Goal: Task Accomplishment & Management: Manage account settings

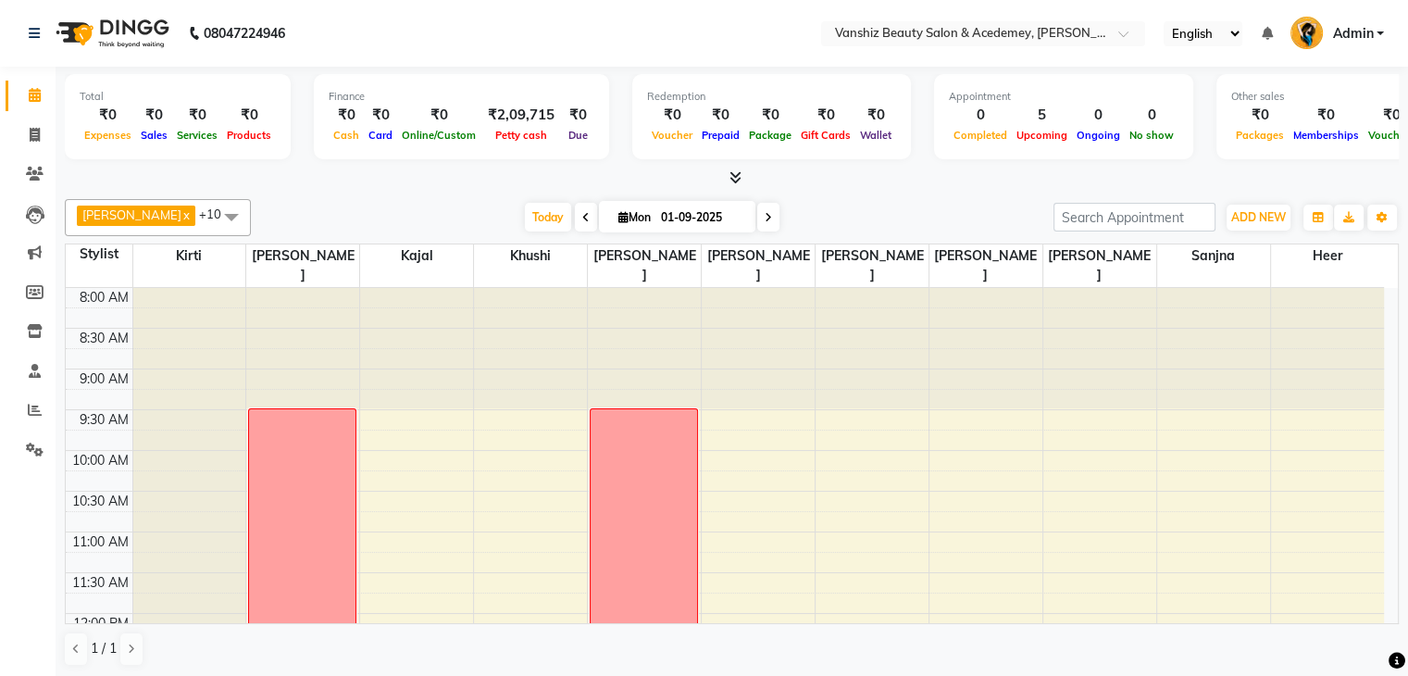
scroll to position [349, 0]
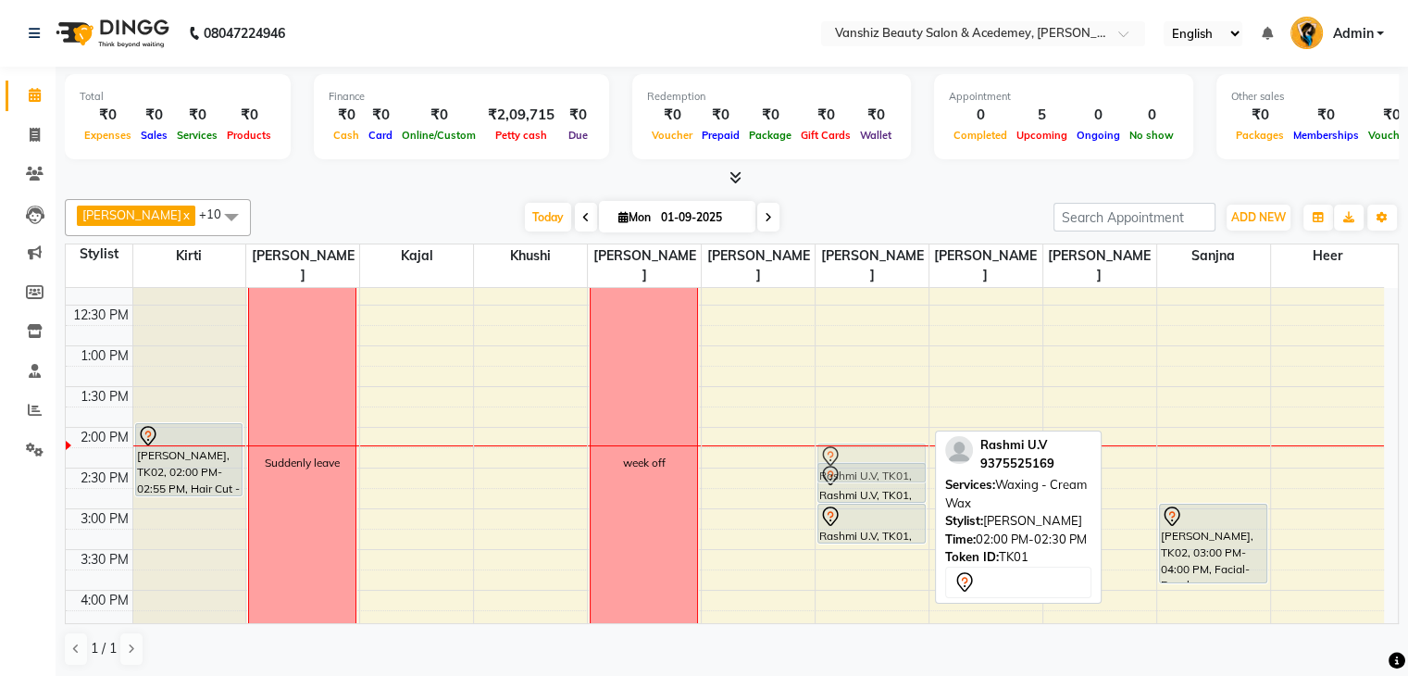
drag, startPoint x: 867, startPoint y: 429, endPoint x: 868, endPoint y: 445, distance: 16.8
click at [868, 445] on div "Rashmi U.V, TK01, 02:00 PM-02:30 PM, Waxing - Cream Wax Rashmi U.V, TK01, 02:30…" at bounding box center [872, 468] width 113 height 1058
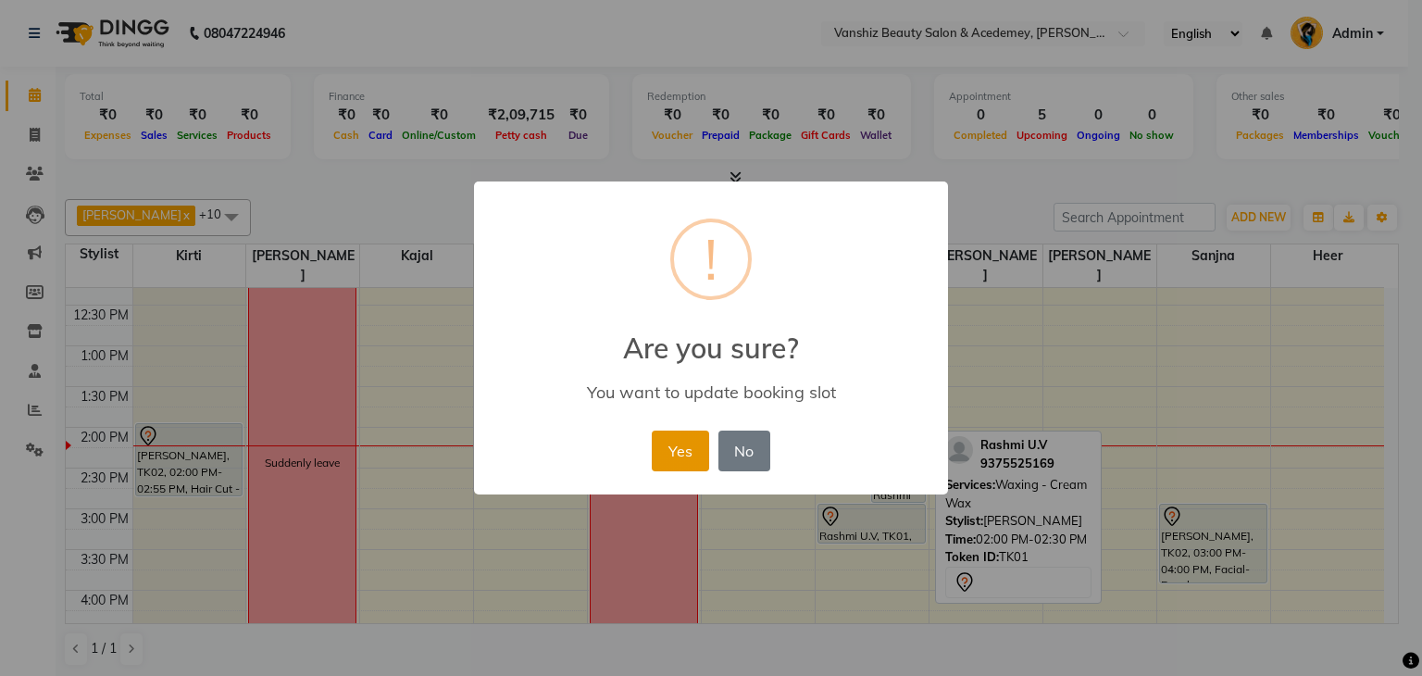
click at [679, 451] on button "Yes" at bounding box center [680, 450] width 56 height 41
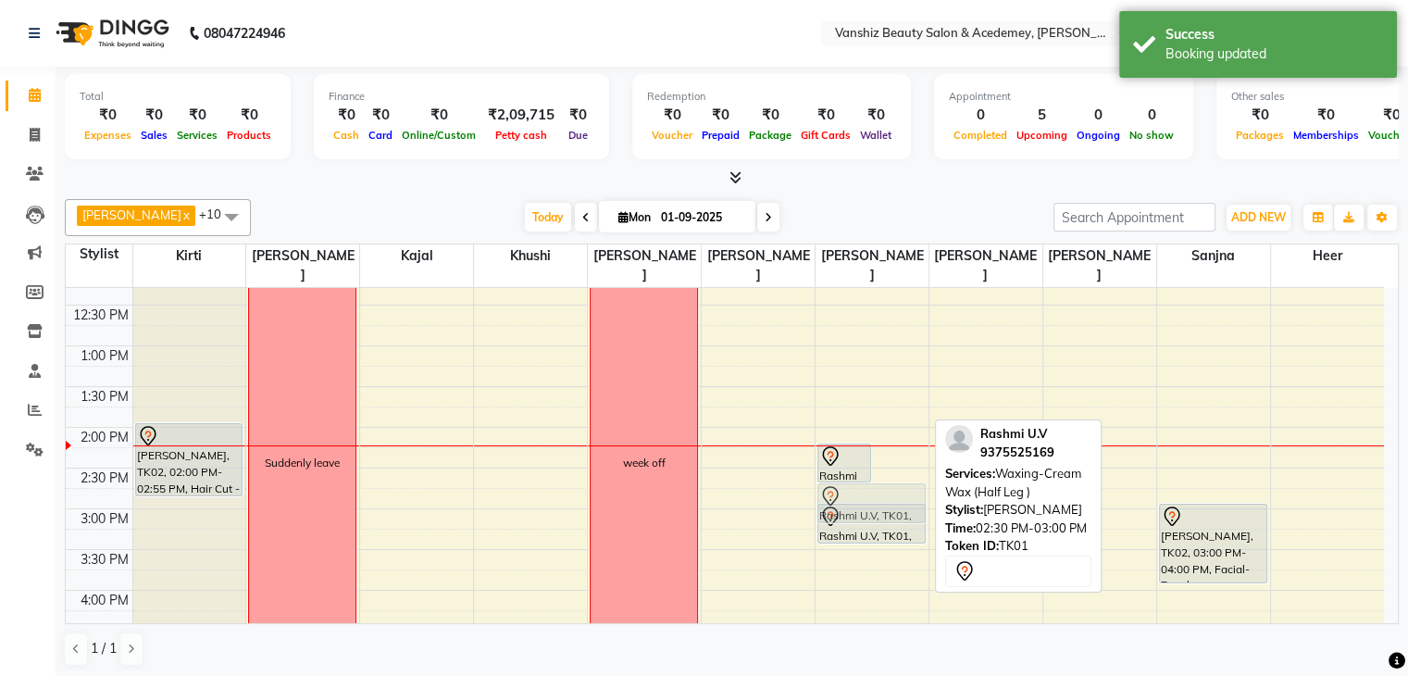
drag, startPoint x: 887, startPoint y: 466, endPoint x: 878, endPoint y: 483, distance: 19.9
click at [878, 483] on div "Rashmi U.V, TK01, 02:15 PM-02:45 PM, Waxing - Cream Wax Rashmi U.V, TK01, 02:30…" at bounding box center [872, 468] width 113 height 1058
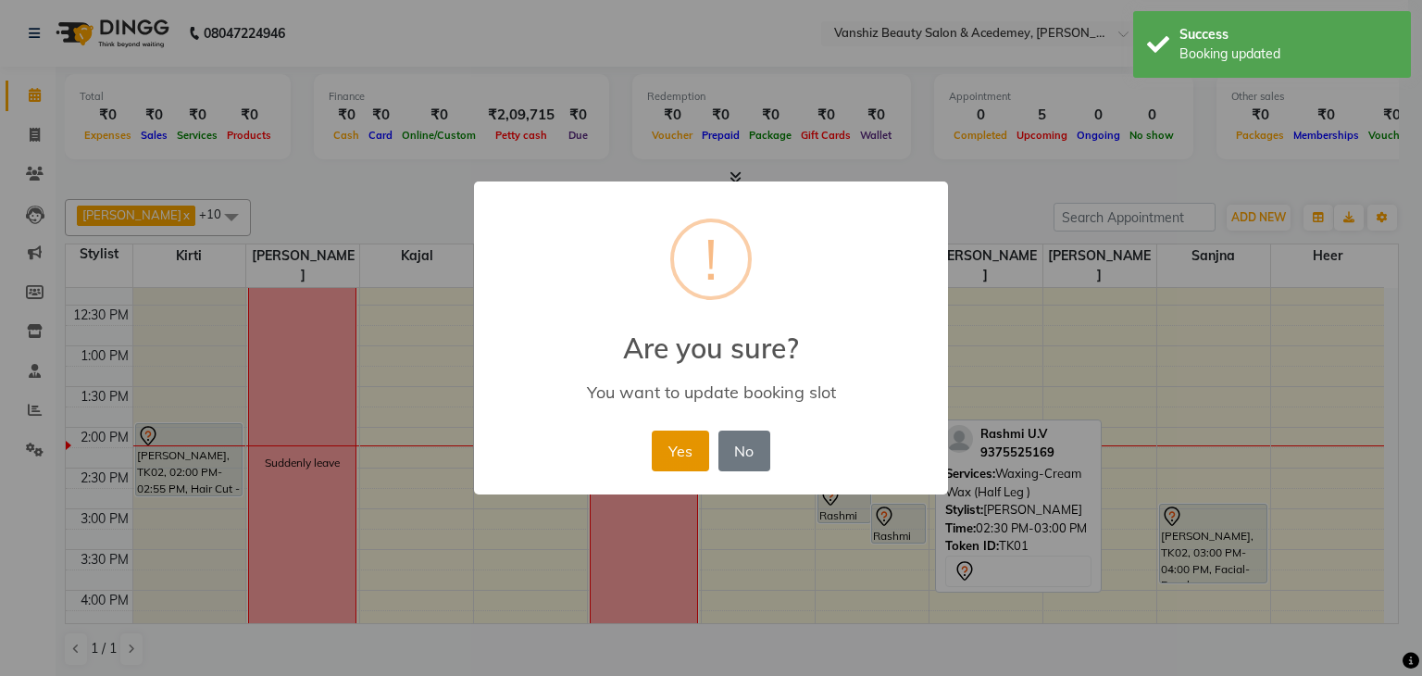
click at [704, 450] on button "Yes" at bounding box center [680, 450] width 56 height 41
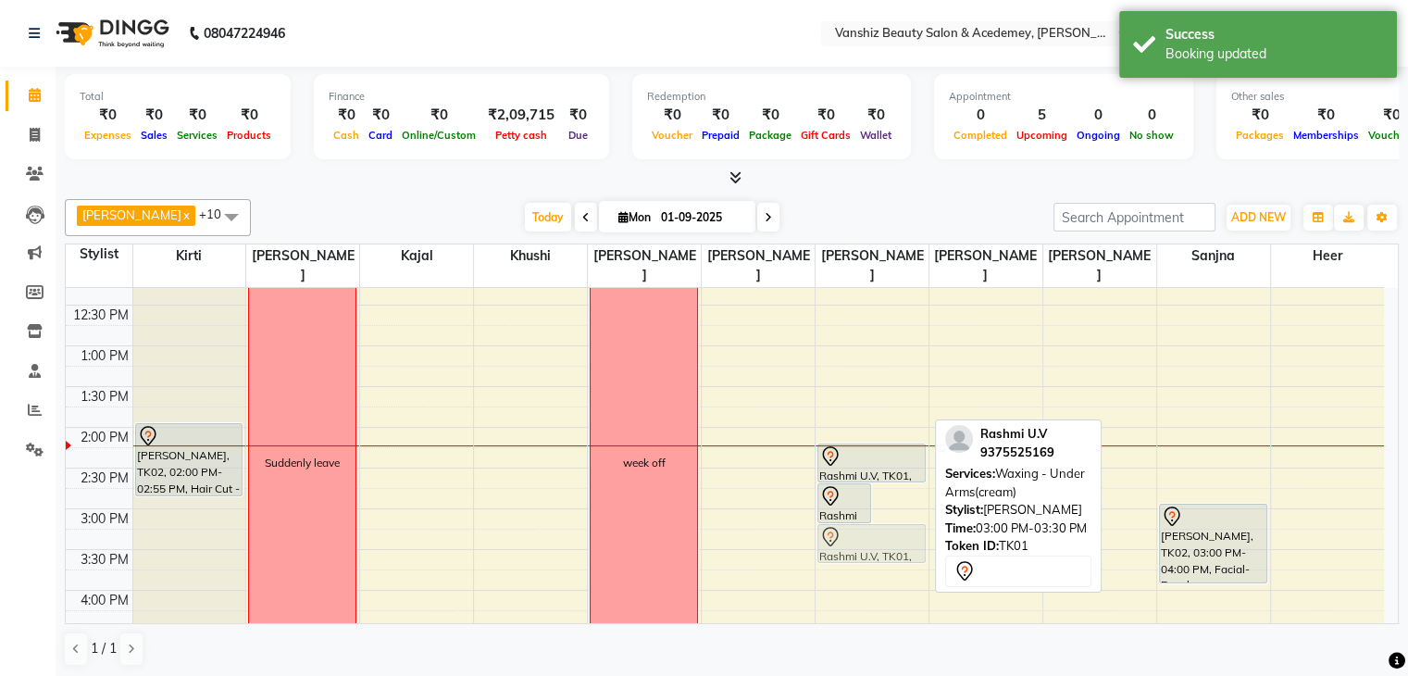
drag, startPoint x: 896, startPoint y: 497, endPoint x: 885, endPoint y: 517, distance: 22.4
click at [885, 517] on div "Rashmi U.V, TK01, 02:45 PM-03:15 PM, Waxing-Cream Wax (Half Leg ) Rashmi U.V, T…" at bounding box center [872, 468] width 113 height 1058
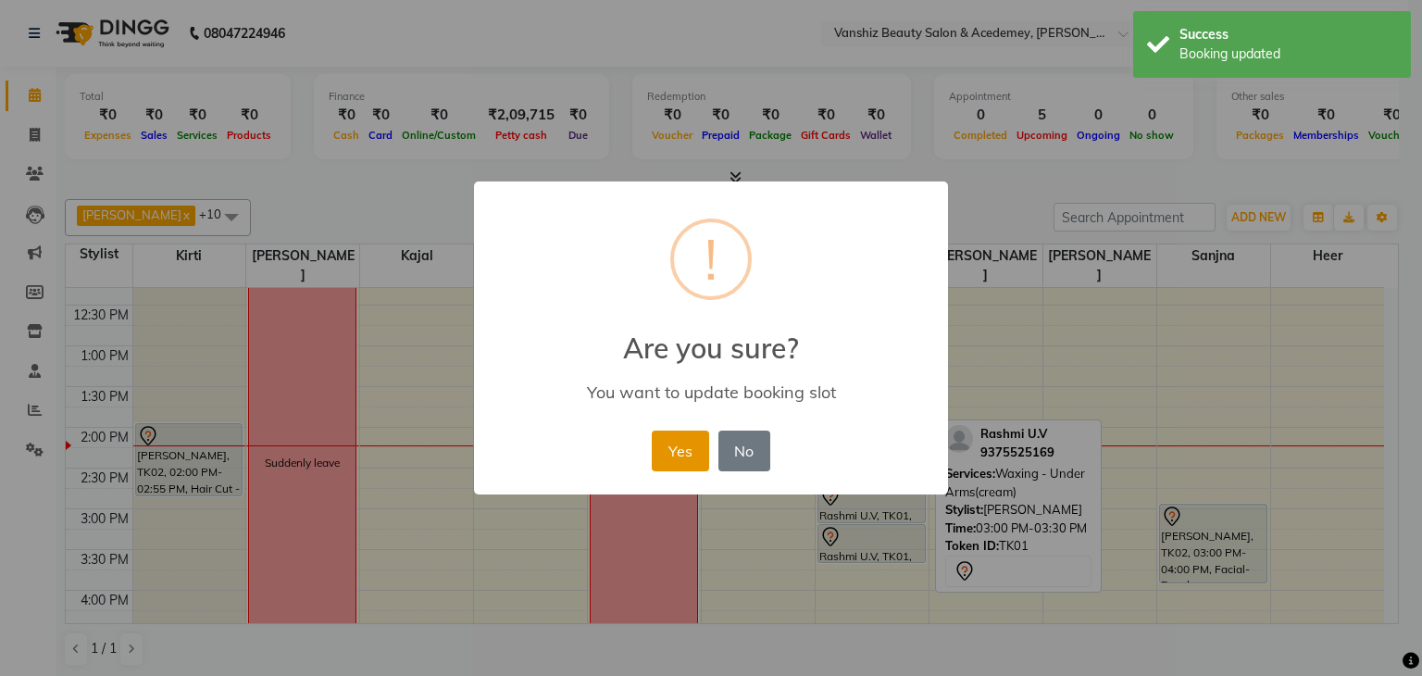
click at [671, 451] on button "Yes" at bounding box center [680, 450] width 56 height 41
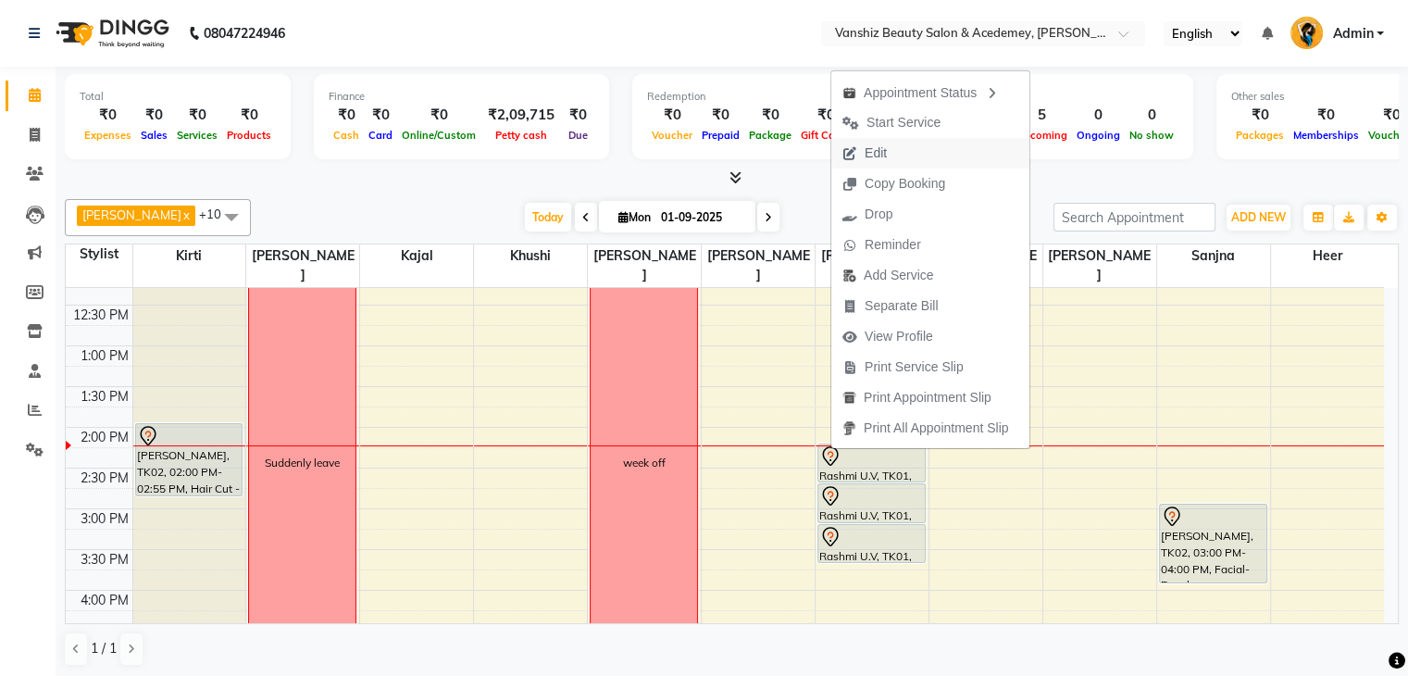
click at [929, 147] on button "Edit" at bounding box center [930, 153] width 198 height 31
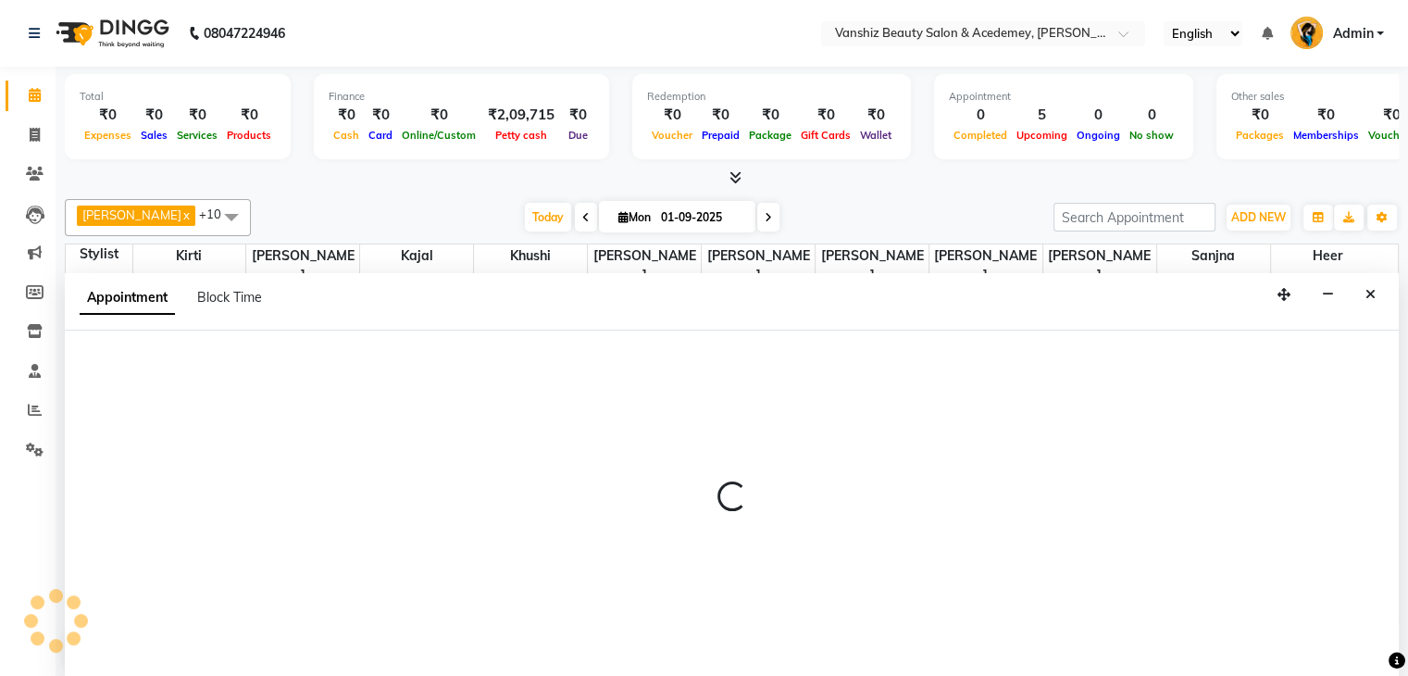
scroll to position [1, 0]
select select "tentative"
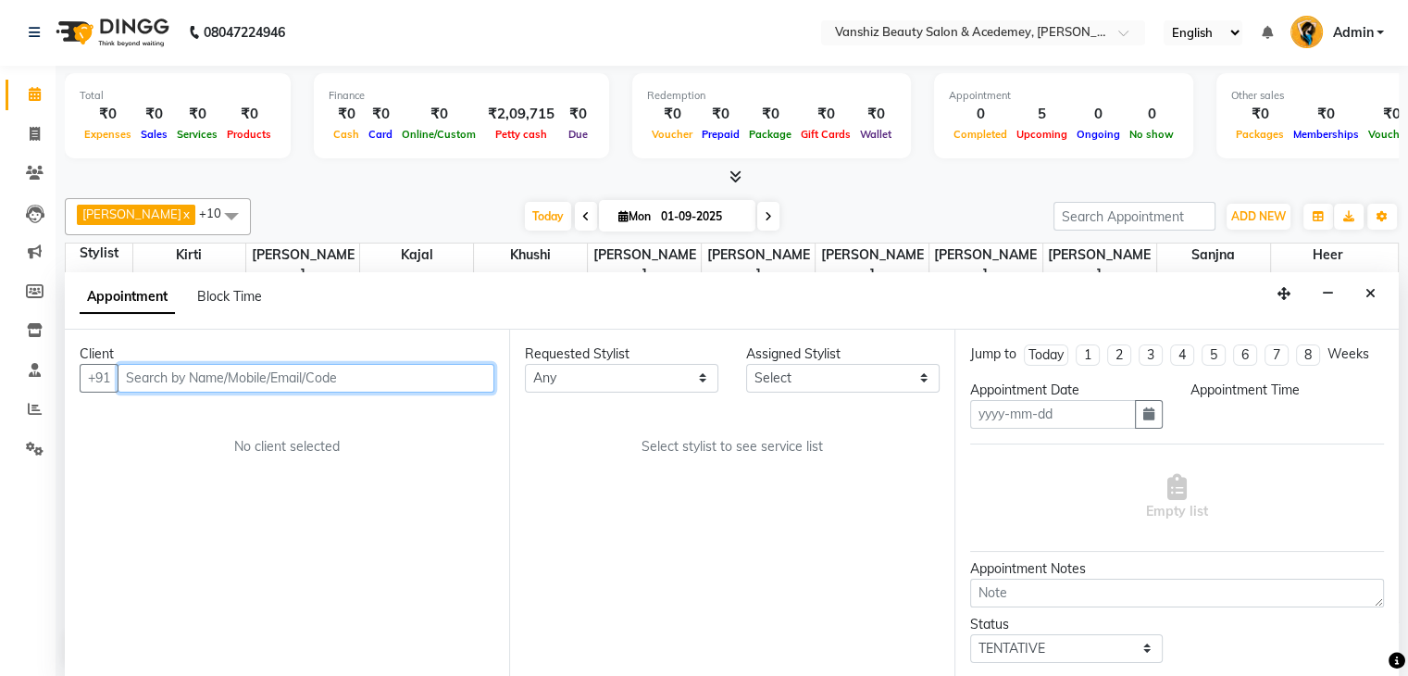
type input "01-09-2025"
select select "59477"
select select "855"
select select "2468"
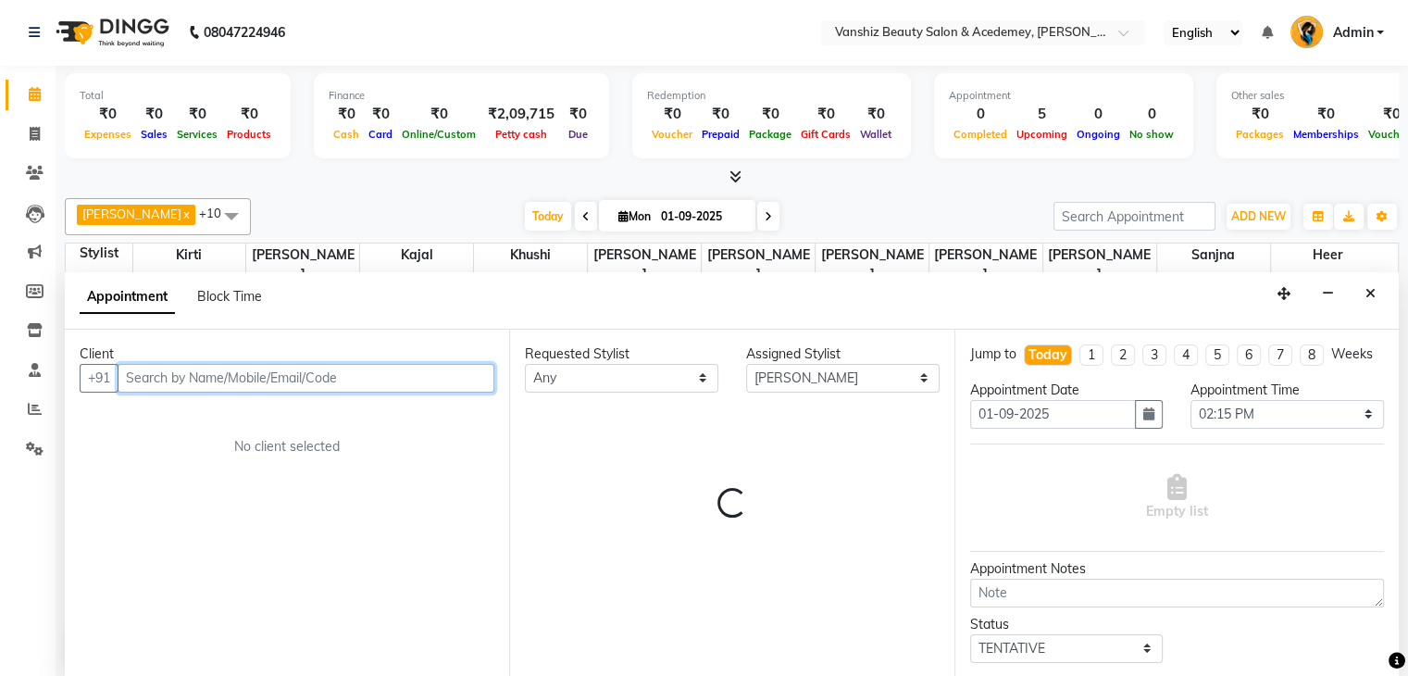
select select "2468"
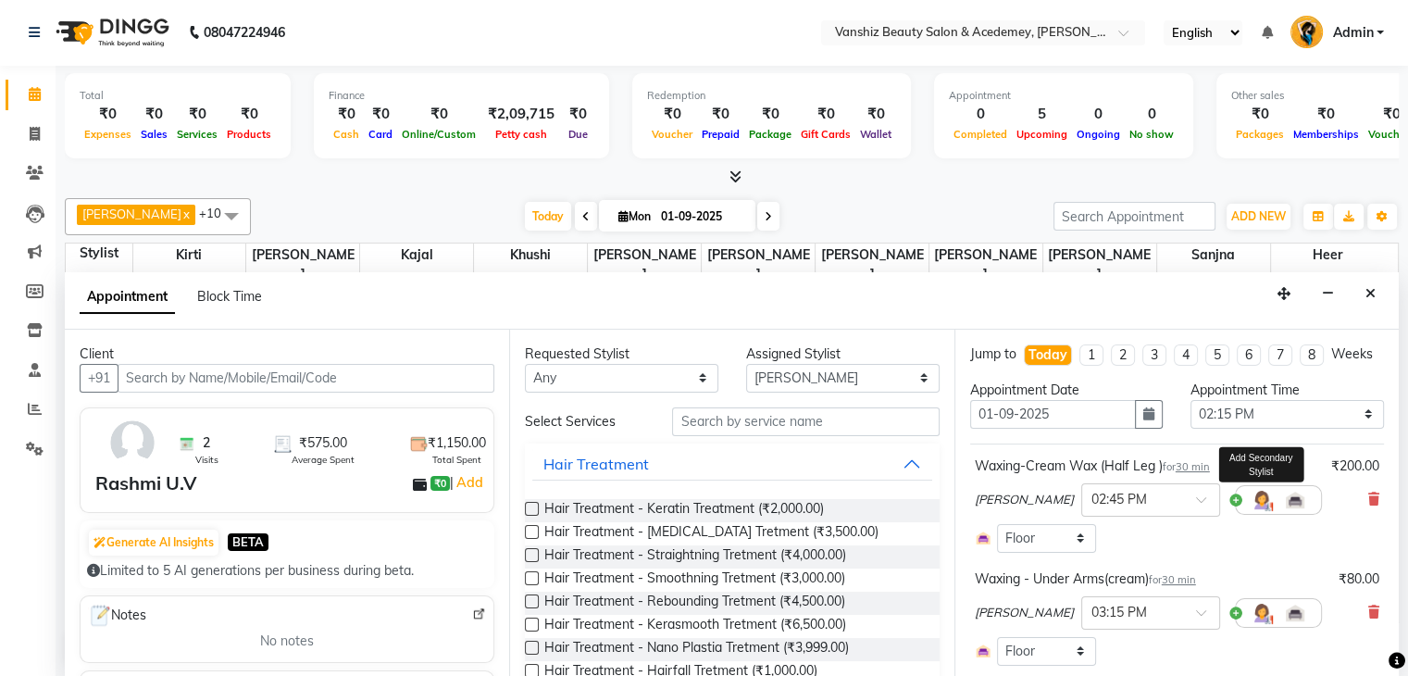
click at [1251, 511] on img at bounding box center [1262, 500] width 22 height 22
click at [1021, 556] on span "Select" at bounding box center [1067, 540] width 140 height 32
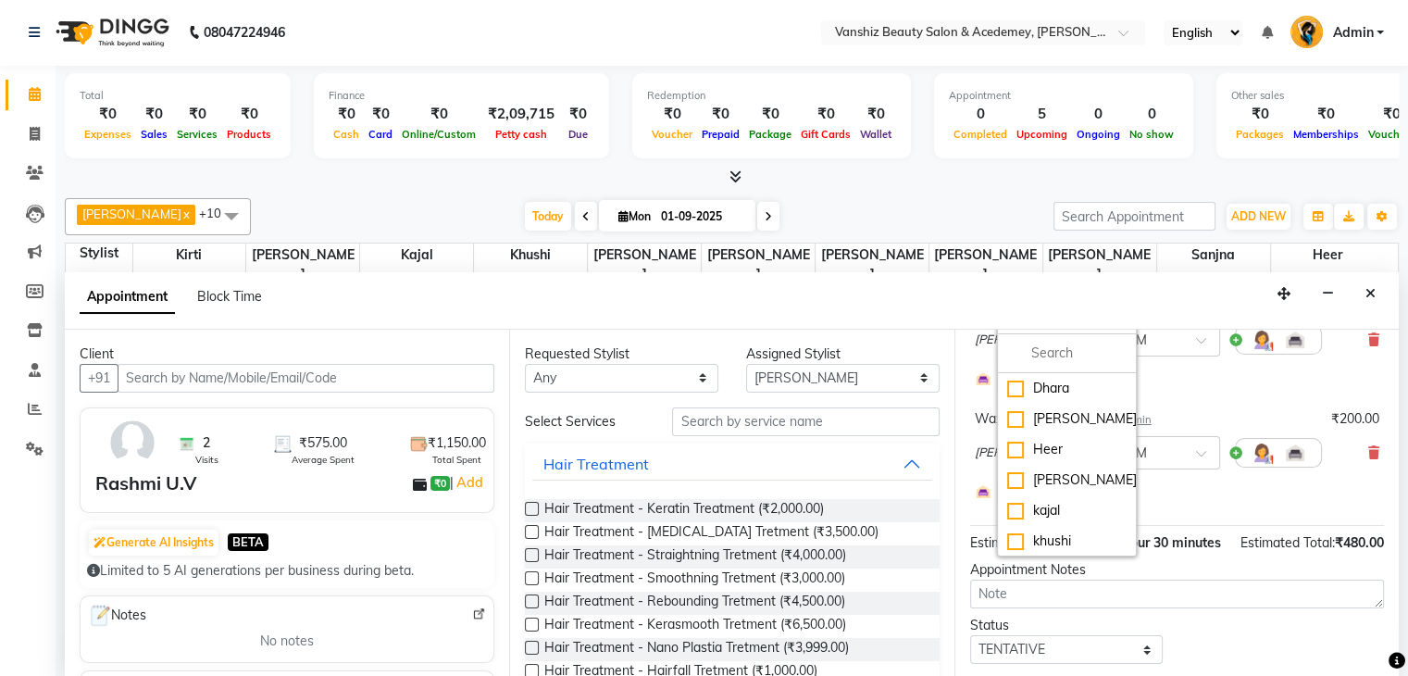
scroll to position [293, 0]
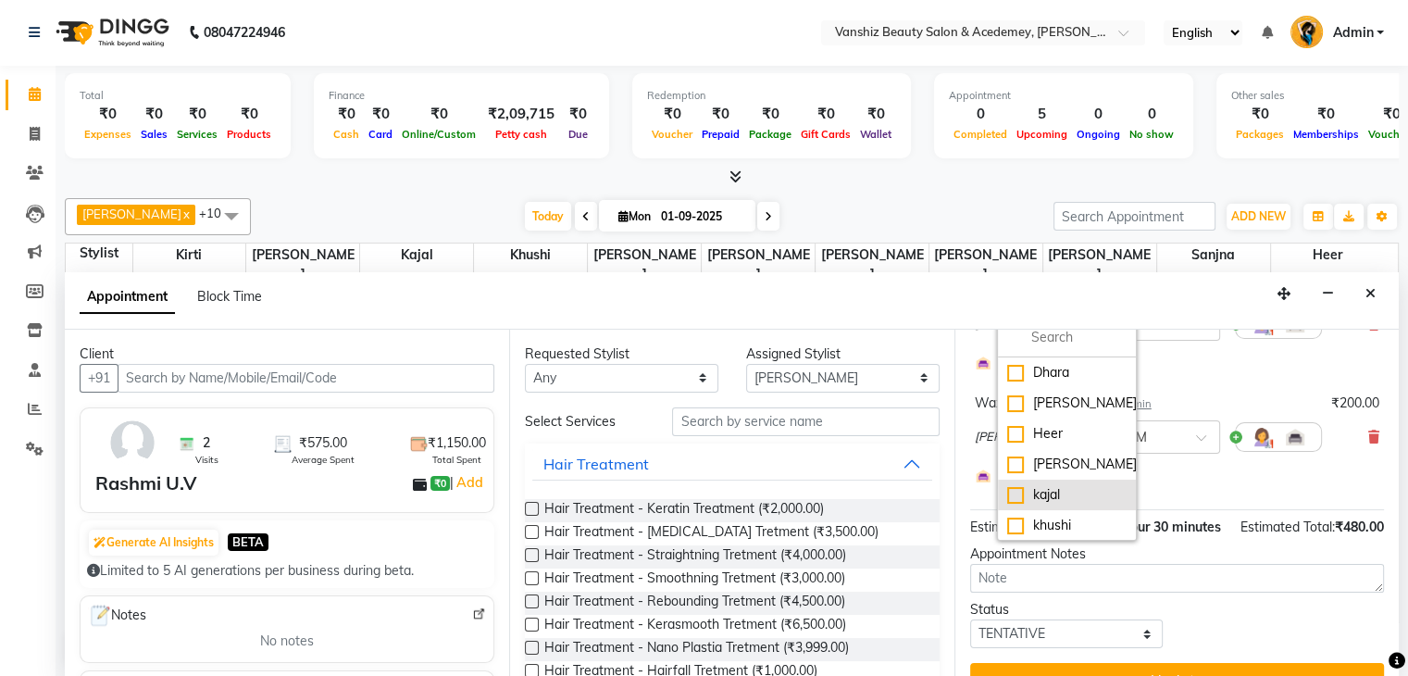
click at [1016, 505] on div "kajal" at bounding box center [1066, 494] width 119 height 19
checkbox input "true"
click at [1251, 335] on img at bounding box center [1262, 324] width 22 height 22
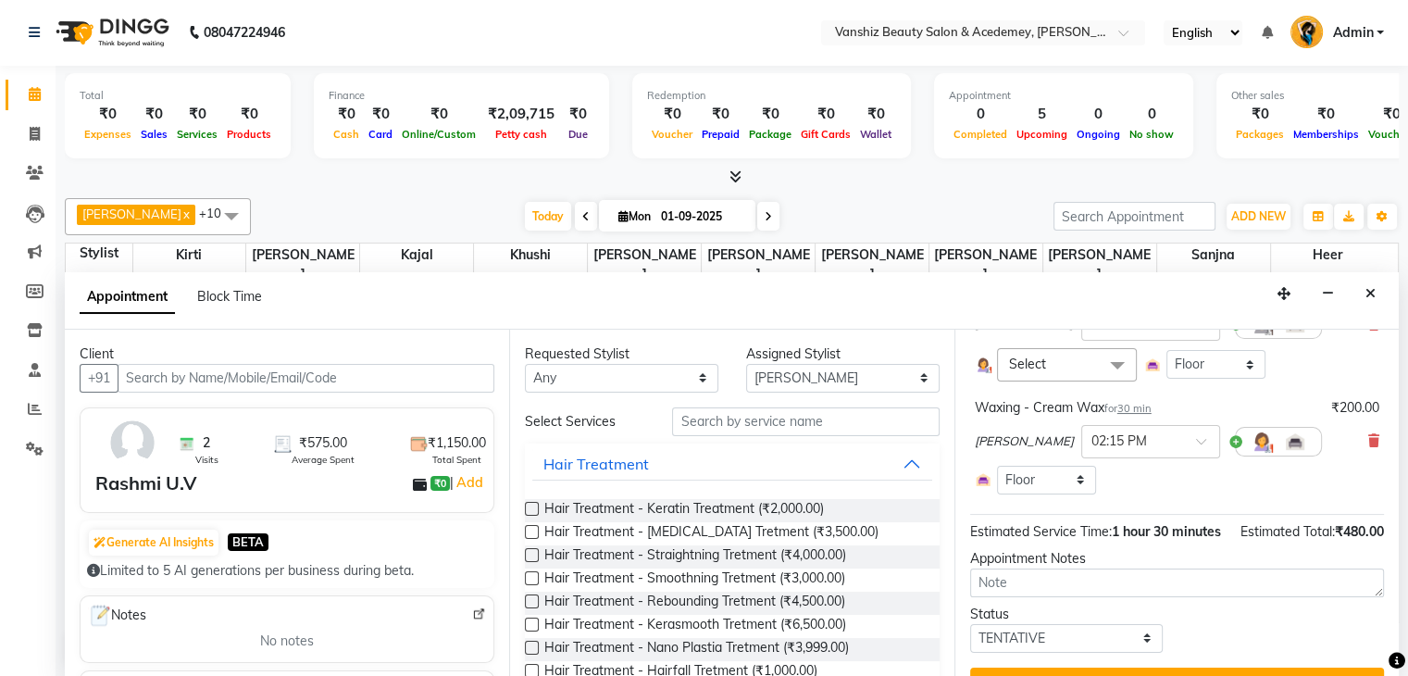
click at [1081, 370] on span "Select" at bounding box center [1067, 364] width 140 height 32
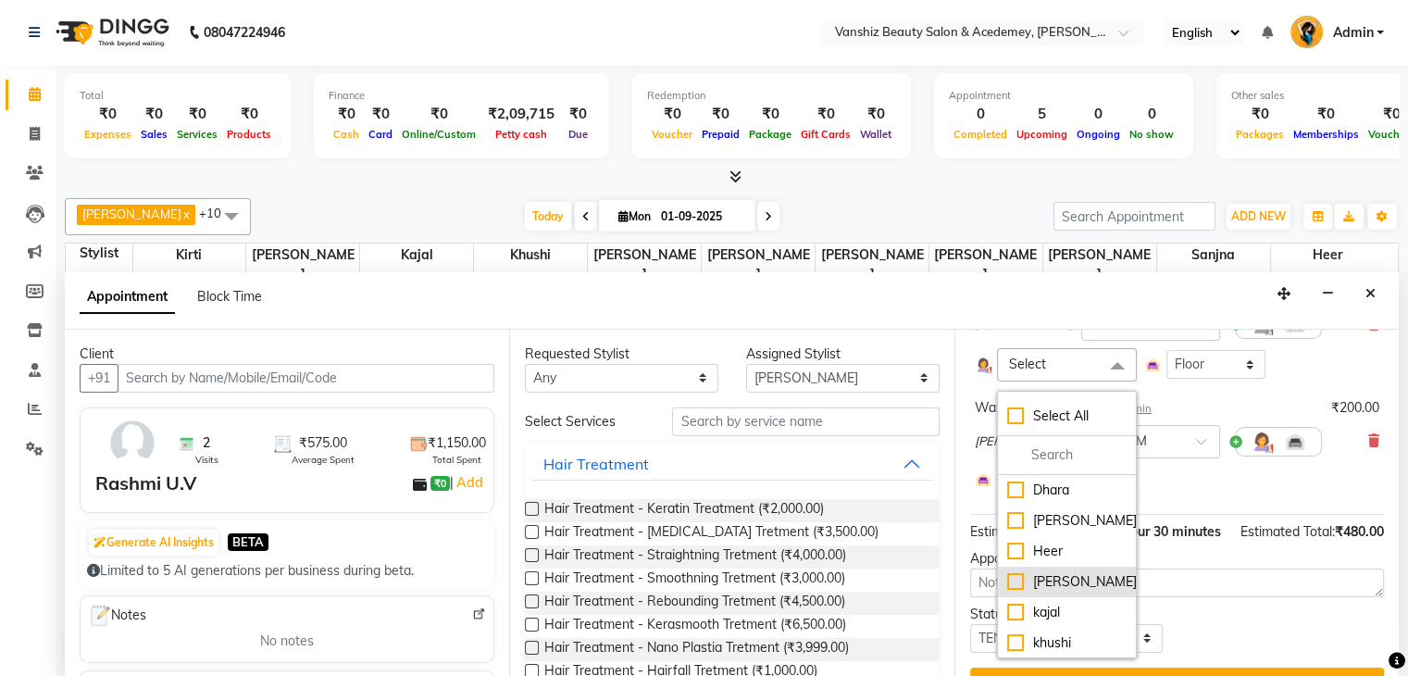
scroll to position [89, 0]
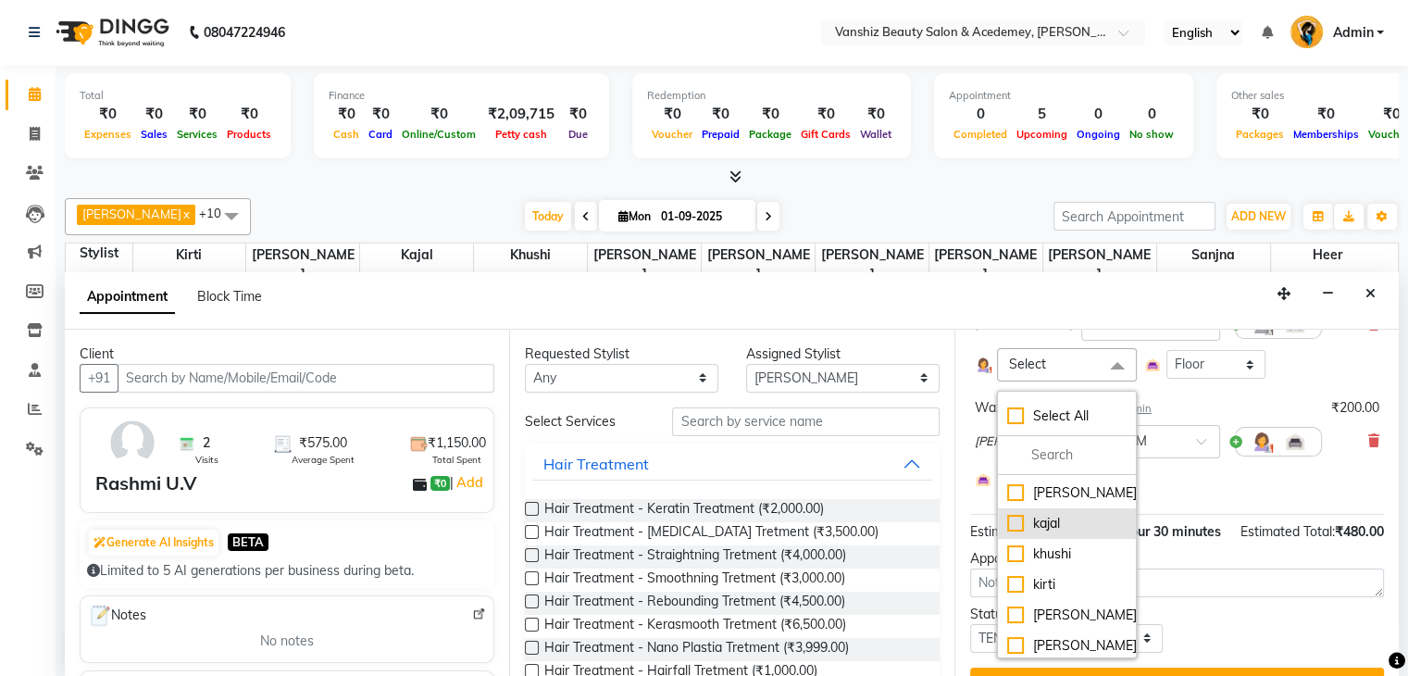
click at [1011, 533] on div "kajal" at bounding box center [1066, 523] width 119 height 19
checkbox input "true"
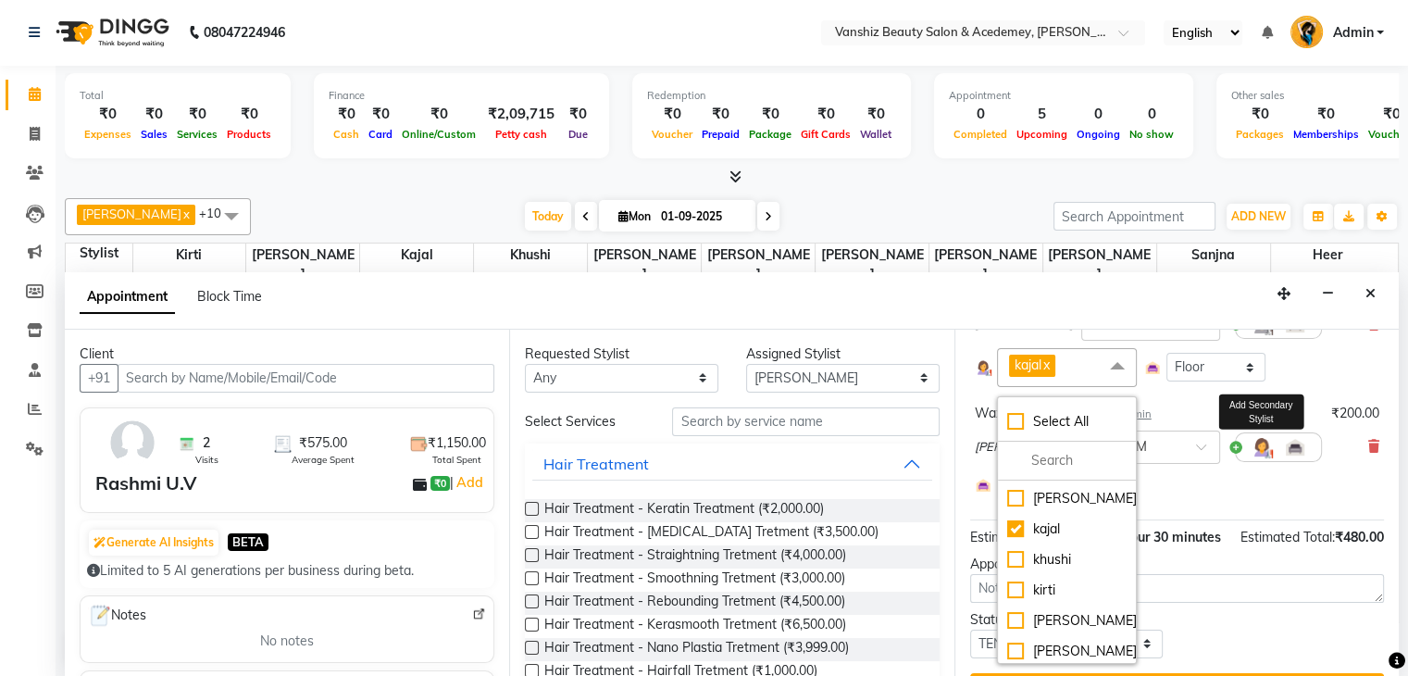
click at [1251, 455] on img at bounding box center [1262, 447] width 22 height 22
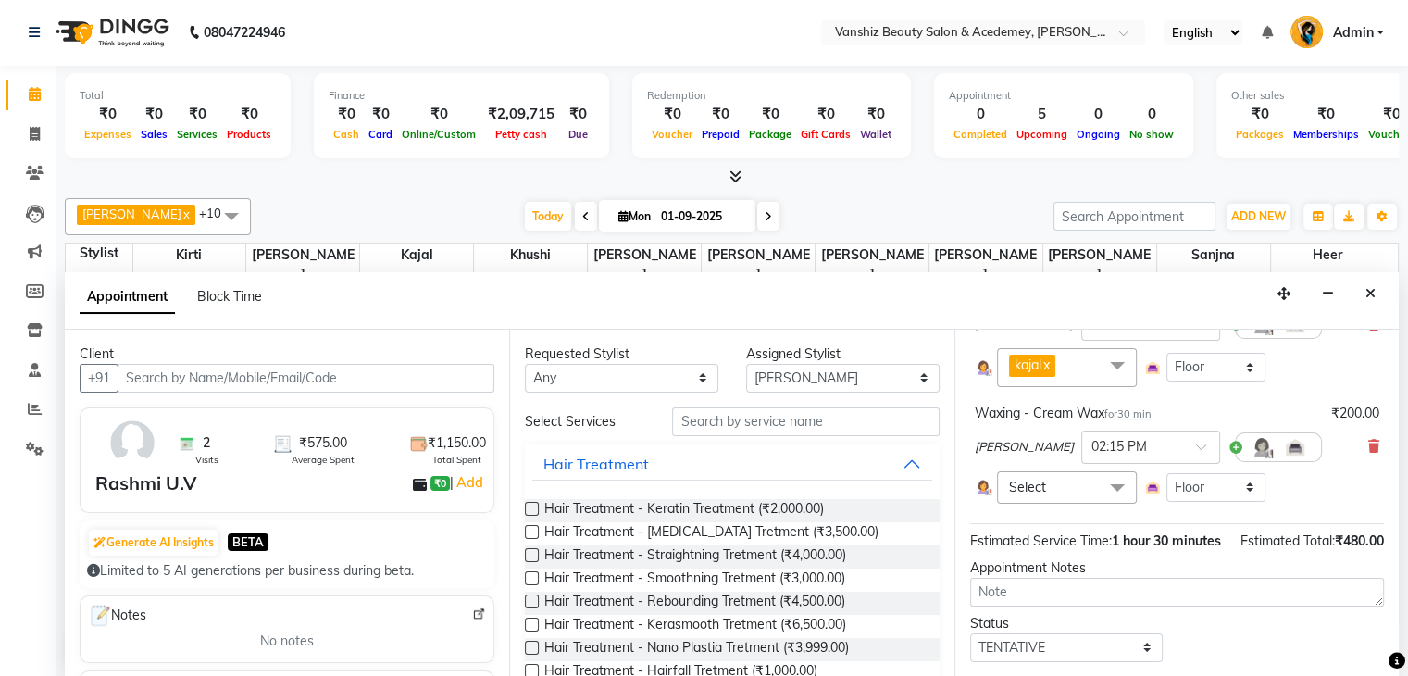
click at [1051, 495] on span "Select" at bounding box center [1067, 487] width 140 height 32
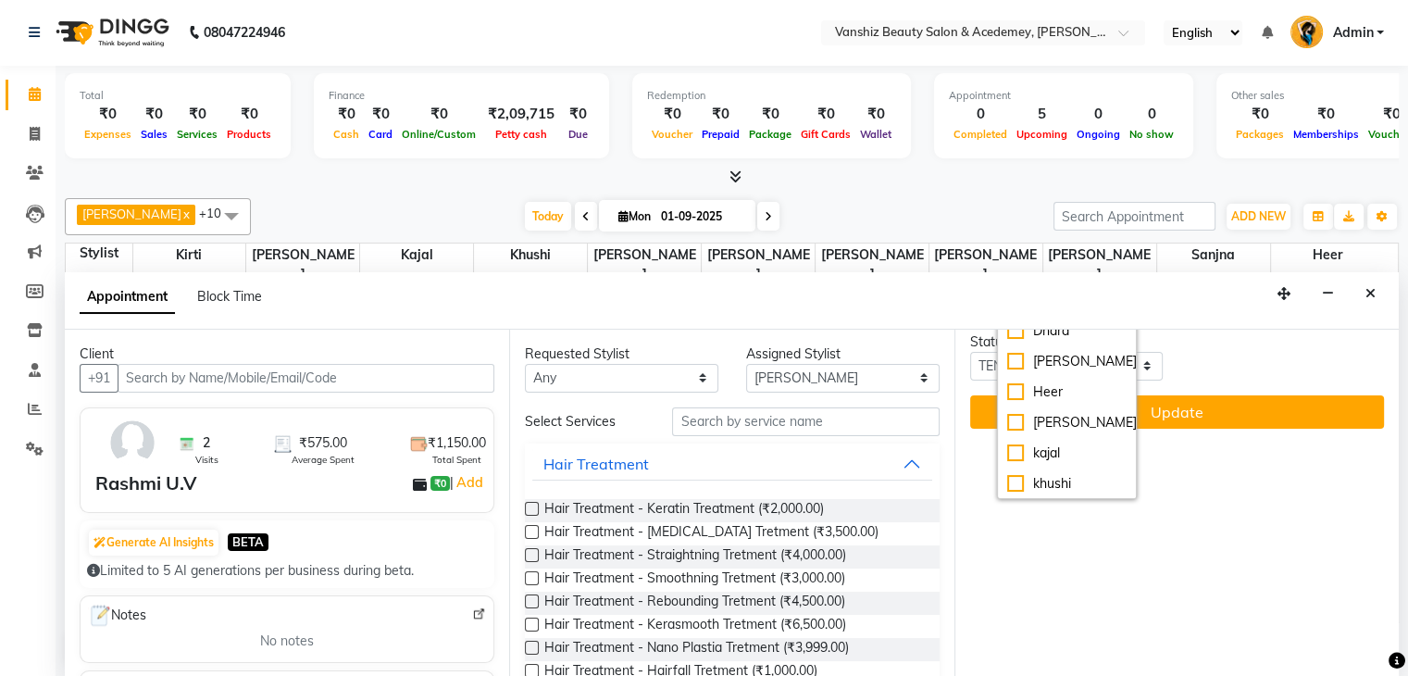
scroll to position [581, 0]
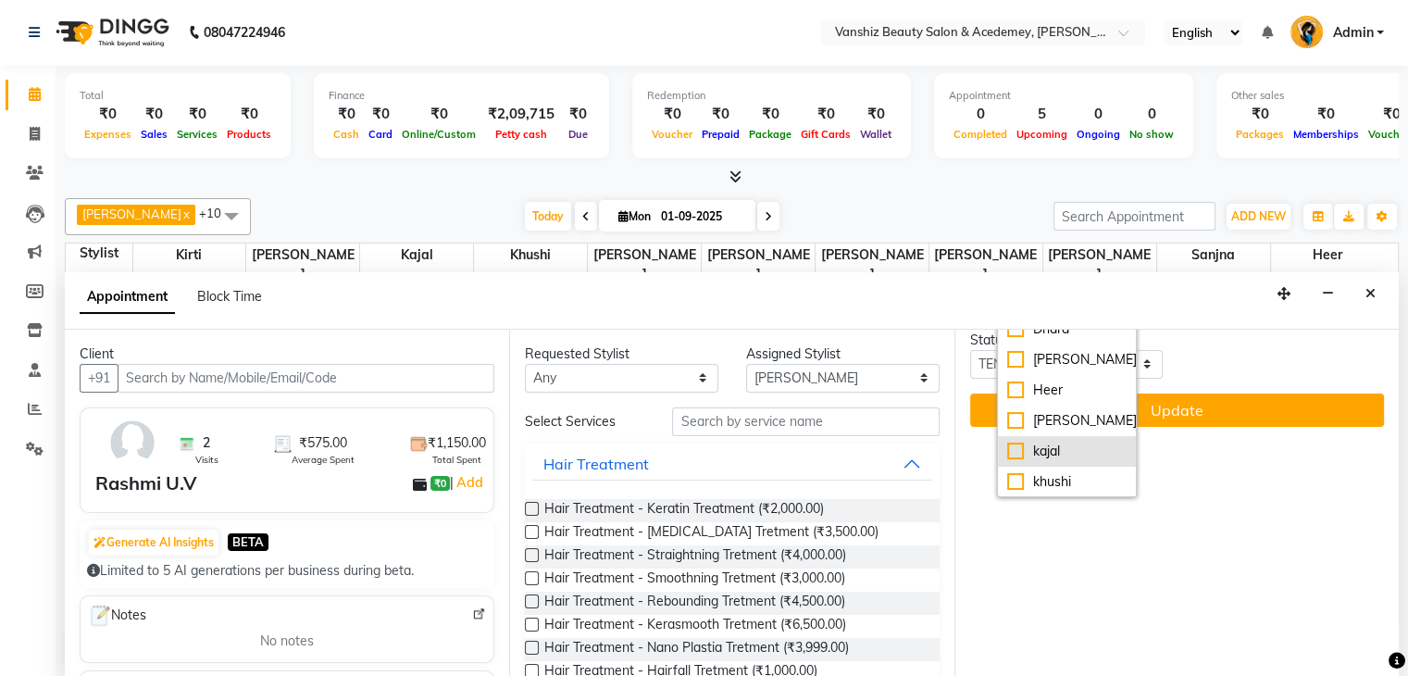
click at [1013, 461] on div "kajal" at bounding box center [1066, 451] width 119 height 19
checkbox input "true"
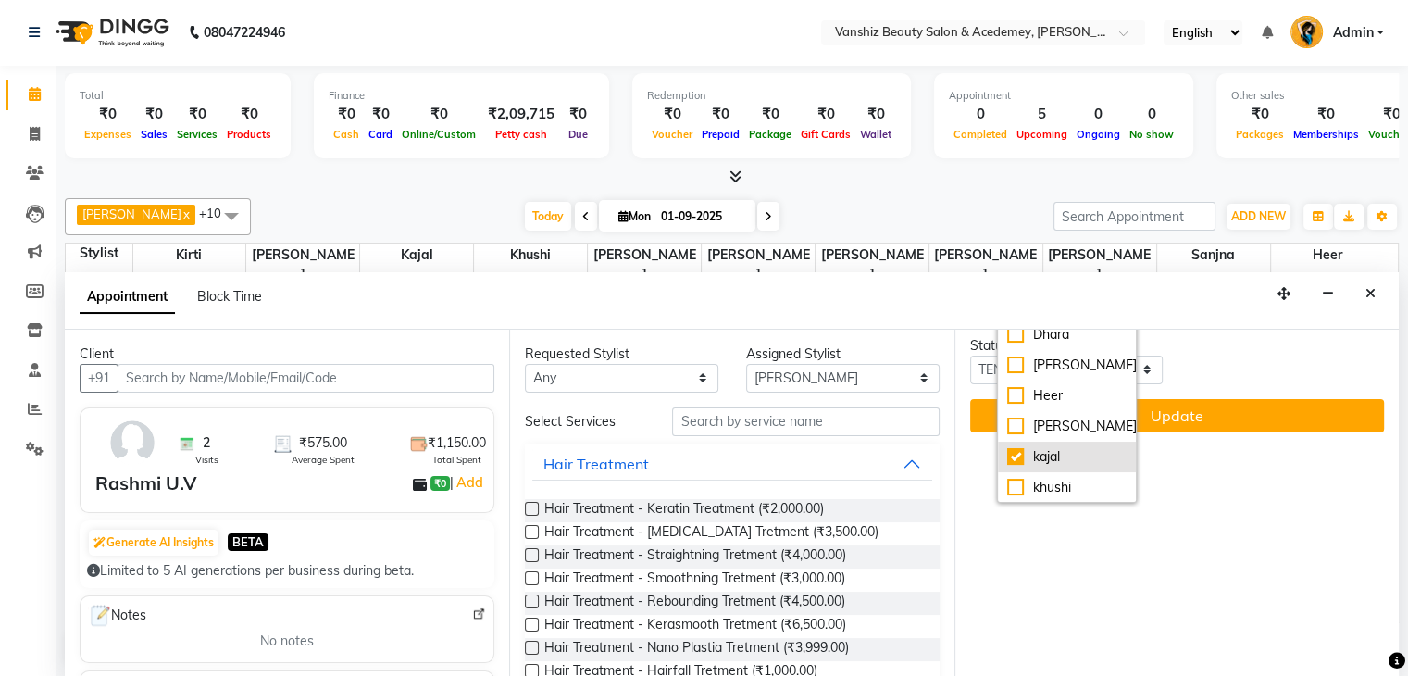
scroll to position [587, 0]
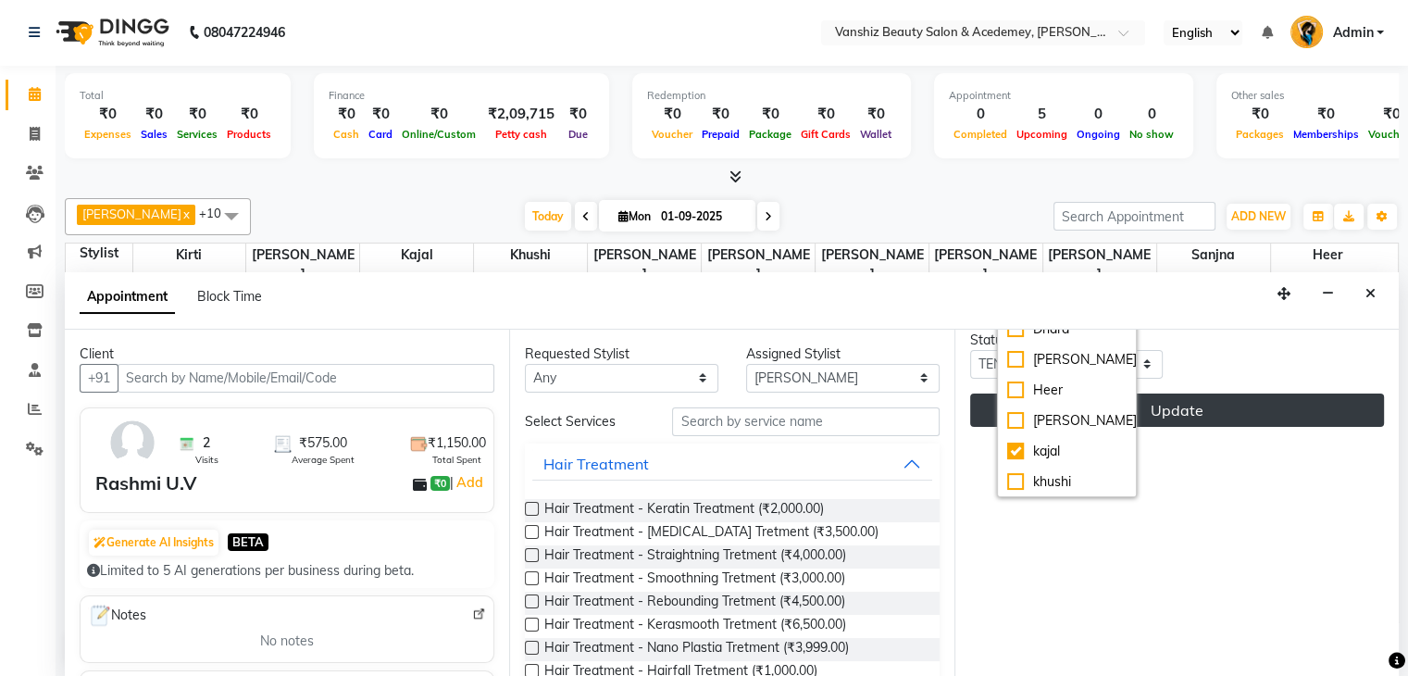
click at [1203, 427] on button "Update" at bounding box center [1177, 409] width 414 height 33
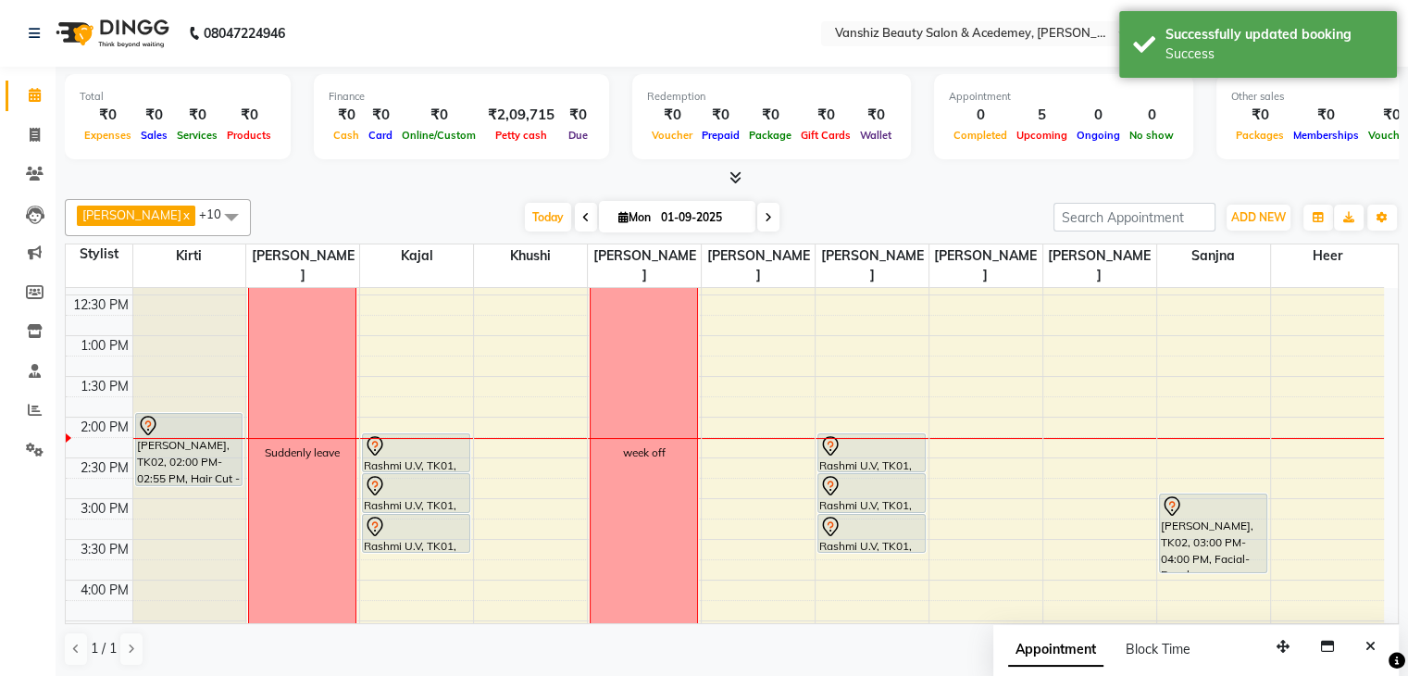
scroll to position [357, 0]
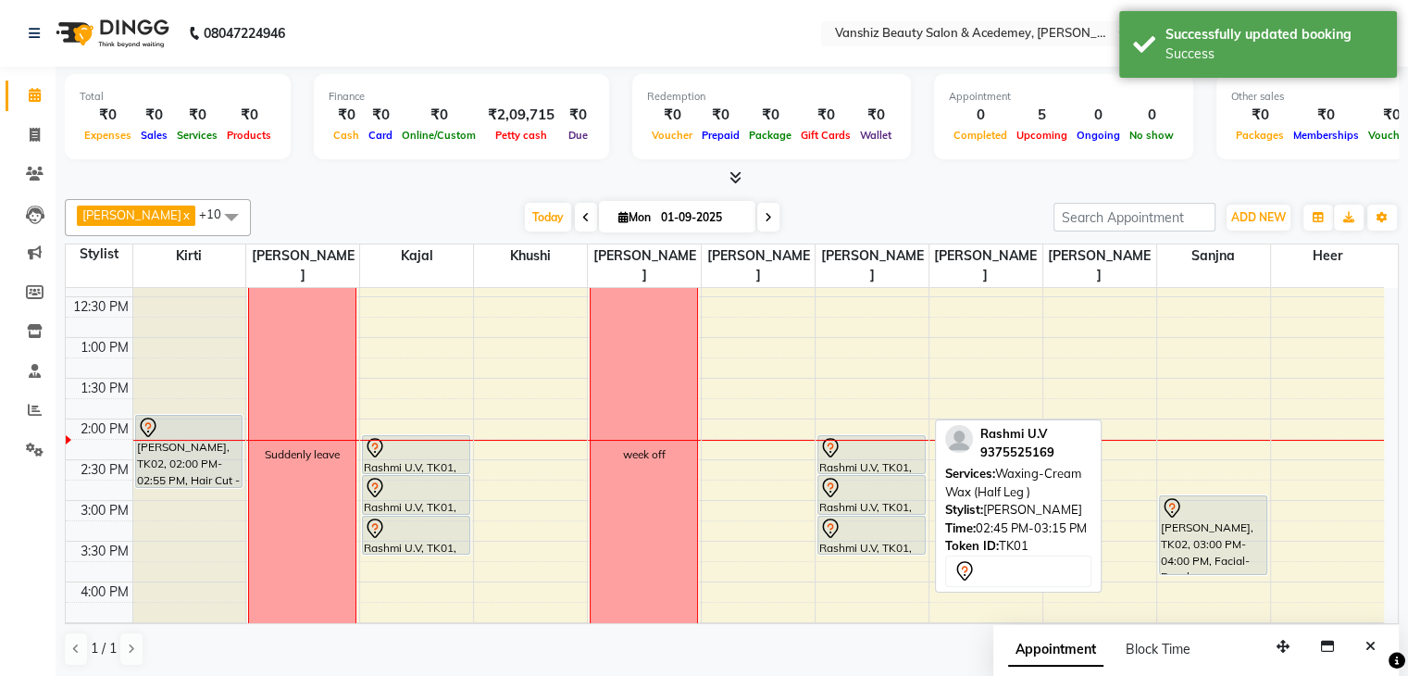
click at [898, 475] on link "Rashmi U.V, TK01, 02:45 PM-03:15 PM, Waxing-Cream Wax (Half Leg )" at bounding box center [871, 495] width 108 height 40
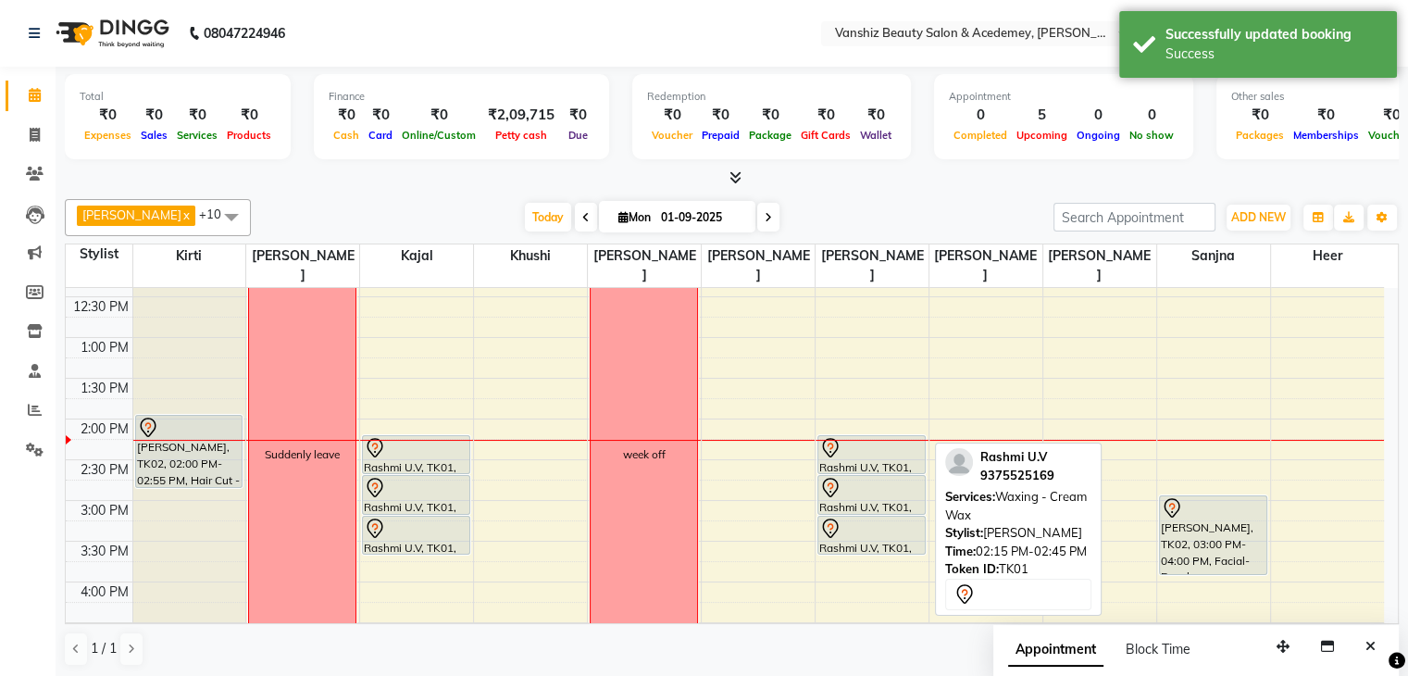
click at [892, 442] on div "Rashmi U.V, TK01, 02:15 PM-02:45 PM, Waxing - Cream Wax" at bounding box center [871, 454] width 106 height 37
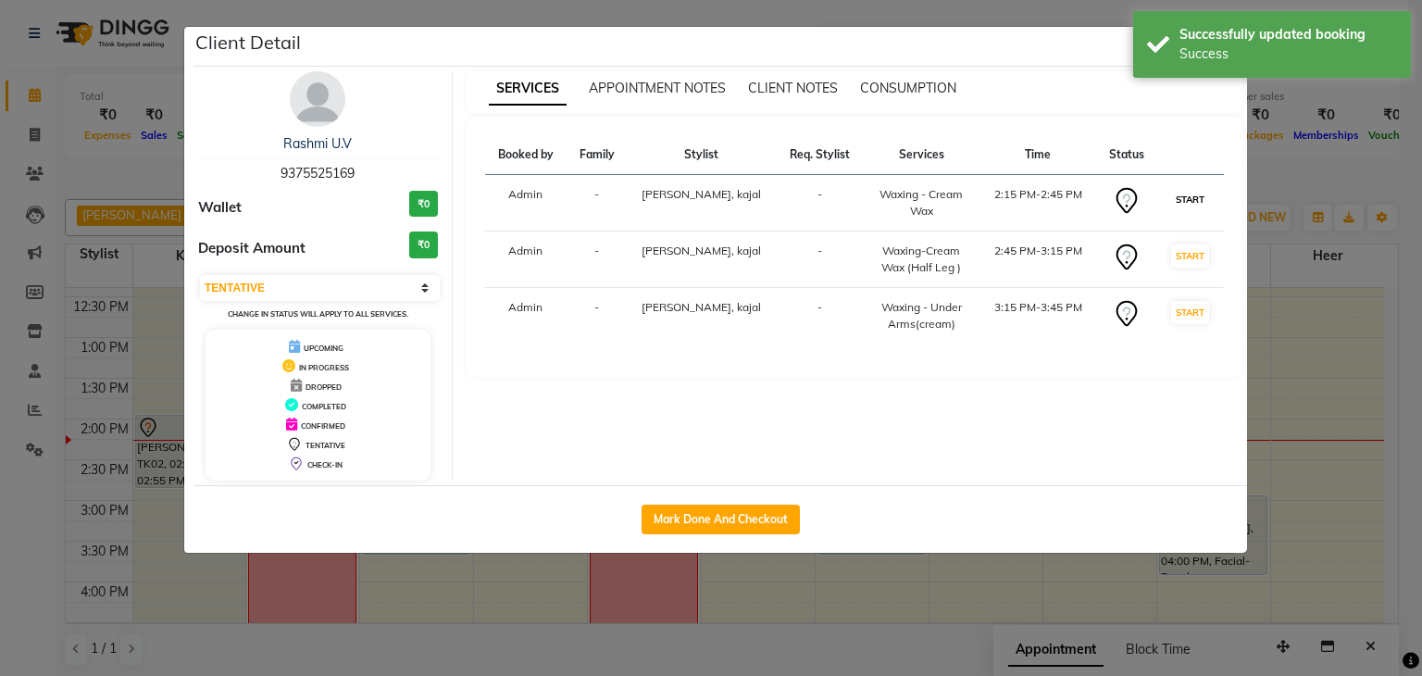
click at [1180, 201] on button "START" at bounding box center [1190, 199] width 38 height 23
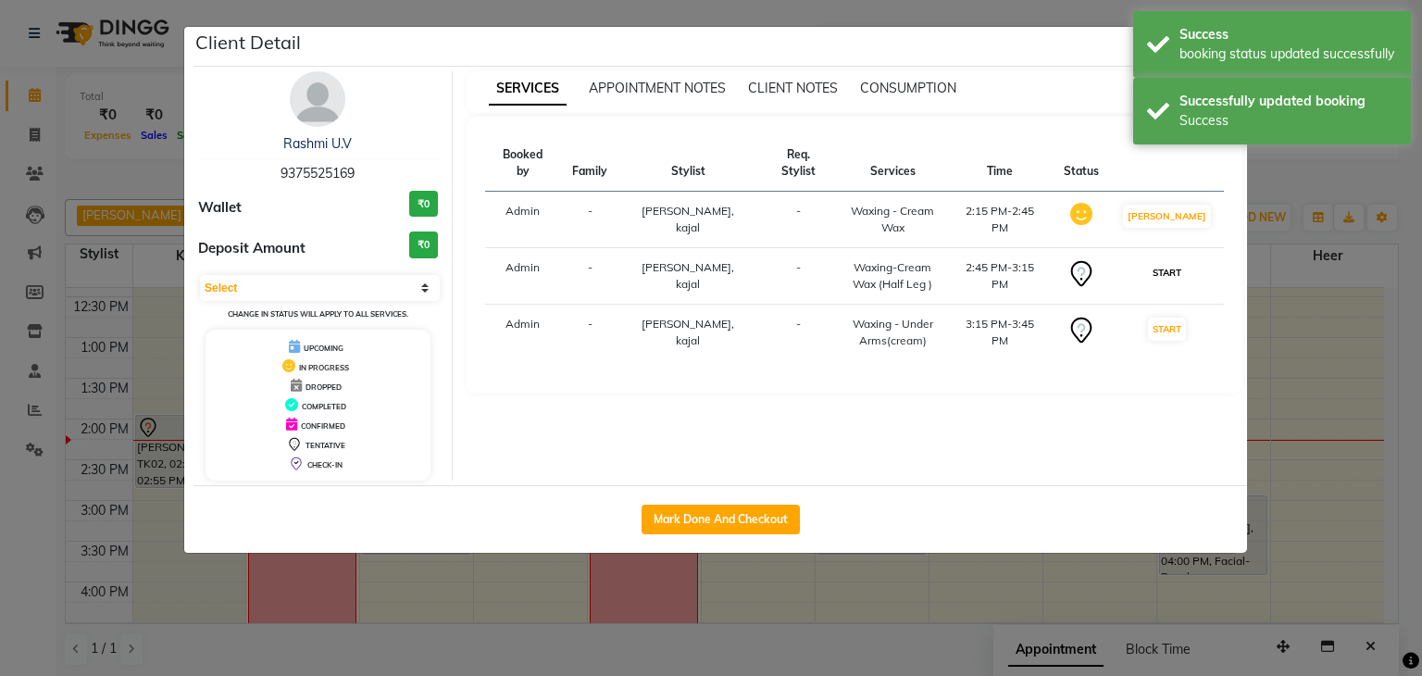
click at [1174, 261] on button "START" at bounding box center [1167, 272] width 38 height 23
click at [1180, 318] on button "START" at bounding box center [1167, 329] width 38 height 23
select select "1"
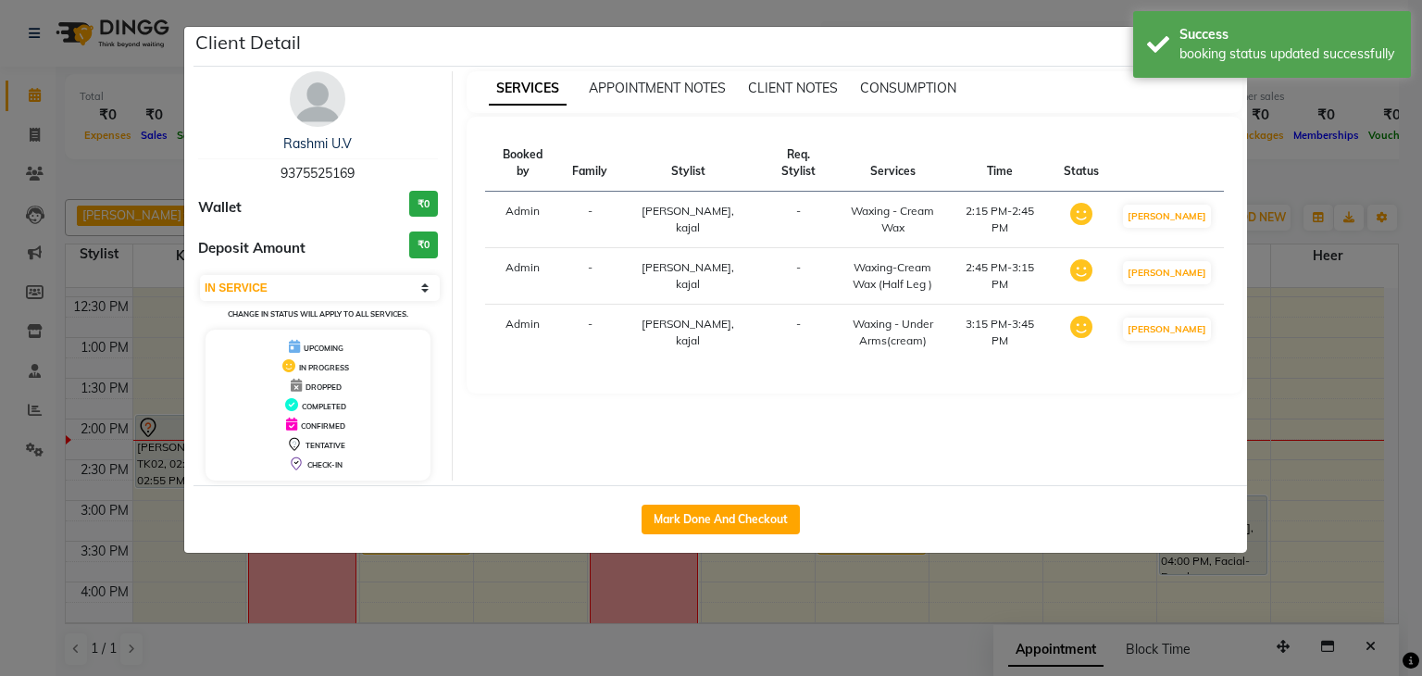
click at [1407, 248] on ngb-modal-window "Client Detail [PERSON_NAME] 9375525169 Wallet ₹0 Deposit Amount ₹0 Select IN SE…" at bounding box center [711, 338] width 1422 height 676
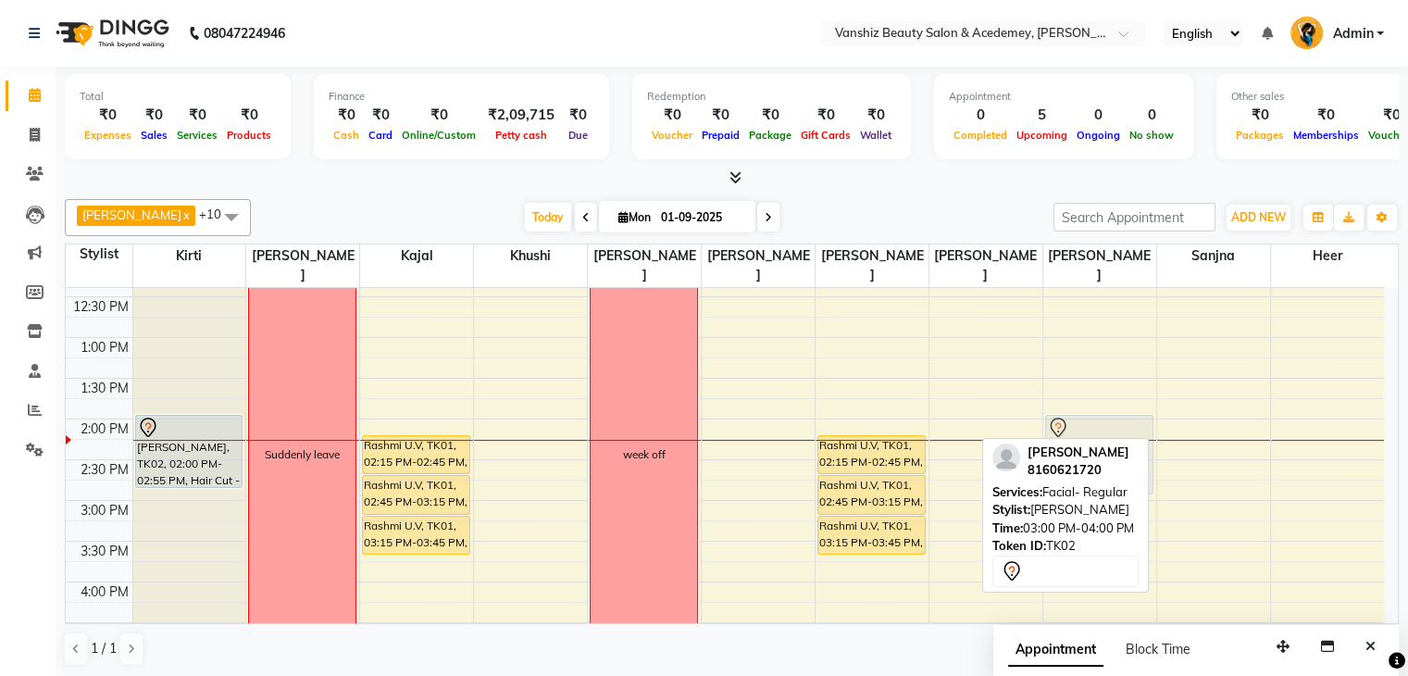
drag, startPoint x: 1209, startPoint y: 512, endPoint x: 1134, endPoint y: 436, distance: 106.7
click at [1134, 436] on tr "[PERSON_NAME], TK02, 02:00 PM-02:55 PM, Hair Cut - Wash, Cut, Blowdry (stylist)…" at bounding box center [725, 460] width 1318 height 1058
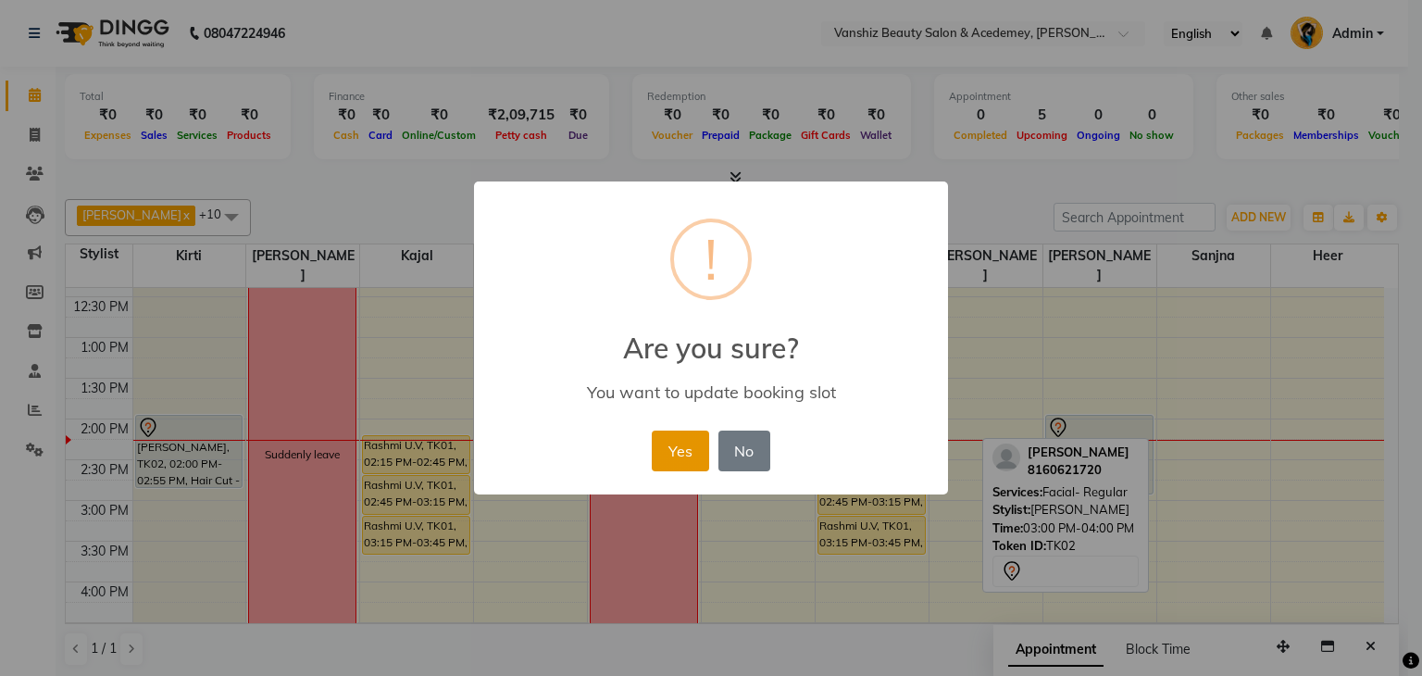
click at [695, 435] on button "Yes" at bounding box center [680, 450] width 56 height 41
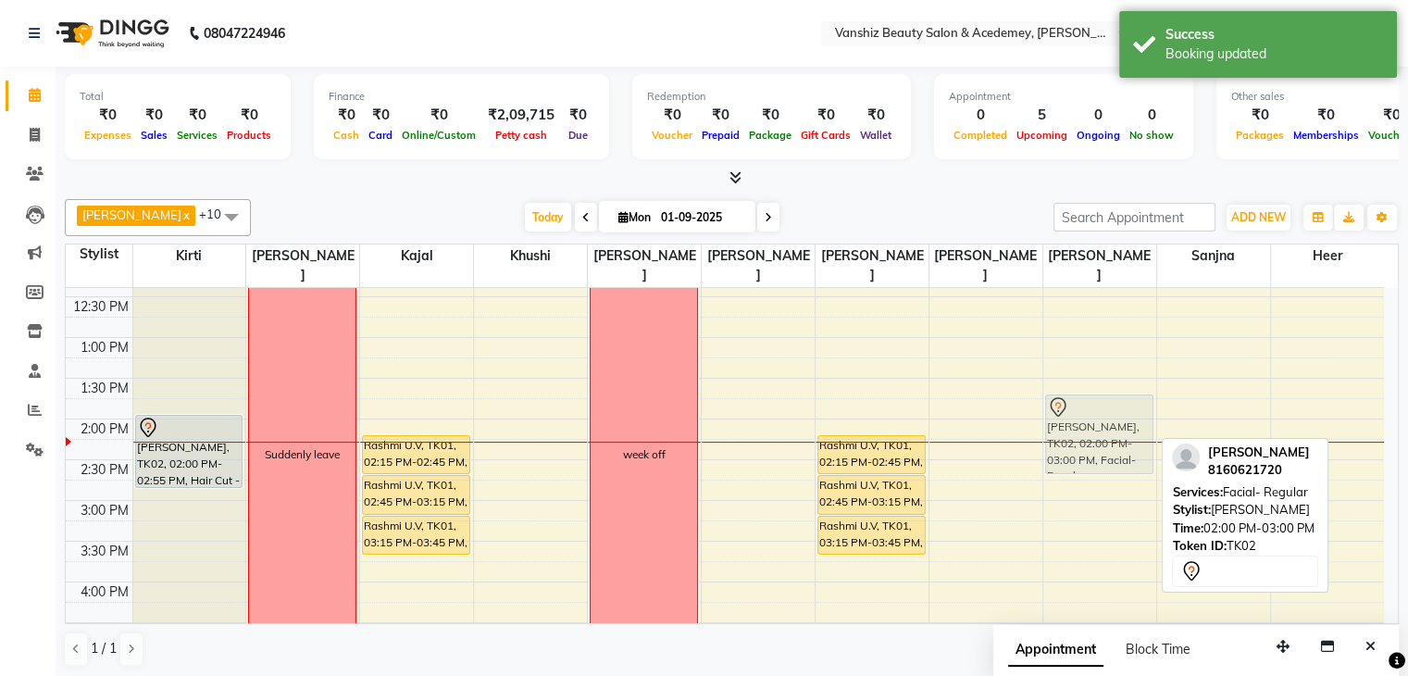
drag, startPoint x: 1103, startPoint y: 443, endPoint x: 1103, endPoint y: 427, distance: 16.7
click at [1103, 427] on div "[PERSON_NAME], TK02, 02:00 PM-03:00 PM, Facial- Regular [PERSON_NAME], TK02, 02…" at bounding box center [1099, 460] width 113 height 1058
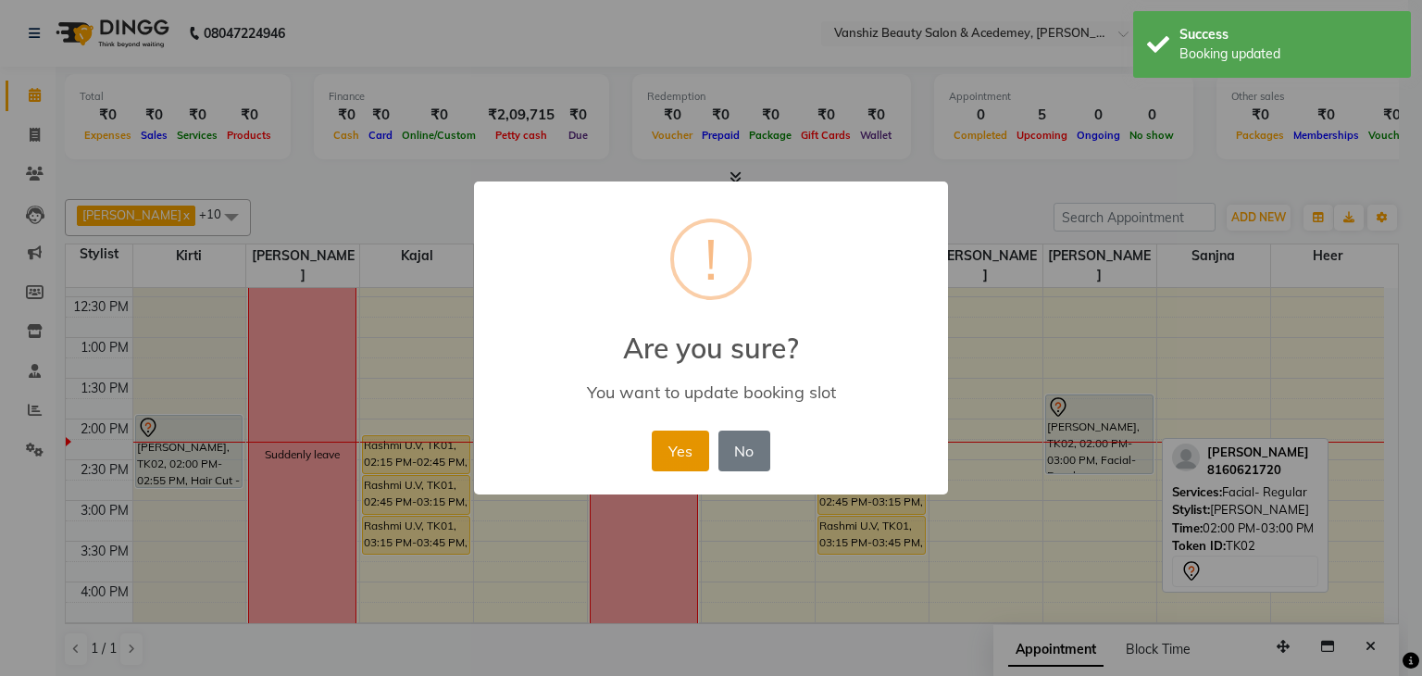
click at [688, 450] on button "Yes" at bounding box center [680, 450] width 56 height 41
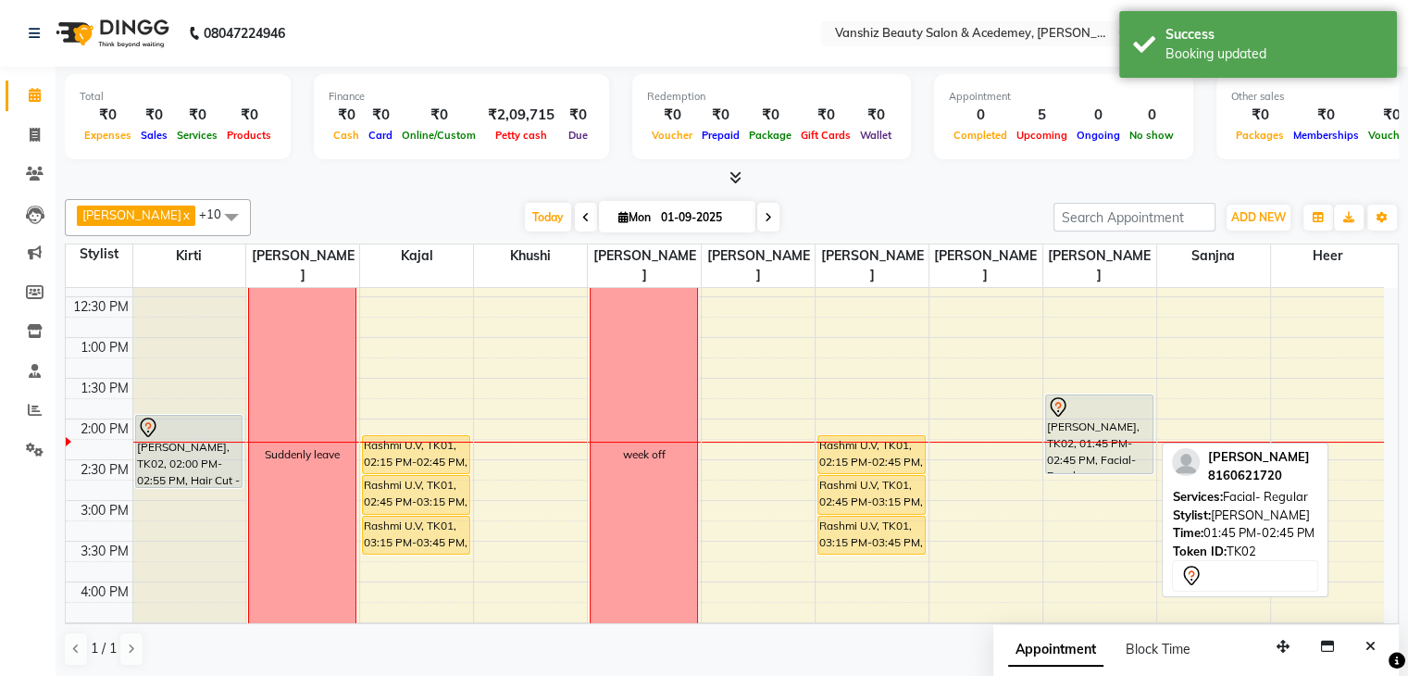
click at [1117, 418] on div "[PERSON_NAME], TK02, 01:45 PM-02:45 PM, Facial- Regular" at bounding box center [1099, 434] width 106 height 78
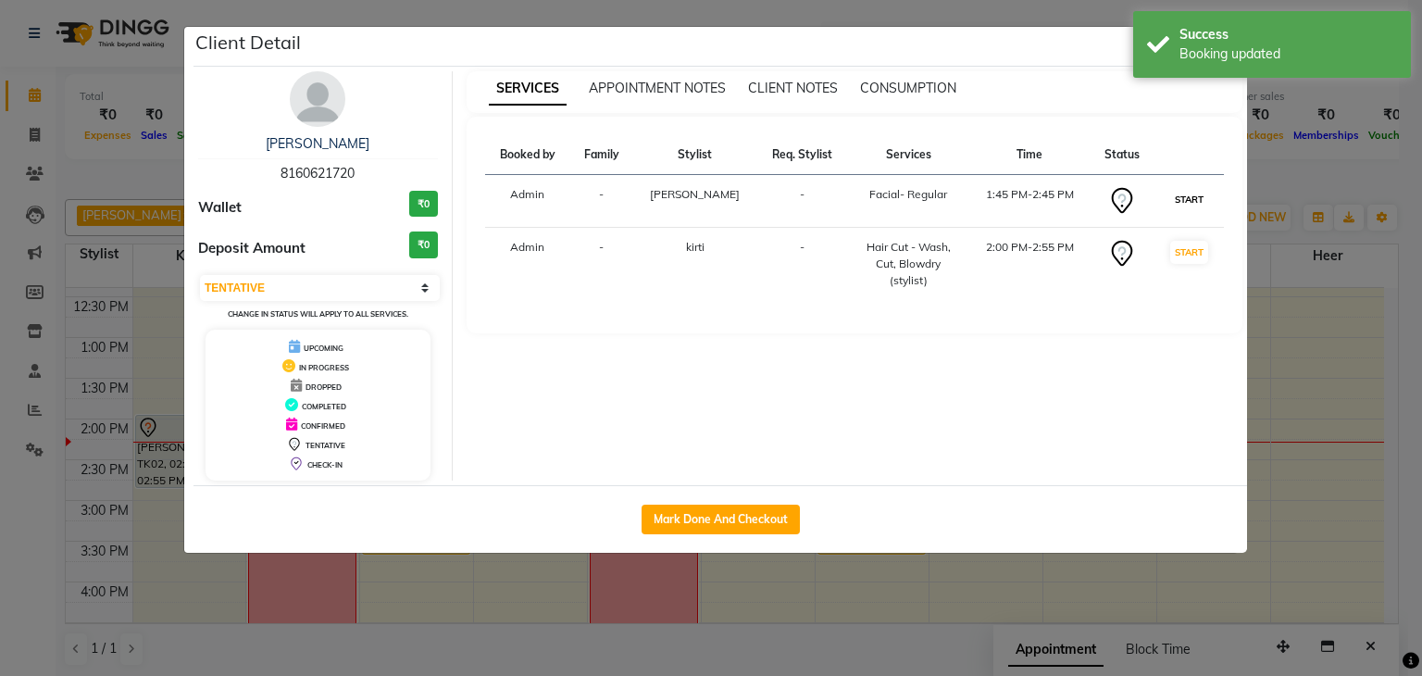
click at [1182, 193] on button "START" at bounding box center [1189, 199] width 38 height 23
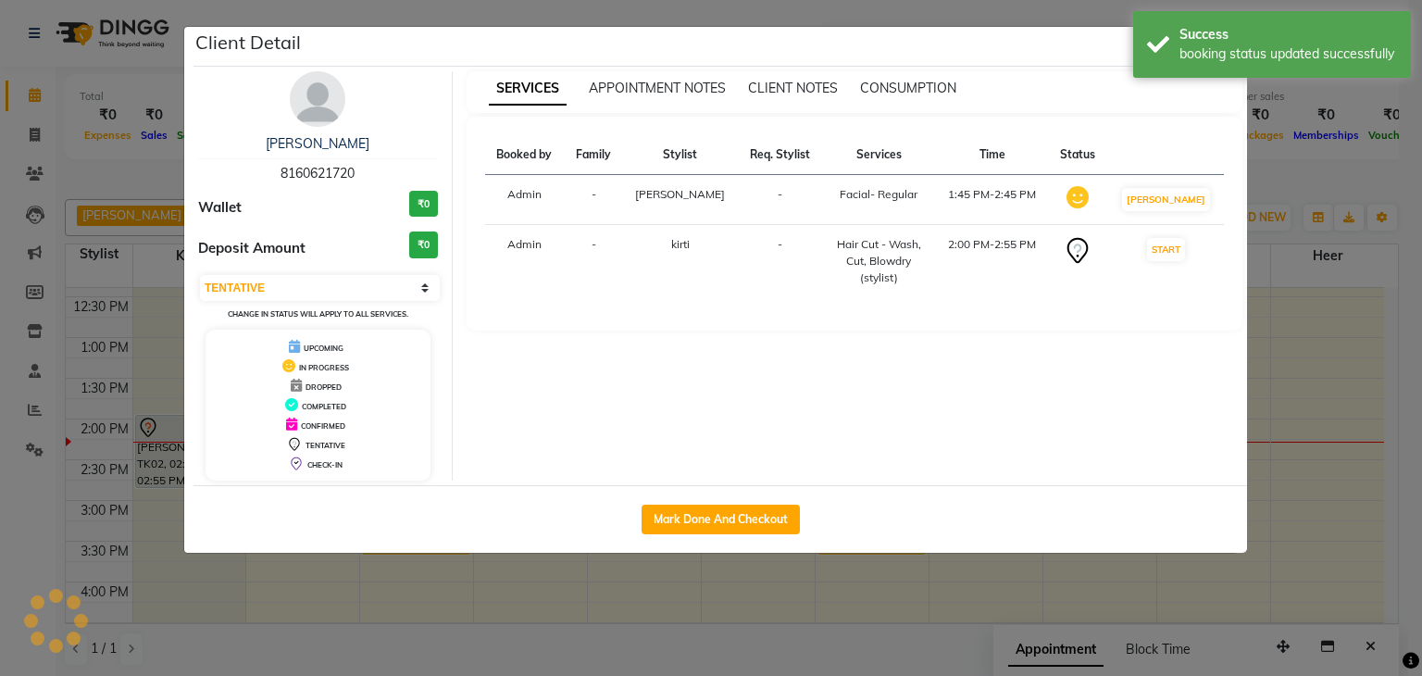
select select "select"
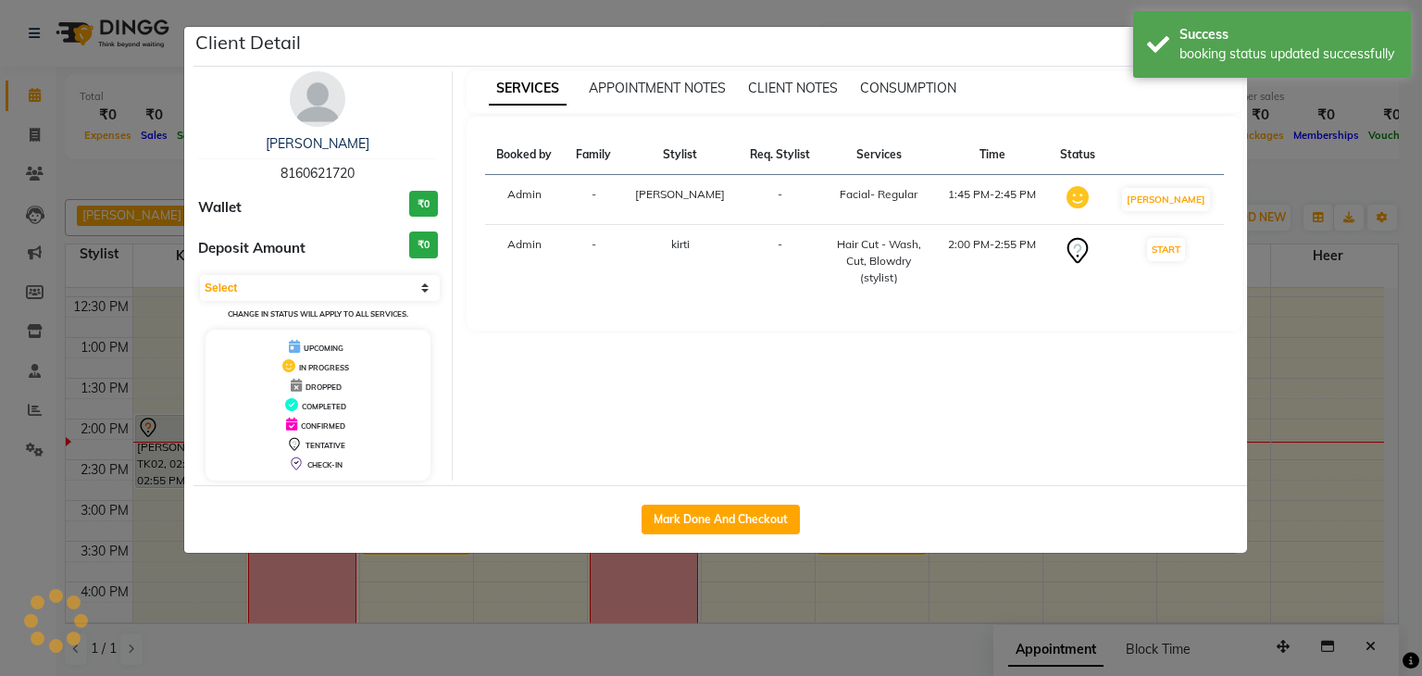
click at [1407, 398] on ngb-modal-window "Client Detail [PERSON_NAME] 8160621720 Wallet ₹0 Deposit Amount ₹0 Select IN SE…" at bounding box center [711, 338] width 1422 height 676
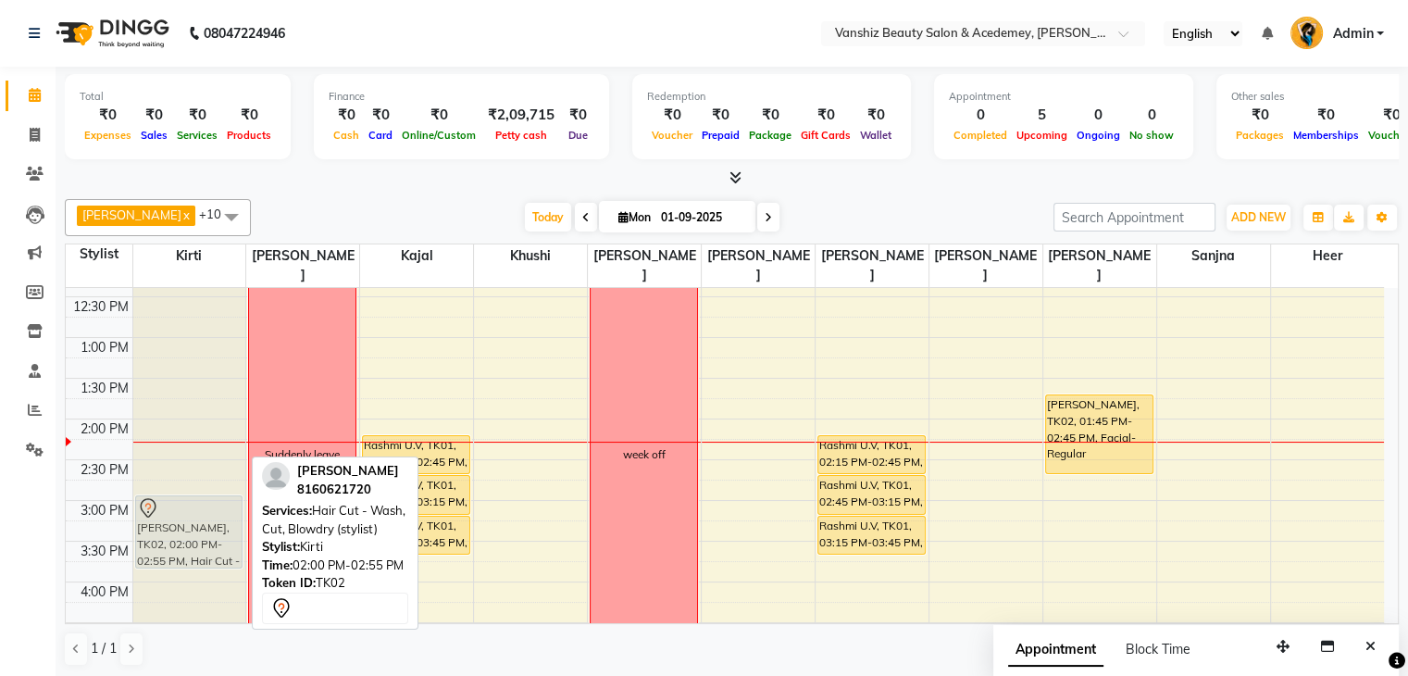
drag, startPoint x: 198, startPoint y: 397, endPoint x: 185, endPoint y: 475, distance: 78.8
click at [185, 475] on div "[PERSON_NAME], TK02, 02:00 PM-02:55 PM, Hair Cut - Wash, Cut, Blowdry (stylist)…" at bounding box center [189, 460] width 113 height 1058
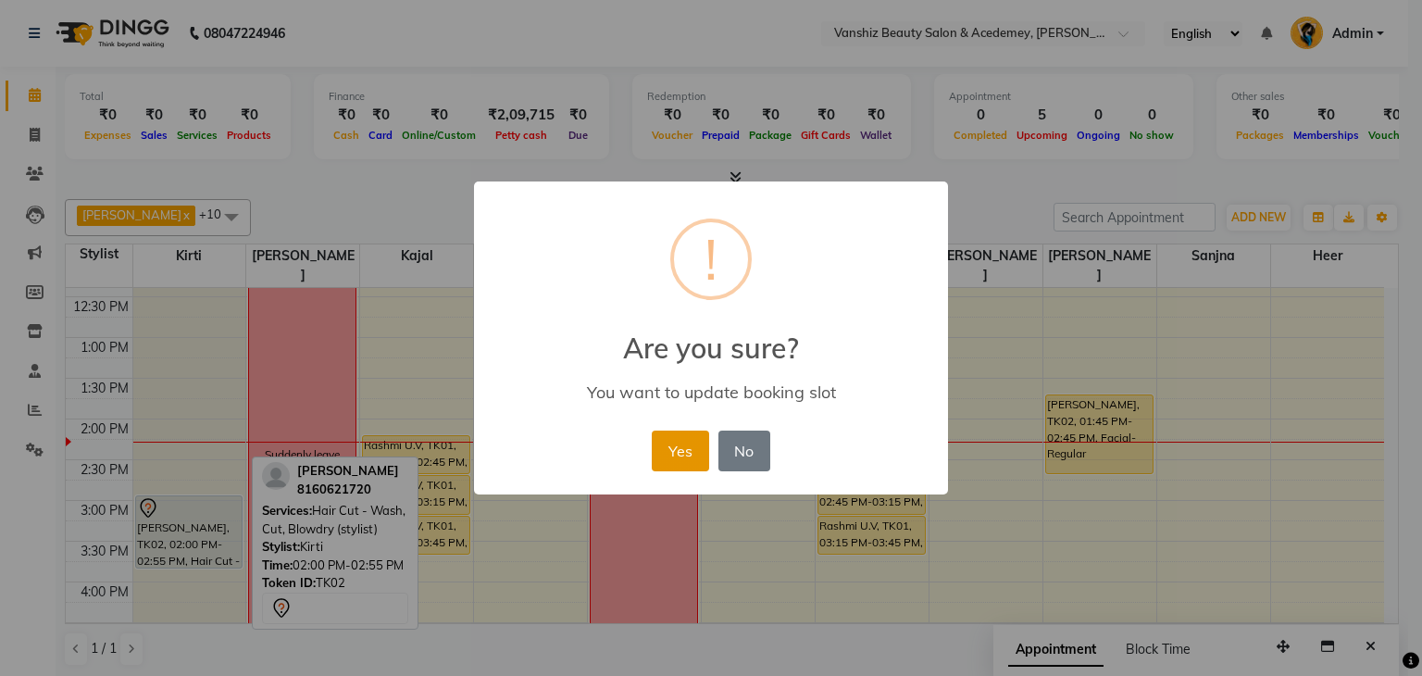
click at [667, 456] on button "Yes" at bounding box center [680, 450] width 56 height 41
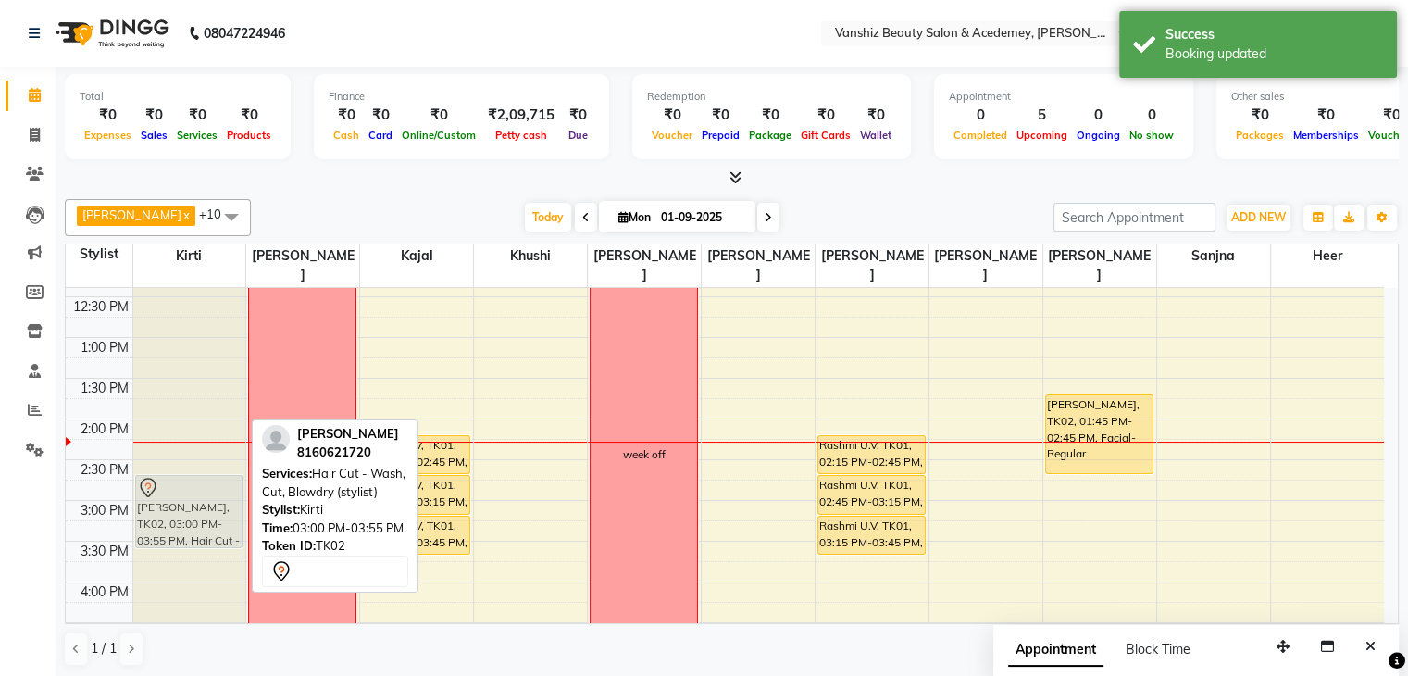
drag, startPoint x: 218, startPoint y: 497, endPoint x: 216, endPoint y: 484, distance: 13.1
click at [216, 484] on div "[PERSON_NAME], TK02, 03:00 PM-03:55 PM, Hair Cut - Wash, Cut, Blowdry (stylist)…" at bounding box center [189, 460] width 113 height 1058
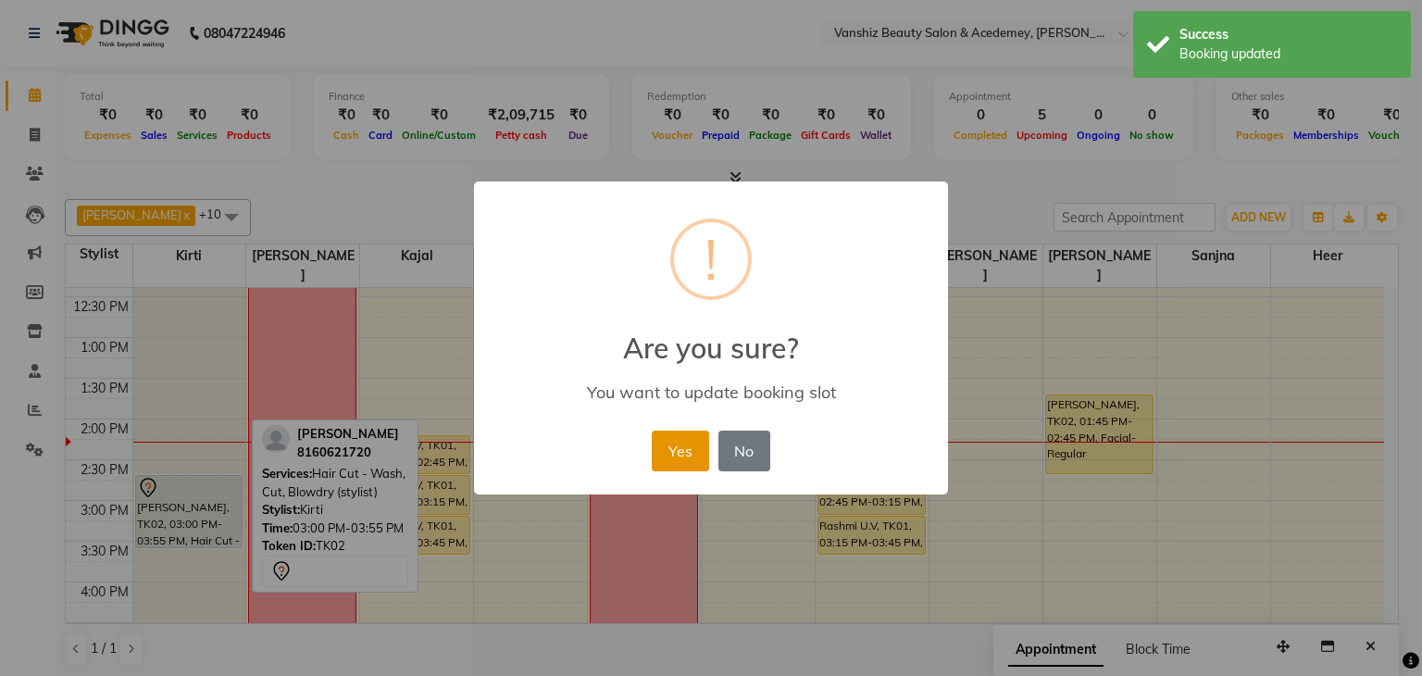
click at [667, 446] on button "Yes" at bounding box center [680, 450] width 56 height 41
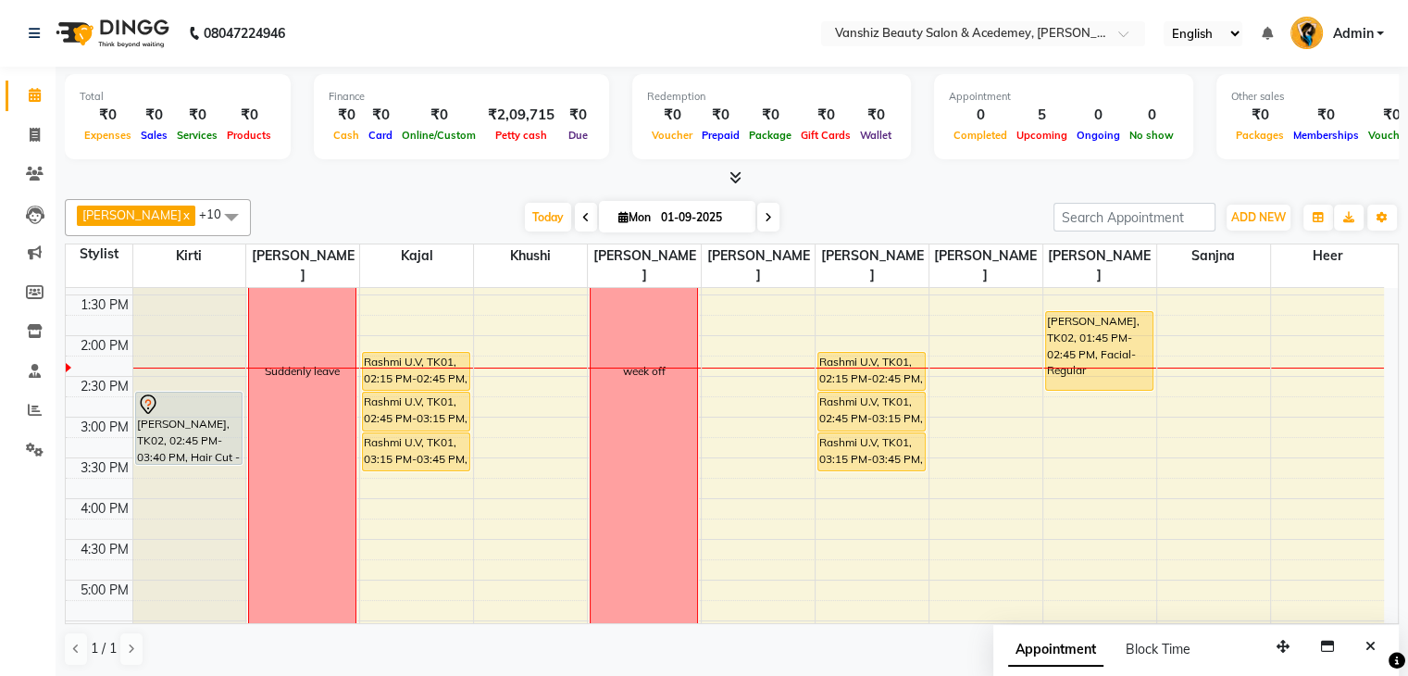
scroll to position [556, 0]
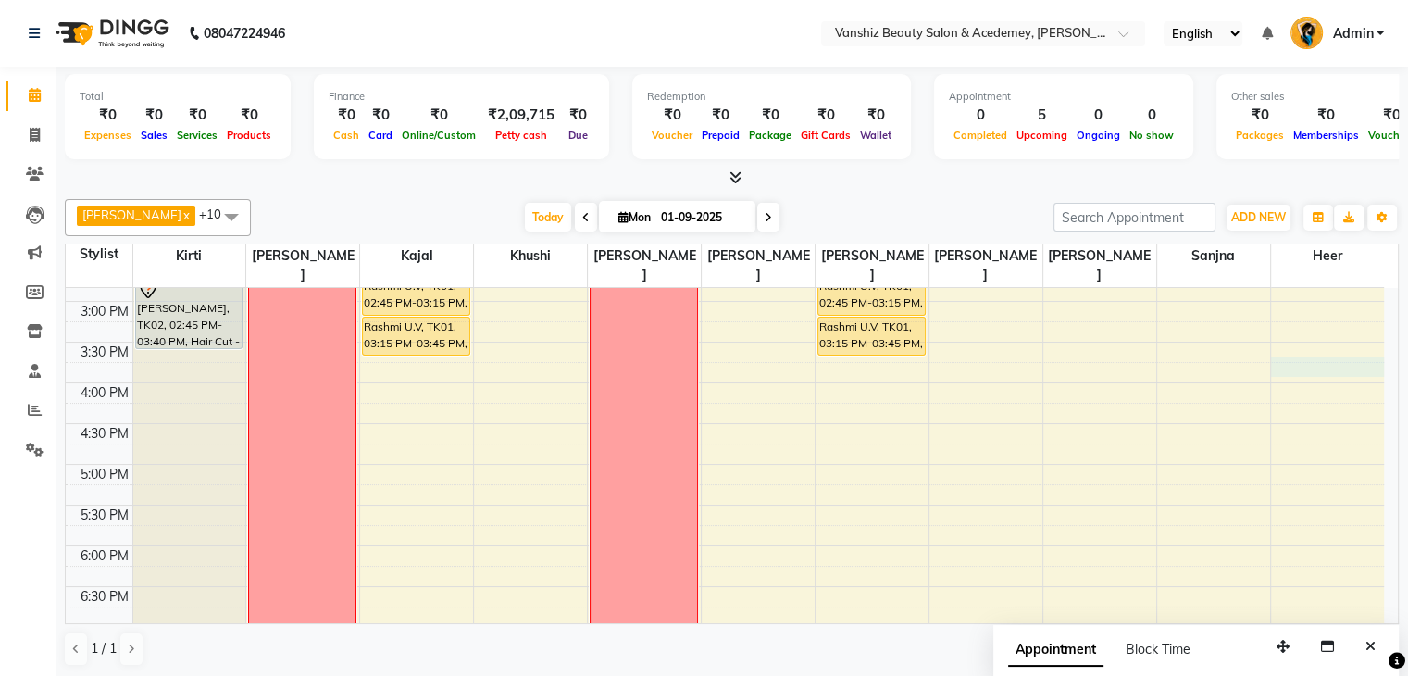
click at [1309, 340] on div "8:00 AM 8:30 AM 9:00 AM 9:30 AM 10:00 AM 10:30 AM 11:00 AM 11:30 AM 12:00 PM 12…" at bounding box center [725, 261] width 1318 height 1058
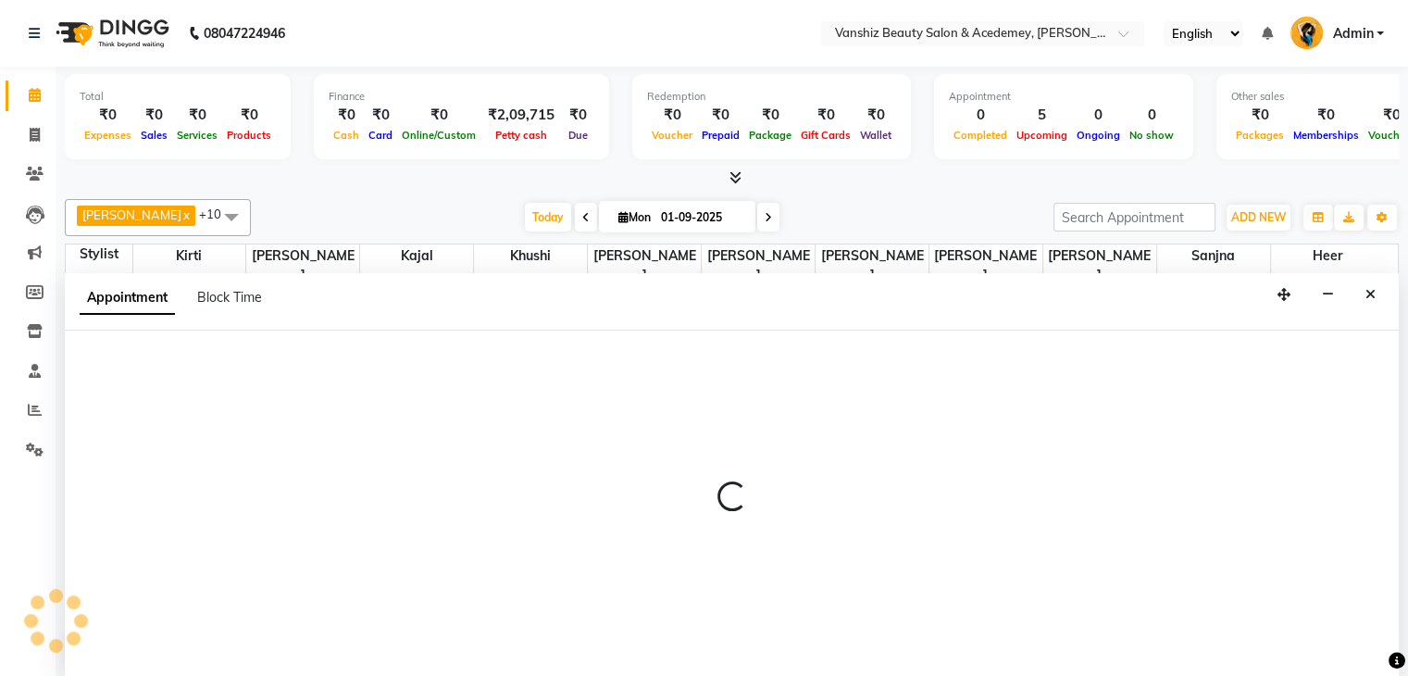
scroll to position [1, 0]
select select "88512"
select select "945"
select select "tentative"
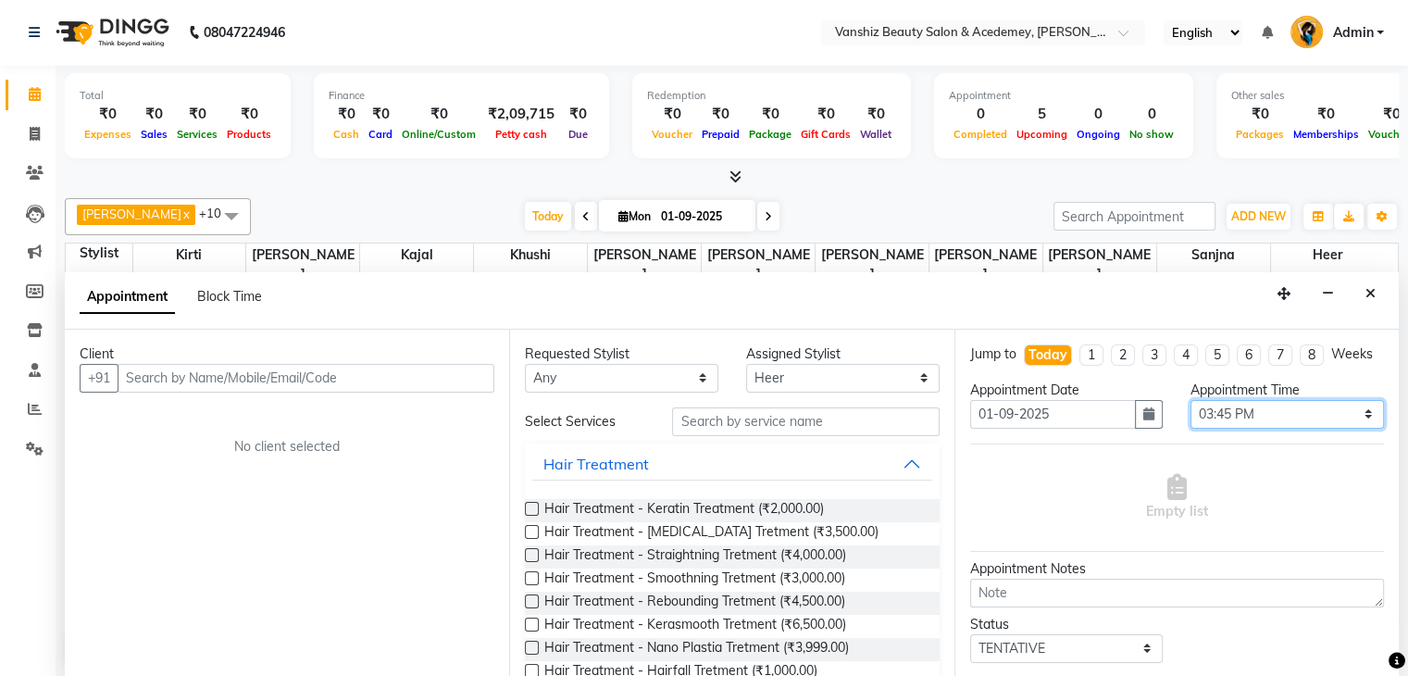
click at [1303, 429] on select "Select 09:00 AM 09:15 AM 09:30 AM 09:45 AM 10:00 AM 10:15 AM 10:30 AM 10:45 AM …" at bounding box center [1287, 414] width 193 height 29
select select "960"
click at [1191, 415] on select "Select 09:00 AM 09:15 AM 09:30 AM 09:45 AM 10:00 AM 10:15 AM 10:30 AM 10:45 AM …" at bounding box center [1287, 414] width 193 height 29
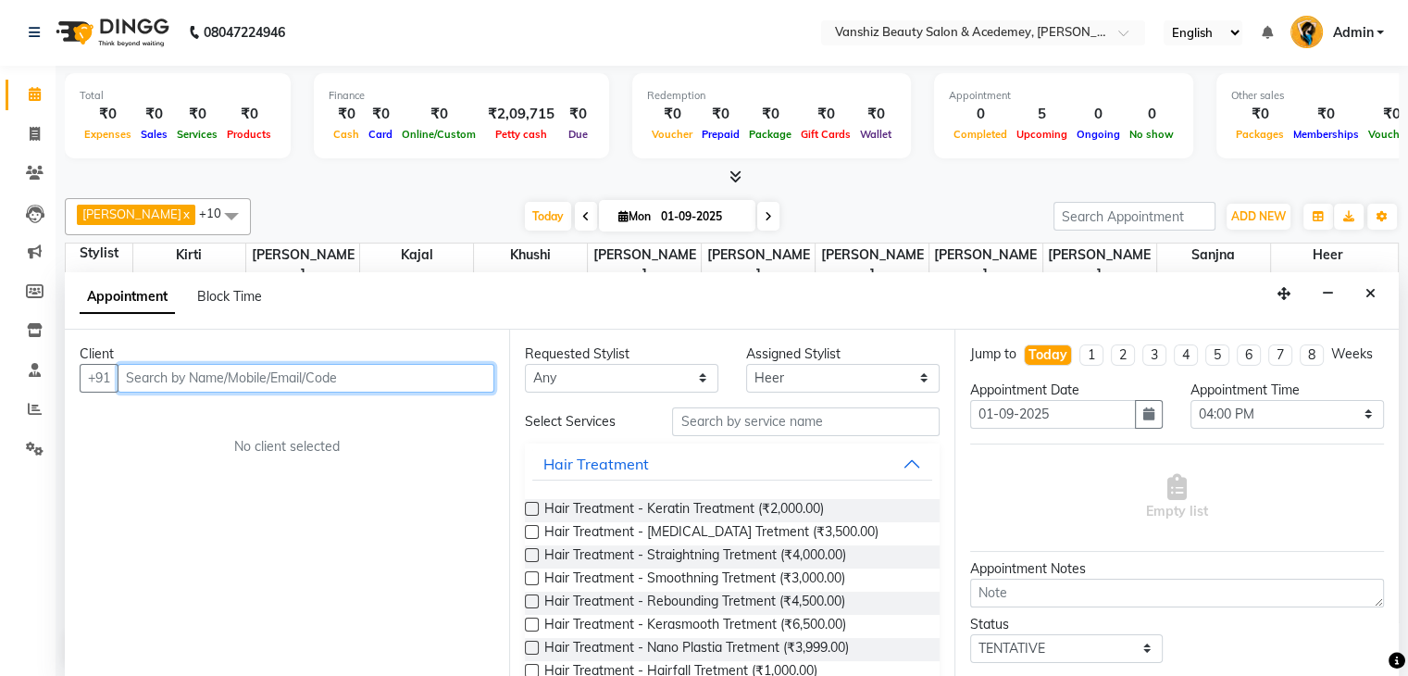
click at [404, 381] on input "text" at bounding box center [306, 378] width 377 height 29
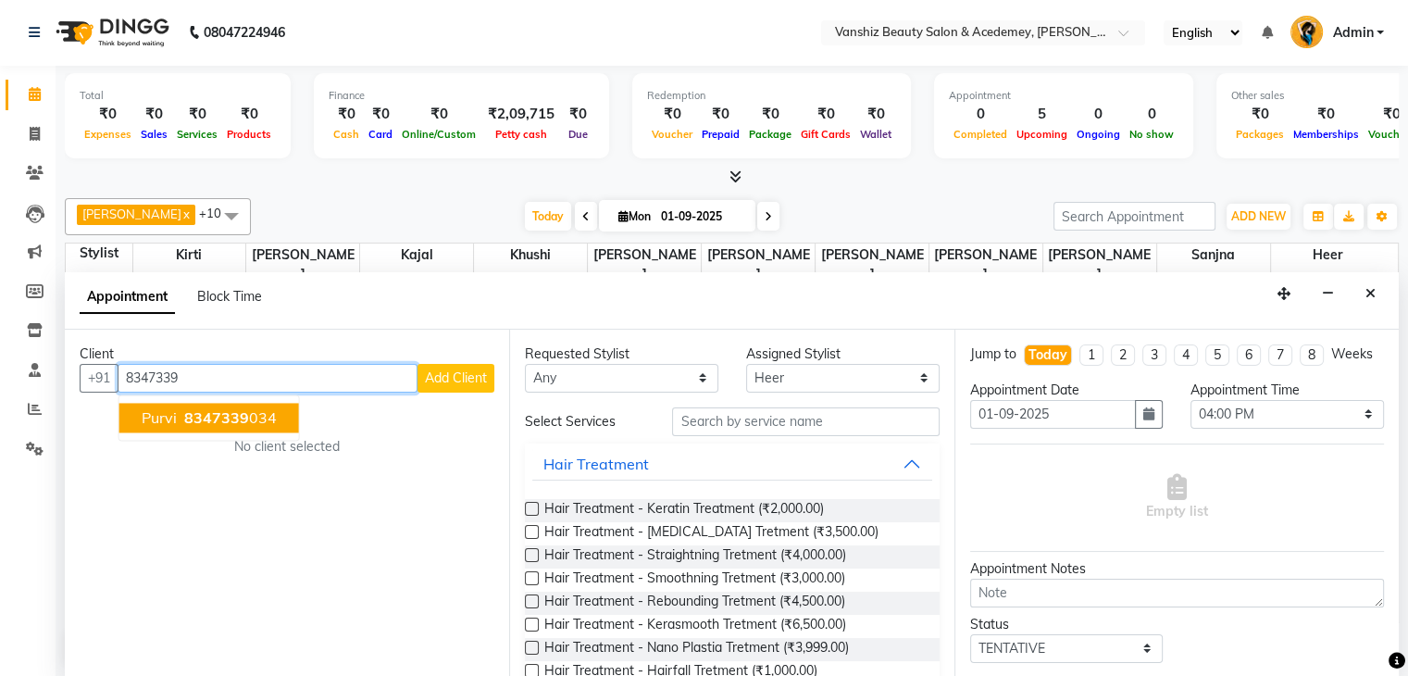
click at [252, 421] on ngb-highlight "8347339 034" at bounding box center [229, 417] width 96 height 19
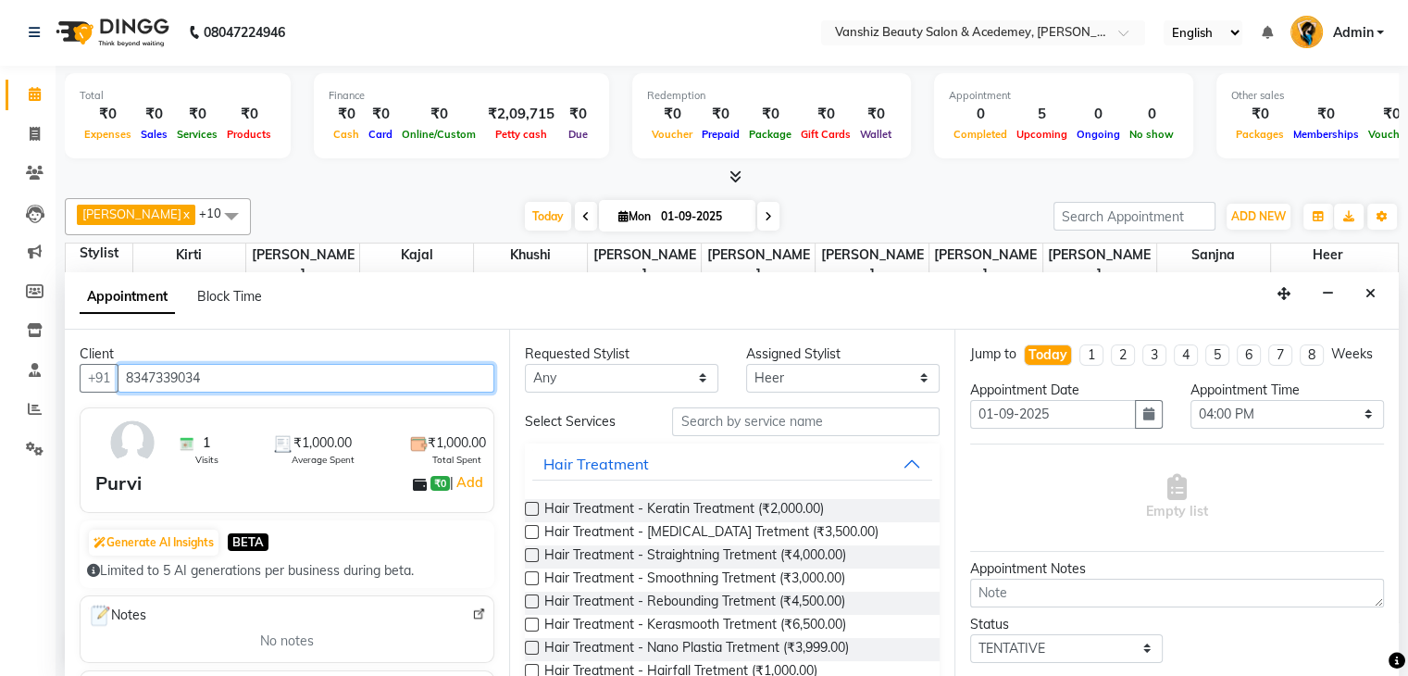
type input "8347339034"
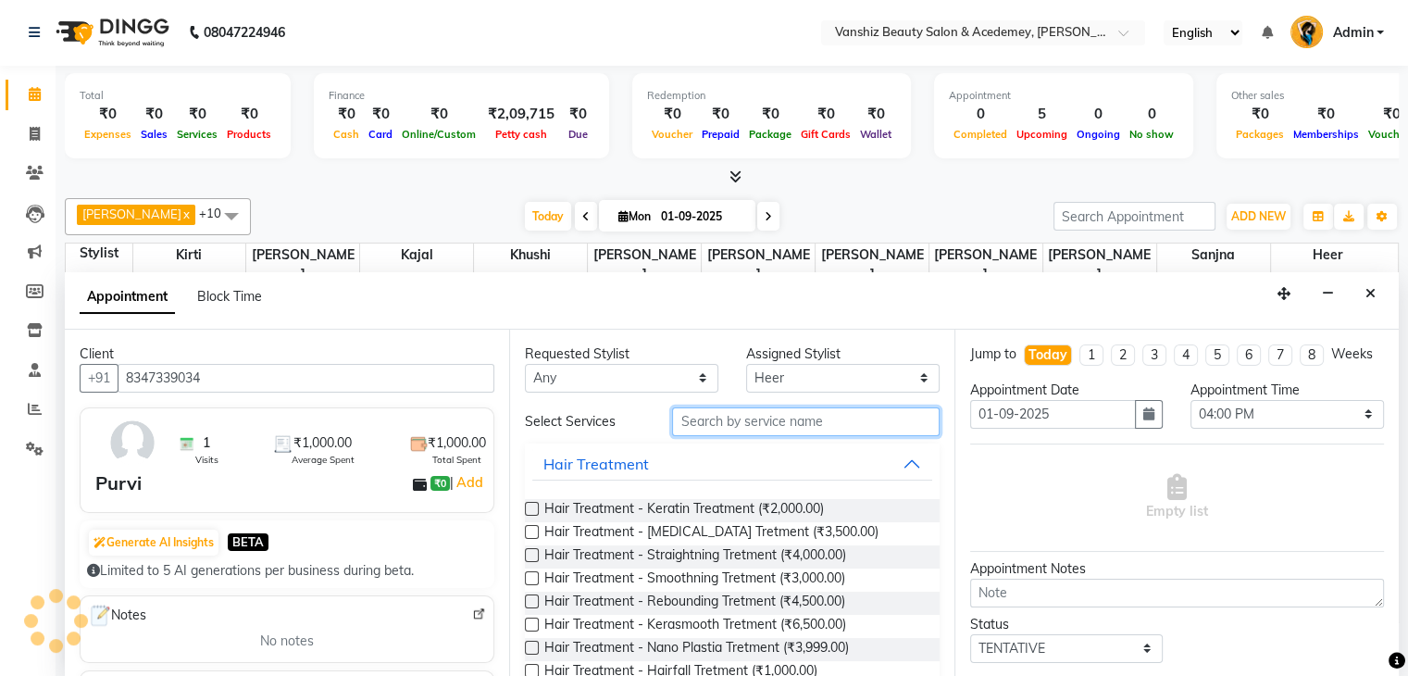
click at [804, 425] on input "text" at bounding box center [805, 421] width 267 height 29
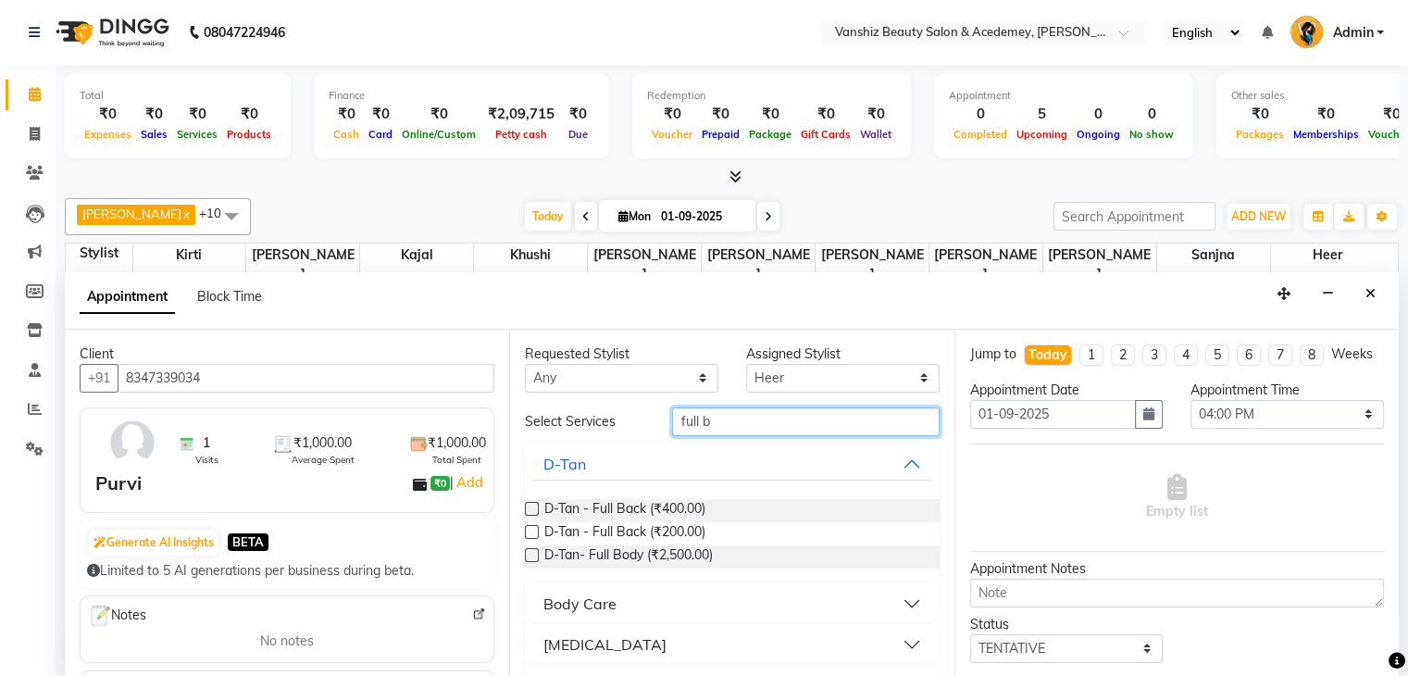
type input "full b"
click at [759, 596] on button "Body Care" at bounding box center [731, 603] width 399 height 33
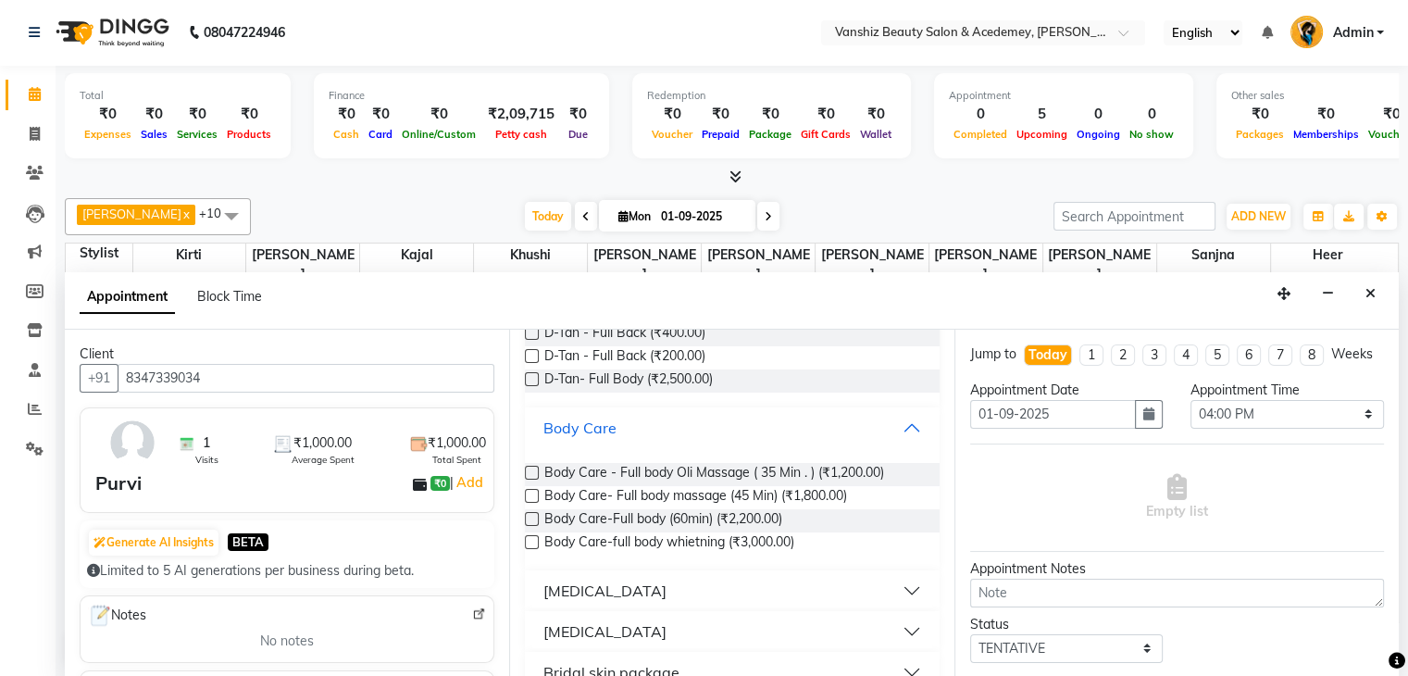
scroll to position [200, 0]
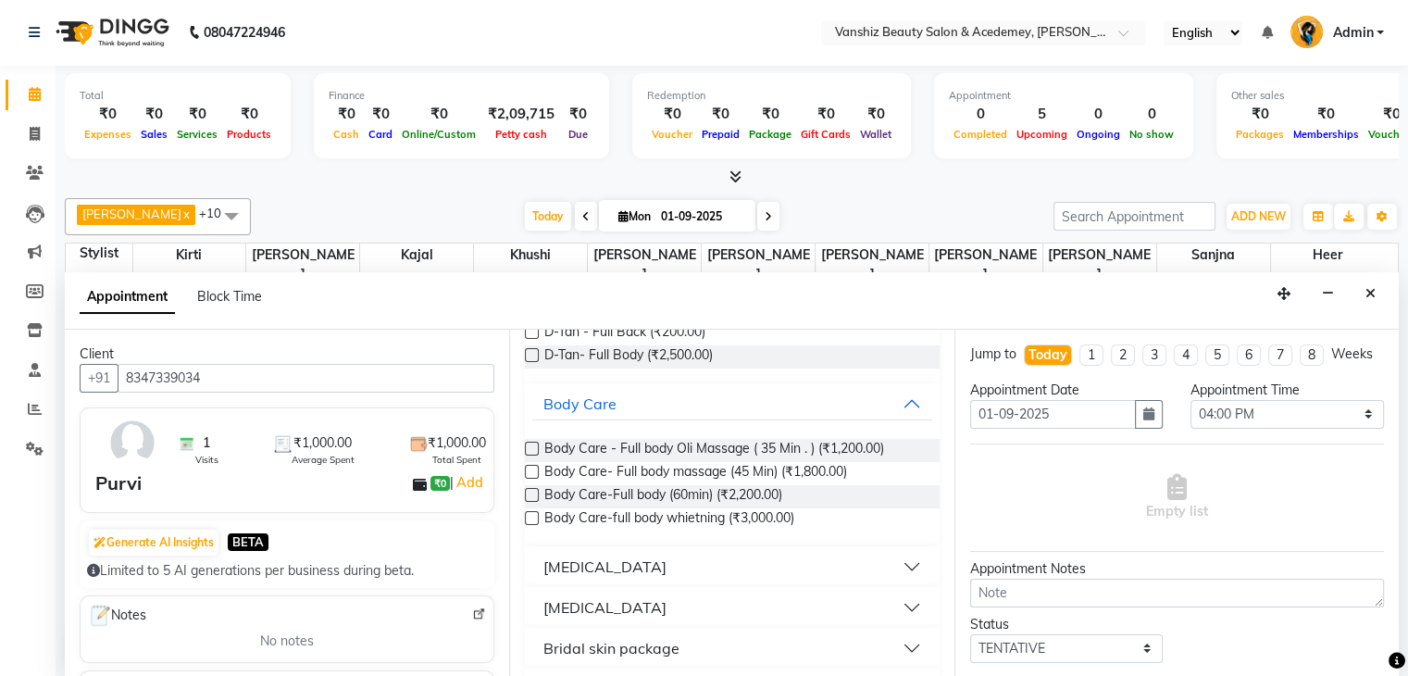
click at [531, 446] on label at bounding box center [532, 449] width 14 height 14
click at [531, 446] on input "checkbox" at bounding box center [531, 450] width 12 height 12
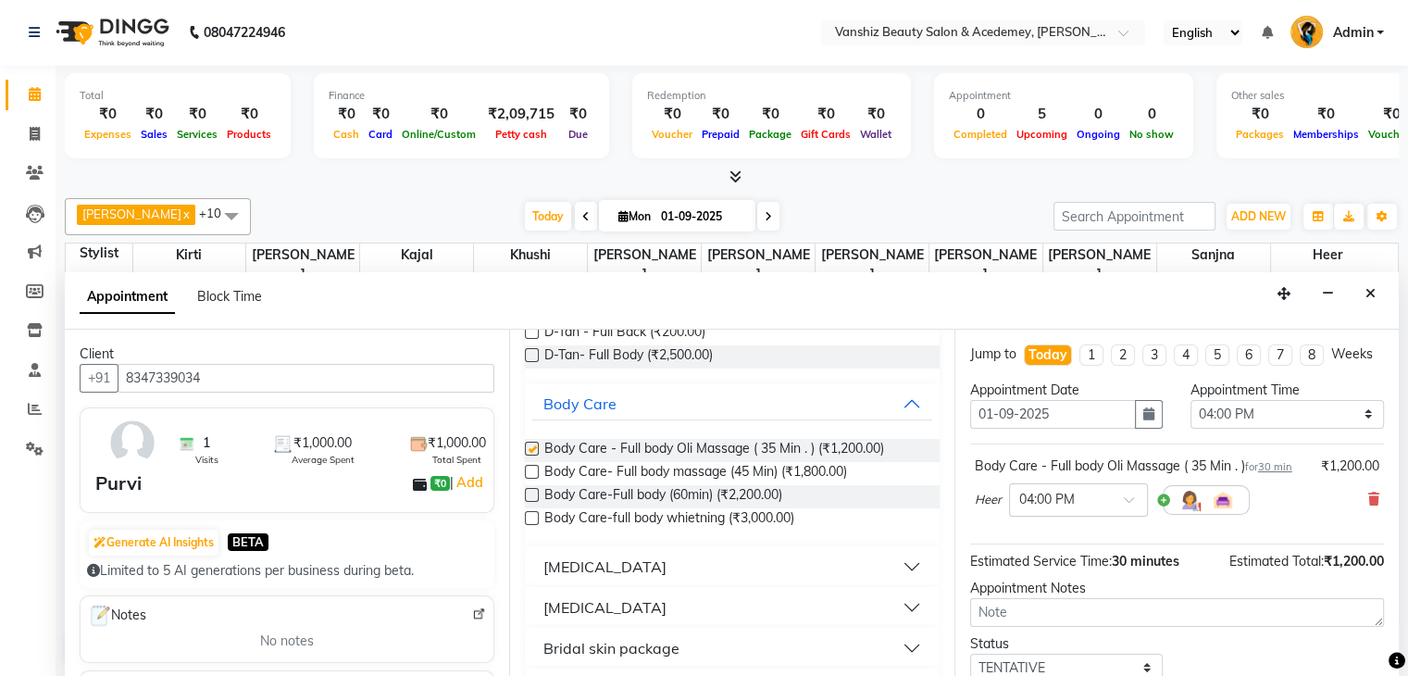
checkbox input "false"
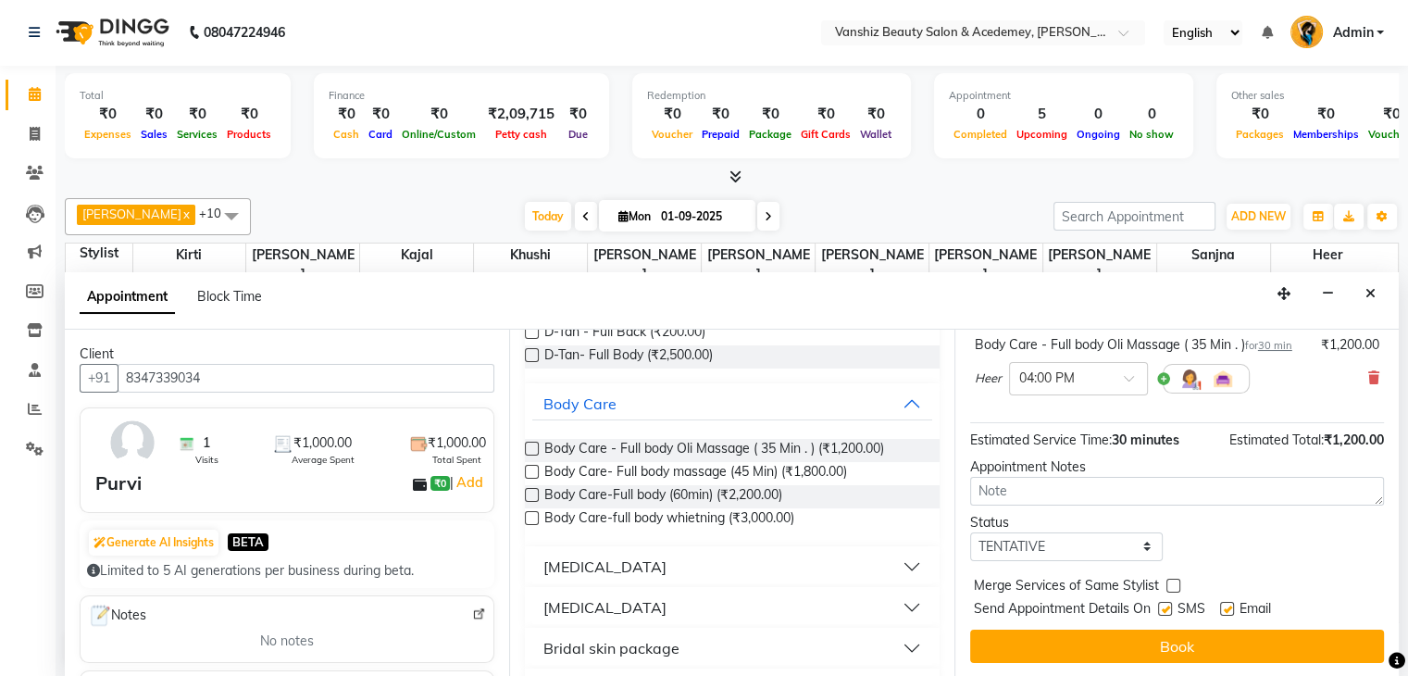
click at [1229, 602] on label at bounding box center [1227, 609] width 14 height 14
click at [1229, 605] on input "checkbox" at bounding box center [1226, 611] width 12 height 12
checkbox input "false"
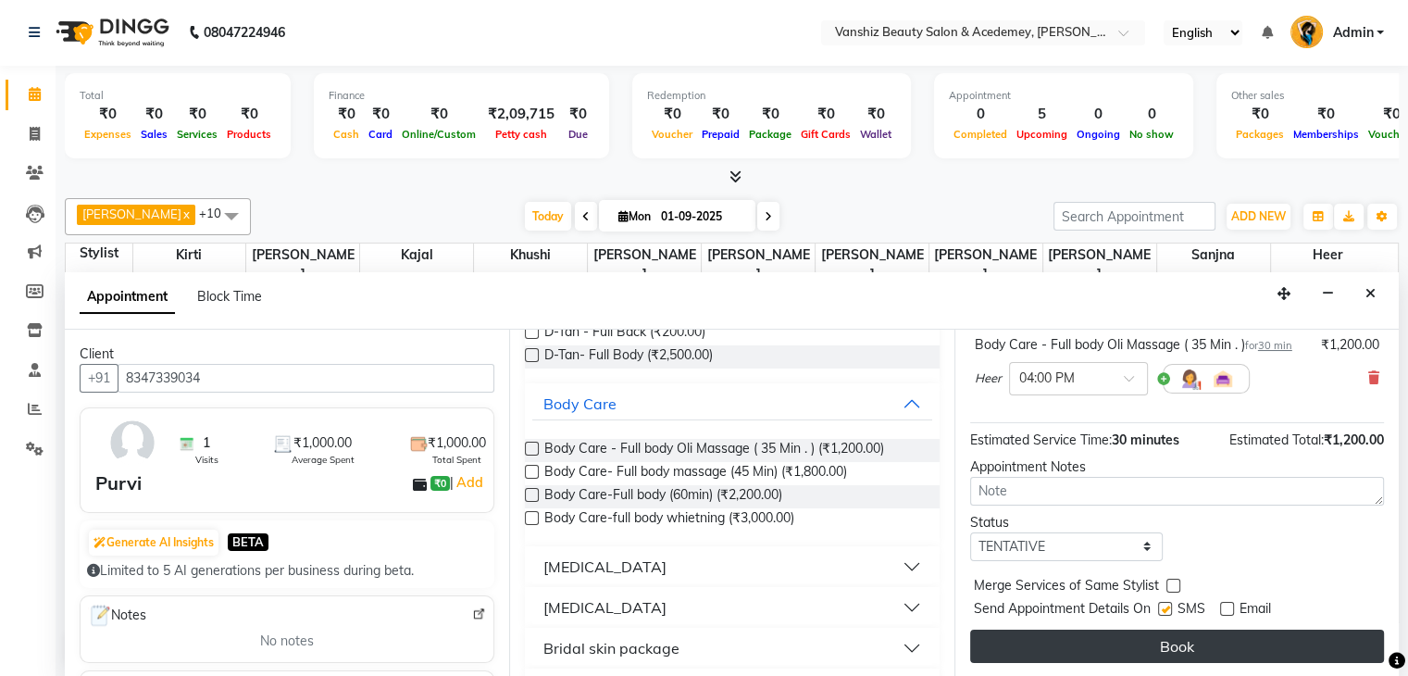
click at [1166, 636] on button "Book" at bounding box center [1177, 646] width 414 height 33
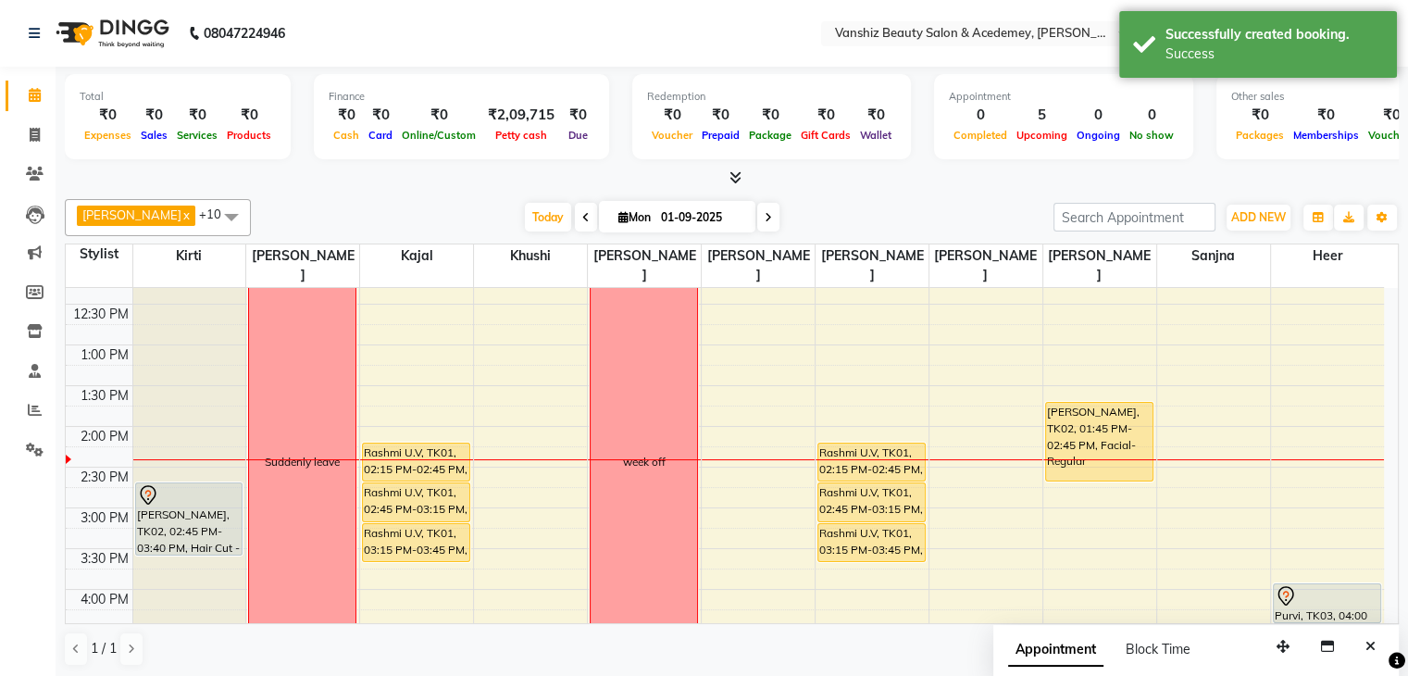
scroll to position [343, 0]
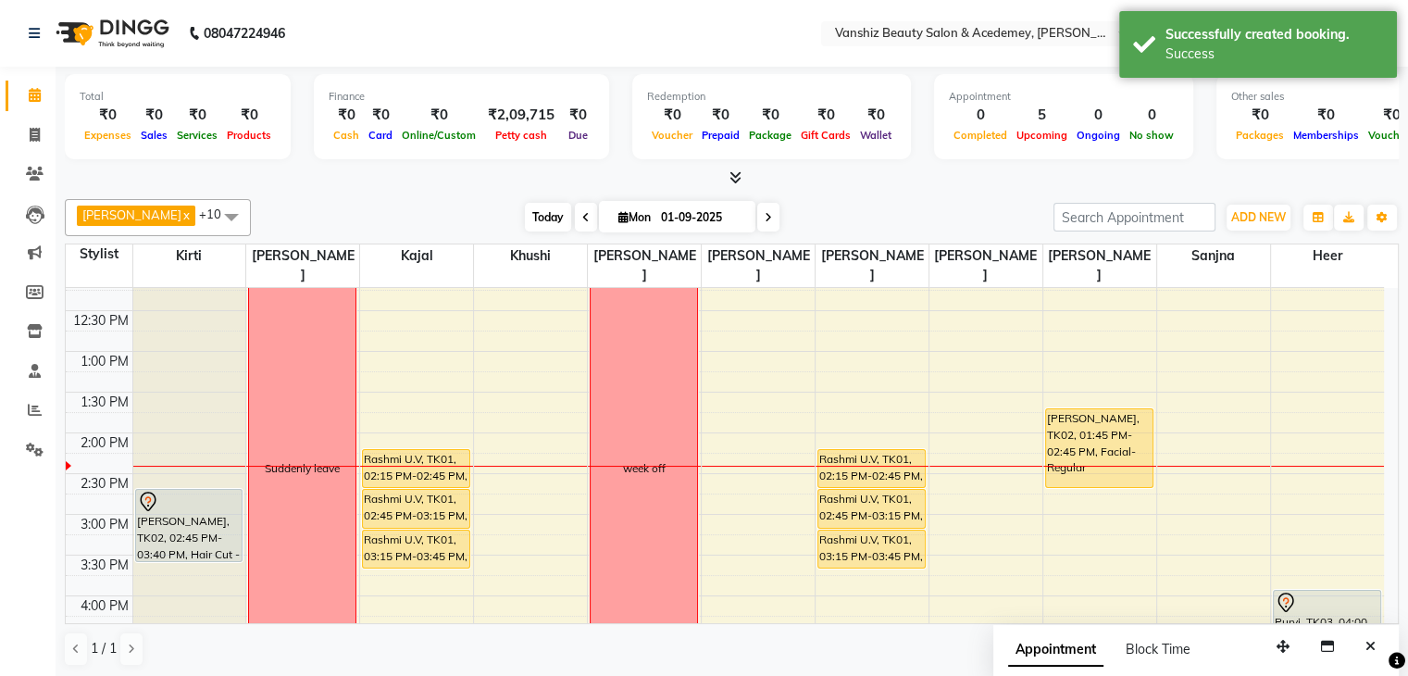
click at [525, 208] on span "Today" at bounding box center [548, 217] width 46 height 29
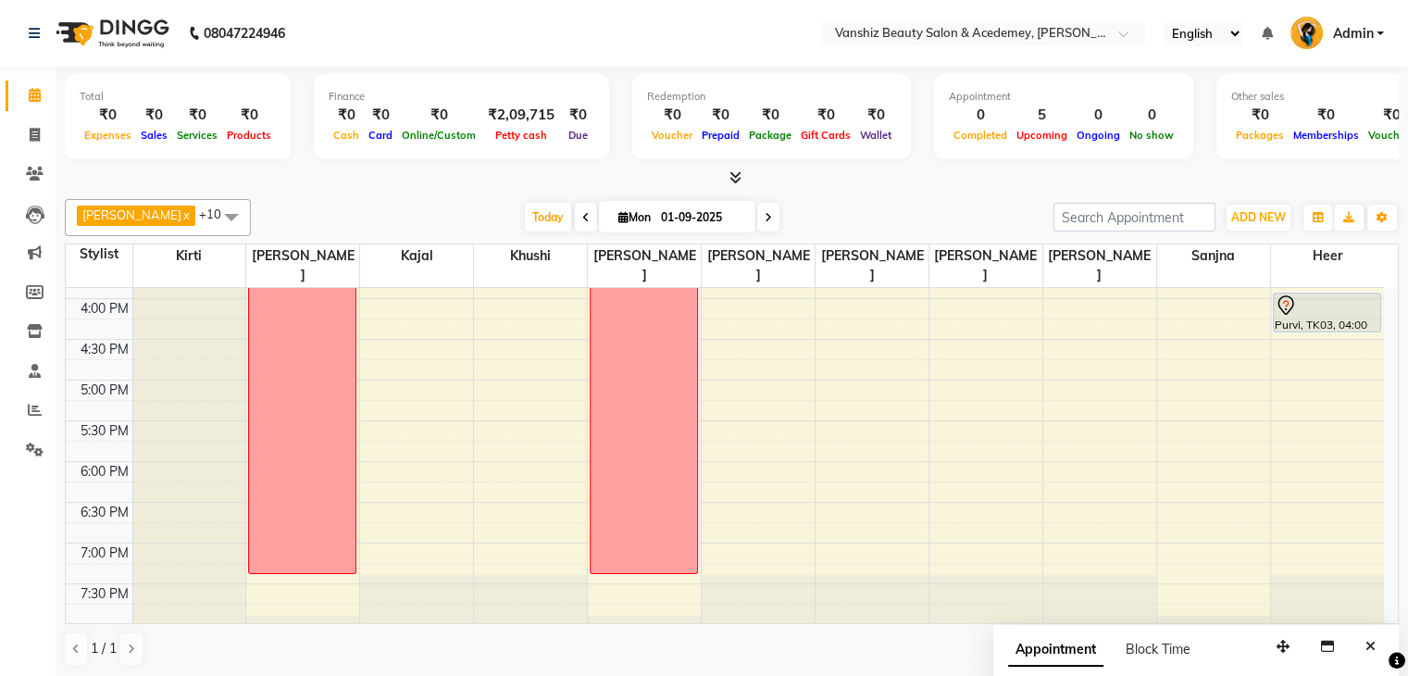
scroll to position [638, 0]
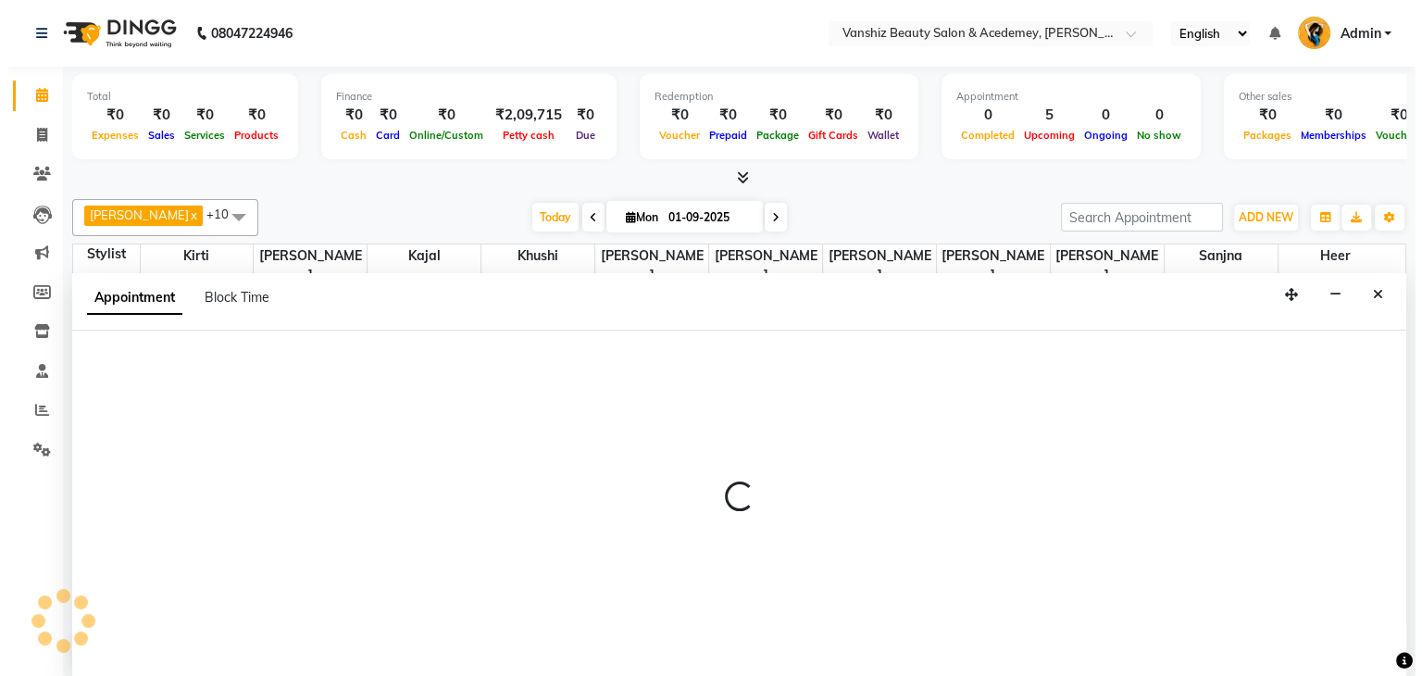
scroll to position [1, 0]
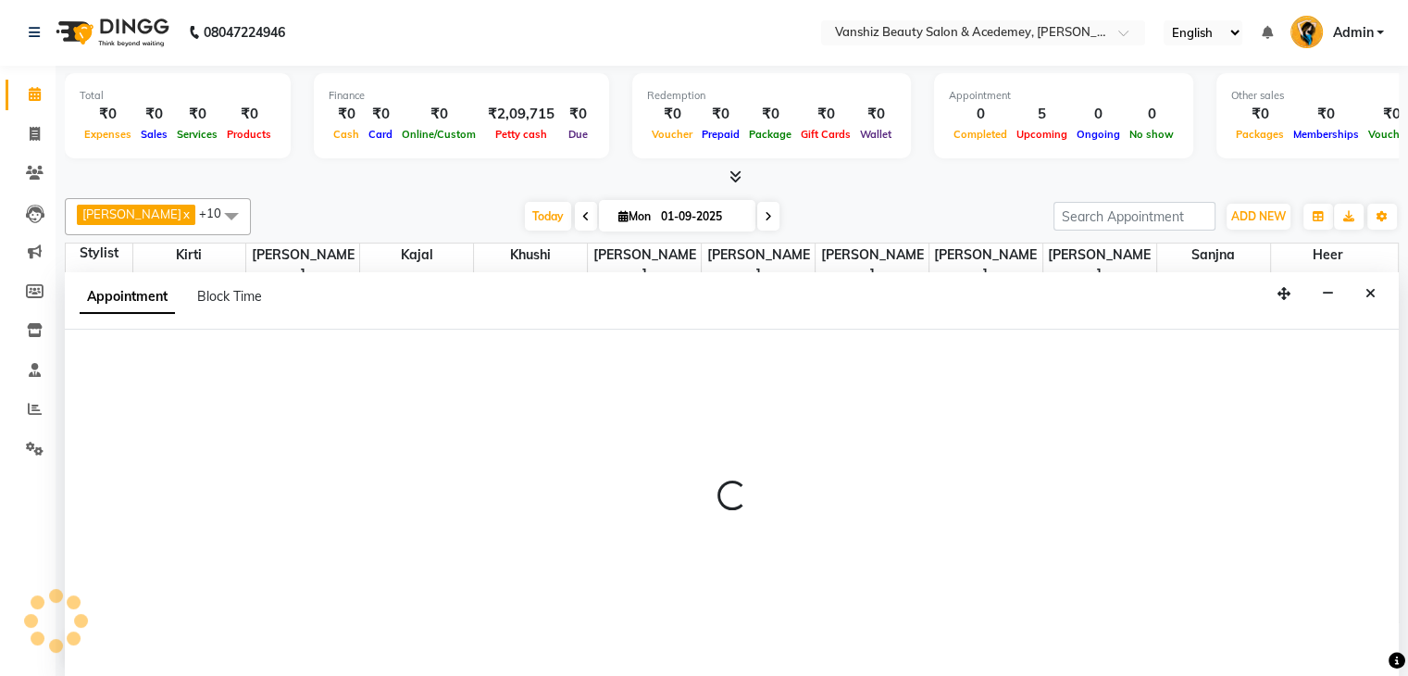
select select "38128"
select select "tentative"
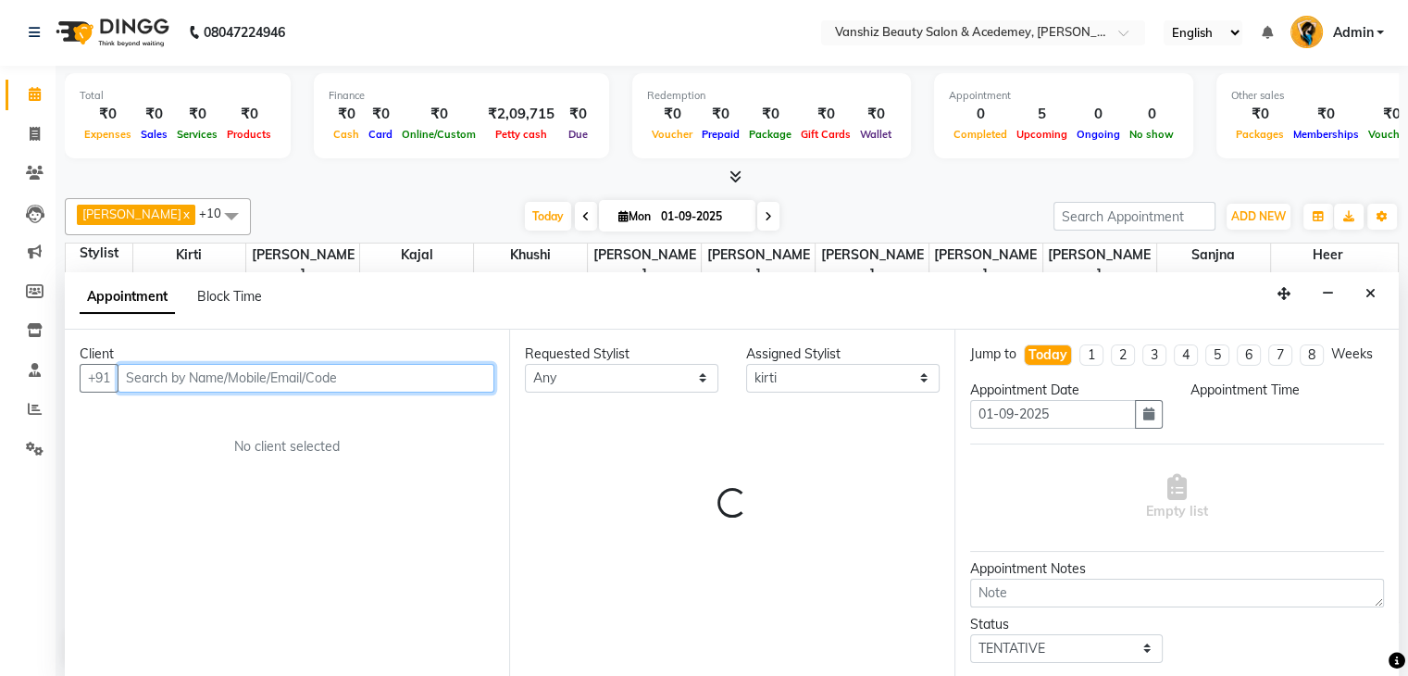
select select "1020"
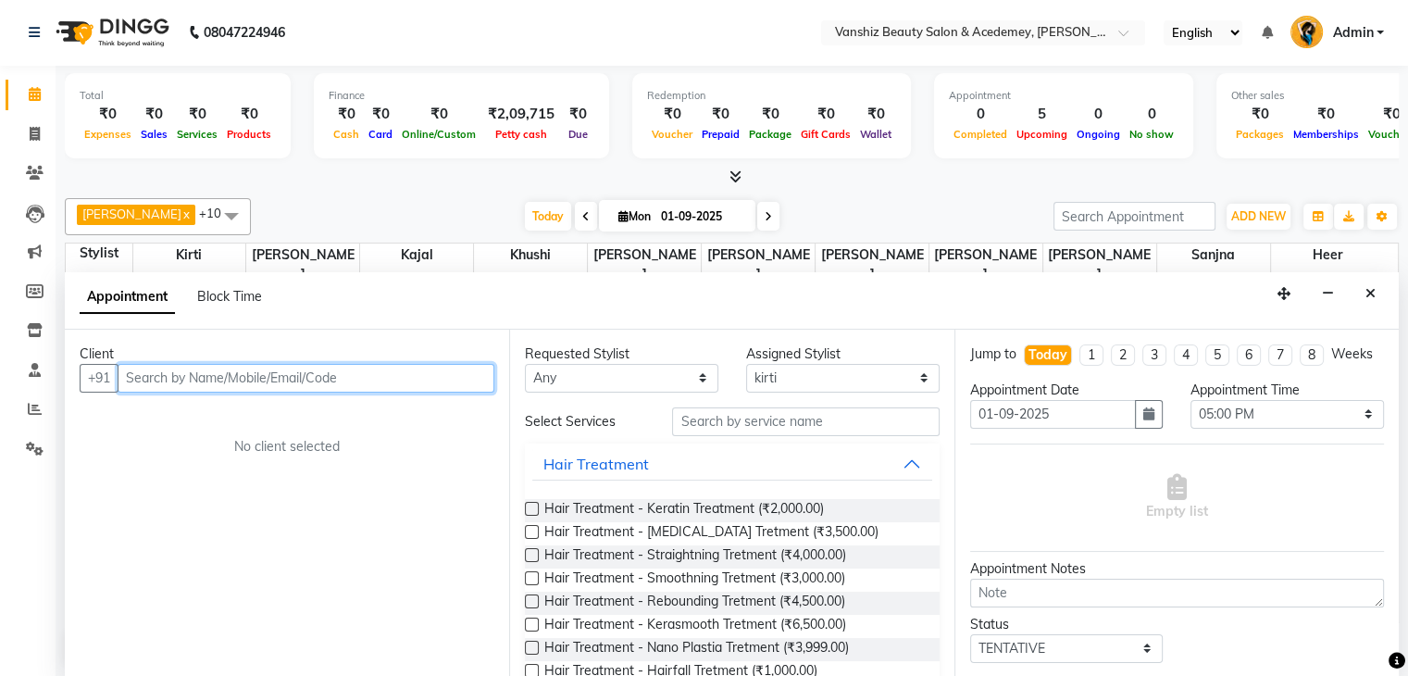
click at [204, 379] on input "text" at bounding box center [306, 378] width 377 height 29
type input "8355947134"
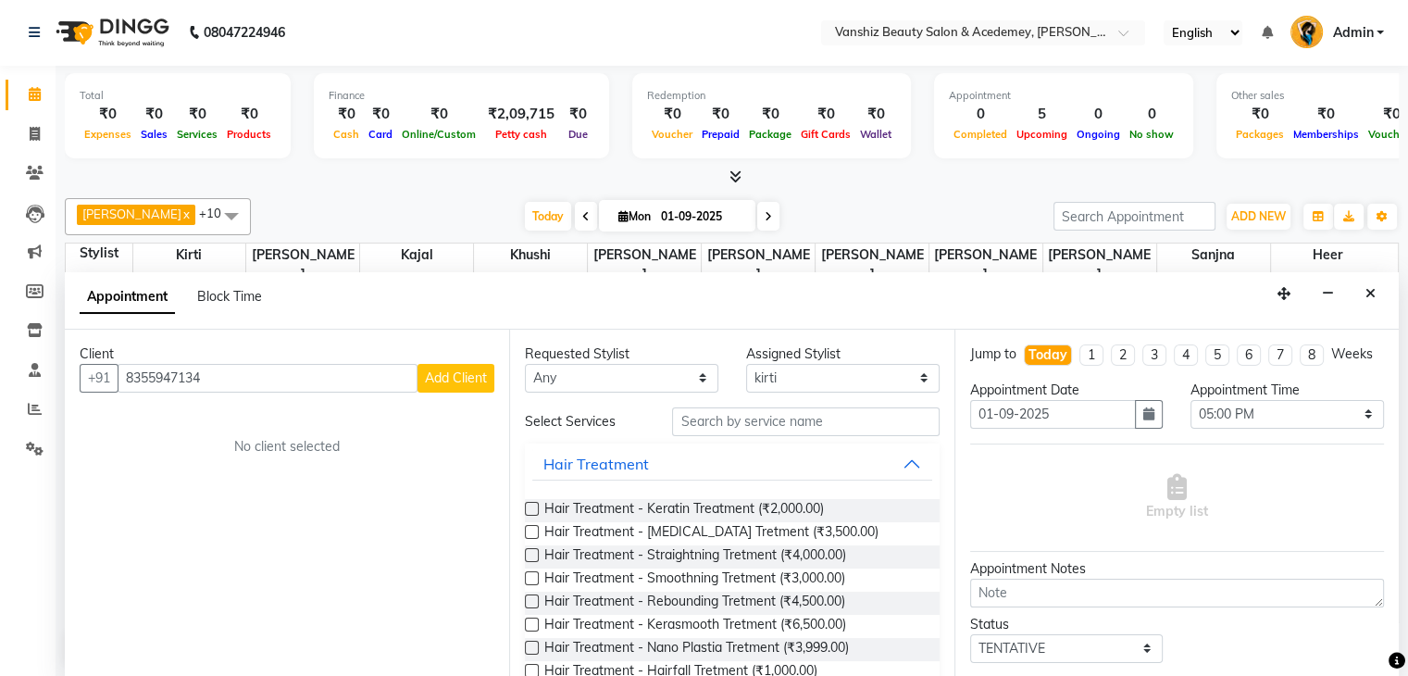
click at [443, 380] on span "Add Client" at bounding box center [456, 377] width 62 height 17
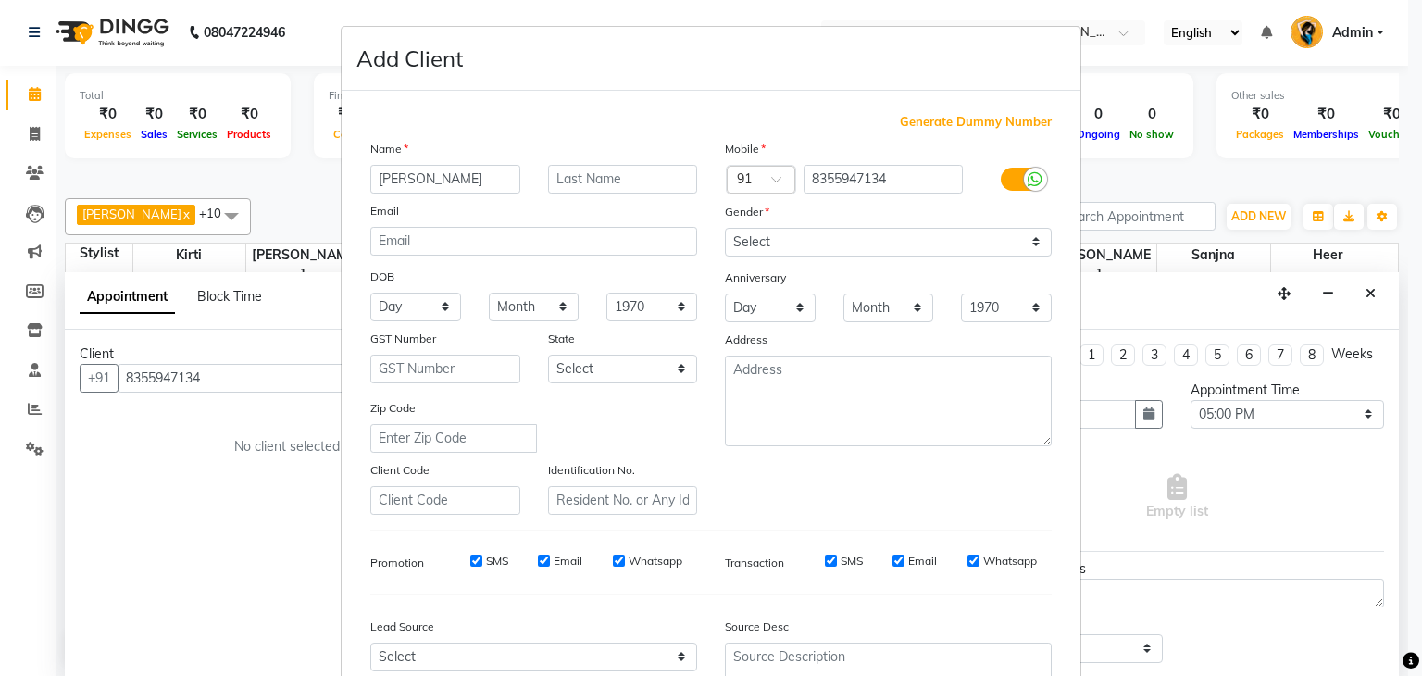
type input "[PERSON_NAME]"
click at [642, 184] on input "text" at bounding box center [623, 179] width 150 height 29
type input "pande"
click at [904, 245] on select "Select [DEMOGRAPHIC_DATA] [DEMOGRAPHIC_DATA] Other Prefer Not To Say" at bounding box center [888, 242] width 327 height 29
select select "[DEMOGRAPHIC_DATA]"
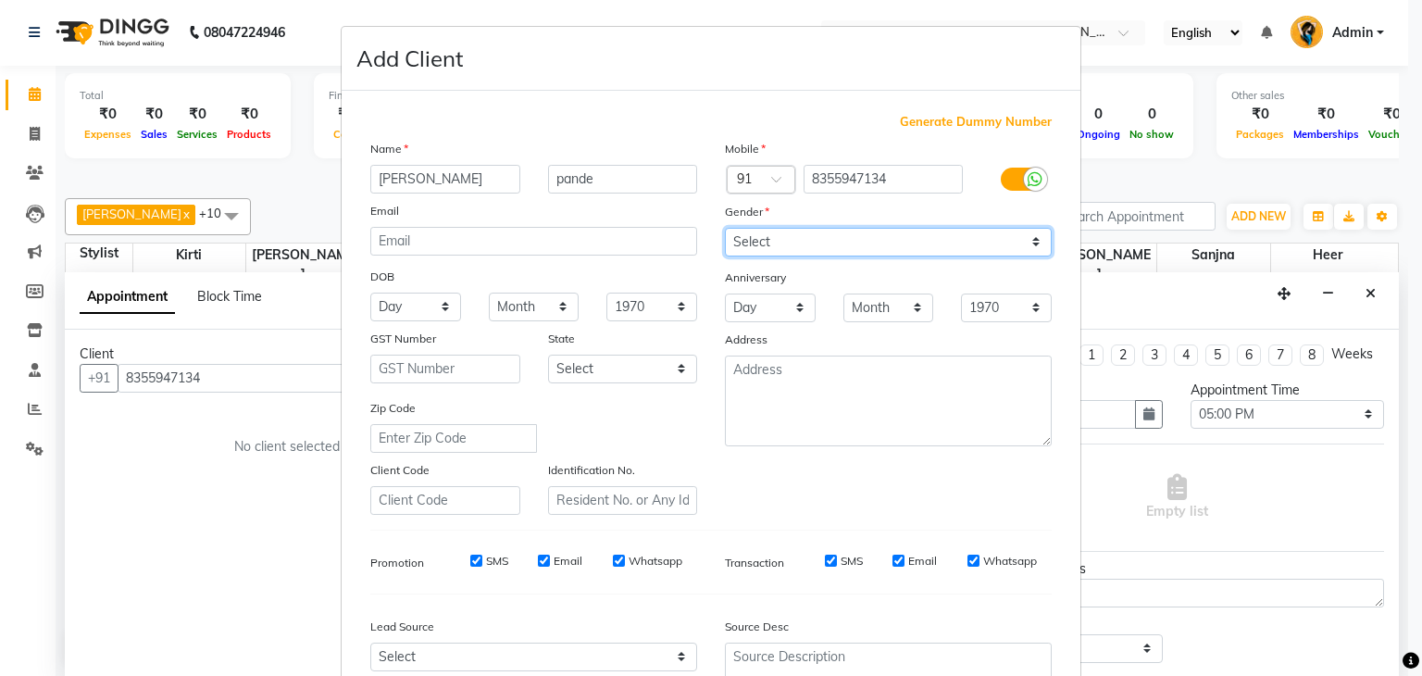
click at [725, 229] on select "Select [DEMOGRAPHIC_DATA] [DEMOGRAPHIC_DATA] Other Prefer Not To Say" at bounding box center [888, 242] width 327 height 29
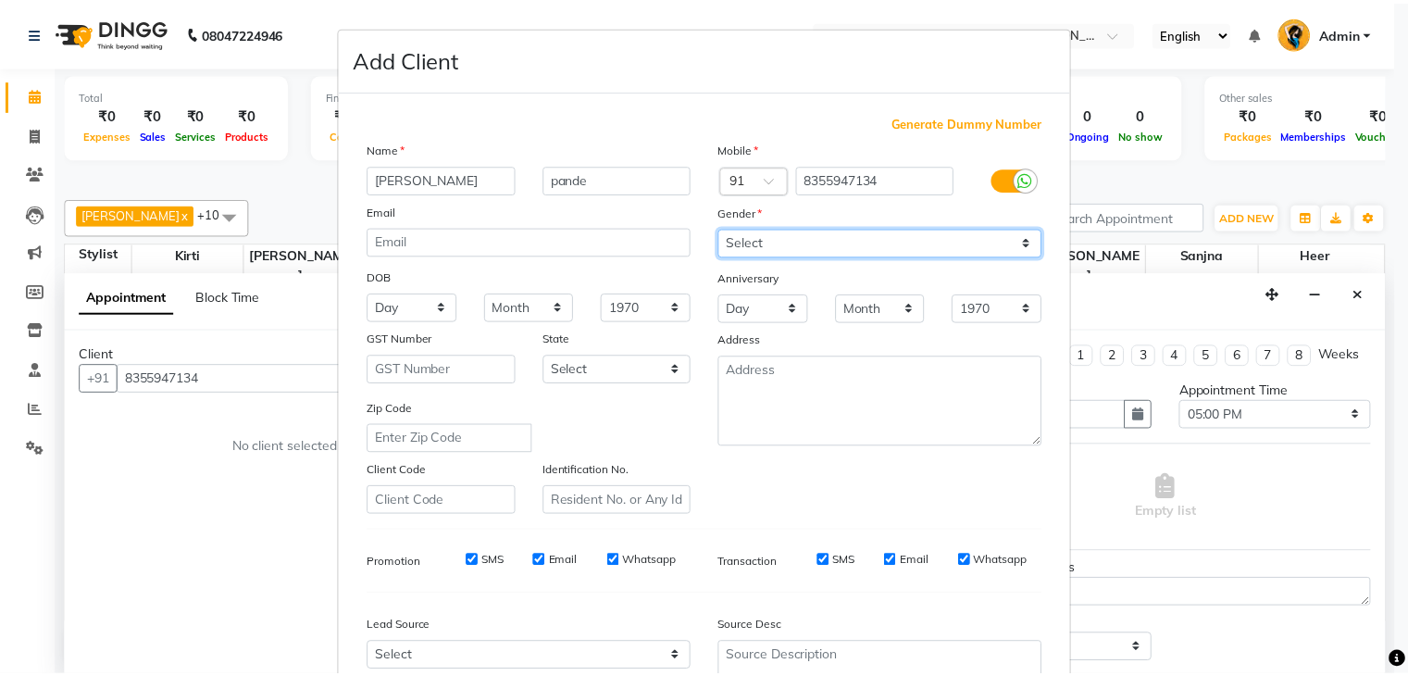
scroll to position [188, 0]
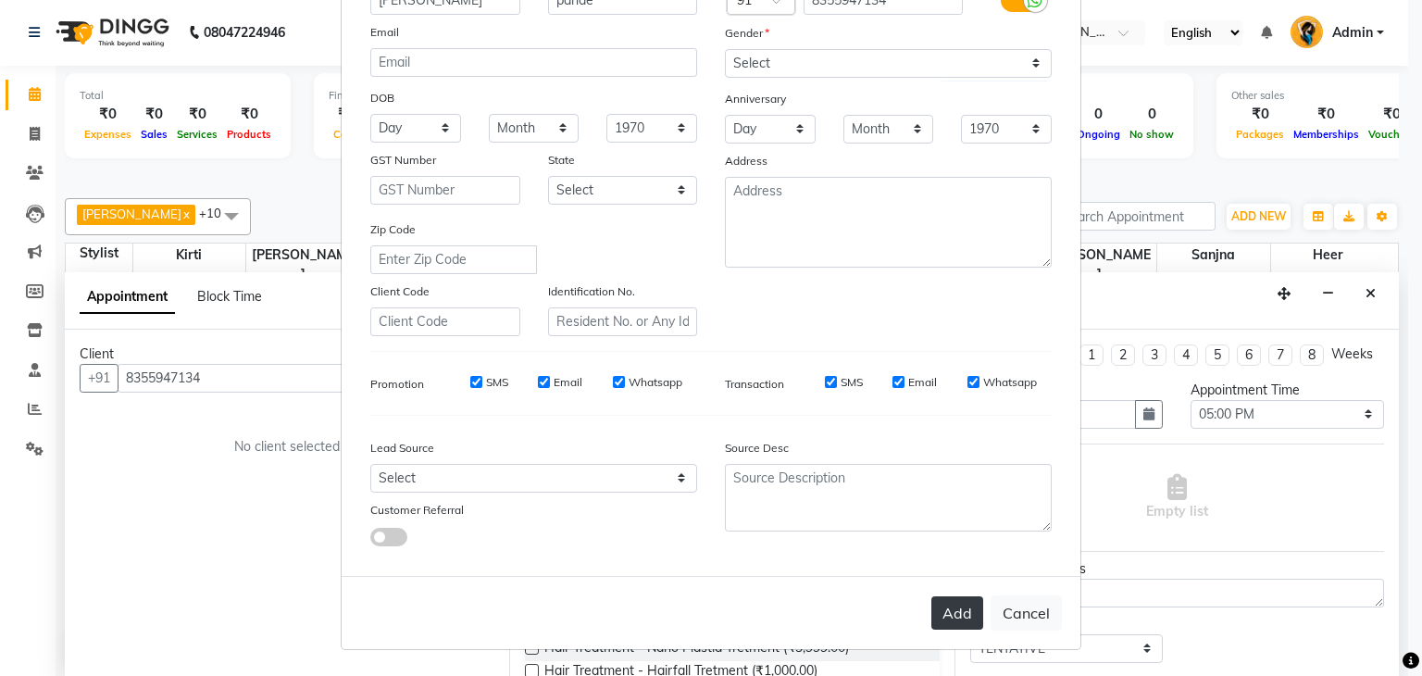
click at [966, 609] on button "Add" at bounding box center [957, 612] width 52 height 33
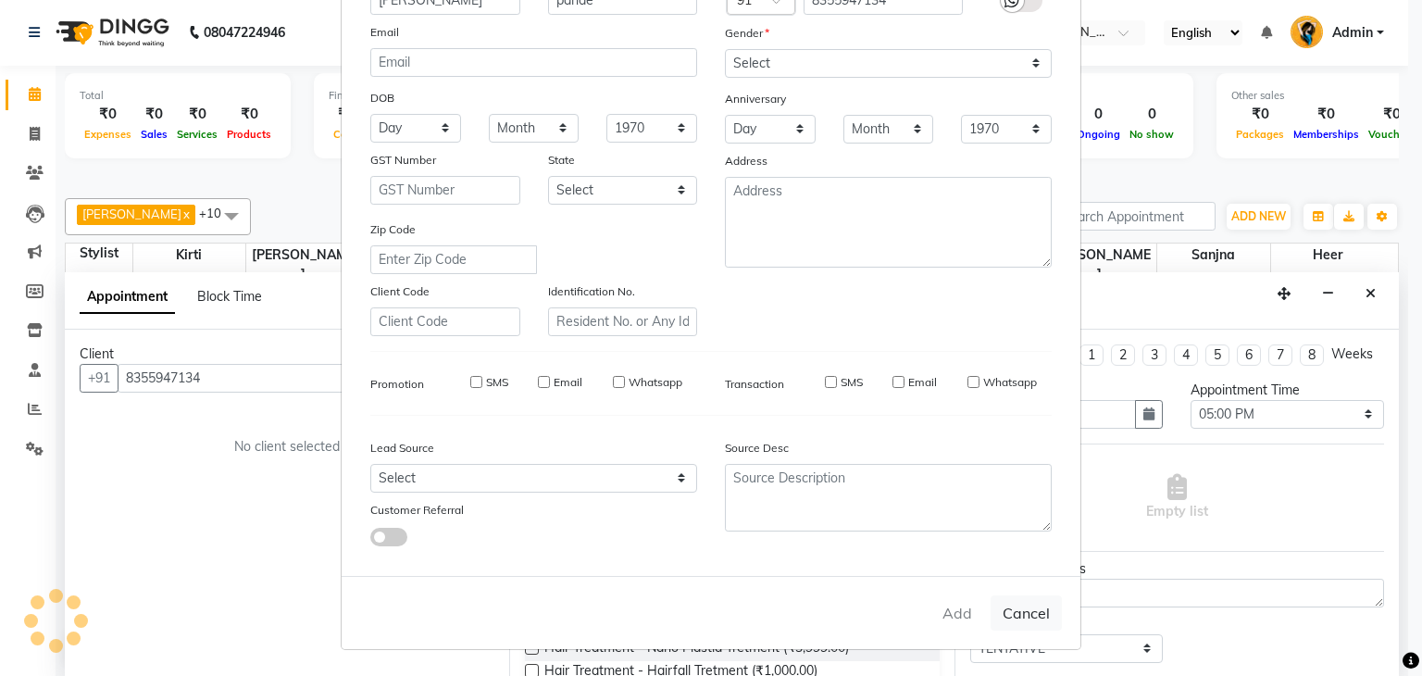
select select
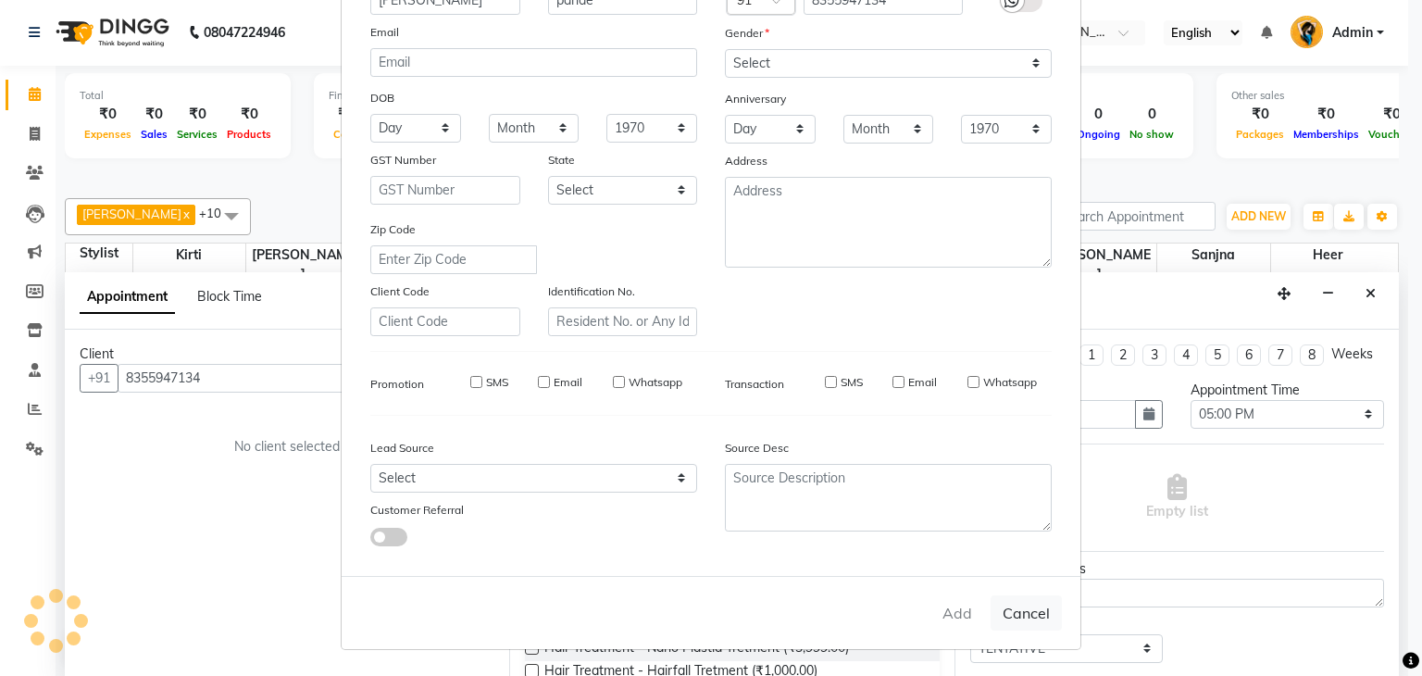
select select
checkbox input "false"
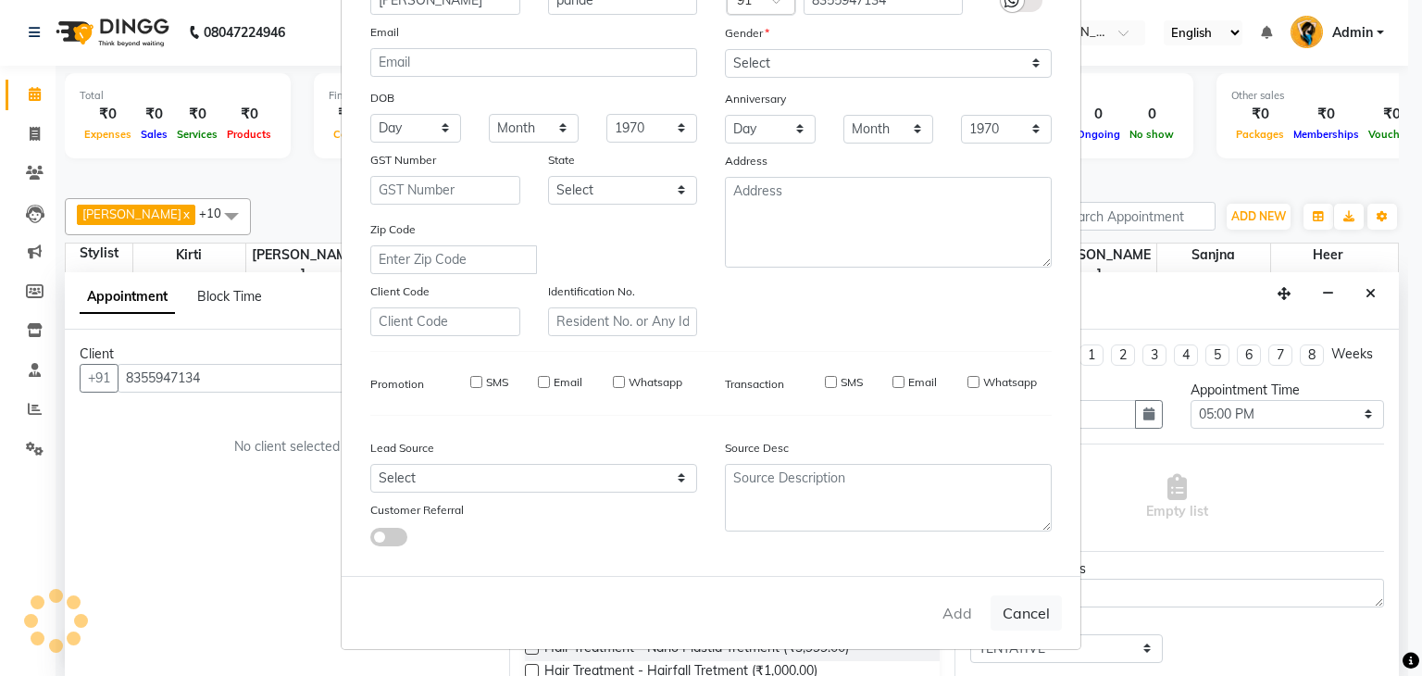
checkbox input "false"
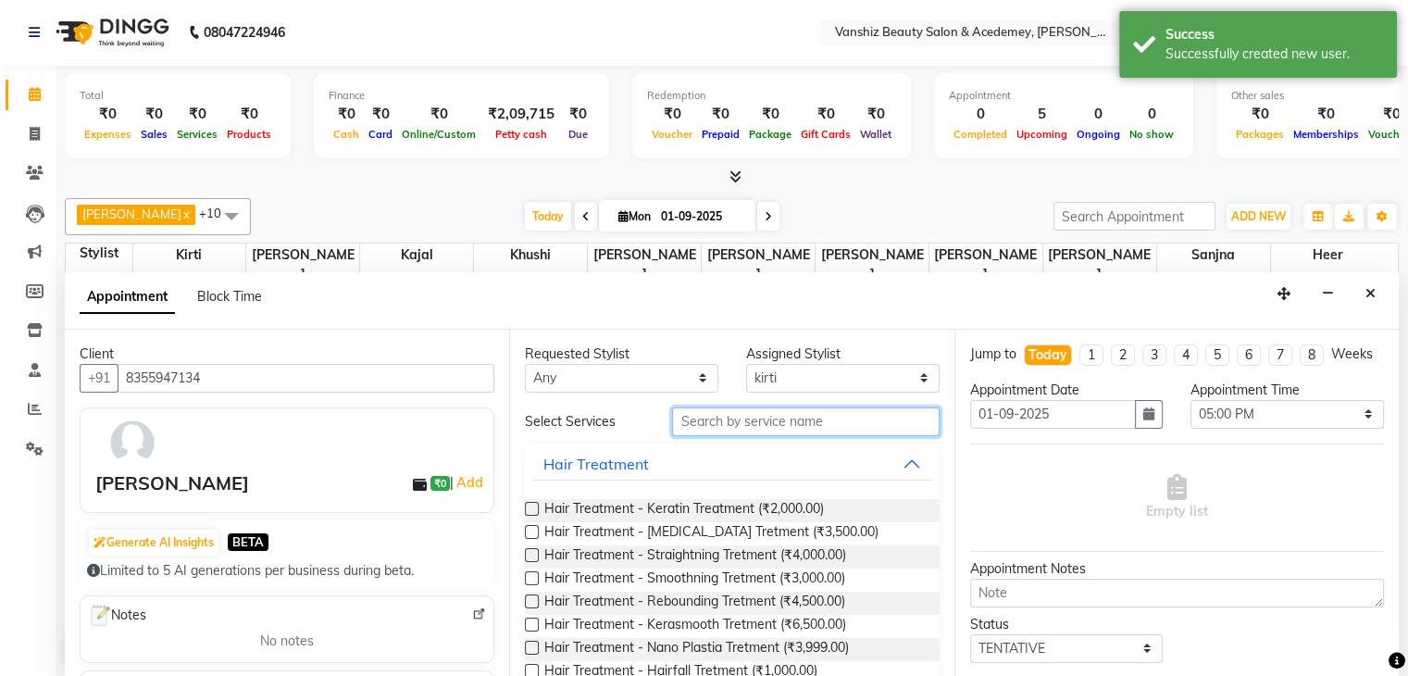
click at [819, 421] on input "text" at bounding box center [805, 421] width 267 height 29
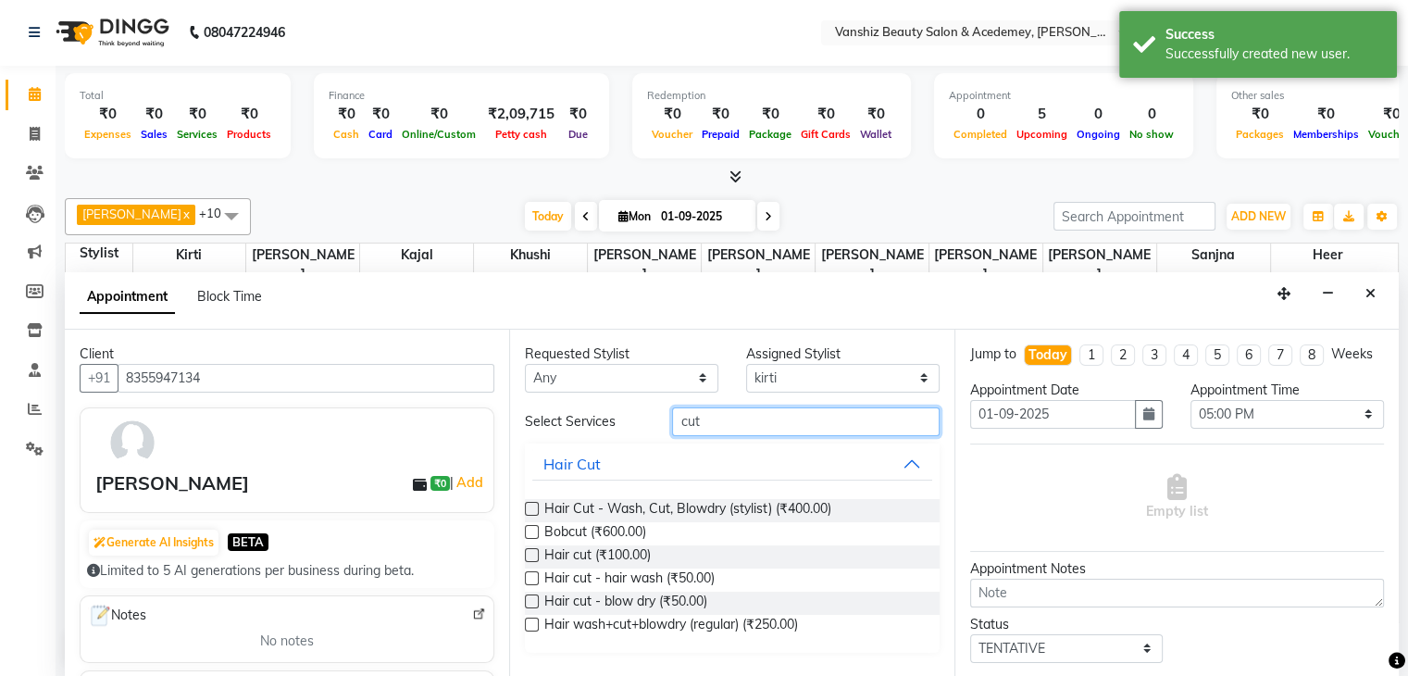
type input "cut"
click at [536, 508] on label at bounding box center [532, 509] width 14 height 14
click at [536, 508] on input "checkbox" at bounding box center [531, 511] width 12 height 12
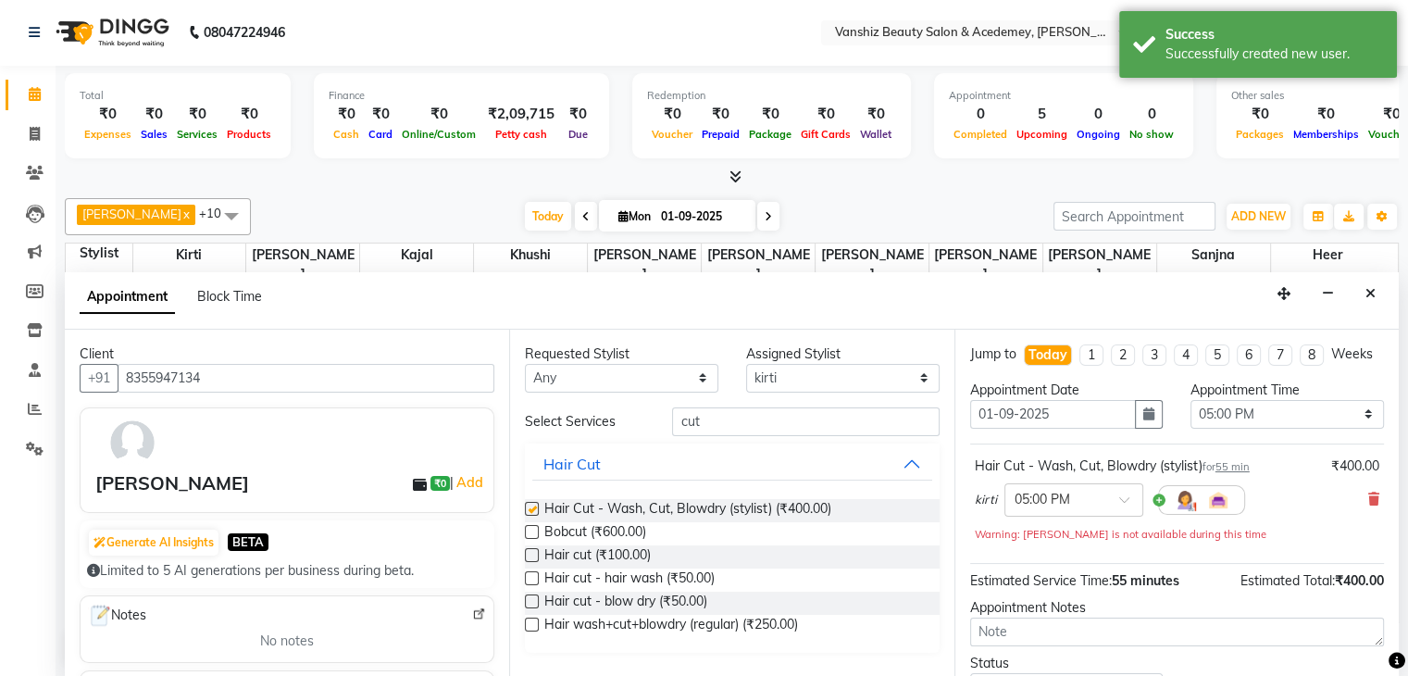
checkbox input "false"
click at [715, 416] on input "cut" at bounding box center [805, 421] width 267 height 29
type input "c"
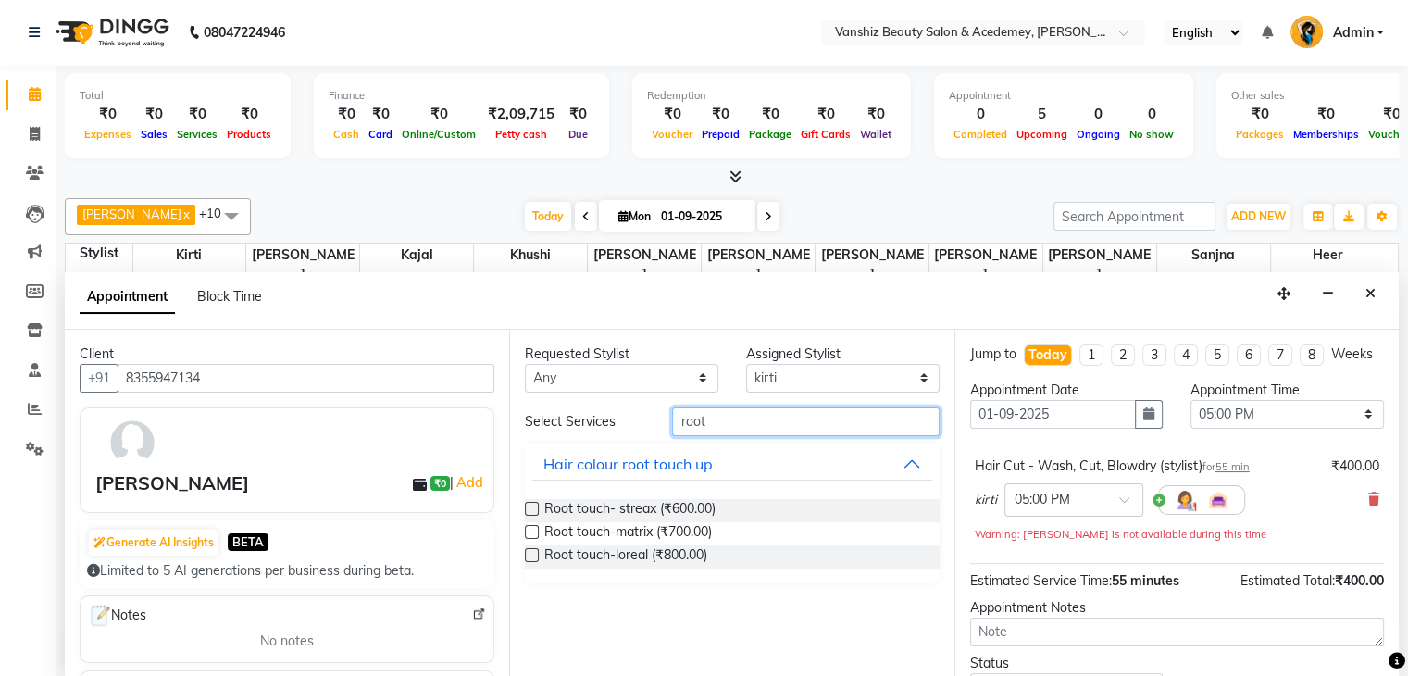
type input "root"
click at [532, 503] on label at bounding box center [532, 509] width 14 height 14
click at [532, 505] on input "checkbox" at bounding box center [531, 511] width 12 height 12
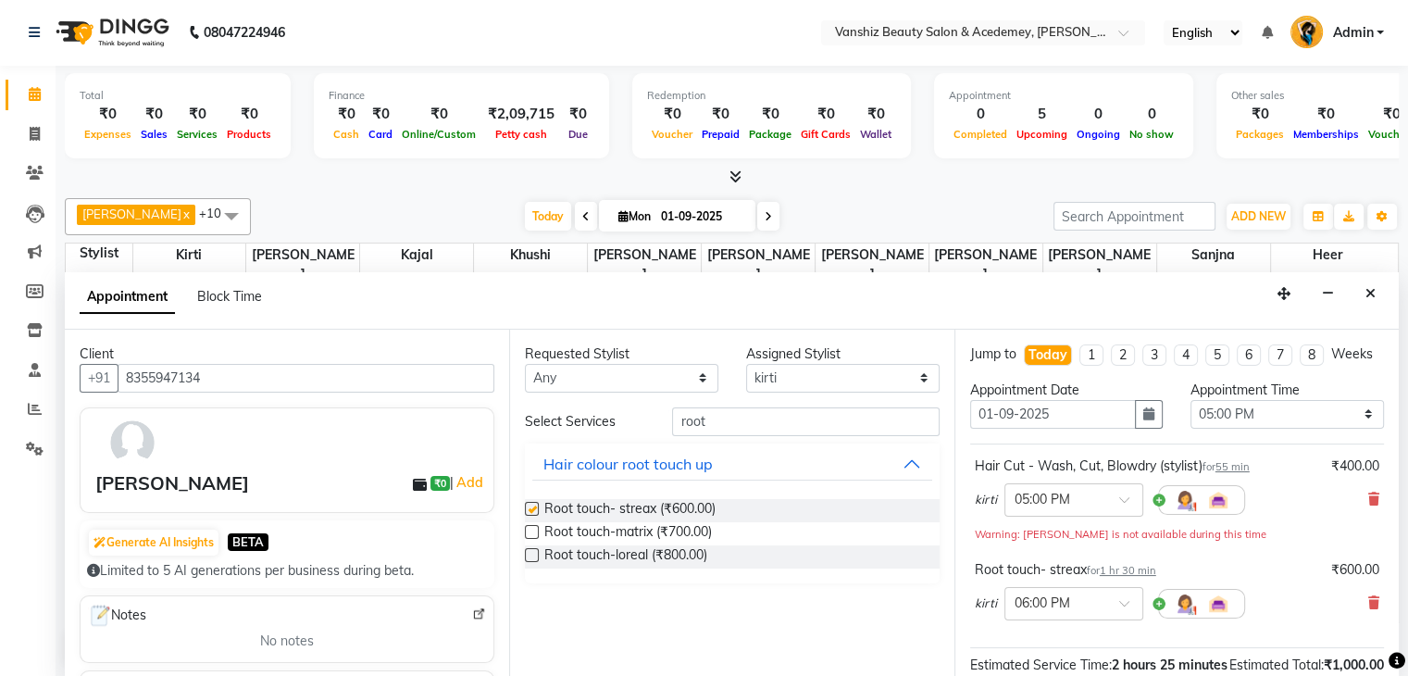
checkbox input "false"
click at [752, 421] on input "root" at bounding box center [805, 421] width 267 height 29
type input "r"
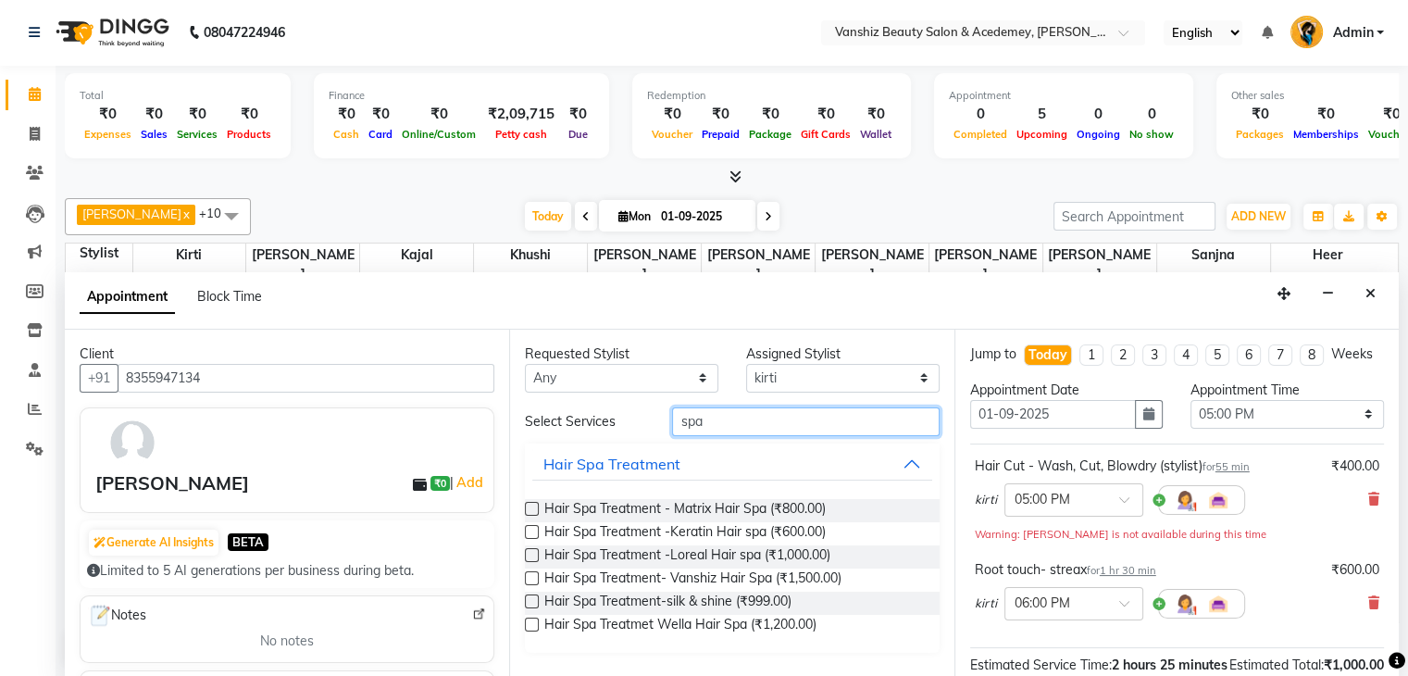
type input "spa"
click at [533, 530] on label at bounding box center [532, 532] width 14 height 14
click at [533, 530] on input "checkbox" at bounding box center [531, 534] width 12 height 12
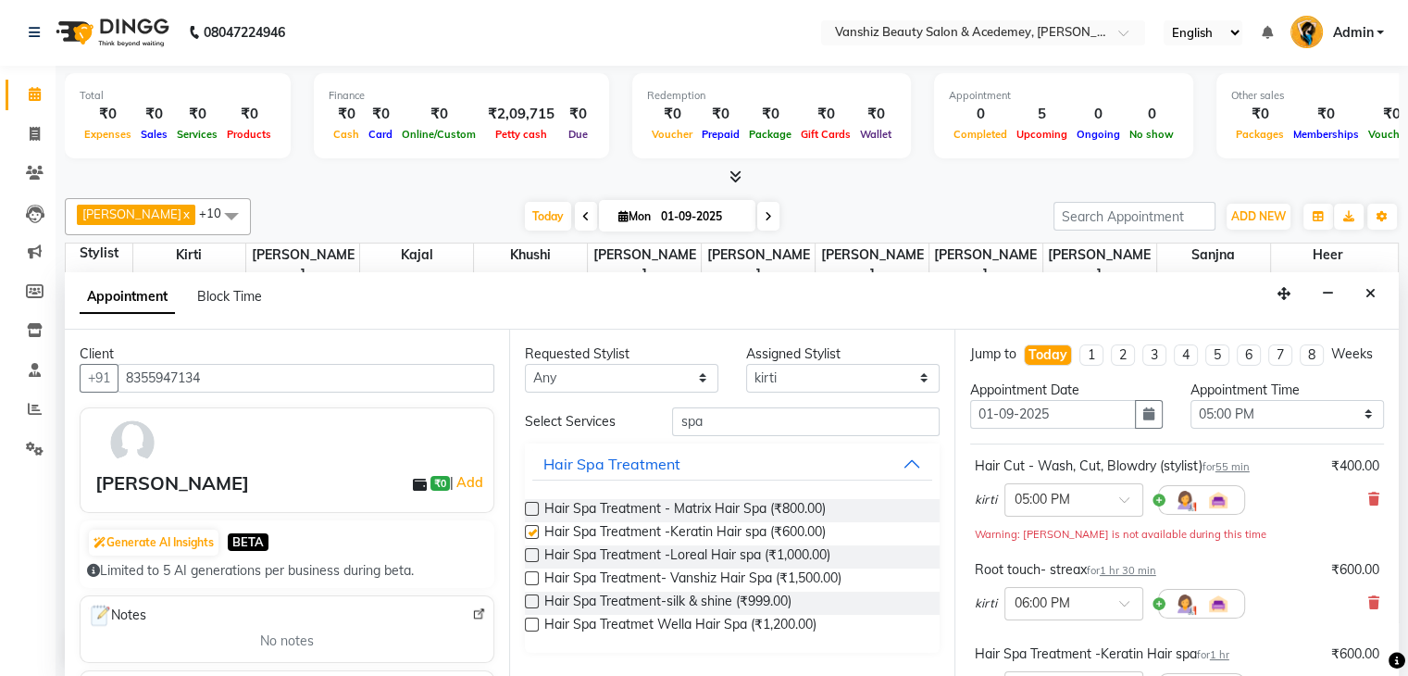
checkbox input "false"
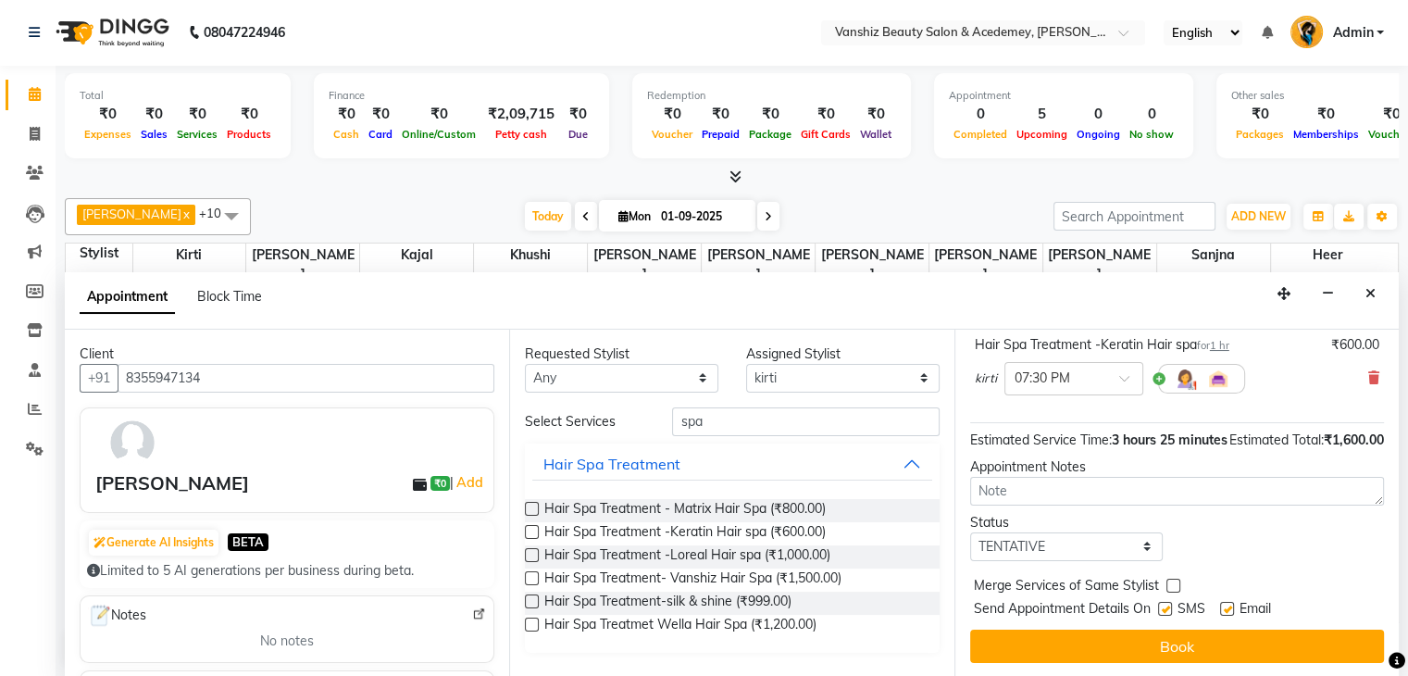
click at [1228, 612] on label at bounding box center [1227, 609] width 14 height 14
click at [1228, 612] on input "checkbox" at bounding box center [1226, 611] width 12 height 12
checkbox input "false"
click at [1226, 624] on div "Jump to [DATE] 1 2 3 4 5 6 7 8 Weeks Appointment Date [DATE] Appointment Time S…" at bounding box center [1176, 504] width 444 height 348
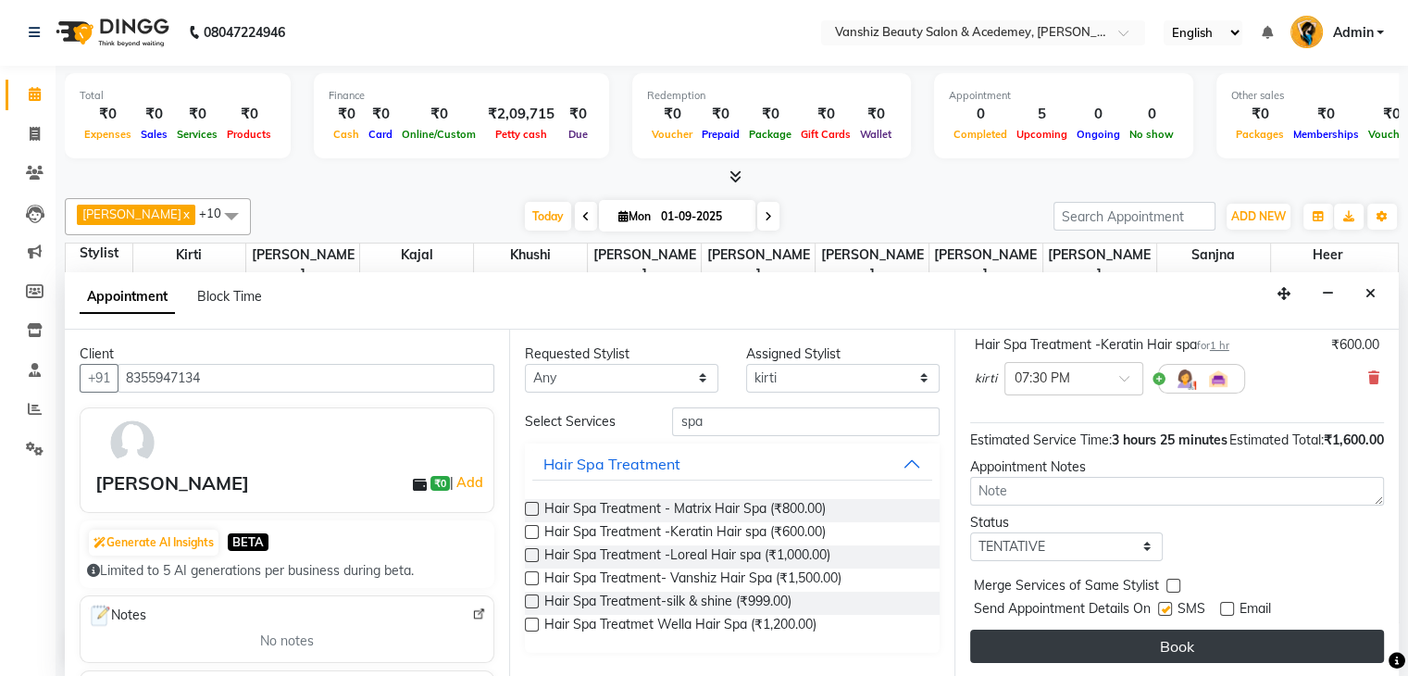
click at [1223, 640] on button "Book" at bounding box center [1177, 646] width 414 height 33
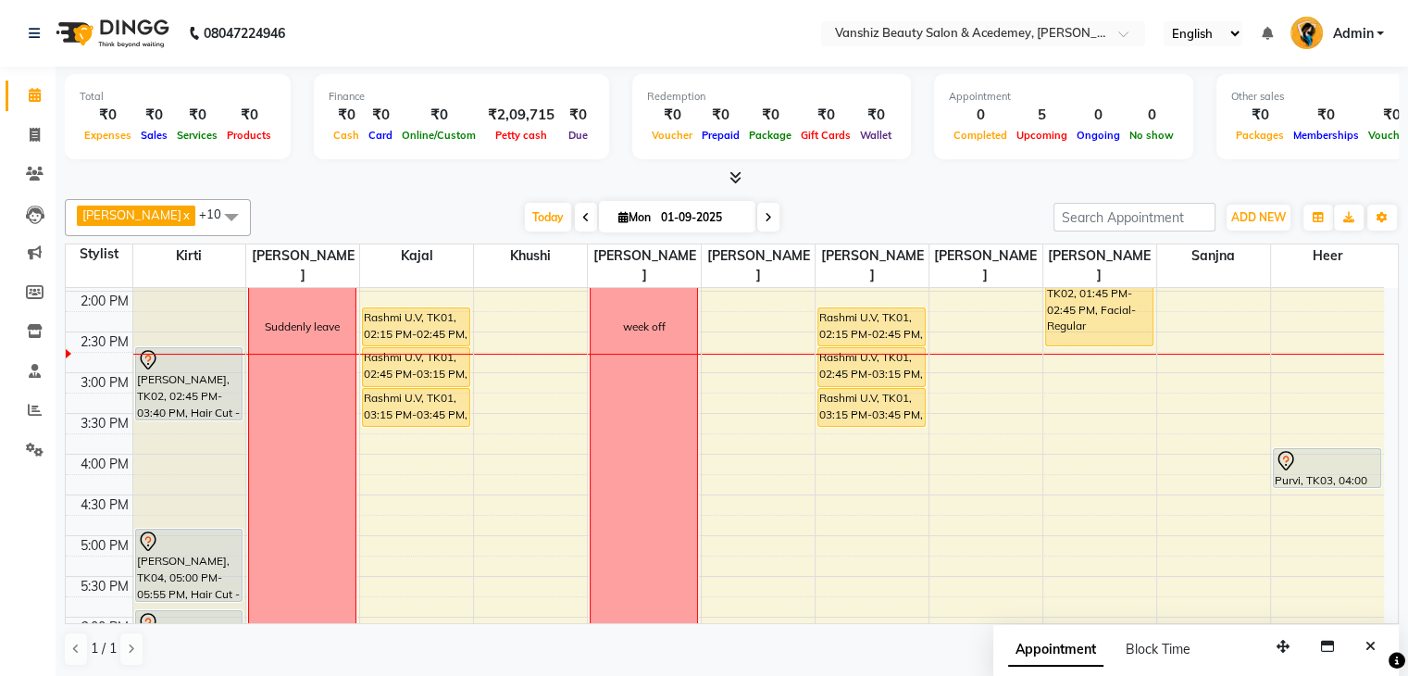
scroll to position [505, 0]
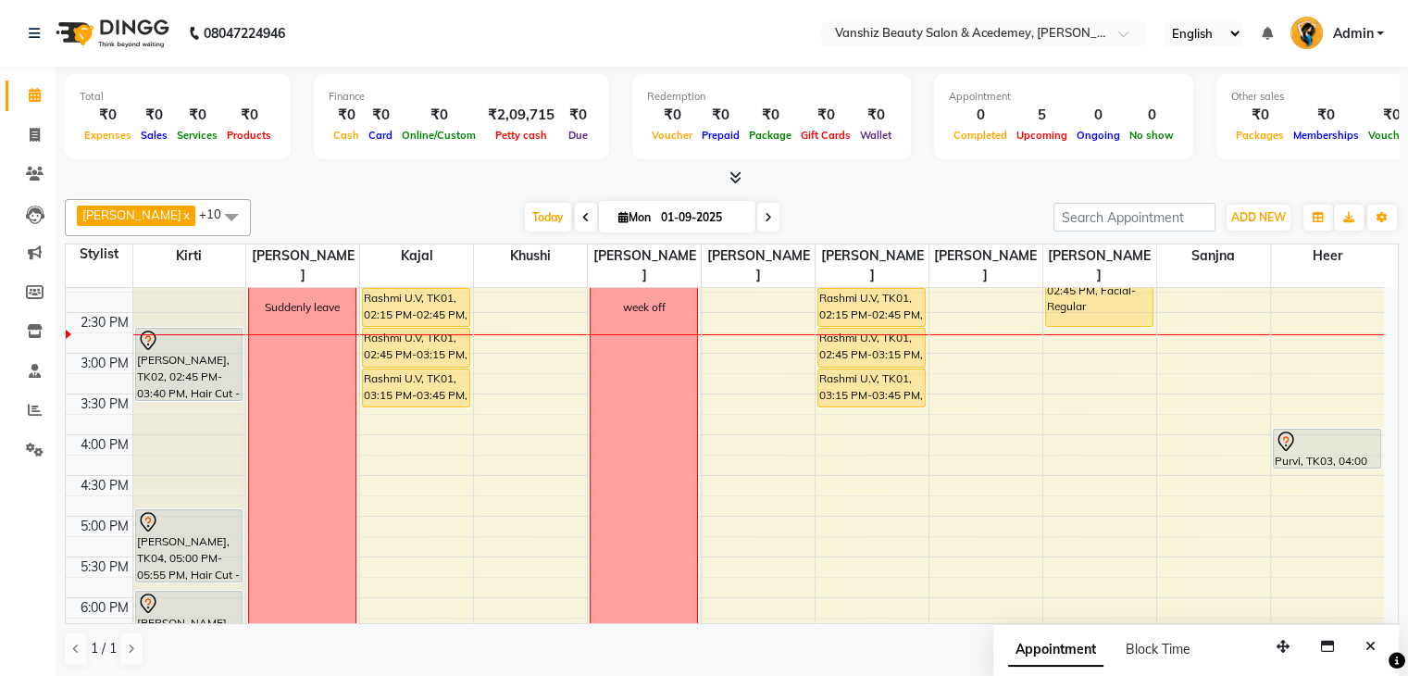
click at [757, 211] on span at bounding box center [768, 217] width 22 height 29
type input "02-09-2025"
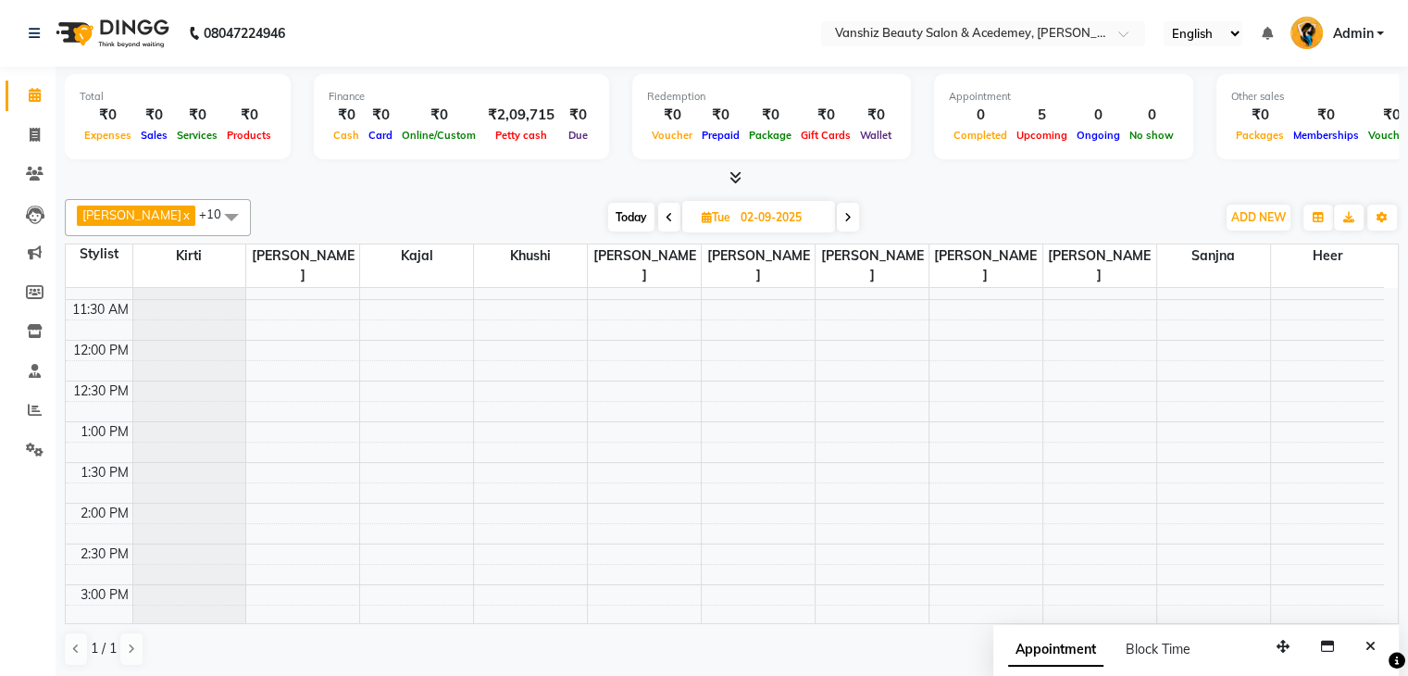
scroll to position [274, 0]
click at [337, 519] on div "8:00 AM 8:30 AM 9:00 AM 9:30 AM 10:00 AM 10:30 AM 11:00 AM 11:30 AM 12:00 PM 12…" at bounding box center [725, 543] width 1318 height 1058
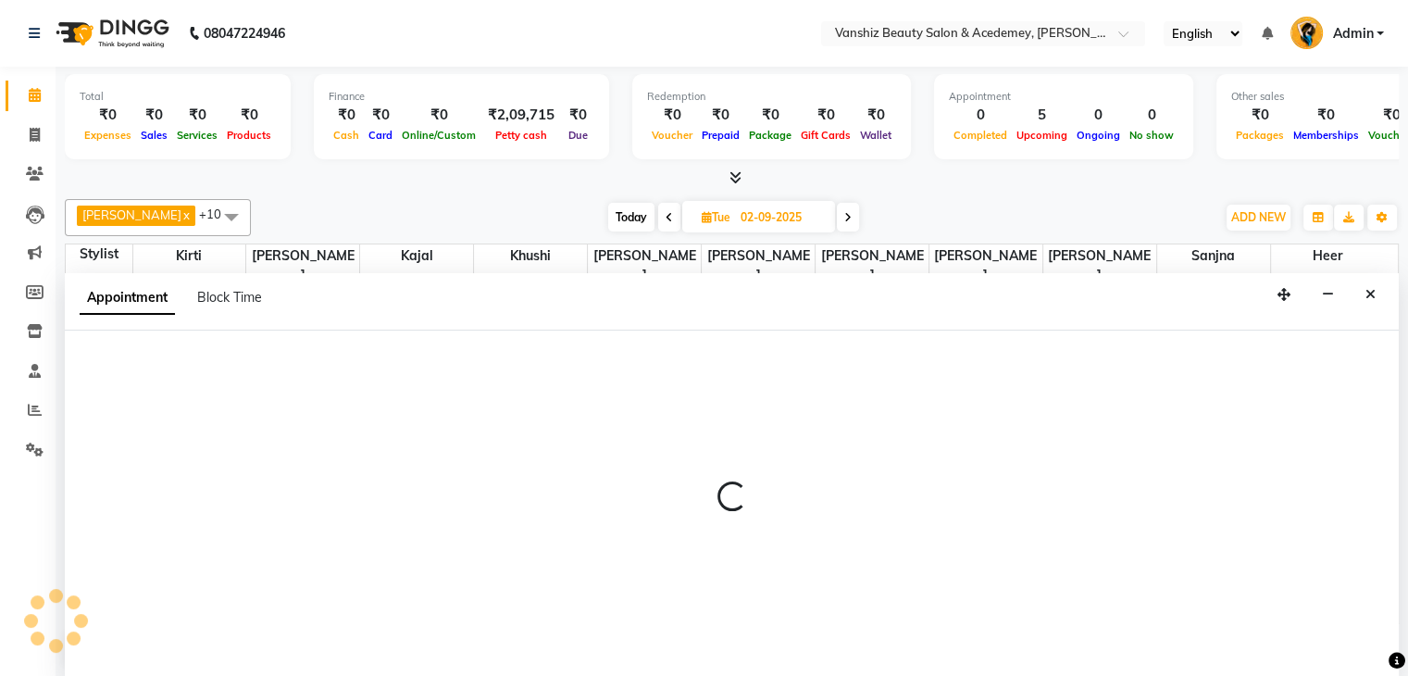
scroll to position [1, 0]
select select "86122"
select select "870"
select select "tentative"
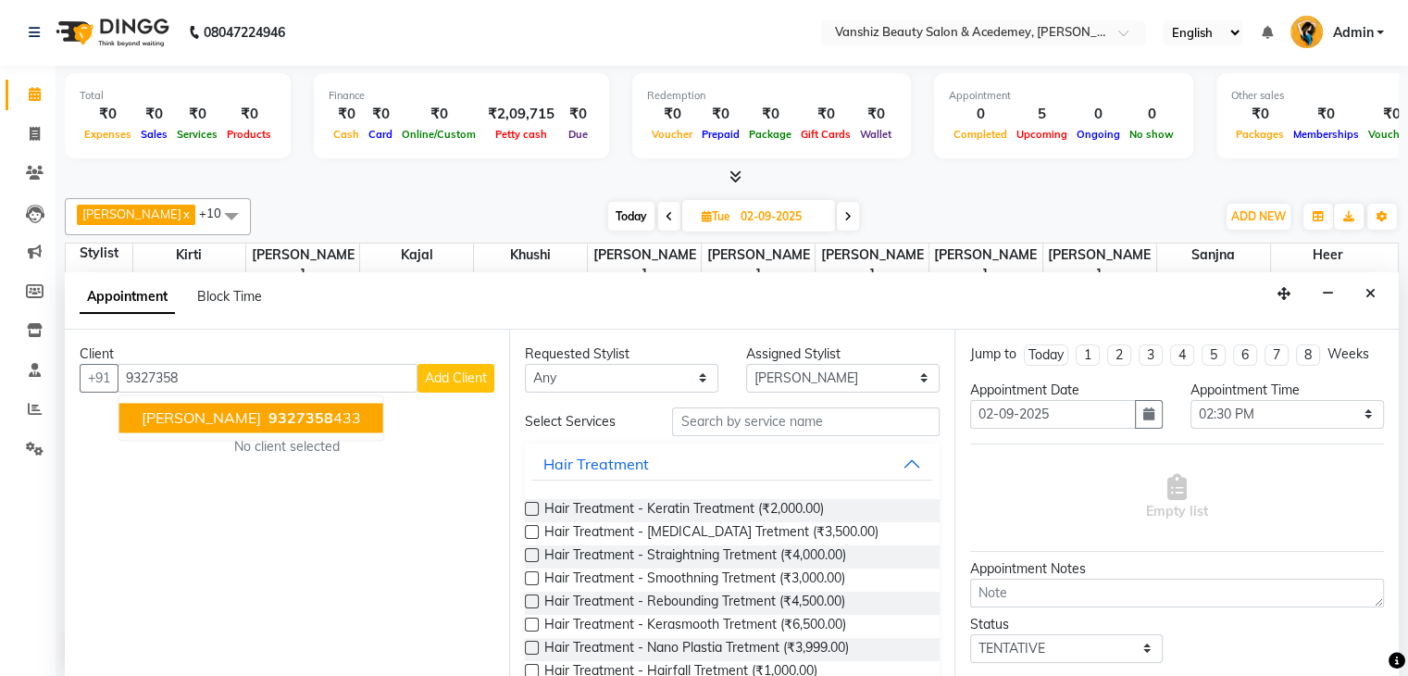
click at [193, 419] on span "[PERSON_NAME]" at bounding box center [201, 417] width 119 height 19
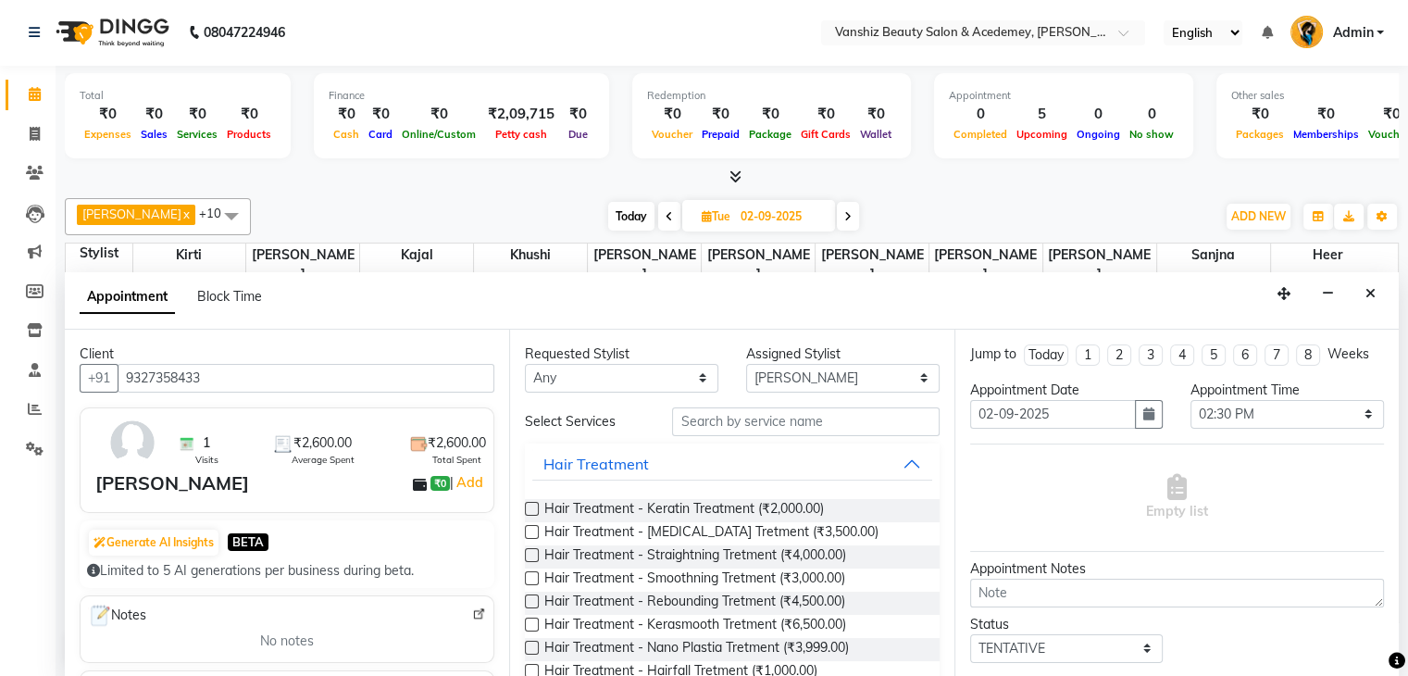
type input "9327358433"
click at [826, 379] on select "Select [PERSON_NAME] [PERSON_NAME] [PERSON_NAME] kajal [PERSON_NAME] [PERSON_NA…" at bounding box center [842, 378] width 193 height 29
select select "88224"
click at [746, 364] on select "Select [PERSON_NAME] [PERSON_NAME] [PERSON_NAME] kajal [PERSON_NAME] [PERSON_NA…" at bounding box center [842, 378] width 193 height 29
click at [767, 418] on input "text" at bounding box center [805, 421] width 267 height 29
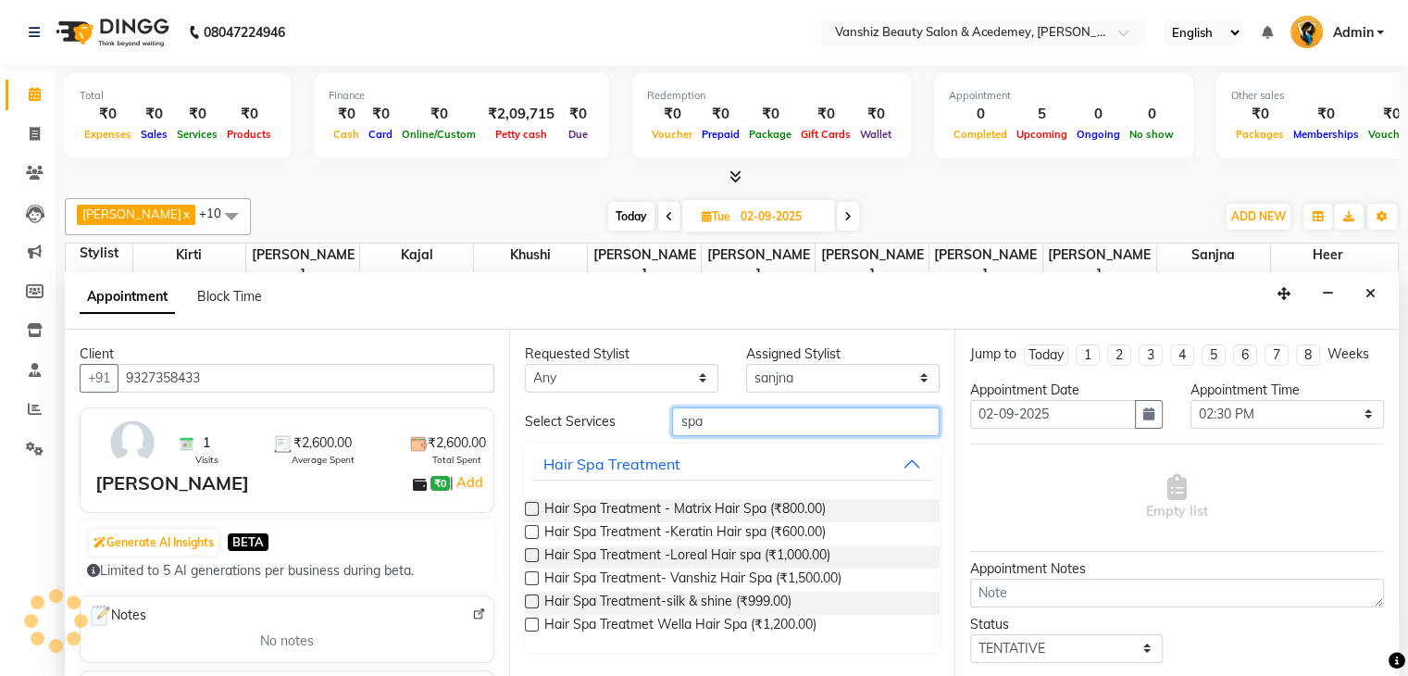
type input "spa"
click at [533, 530] on label at bounding box center [532, 532] width 14 height 14
click at [533, 530] on input "checkbox" at bounding box center [531, 534] width 12 height 12
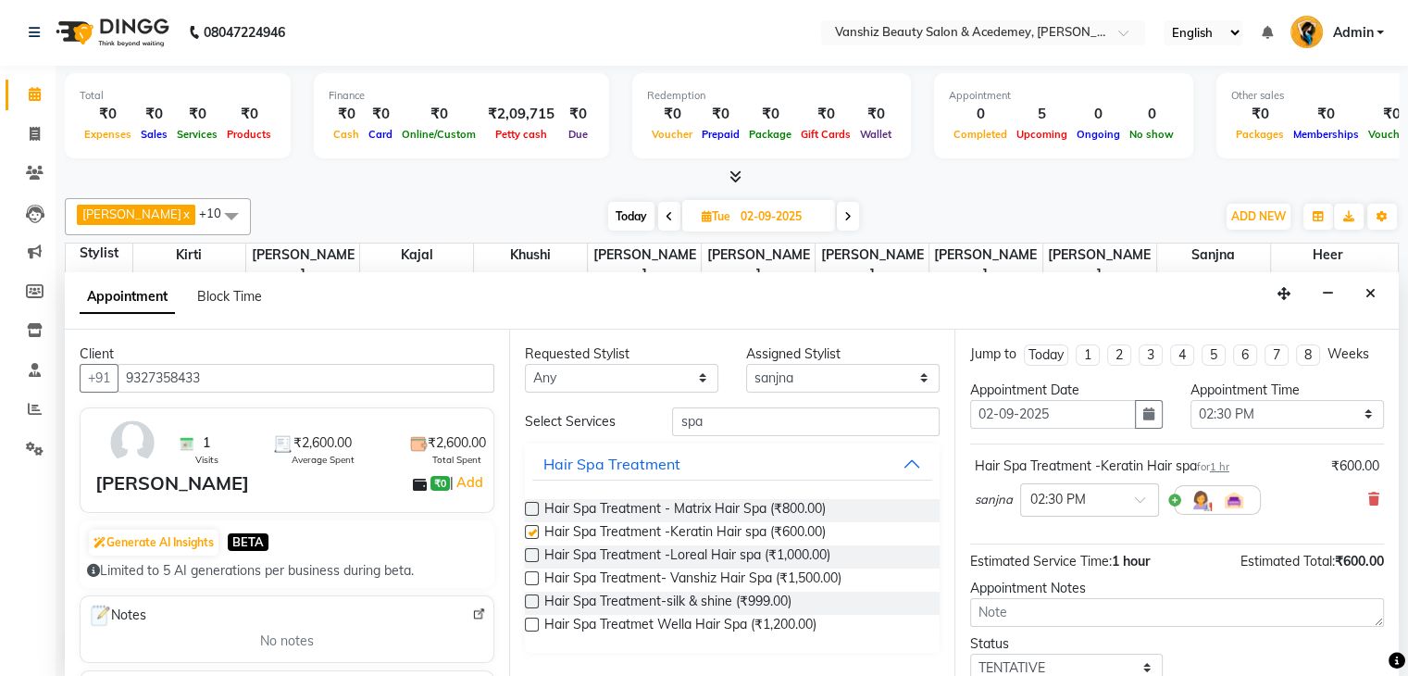
checkbox input "false"
click at [802, 373] on select "Select [PERSON_NAME] [PERSON_NAME] [PERSON_NAME] kajal [PERSON_NAME] [PERSON_NA…" at bounding box center [842, 378] width 193 height 29
select select "88512"
click at [746, 364] on select "Select [PERSON_NAME] [PERSON_NAME] [PERSON_NAME] kajal [PERSON_NAME] [PERSON_NA…" at bounding box center [842, 378] width 193 height 29
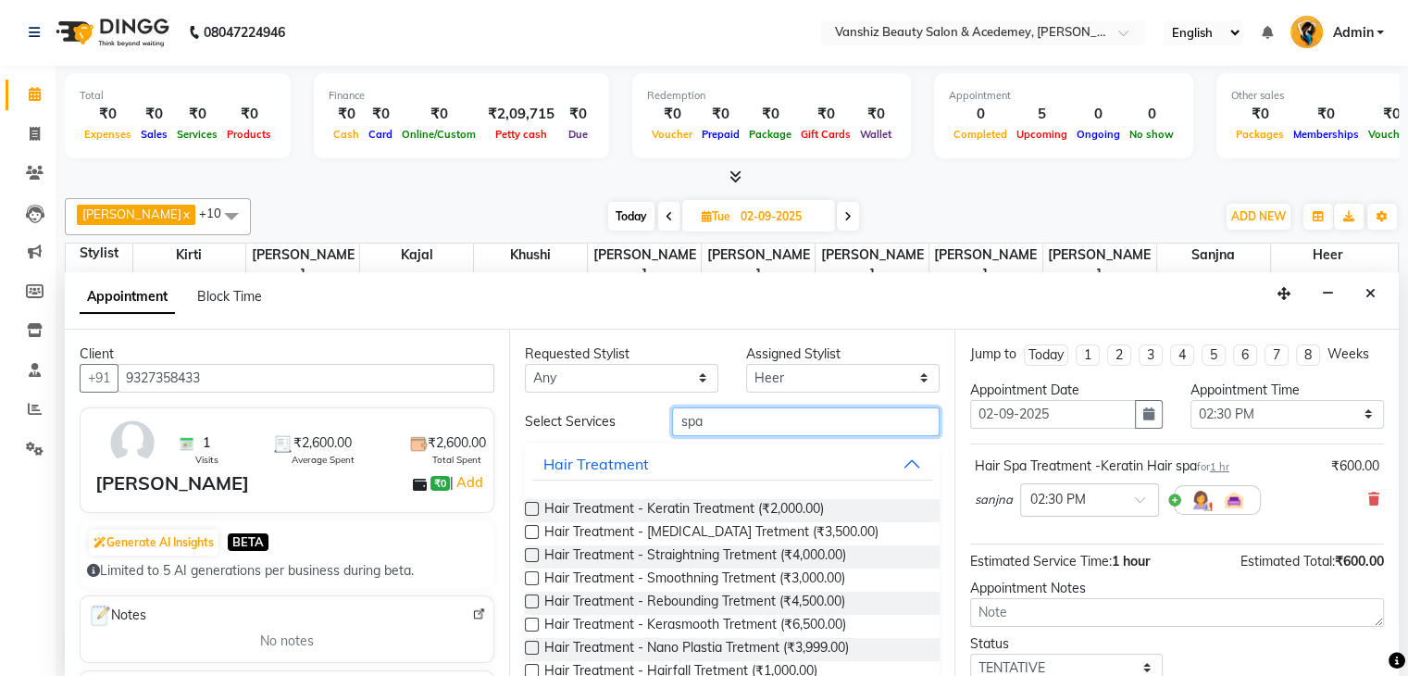
click at [776, 422] on input "spa" at bounding box center [805, 421] width 267 height 29
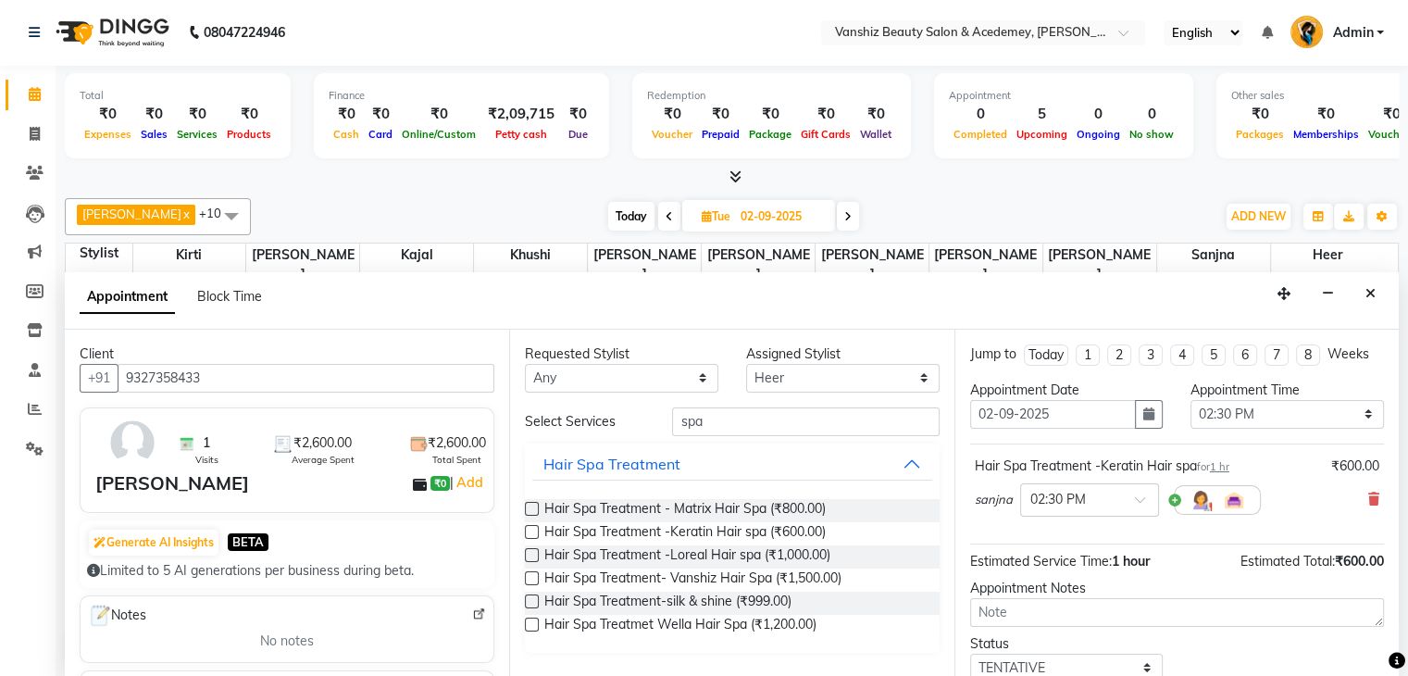
click at [533, 536] on div at bounding box center [531, 535] width 12 height 19
click at [529, 525] on label at bounding box center [532, 532] width 14 height 14
click at [529, 528] on input "checkbox" at bounding box center [531, 534] width 12 height 12
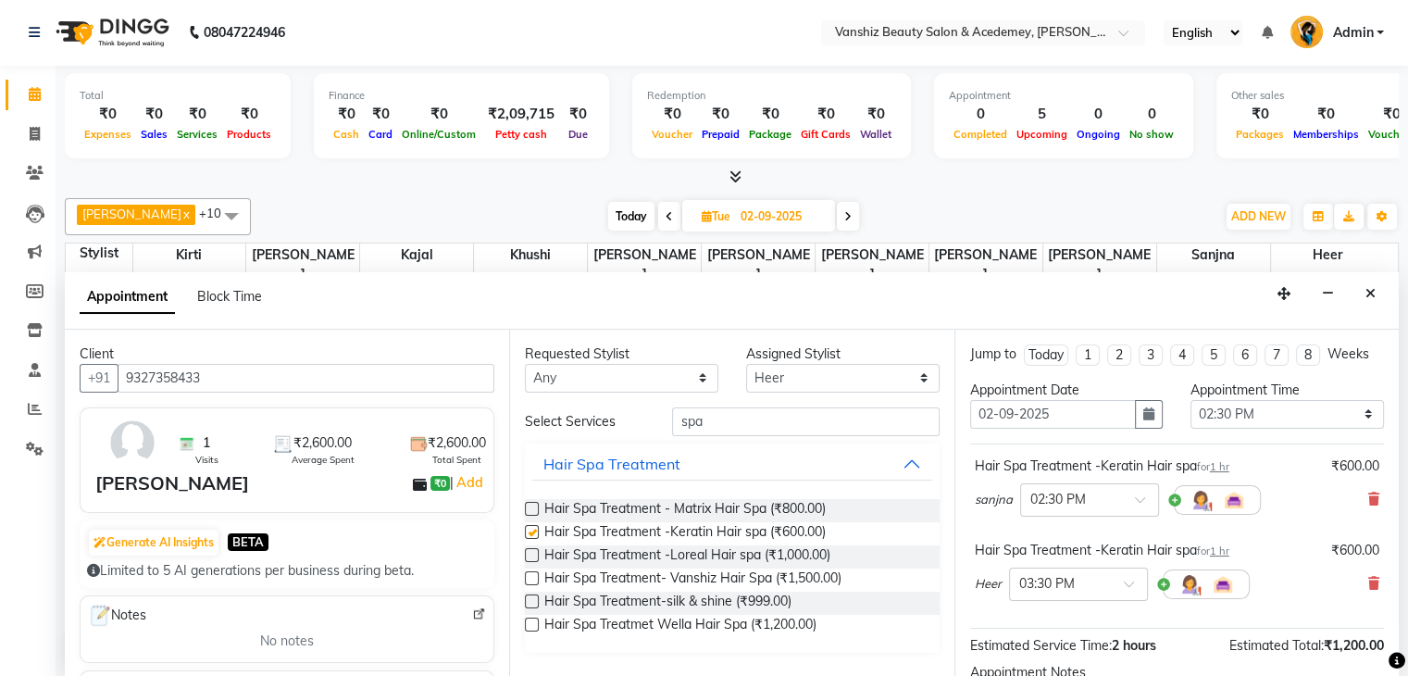
checkbox input "false"
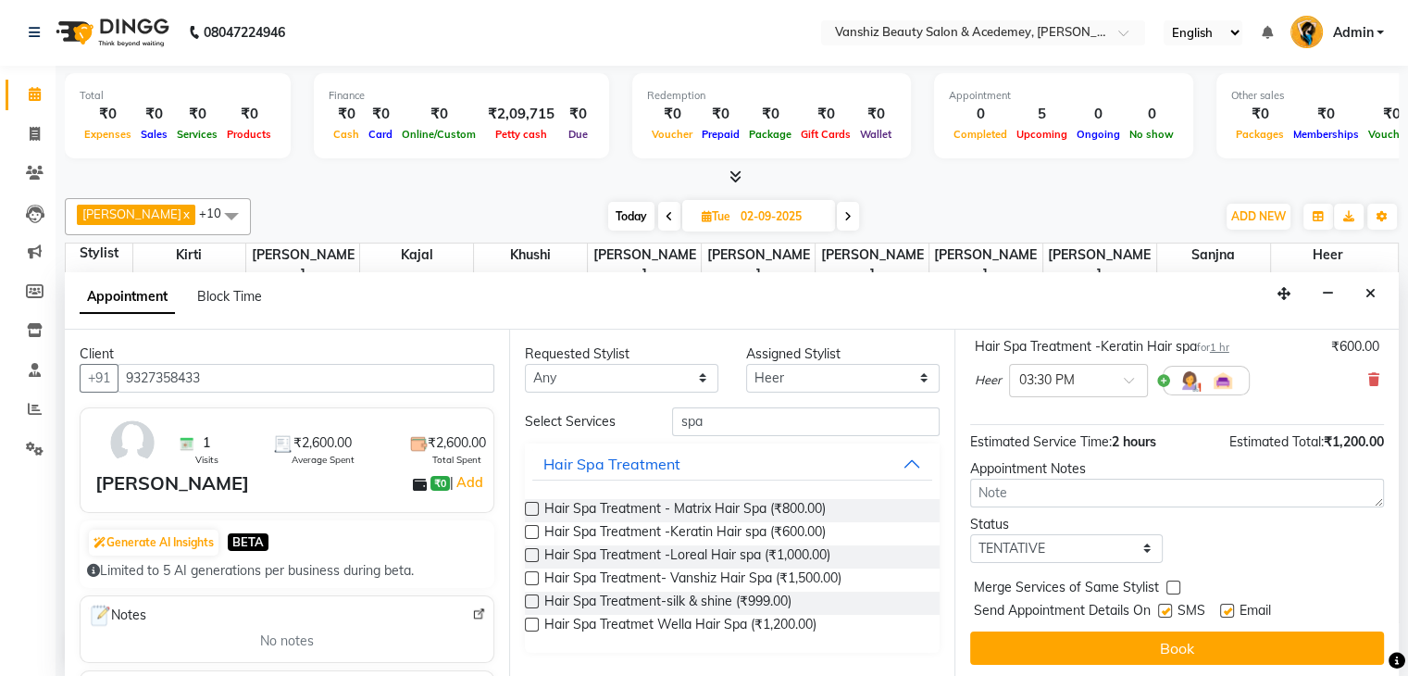
click at [1229, 604] on label at bounding box center [1227, 611] width 14 height 14
click at [1229, 606] on input "checkbox" at bounding box center [1226, 612] width 12 height 12
checkbox input "false"
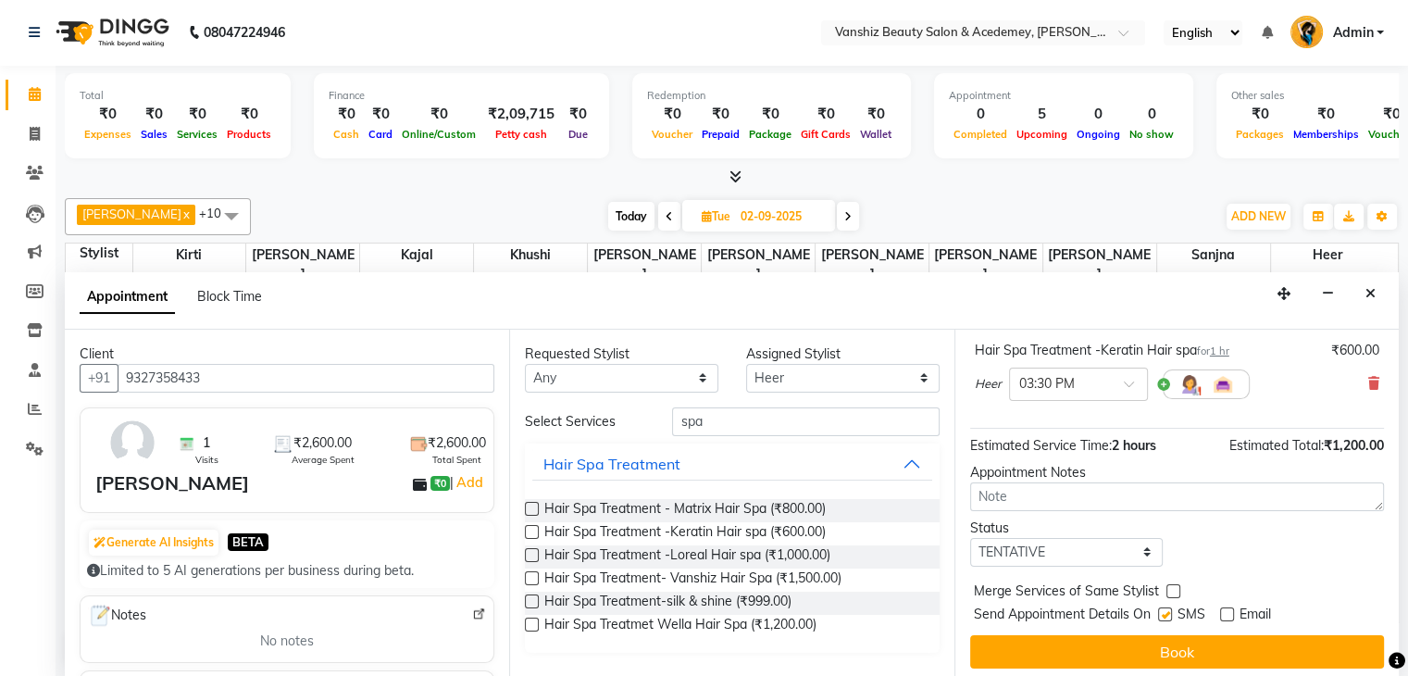
scroll to position [0, 0]
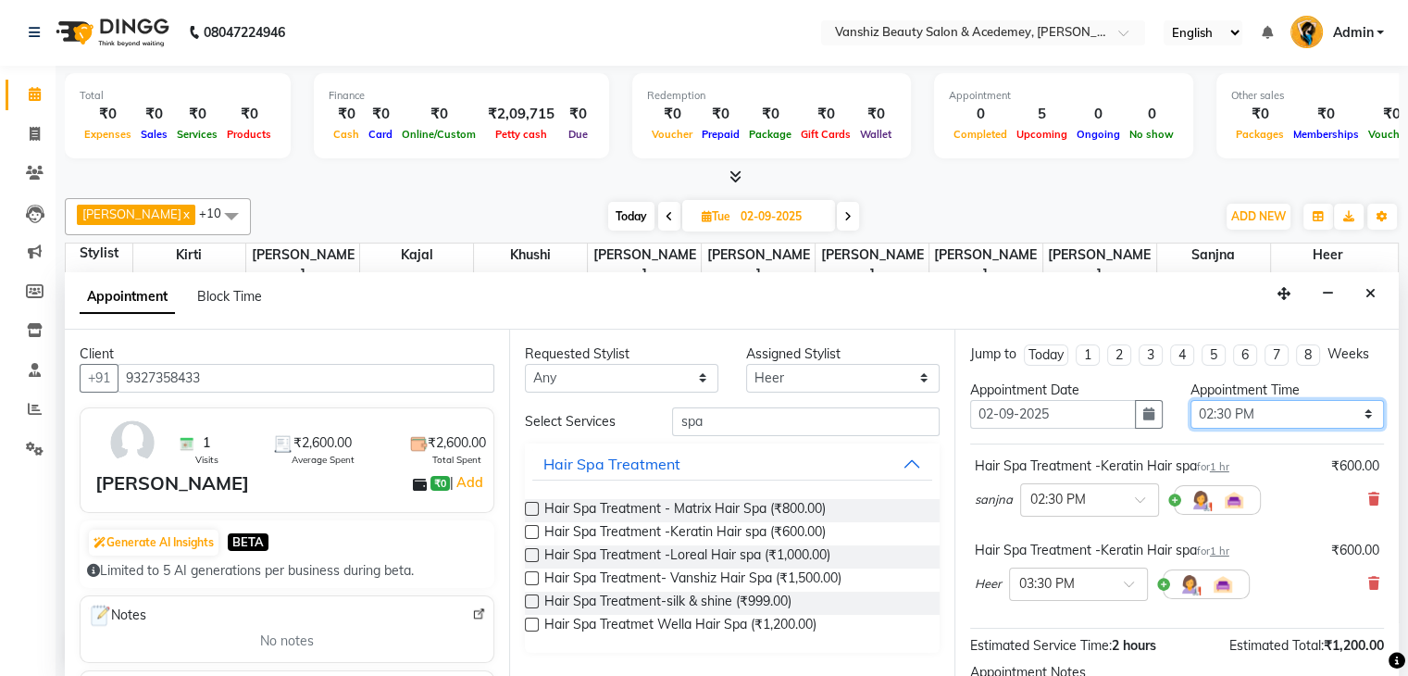
click at [1242, 412] on select "Select 09:00 AM 09:15 AM 09:30 AM 09:45 AM 10:00 AM 10:15 AM 10:30 AM 10:45 AM …" at bounding box center [1287, 414] width 193 height 29
select select "840"
click at [1191, 400] on select "Select 09:00 AM 09:15 AM 09:30 AM 09:45 AM 10:00 AM 10:15 AM 10:30 AM 10:45 AM …" at bounding box center [1287, 414] width 193 height 29
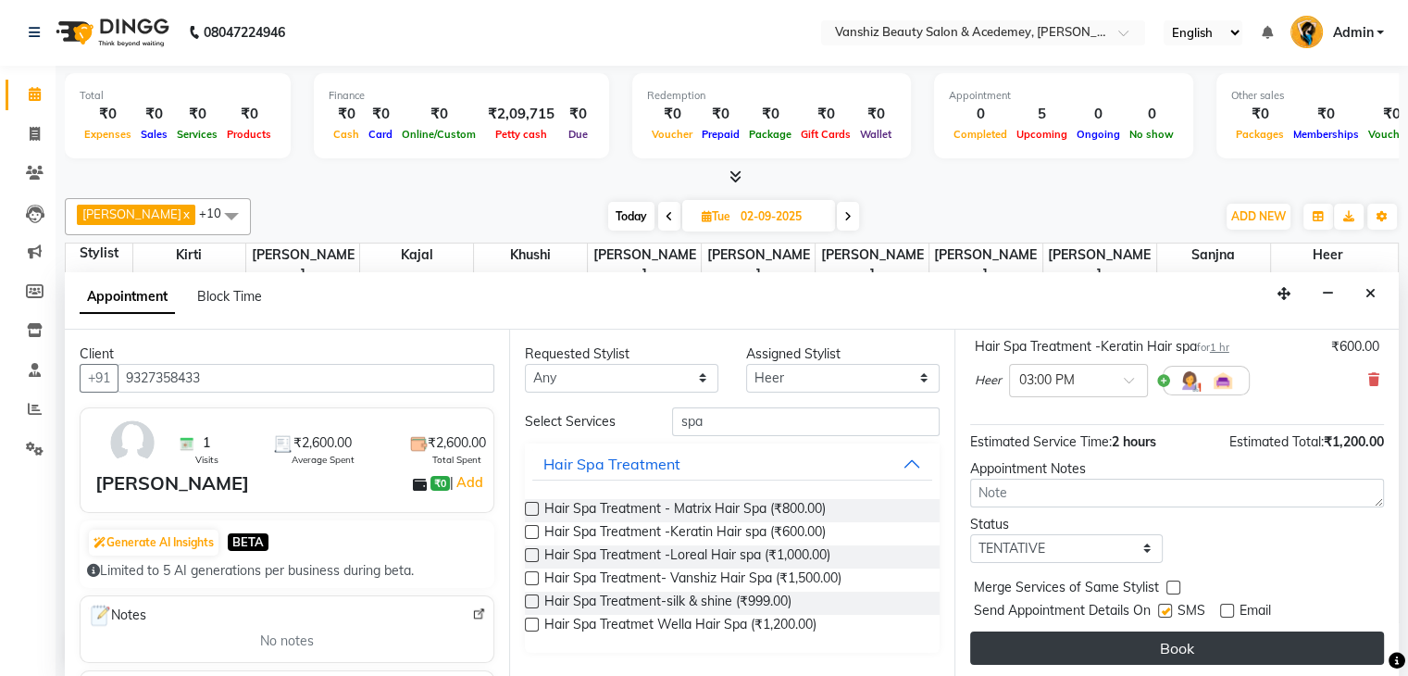
click at [1152, 637] on button "Book" at bounding box center [1177, 647] width 414 height 33
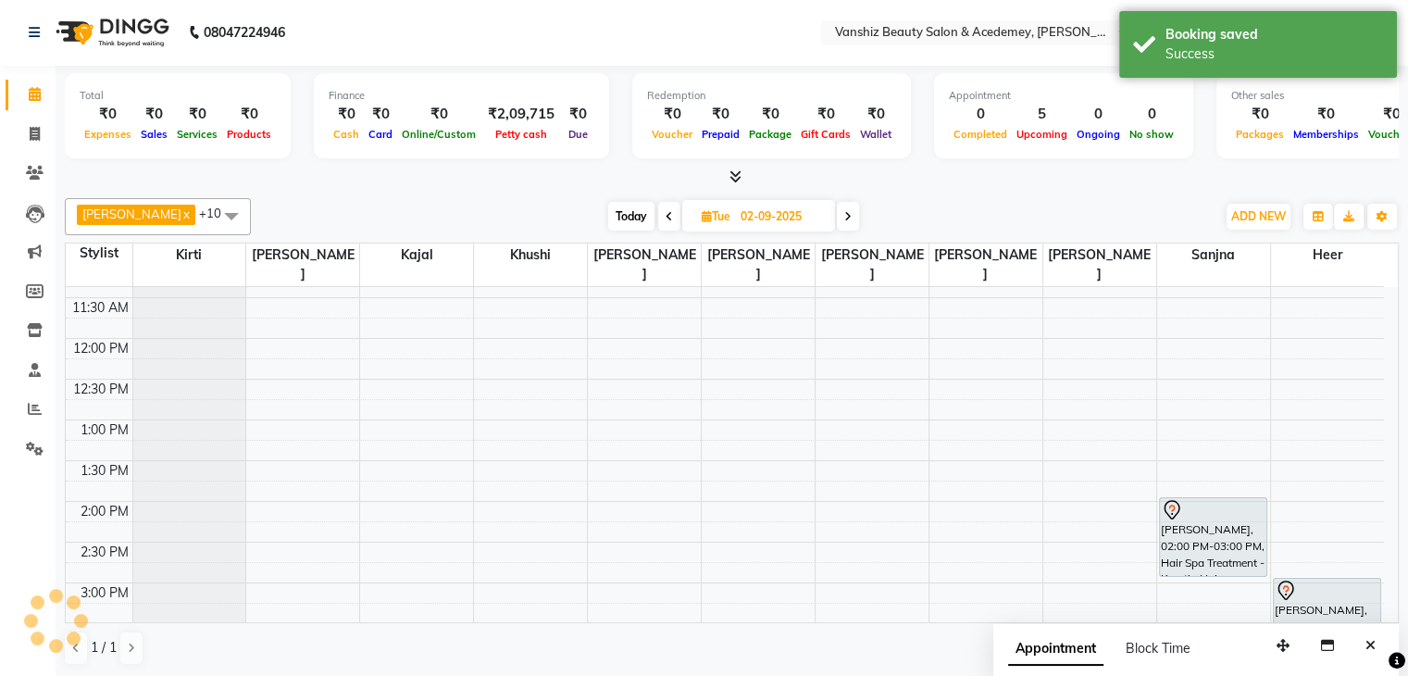
scroll to position [0, 0]
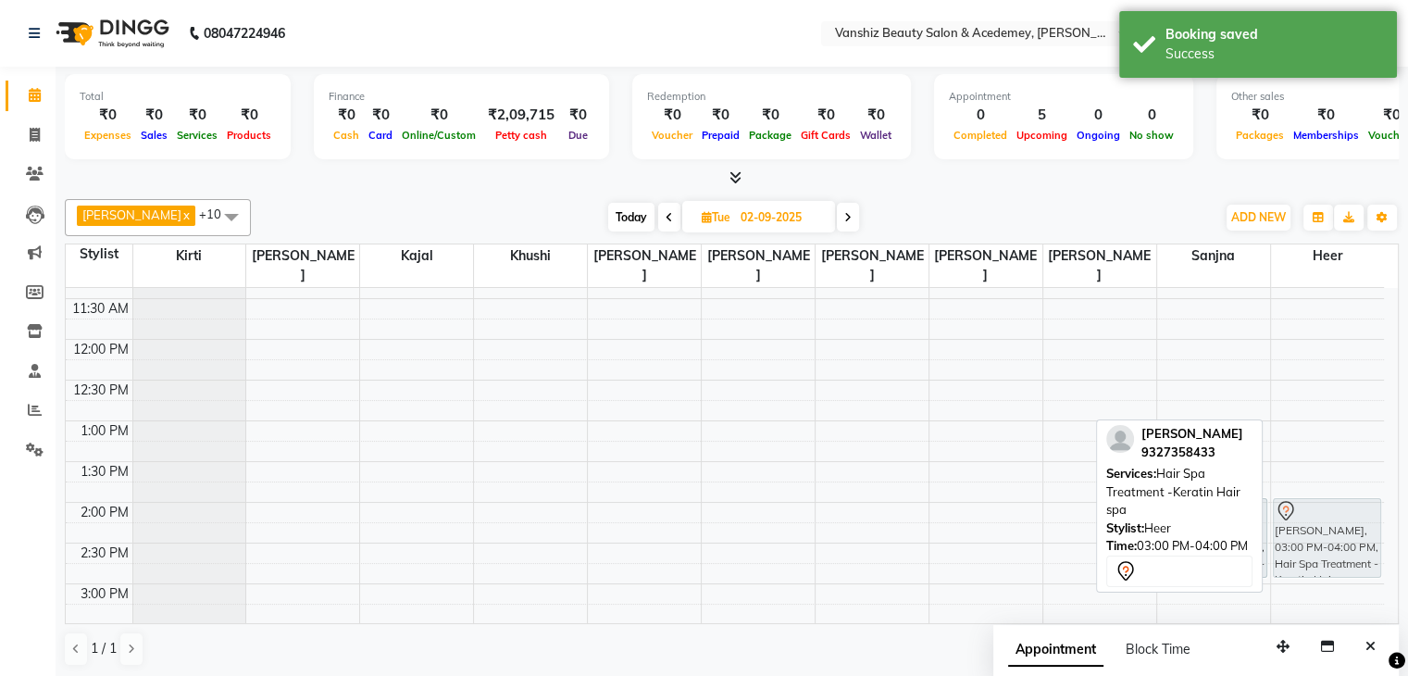
drag, startPoint x: 1313, startPoint y: 576, endPoint x: 1318, endPoint y: 493, distance: 82.6
click at [1318, 493] on div "[PERSON_NAME], 03:00 PM-04:00 PM, Hair Spa Treatment -Keratin Hair spa [PERSON_…" at bounding box center [1327, 543] width 113 height 1058
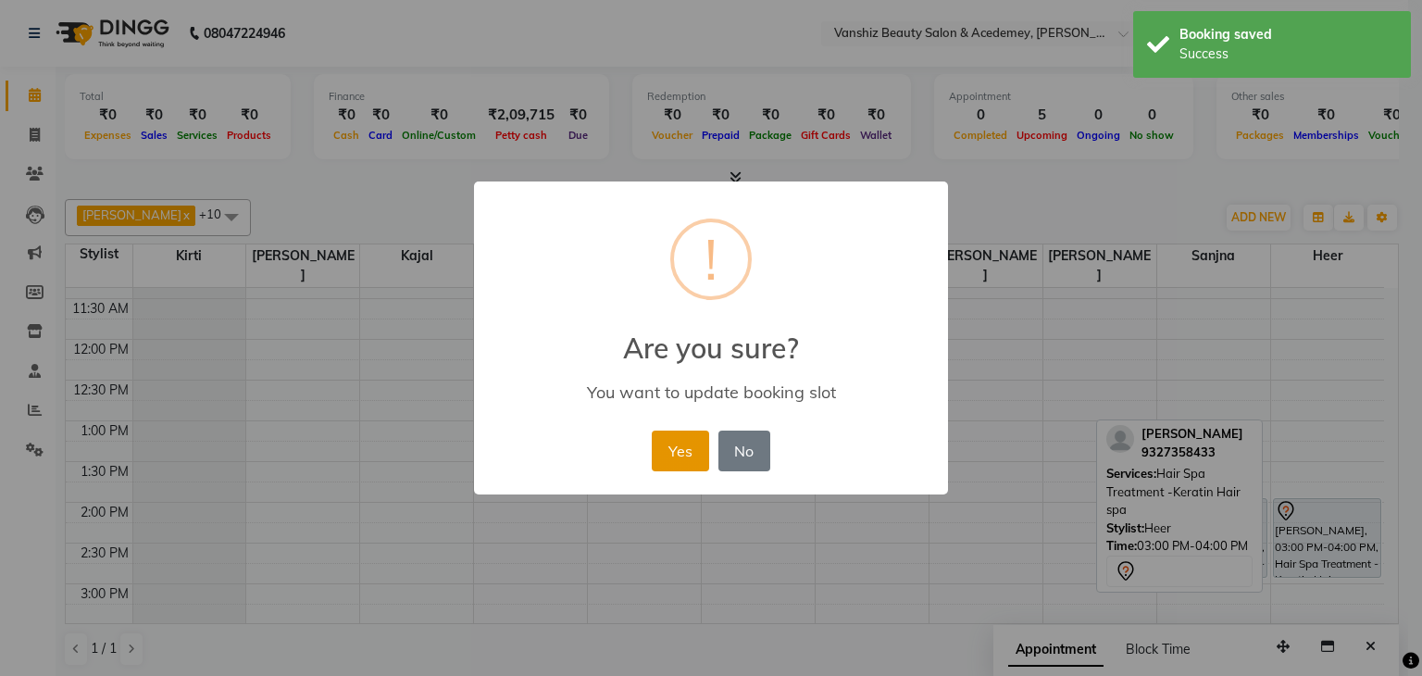
click at [685, 439] on button "Yes" at bounding box center [680, 450] width 56 height 41
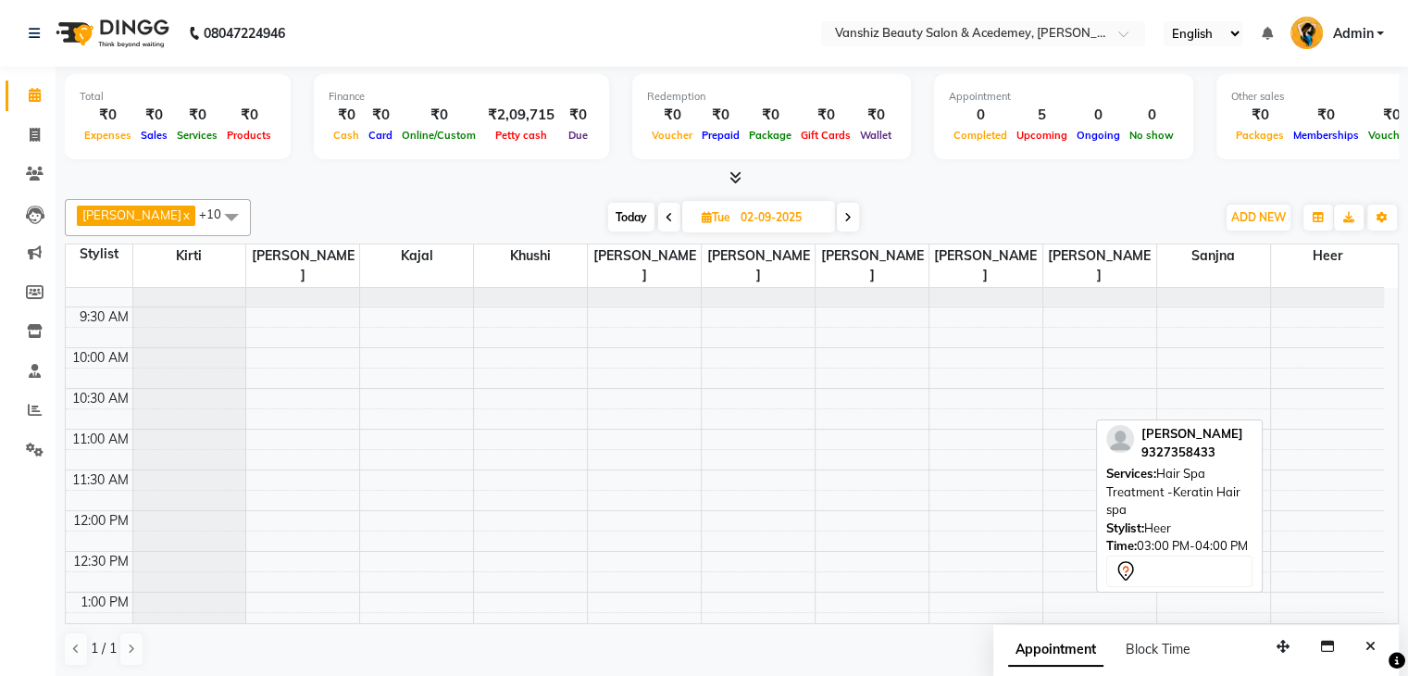
scroll to position [93, 0]
click at [608, 218] on span "Today" at bounding box center [631, 217] width 46 height 29
type input "01-09-2025"
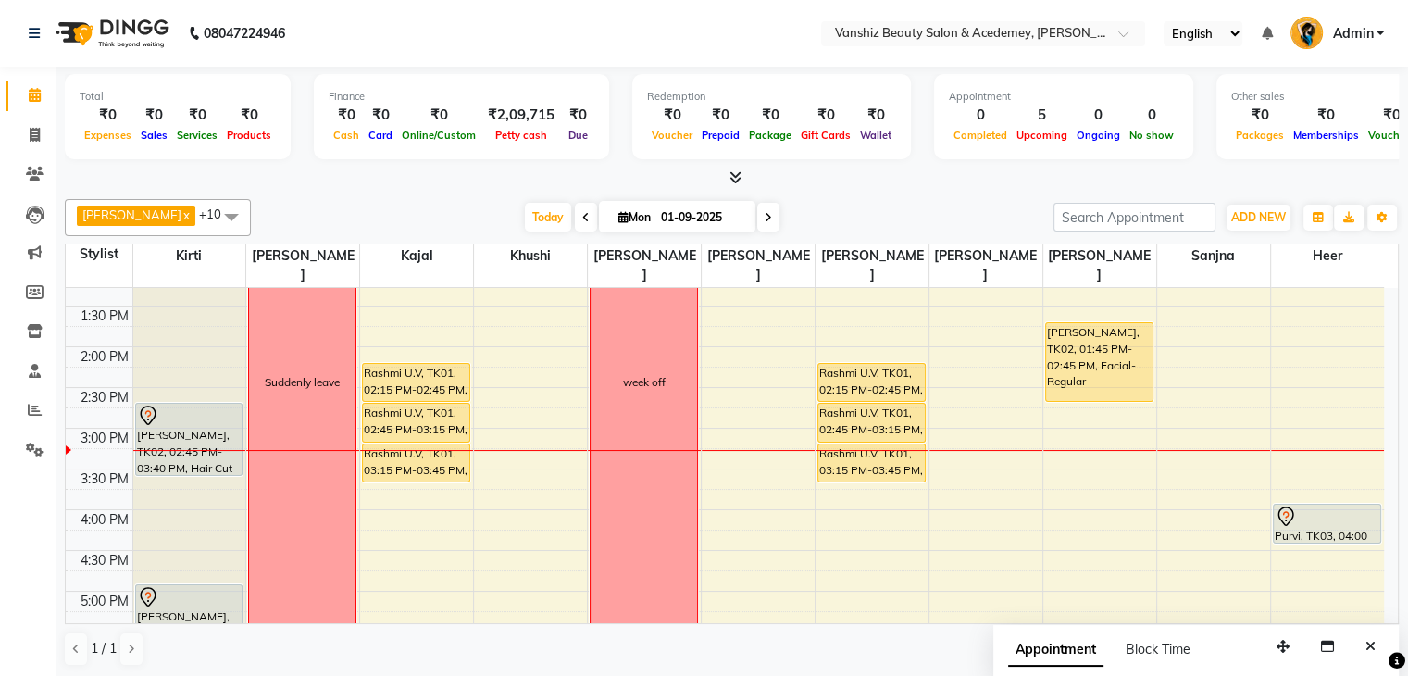
scroll to position [418, 0]
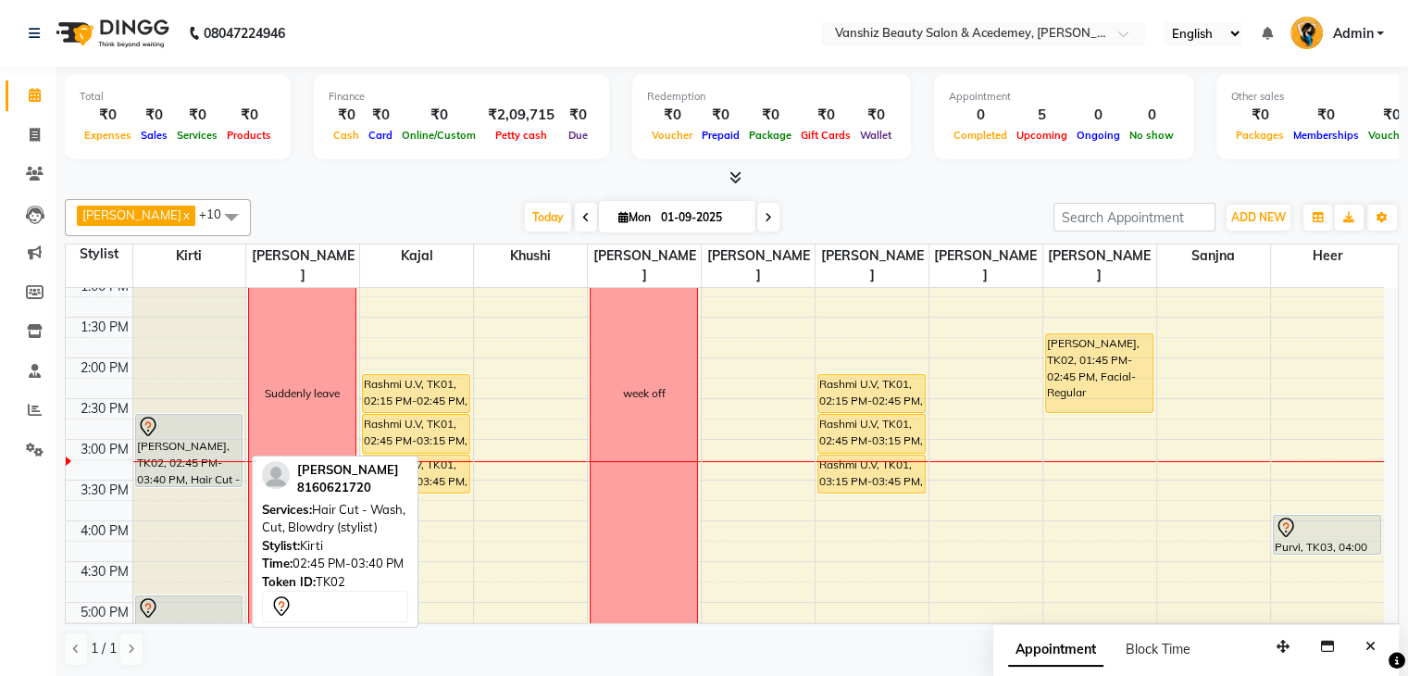
click at [204, 421] on div "[PERSON_NAME], TK02, 02:45 PM-03:40 PM, Hair Cut - Wash, Cut, Blowdry (stylist)" at bounding box center [189, 450] width 106 height 71
drag, startPoint x: 242, startPoint y: 405, endPoint x: 205, endPoint y: 412, distance: 37.8
click at [205, 412] on div "[PERSON_NAME], TK02, 02:45 PM-03:40 PM, Hair Cut - Wash, Cut, Blowdry (stylist)…" at bounding box center [189, 398] width 113 height 1058
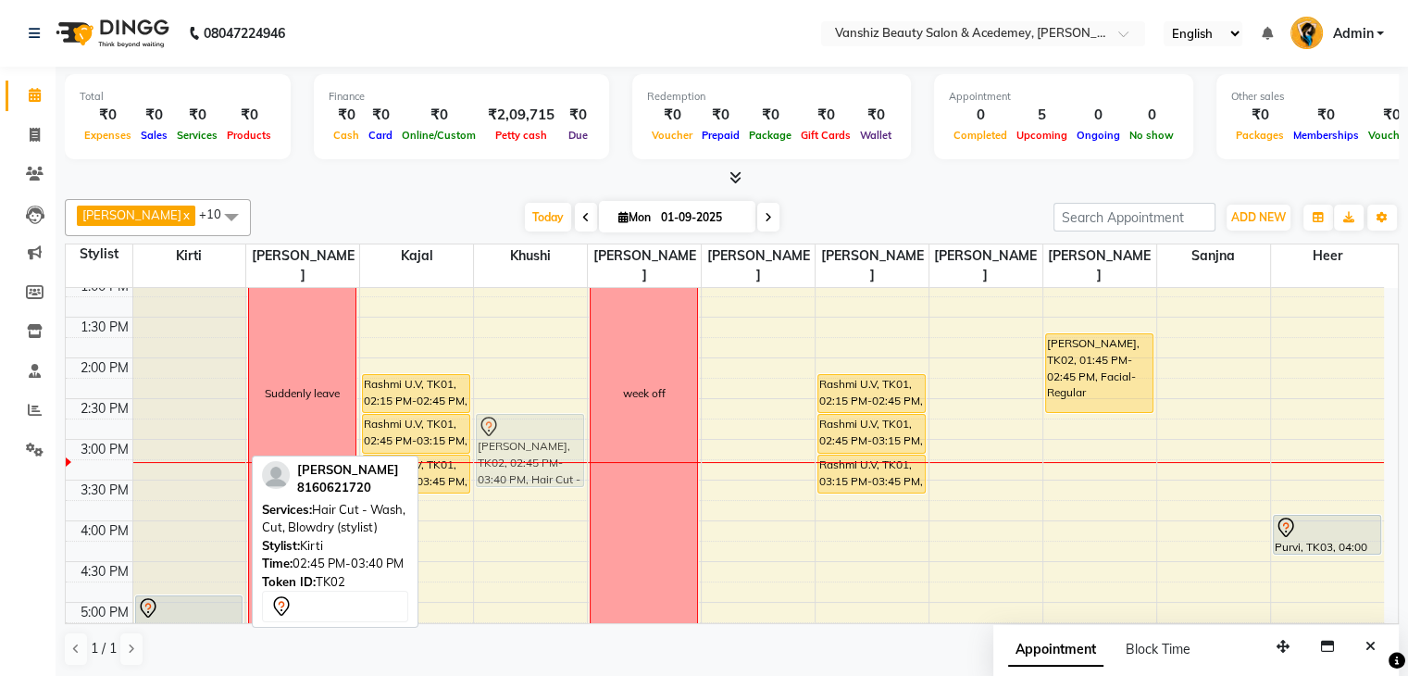
drag, startPoint x: 205, startPoint y: 412, endPoint x: 517, endPoint y: 419, distance: 312.1
click at [517, 419] on tr "[PERSON_NAME], TK02, 02:45 PM-03:40 PM, Hair Cut - Wash, Cut, Blowdry (stylist)…" at bounding box center [725, 398] width 1318 height 1058
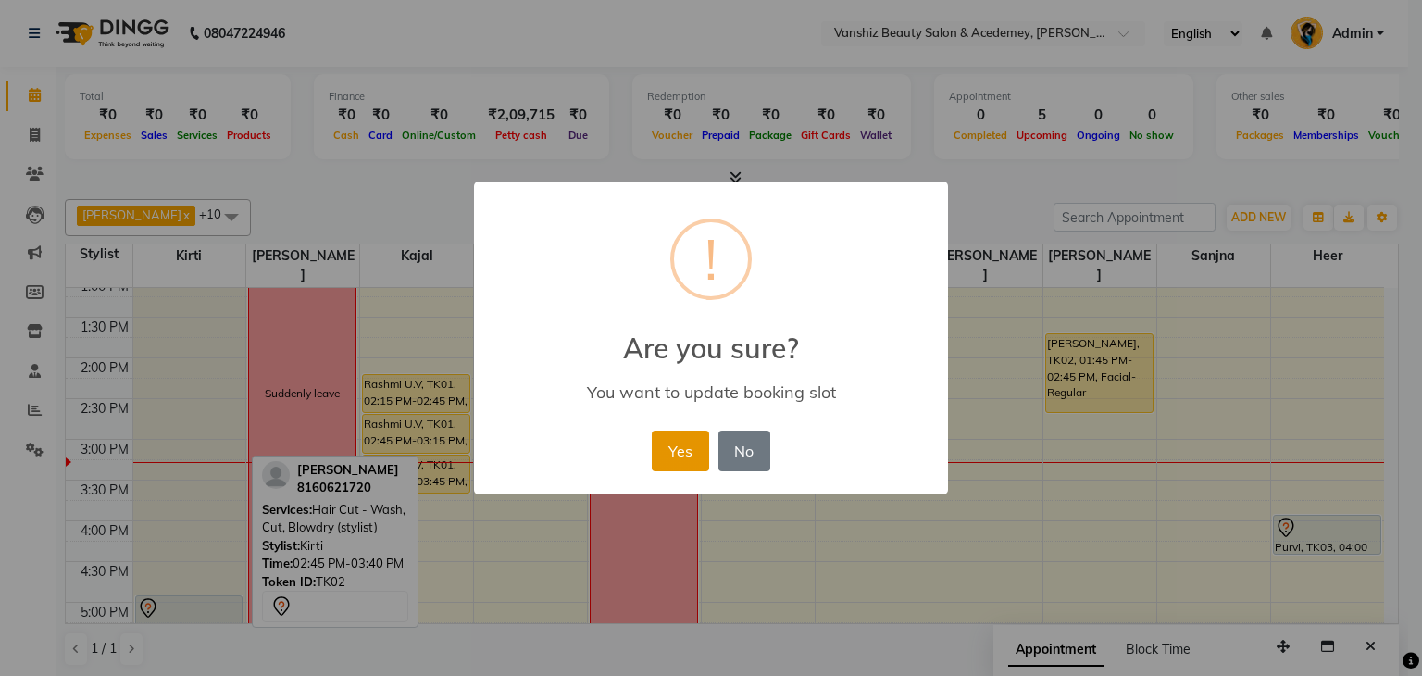
click at [690, 433] on button "Yes" at bounding box center [680, 450] width 56 height 41
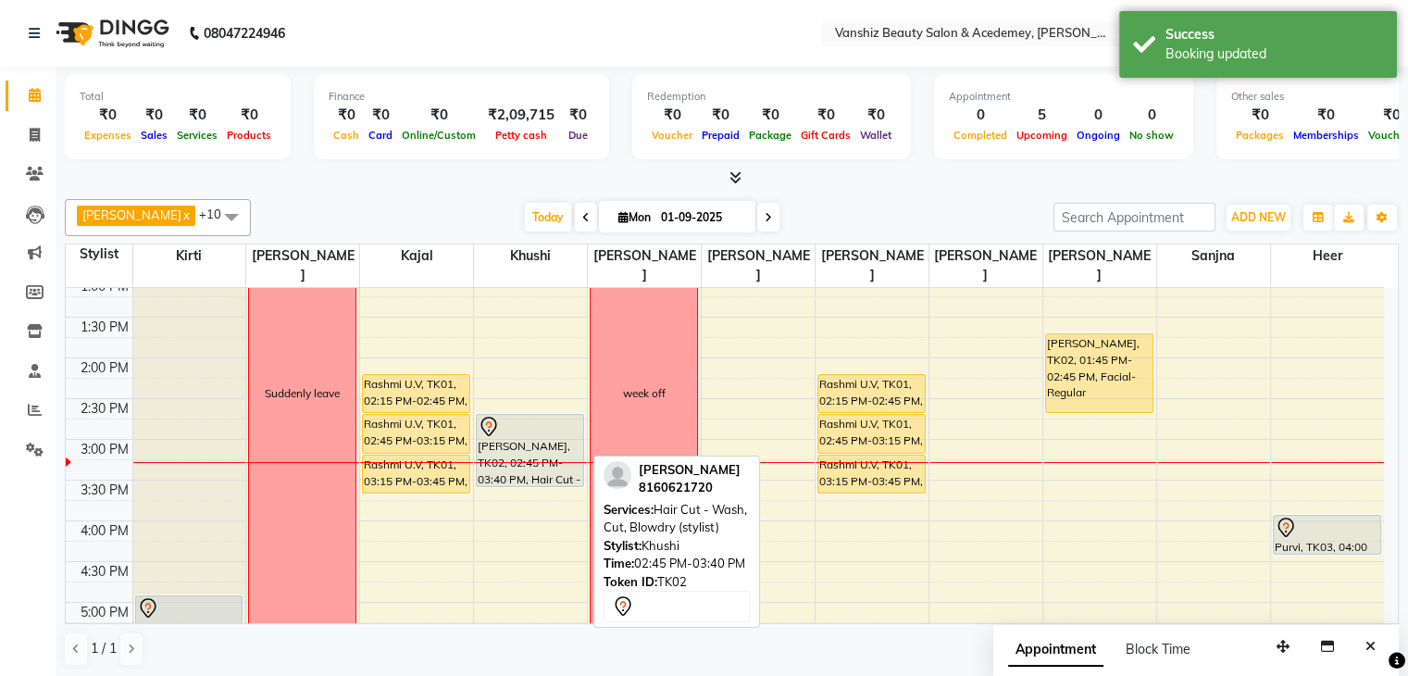
click at [512, 418] on div "[PERSON_NAME], TK02, 02:45 PM-03:40 PM, Hair Cut - Wash, Cut, Blowdry (stylist)" at bounding box center [530, 450] width 106 height 71
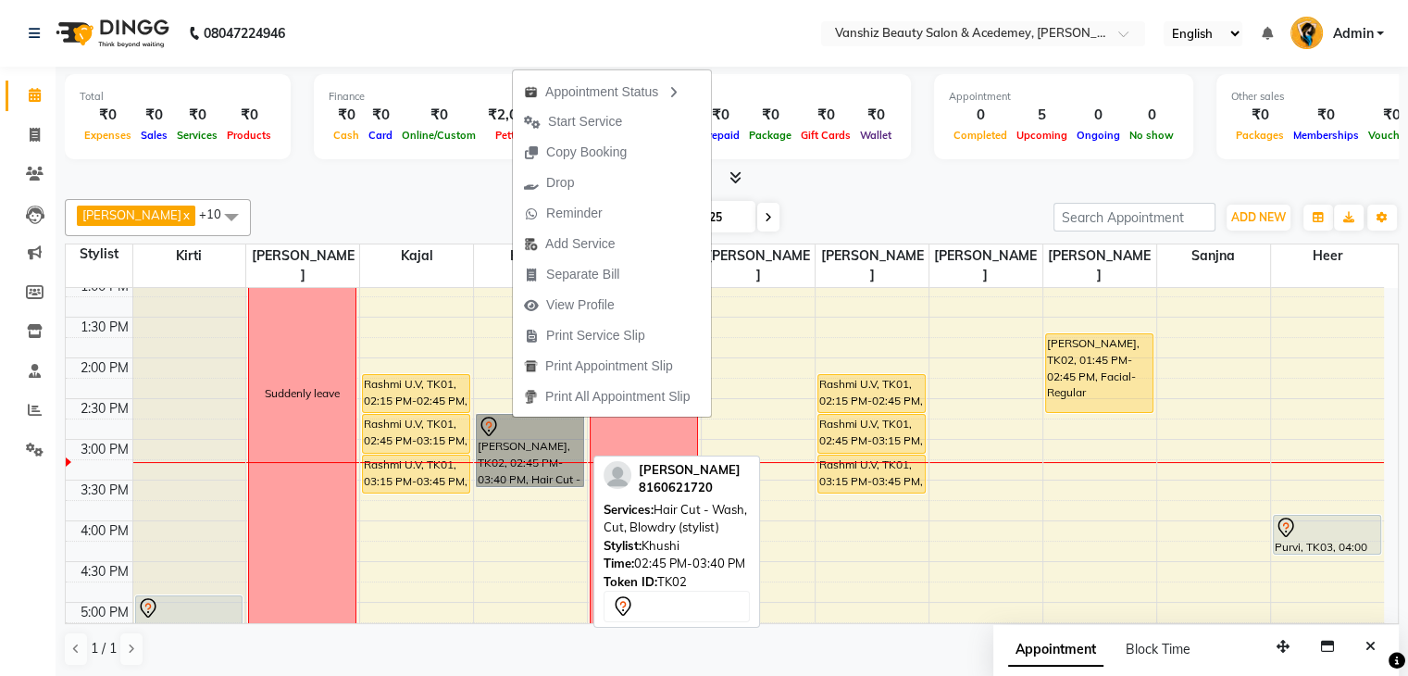
click at [478, 452] on link "[PERSON_NAME], TK02, 02:45 PM-03:40 PM, Hair Cut - Wash, Cut, Blowdry (stylist)" at bounding box center [530, 450] width 108 height 73
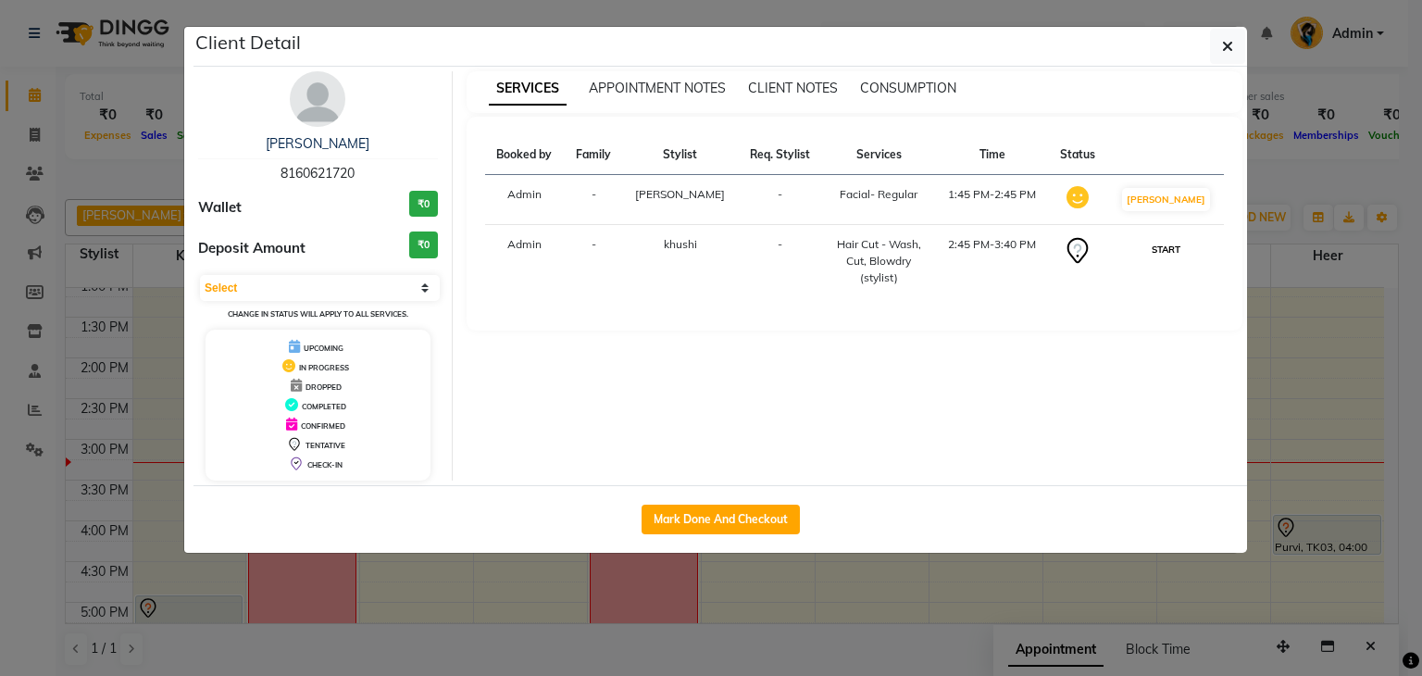
click at [1183, 243] on button "START" at bounding box center [1166, 249] width 38 height 23
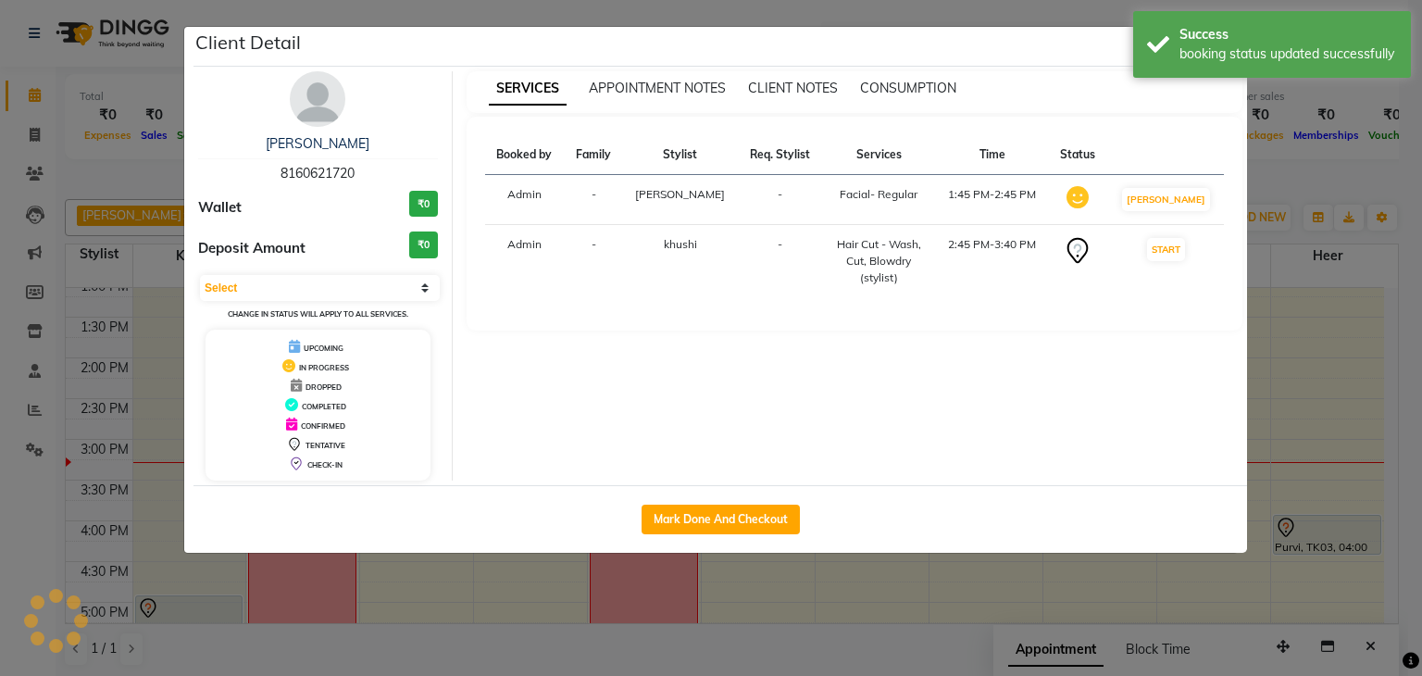
select select "1"
click at [1407, 380] on ngb-modal-window "Client Detail [PERSON_NAME] 8160621720 Wallet ₹0 Deposit Amount ₹0 Select IN SE…" at bounding box center [711, 338] width 1422 height 676
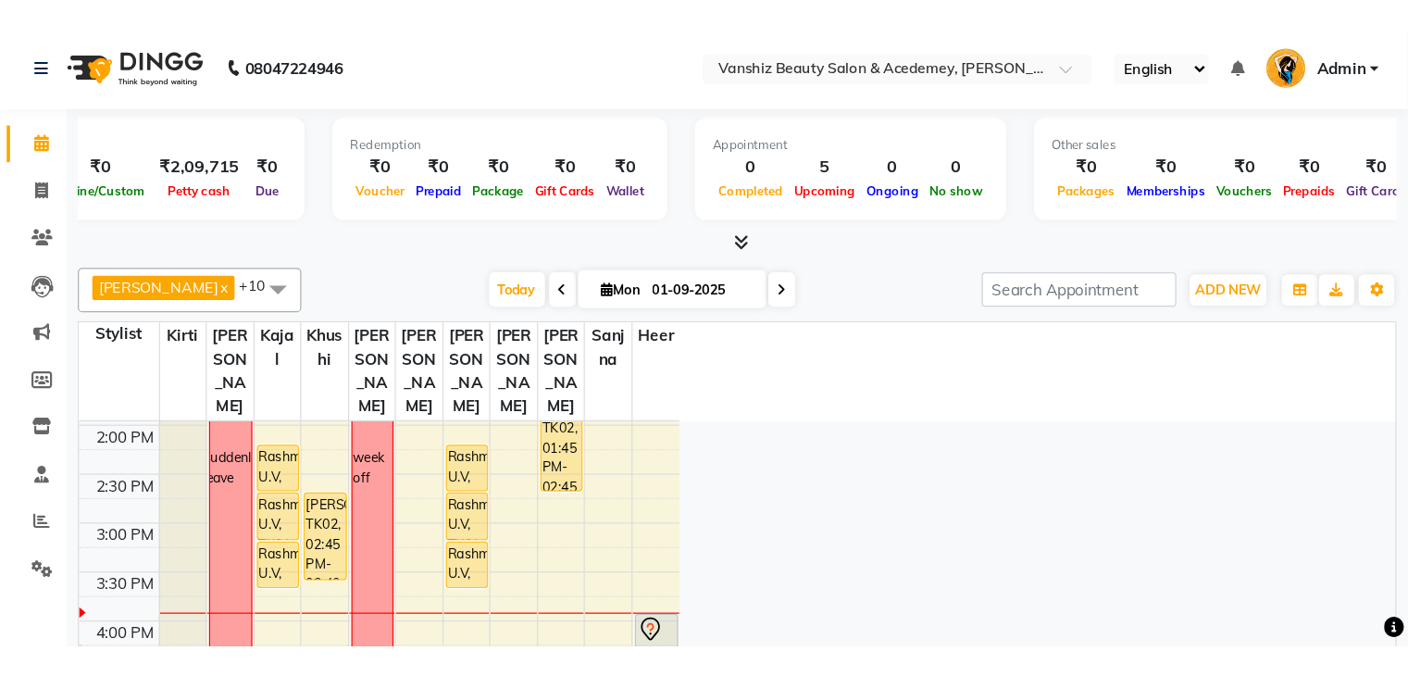
scroll to position [0, 0]
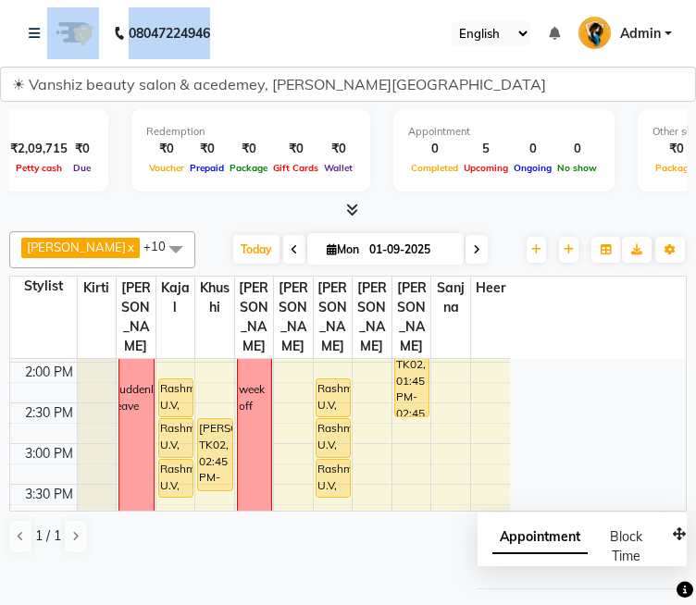
drag, startPoint x: 320, startPoint y: 18, endPoint x: 9, endPoint y: -77, distance: 325.1
click at [9, 0] on html "08047224946 Select Location × Vanshiz Beauty Salon & Acedemey, [PERSON_NAME] Pl…" at bounding box center [348, 302] width 696 height 605
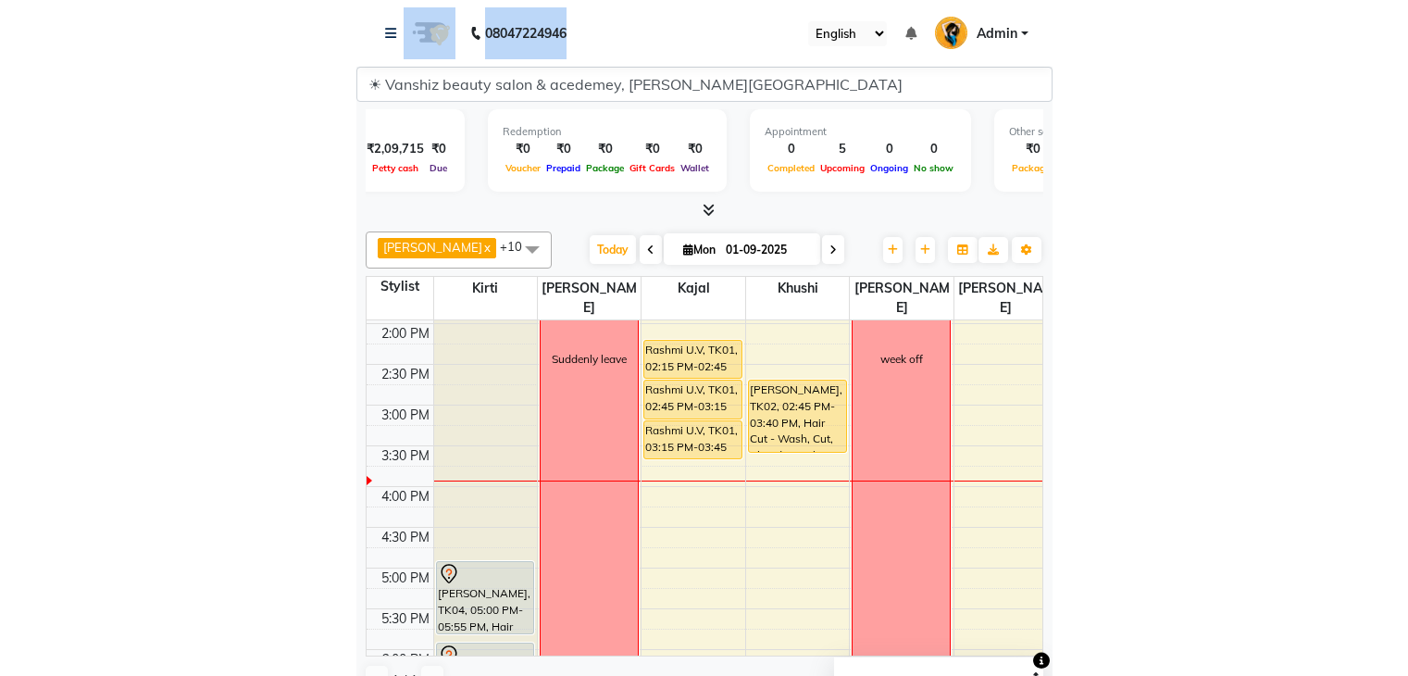
scroll to position [0, 143]
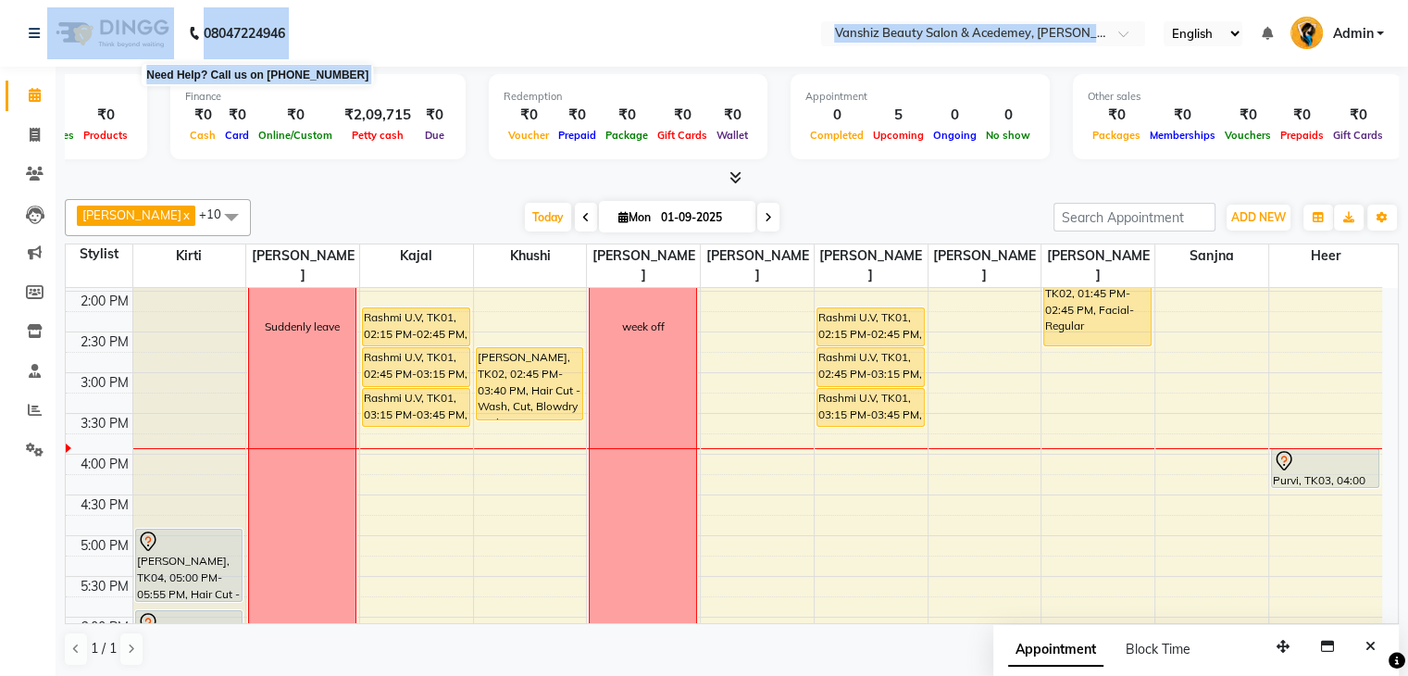
click at [263, 28] on b "08047224946" at bounding box center [244, 33] width 81 height 52
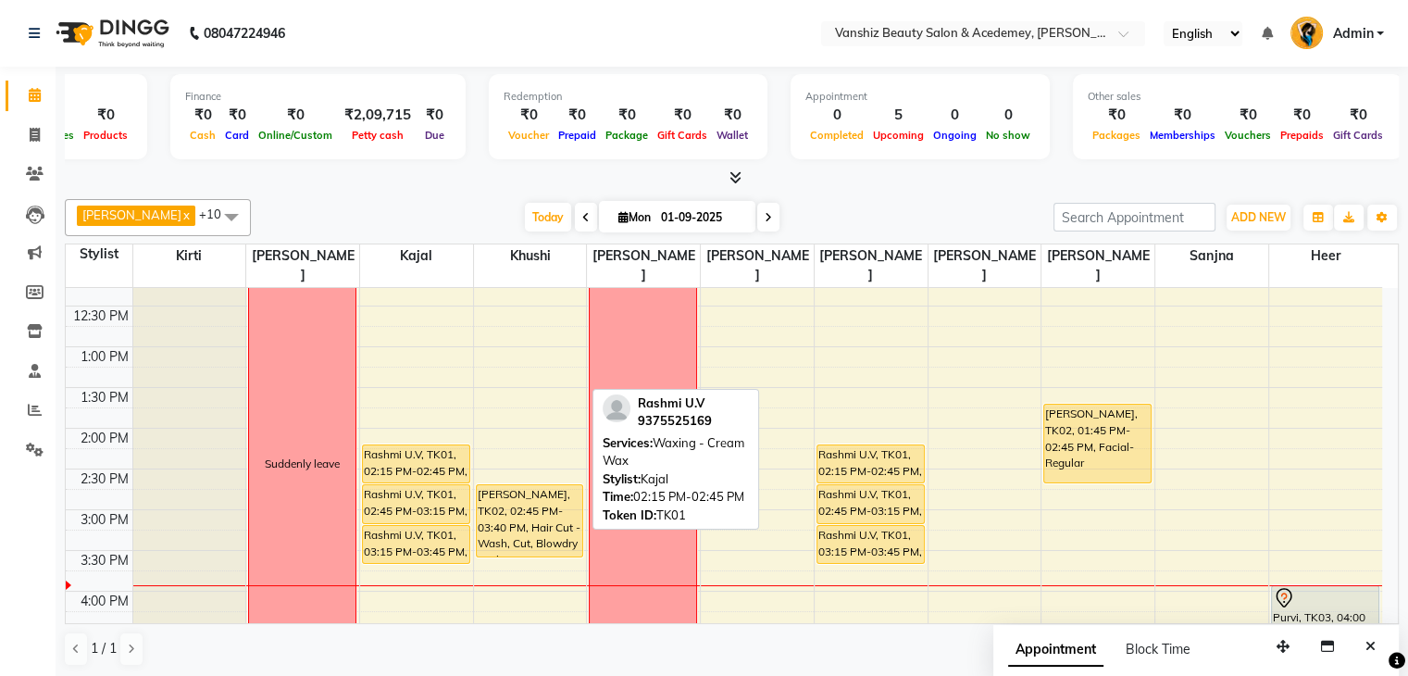
scroll to position [348, 0]
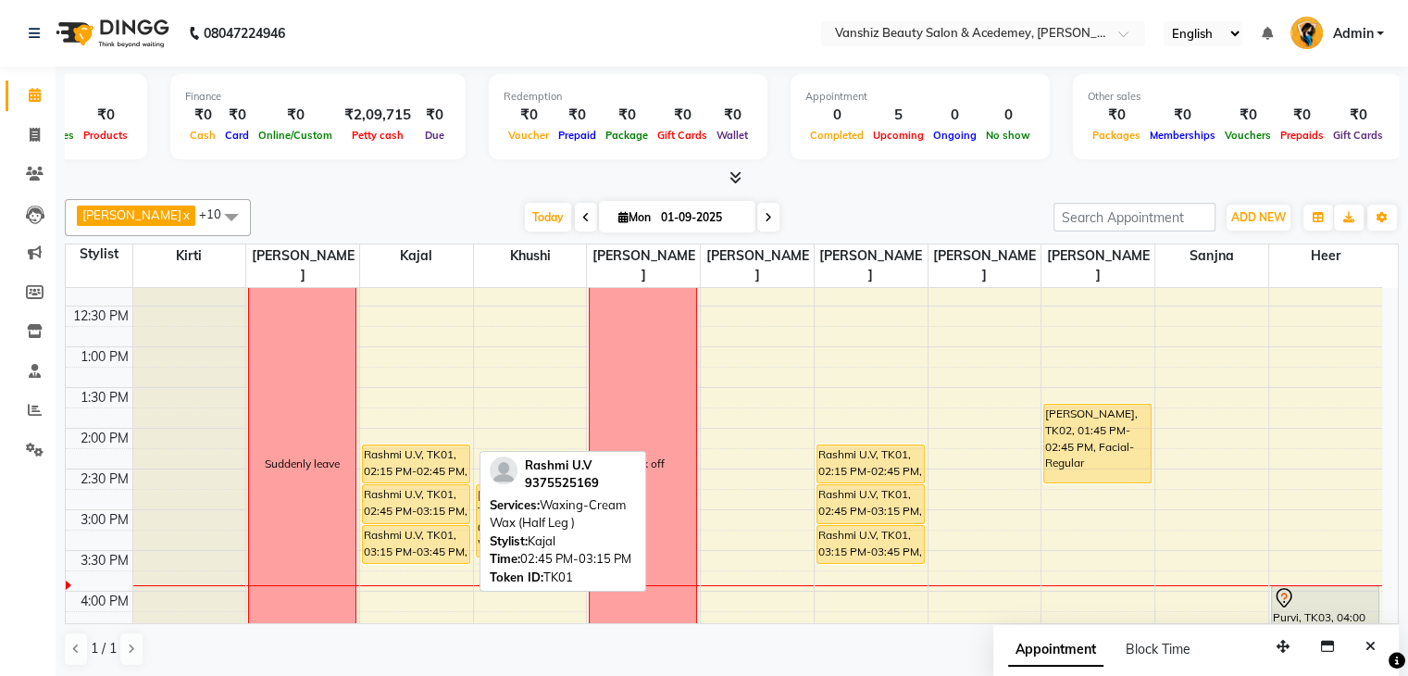
click at [403, 485] on div "Rashmi U.V, TK01, 02:45 PM-03:15 PM, Waxing-Cream Wax (Half Leg )" at bounding box center [416, 504] width 106 height 38
select select "1"
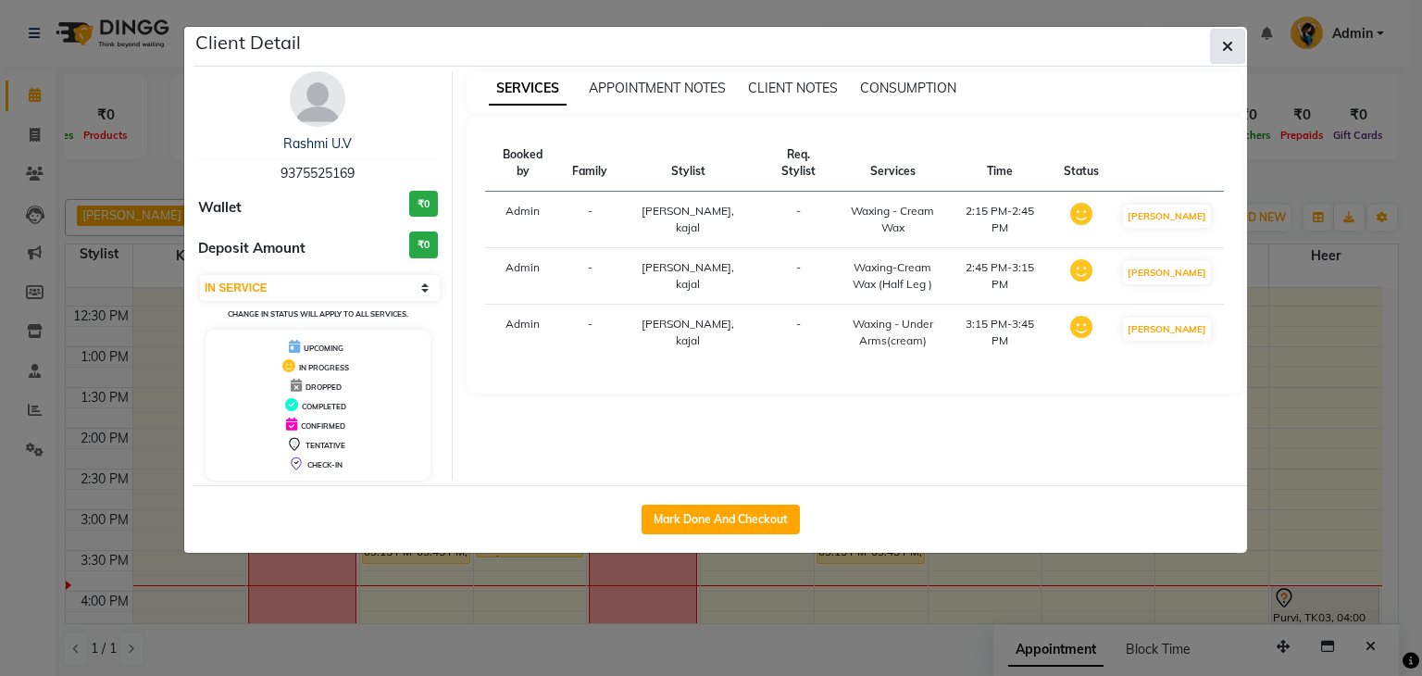
click at [1224, 47] on icon "button" at bounding box center [1227, 46] width 11 height 15
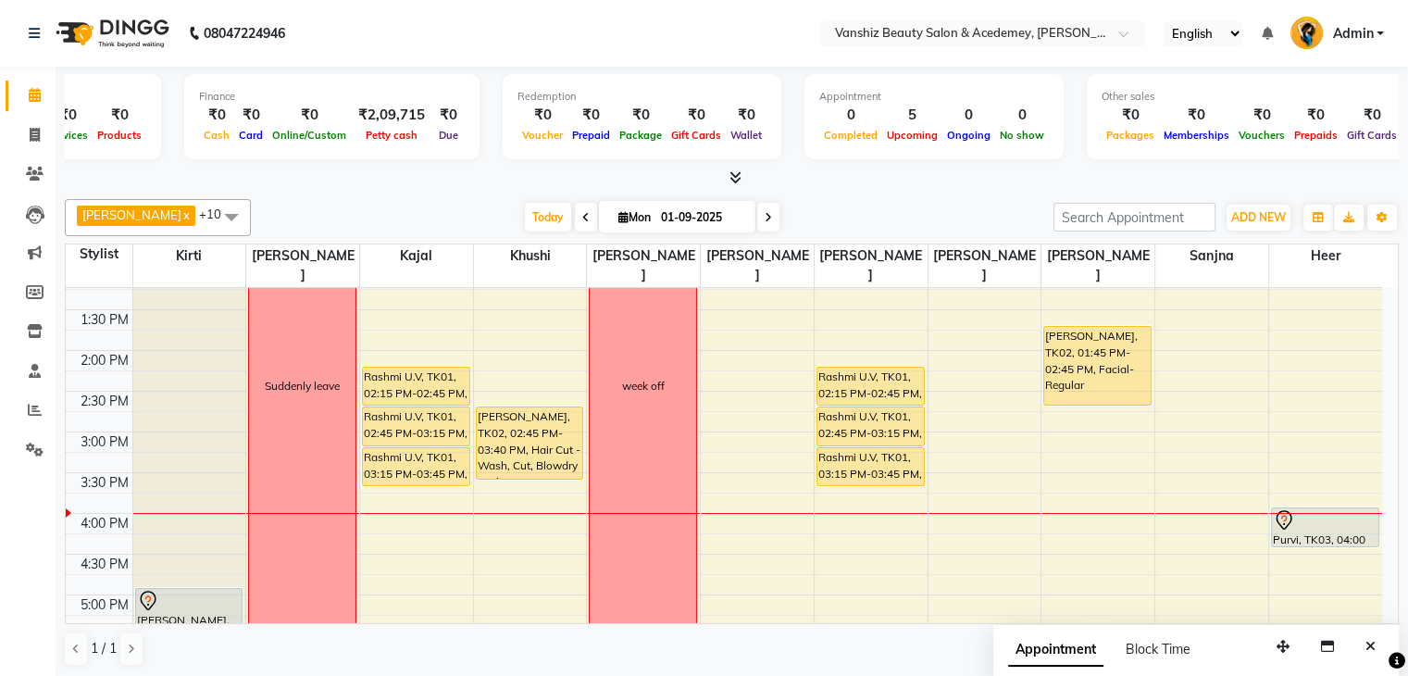
scroll to position [430, 0]
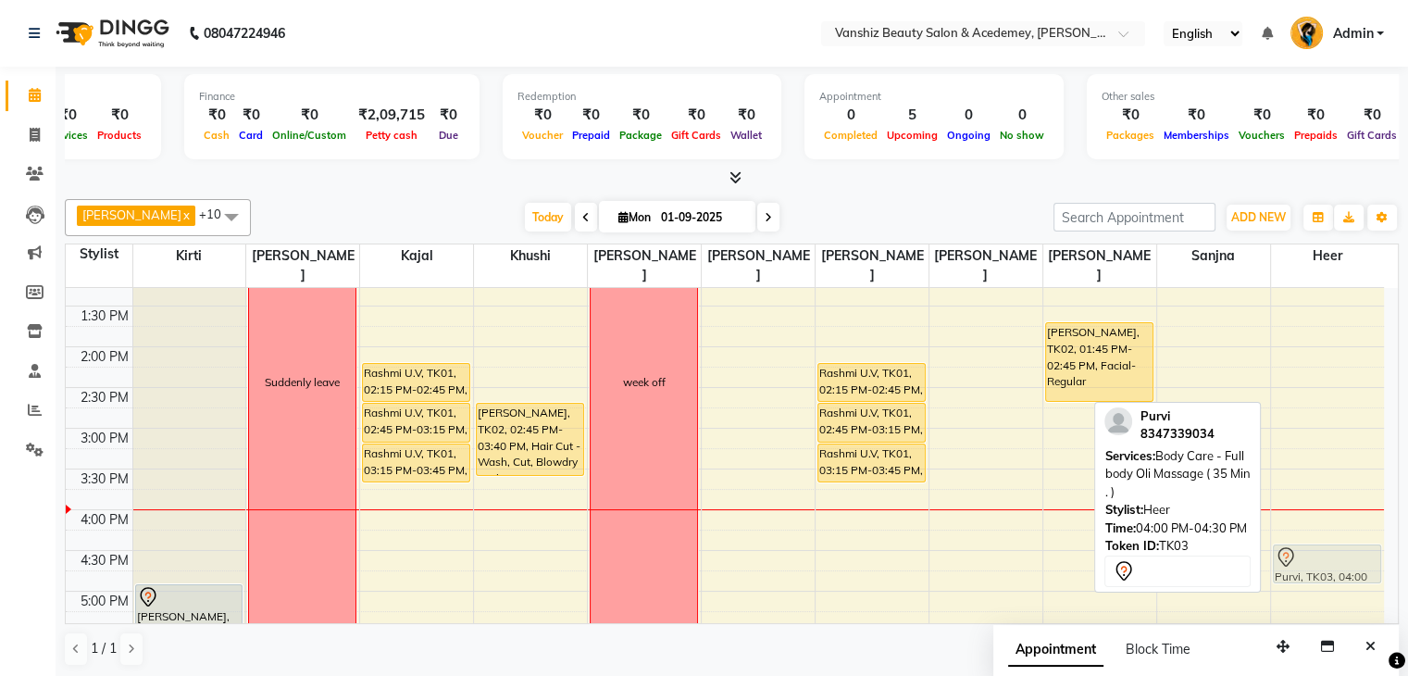
drag, startPoint x: 1315, startPoint y: 506, endPoint x: 1326, endPoint y: 545, distance: 40.2
click at [1326, 545] on div "Purvi, TK03, 04:00 PM-04:30 PM, Body Care - Full body Oli Massage ( 35 Min . ) …" at bounding box center [1327, 387] width 113 height 1058
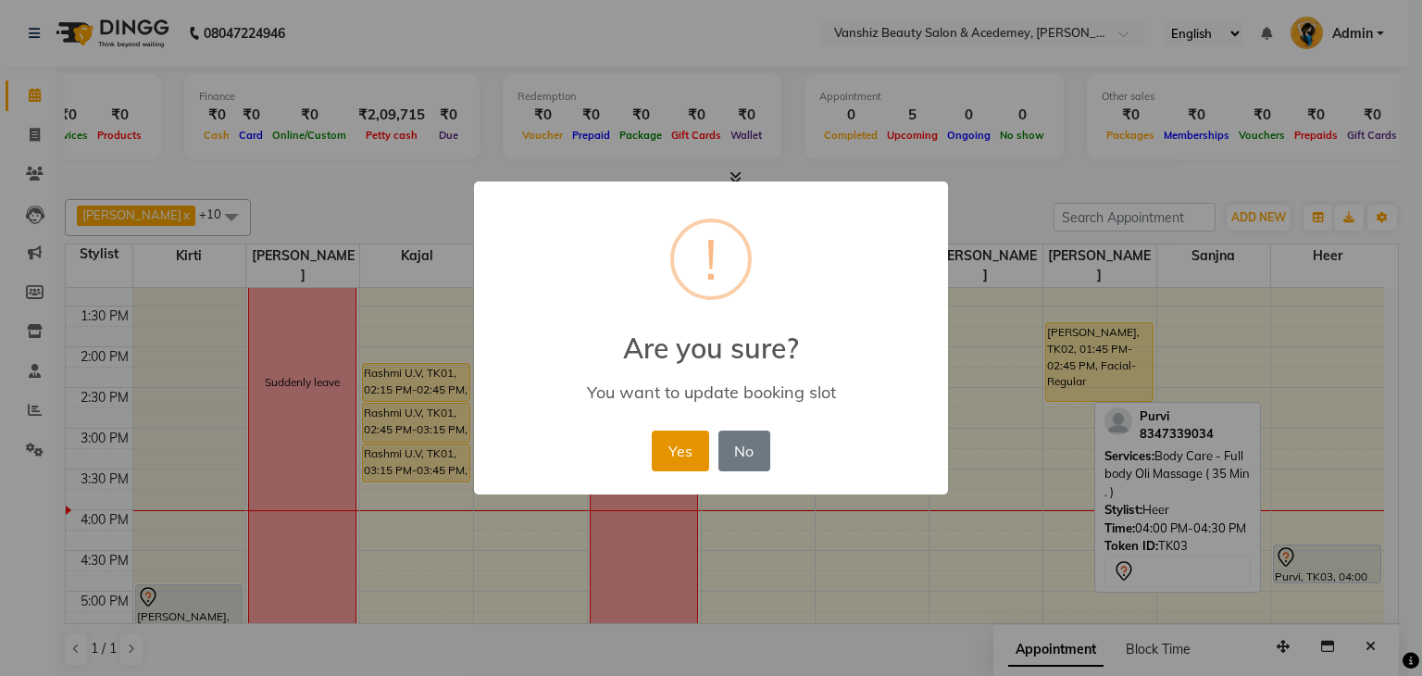
click at [670, 449] on button "Yes" at bounding box center [680, 450] width 56 height 41
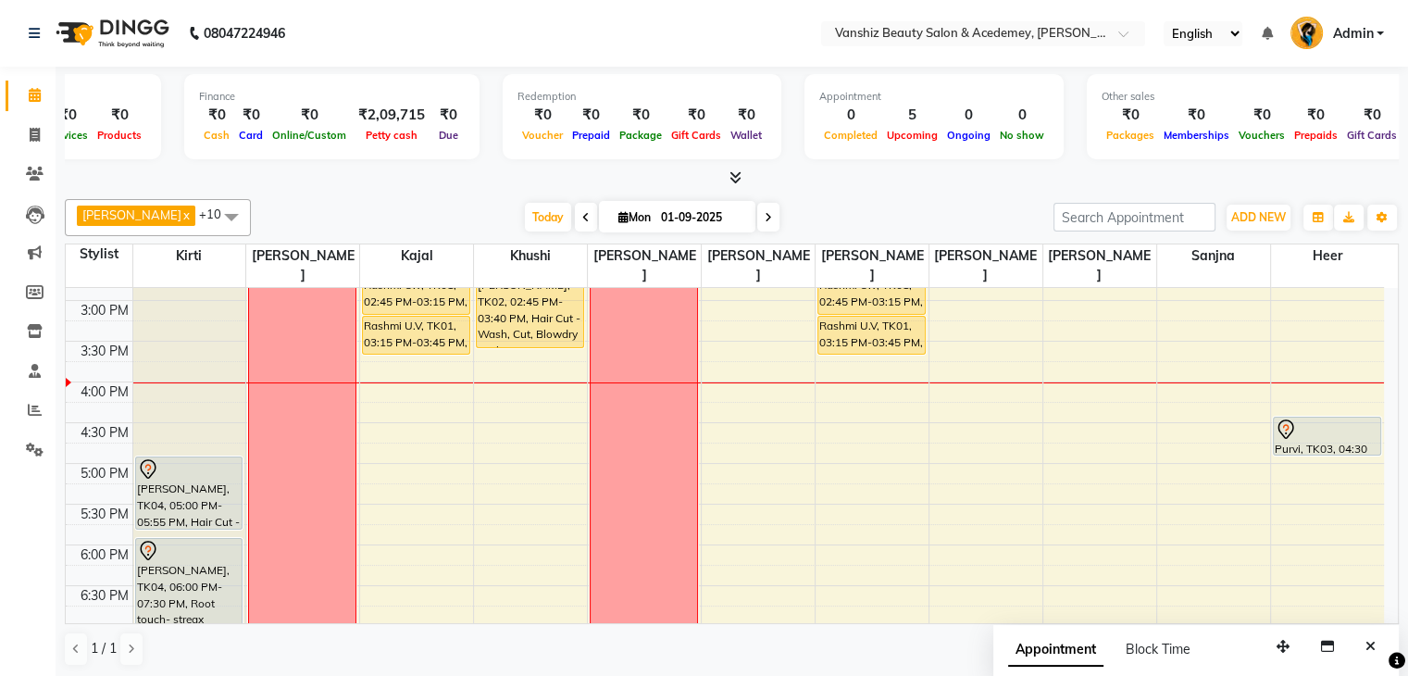
scroll to position [559, 0]
click at [33, 131] on icon at bounding box center [35, 135] width 10 height 14
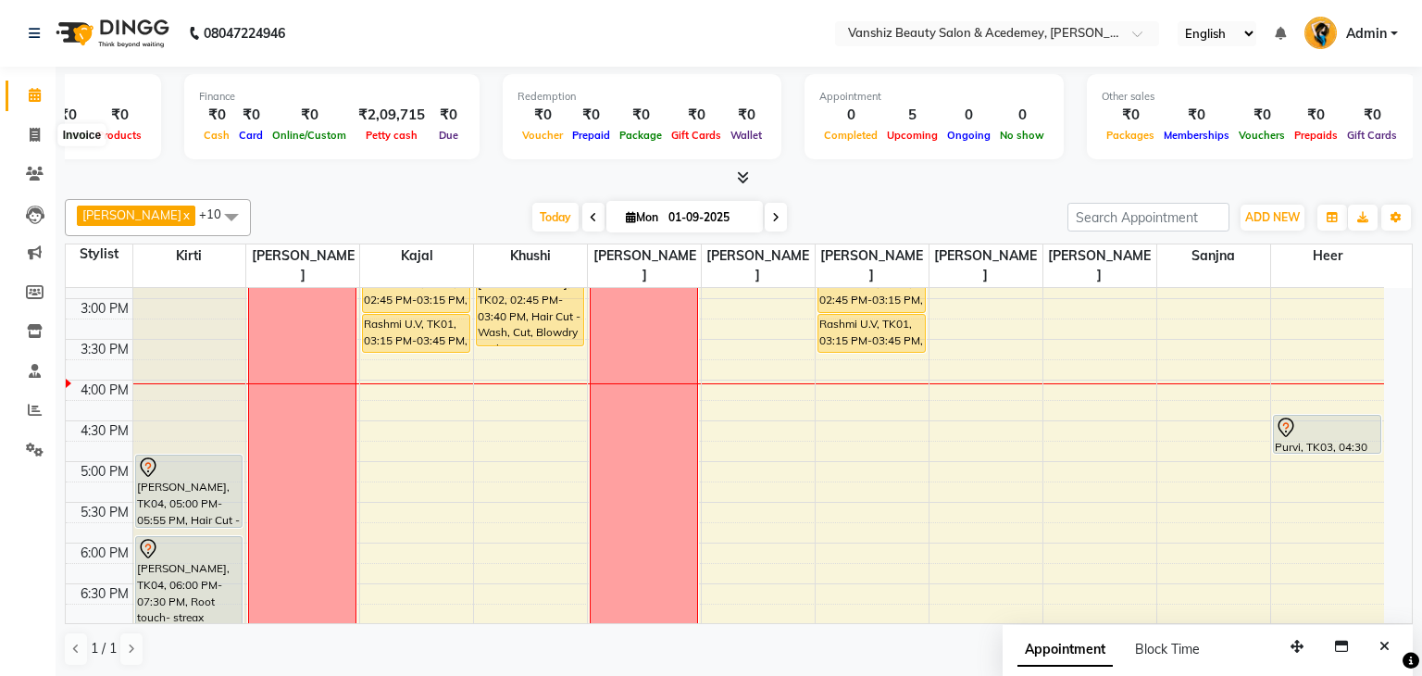
select select "service"
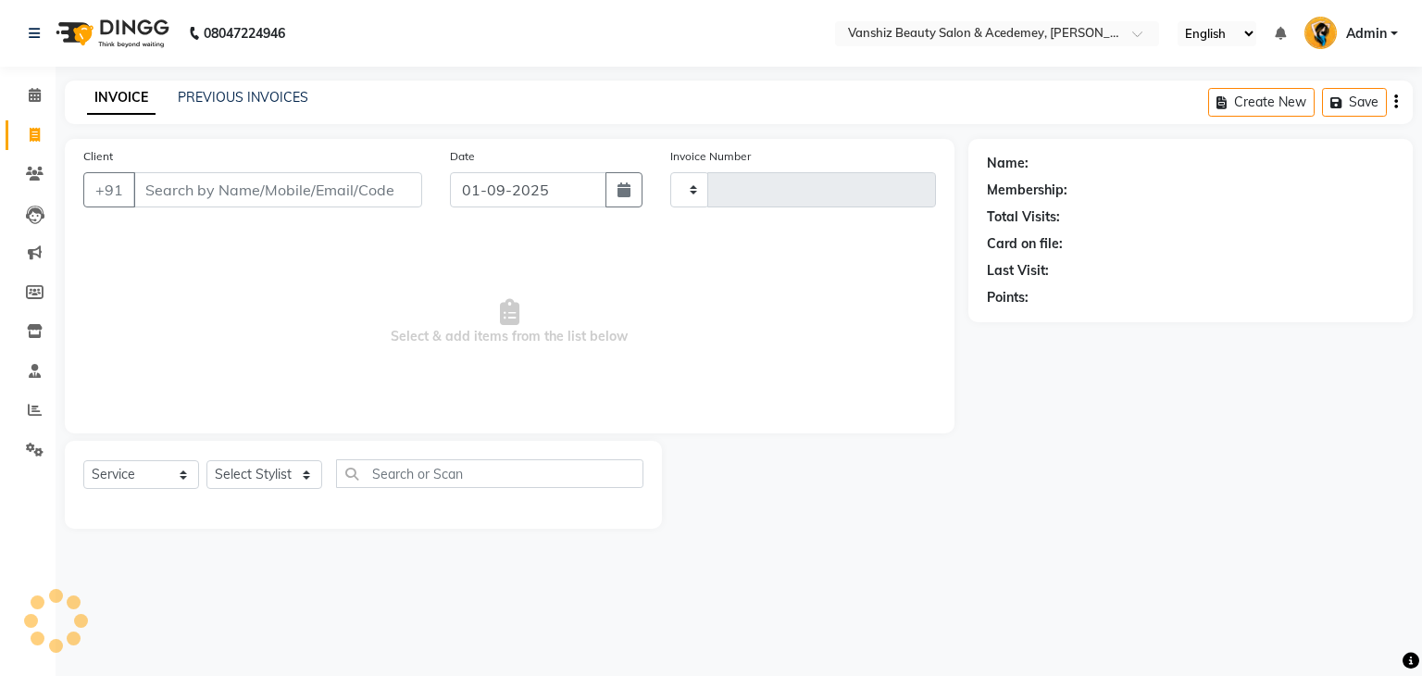
type input "1281"
select select "5403"
click at [202, 188] on input "Client" at bounding box center [277, 189] width 289 height 35
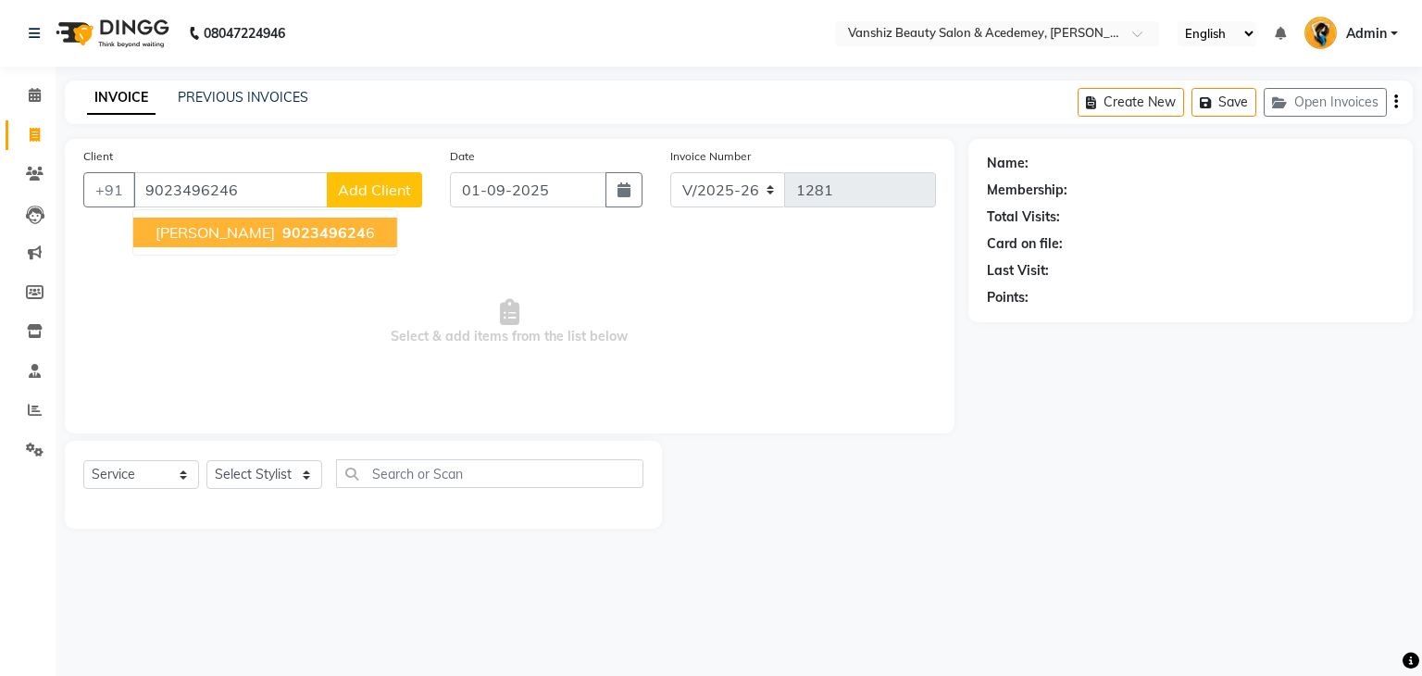
type input "9023496246"
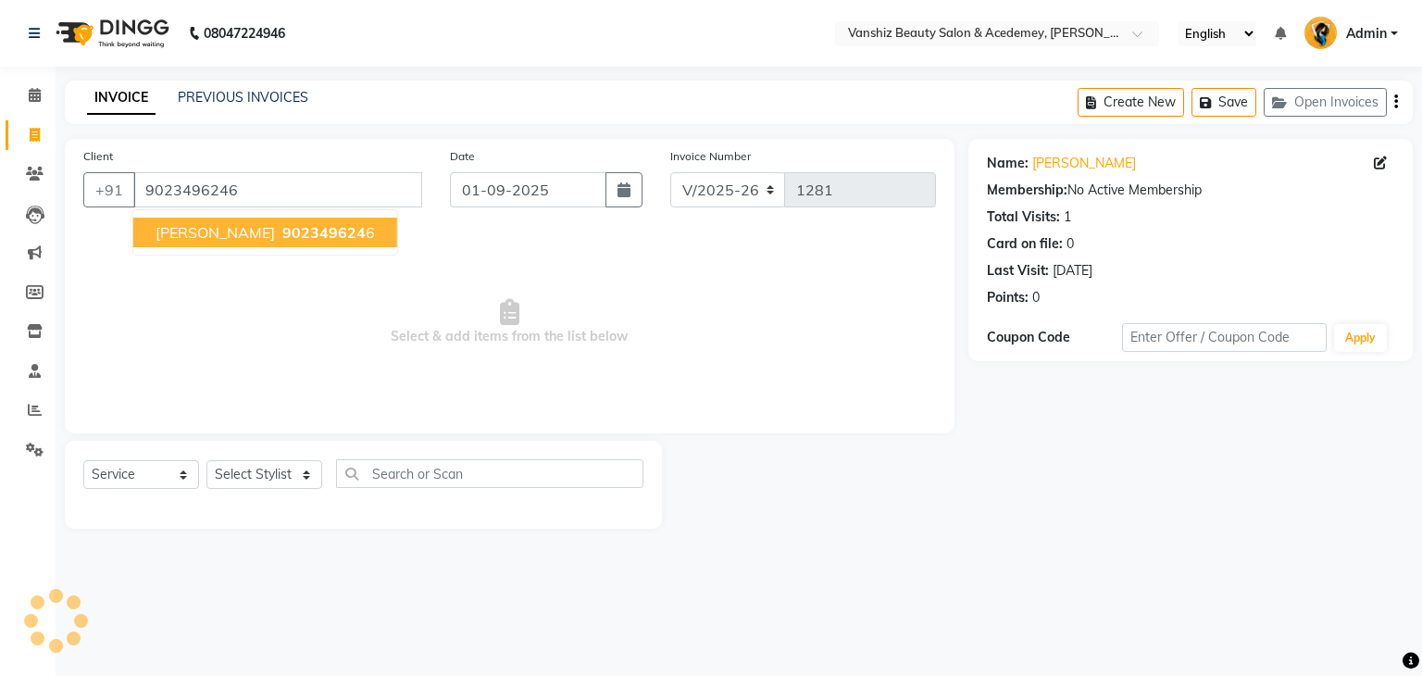
click at [174, 231] on span "[PERSON_NAME]" at bounding box center [215, 232] width 119 height 19
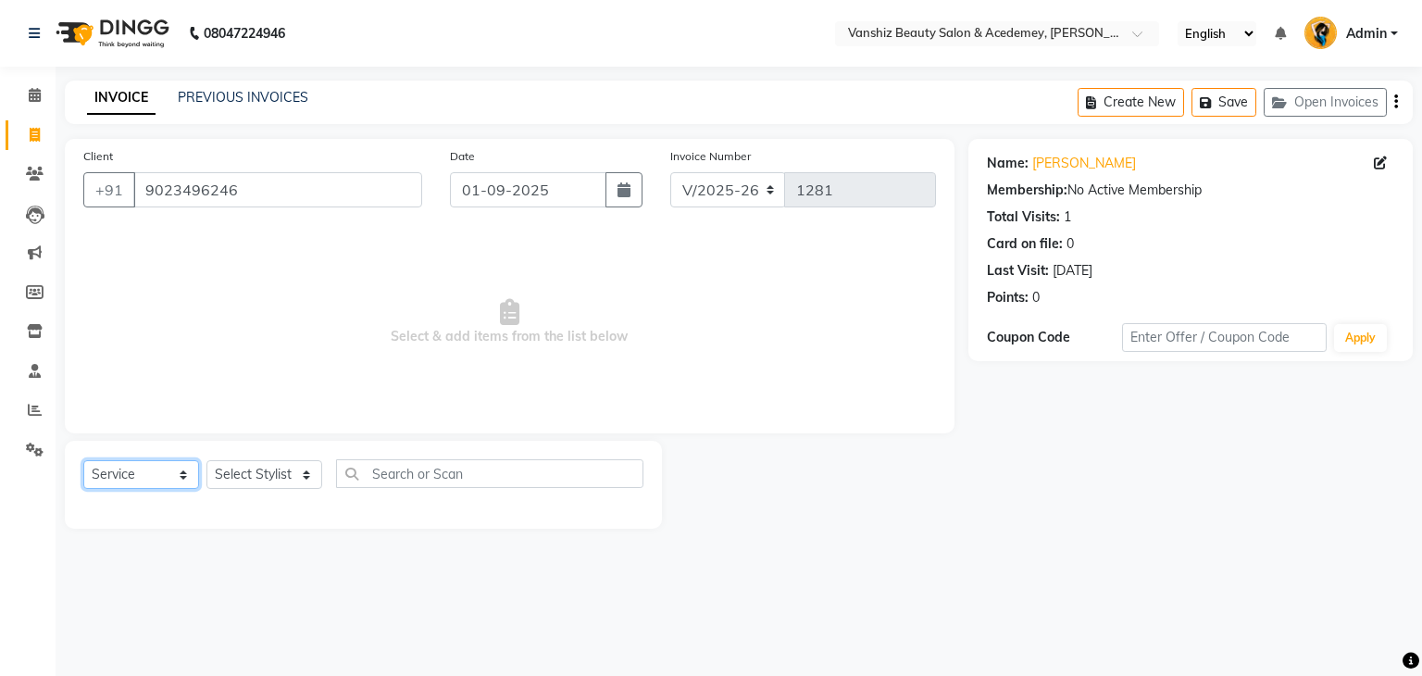
click at [138, 475] on select "Select Service Product Membership Package Voucher Prepaid Gift Card" at bounding box center [141, 474] width 116 height 29
select select "product"
click at [83, 461] on select "Select Service Product Membership Package Voucher Prepaid Gift Card" at bounding box center [141, 474] width 116 height 29
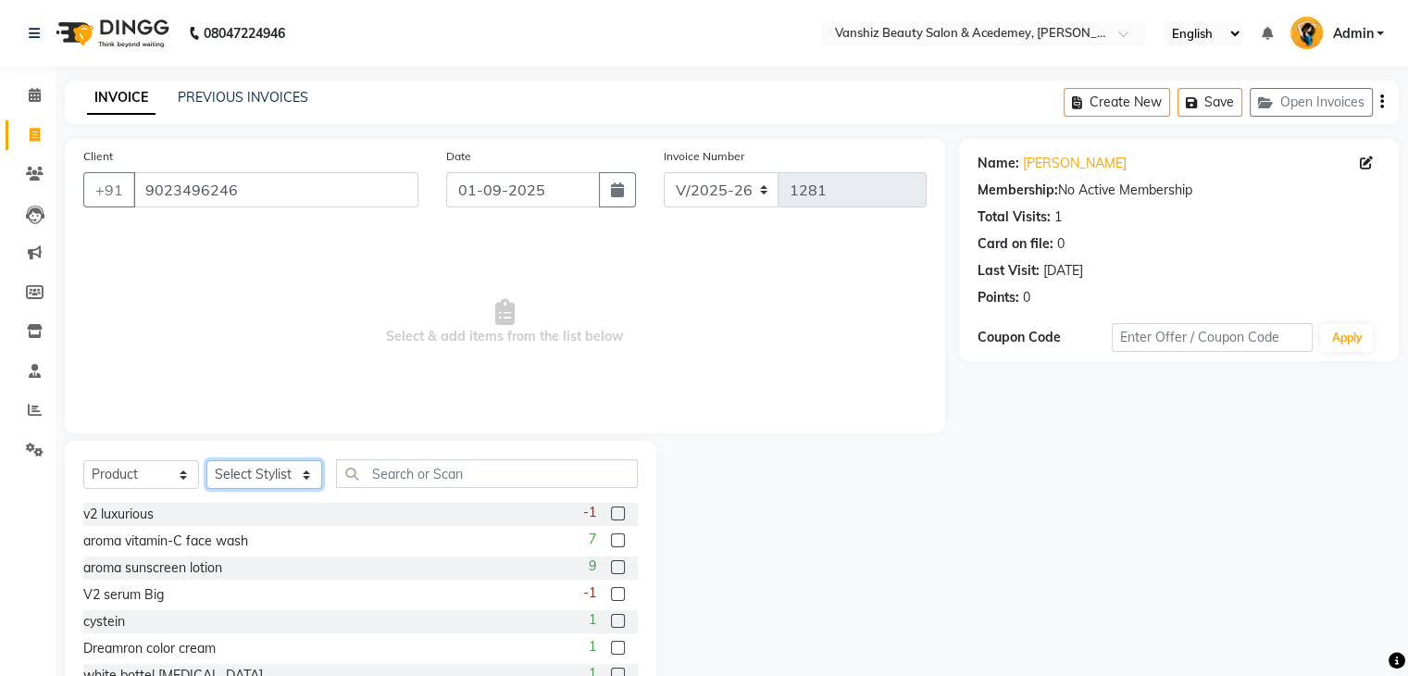
click at [283, 472] on select "Select Stylist [PERSON_NAME] [PERSON_NAME] [PERSON_NAME] kajal [PERSON_NAME] [P…" at bounding box center [264, 474] width 116 height 29
select select "68625"
click at [206, 461] on select "Select Stylist [PERSON_NAME] [PERSON_NAME] [PERSON_NAME] kajal [PERSON_NAME] [P…" at bounding box center [264, 474] width 116 height 29
click at [414, 479] on input "text" at bounding box center [487, 473] width 302 height 29
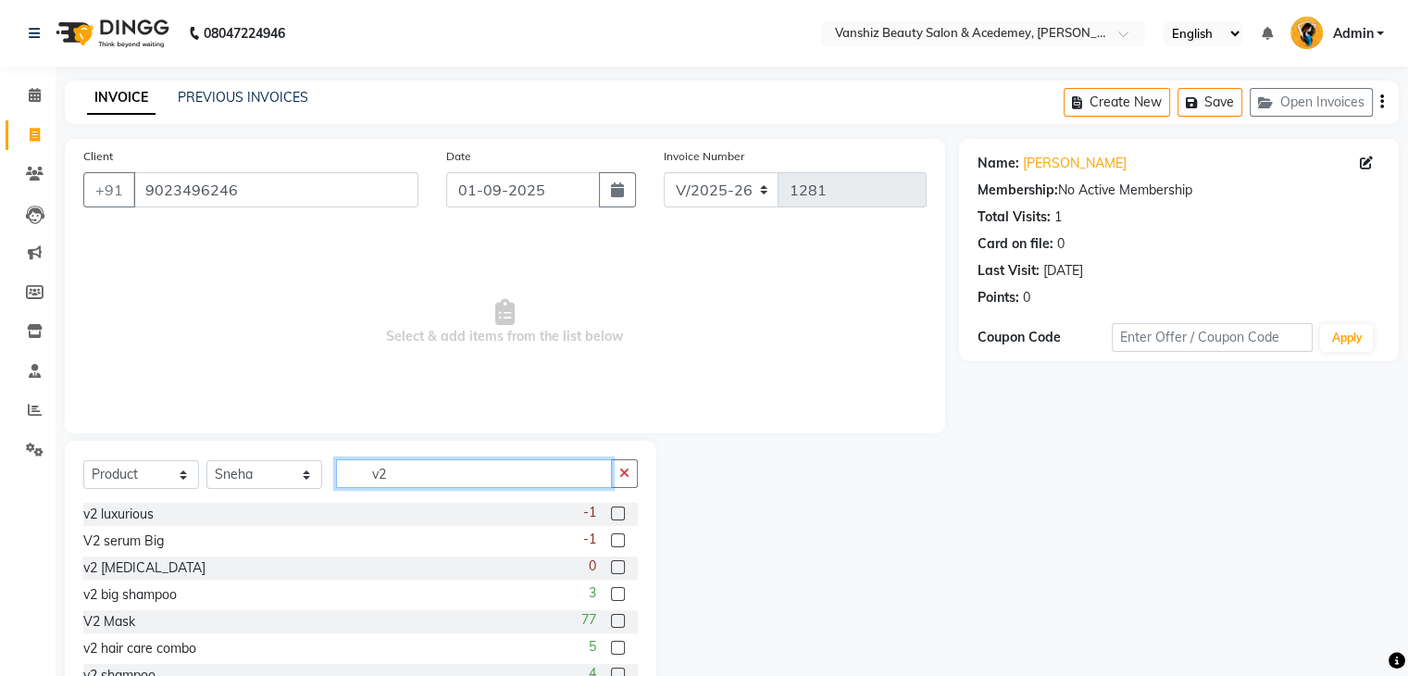
type input "v2"
click at [611, 620] on label at bounding box center [618, 621] width 14 height 14
click at [611, 620] on input "checkbox" at bounding box center [617, 622] width 12 height 12
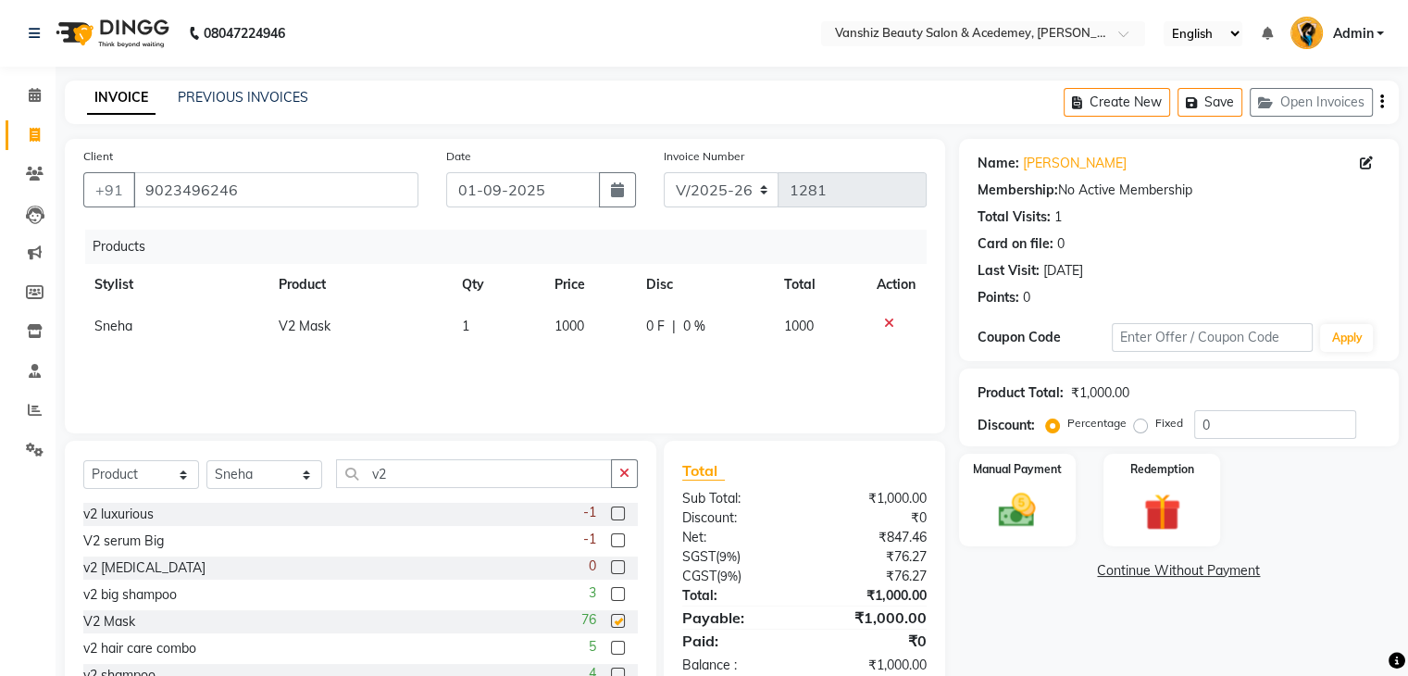
checkbox input "false"
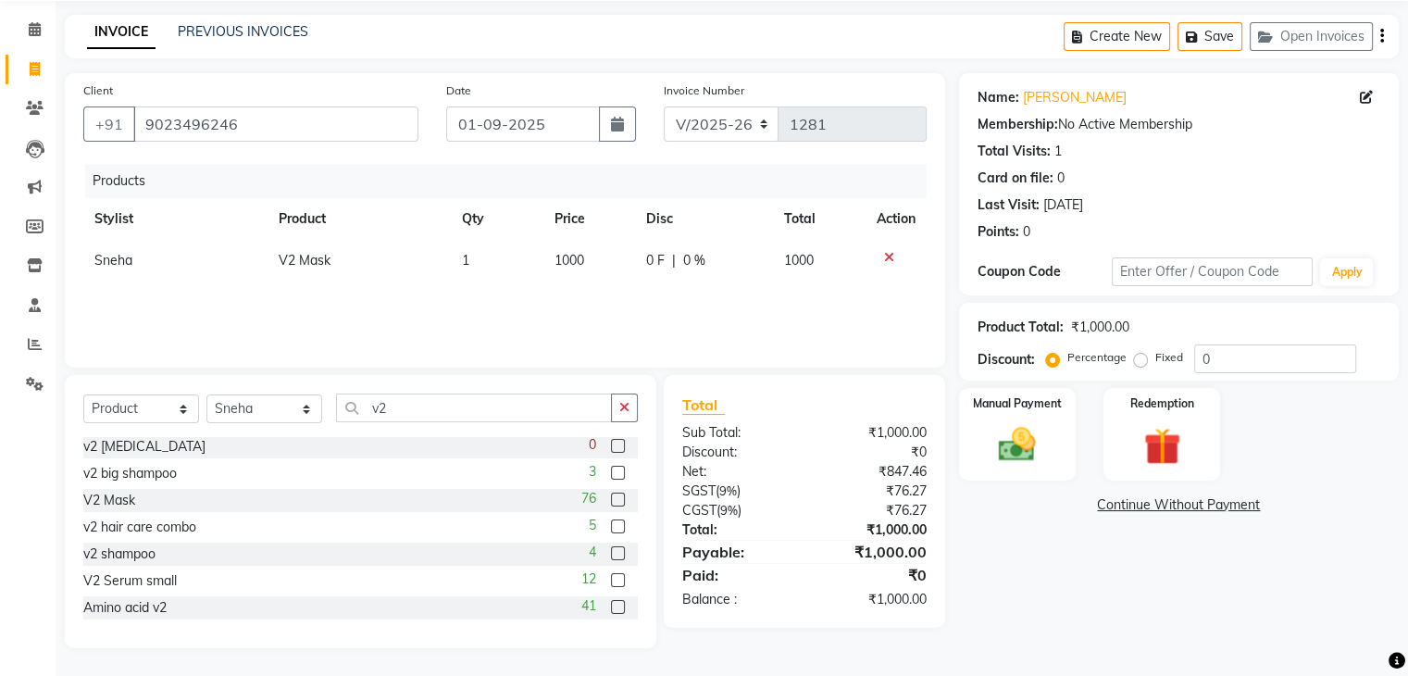
click at [611, 548] on label at bounding box center [618, 553] width 14 height 14
click at [611, 548] on input "checkbox" at bounding box center [617, 554] width 12 height 12
checkbox input "false"
click at [1031, 441] on img at bounding box center [1017, 445] width 62 height 44
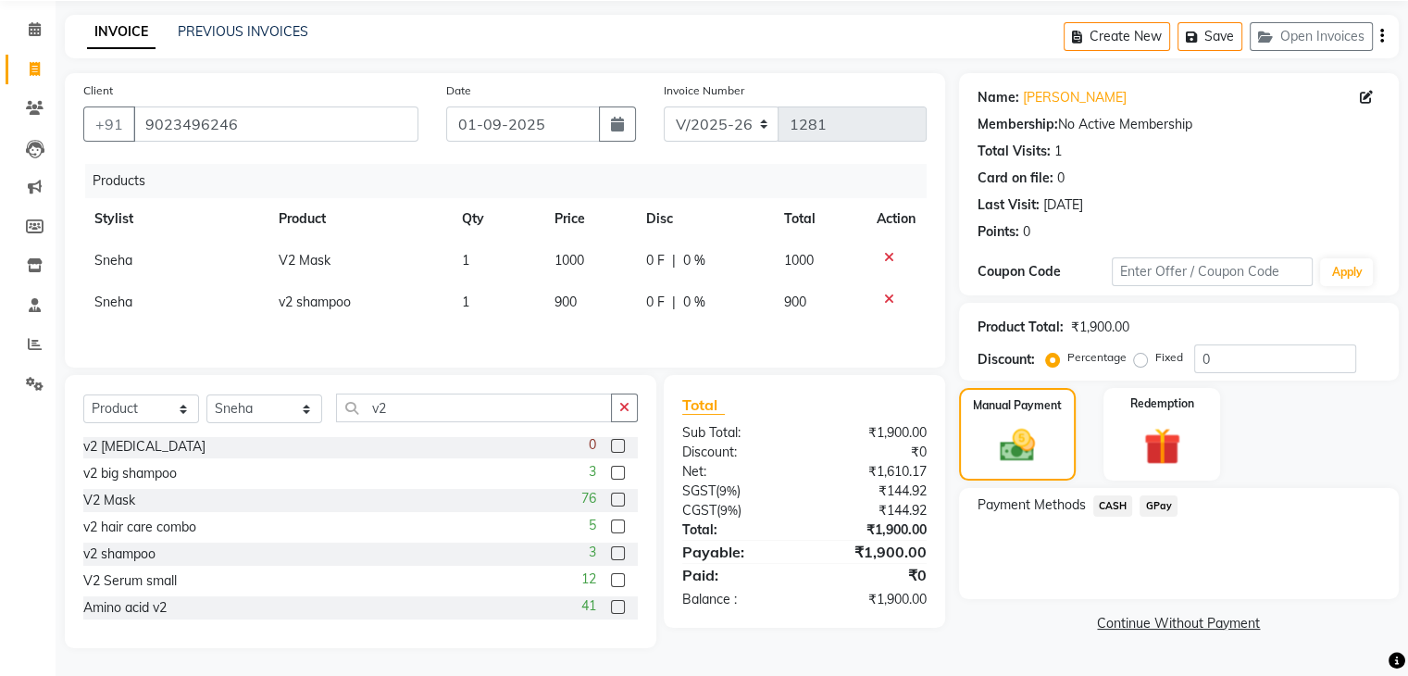
click at [1155, 501] on span "GPay" at bounding box center [1159, 505] width 38 height 21
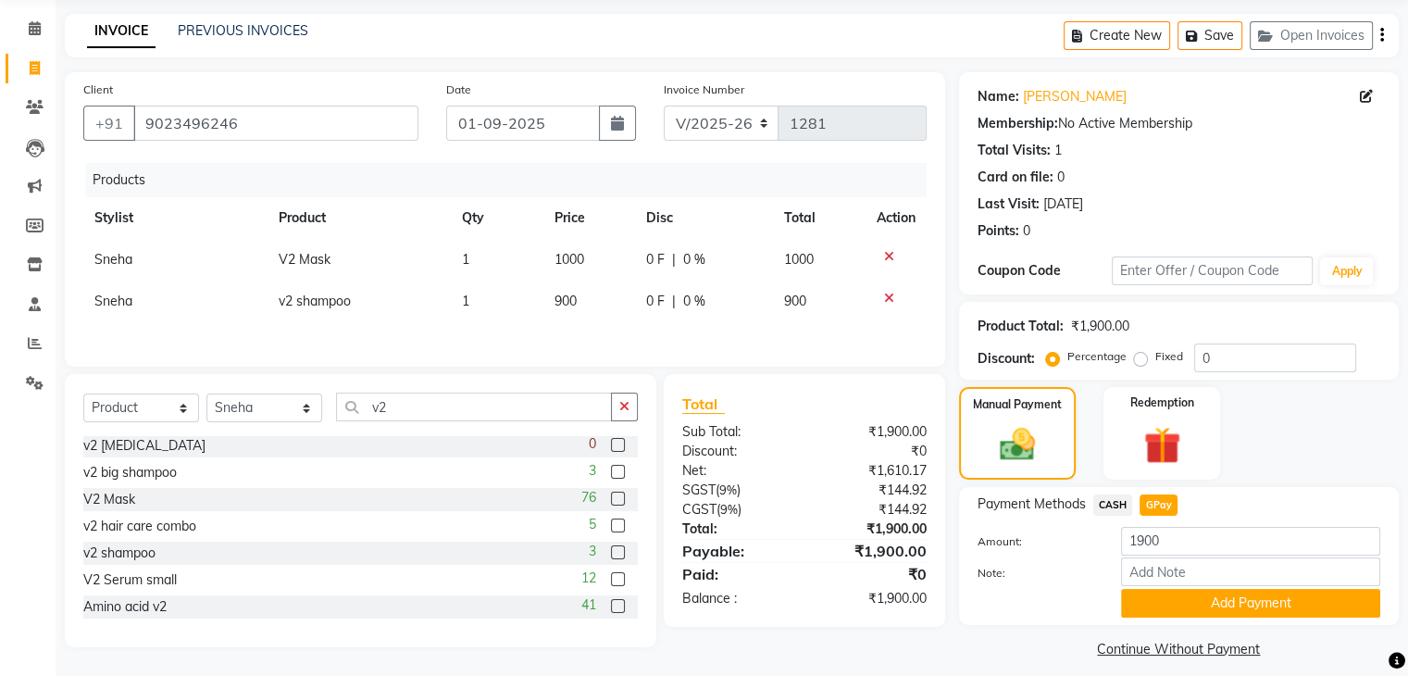
scroll to position [82, 0]
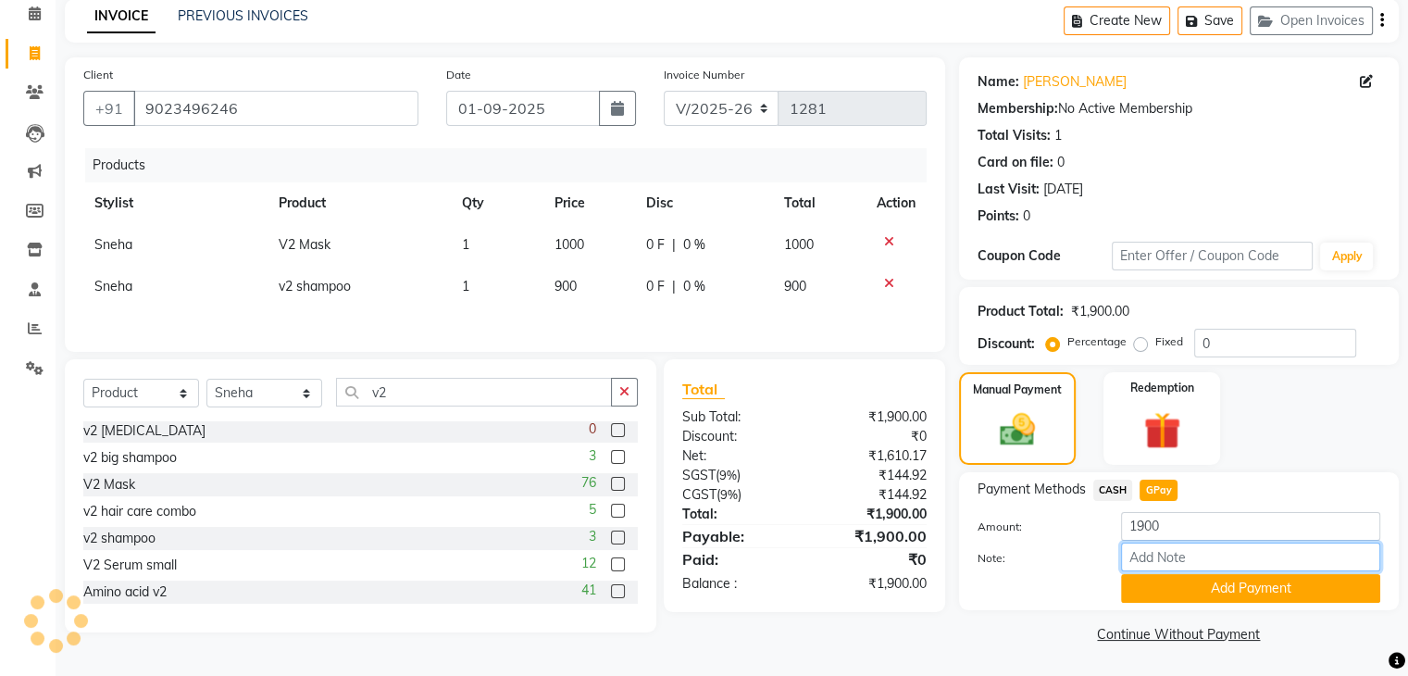
click at [1176, 552] on input "Note:" at bounding box center [1250, 556] width 259 height 29
type input "gpay"
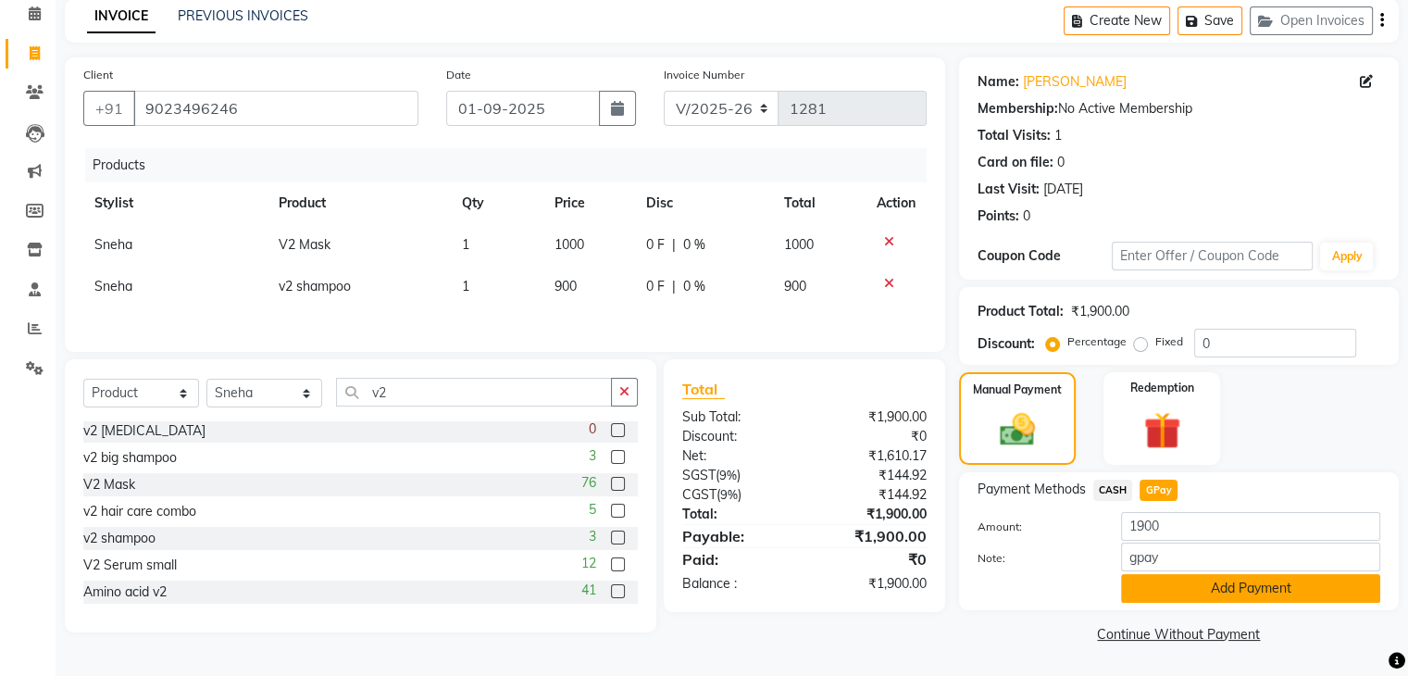
click at [1240, 578] on button "Add Payment" at bounding box center [1250, 588] width 259 height 29
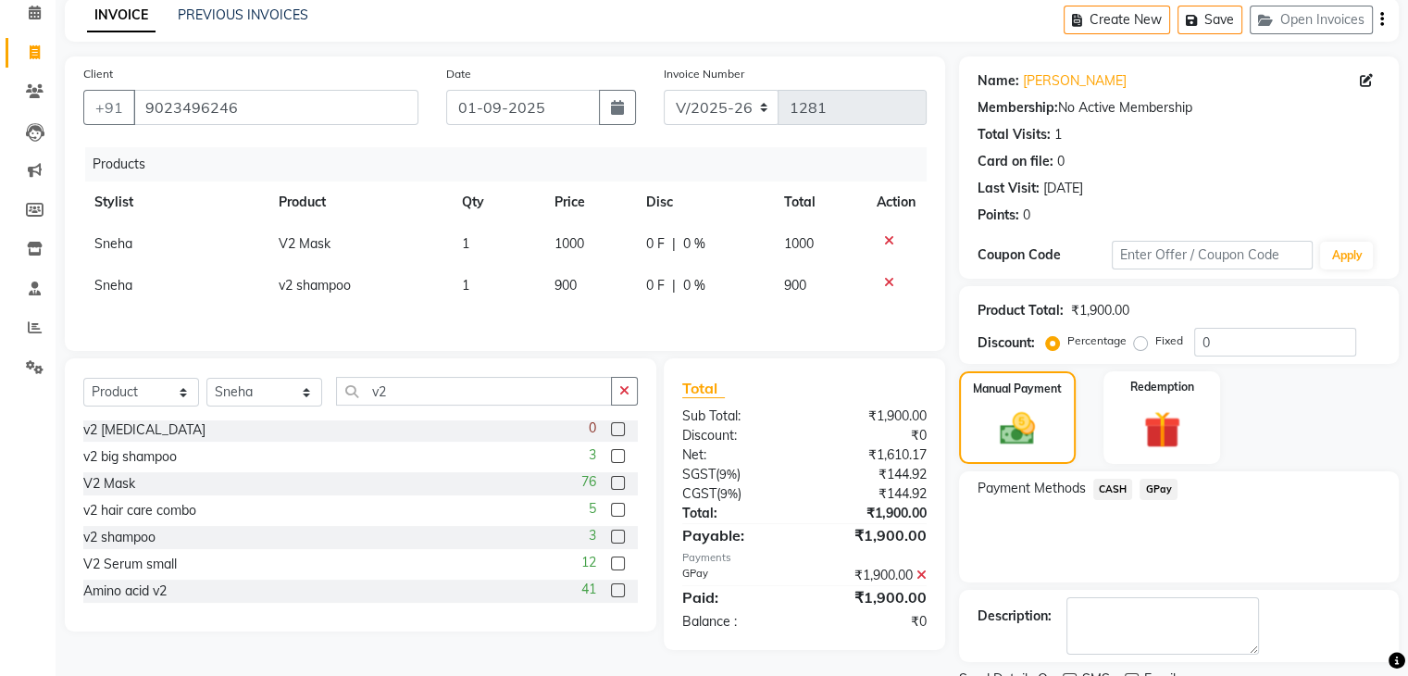
scroll to position [158, 0]
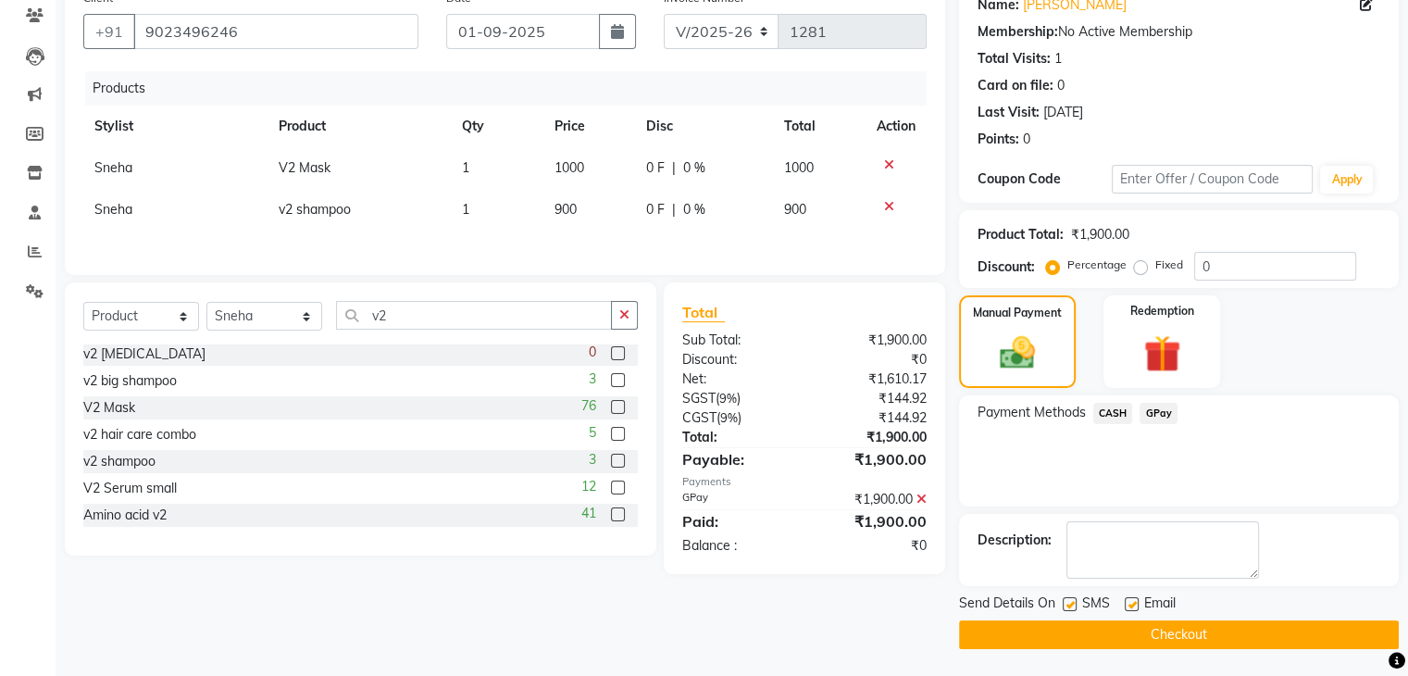
click at [1129, 607] on label at bounding box center [1132, 604] width 14 height 14
click at [1129, 607] on input "checkbox" at bounding box center [1131, 605] width 12 height 12
checkbox input "false"
click at [1092, 638] on button "Checkout" at bounding box center [1179, 634] width 440 height 29
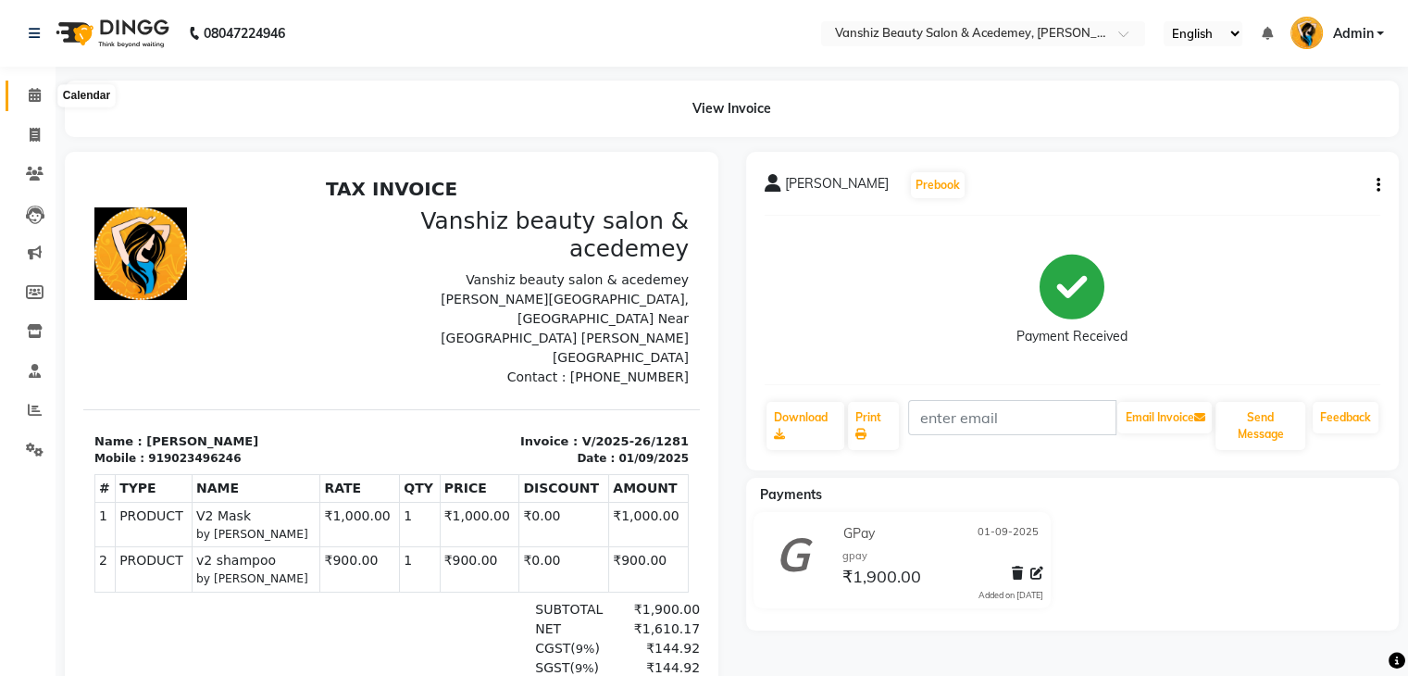
click at [32, 96] on icon at bounding box center [35, 95] width 12 height 14
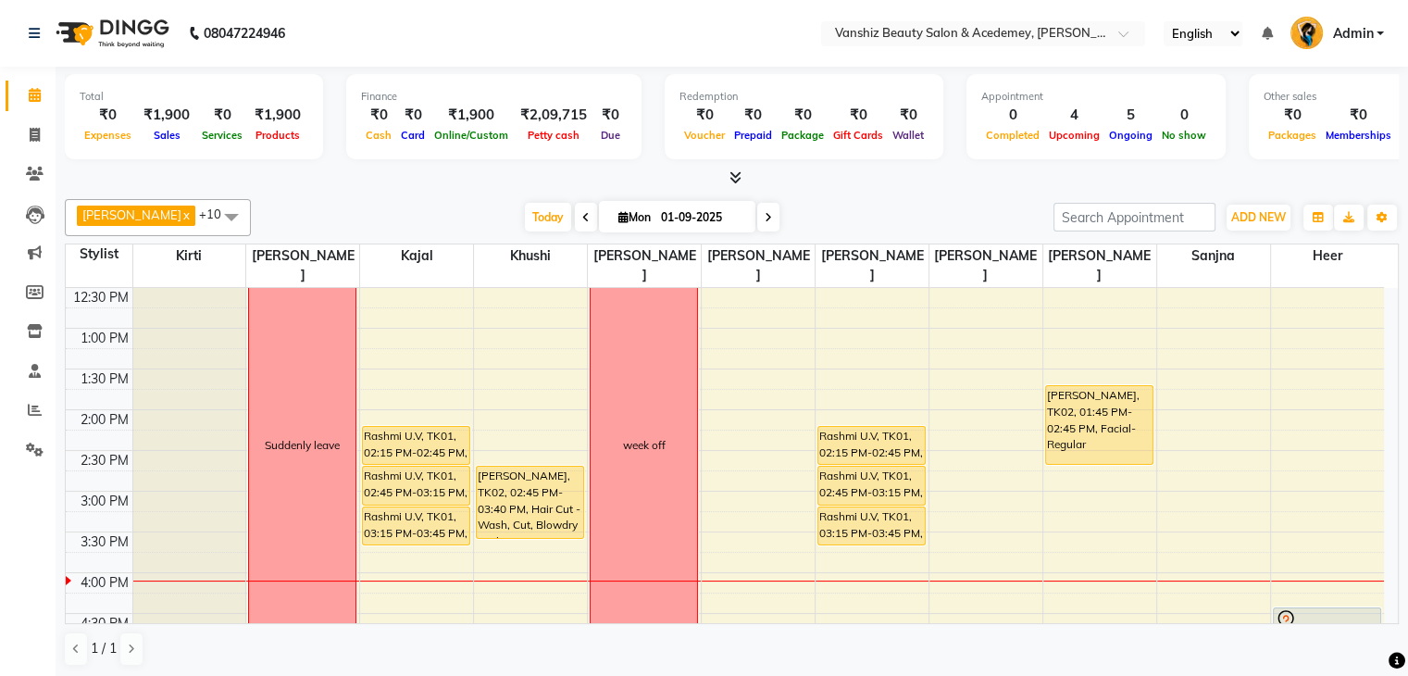
scroll to position [342, 0]
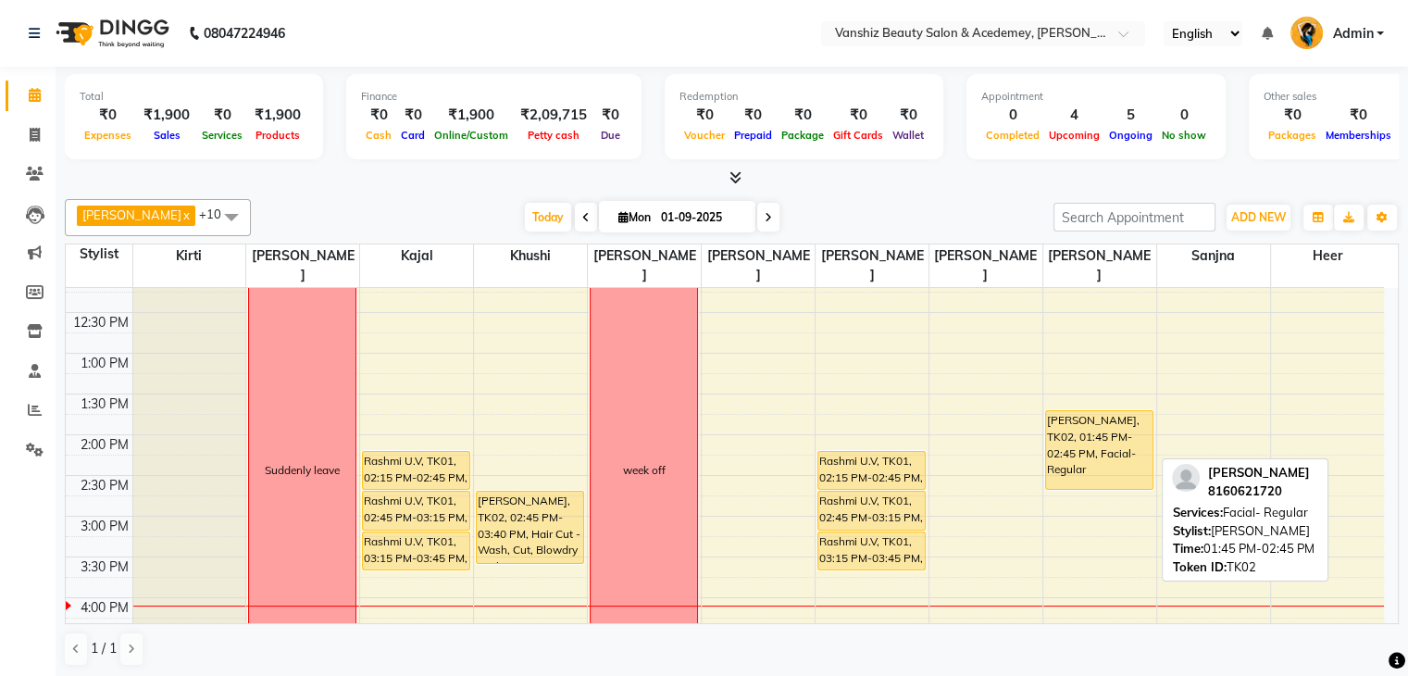
click at [1070, 411] on div "[PERSON_NAME], TK02, 01:45 PM-02:45 PM, Facial- Regular" at bounding box center [1099, 450] width 106 height 78
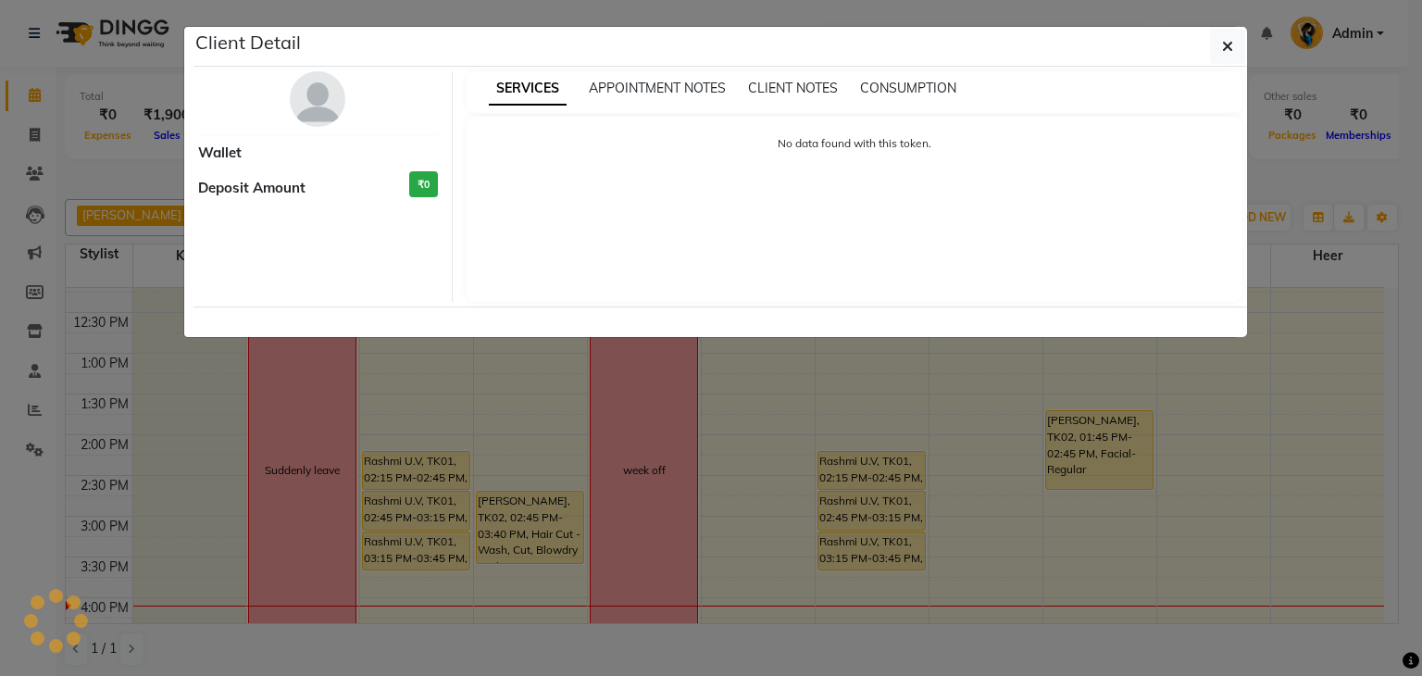
select select "1"
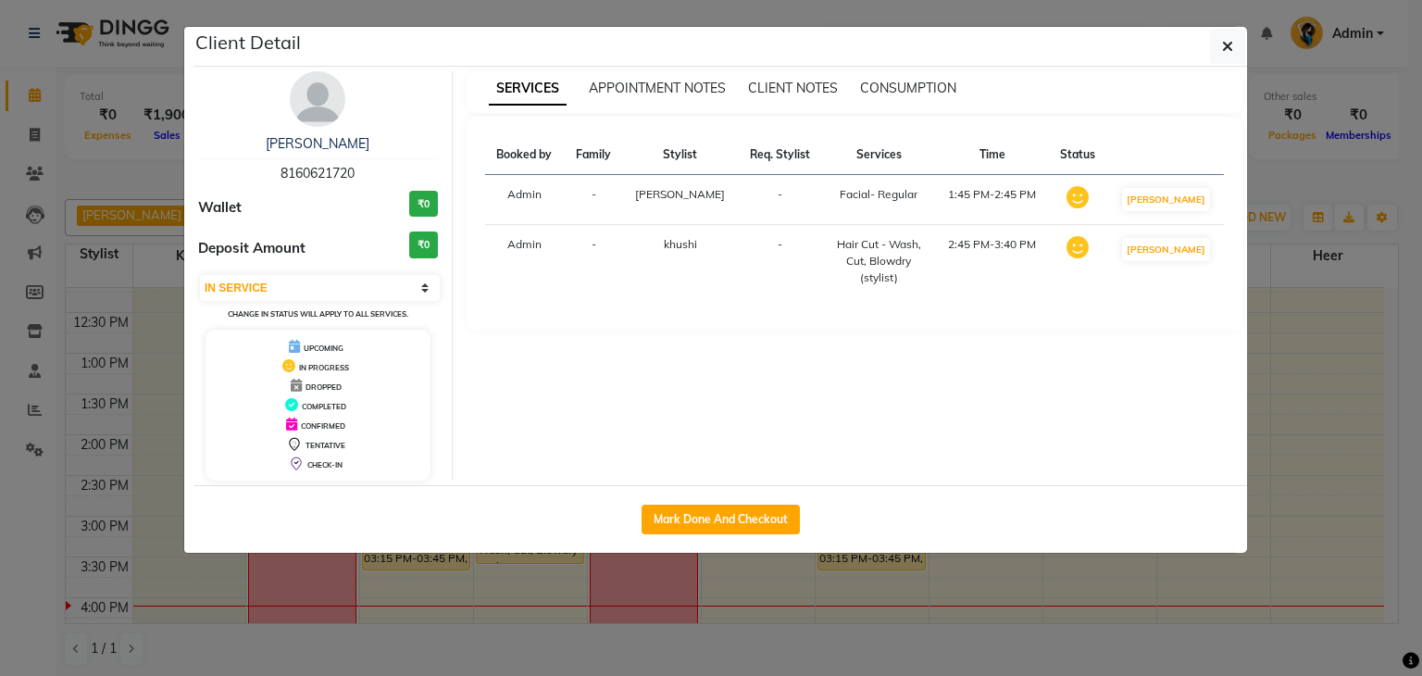
click at [1387, 397] on ngb-modal-window "Client Detail [PERSON_NAME] 8160621720 Wallet ₹0 Deposit Amount ₹0 Select IN SE…" at bounding box center [711, 338] width 1422 height 676
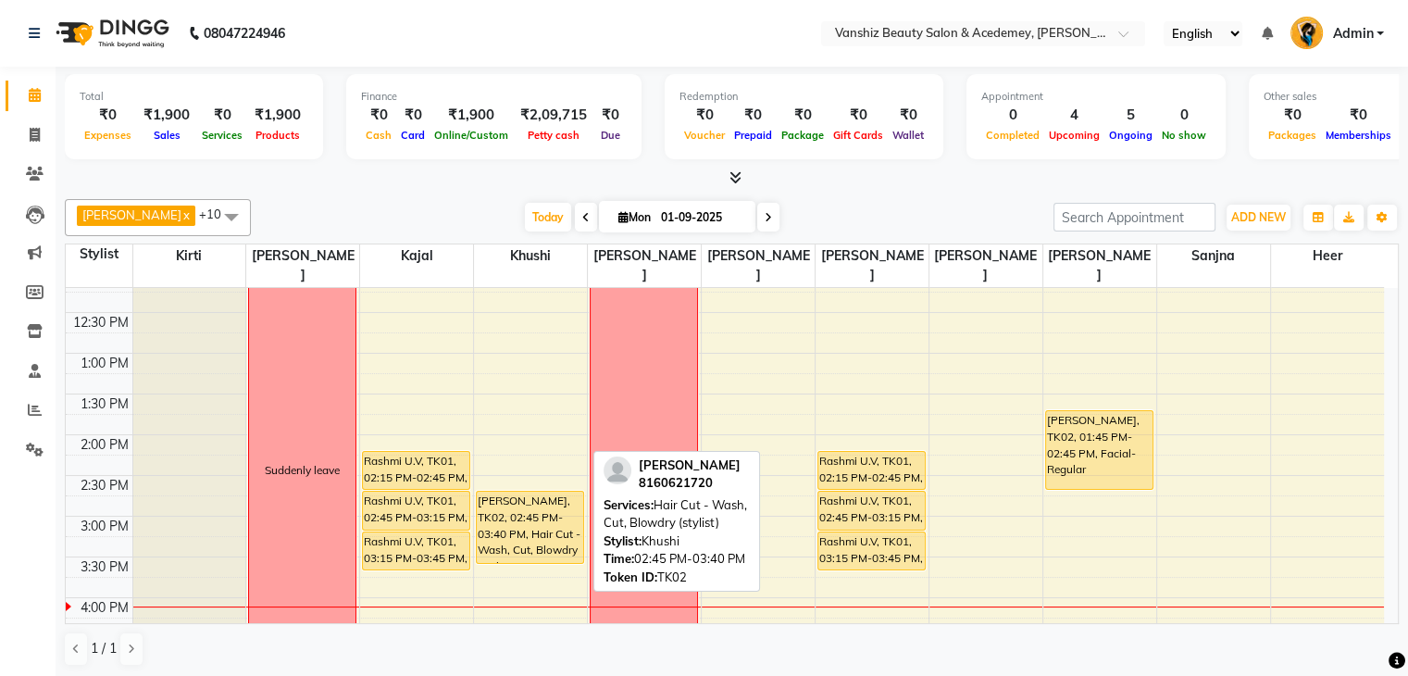
click at [533, 519] on div "[PERSON_NAME], TK02, 02:45 PM-03:40 PM, Hair Cut - Wash, Cut, Blowdry (stylist)" at bounding box center [530, 527] width 106 height 71
select select "1"
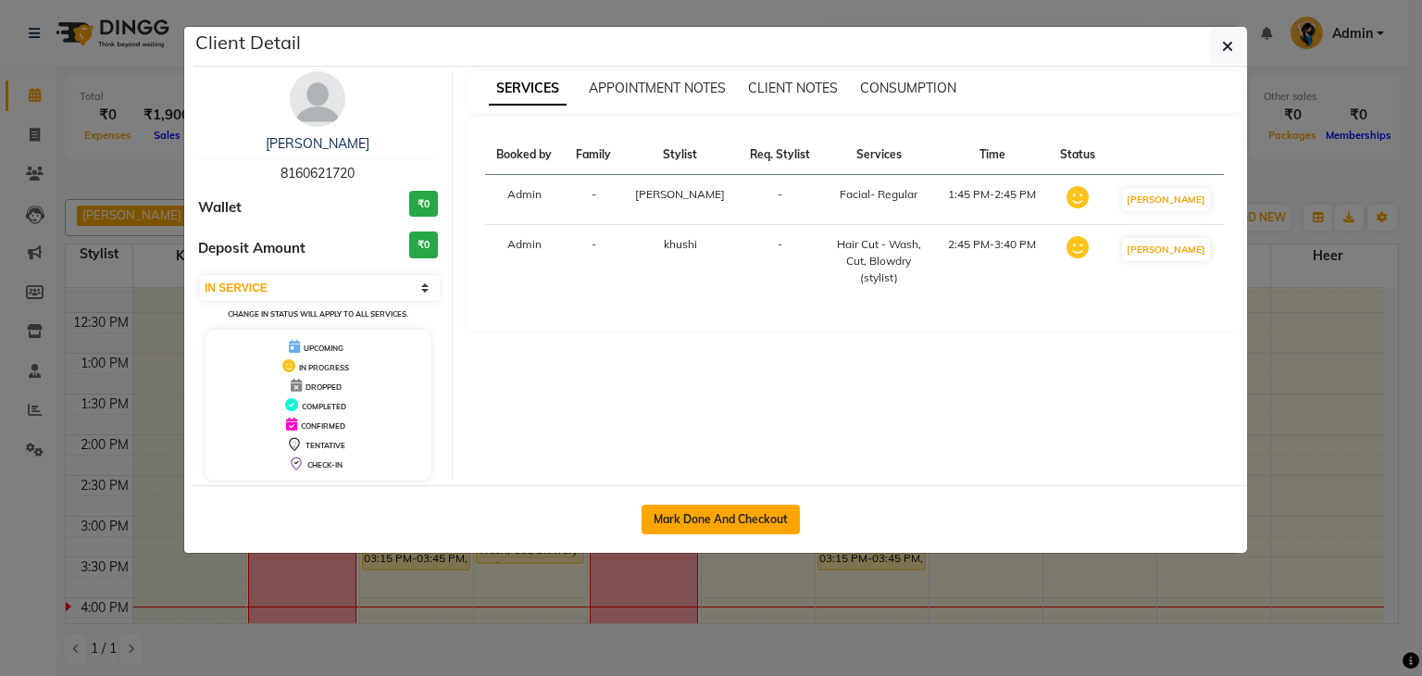
click at [721, 515] on button "Mark Done And Checkout" at bounding box center [721, 520] width 158 height 30
select select "service"
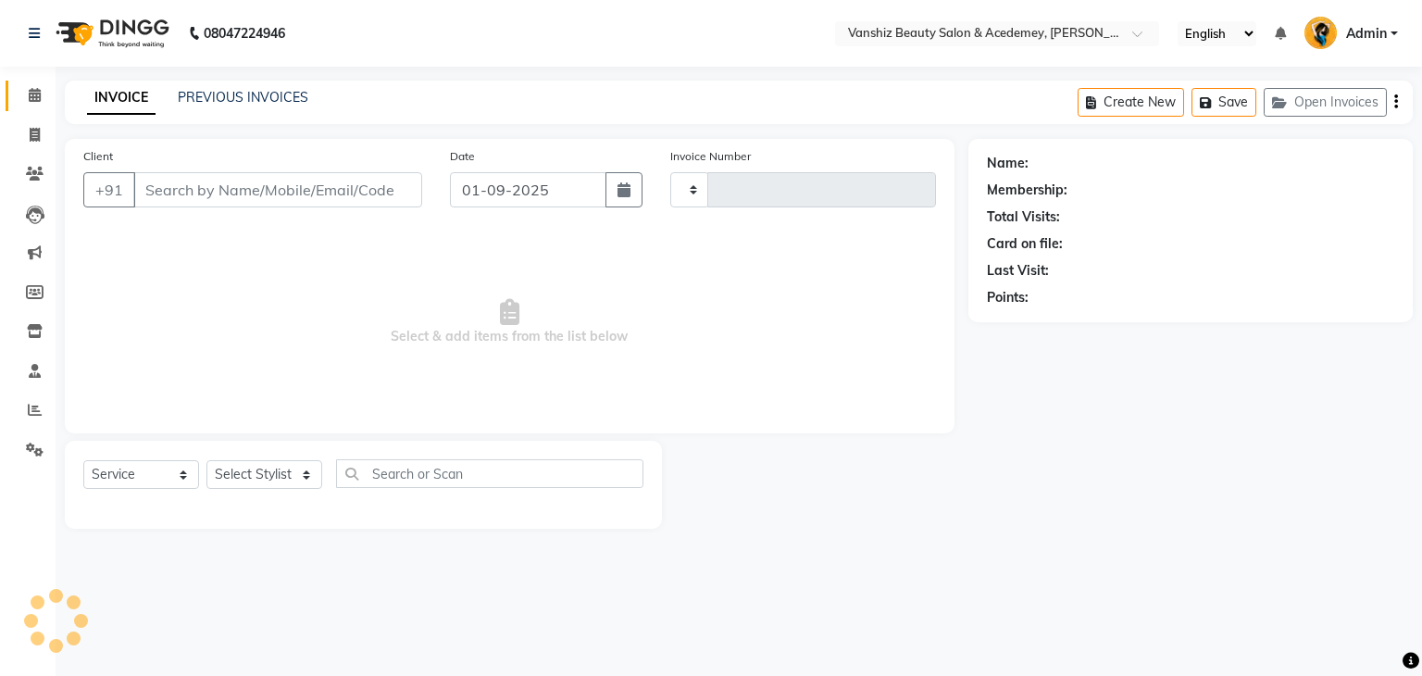
type input "1282"
select select "5403"
type input "8160621720"
select select "87766"
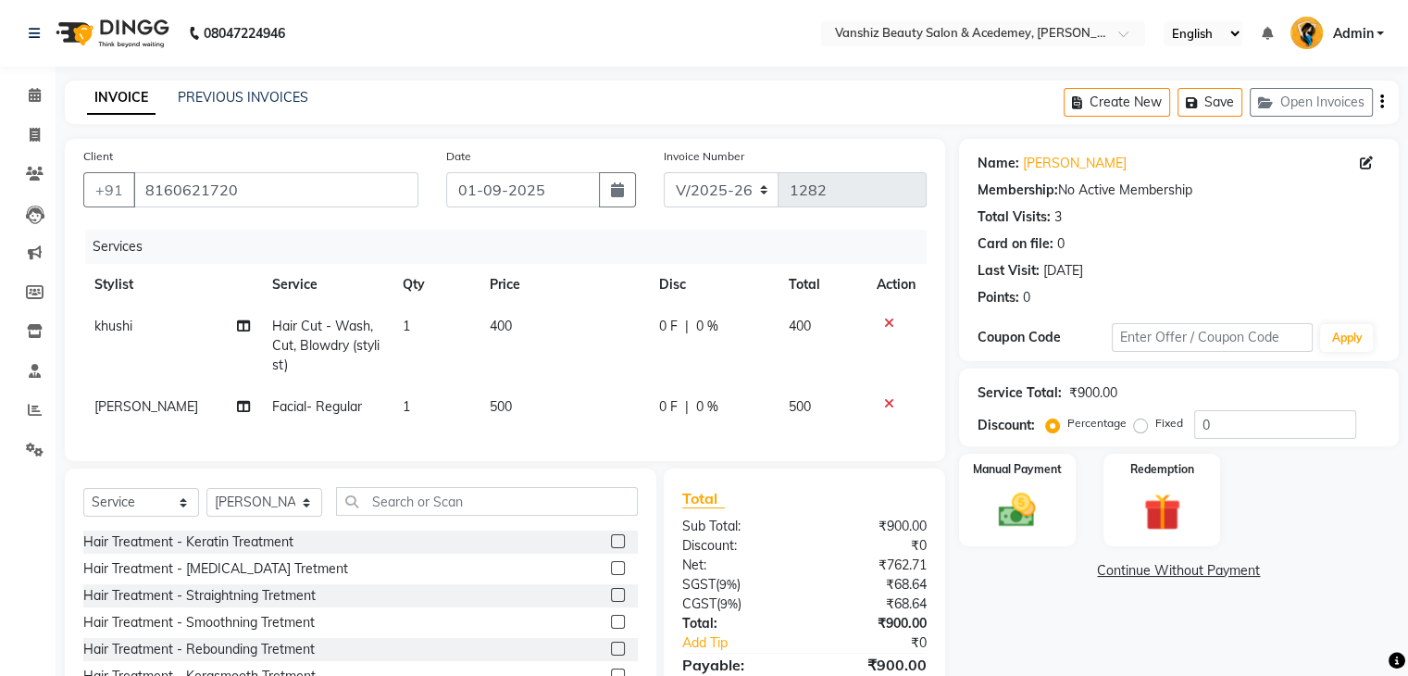
click at [502, 328] on span "400" at bounding box center [501, 326] width 22 height 17
select select "78799"
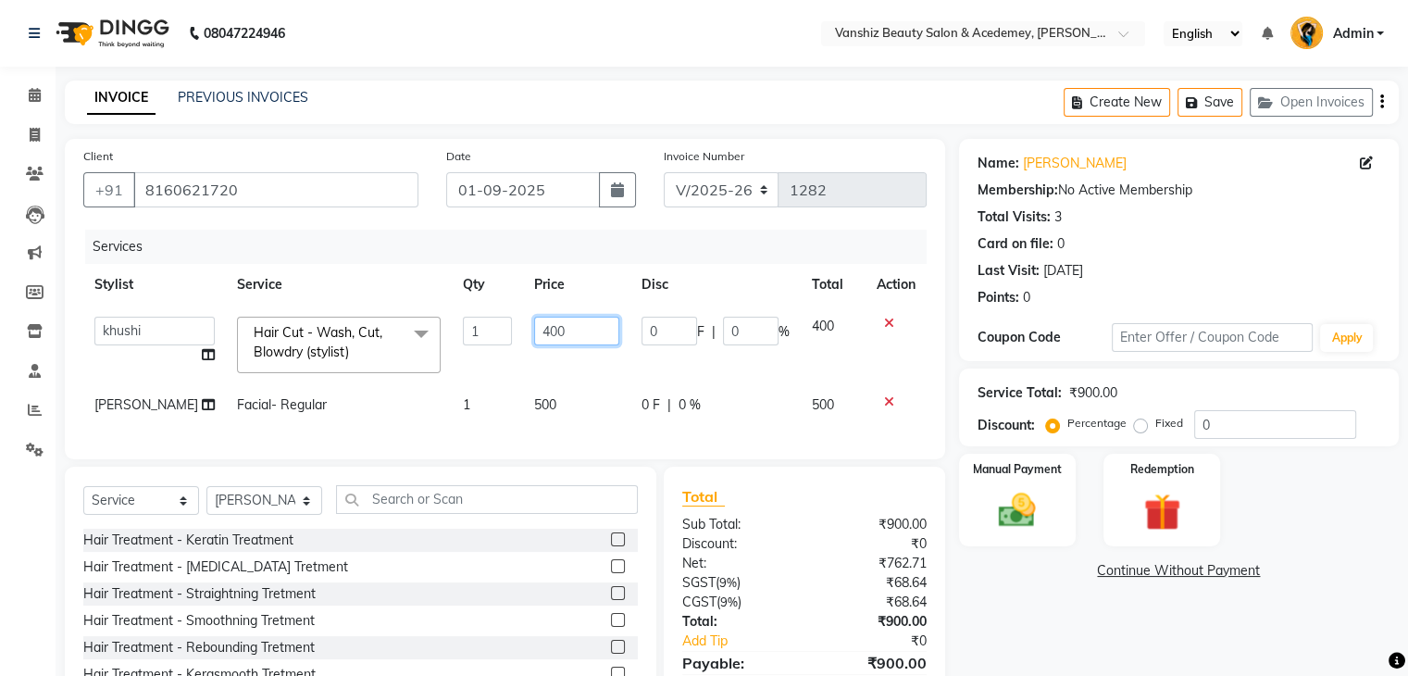
click at [546, 335] on input "400" at bounding box center [576, 331] width 85 height 29
type input "4"
type input "150"
click at [530, 413] on td "500" at bounding box center [576, 405] width 107 height 42
select select "87766"
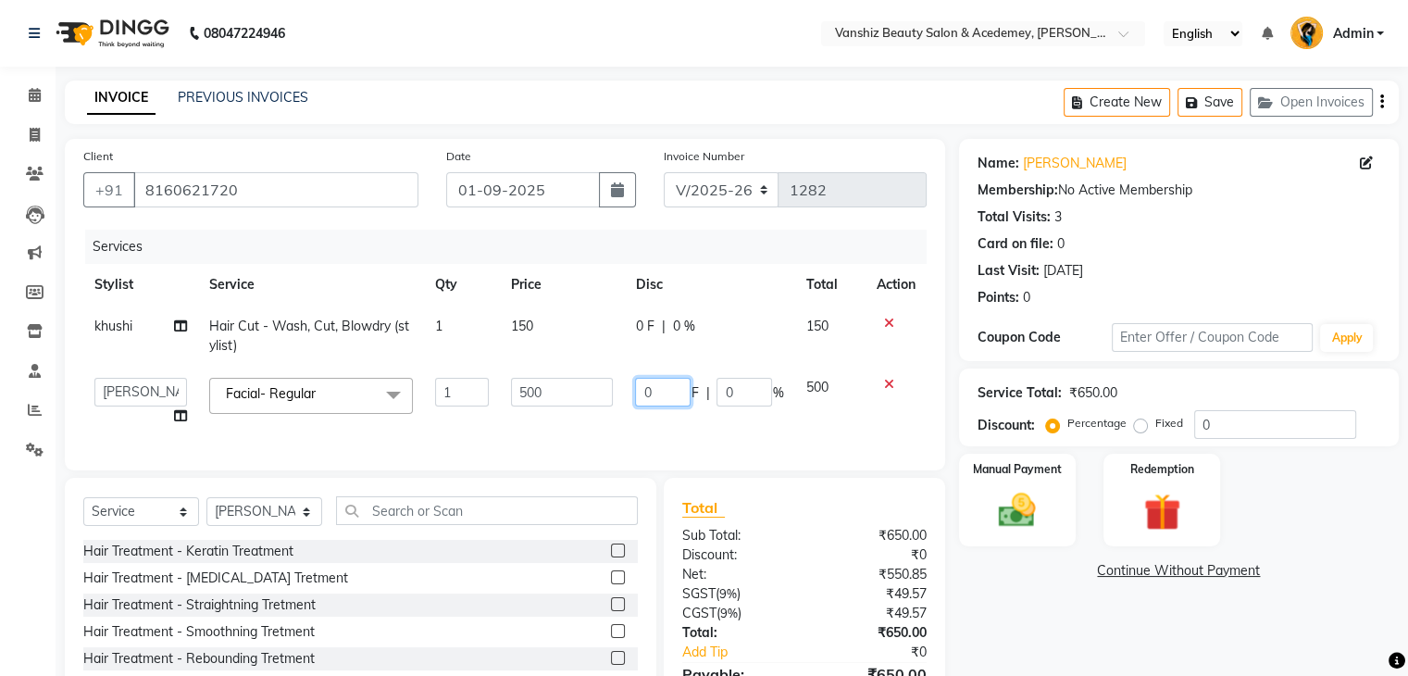
click at [659, 395] on input "0" at bounding box center [663, 392] width 56 height 29
type input "250"
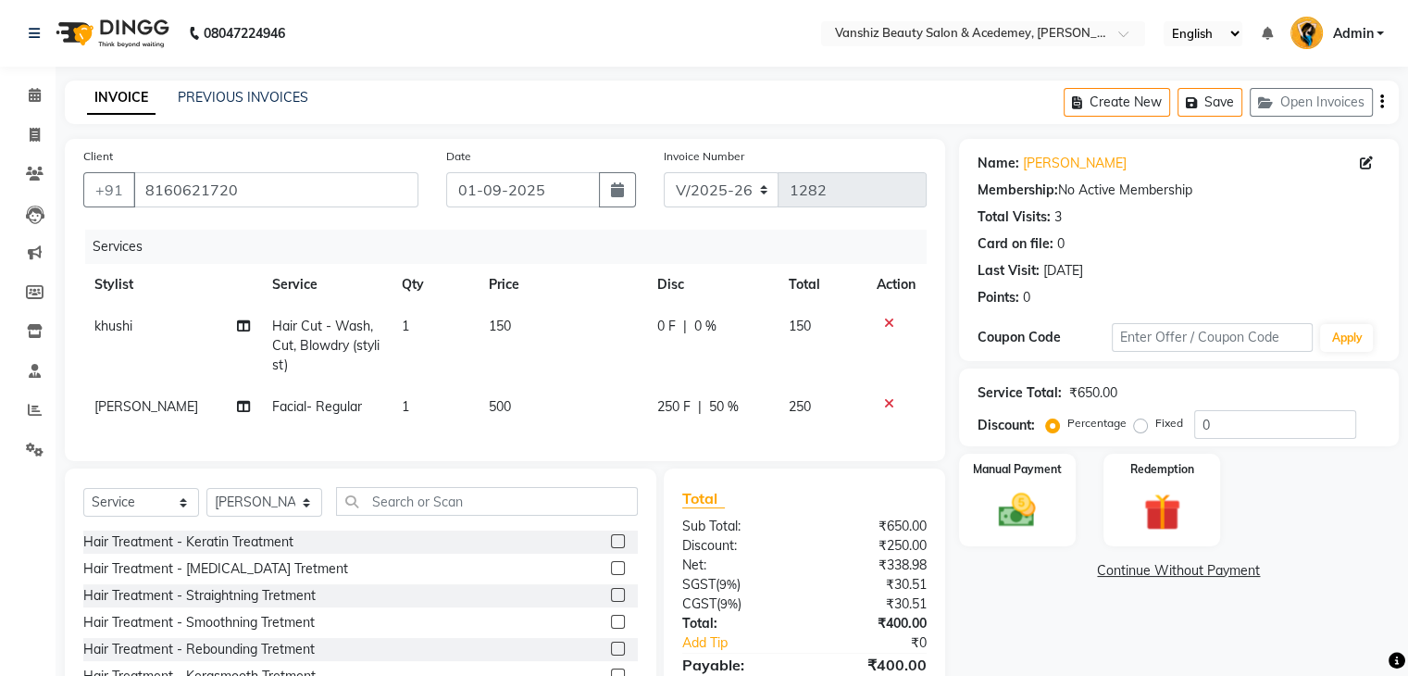
click at [683, 416] on td "250 F | 50 %" at bounding box center [711, 407] width 131 height 42
select select "87766"
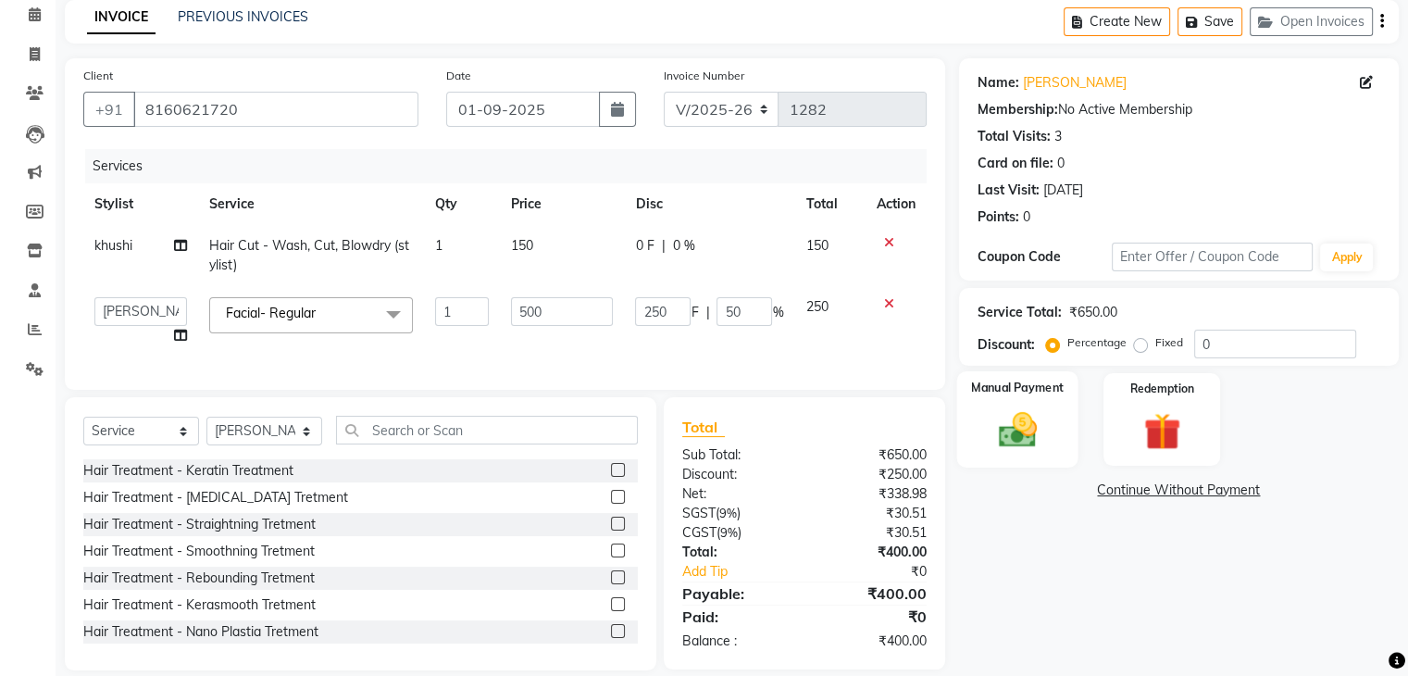
scroll to position [118, 0]
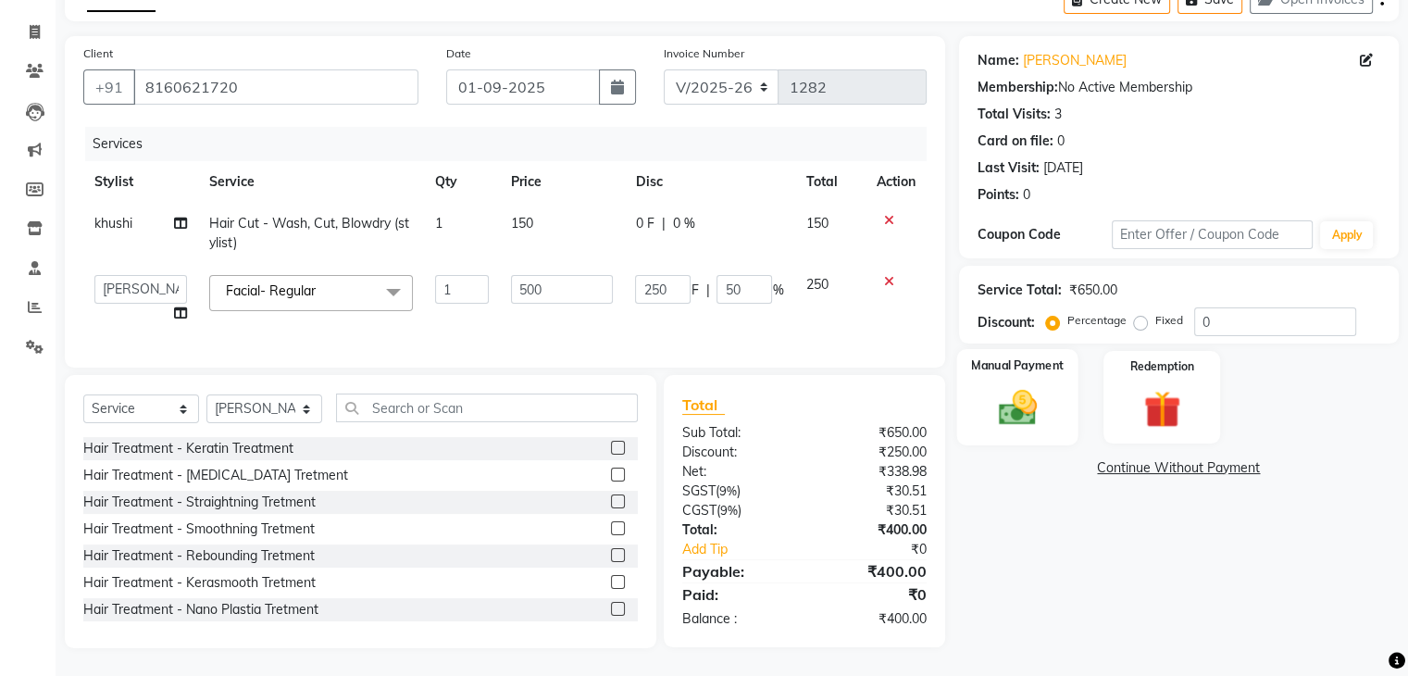
click at [1026, 386] on img at bounding box center [1017, 408] width 62 height 44
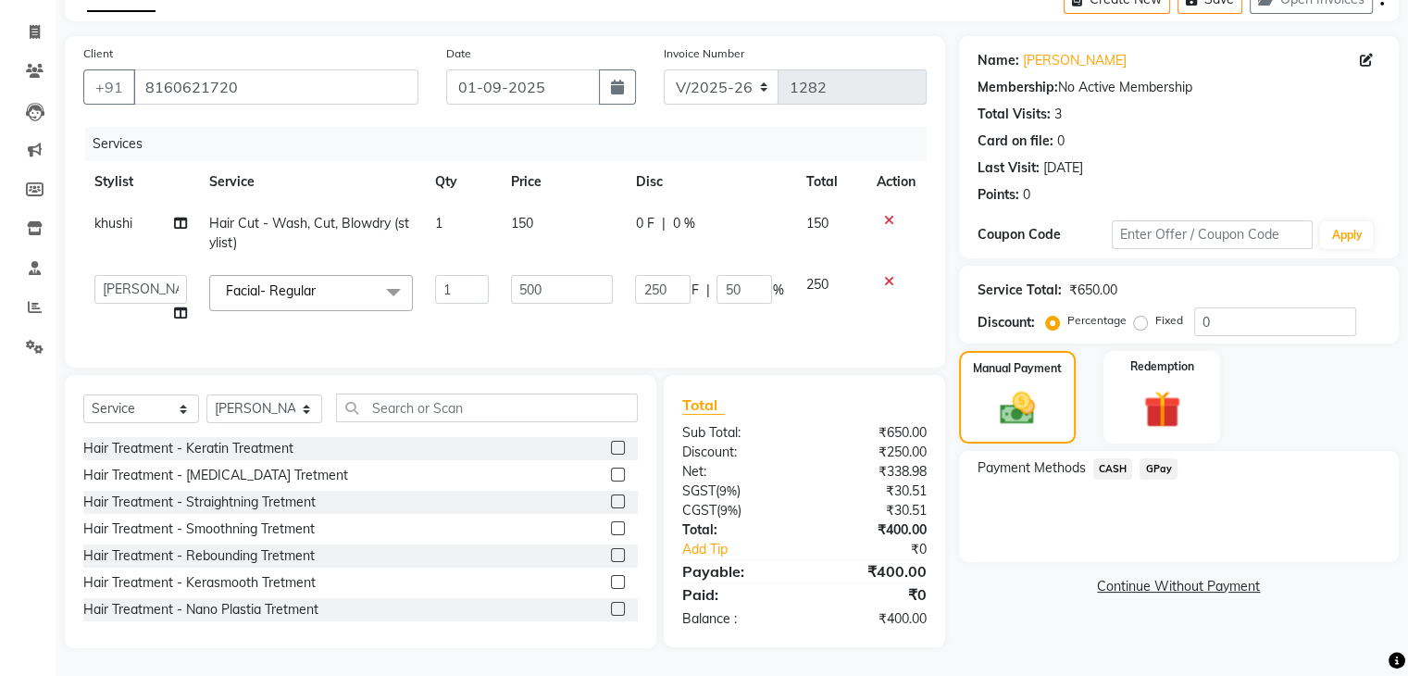
click at [1157, 458] on span "GPay" at bounding box center [1159, 468] width 38 height 21
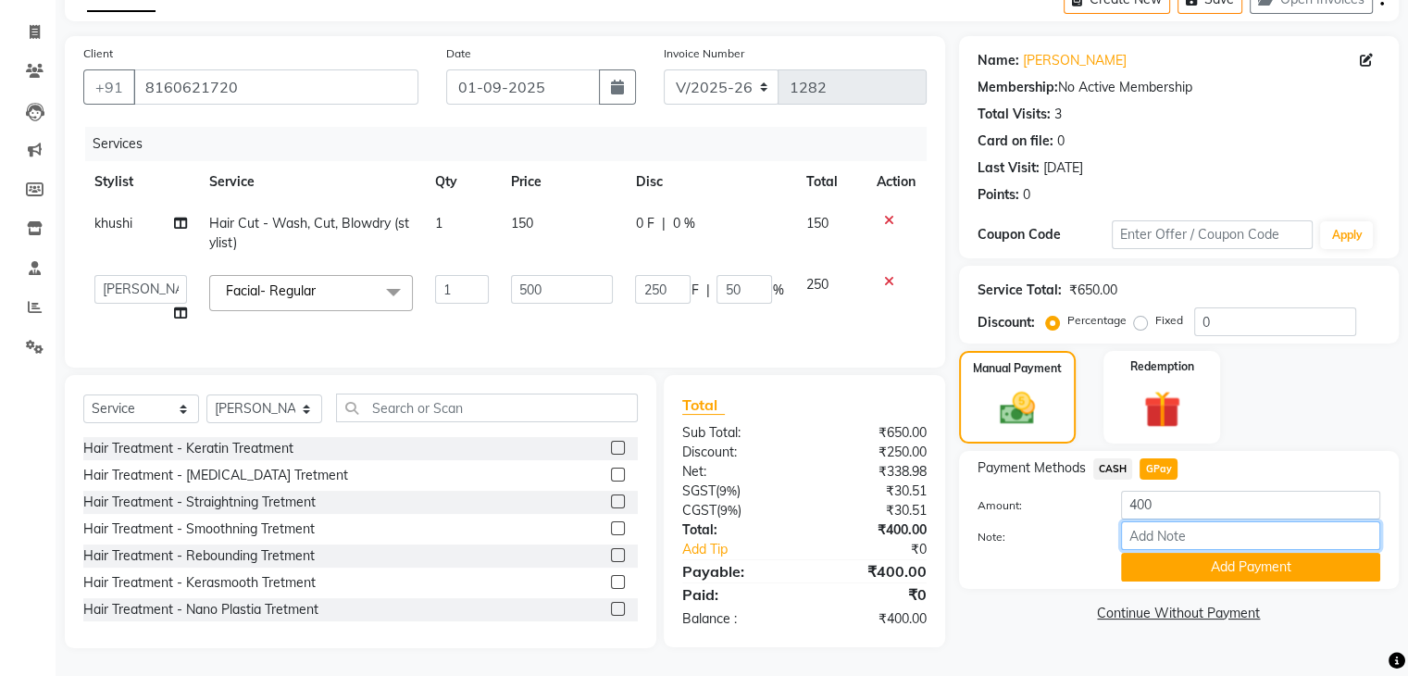
click at [1184, 529] on input "Note:" at bounding box center [1250, 535] width 259 height 29
type input "gpay"
click at [1253, 553] on button "Add Payment" at bounding box center [1250, 567] width 259 height 29
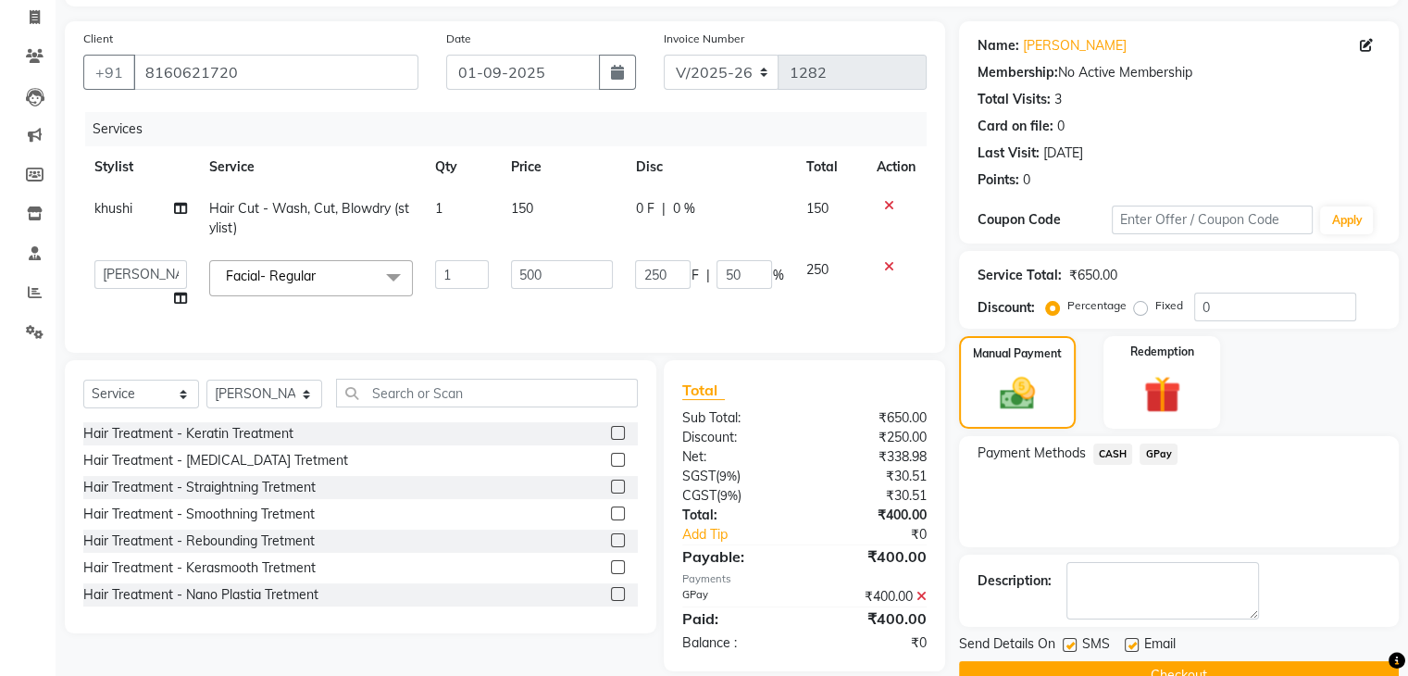
scroll to position [158, 0]
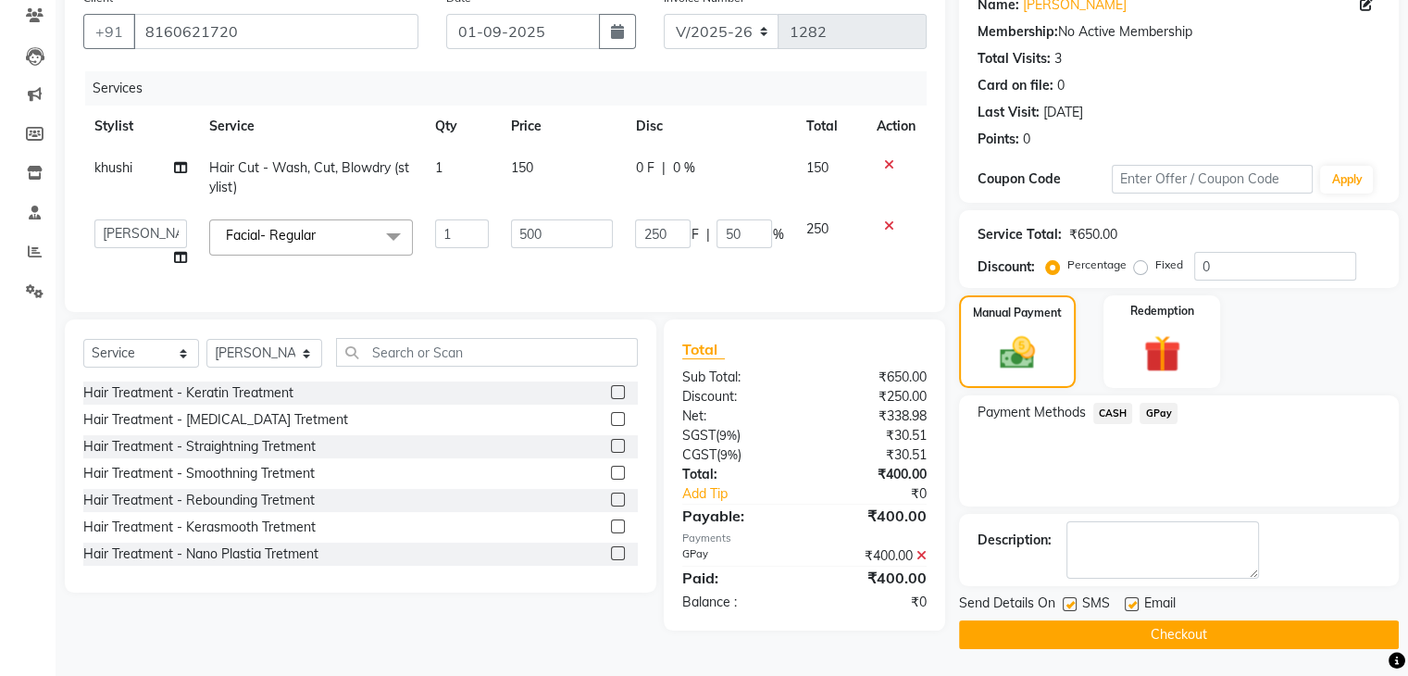
click at [1128, 601] on label at bounding box center [1132, 604] width 14 height 14
click at [1128, 601] on input "checkbox" at bounding box center [1131, 605] width 12 height 12
checkbox input "false"
click at [1066, 601] on label at bounding box center [1070, 604] width 14 height 14
click at [1066, 601] on input "checkbox" at bounding box center [1069, 605] width 12 height 12
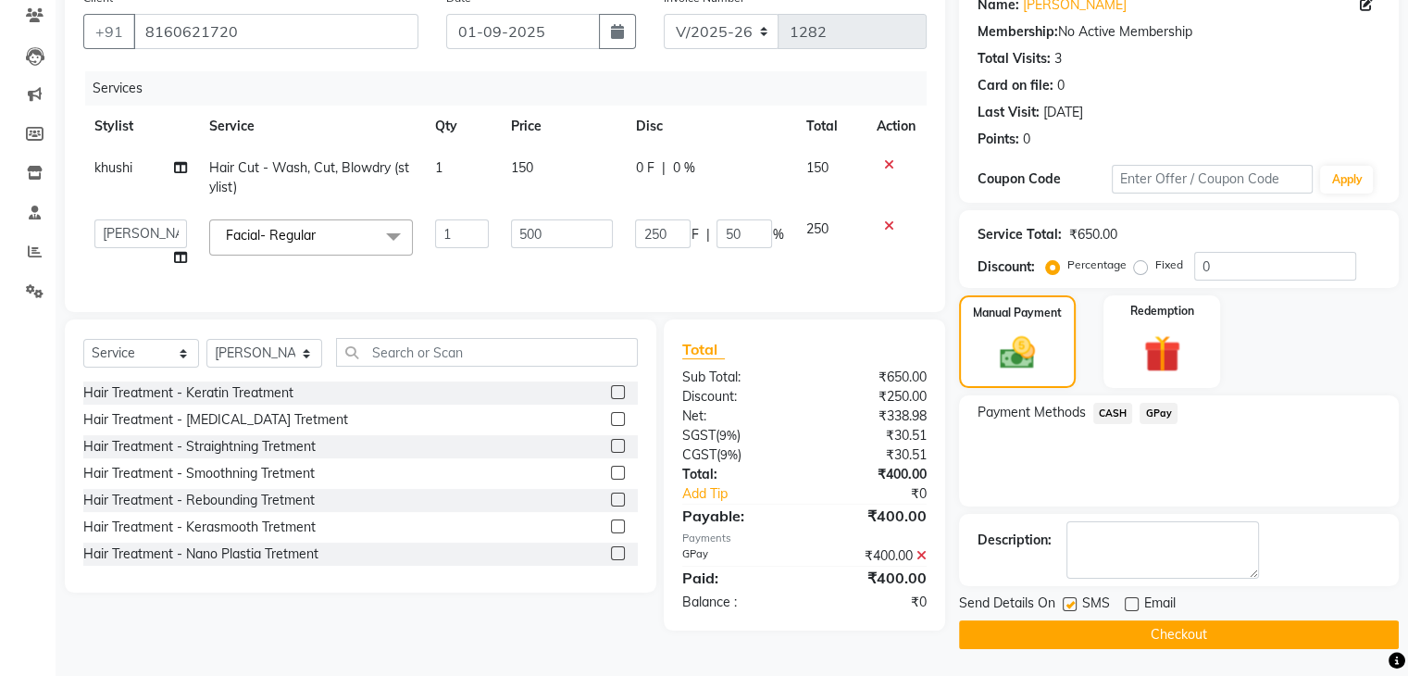
checkbox input "false"
click at [1086, 629] on button "Checkout" at bounding box center [1179, 634] width 440 height 29
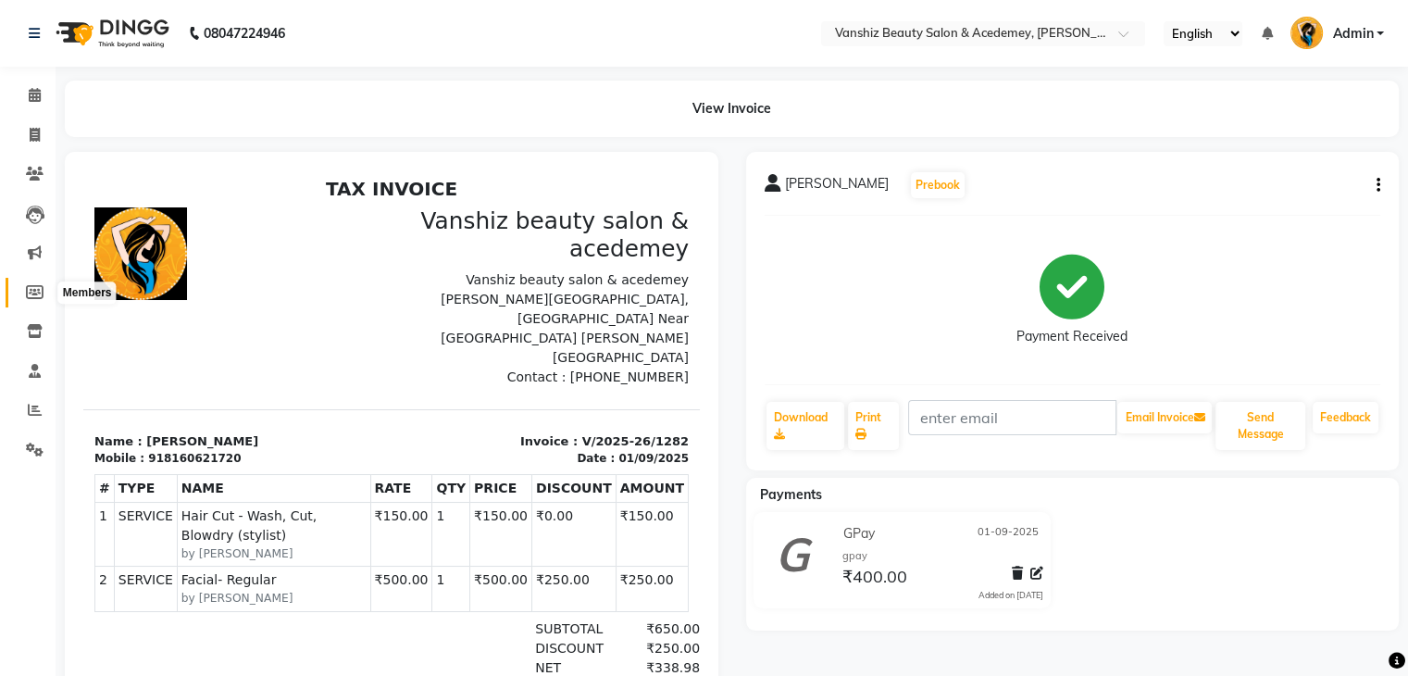
click at [31, 293] on icon at bounding box center [35, 292] width 18 height 14
select select
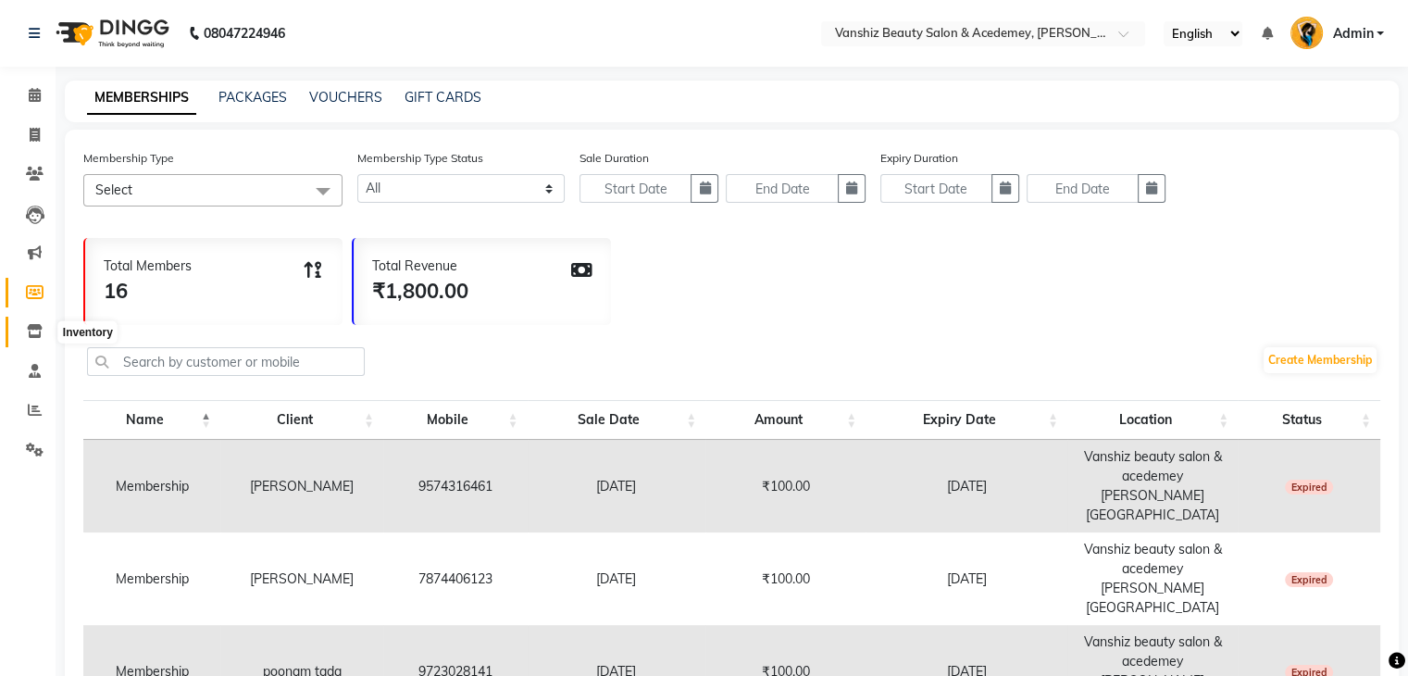
click at [24, 331] on span at bounding box center [35, 331] width 32 height 21
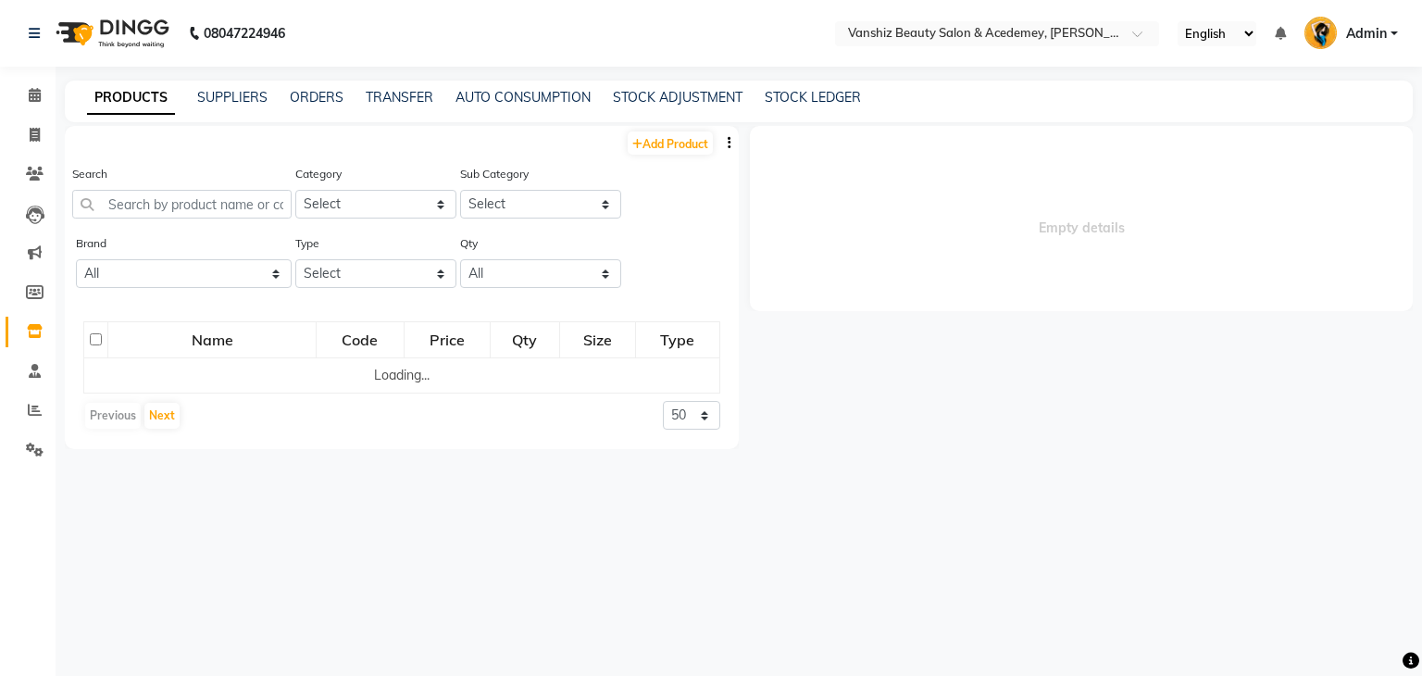
select select
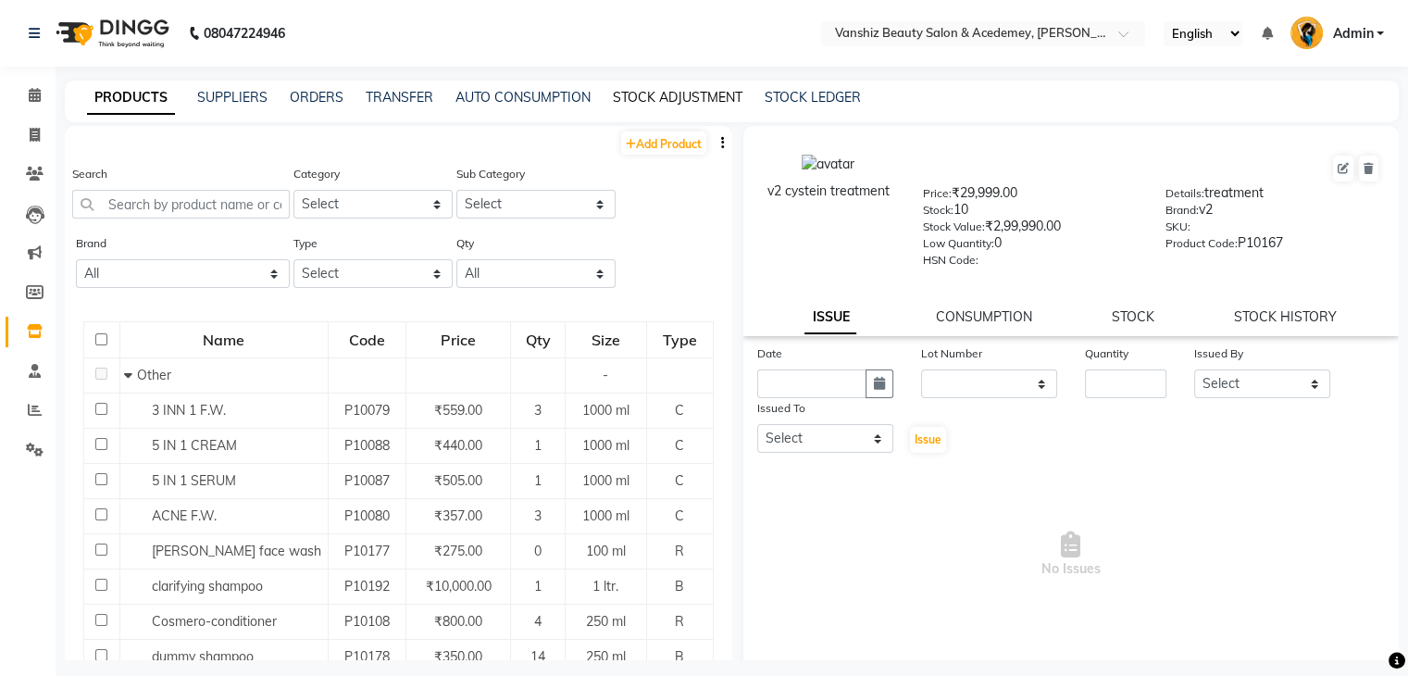
click at [654, 97] on link "STOCK ADJUSTMENT" at bounding box center [678, 97] width 130 height 17
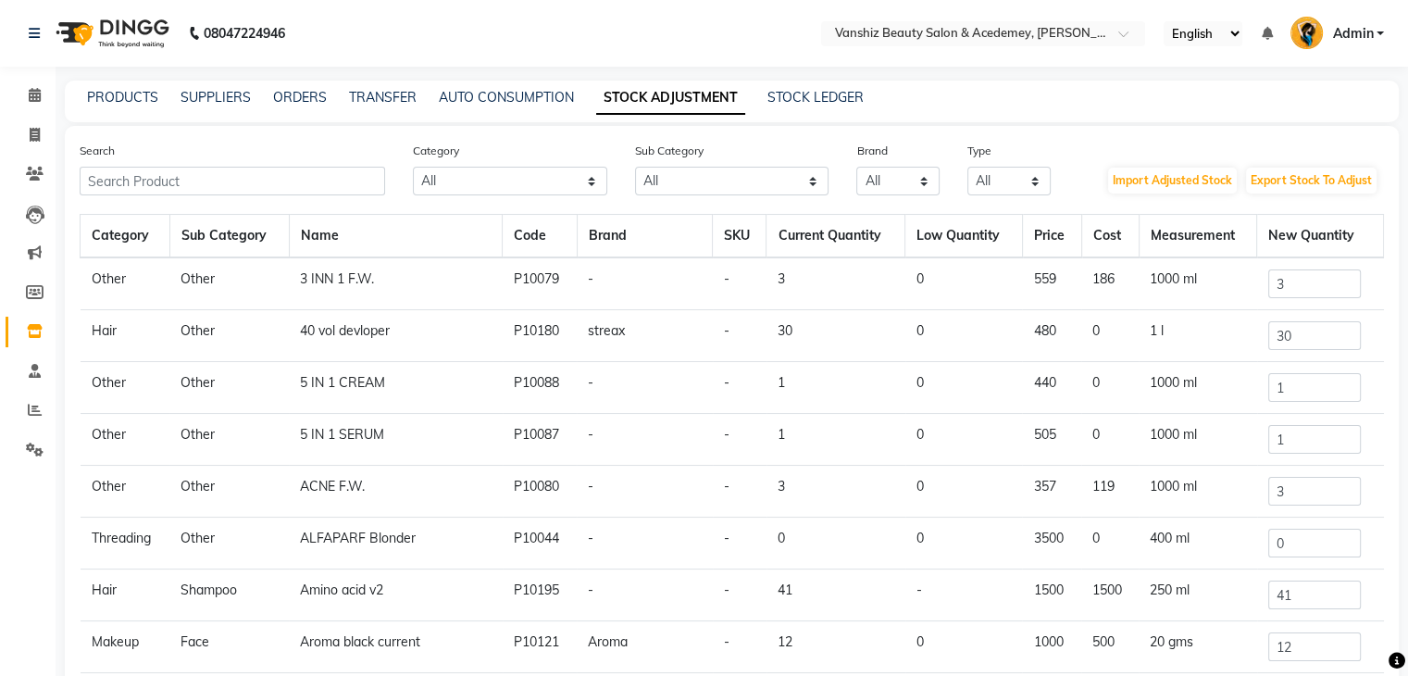
click at [1032, 368] on td "440" at bounding box center [1051, 388] width 59 height 52
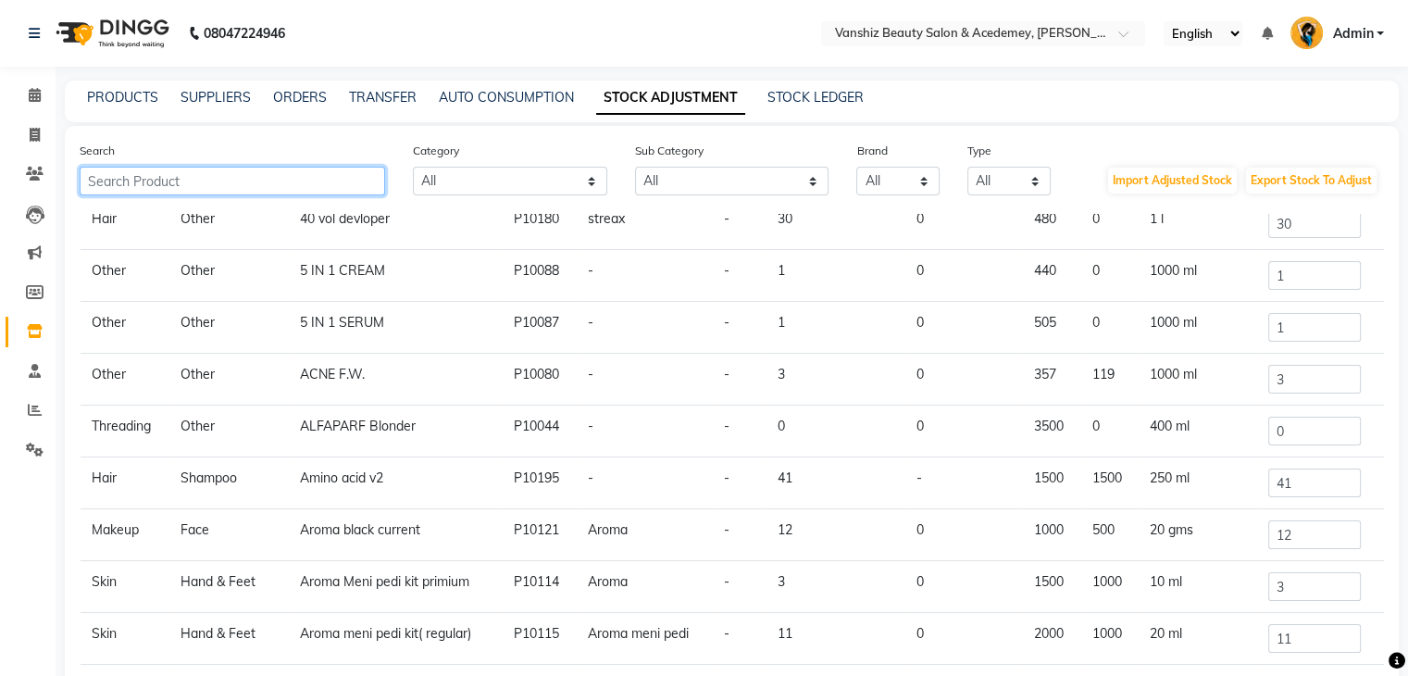
click at [293, 183] on input "text" at bounding box center [232, 181] width 305 height 29
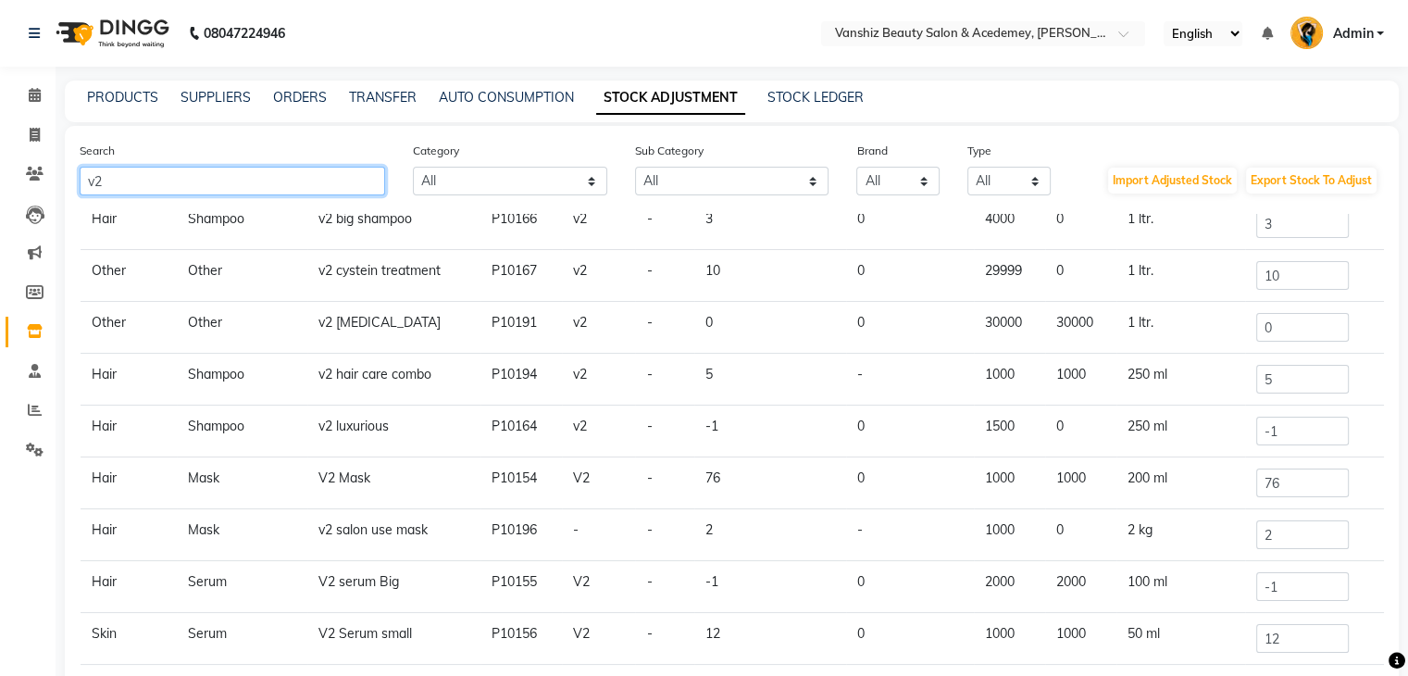
type input "v2"
click at [1283, 641] on input "12" at bounding box center [1302, 638] width 93 height 29
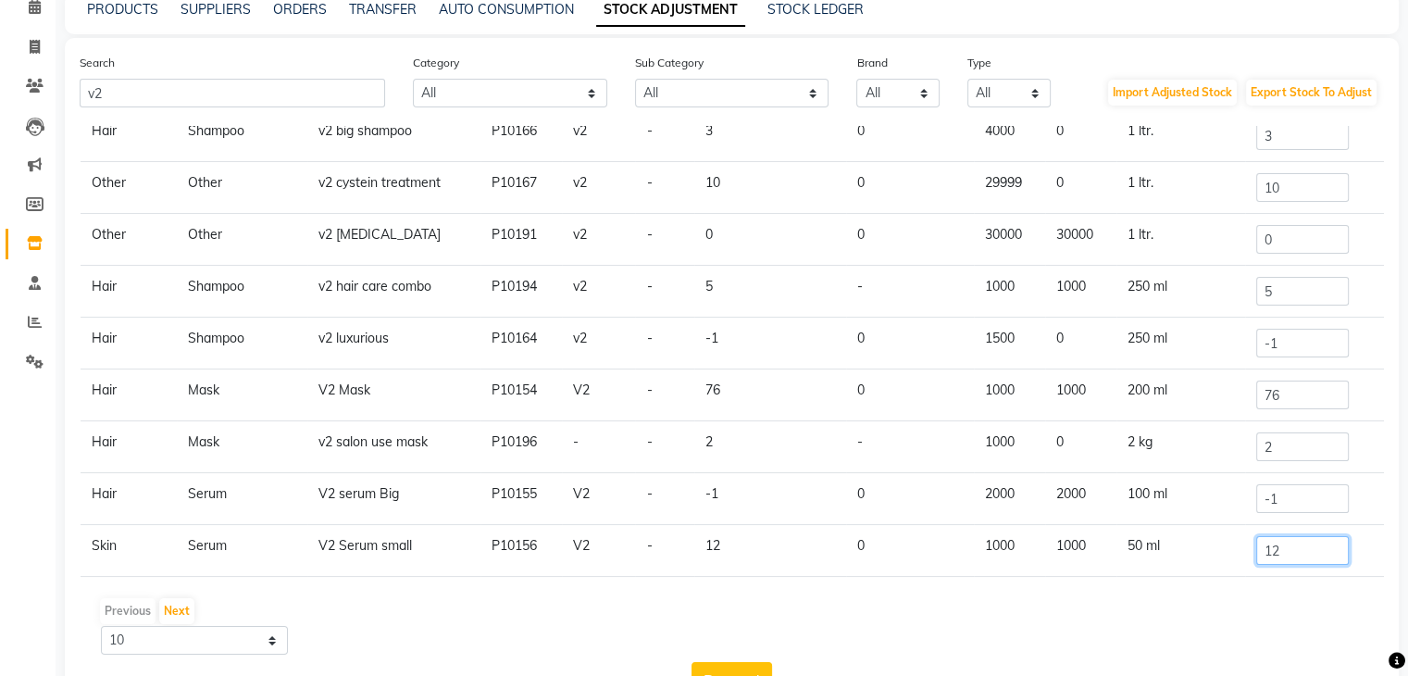
type input "1"
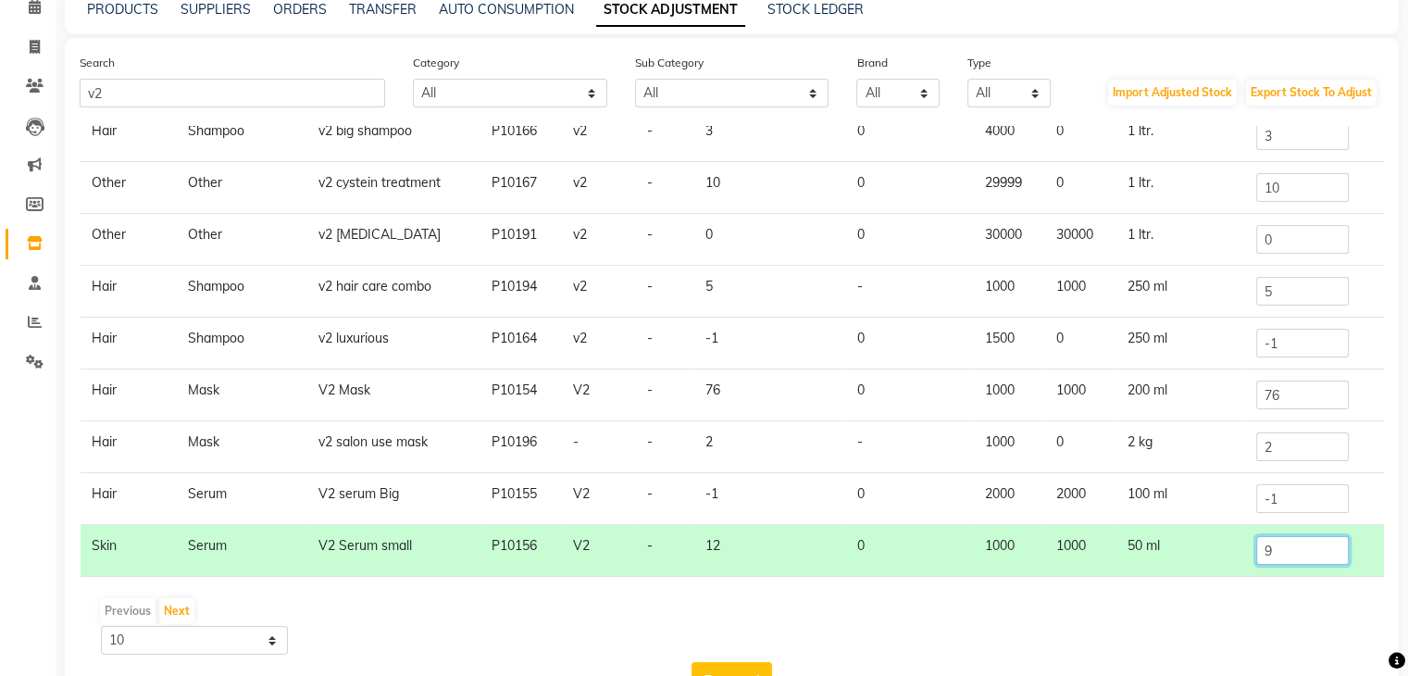
type input "9"
click at [1296, 393] on input "76" at bounding box center [1302, 394] width 93 height 29
type input "7"
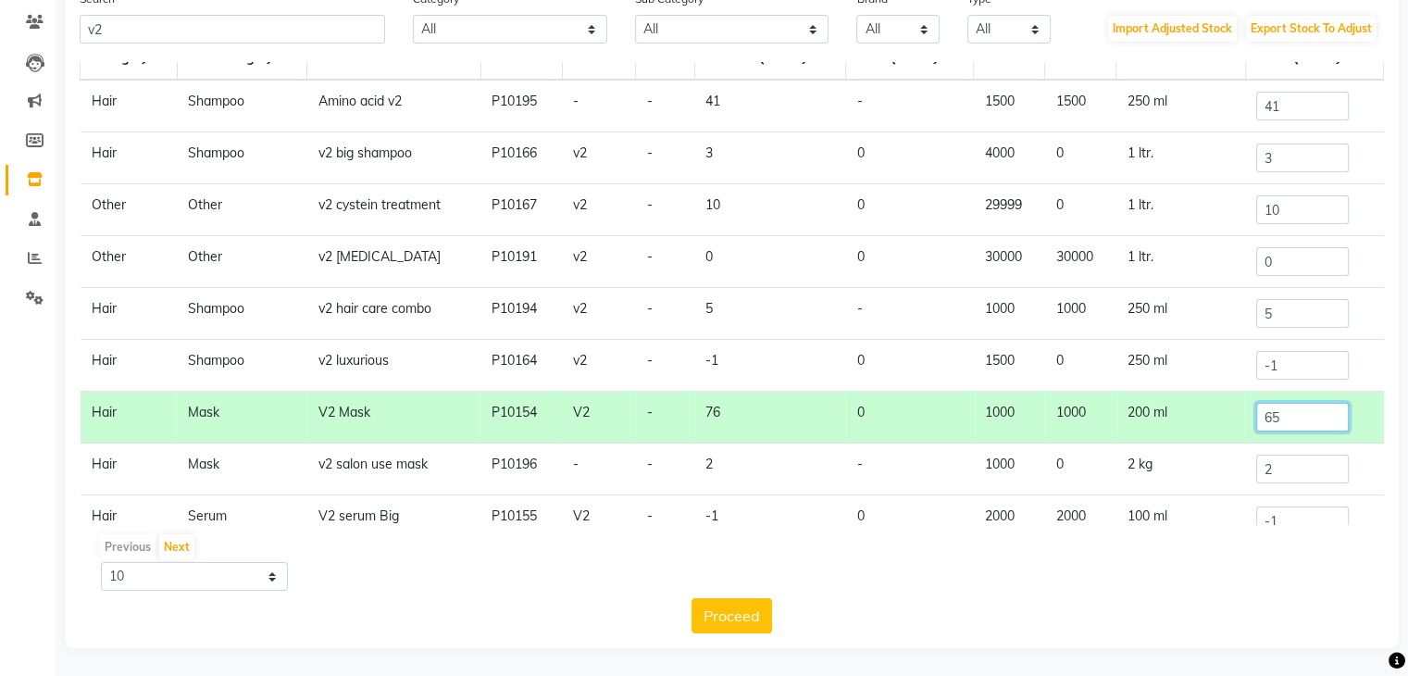
scroll to position [0, 0]
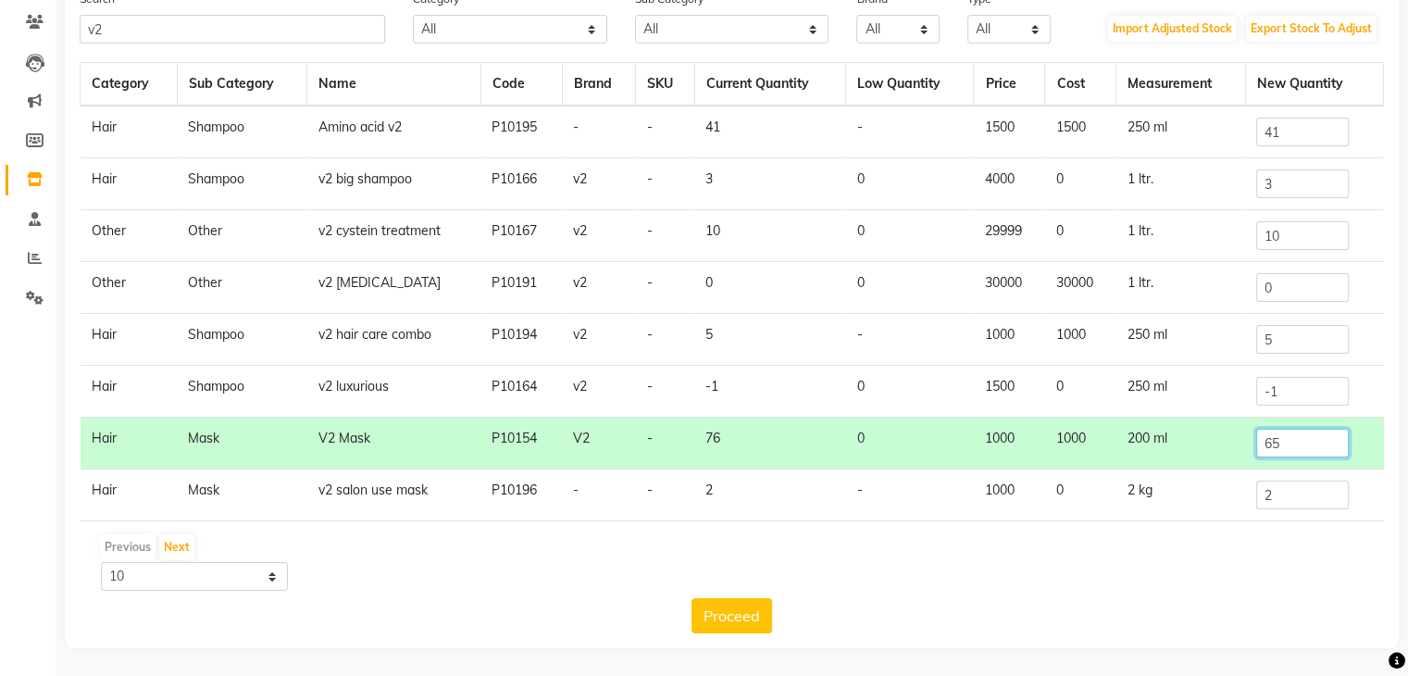
type input "65"
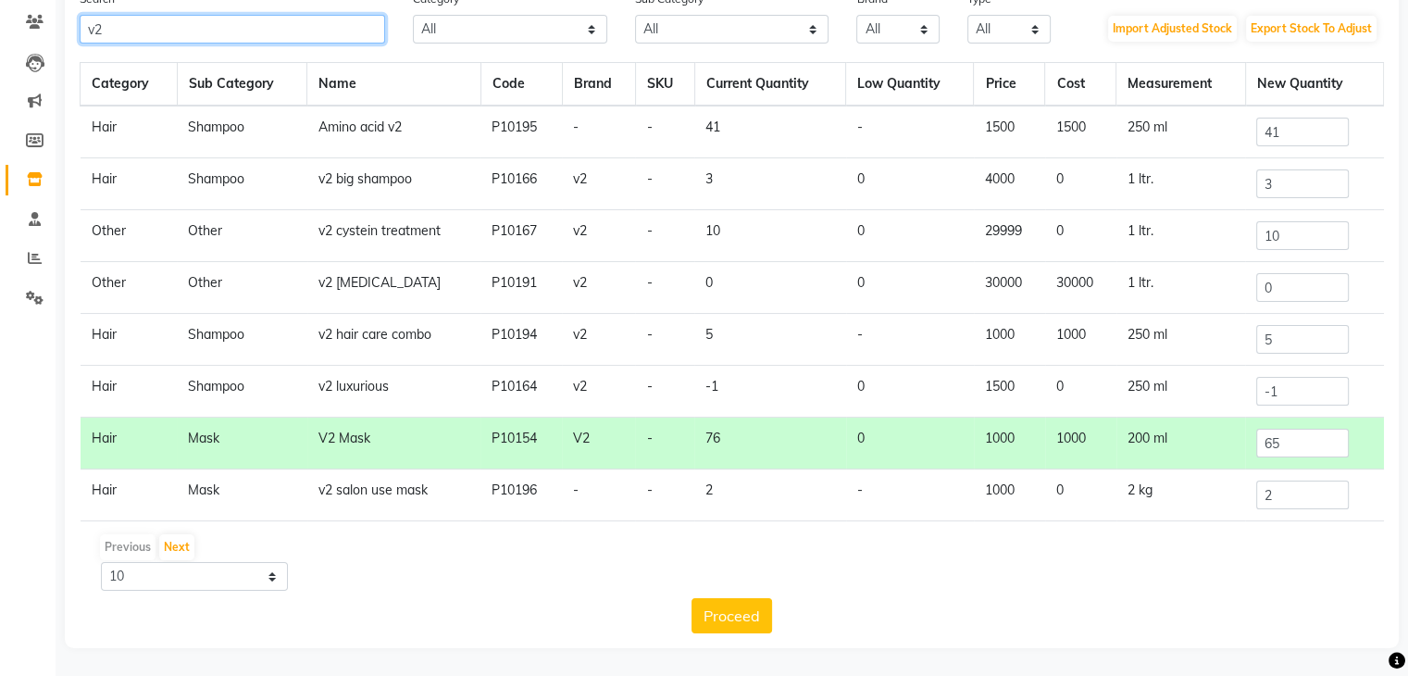
click at [307, 33] on input "v2" at bounding box center [232, 29] width 305 height 29
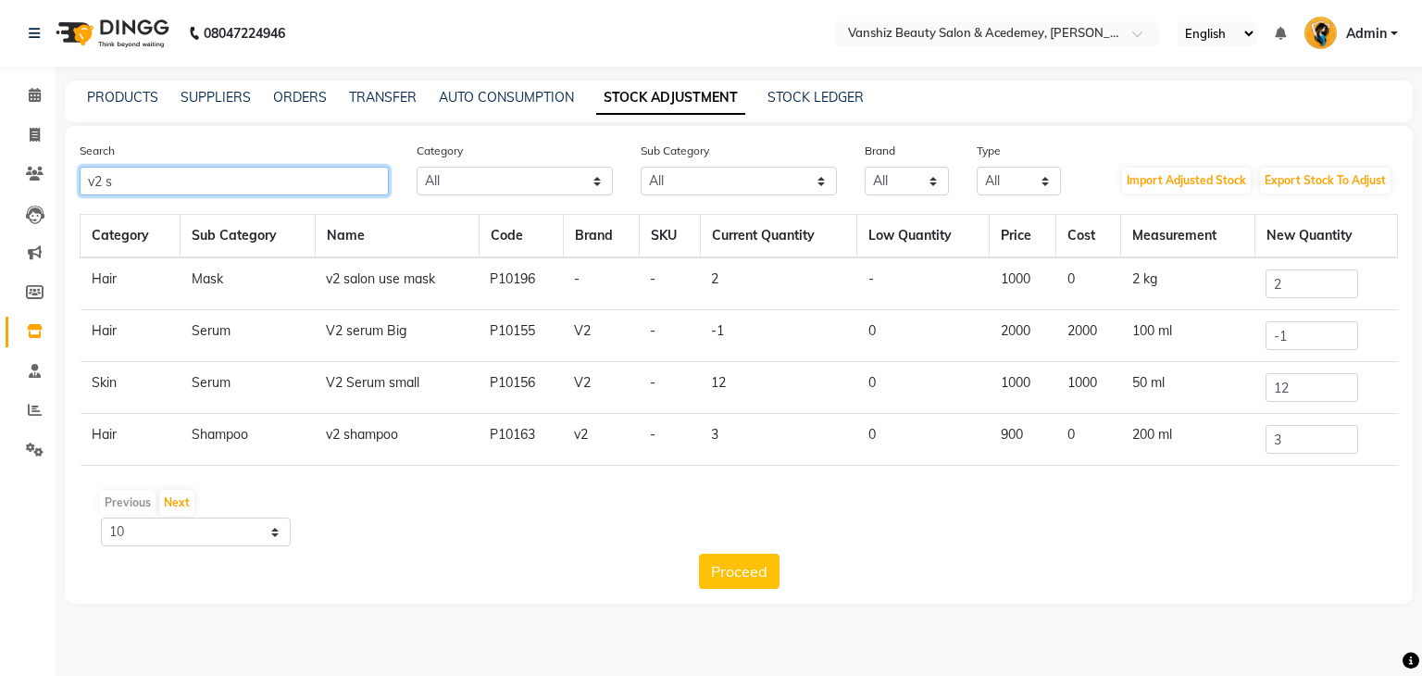
type input "v2 s"
click at [1307, 455] on td "3" at bounding box center [1325, 440] width 143 height 52
click at [1311, 443] on input "3" at bounding box center [1312, 439] width 93 height 29
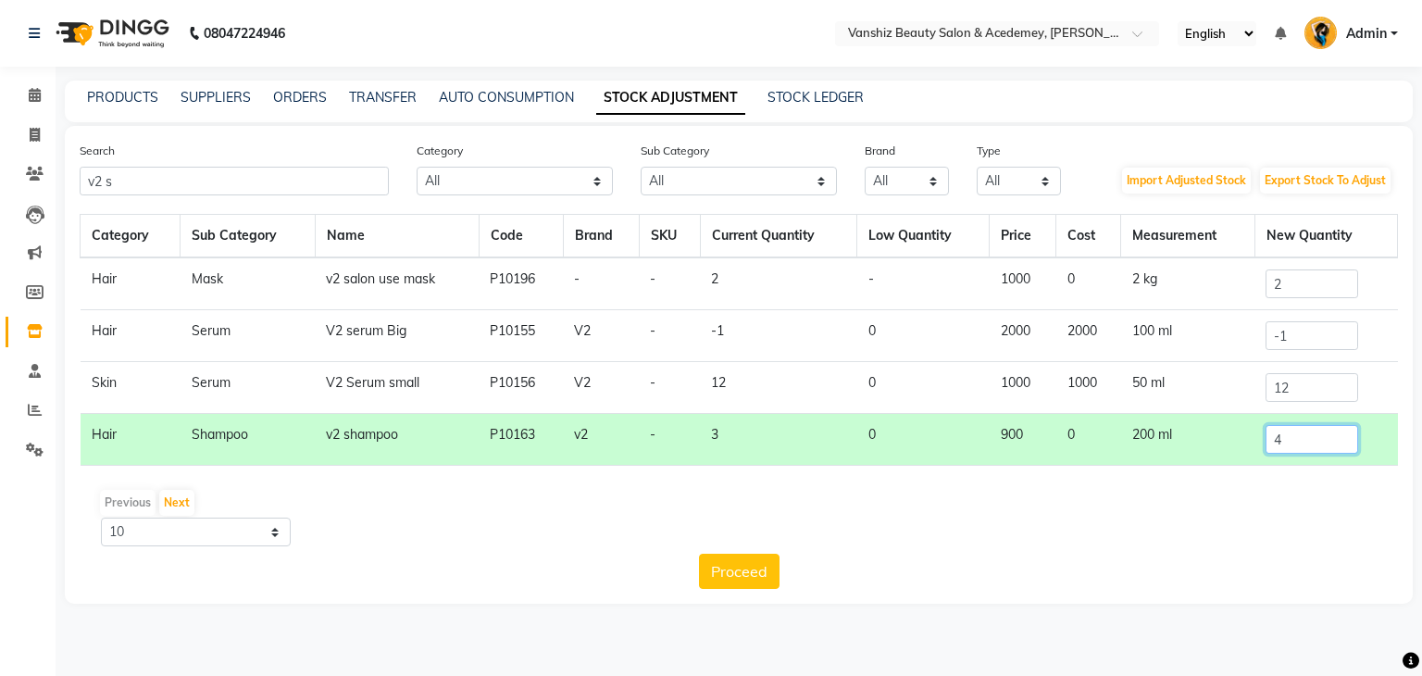
type input "4"
click at [1302, 394] on input "12" at bounding box center [1312, 387] width 93 height 29
type input "1"
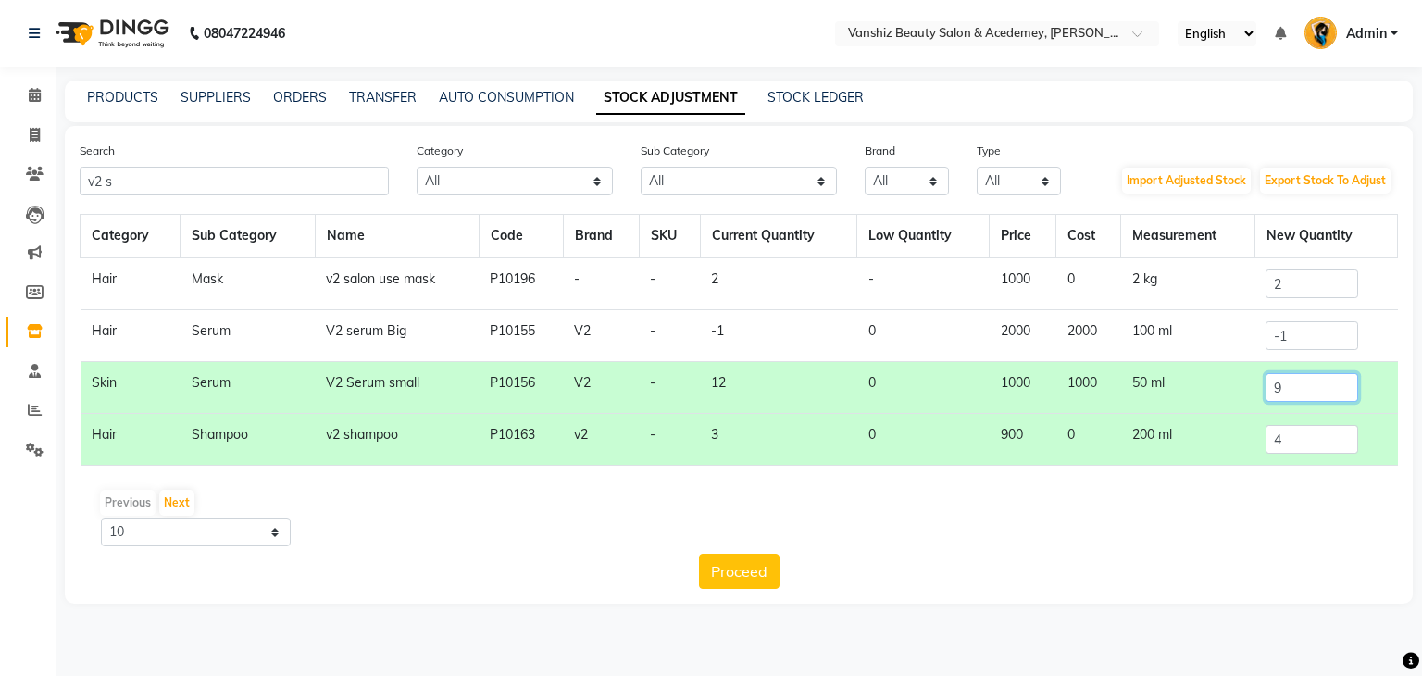
type input "9"
click at [337, 192] on input "v2 s" at bounding box center [234, 181] width 309 height 29
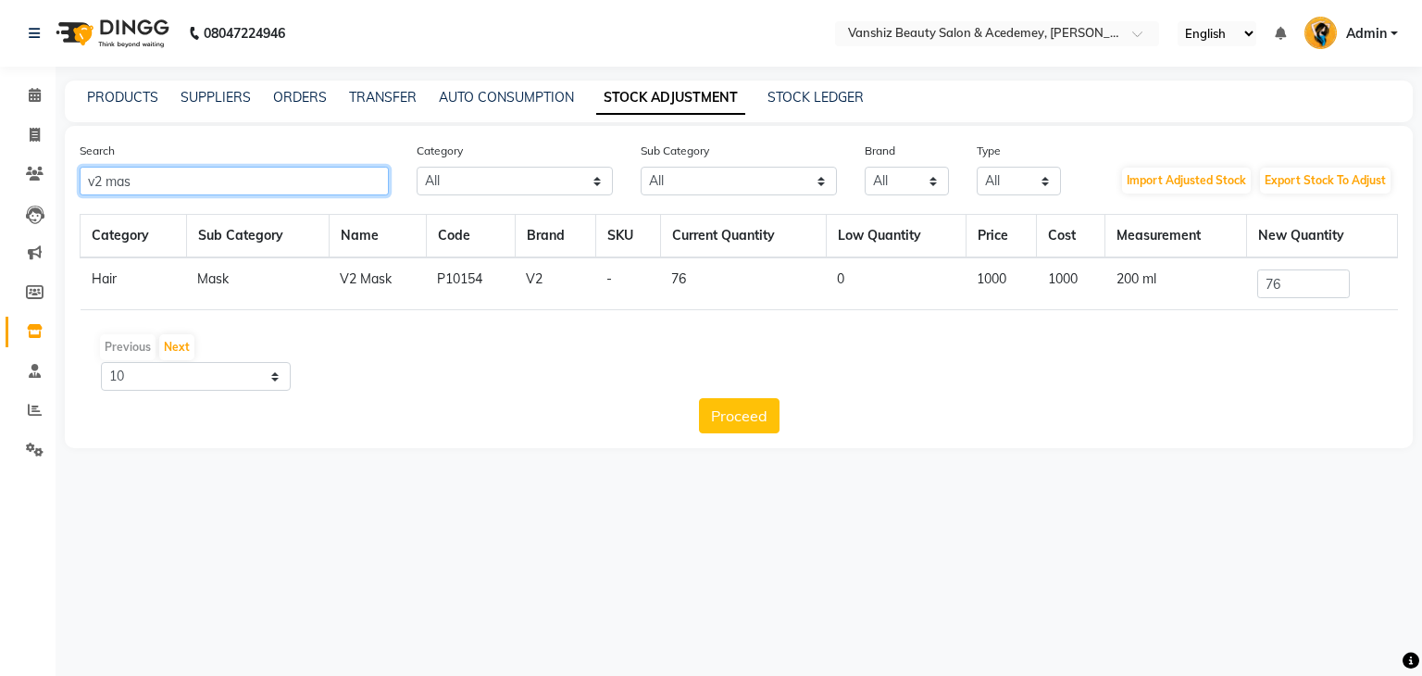
type input "v2 mas"
click at [1316, 281] on input "76" at bounding box center [1303, 283] width 93 height 29
type input "7"
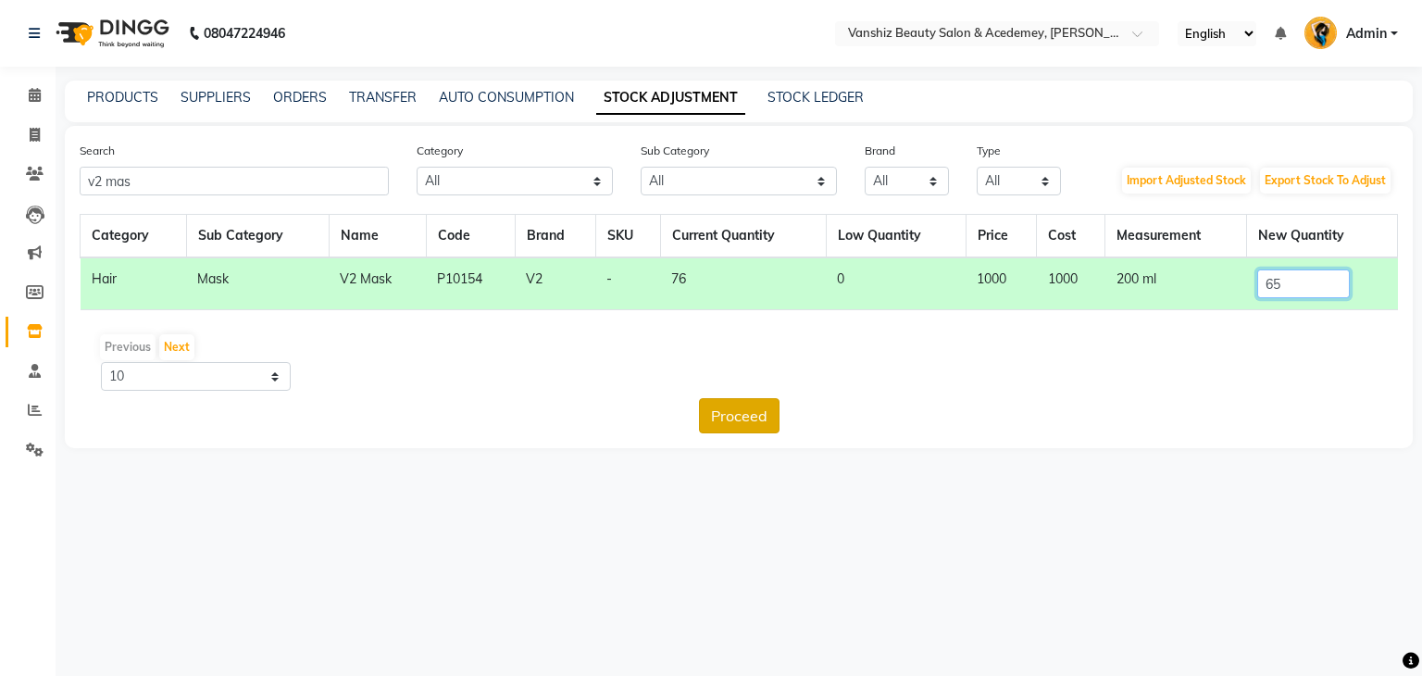
type input "65"
click at [753, 405] on button "Proceed" at bounding box center [739, 415] width 81 height 35
click at [771, 416] on button "Submit" at bounding box center [778, 415] width 73 height 35
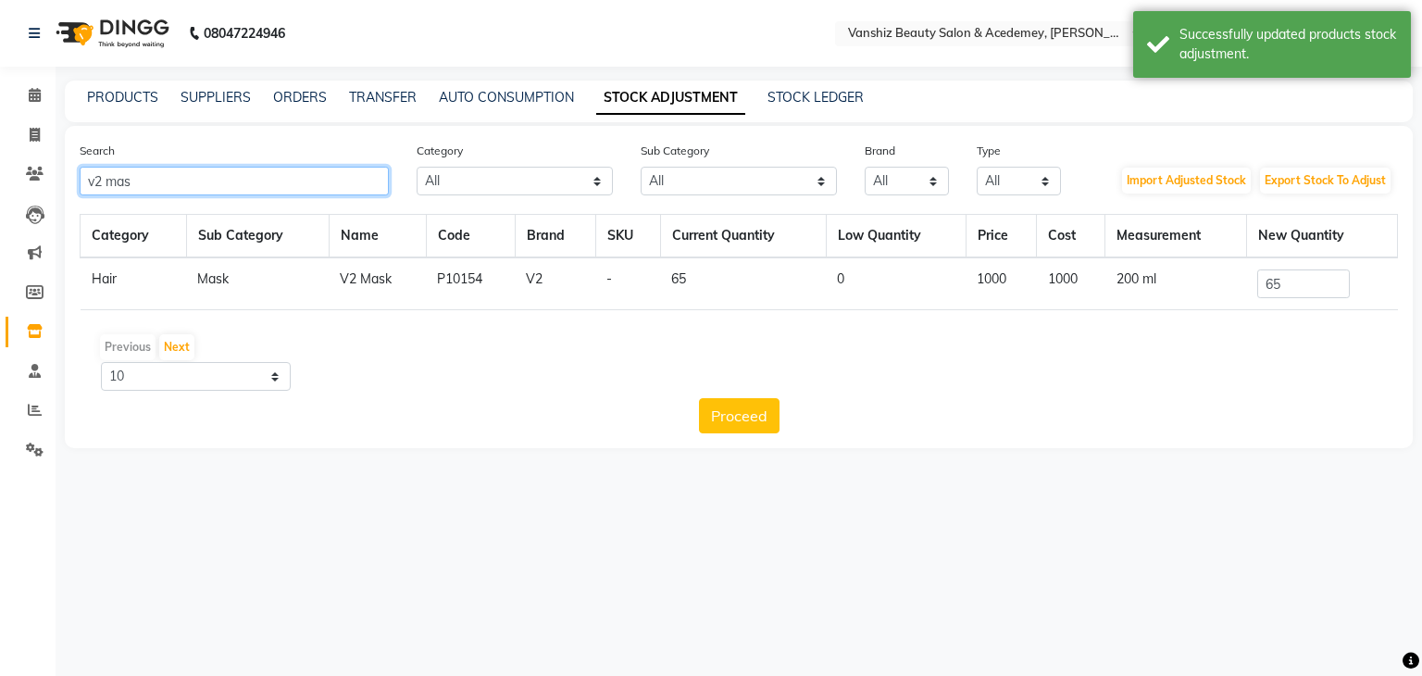
click at [226, 182] on input "v2 mas" at bounding box center [234, 181] width 309 height 29
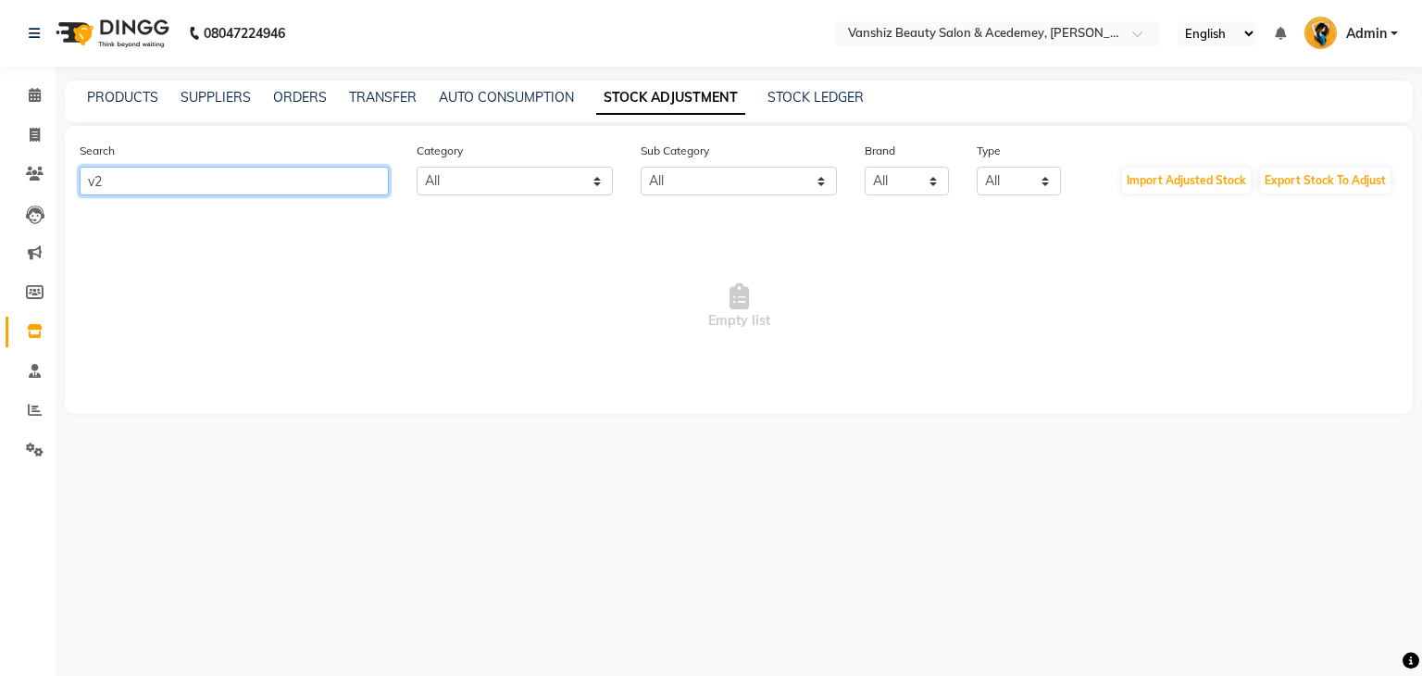
type input "v"
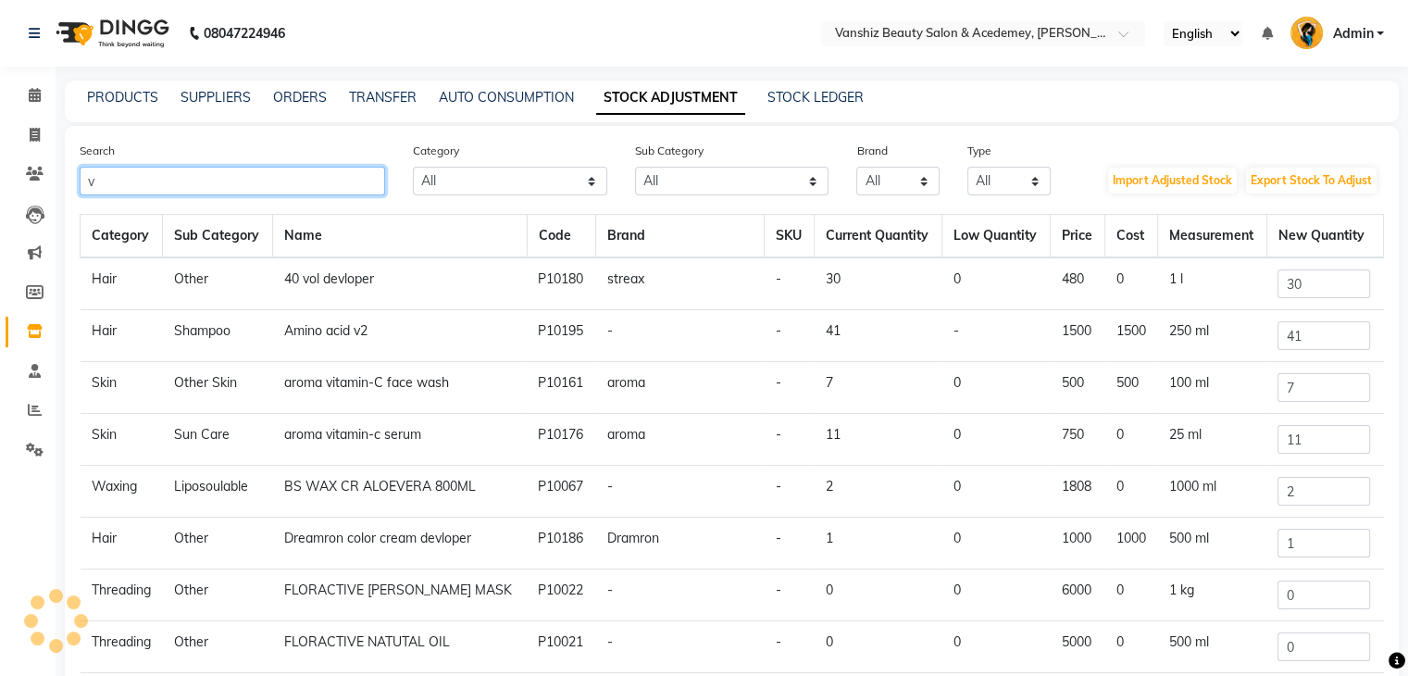
type input "v2"
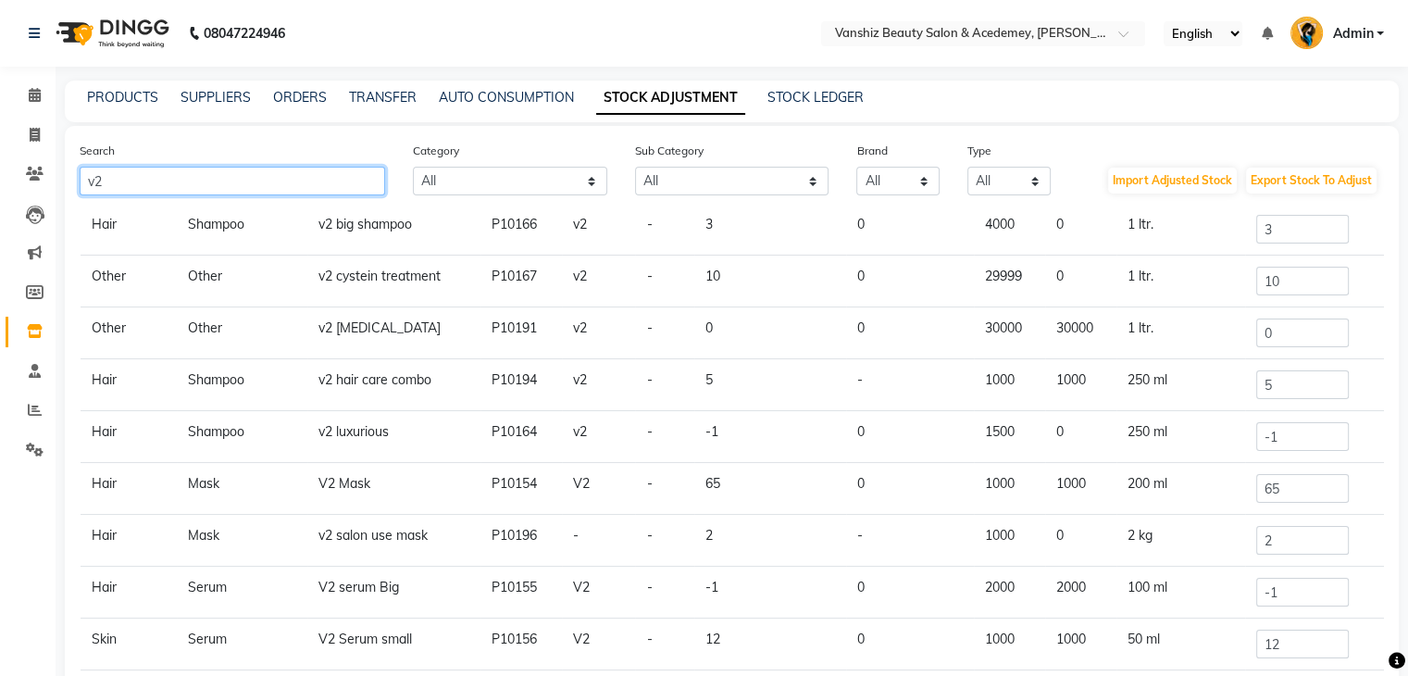
scroll to position [112, 0]
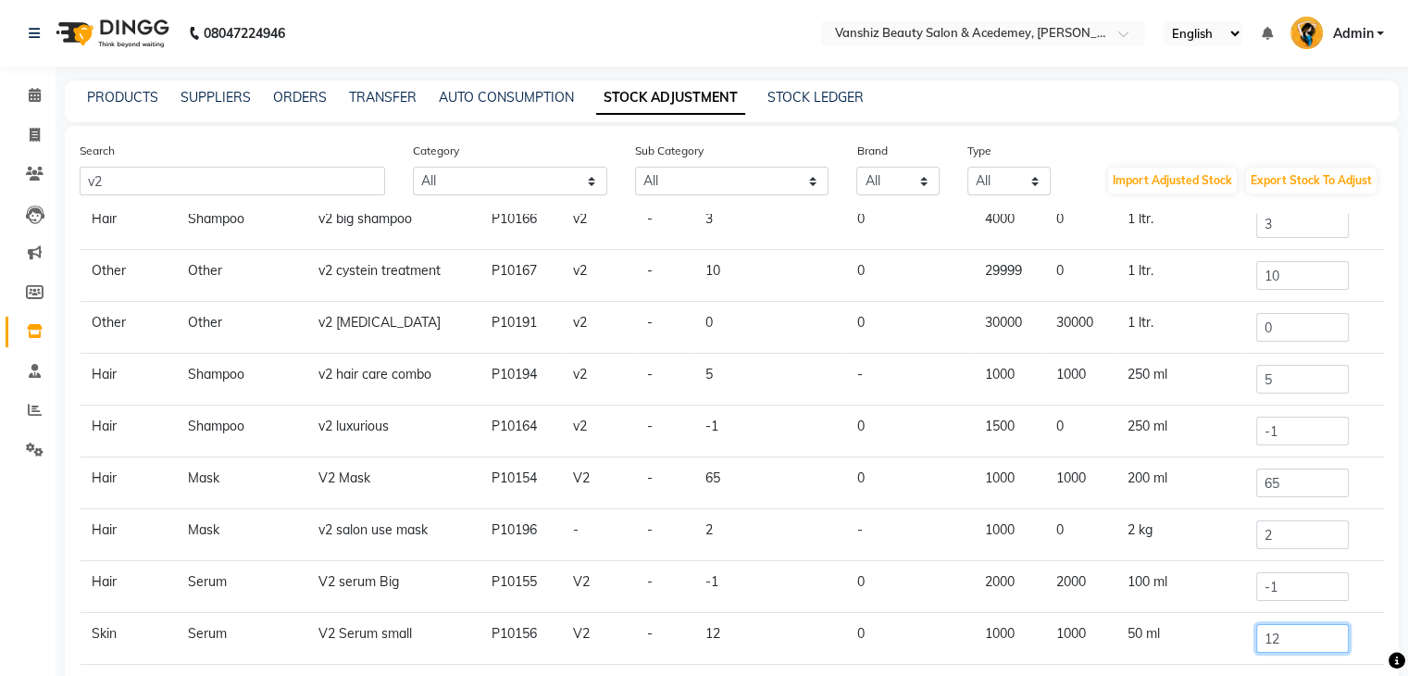
click at [1299, 638] on input "12" at bounding box center [1302, 638] width 93 height 29
type input "1"
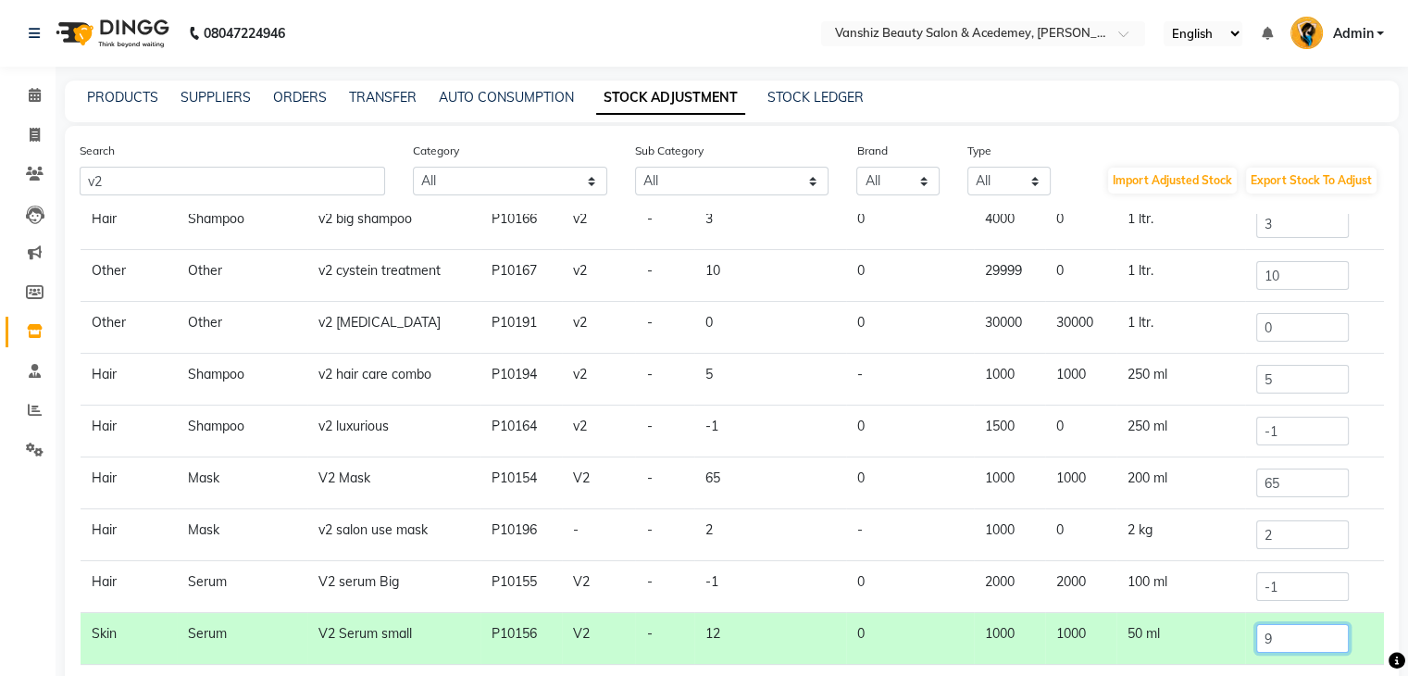
scroll to position [153, 0]
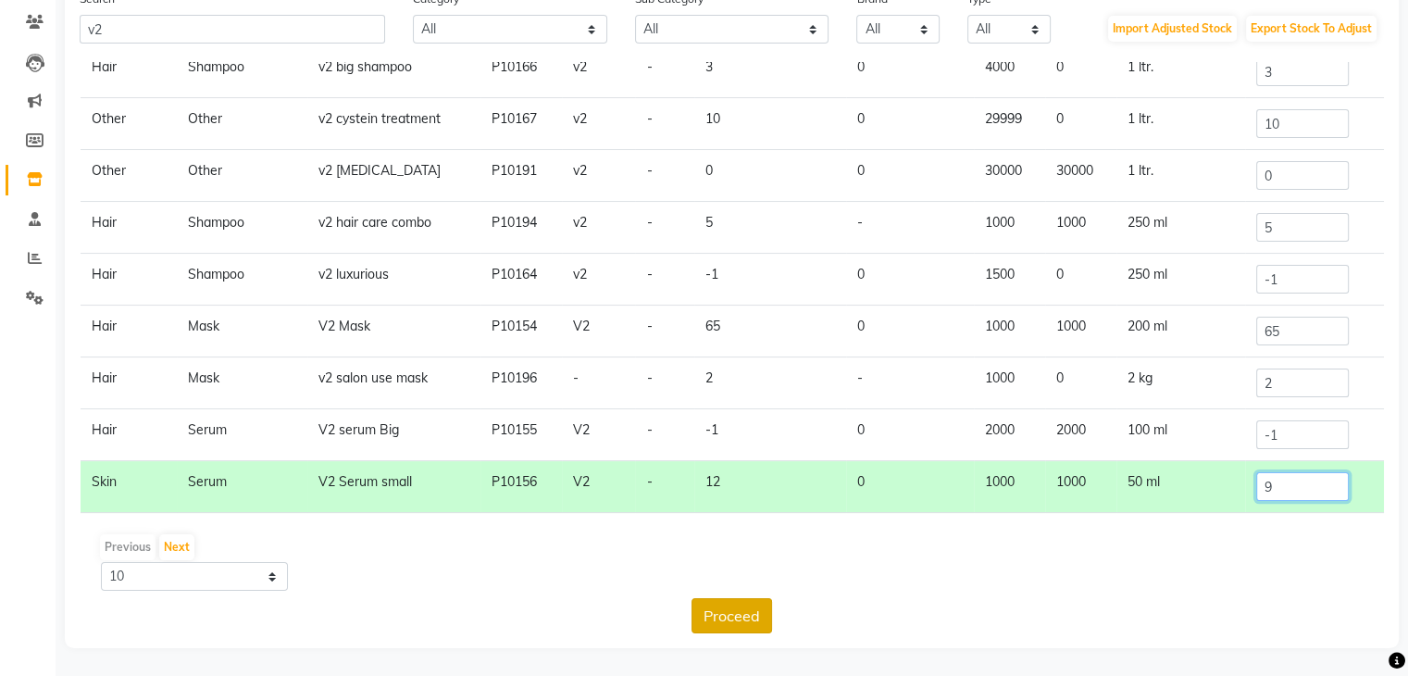
type input "9"
click at [712, 605] on button "Proceed" at bounding box center [732, 615] width 81 height 35
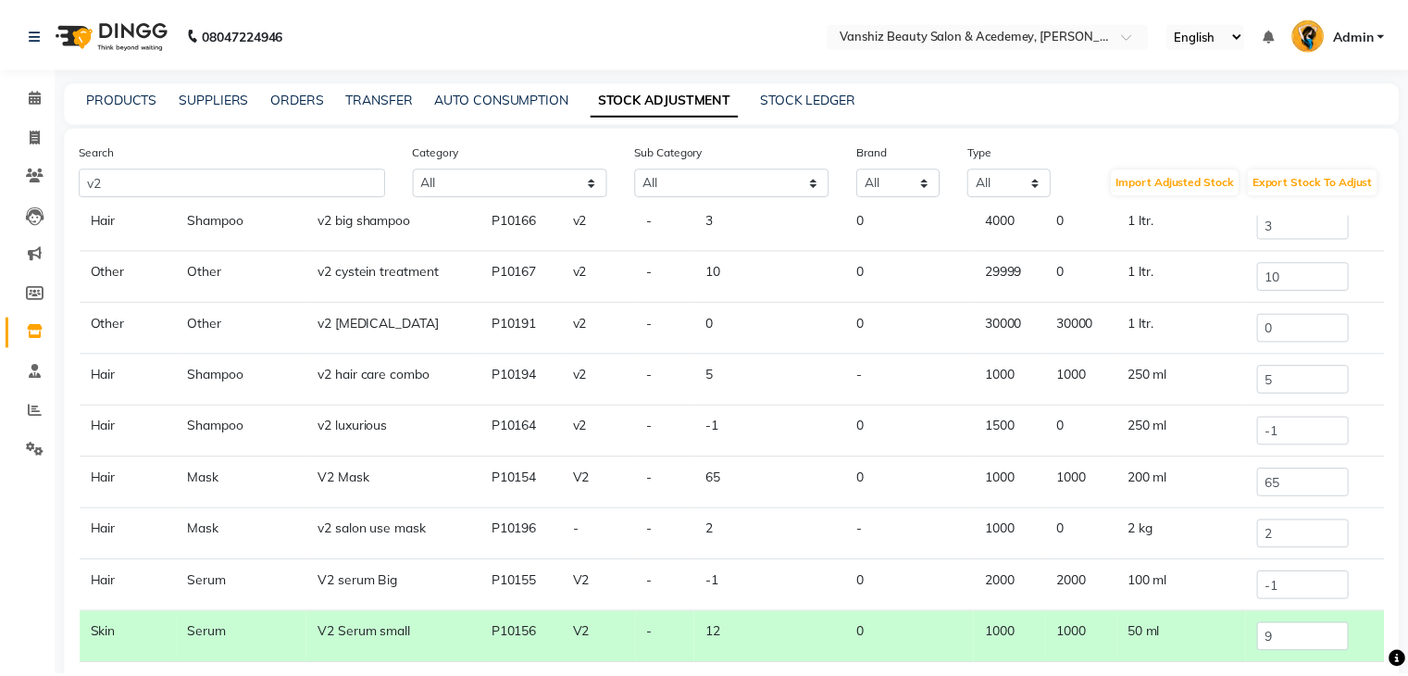
scroll to position [0, 0]
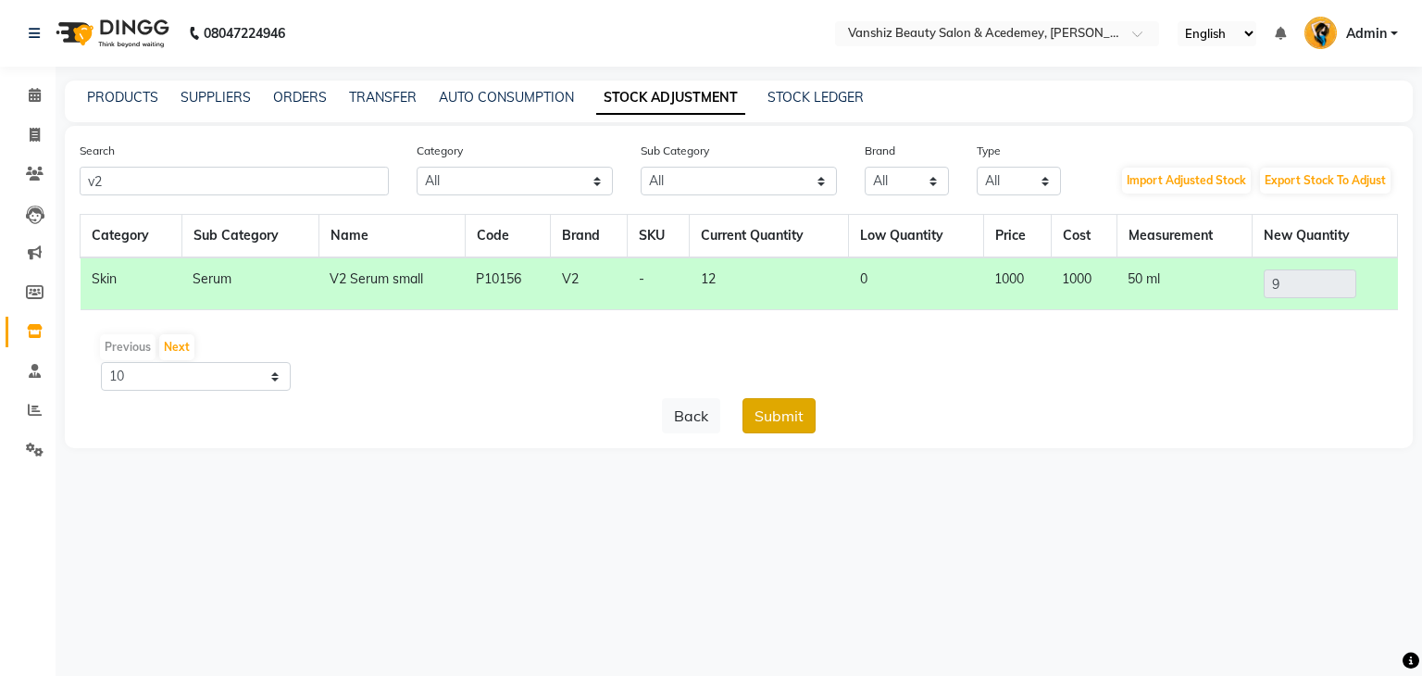
click at [756, 411] on button "Submit" at bounding box center [778, 415] width 73 height 35
click at [785, 410] on div "Submit" at bounding box center [778, 415] width 73 height 35
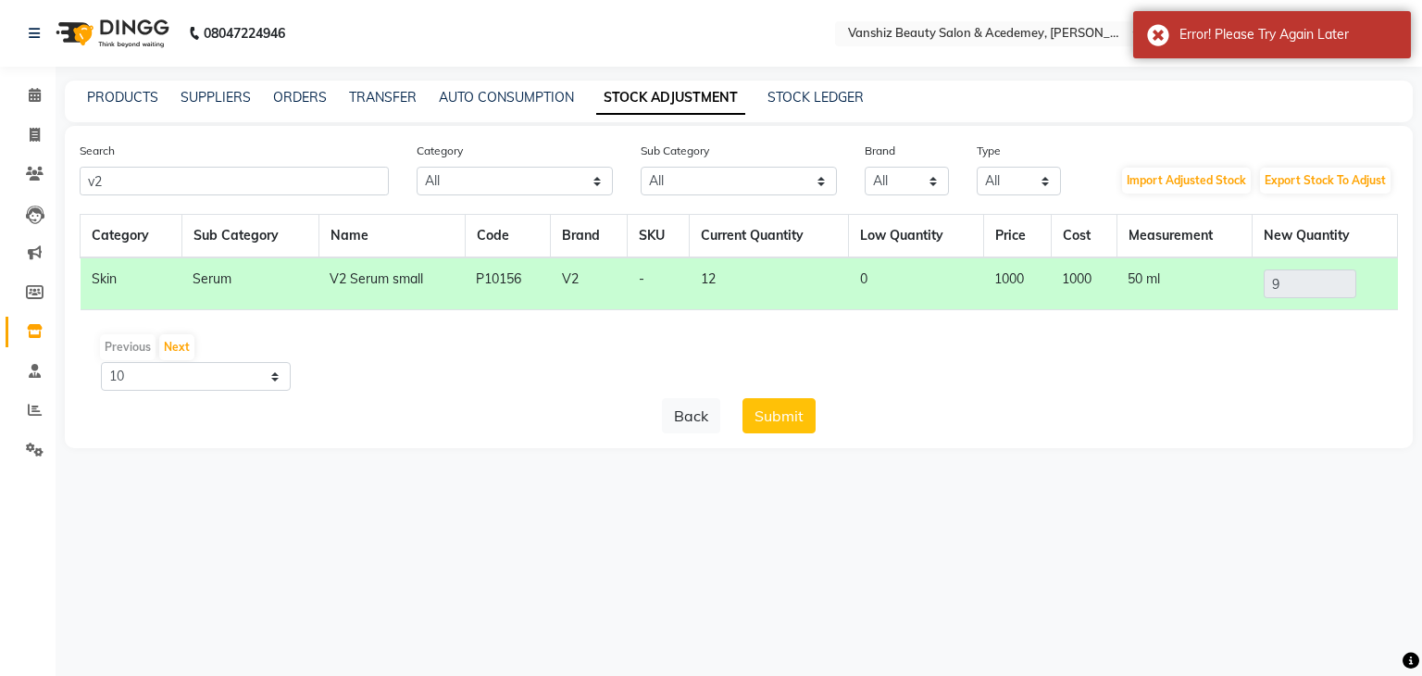
click at [785, 410] on button "Submit" at bounding box center [778, 415] width 73 height 35
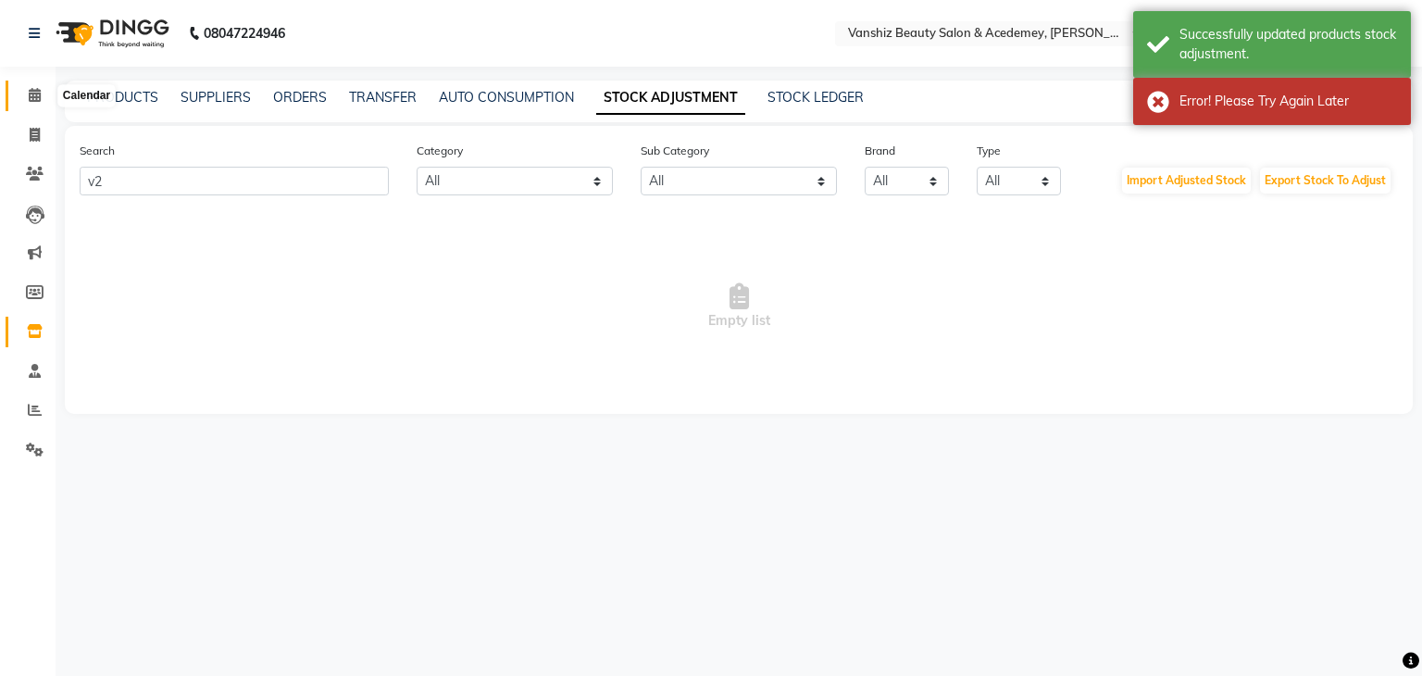
click at [29, 94] on icon at bounding box center [35, 95] width 12 height 14
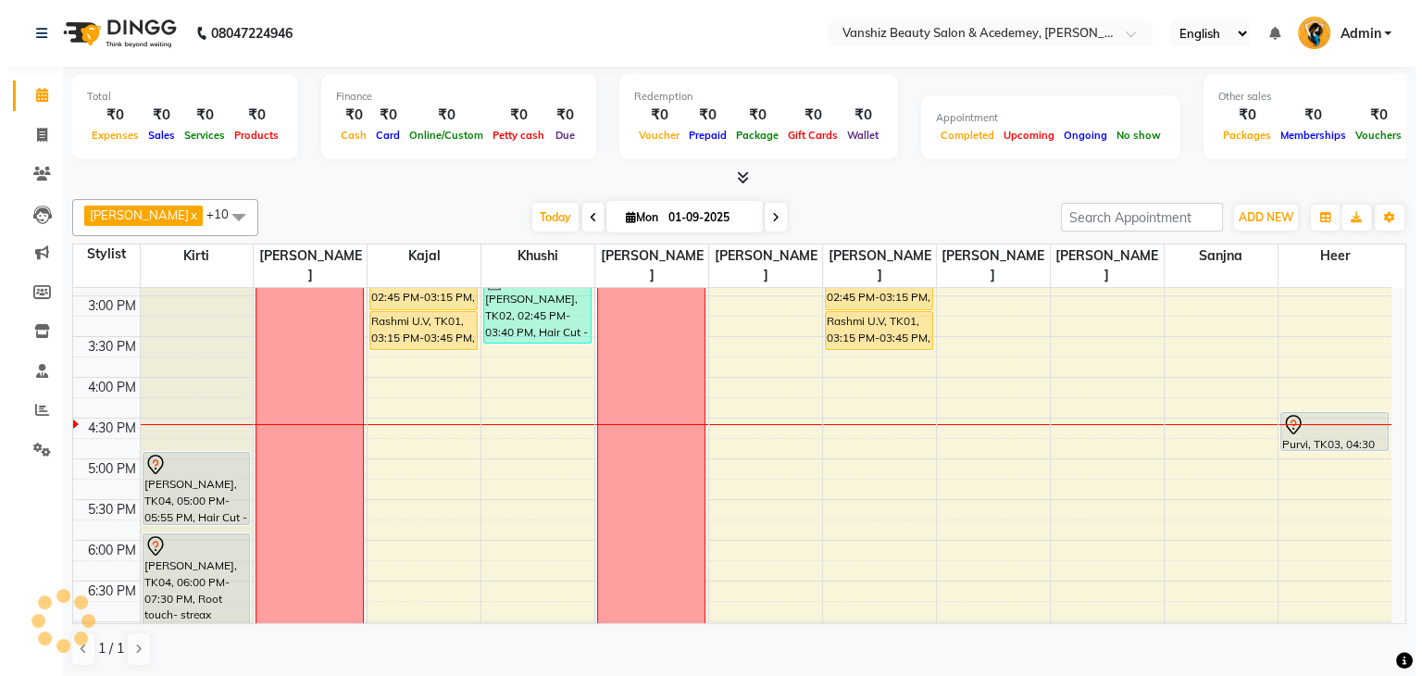
scroll to position [647, 0]
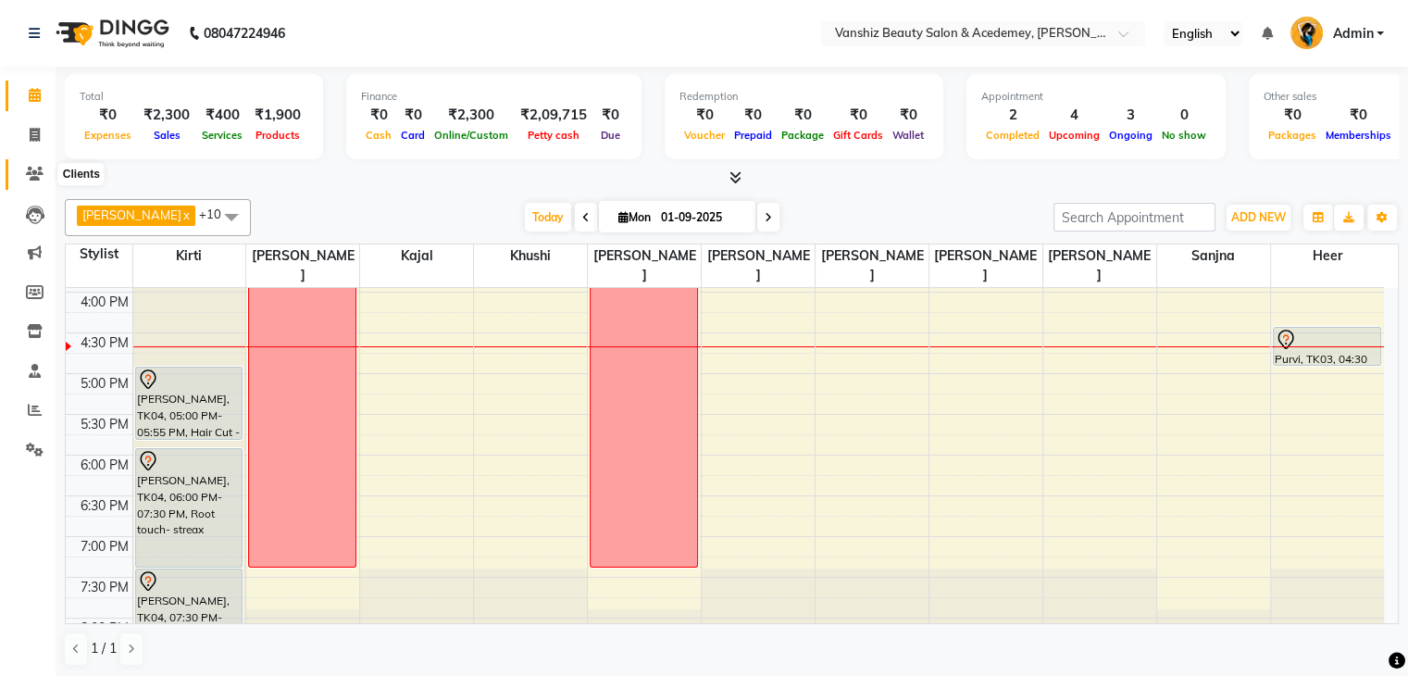
click at [27, 168] on icon at bounding box center [35, 174] width 18 height 14
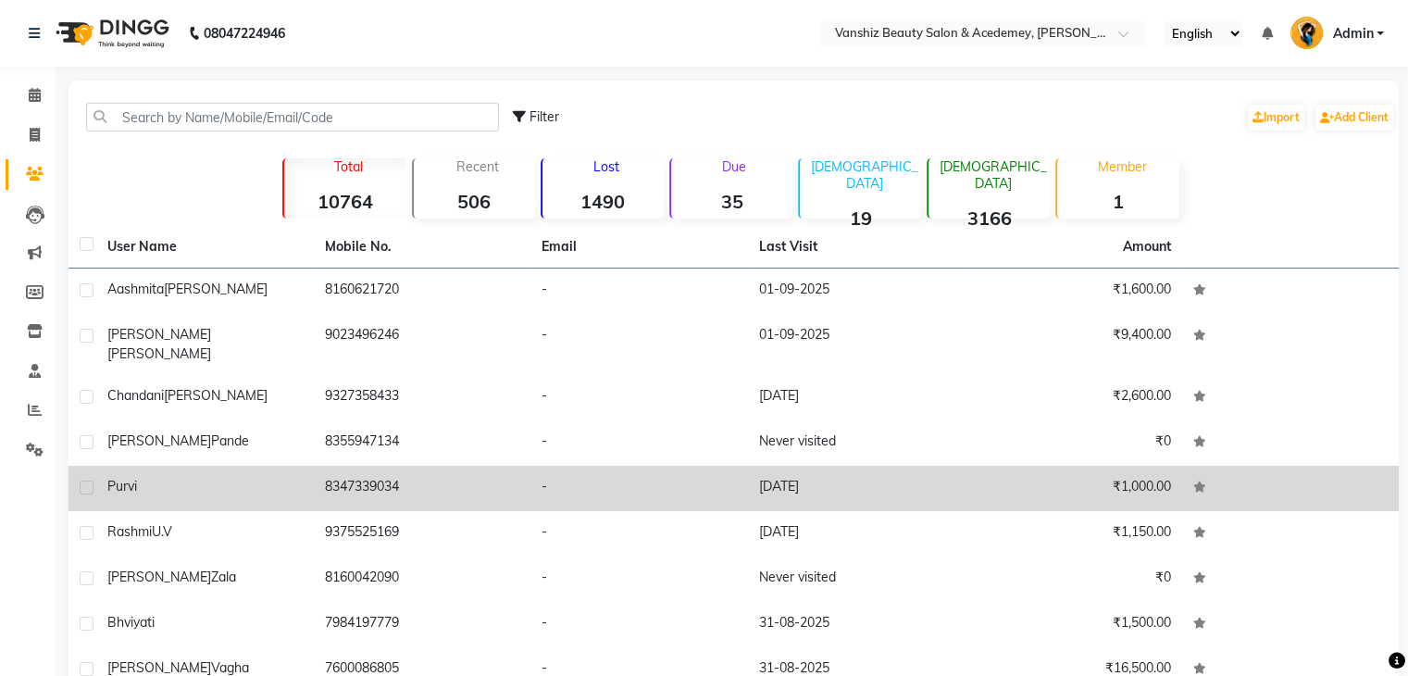
click at [282, 477] on div "Purvi" at bounding box center [204, 486] width 195 height 19
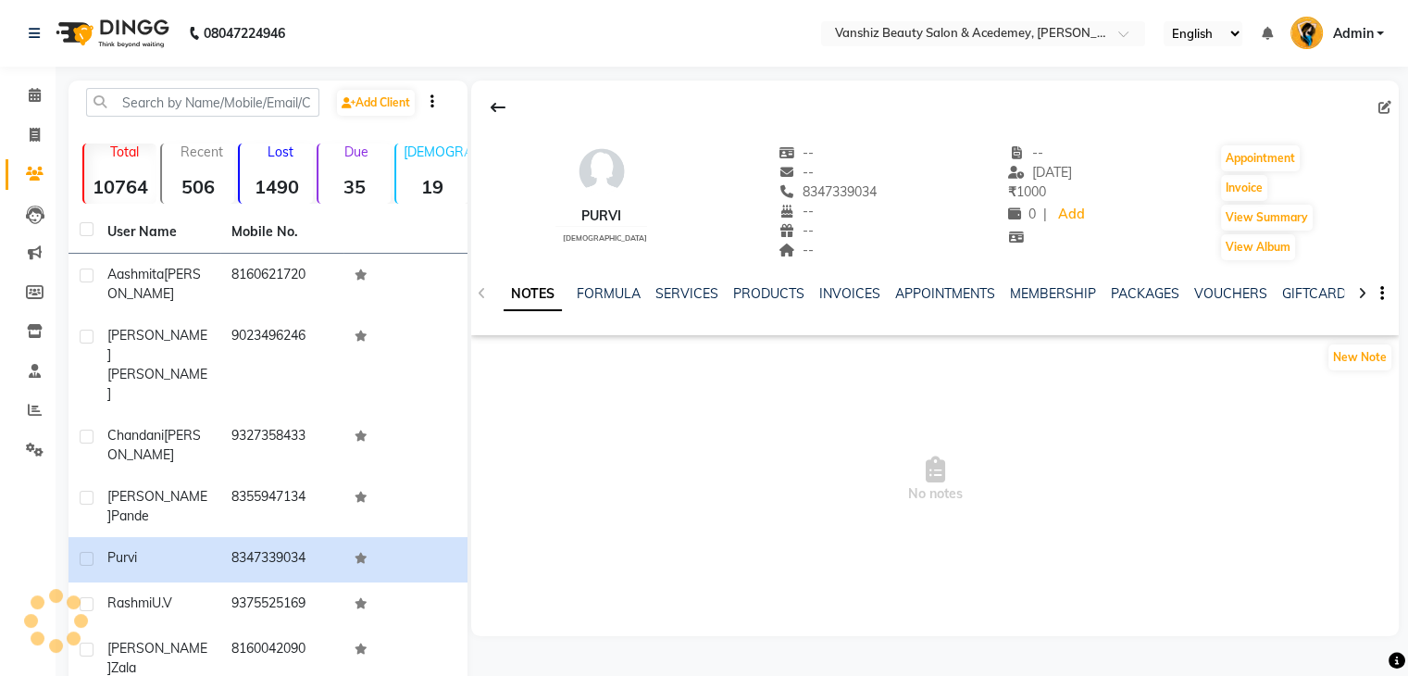
click at [861, 284] on div "INVOICES" at bounding box center [849, 293] width 61 height 19
click at [856, 294] on link "INVOICES" at bounding box center [849, 293] width 61 height 17
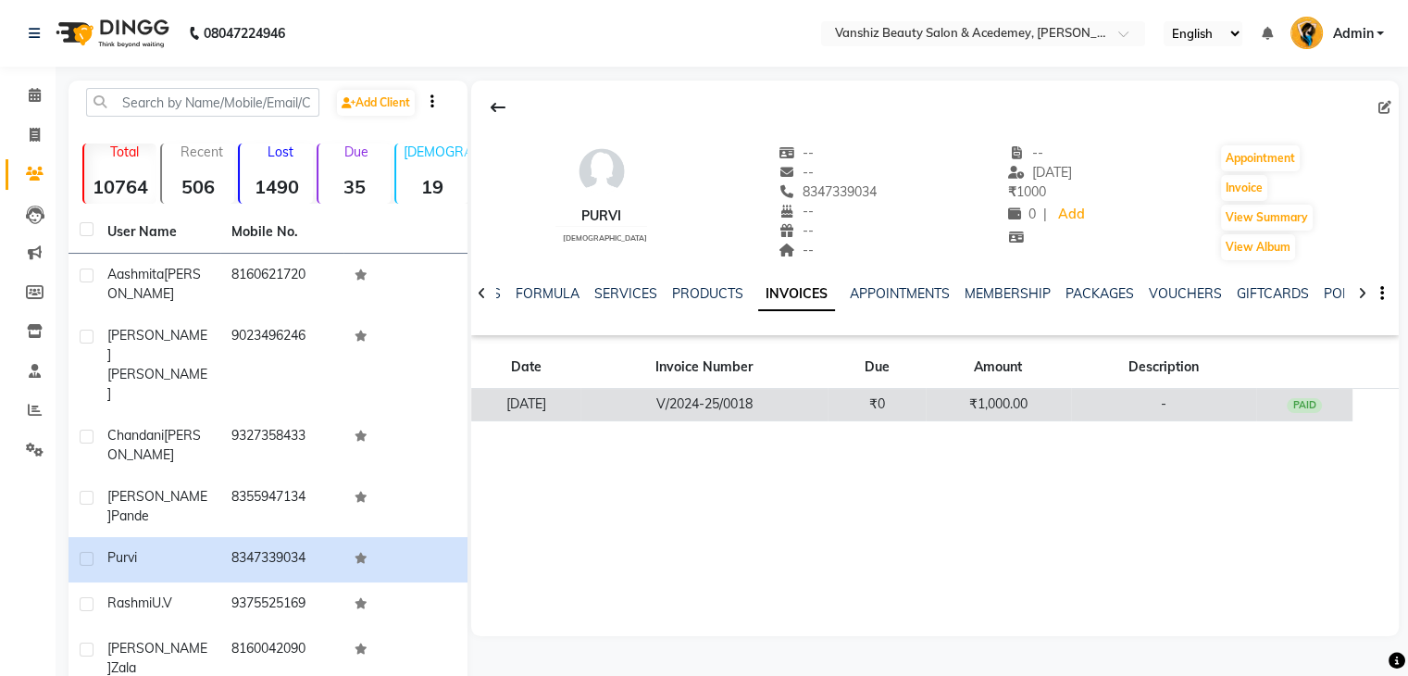
click at [860, 402] on td "₹0" at bounding box center [877, 405] width 98 height 32
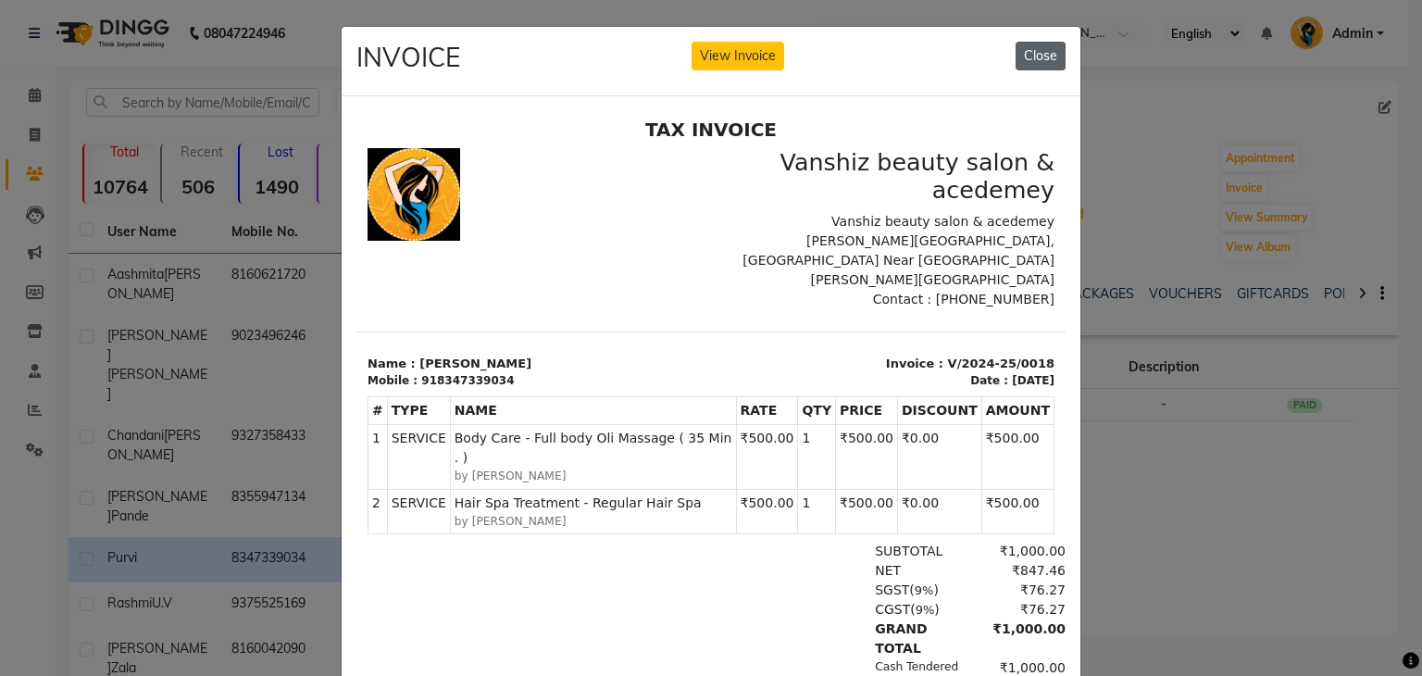
click at [1038, 64] on button "Close" at bounding box center [1041, 56] width 50 height 29
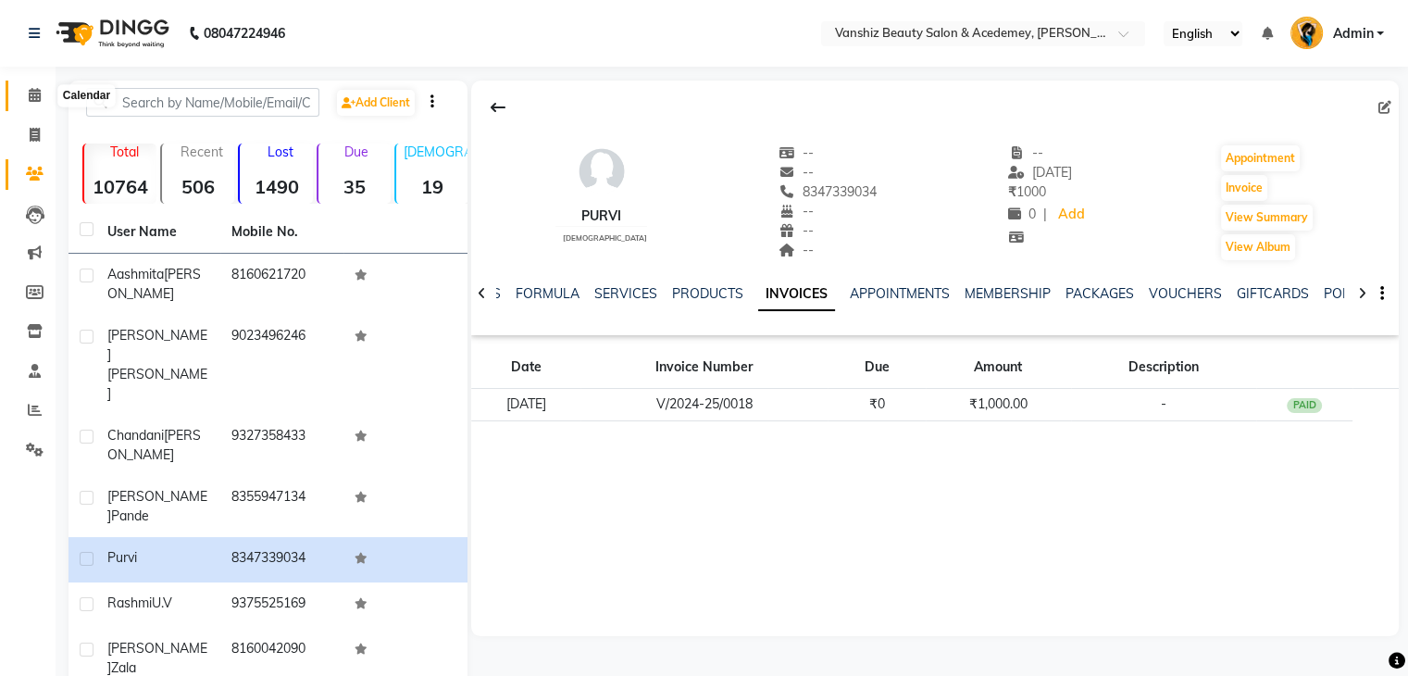
click at [32, 92] on icon at bounding box center [35, 95] width 12 height 14
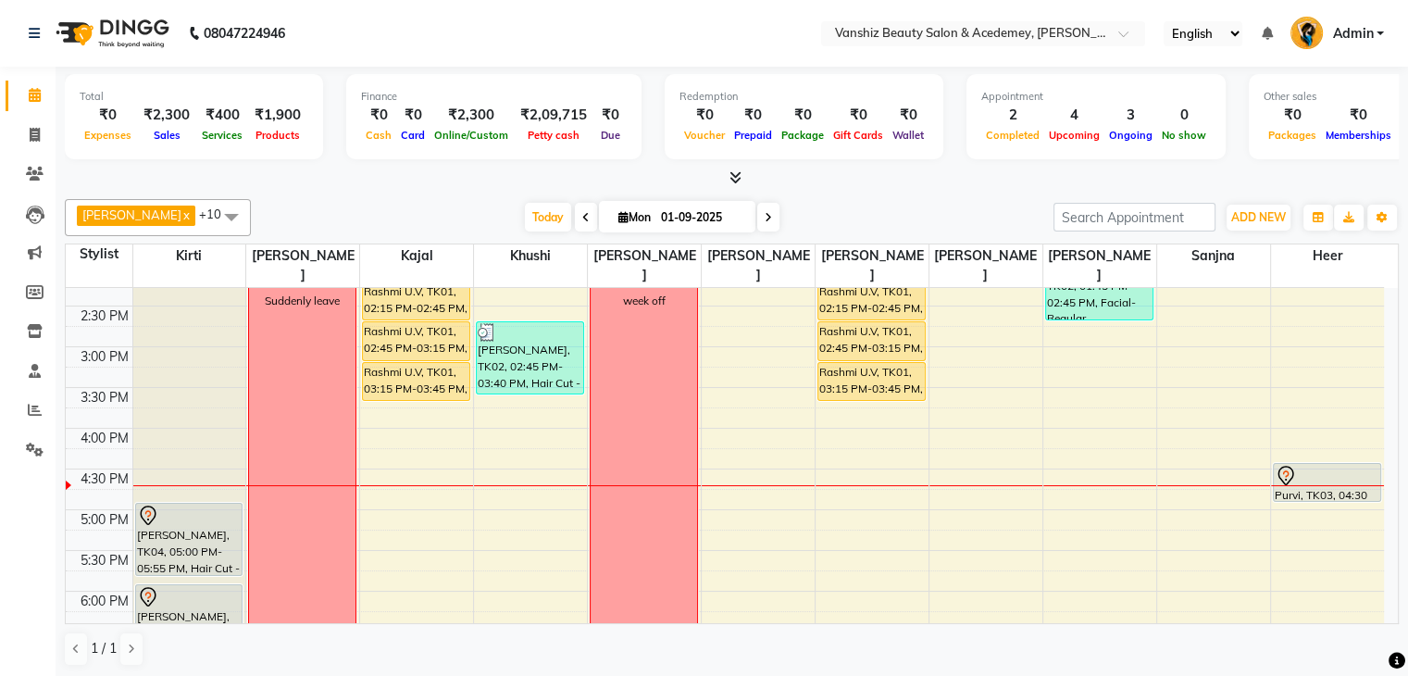
scroll to position [581, 0]
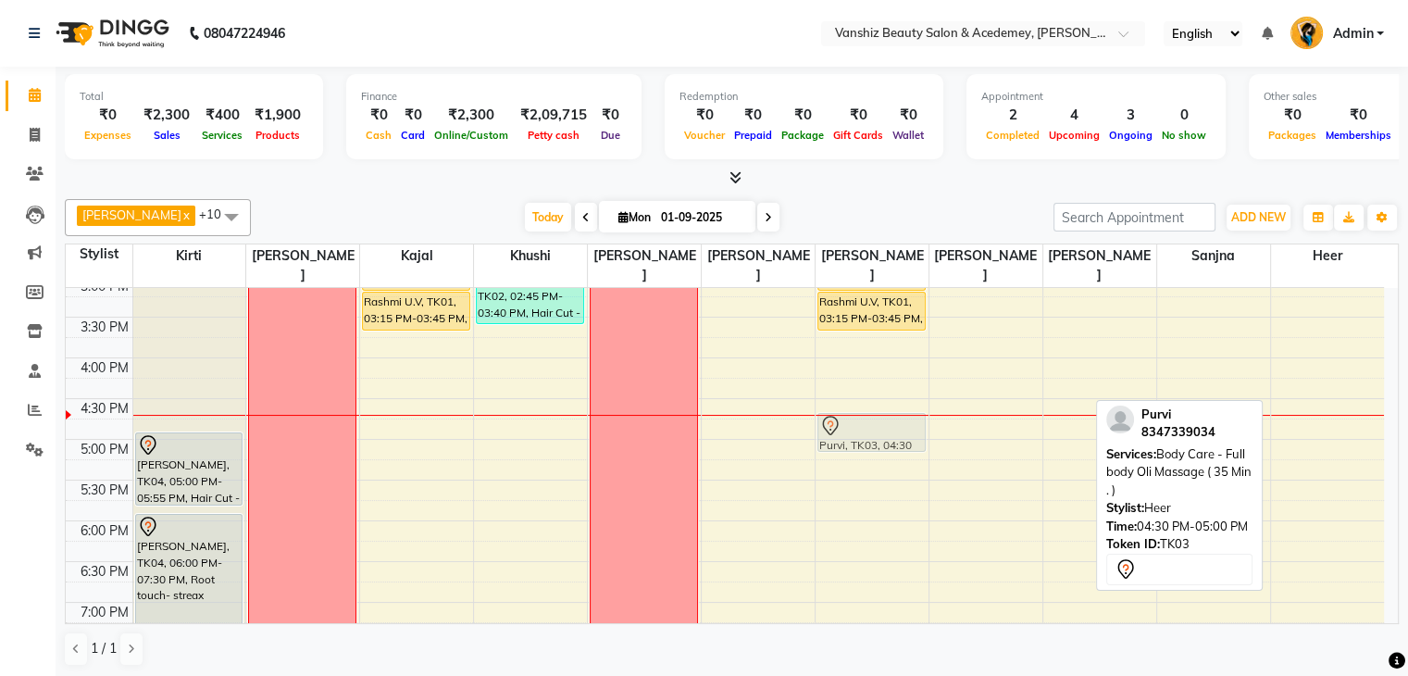
drag, startPoint x: 1319, startPoint y: 372, endPoint x: 881, endPoint y: 396, distance: 438.5
click at [881, 396] on tr "[PERSON_NAME], TK04, 05:00 PM-05:55 PM, Hair Cut - Wash, Cut, Blowdry (stylist)…" at bounding box center [725, 236] width 1318 height 1058
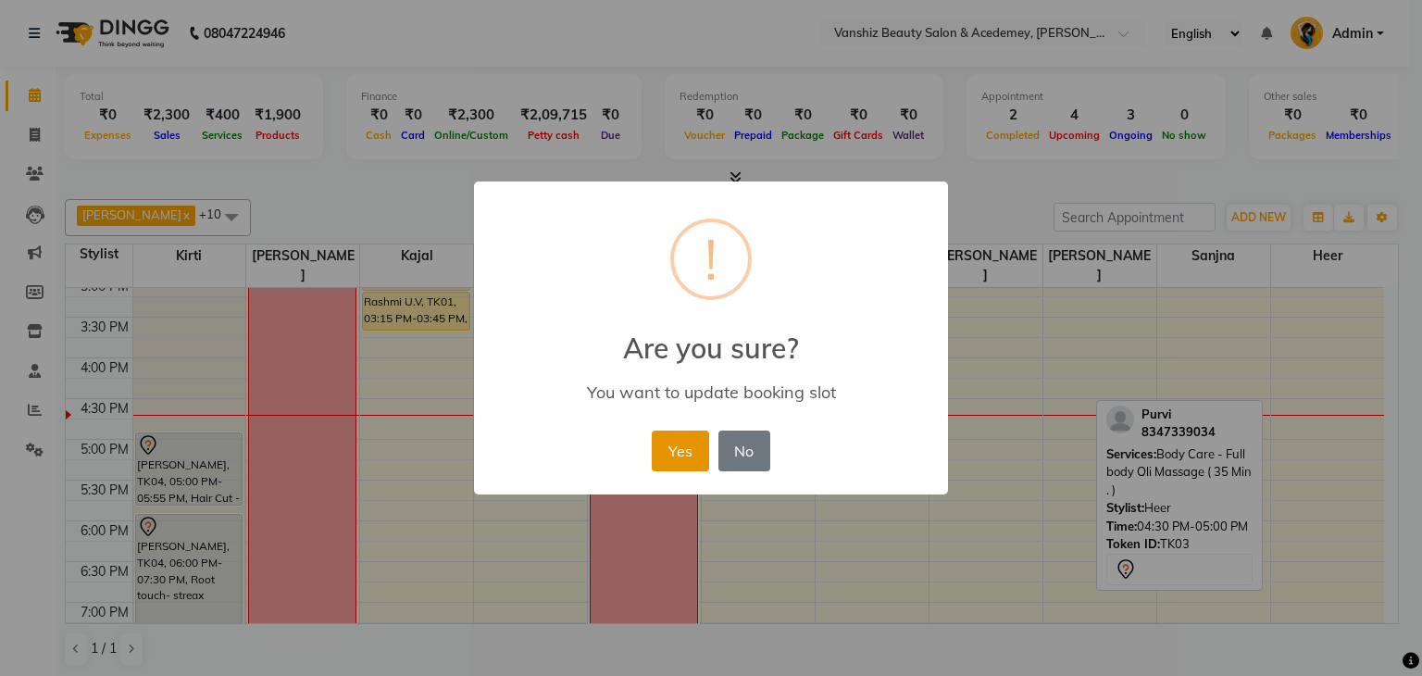
click at [692, 445] on button "Yes" at bounding box center [680, 450] width 56 height 41
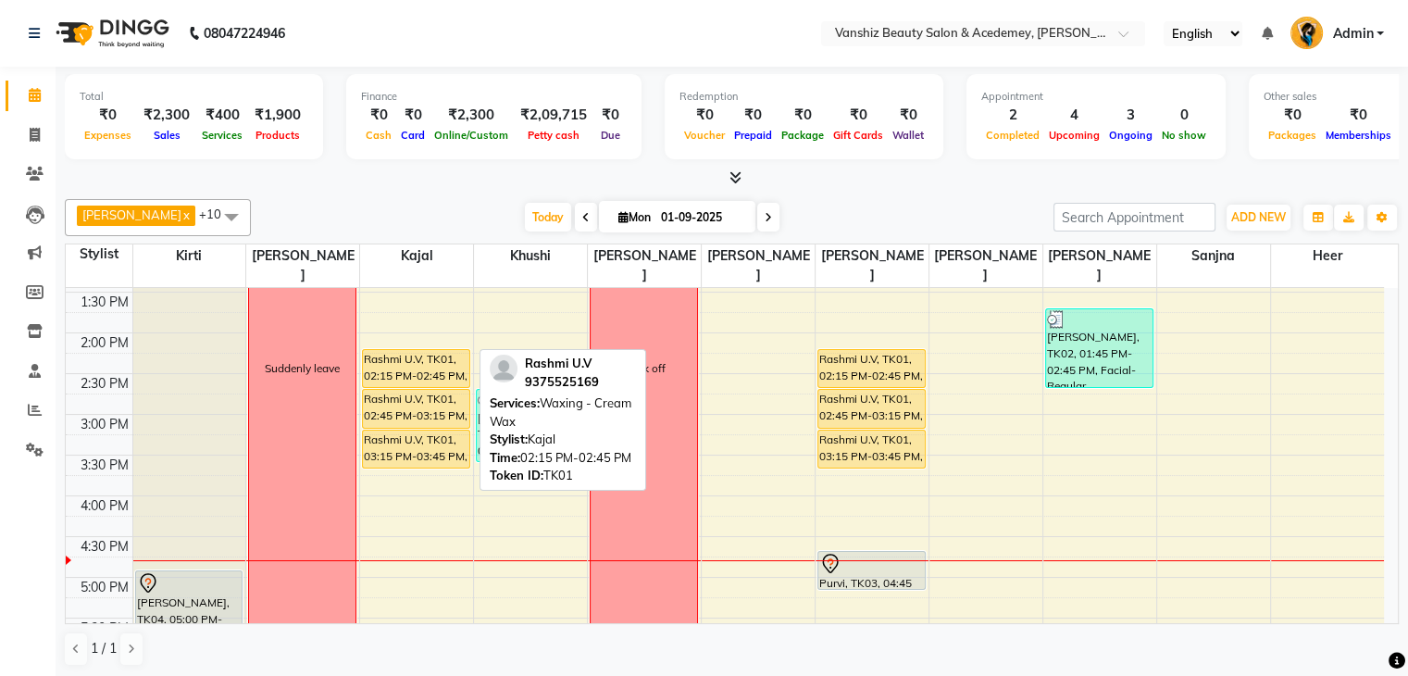
scroll to position [443, 0]
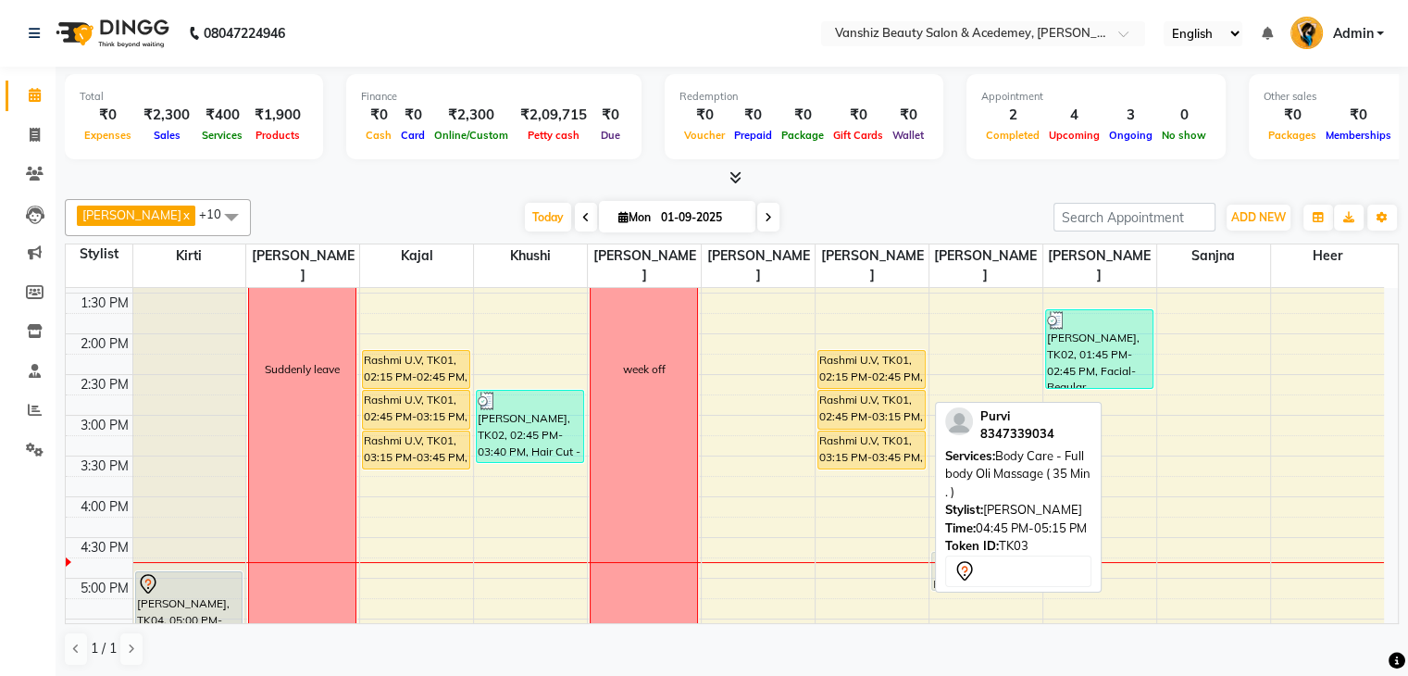
drag, startPoint x: 854, startPoint y: 553, endPoint x: 944, endPoint y: 556, distance: 89.9
click at [944, 556] on div "[PERSON_NAME] x kajal x [PERSON_NAME] x [PERSON_NAME] x [PERSON_NAME] x [PERSON…" at bounding box center [732, 433] width 1334 height 482
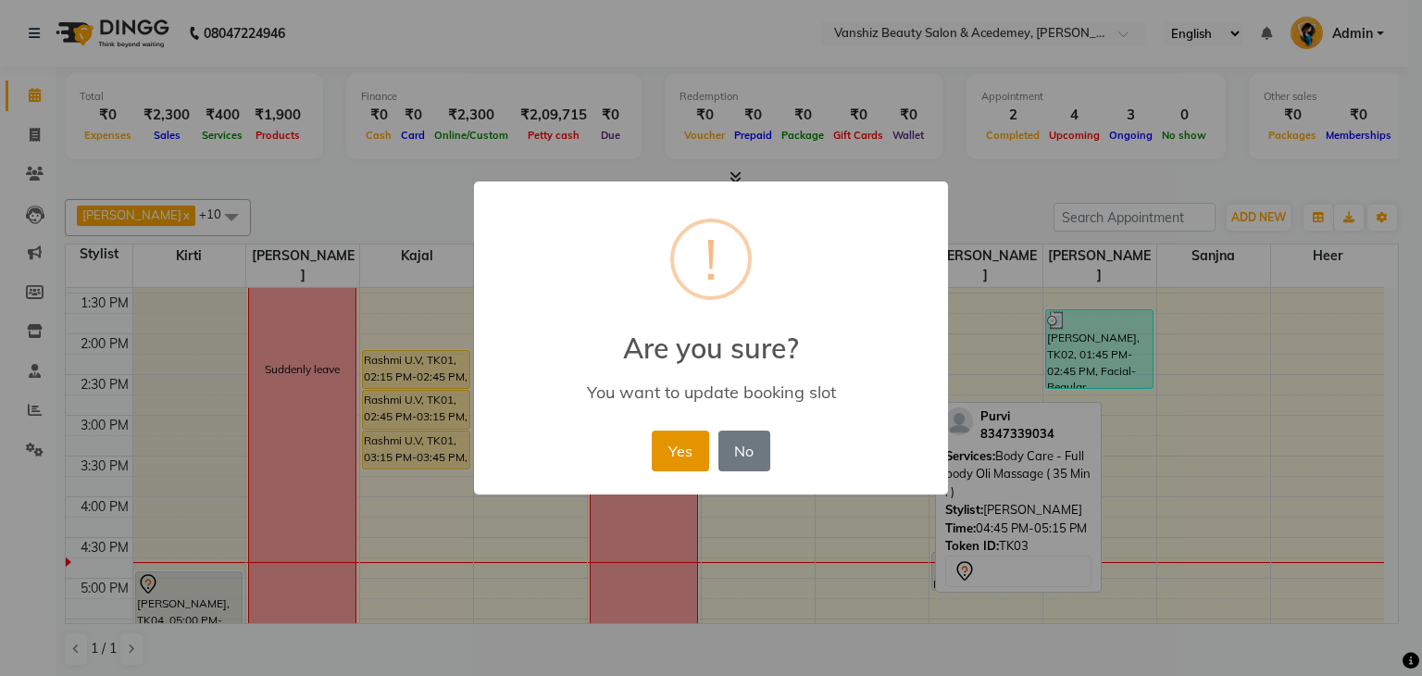
click at [676, 455] on button "Yes" at bounding box center [680, 450] width 56 height 41
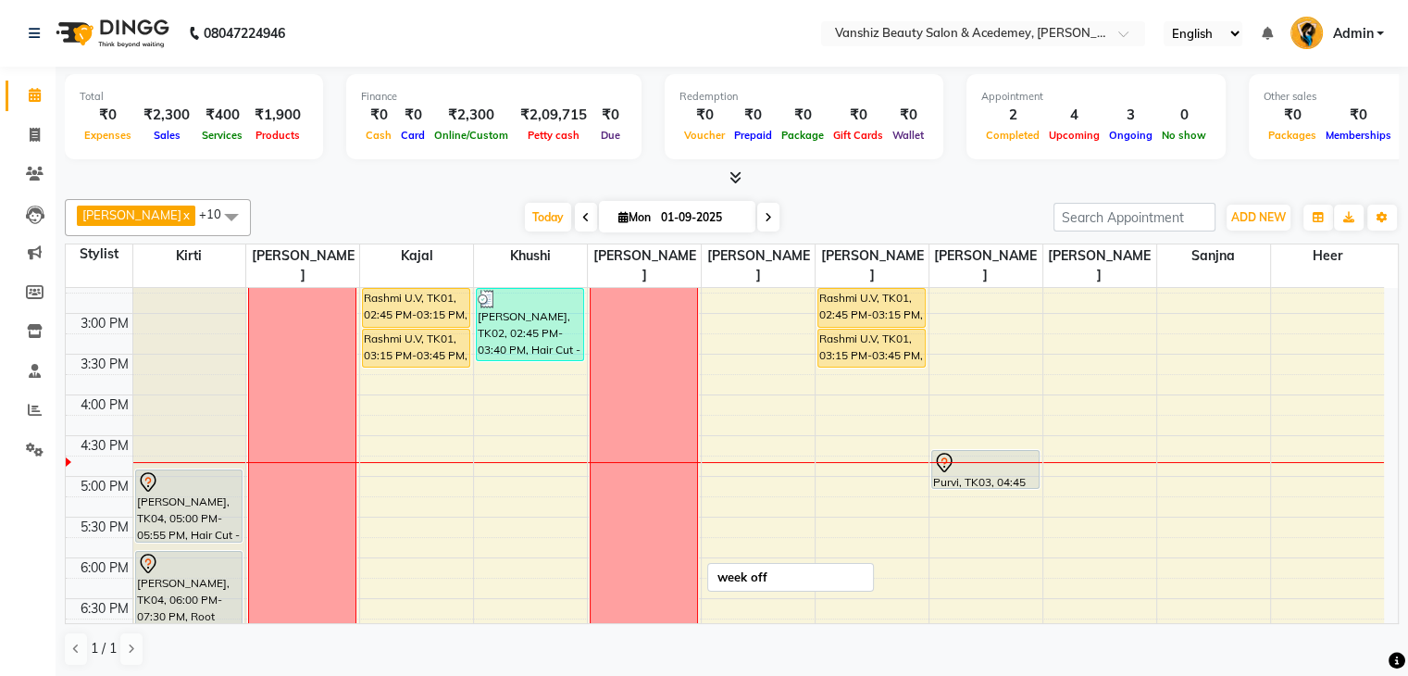
scroll to position [546, 0]
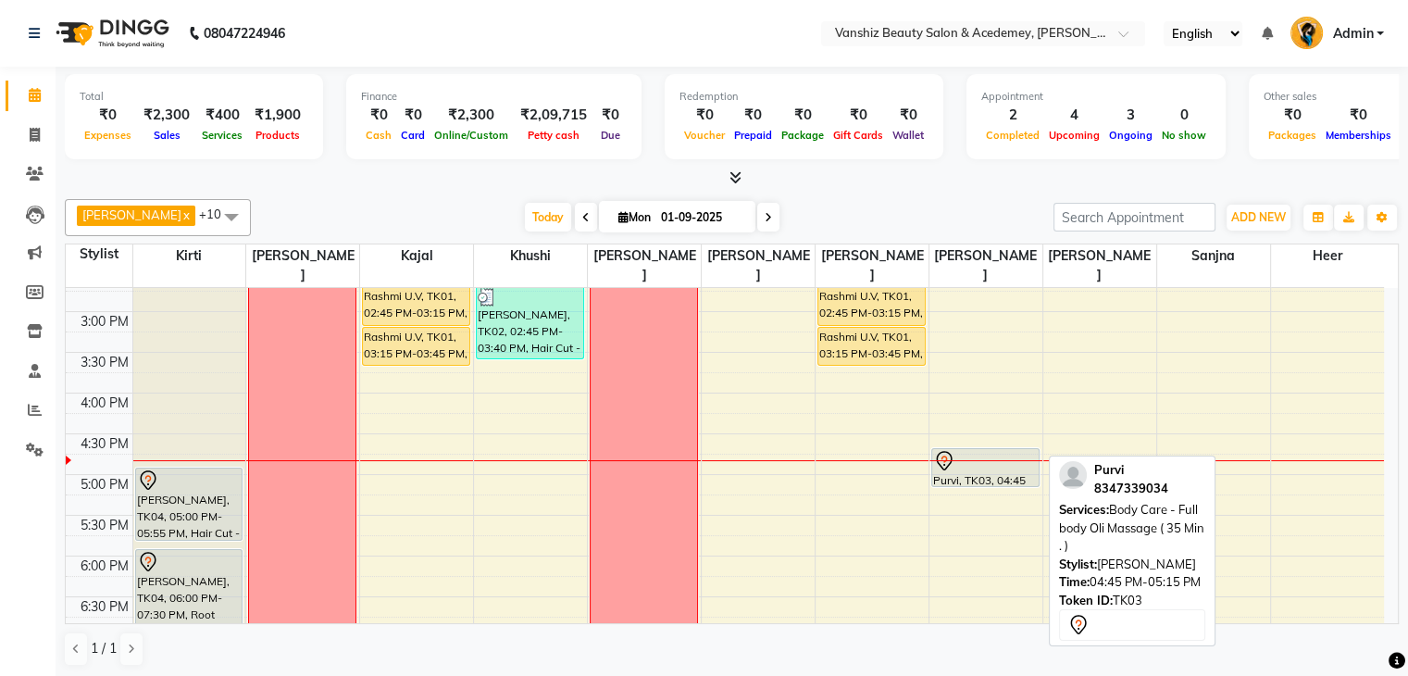
click at [958, 452] on div "Purvi, TK03, 04:45 PM-05:15 PM, Body Care - Full body Oli Massage ( 35 Min . )" at bounding box center [985, 467] width 106 height 37
click at [984, 450] on div at bounding box center [985, 461] width 105 height 22
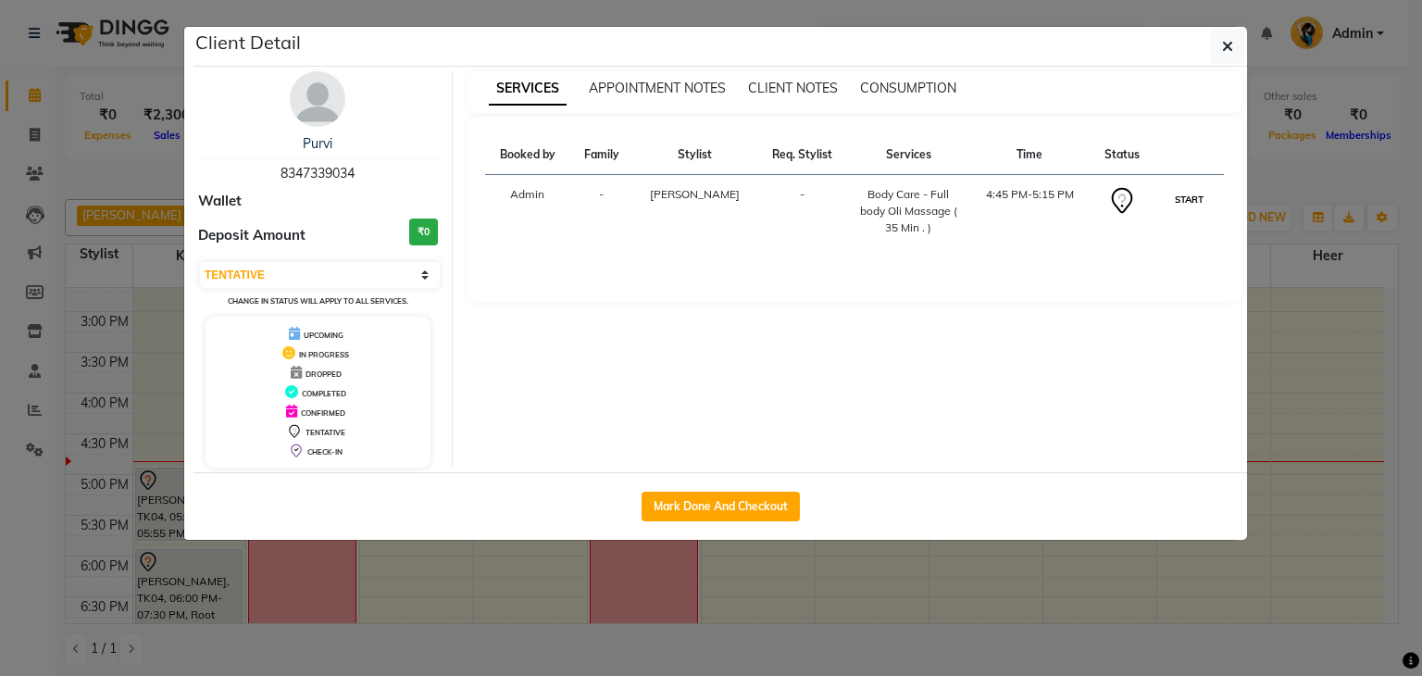
click at [1173, 191] on button "START" at bounding box center [1189, 199] width 38 height 23
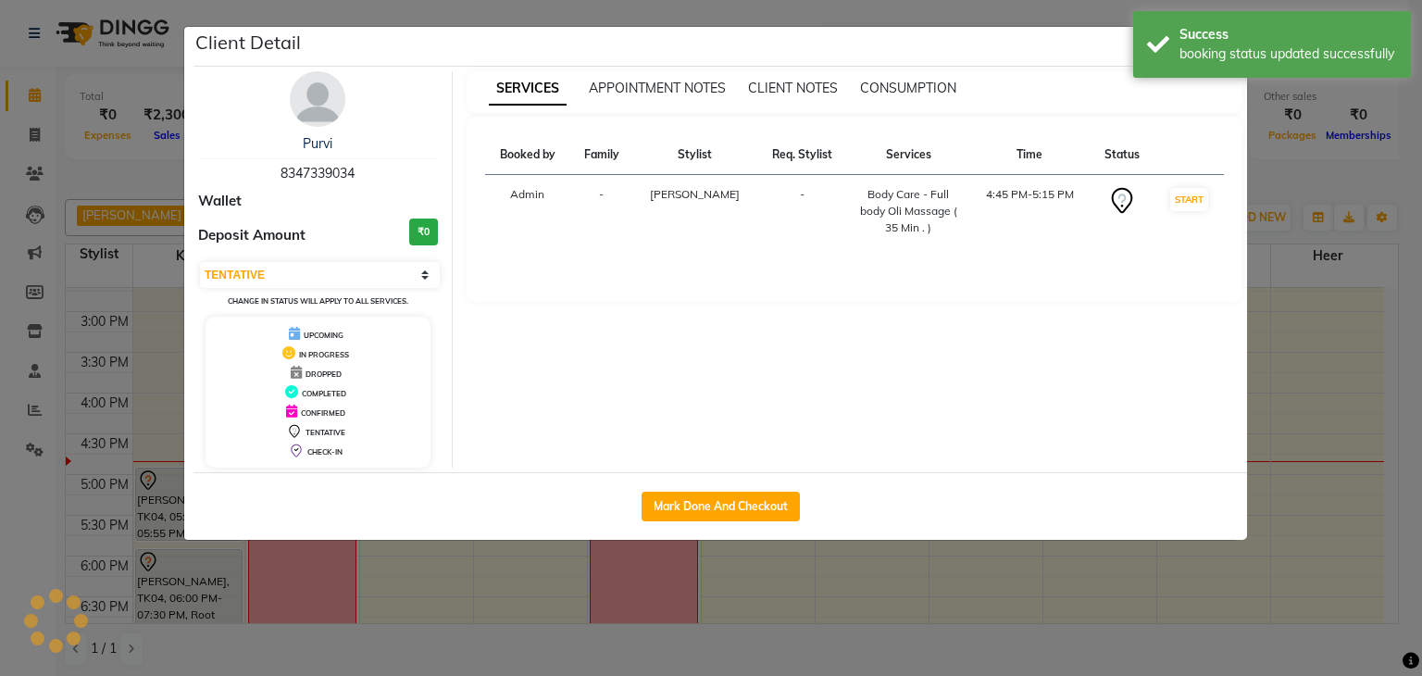
select select "1"
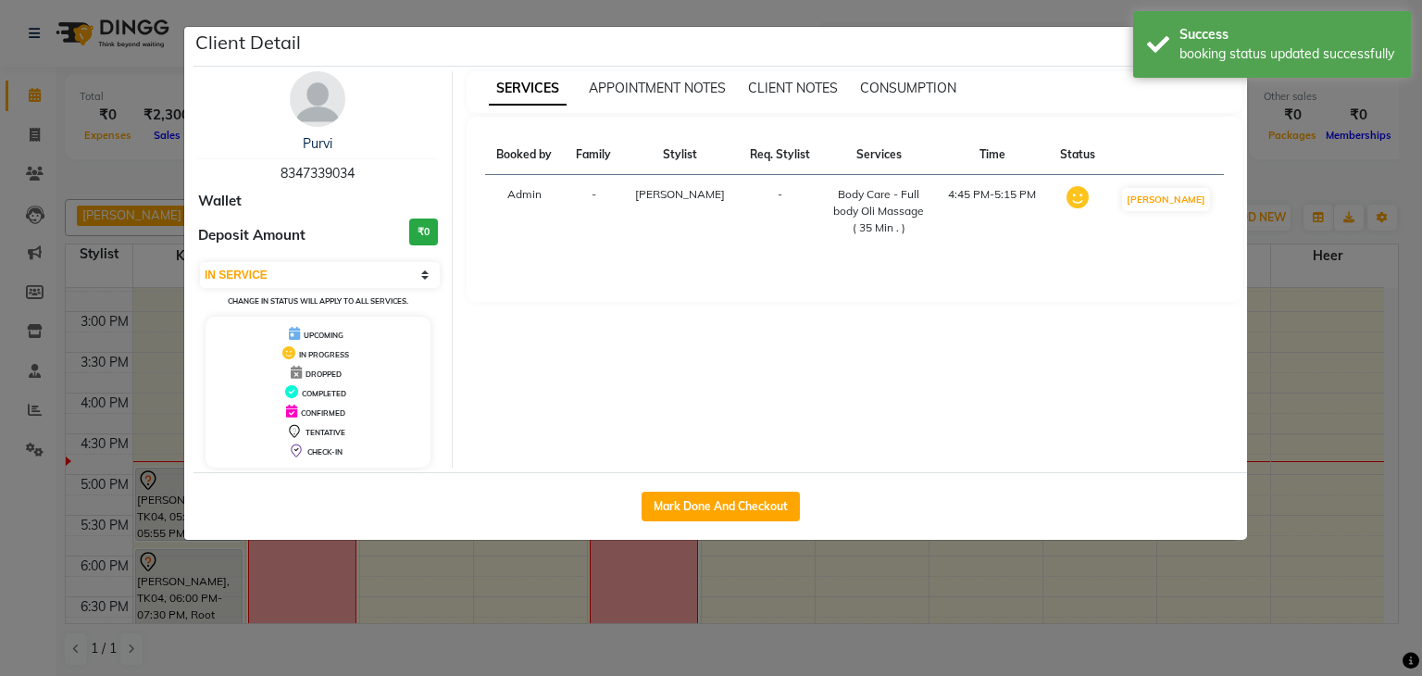
click at [1407, 356] on ngb-modal-window "Client Detail Purvi 8347339034 Wallet Deposit Amount ₹0 Select IN SERVICE CONFI…" at bounding box center [711, 338] width 1422 height 676
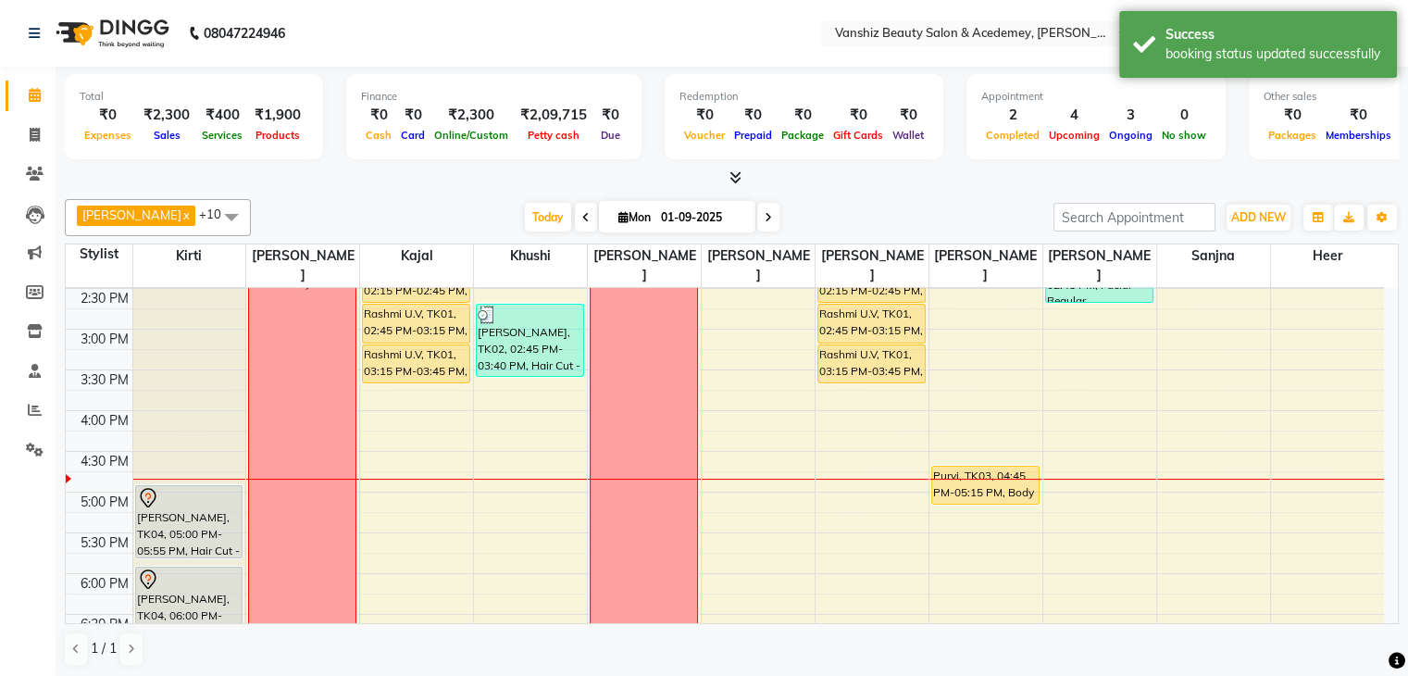
scroll to position [526, 0]
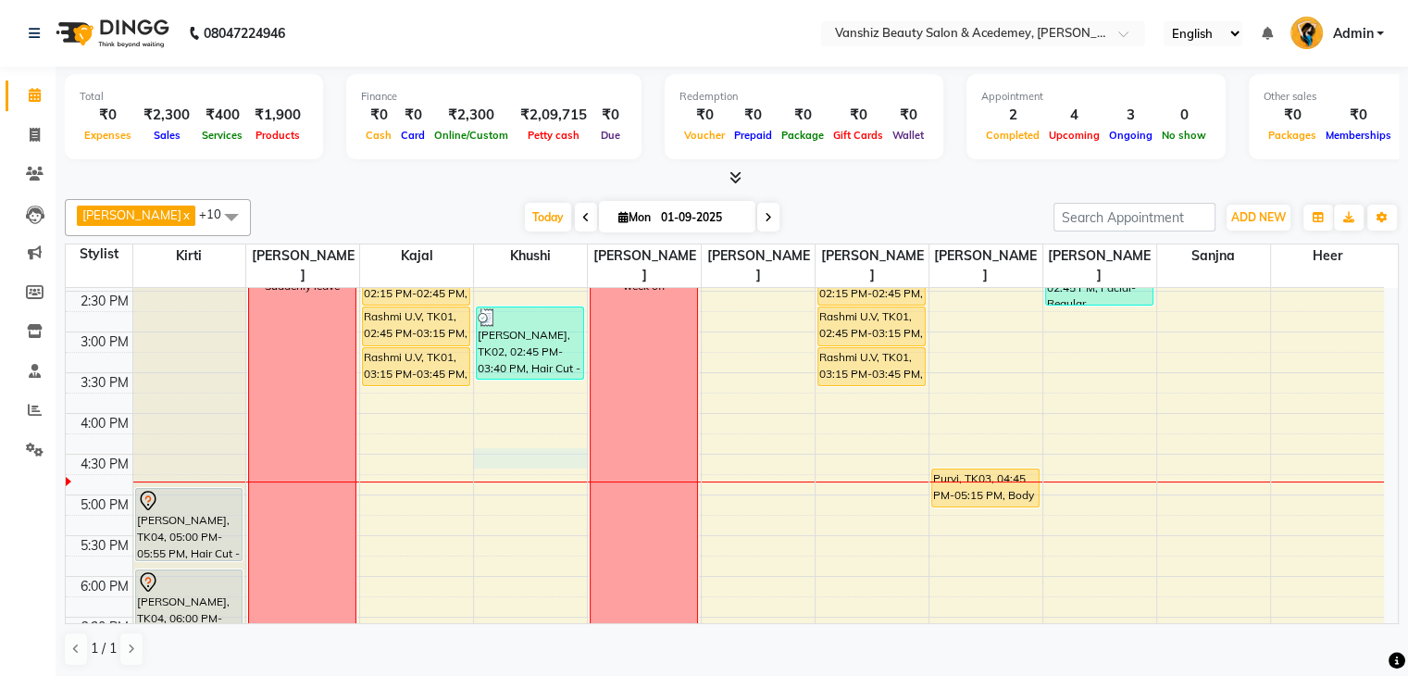
click at [503, 435] on div "8:00 AM 8:30 AM 9:00 AM 9:30 AM 10:00 AM 10:30 AM 11:00 AM 11:30 AM 12:00 PM 12…" at bounding box center [725, 291] width 1318 height 1058
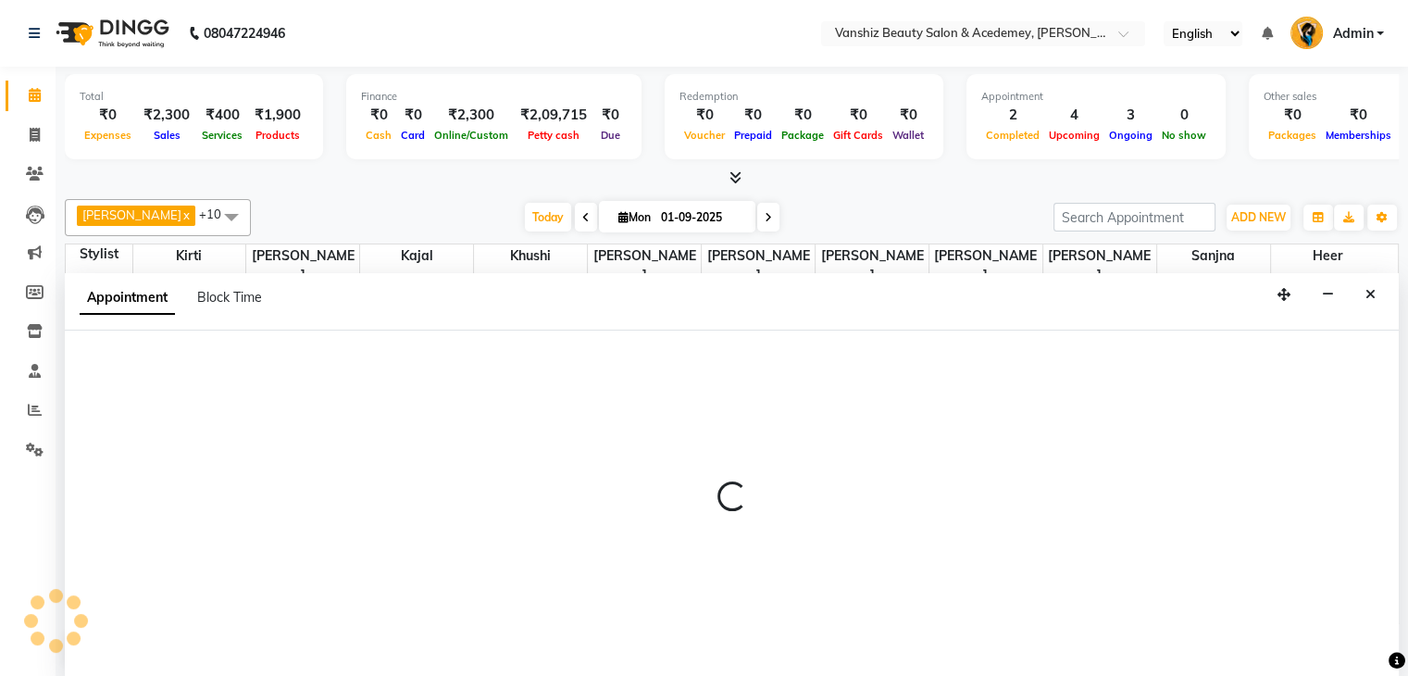
scroll to position [1, 0]
select select "78799"
select select "tentative"
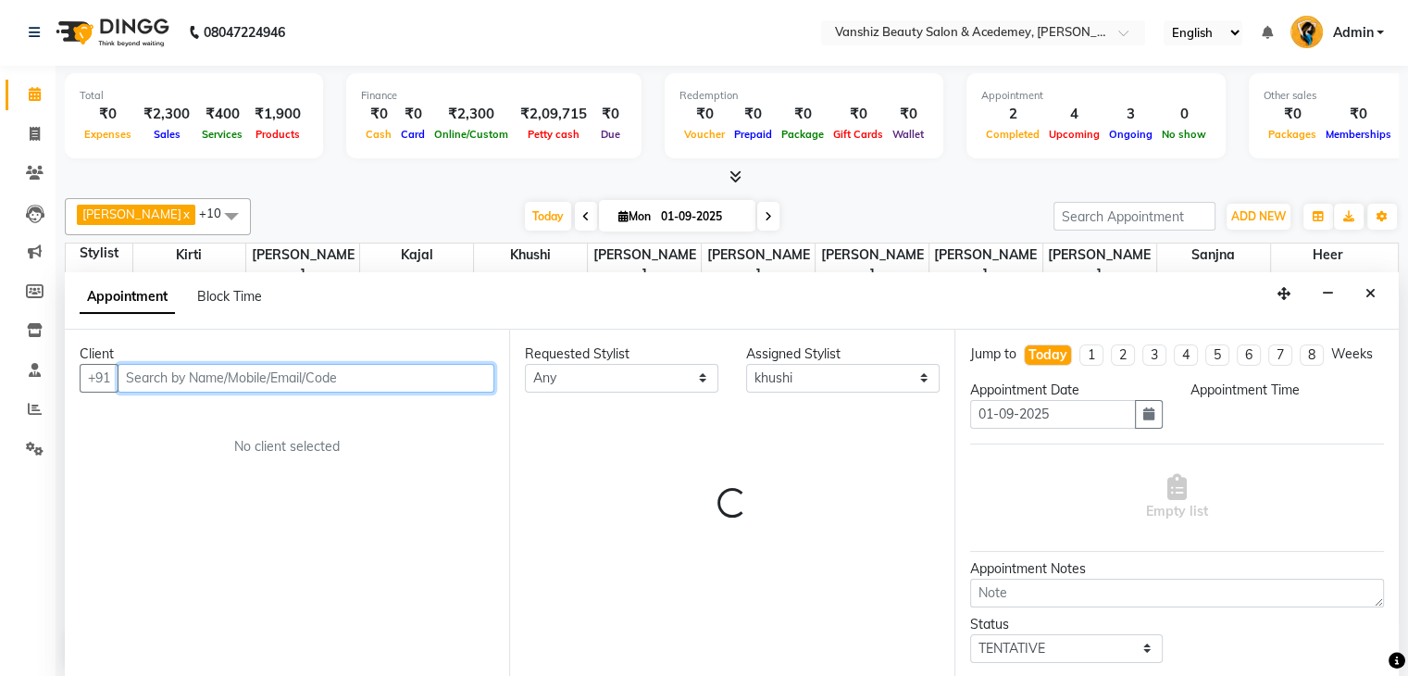
select select "990"
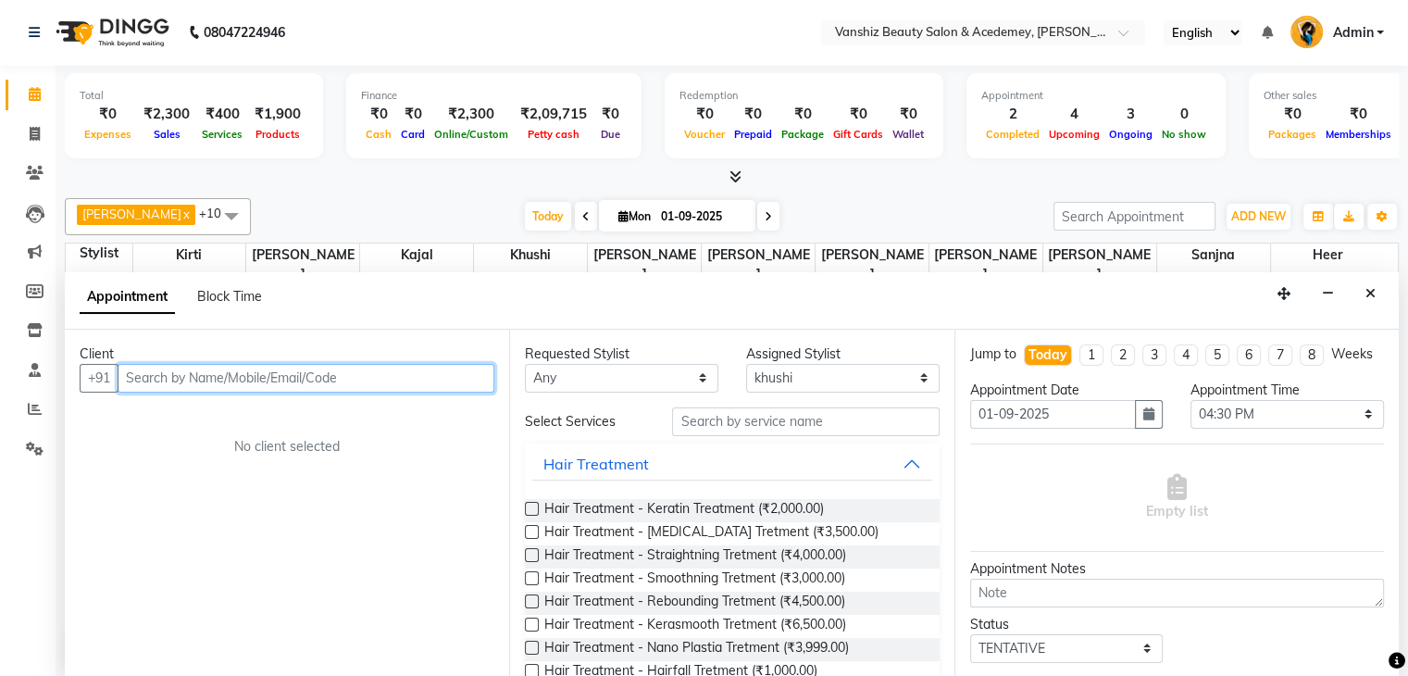
click at [196, 377] on input "text" at bounding box center [306, 378] width 377 height 29
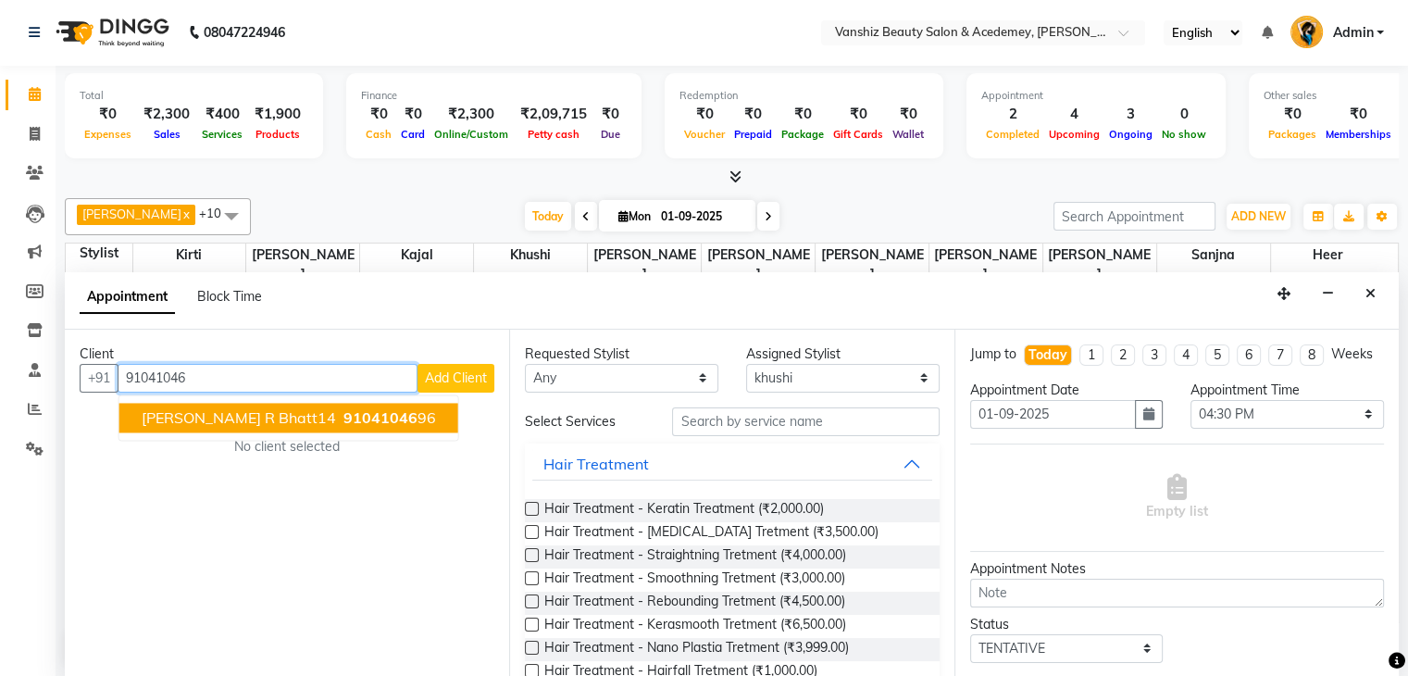
click at [201, 410] on span "[PERSON_NAME] r bhatt14" at bounding box center [239, 417] width 194 height 19
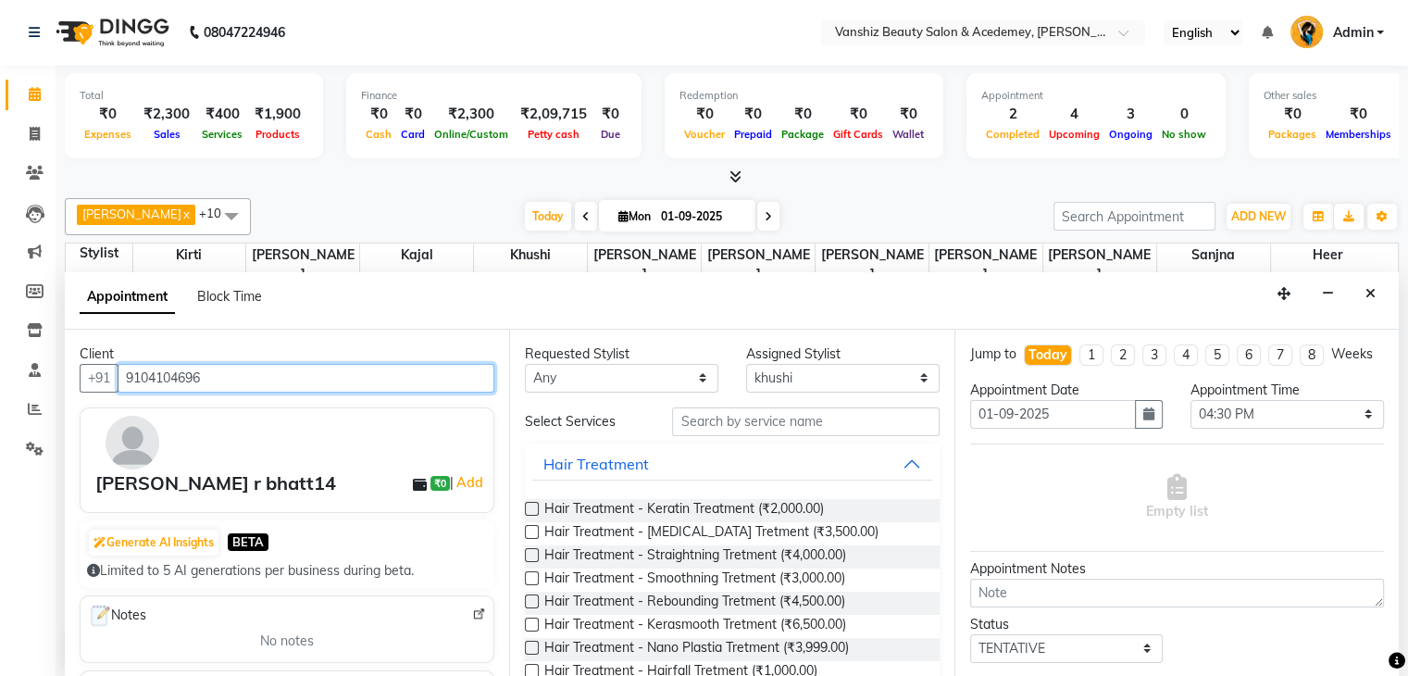
type input "9104104696"
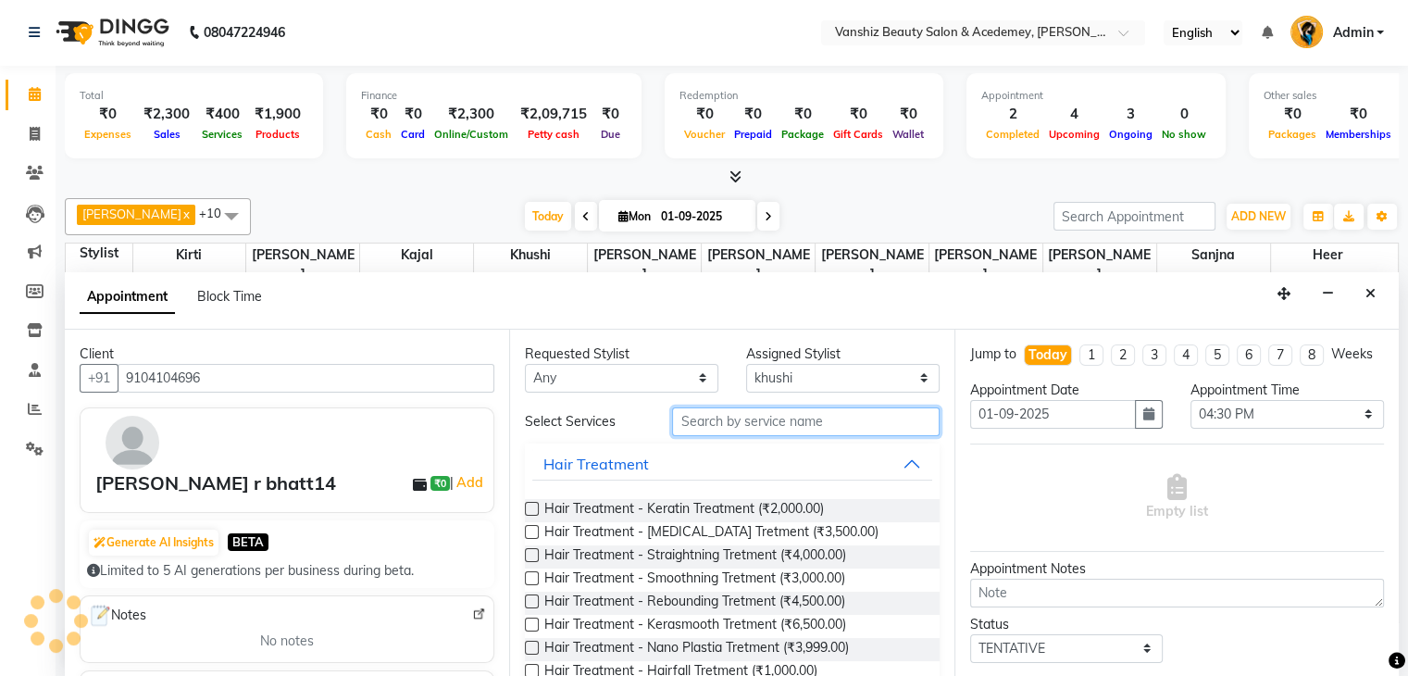
click at [696, 419] on input "text" at bounding box center [805, 421] width 267 height 29
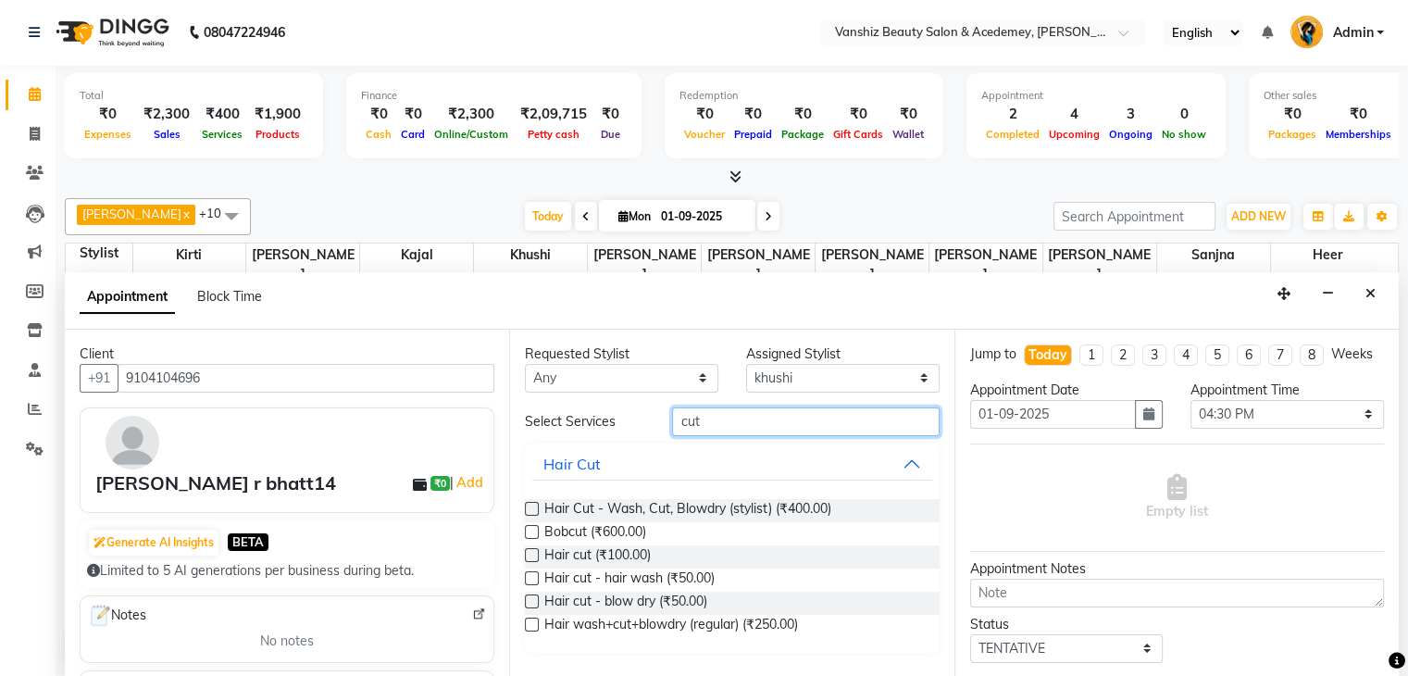
type input "cut"
click at [530, 508] on label at bounding box center [532, 509] width 14 height 14
click at [530, 508] on input "checkbox" at bounding box center [531, 511] width 12 height 12
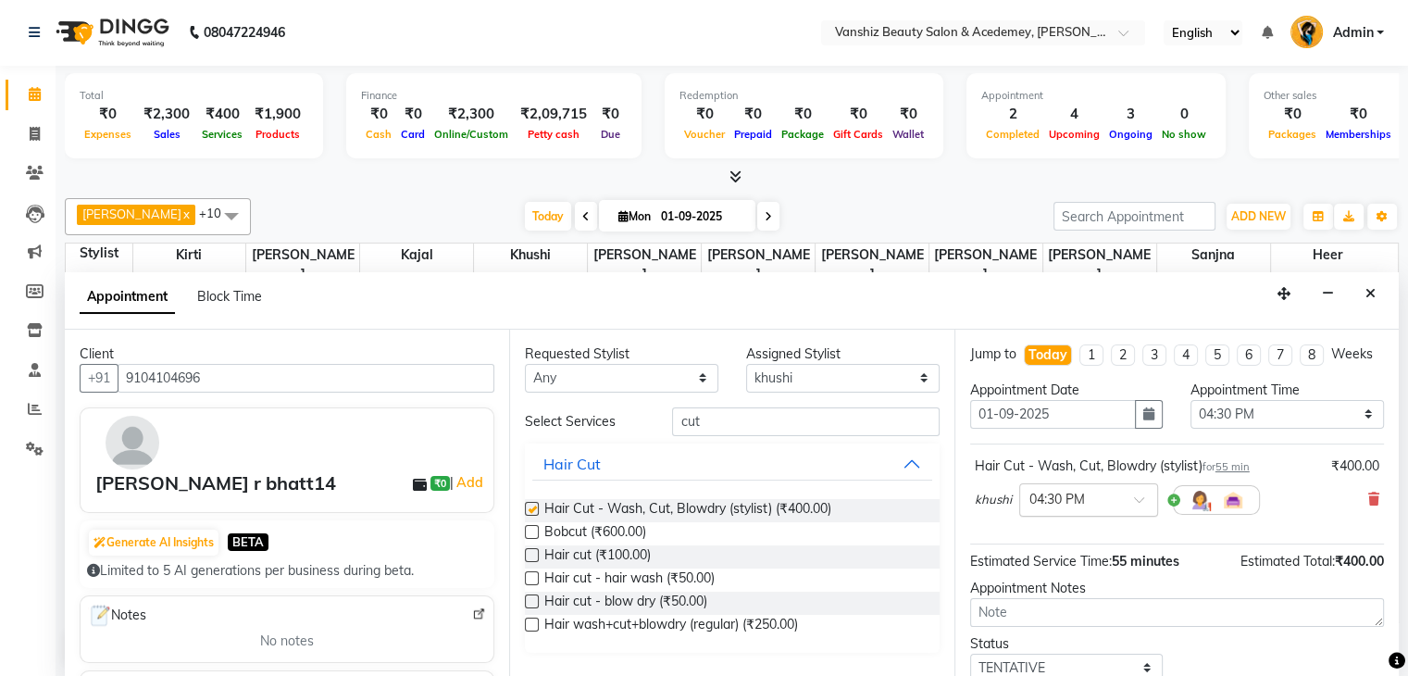
checkbox input "false"
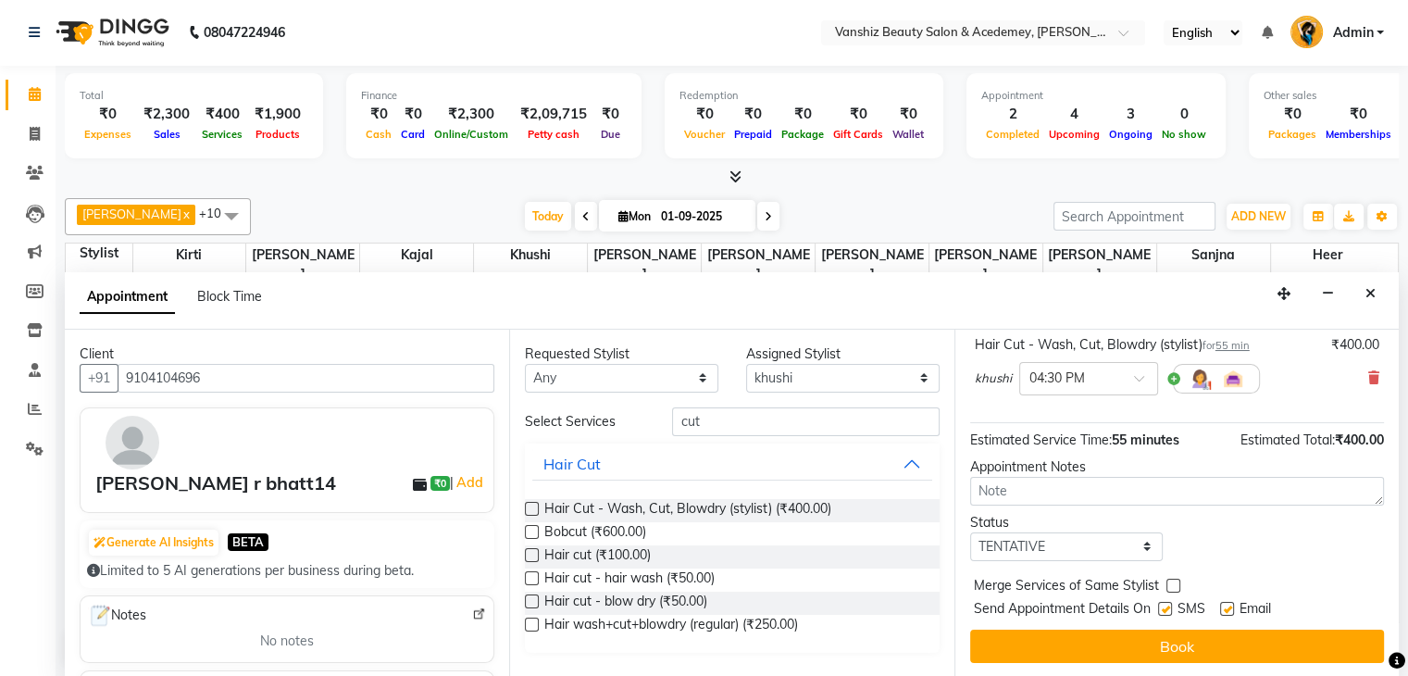
click at [1229, 608] on label at bounding box center [1227, 609] width 14 height 14
click at [1229, 608] on input "checkbox" at bounding box center [1226, 611] width 12 height 12
checkbox input "false"
click at [1162, 605] on label at bounding box center [1165, 609] width 14 height 14
click at [1162, 605] on input "checkbox" at bounding box center [1164, 611] width 12 height 12
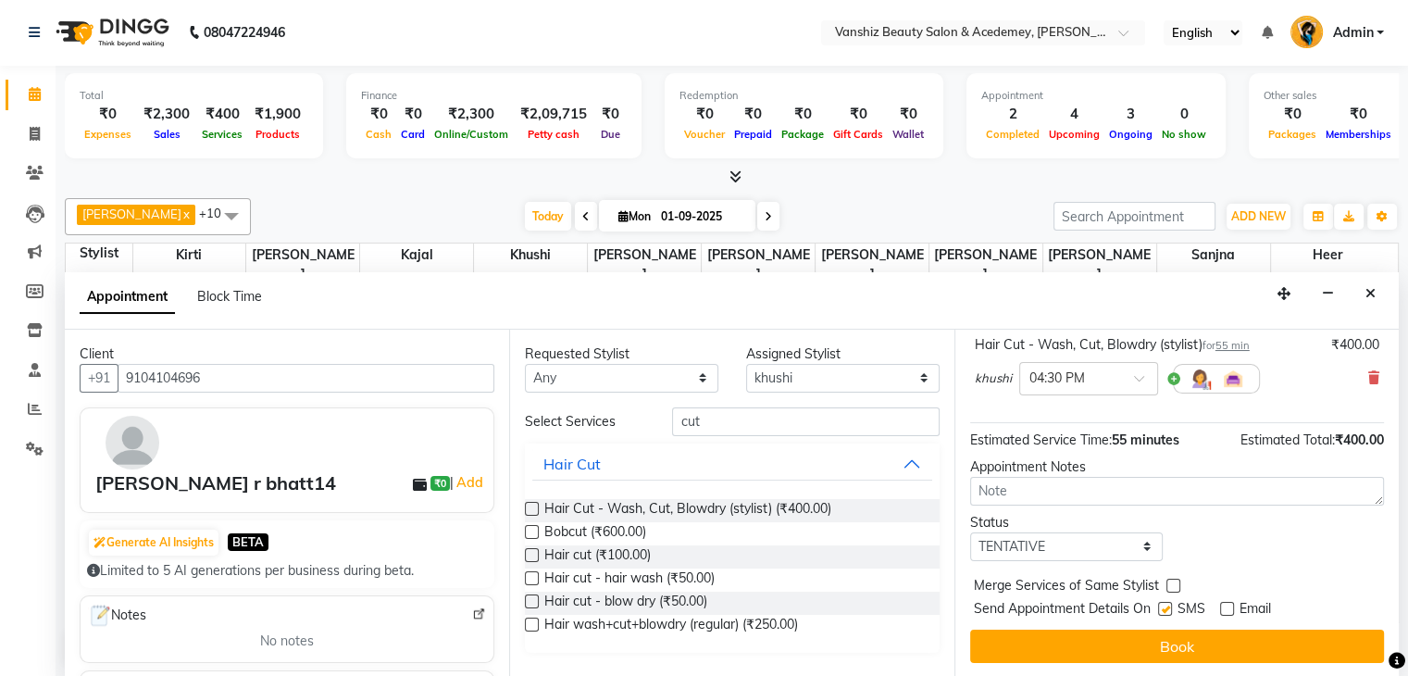
checkbox input "false"
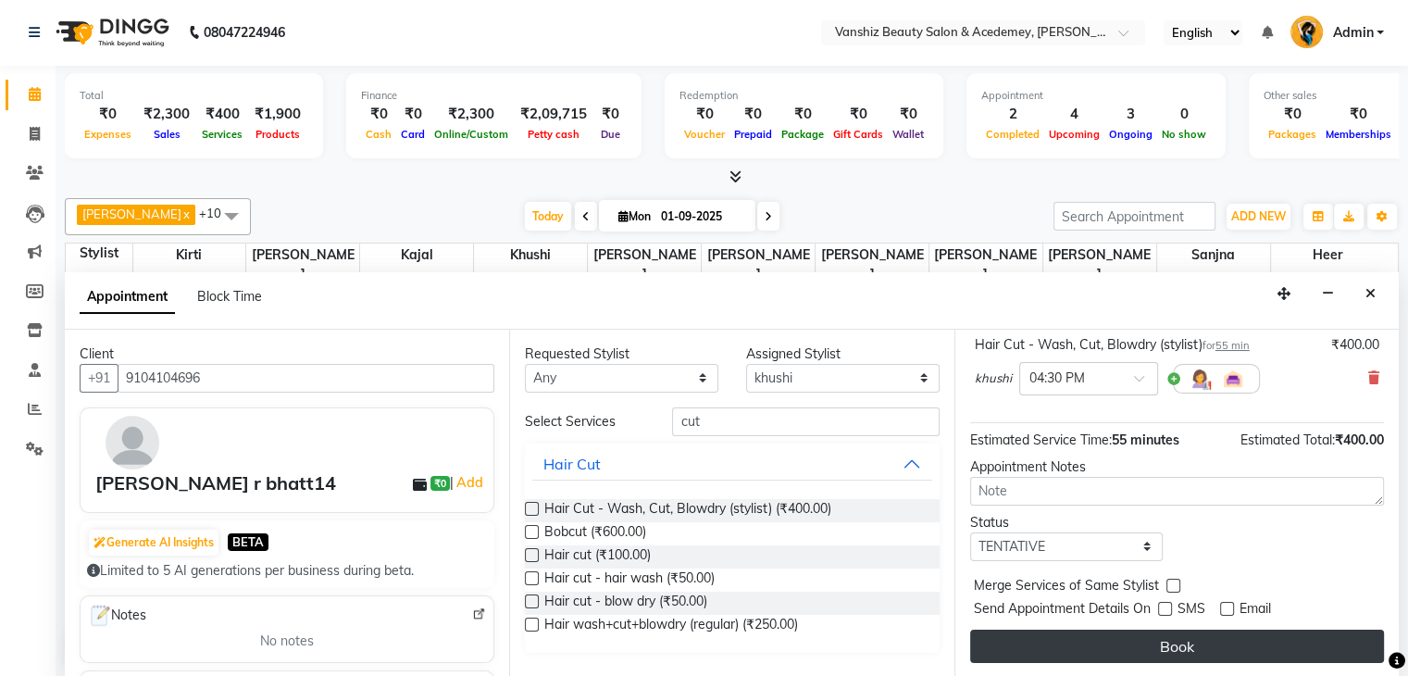
click at [1175, 638] on button "Book" at bounding box center [1177, 646] width 414 height 33
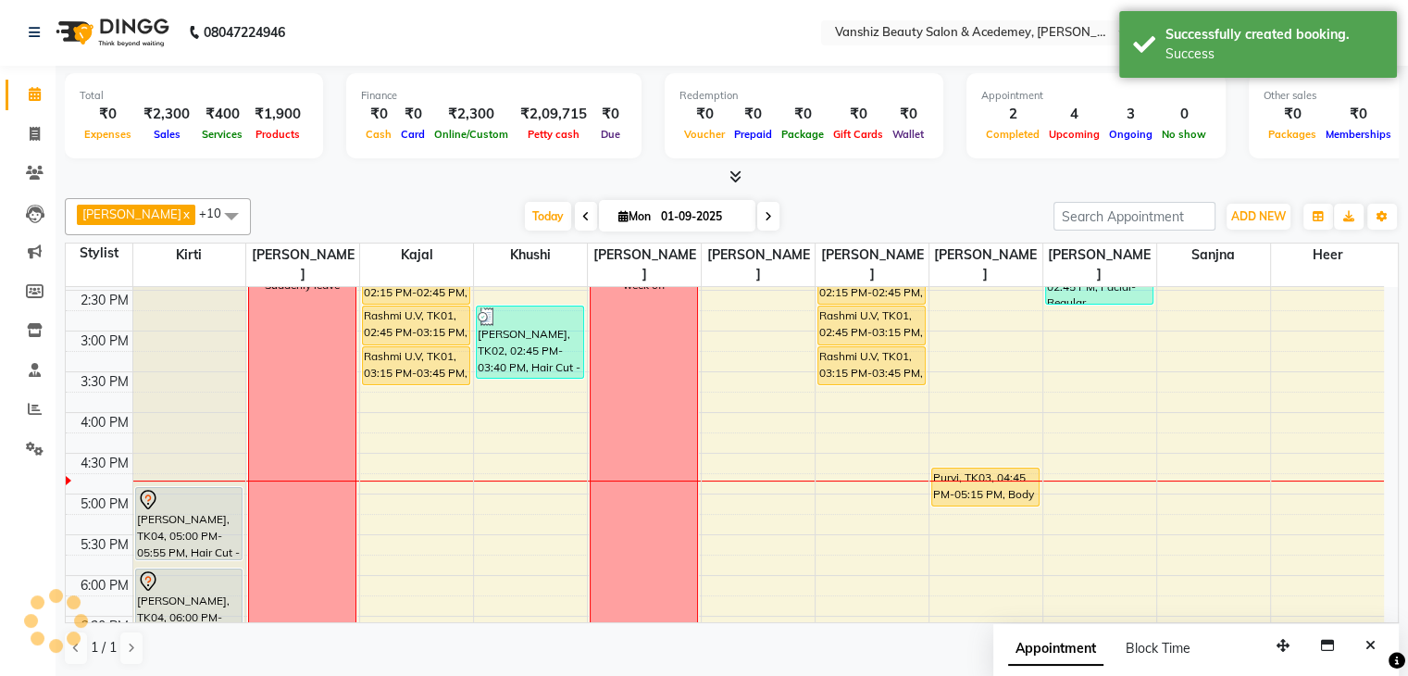
scroll to position [0, 0]
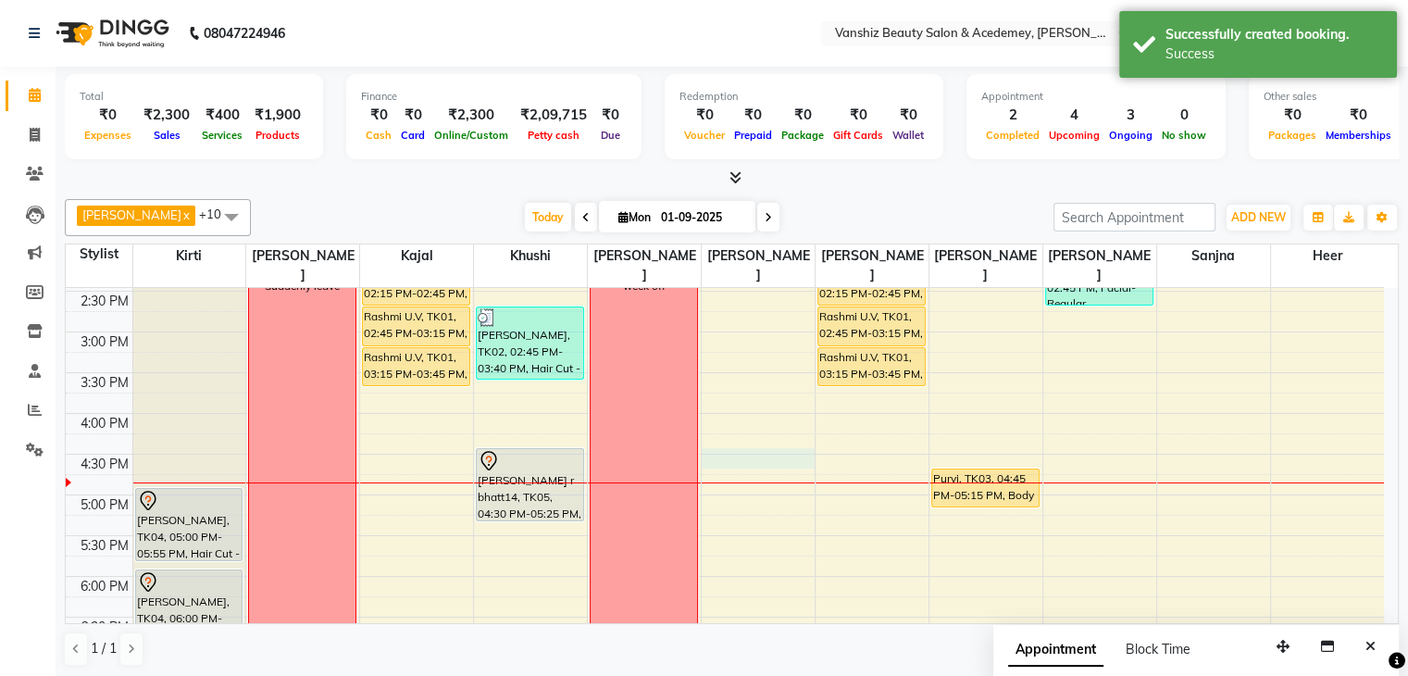
click at [718, 433] on div "8:00 AM 8:30 AM 9:00 AM 9:30 AM 10:00 AM 10:30 AM 11:00 AM 11:30 AM 12:00 PM 12…" at bounding box center [725, 291] width 1318 height 1058
select select "87480"
select select "990"
select select "tentative"
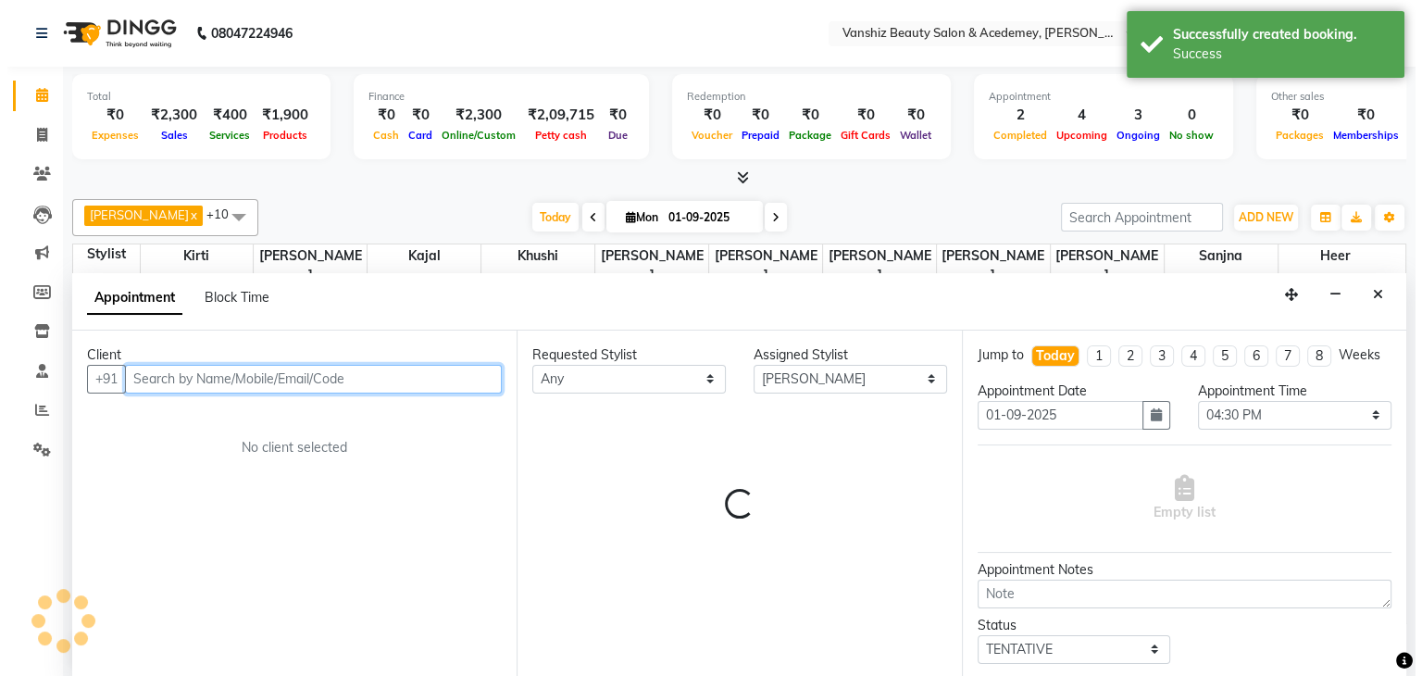
scroll to position [1, 0]
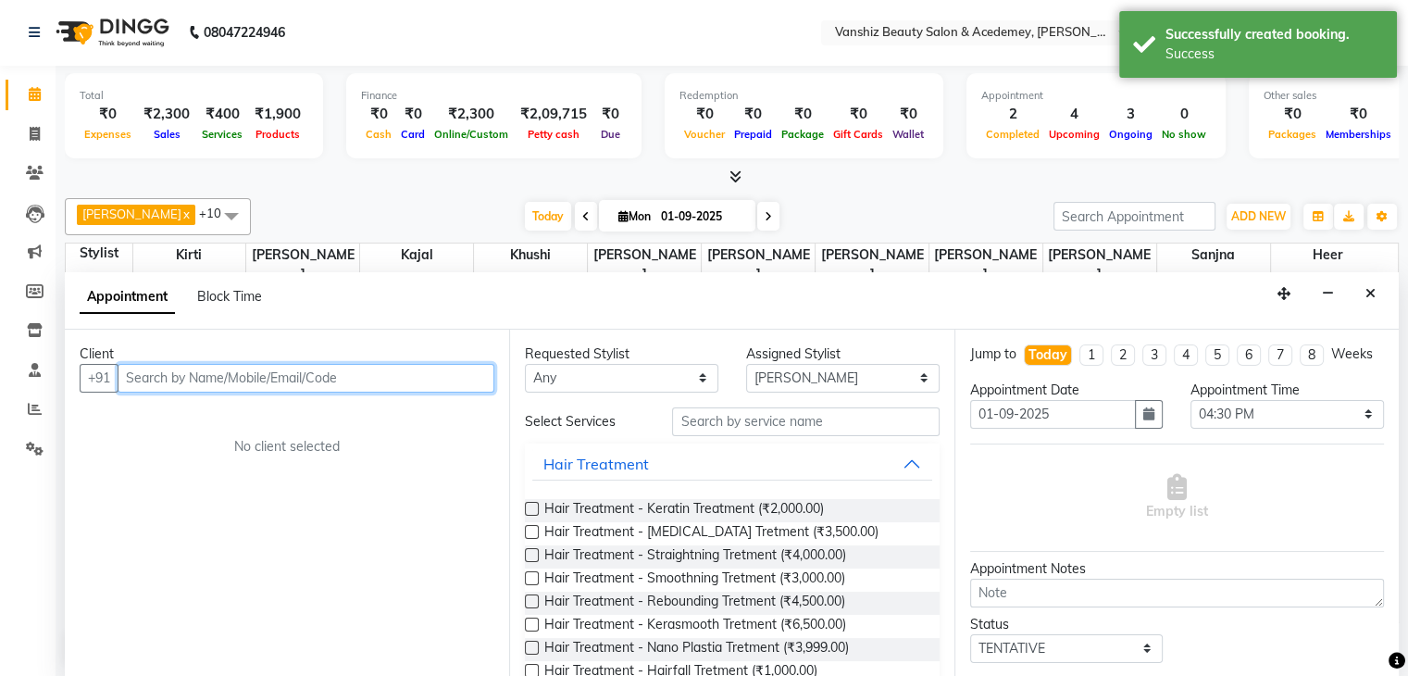
click at [436, 372] on input "text" at bounding box center [306, 378] width 377 height 29
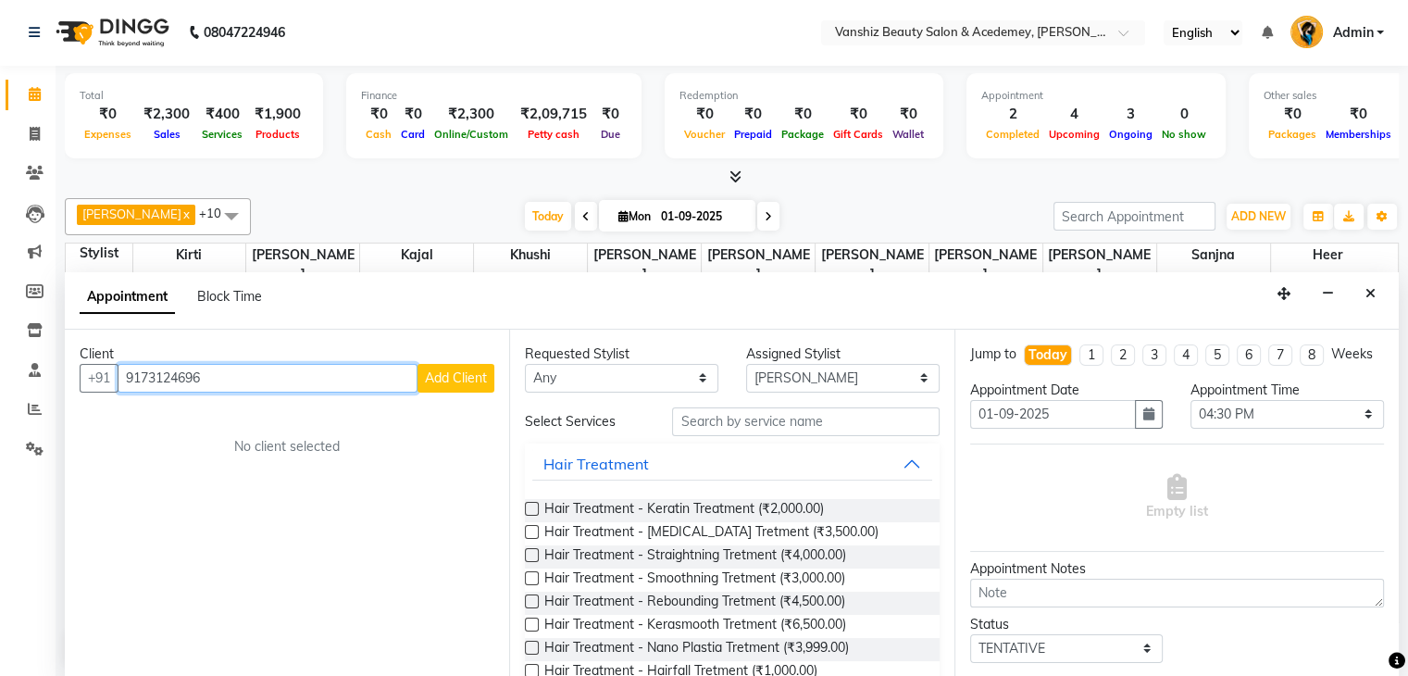
type input "9173124696"
click at [452, 379] on span "Add Client" at bounding box center [456, 377] width 62 height 17
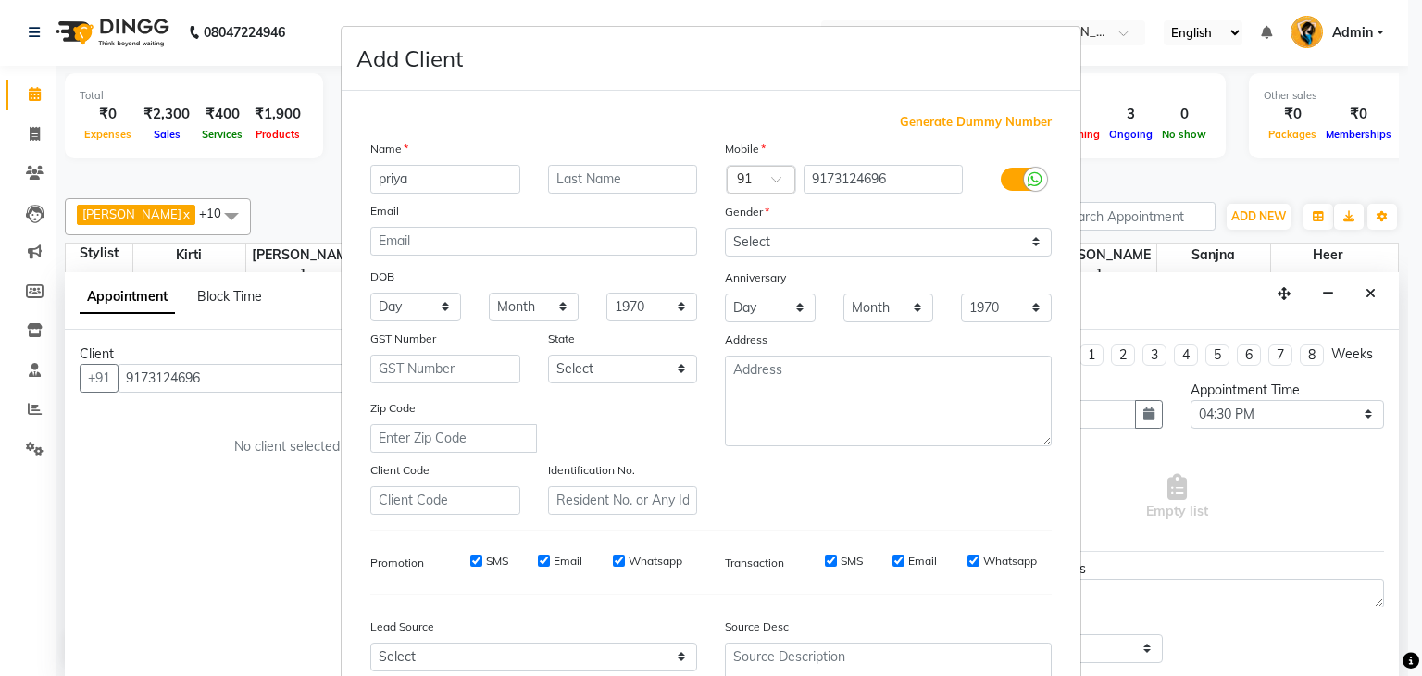
type input "priya"
click at [604, 174] on input "text" at bounding box center [623, 179] width 150 height 29
type input "[PERSON_NAME]"
click at [860, 240] on select "Select [DEMOGRAPHIC_DATA] [DEMOGRAPHIC_DATA] Other Prefer Not To Say" at bounding box center [888, 242] width 327 height 29
select select "[DEMOGRAPHIC_DATA]"
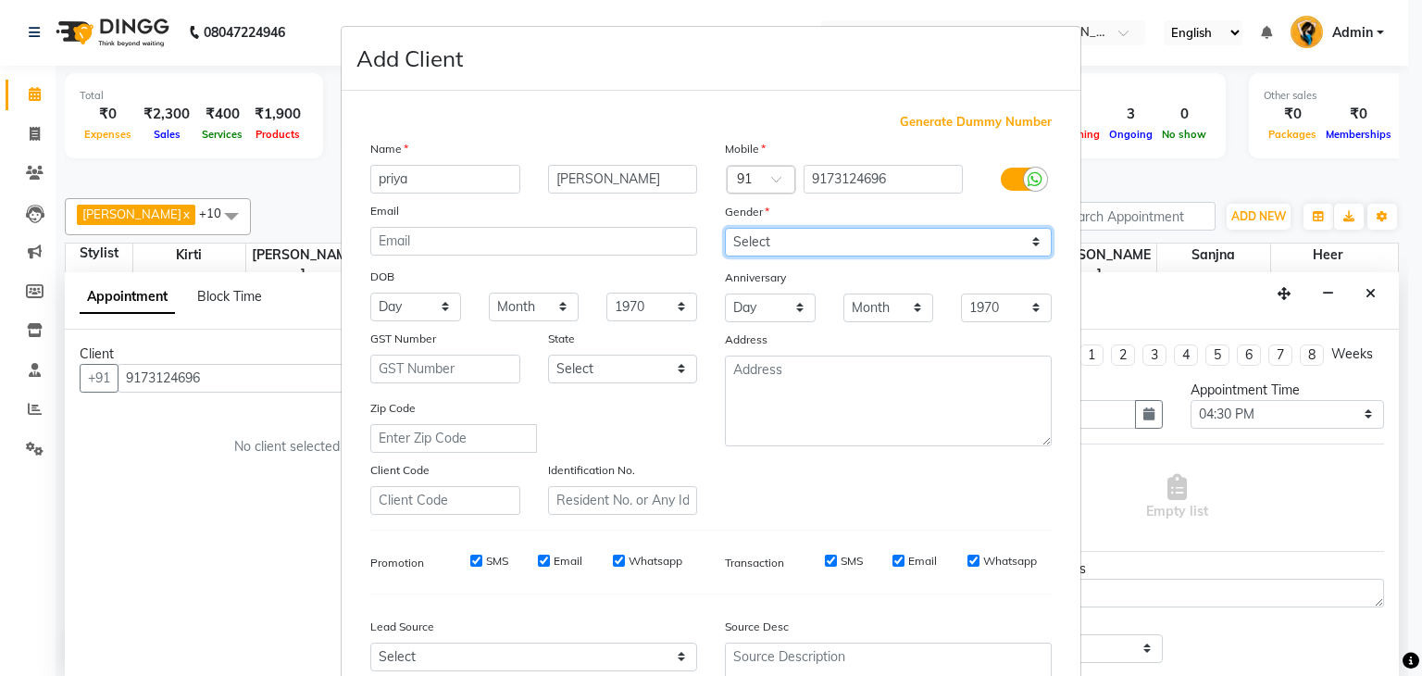
click at [725, 229] on select "Select [DEMOGRAPHIC_DATA] [DEMOGRAPHIC_DATA] Other Prefer Not To Say" at bounding box center [888, 242] width 327 height 29
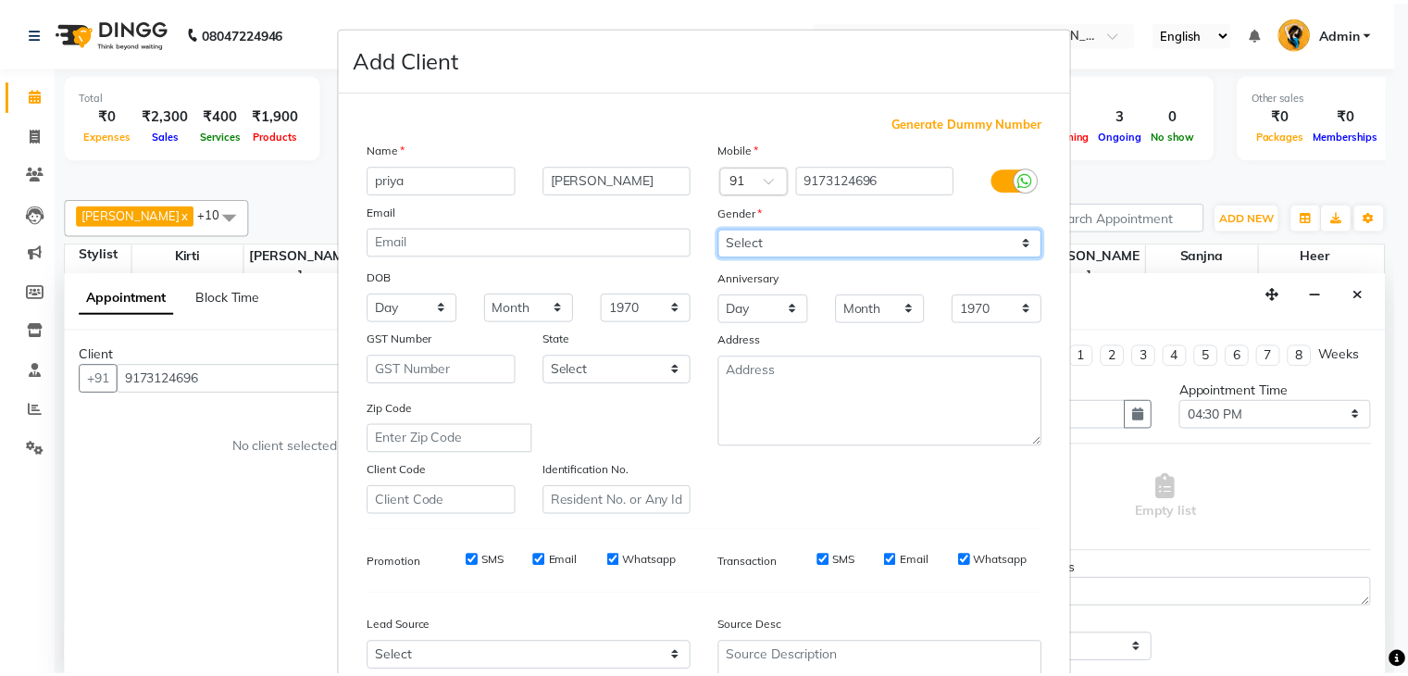
scroll to position [188, 0]
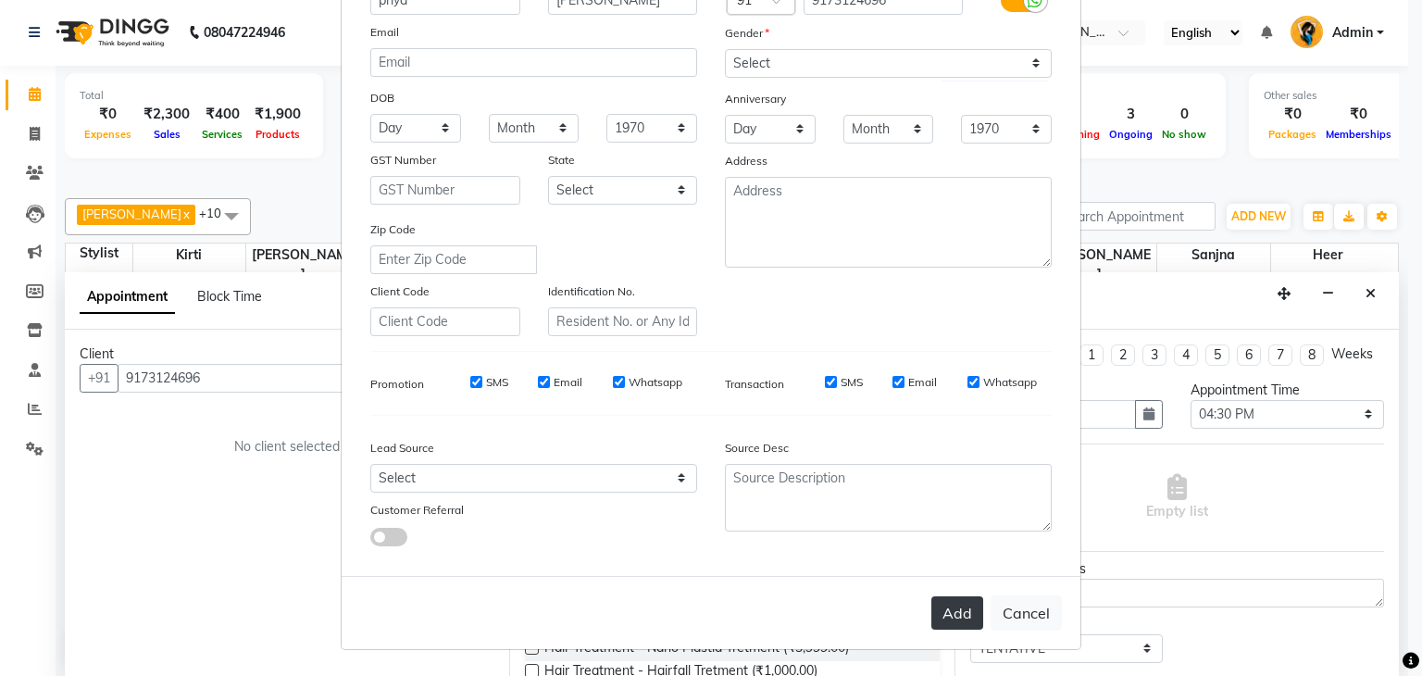
click at [963, 616] on button "Add" at bounding box center [957, 612] width 52 height 33
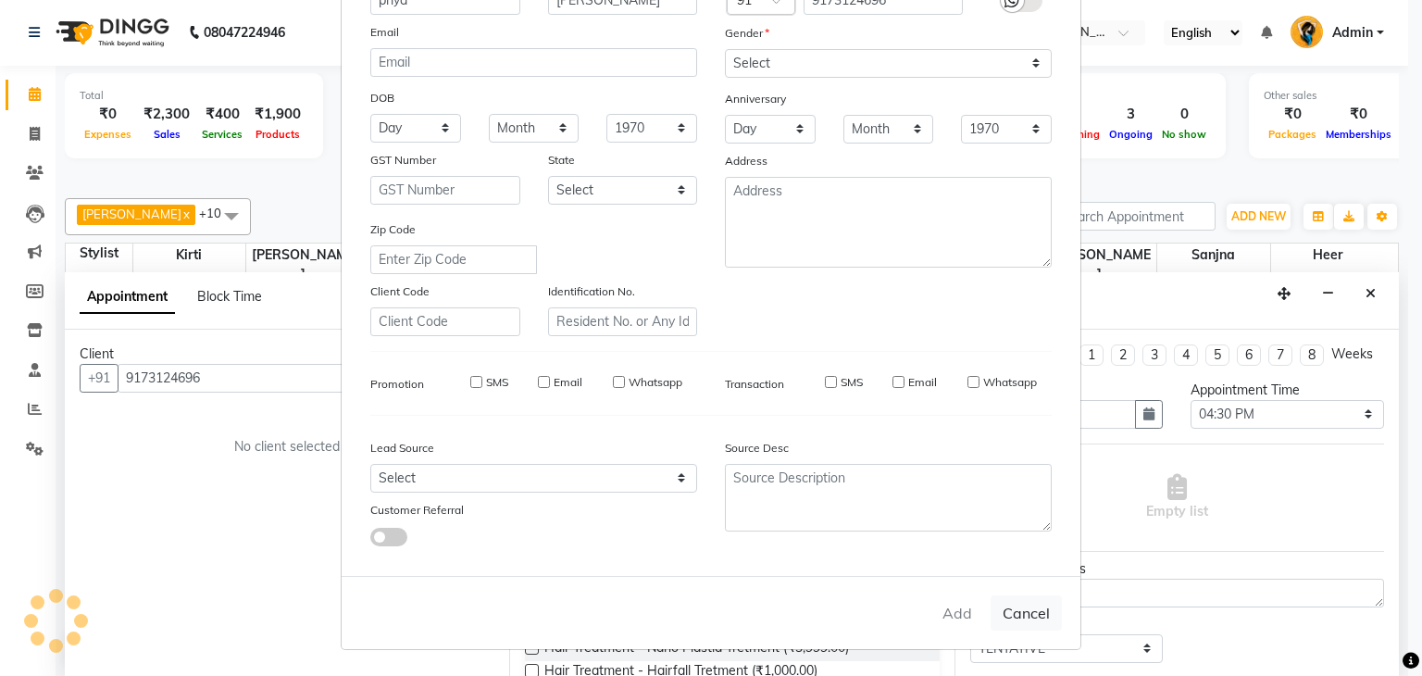
select select
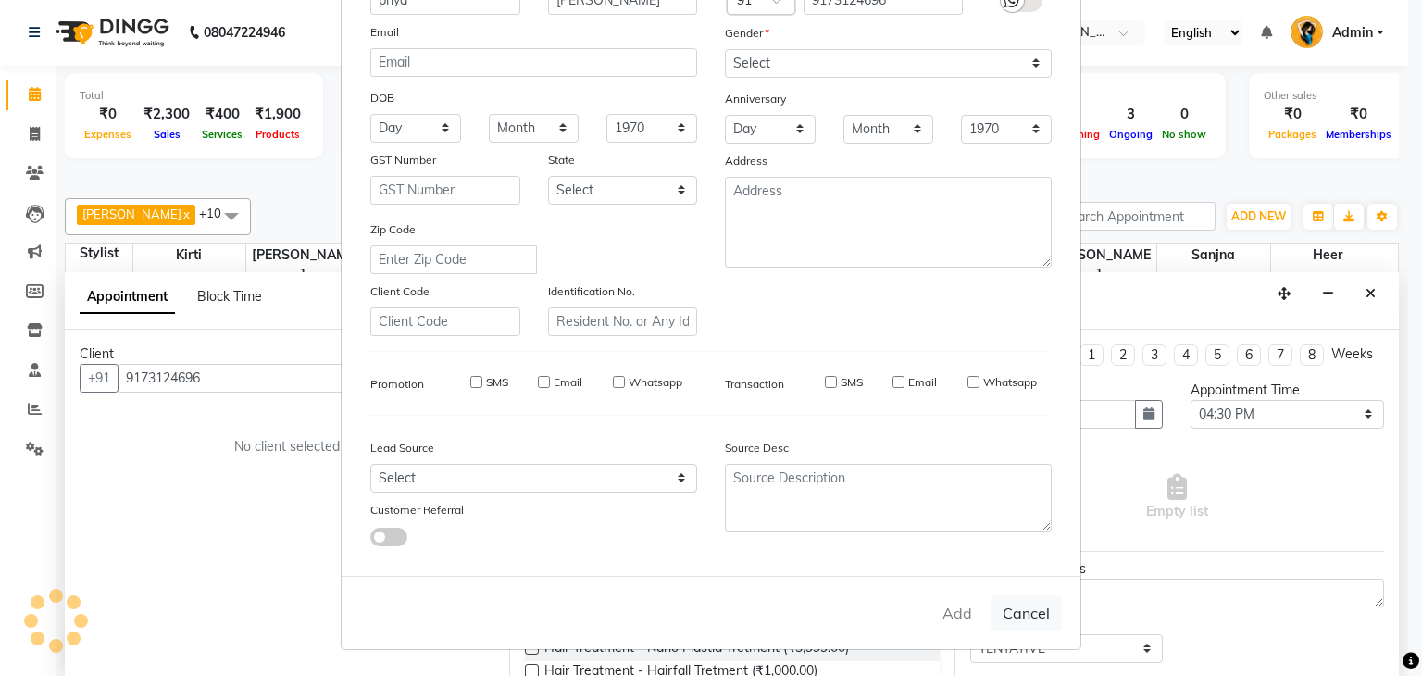
select select
checkbox input "false"
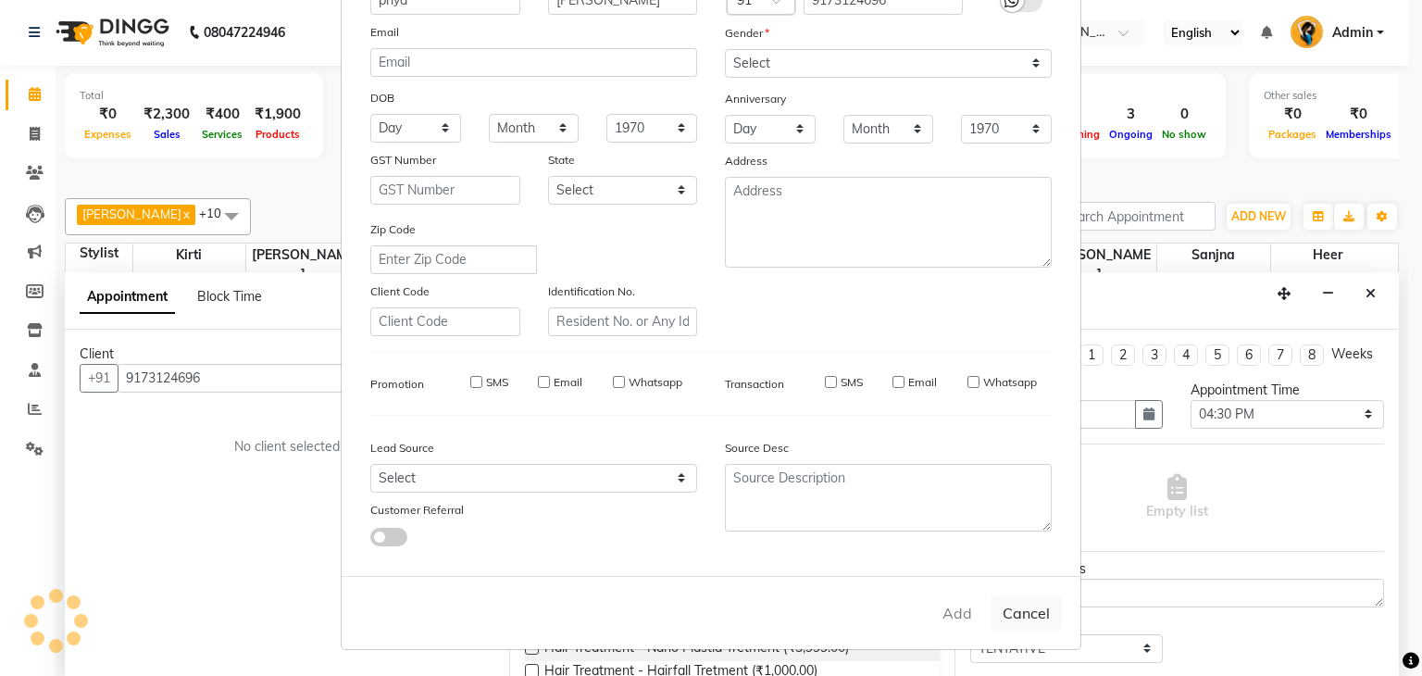
checkbox input "false"
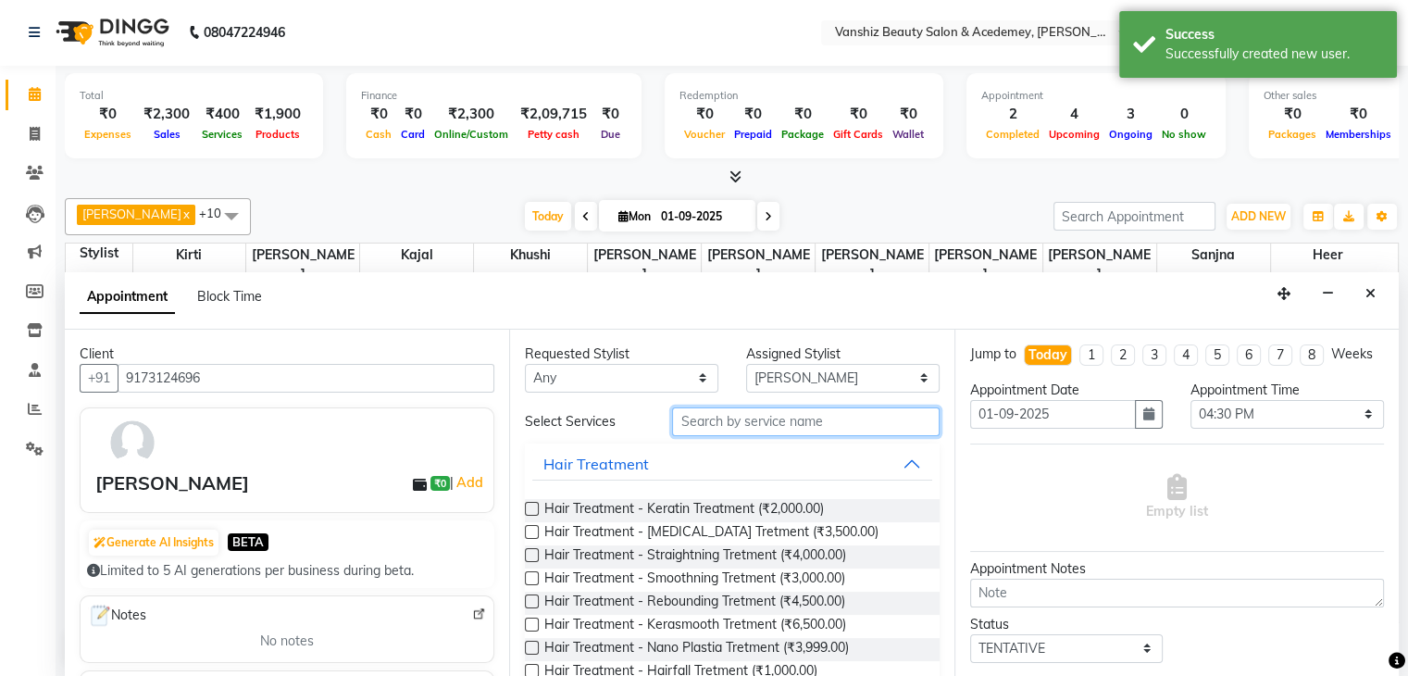
click at [741, 422] on input "text" at bounding box center [805, 421] width 267 height 29
type input "e"
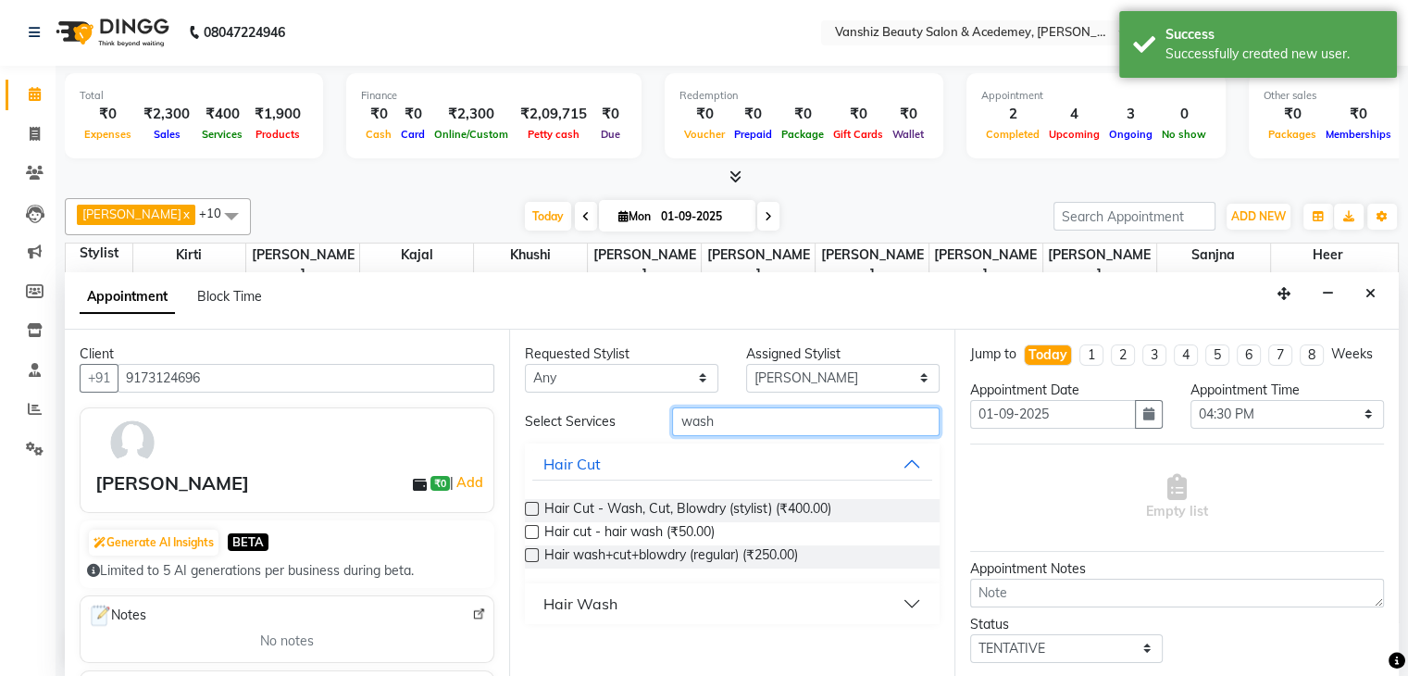
type input "wash"
click at [589, 595] on div "Hair Wash" at bounding box center [580, 603] width 74 height 22
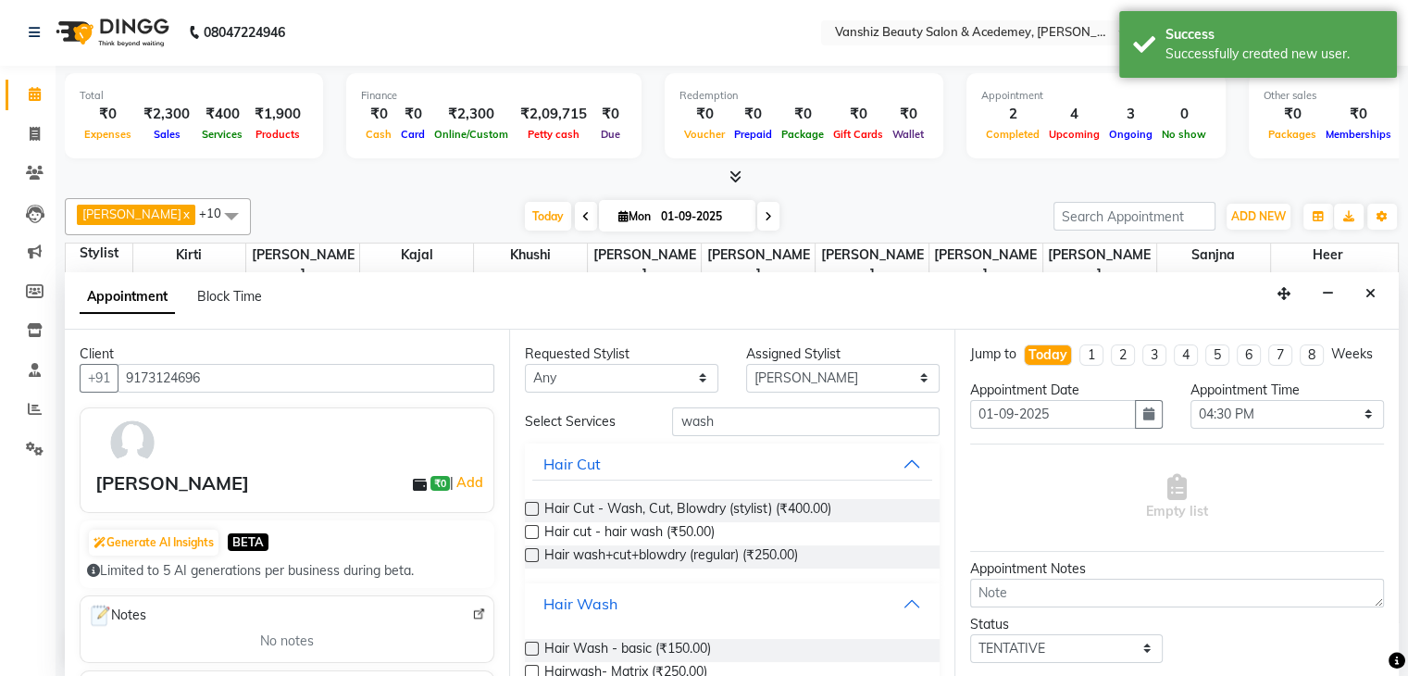
scroll to position [59, 0]
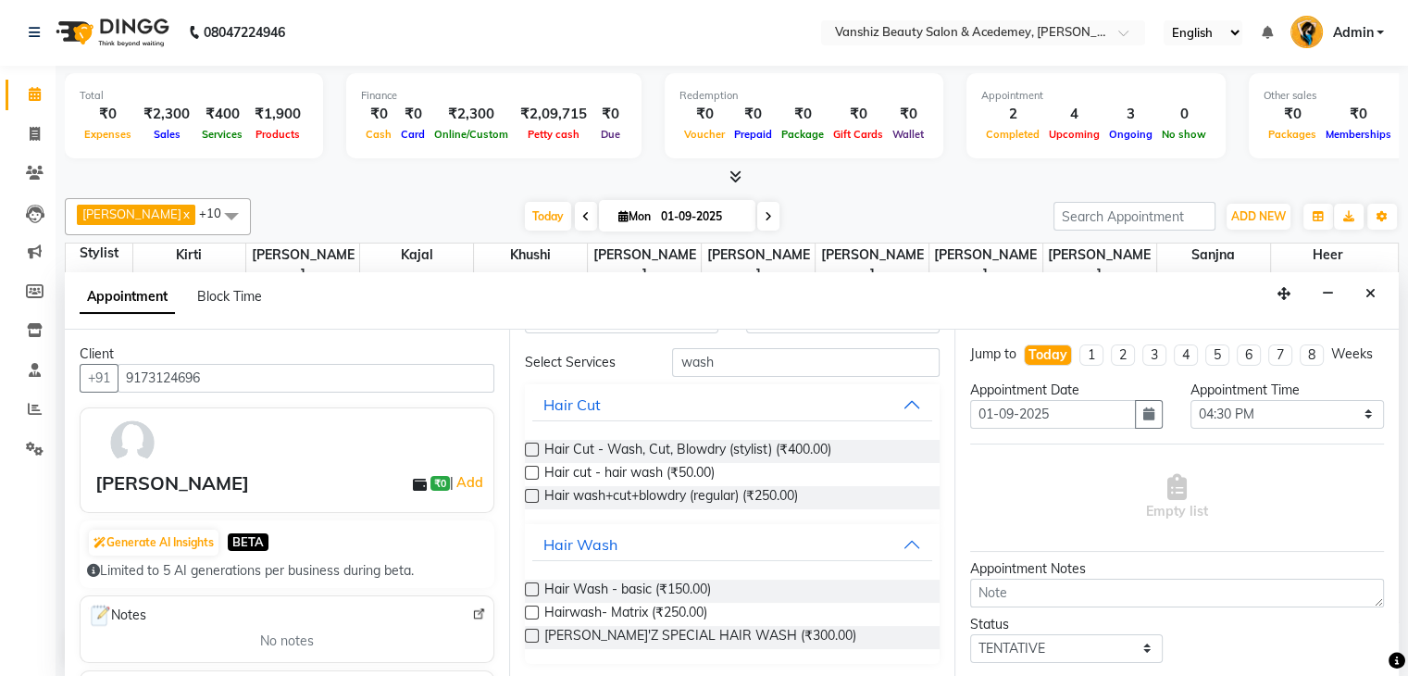
click at [533, 587] on label at bounding box center [532, 589] width 14 height 14
click at [533, 587] on input "checkbox" at bounding box center [531, 591] width 12 height 12
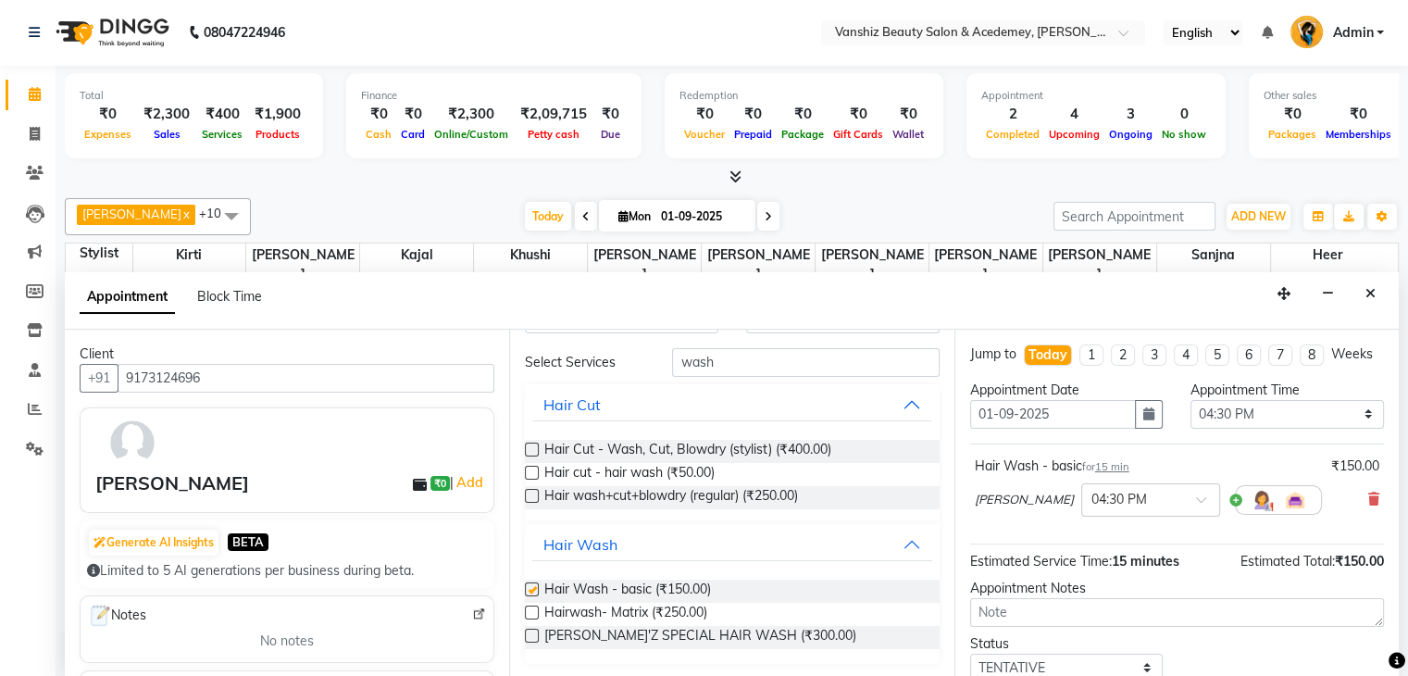
checkbox input "false"
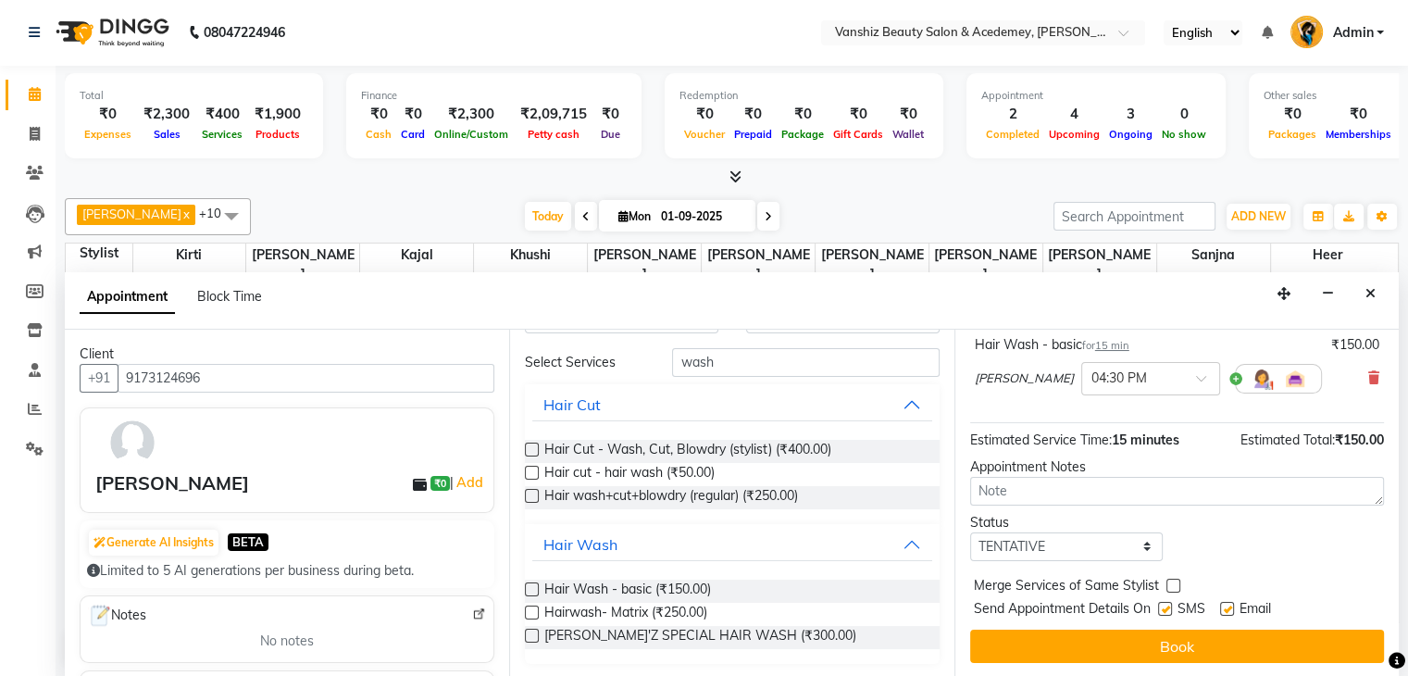
click at [1228, 605] on label at bounding box center [1227, 609] width 14 height 14
click at [1228, 605] on input "checkbox" at bounding box center [1226, 611] width 12 height 12
checkbox input "false"
click at [1166, 602] on label at bounding box center [1165, 609] width 14 height 14
click at [1166, 605] on input "checkbox" at bounding box center [1164, 611] width 12 height 12
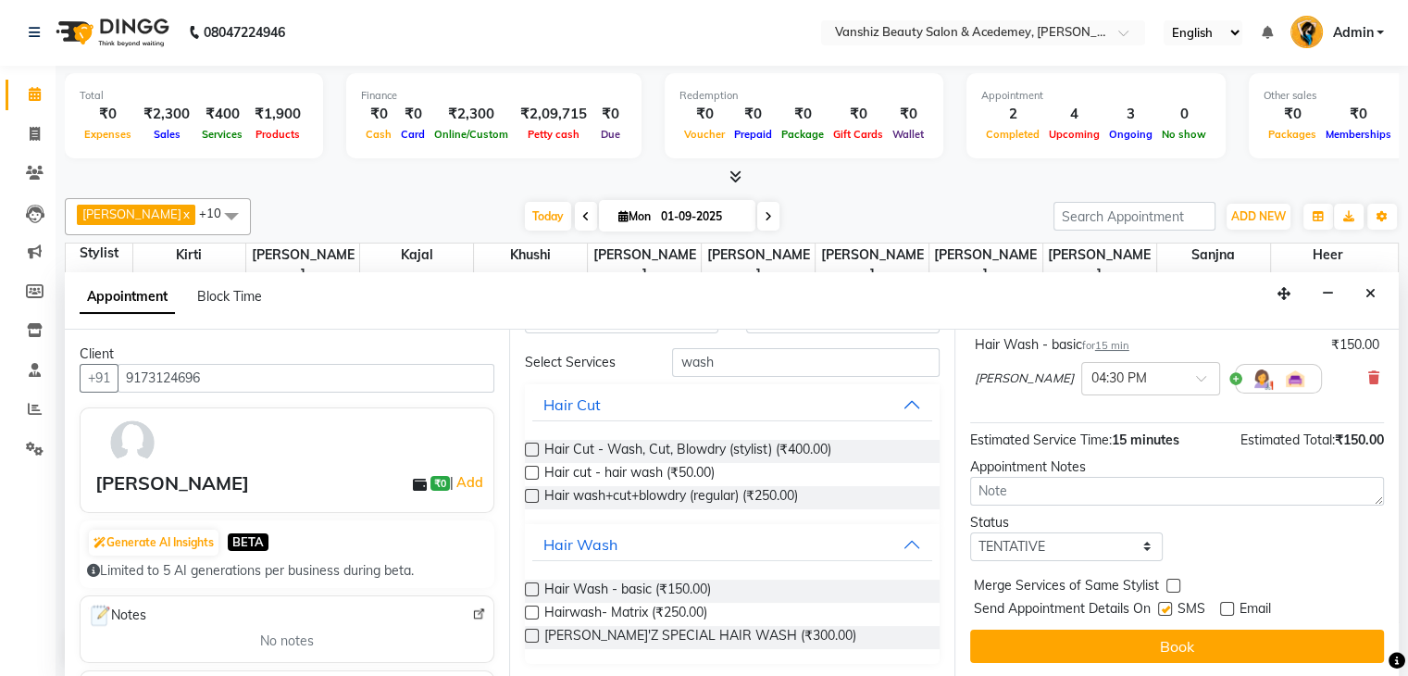
checkbox input "false"
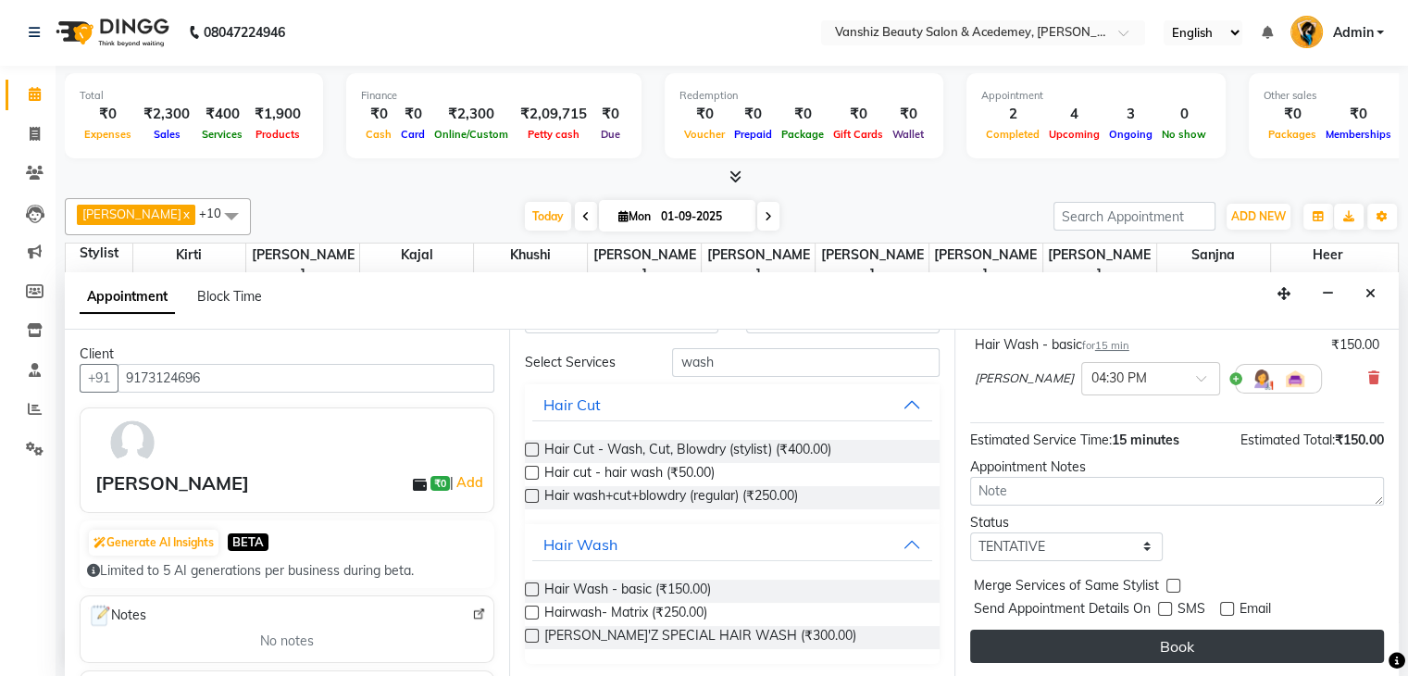
click at [1178, 640] on button "Book" at bounding box center [1177, 646] width 414 height 33
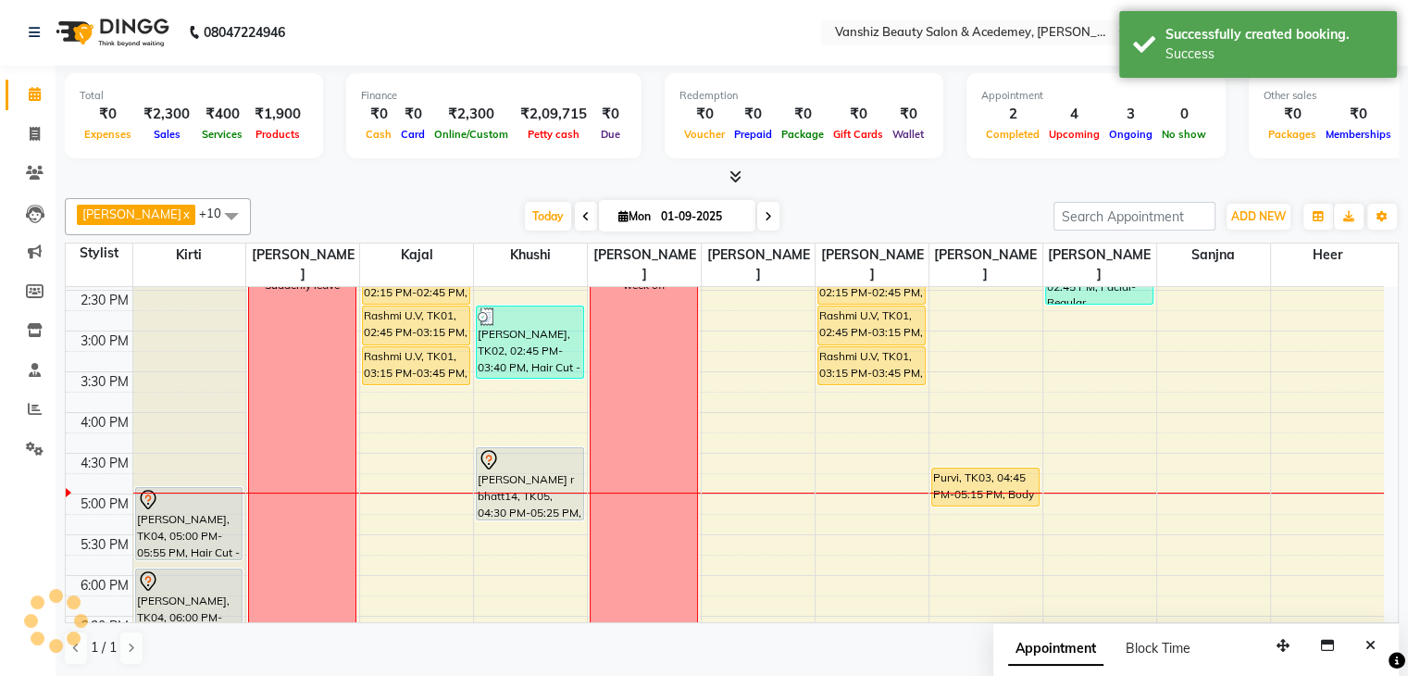
scroll to position [0, 0]
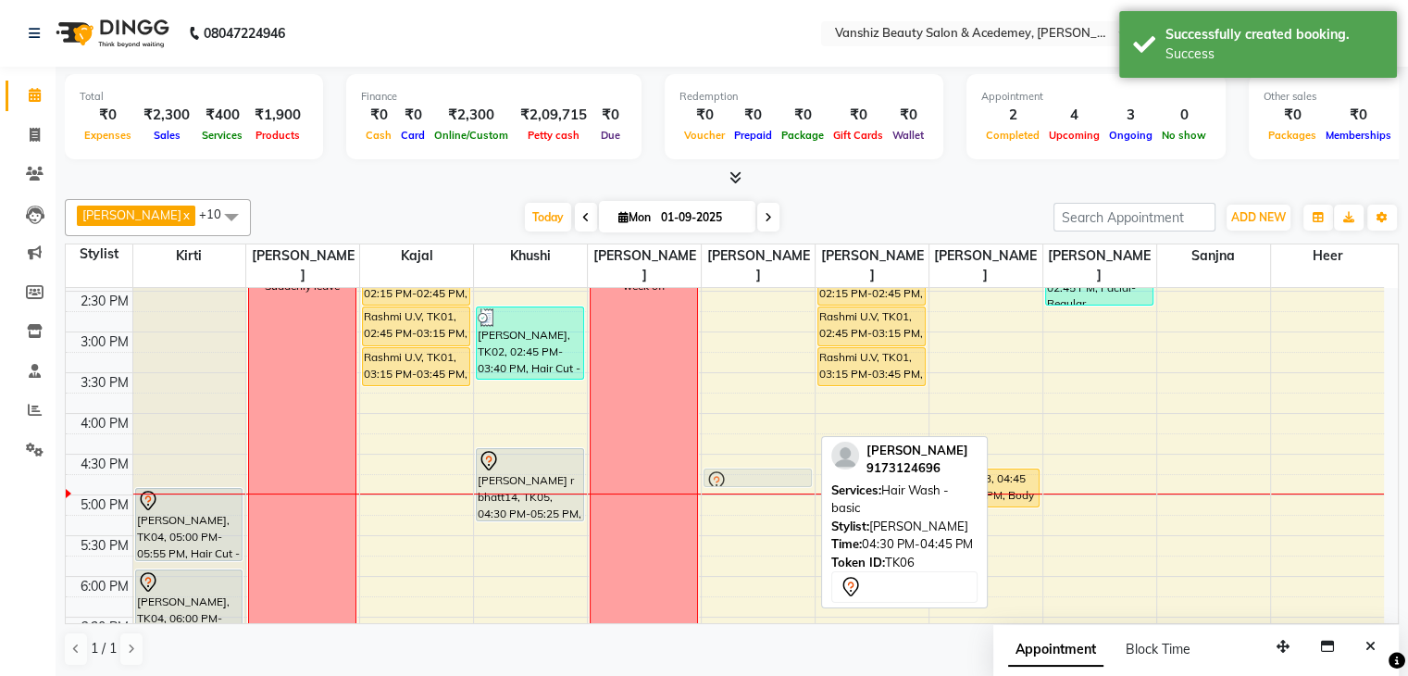
drag, startPoint x: 777, startPoint y: 436, endPoint x: 777, endPoint y: 451, distance: 14.8
click at [777, 451] on div "[PERSON_NAME], TK06, 04:30 PM-04:45 PM, Hair Wash - basic [PERSON_NAME], TK06, …" at bounding box center [758, 291] width 113 height 1058
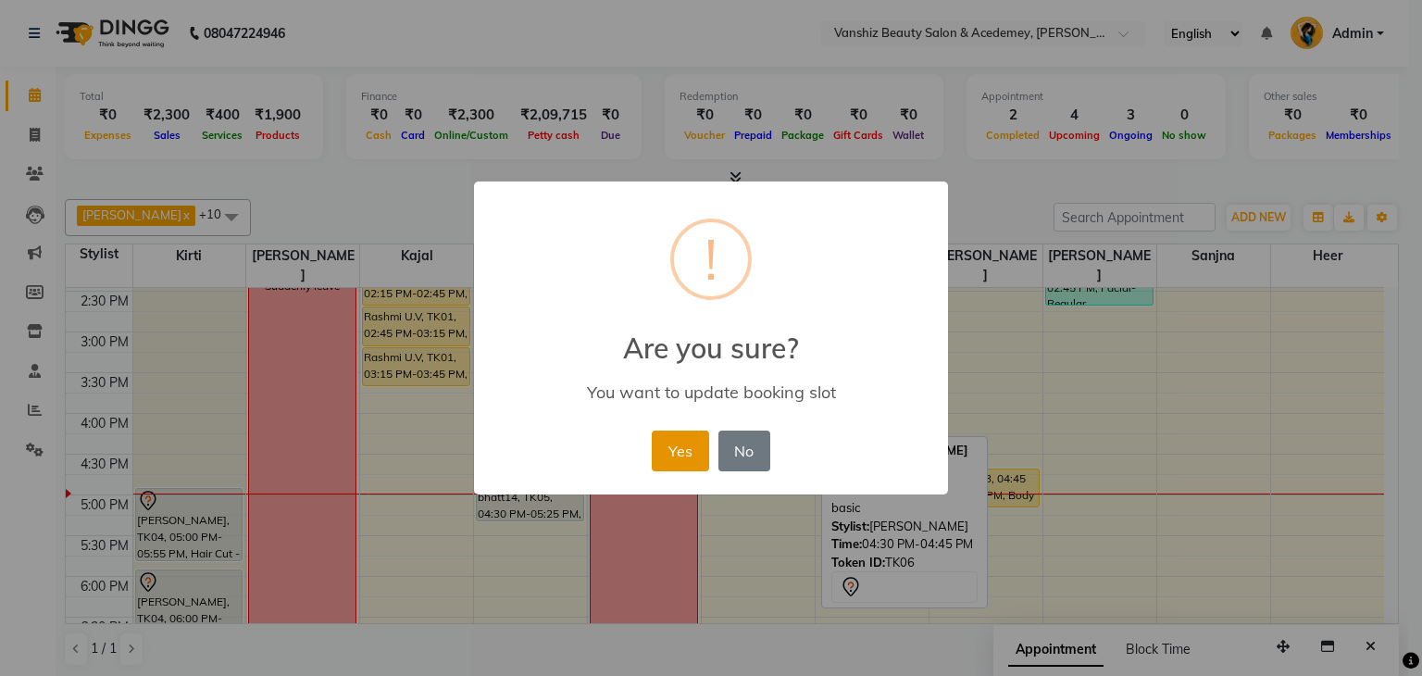
click at [695, 441] on button "Yes" at bounding box center [680, 450] width 56 height 41
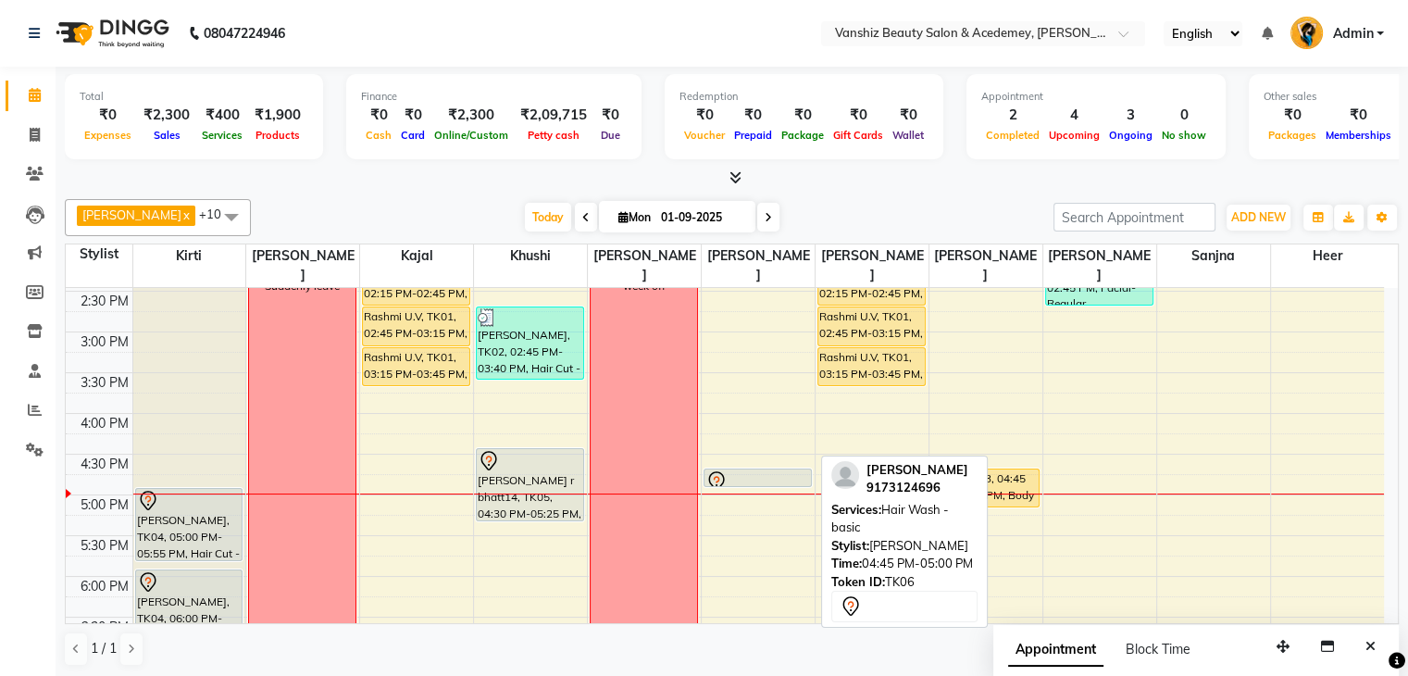
click at [749, 470] on div at bounding box center [757, 481] width 105 height 22
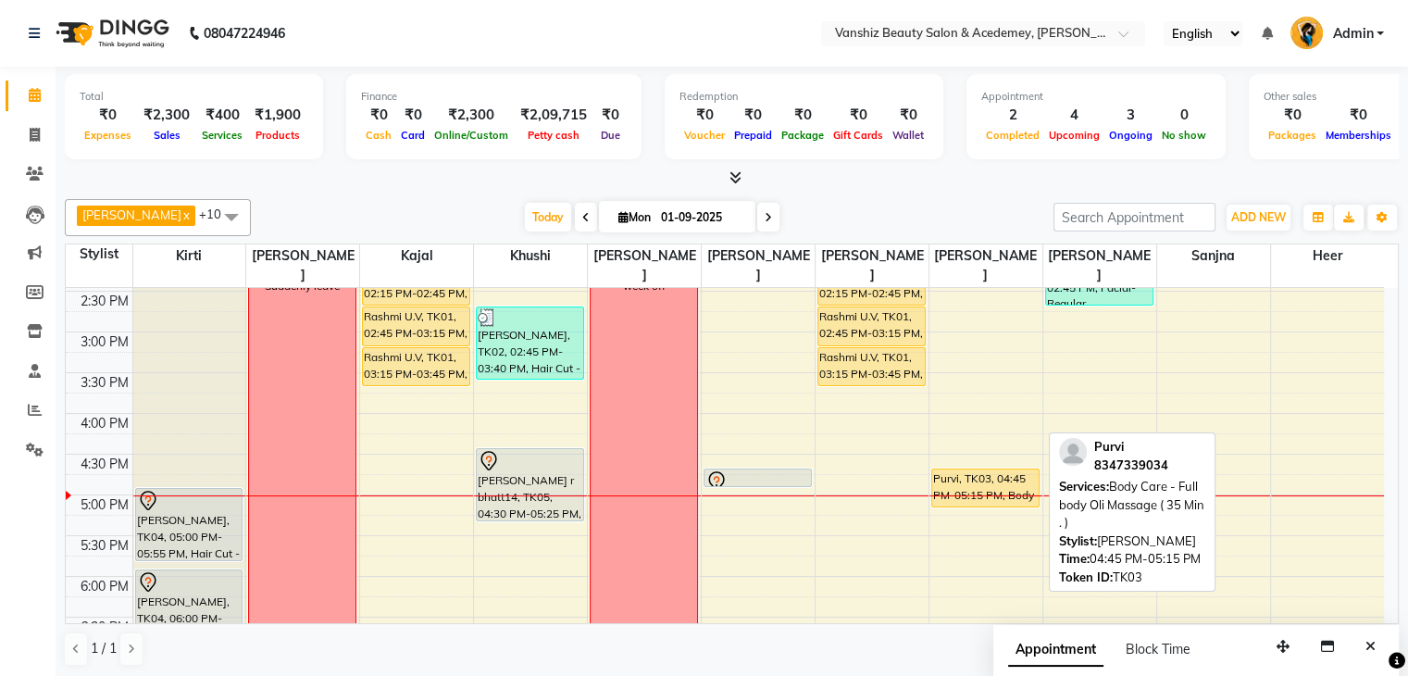
click at [977, 469] on div "Purvi, TK03, 04:45 PM-05:15 PM, Body Care - Full body Oli Massage ( 35 Min . )" at bounding box center [985, 487] width 106 height 37
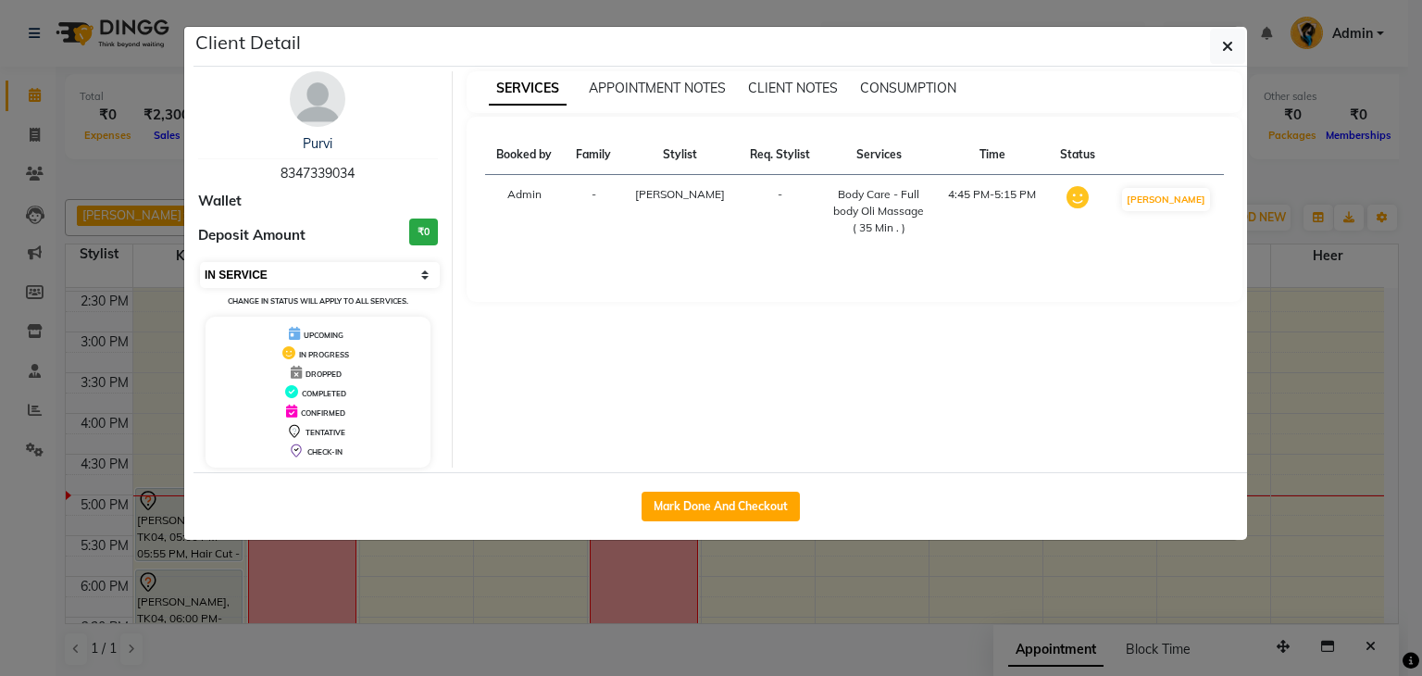
click at [315, 271] on select "Select IN SERVICE CONFIRMED TENTATIVE CHECK IN MARK DONE DROPPED UPCOMING" at bounding box center [320, 275] width 240 height 26
select select "7"
click at [200, 262] on select "Select IN SERVICE CONFIRMED TENTATIVE CHECK IN MARK DONE DROPPED UPCOMING" at bounding box center [320, 275] width 240 height 26
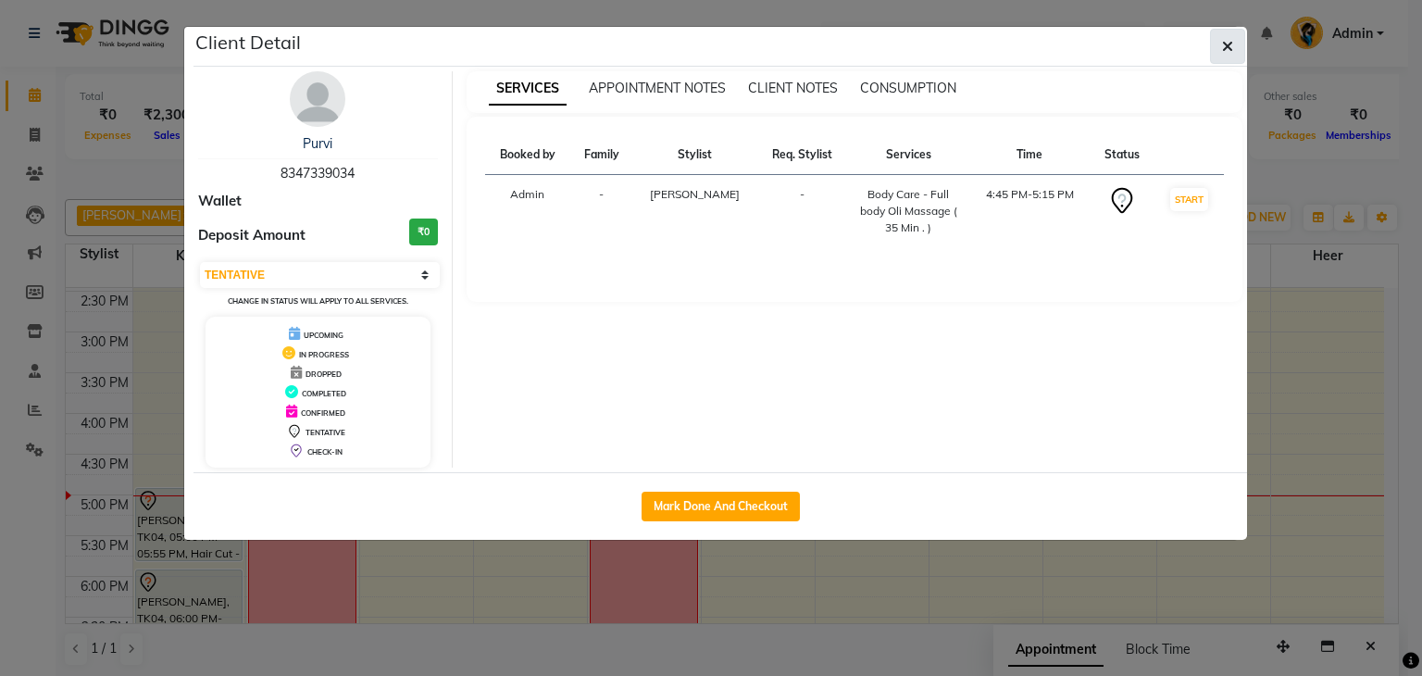
click at [1223, 42] on icon "button" at bounding box center [1227, 46] width 11 height 15
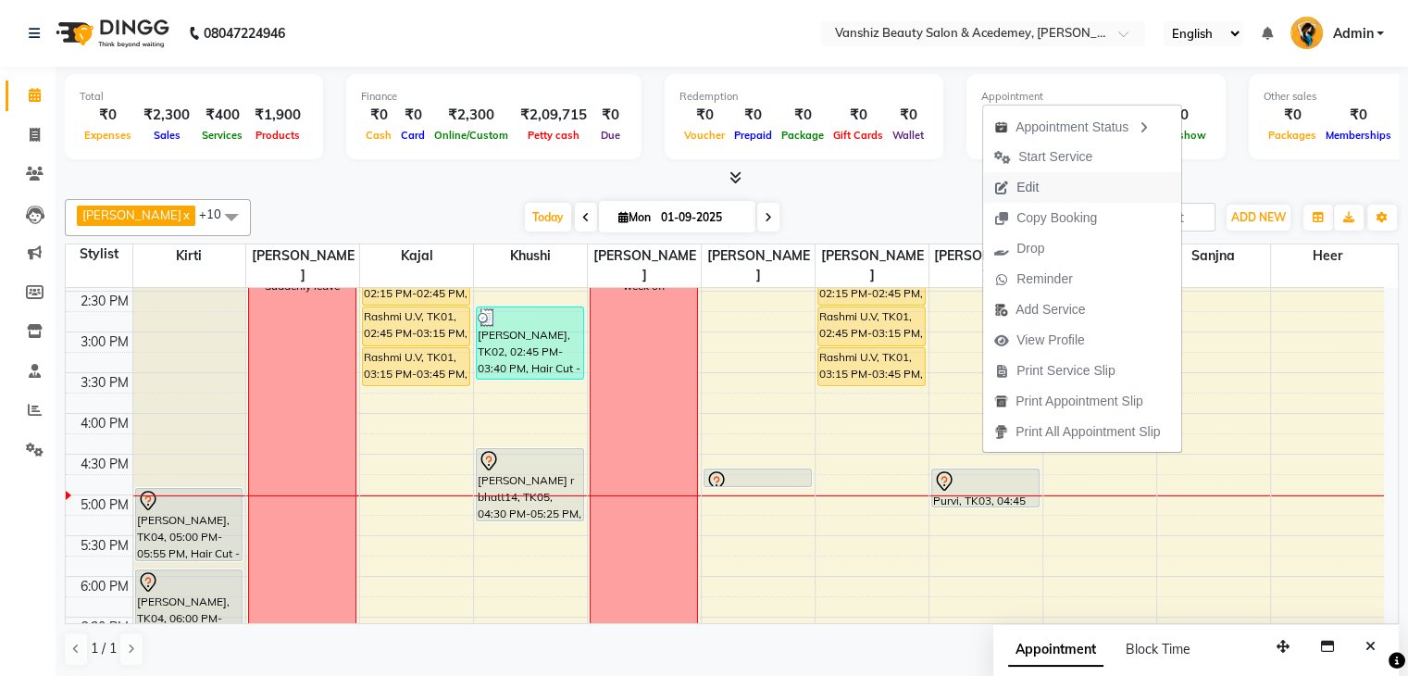
click at [1037, 182] on span "Edit" at bounding box center [1027, 187] width 22 height 19
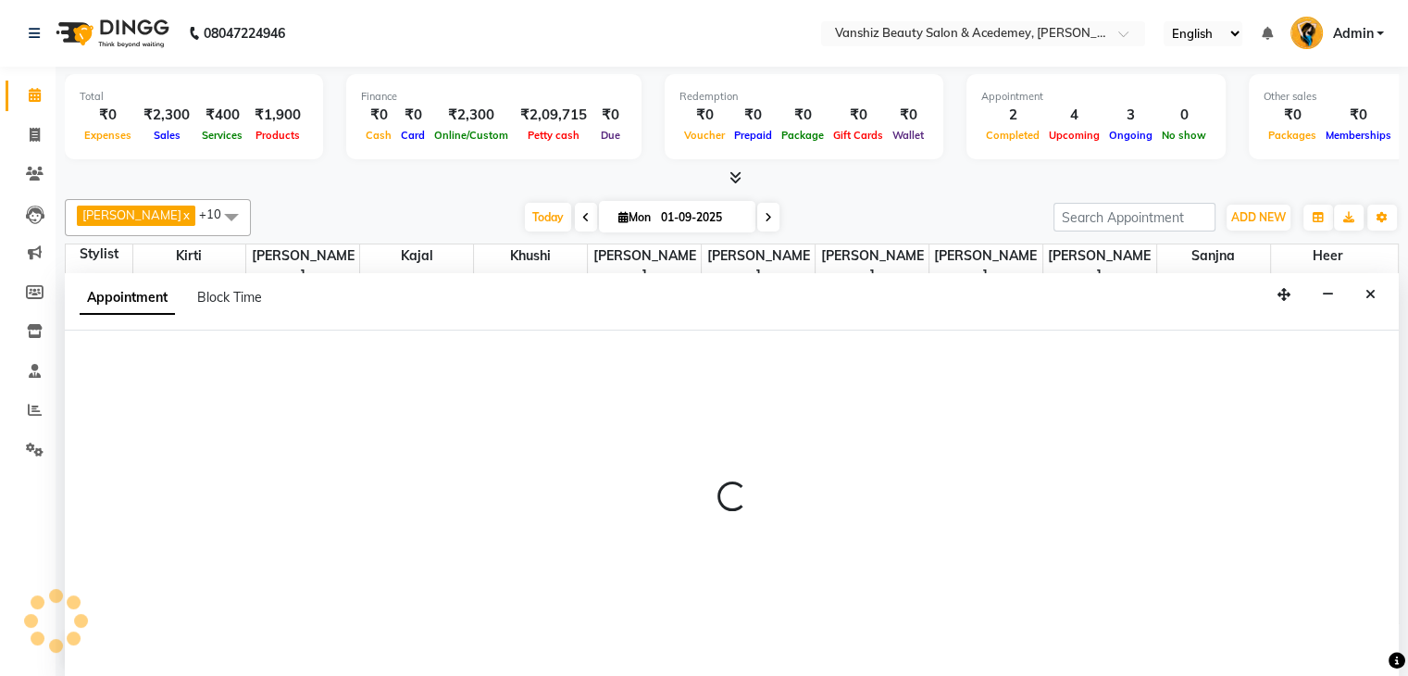
scroll to position [1, 0]
select select "tentative"
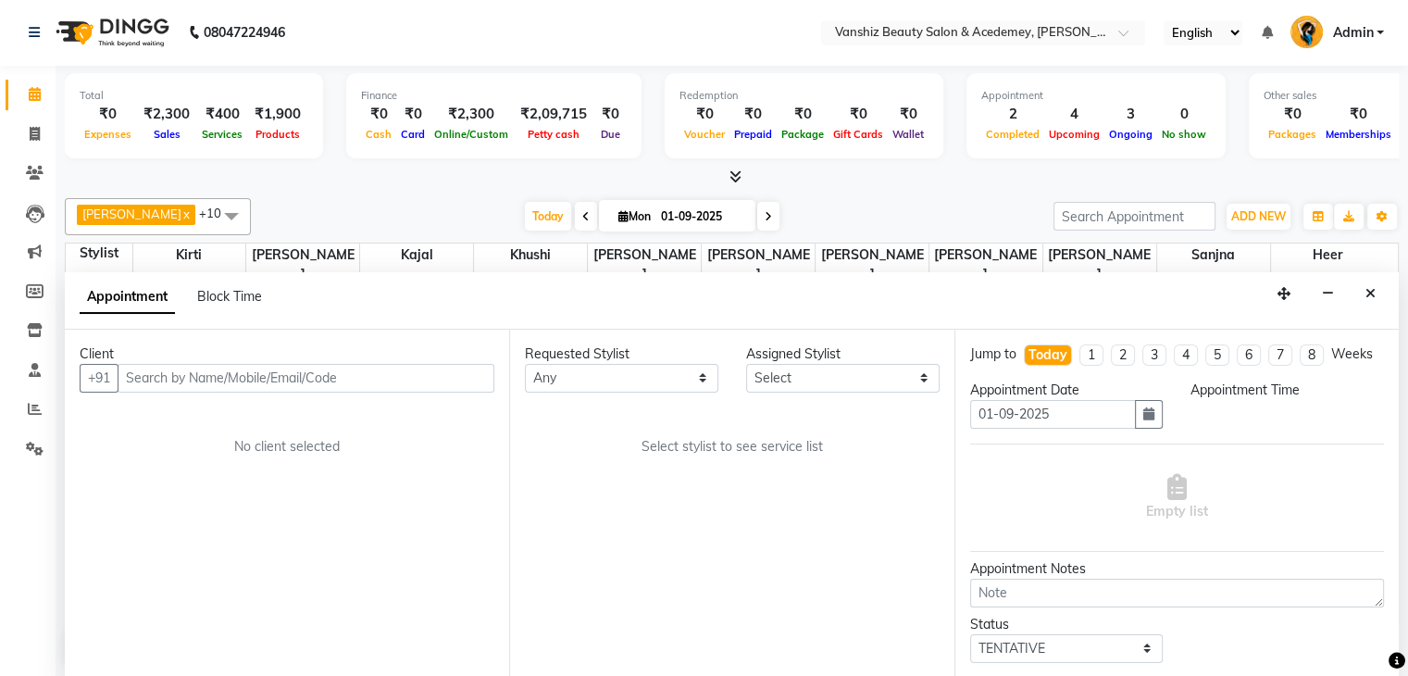
scroll to position [0, 0]
select select "66484"
select select "1005"
select select "2468"
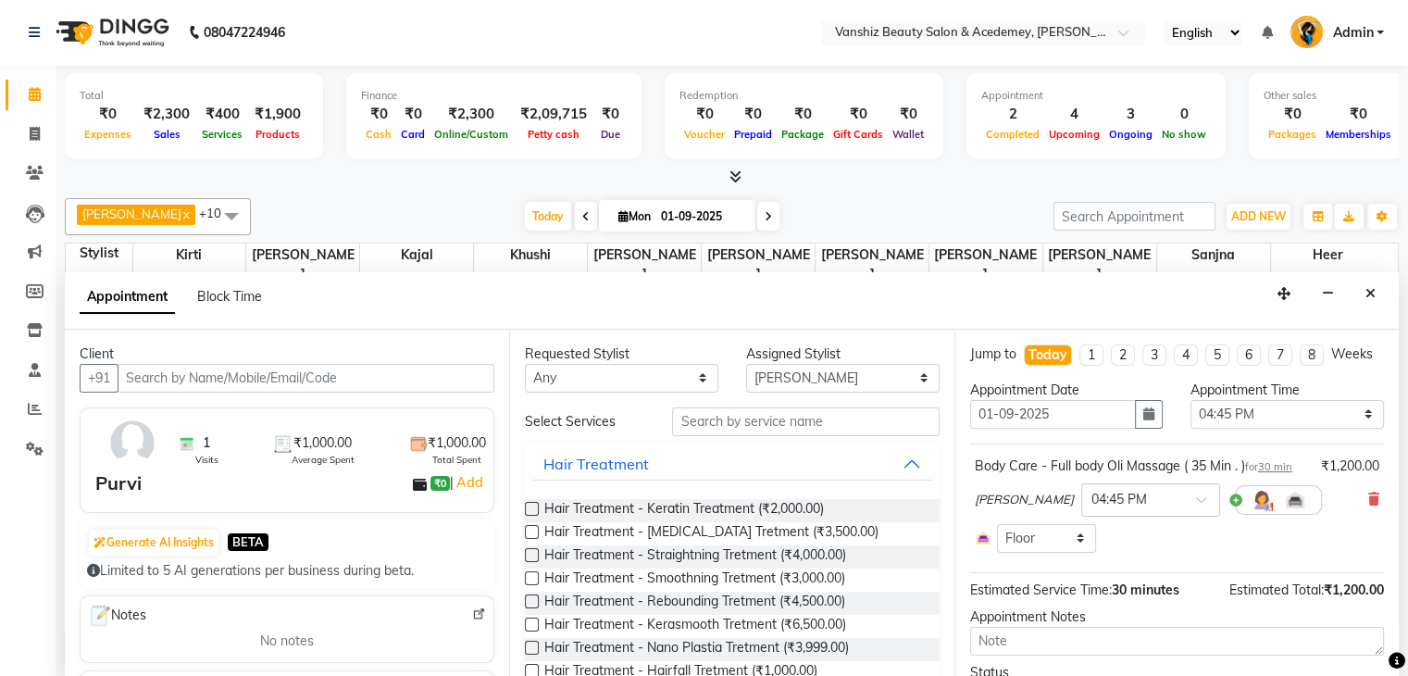
scroll to position [693, 0]
click at [1235, 515] on div at bounding box center [1278, 500] width 87 height 30
click at [1251, 511] on img at bounding box center [1262, 500] width 22 height 22
click at [1062, 556] on span "Select" at bounding box center [1067, 540] width 140 height 32
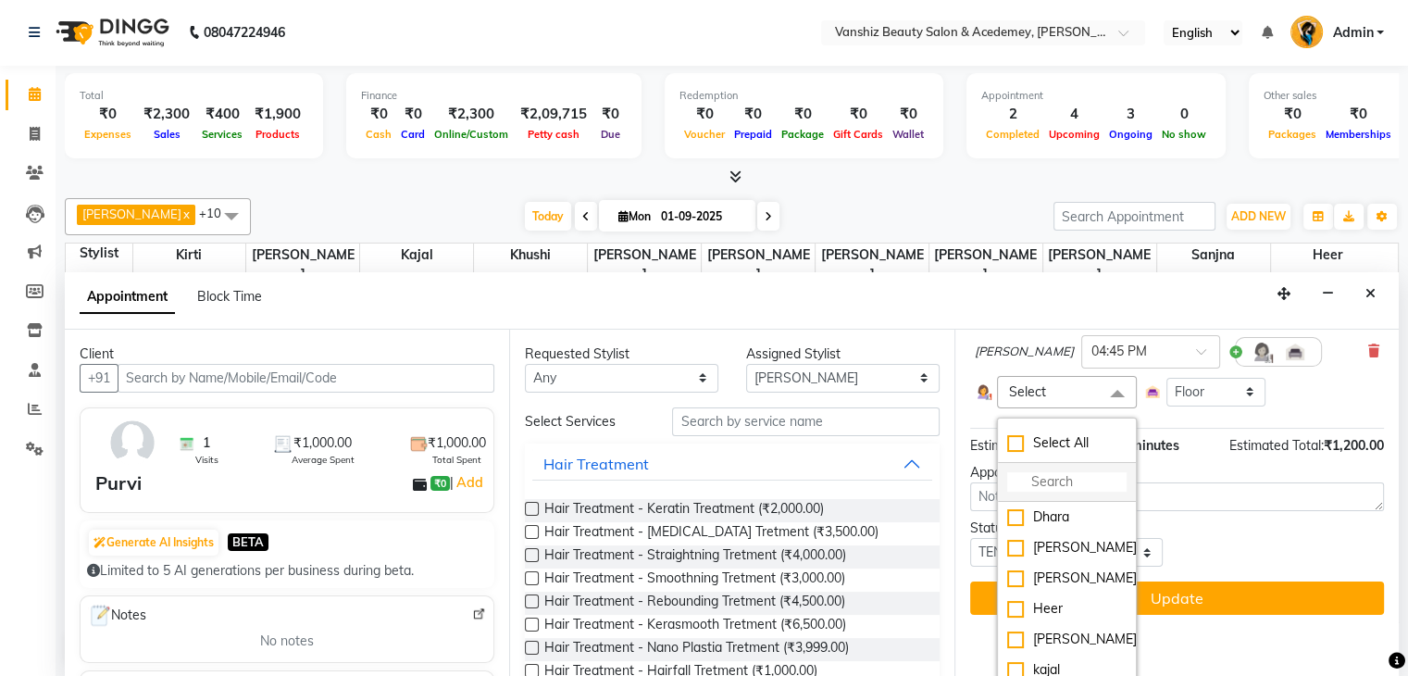
scroll to position [167, 0]
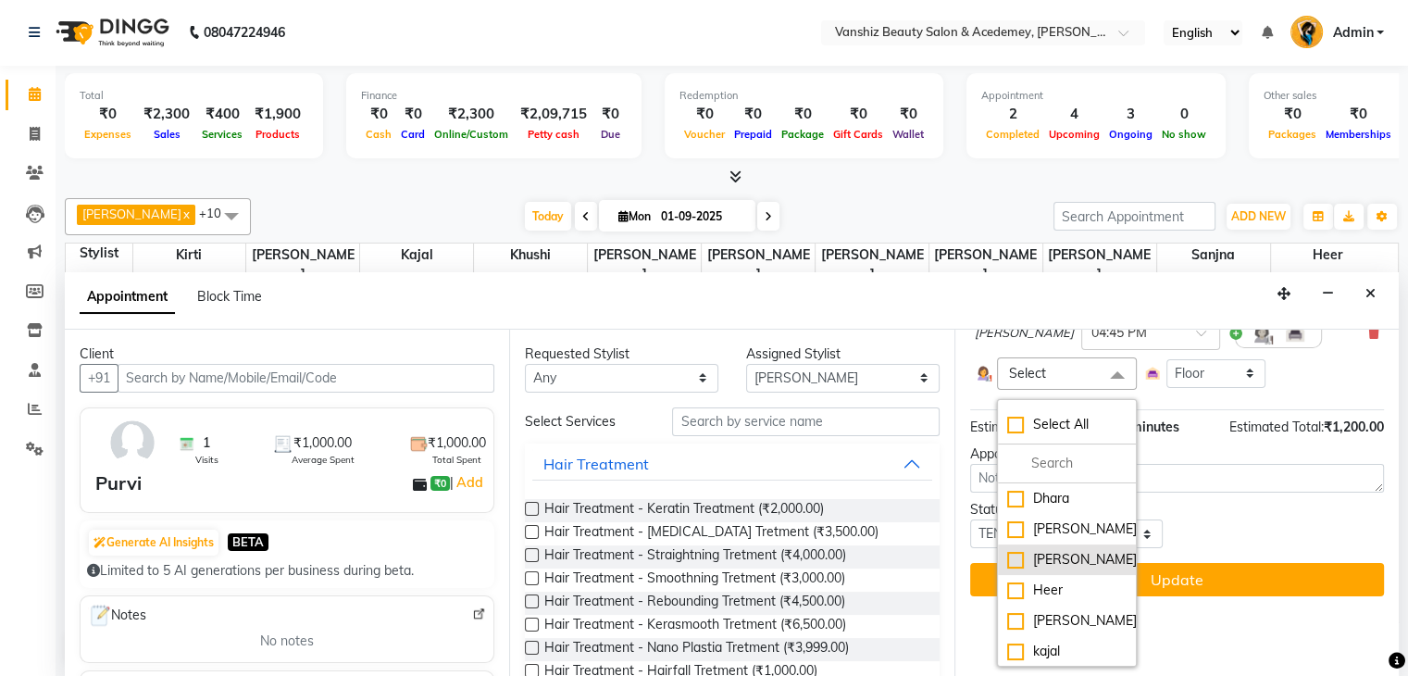
click at [1014, 569] on div "[PERSON_NAME]" at bounding box center [1066, 559] width 119 height 19
checkbox input "true"
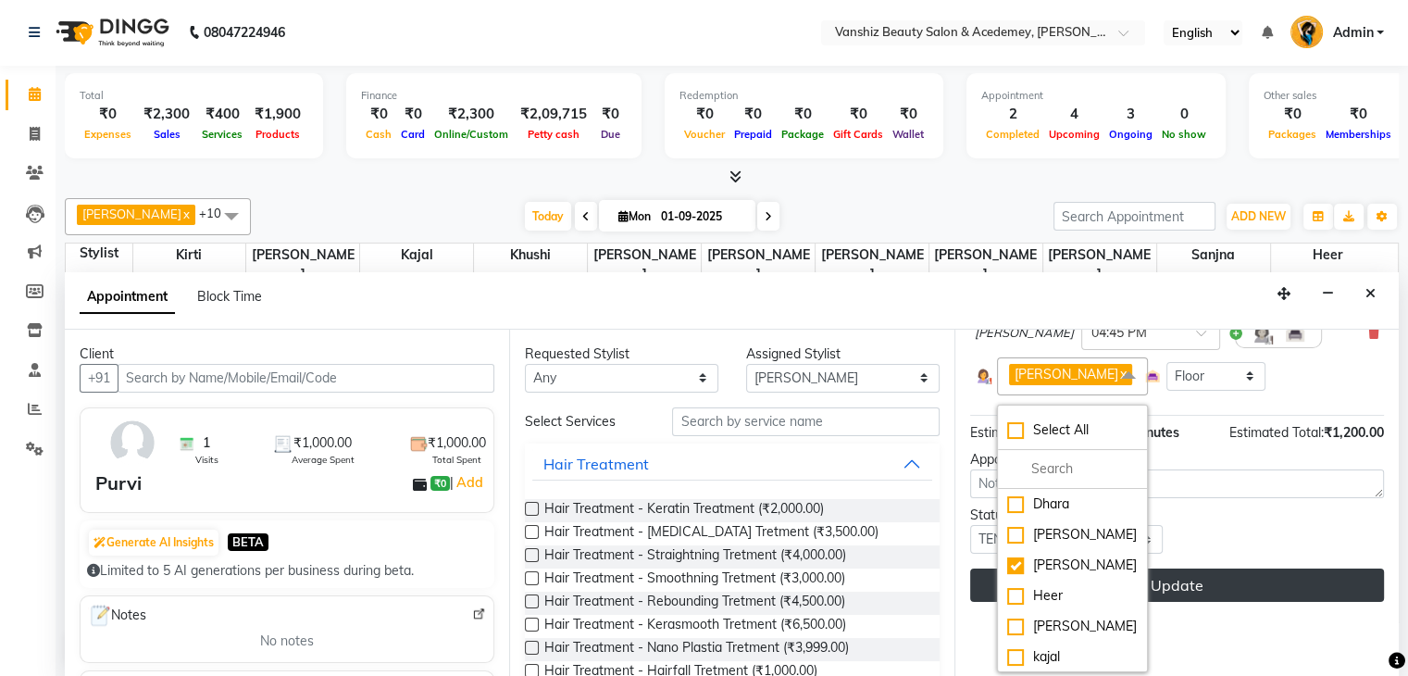
click at [1177, 602] on button "Update" at bounding box center [1177, 584] width 414 height 33
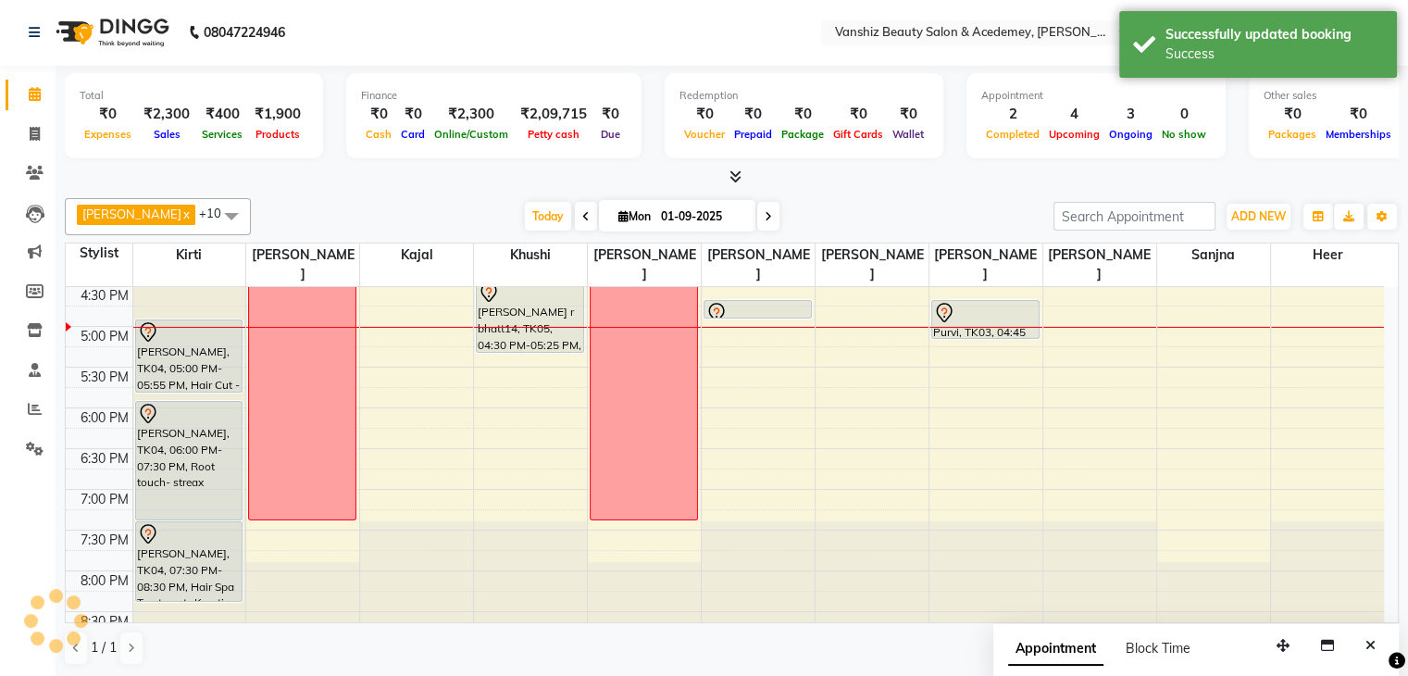
scroll to position [0, 0]
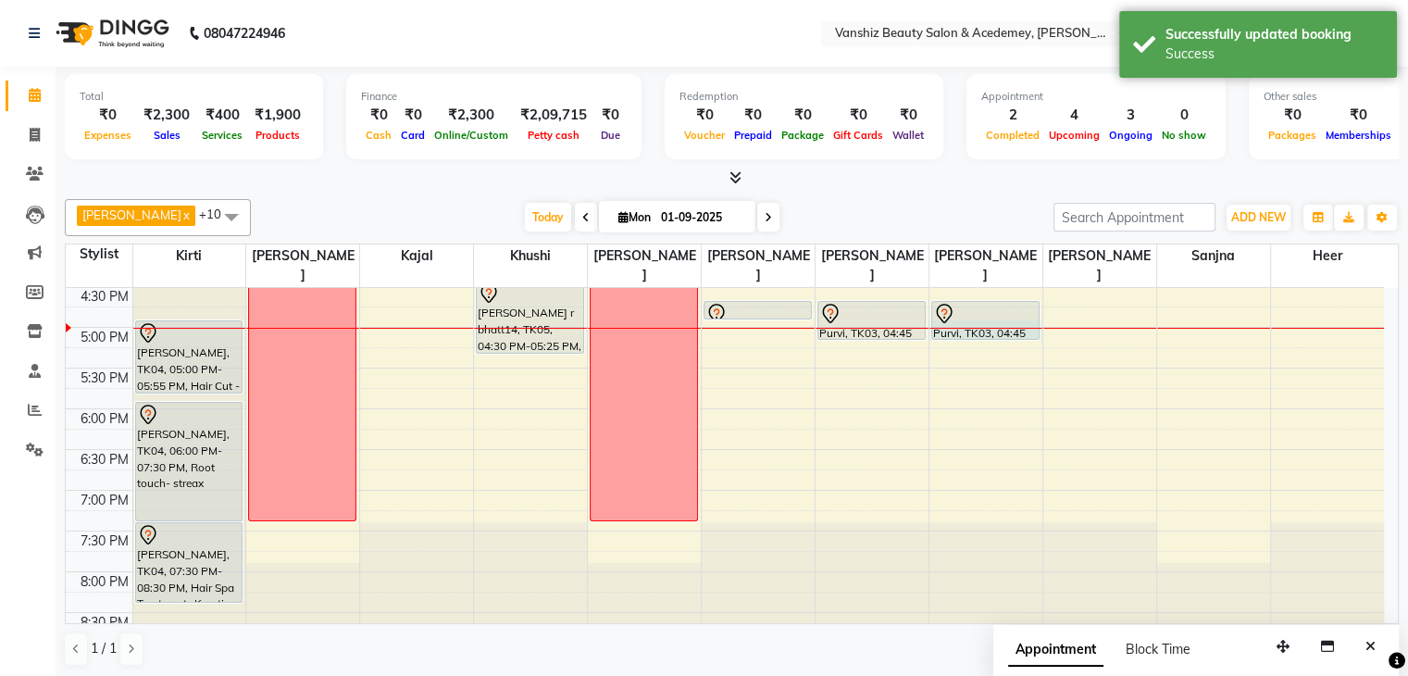
click at [1014, 328] on div at bounding box center [985, 328] width 113 height 1
select select "66484"
select select "tentative"
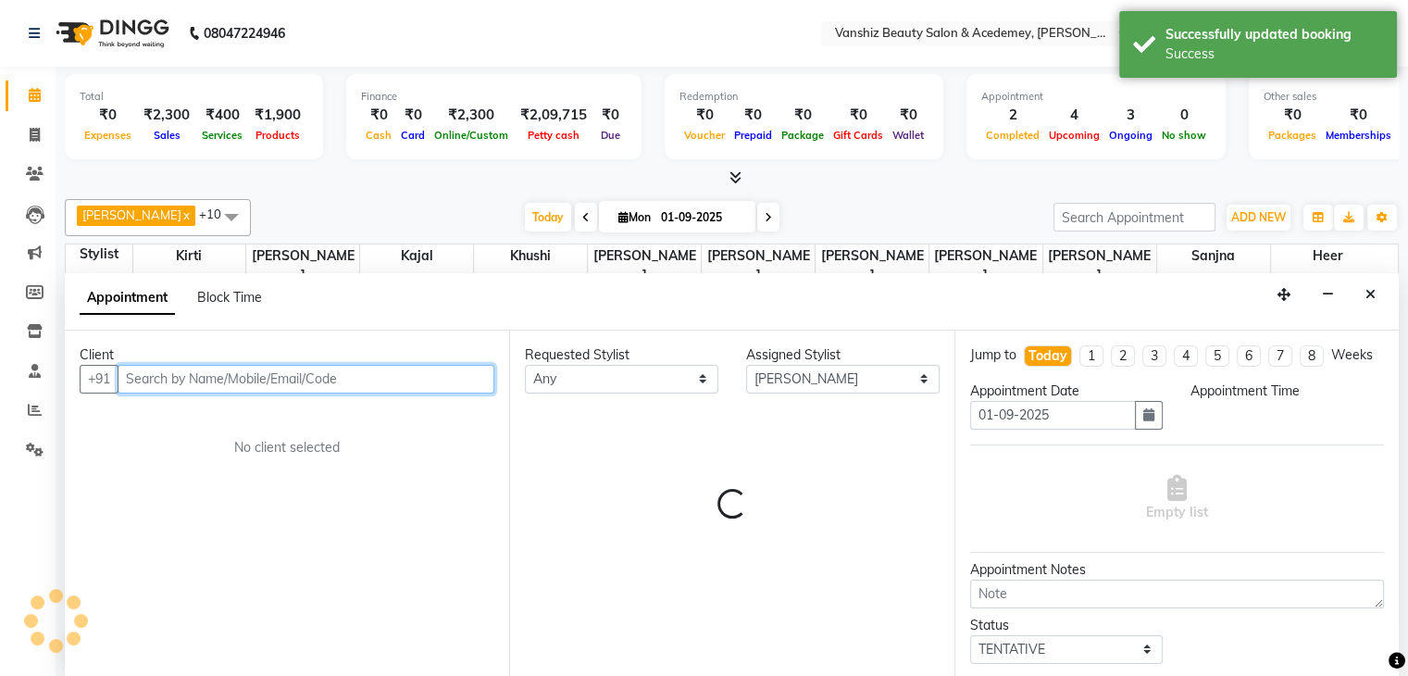
scroll to position [1, 0]
select select "1020"
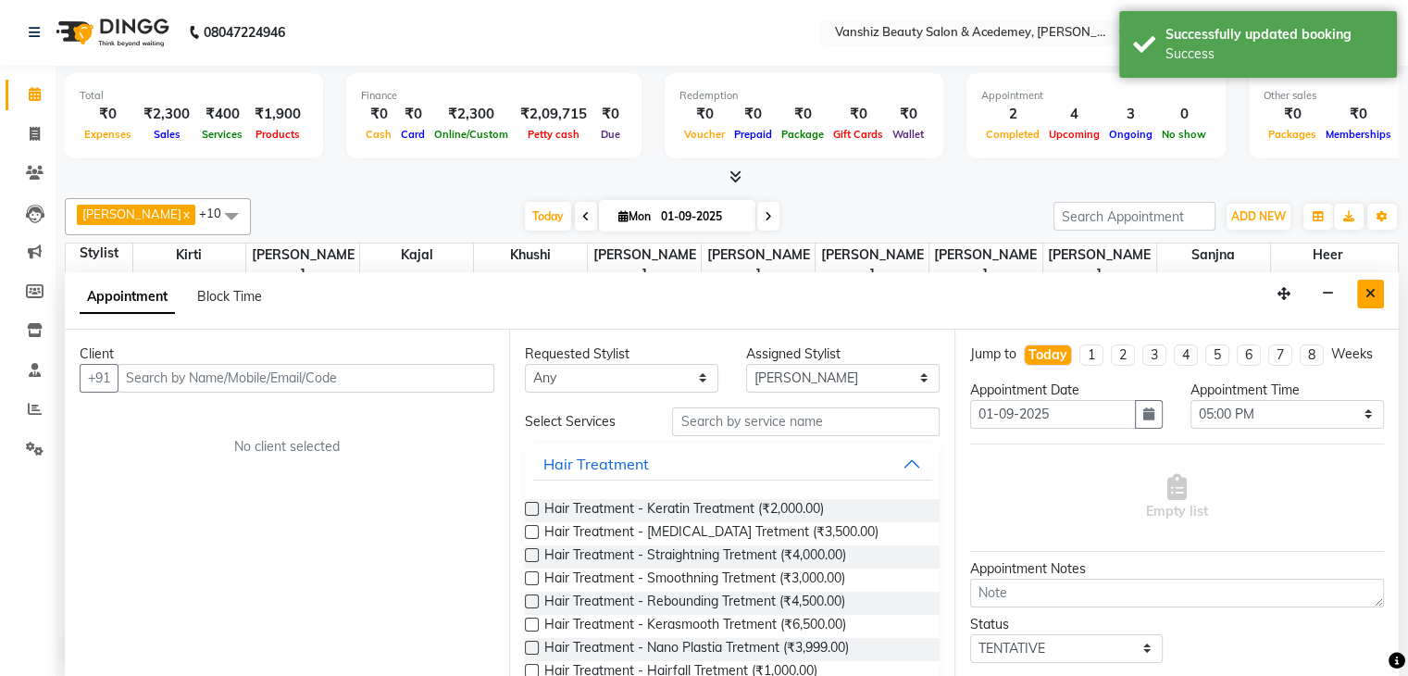
click at [1369, 287] on icon "Close" at bounding box center [1370, 293] width 10 height 13
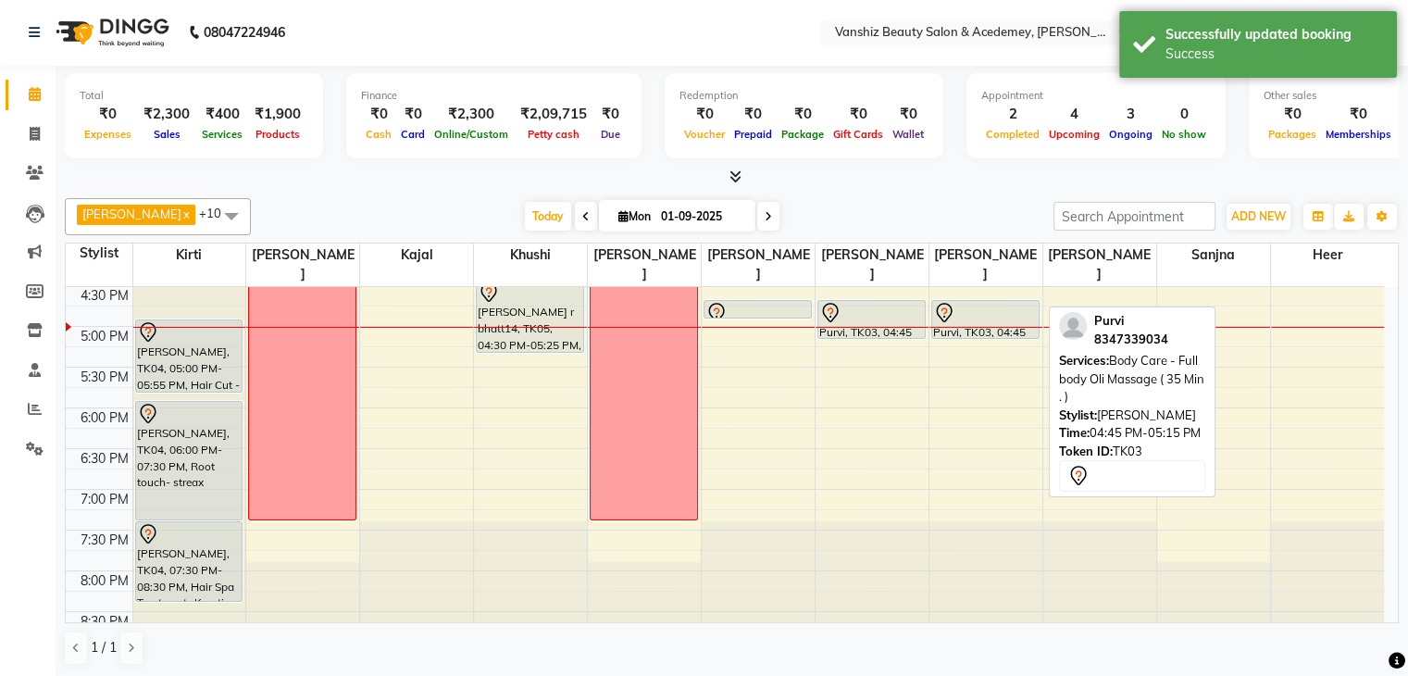
click at [1016, 302] on div at bounding box center [985, 313] width 105 height 22
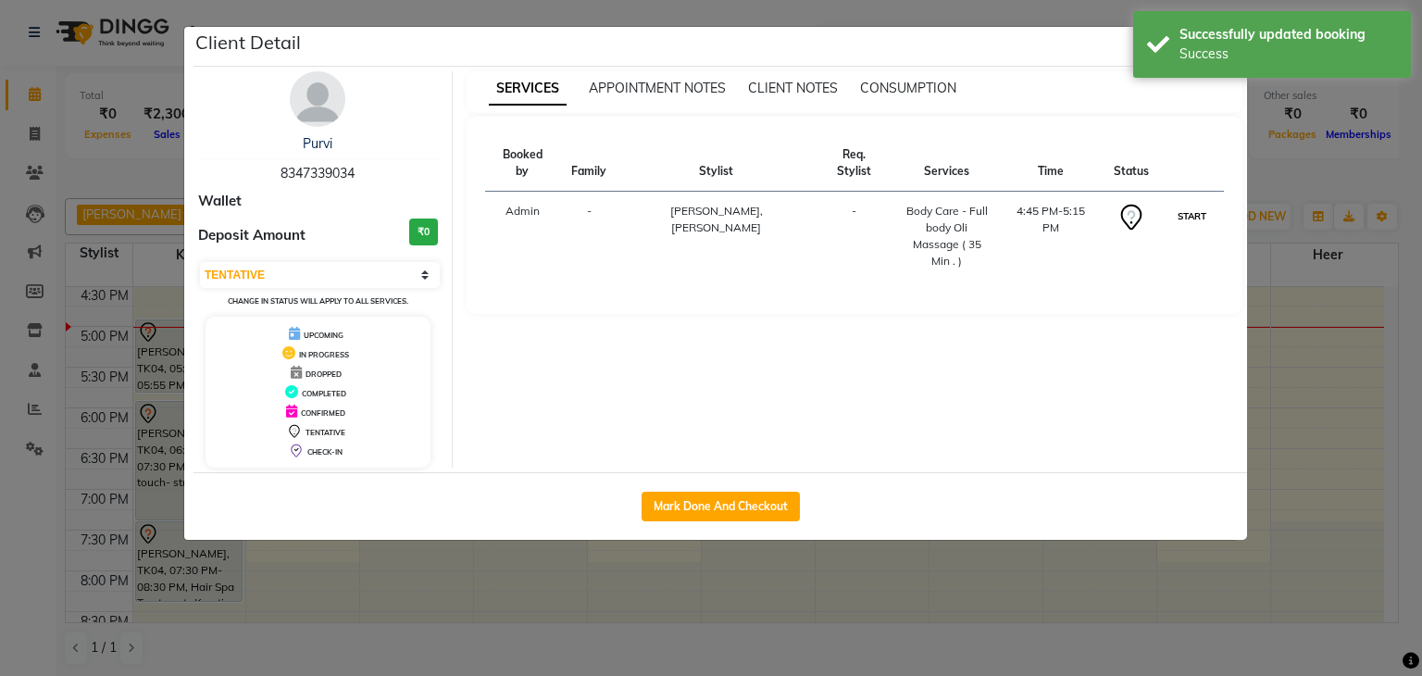
click at [1189, 205] on button "START" at bounding box center [1192, 216] width 38 height 23
select select "1"
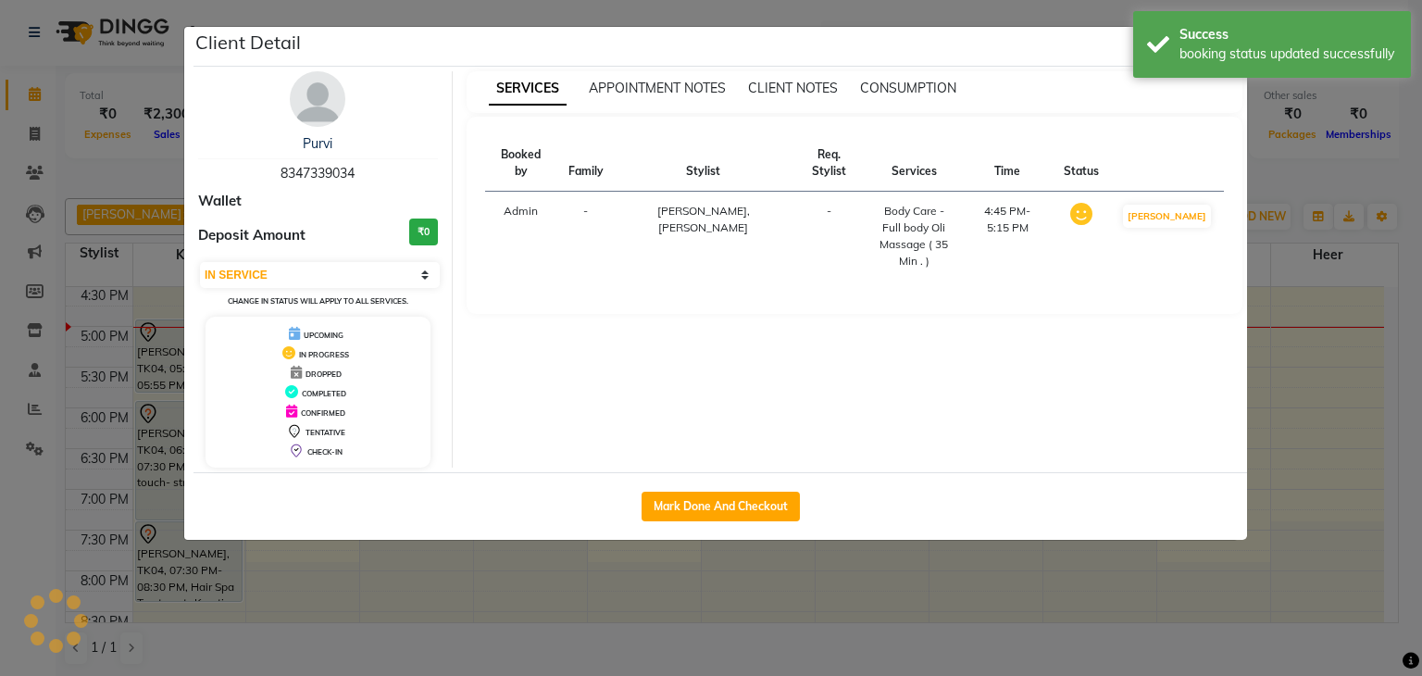
click at [1386, 300] on ngb-modal-window "Client Detail Purvi 8347339034 Wallet Deposit Amount ₹0 Select IN SERVICE CONFI…" at bounding box center [711, 338] width 1422 height 676
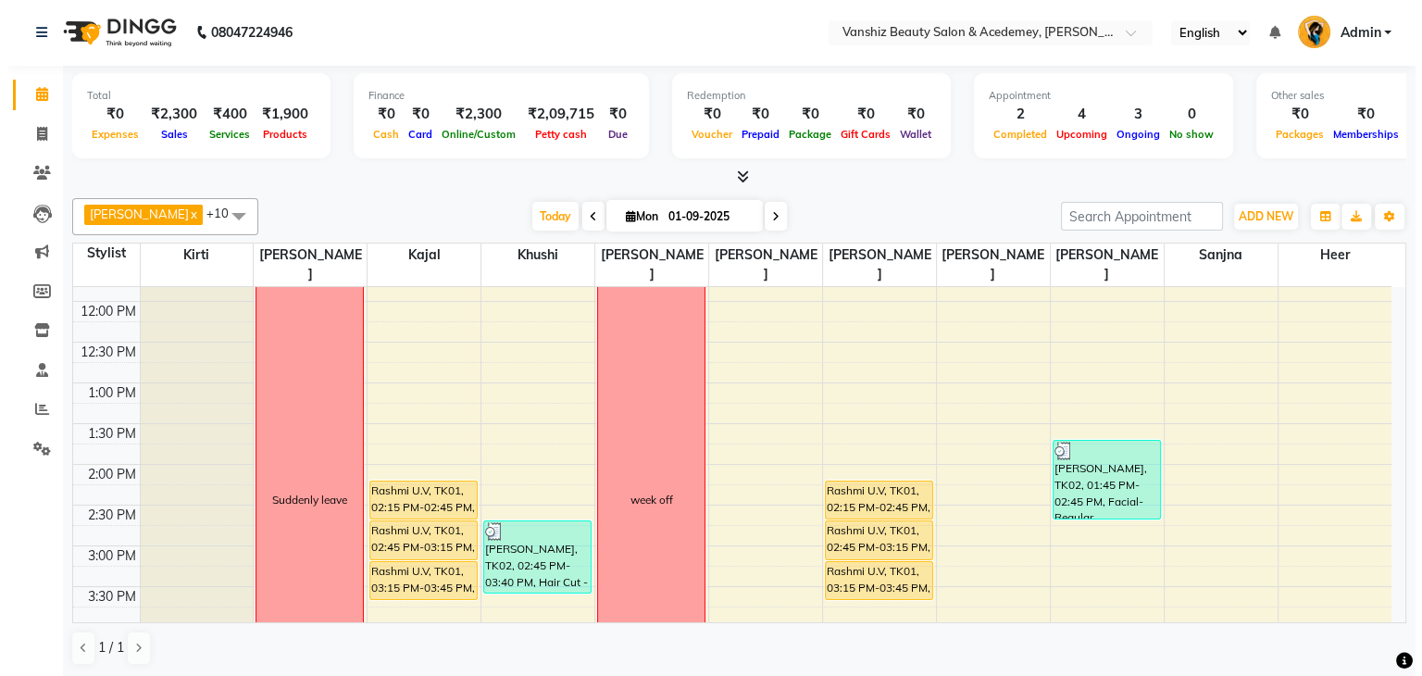
scroll to position [310, 0]
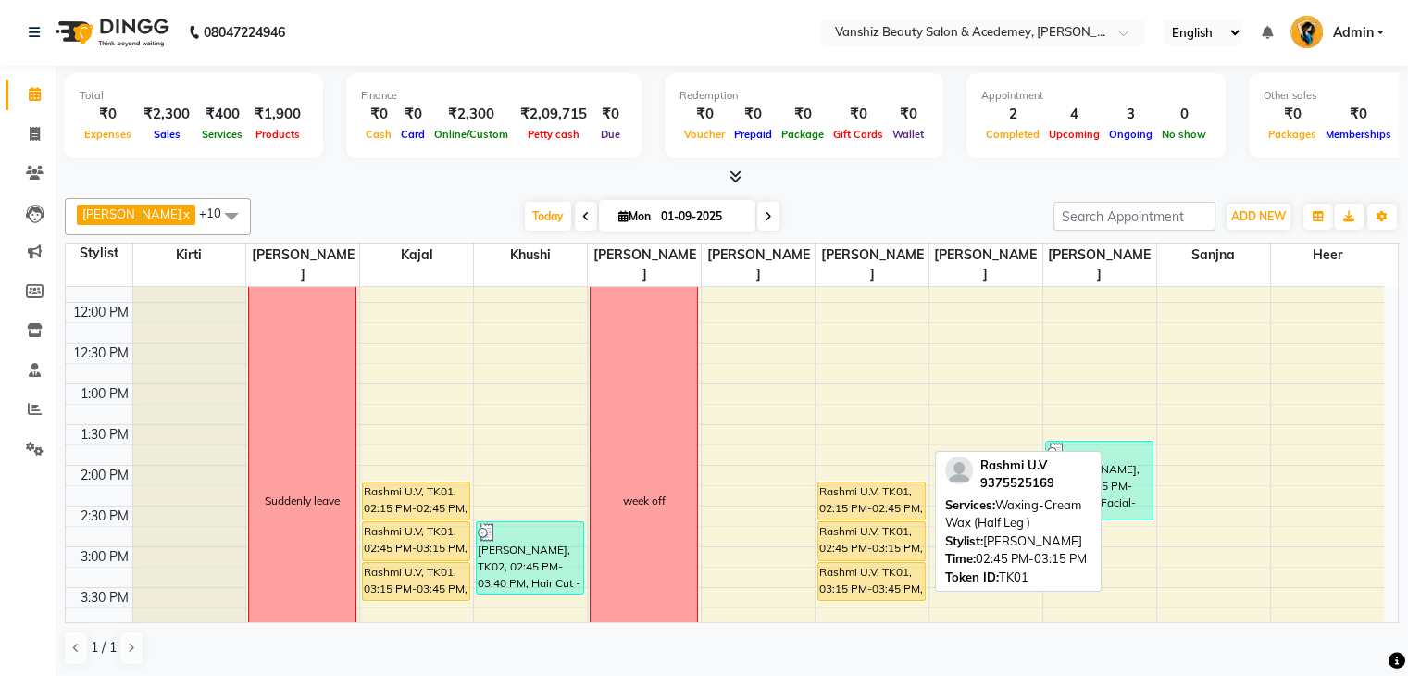
click at [845, 532] on div "Rashmi U.V, TK01, 02:45 PM-03:15 PM, Waxing-Cream Wax (Half Leg )" at bounding box center [871, 541] width 106 height 38
select select "1"
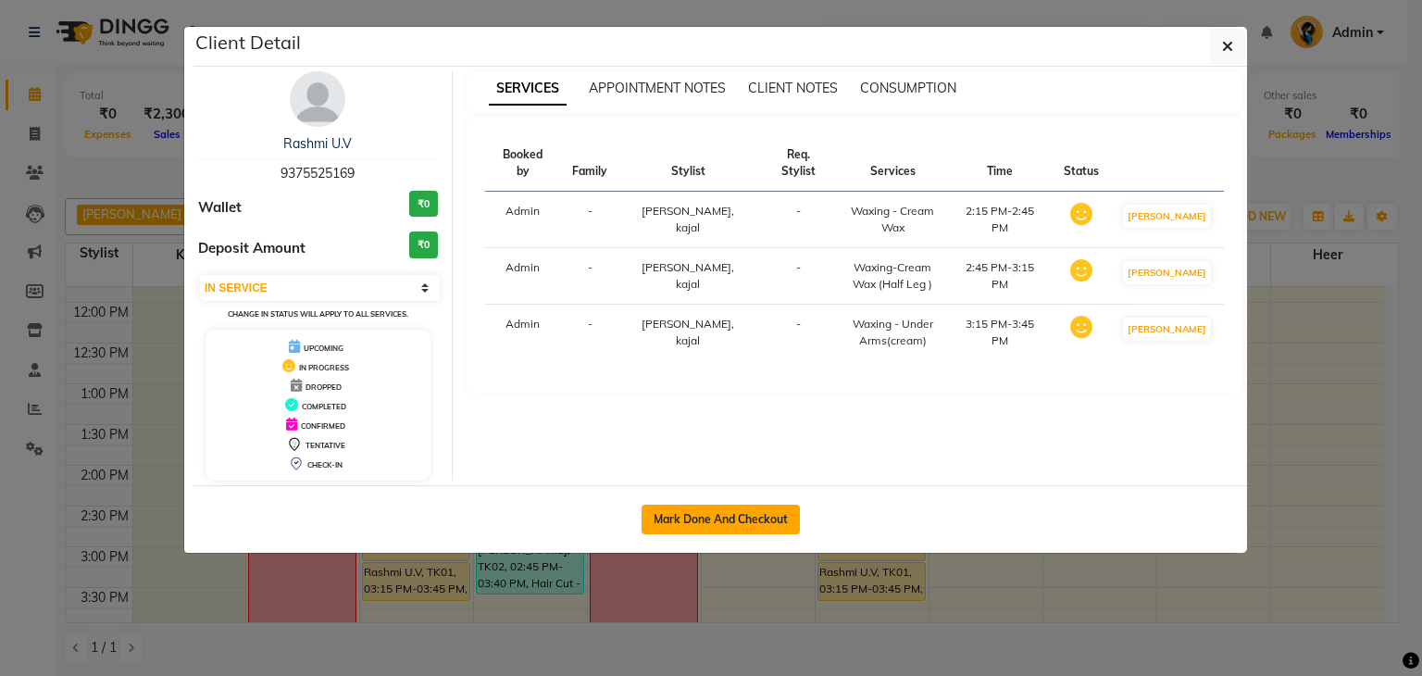
click at [674, 509] on button "Mark Done And Checkout" at bounding box center [721, 520] width 158 height 30
select select "service"
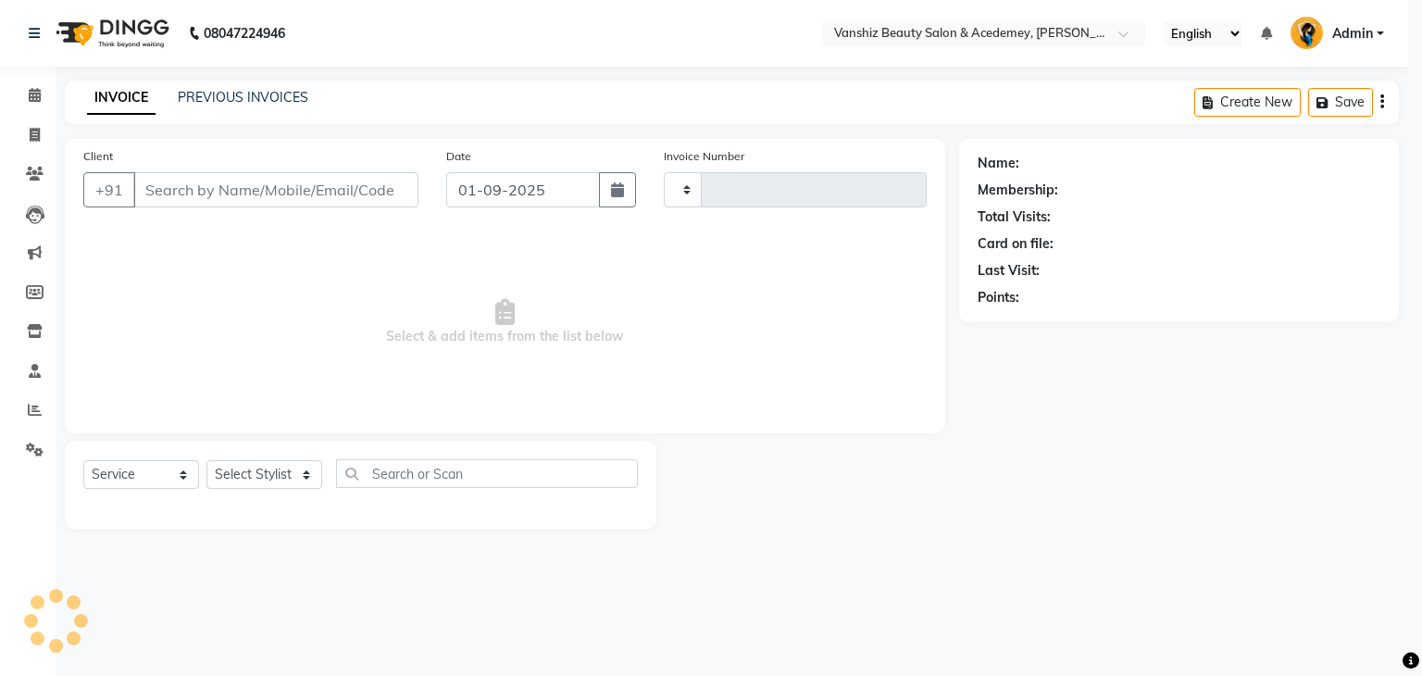
type input "1283"
select select "5403"
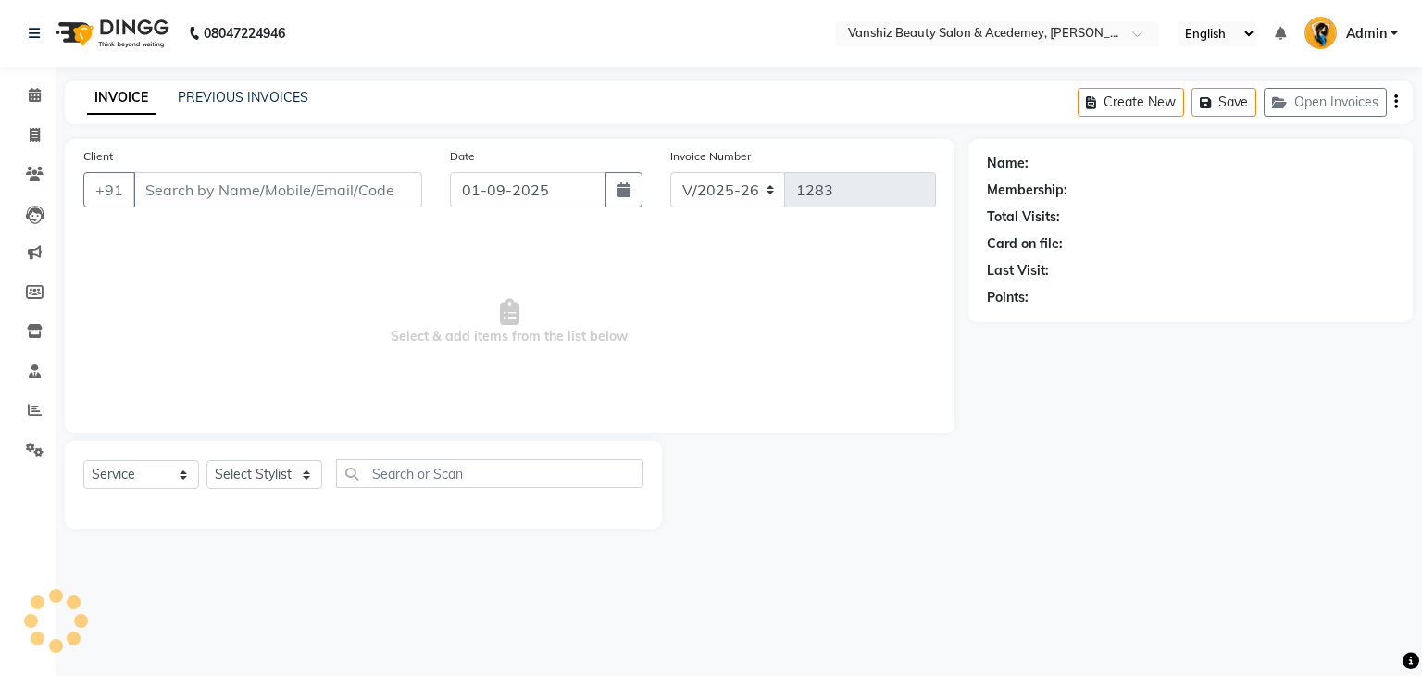
type input "9375525169"
select select "59477"
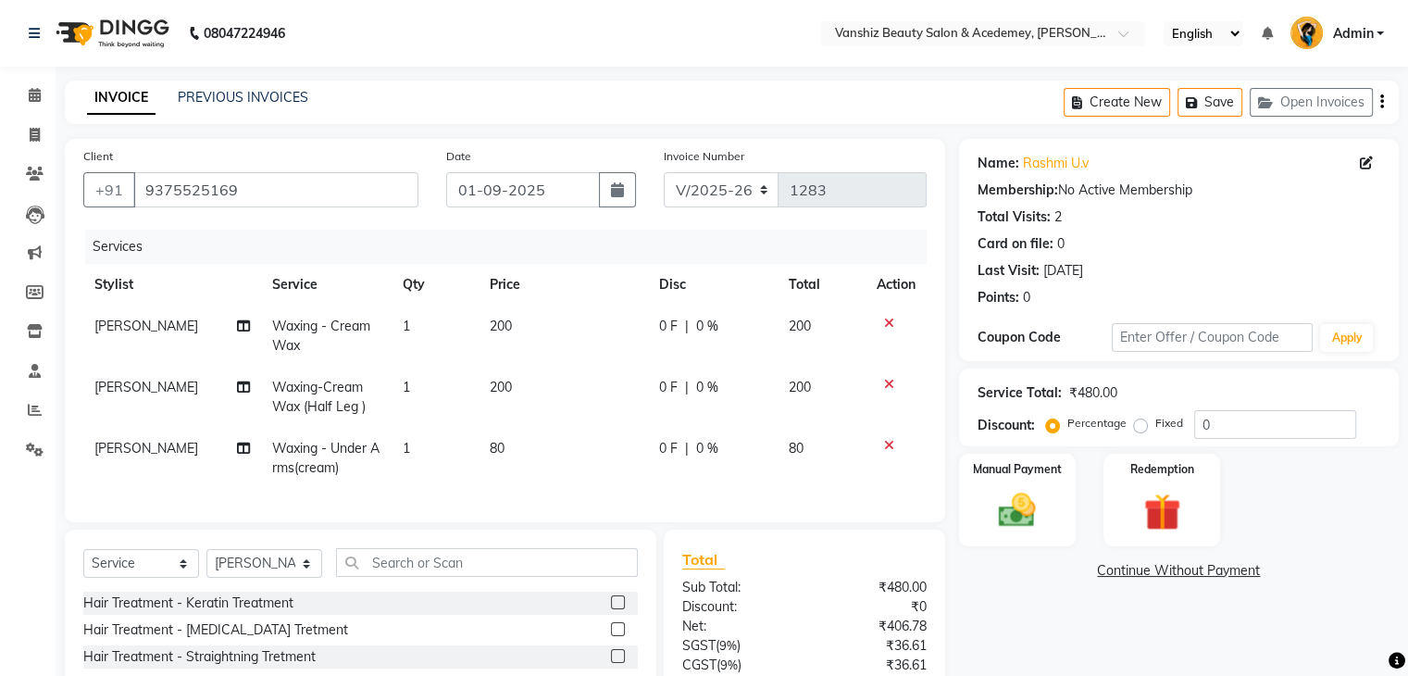
click at [493, 324] on span "200" at bounding box center [501, 326] width 22 height 17
select select "59477"
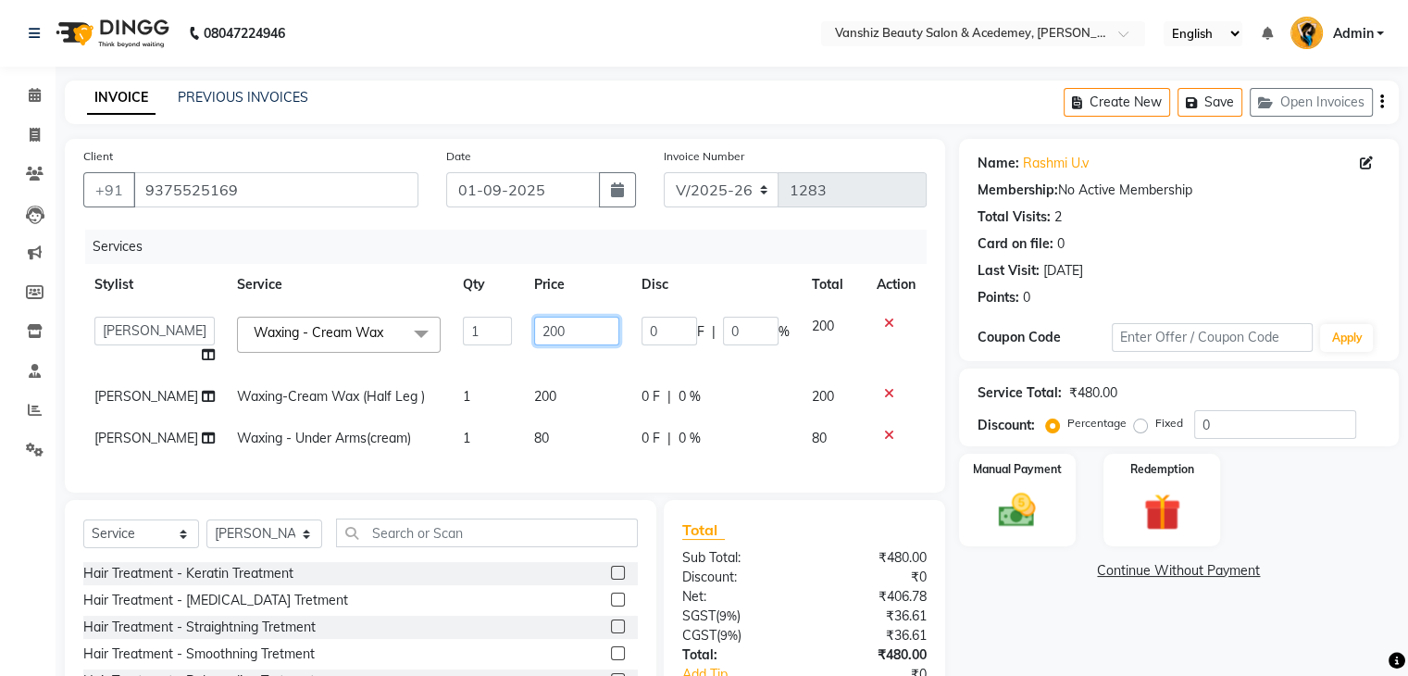
click at [563, 337] on input "200" at bounding box center [576, 331] width 85 height 29
type input "2"
type input "100"
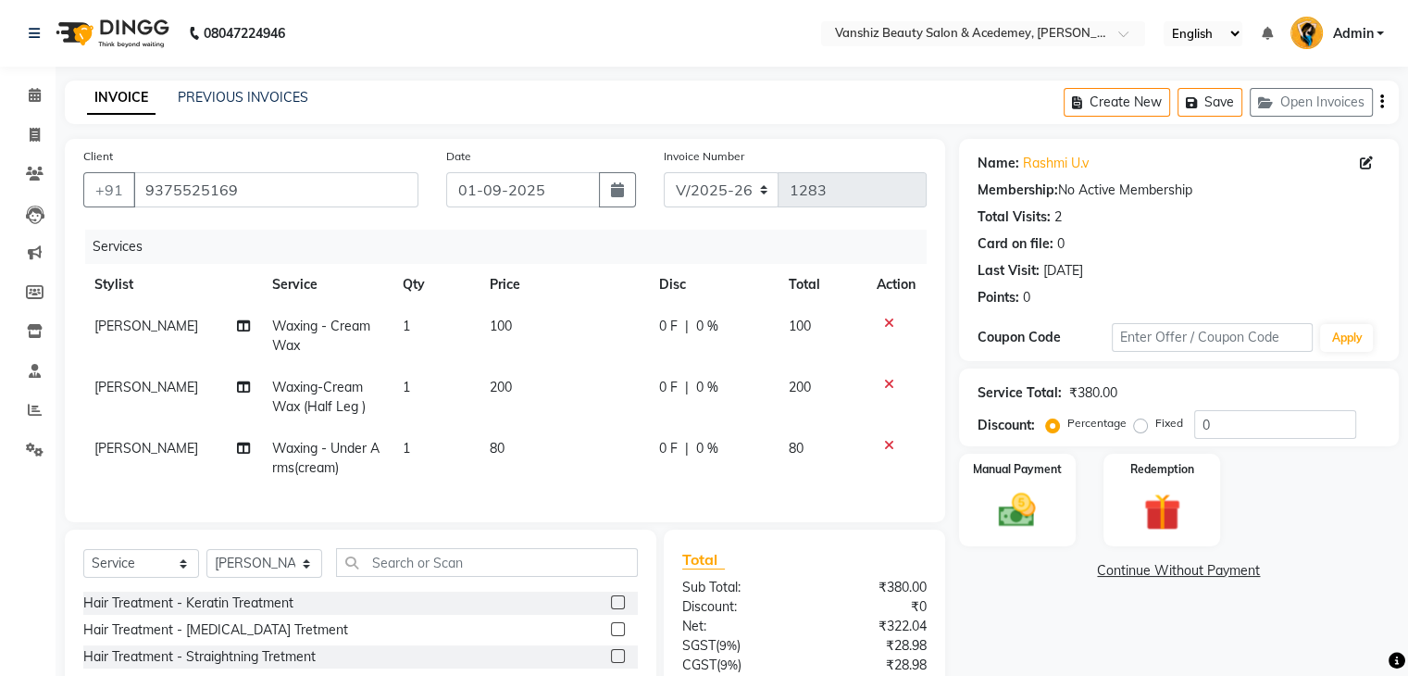
click at [519, 397] on td "200" at bounding box center [563, 397] width 169 height 61
select select "59477"
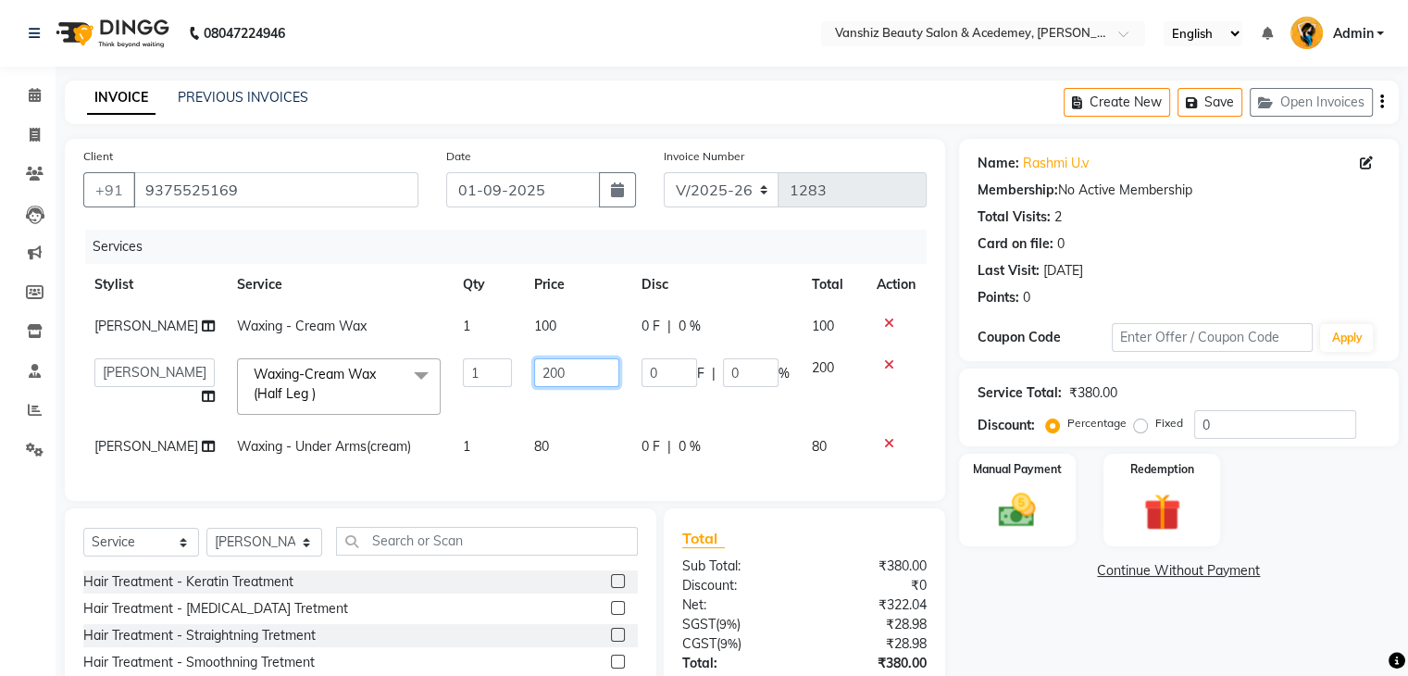
click at [572, 380] on input "200" at bounding box center [576, 372] width 85 height 29
type input "2"
type input "100"
click at [523, 450] on td "80" at bounding box center [576, 447] width 107 height 42
select select "59477"
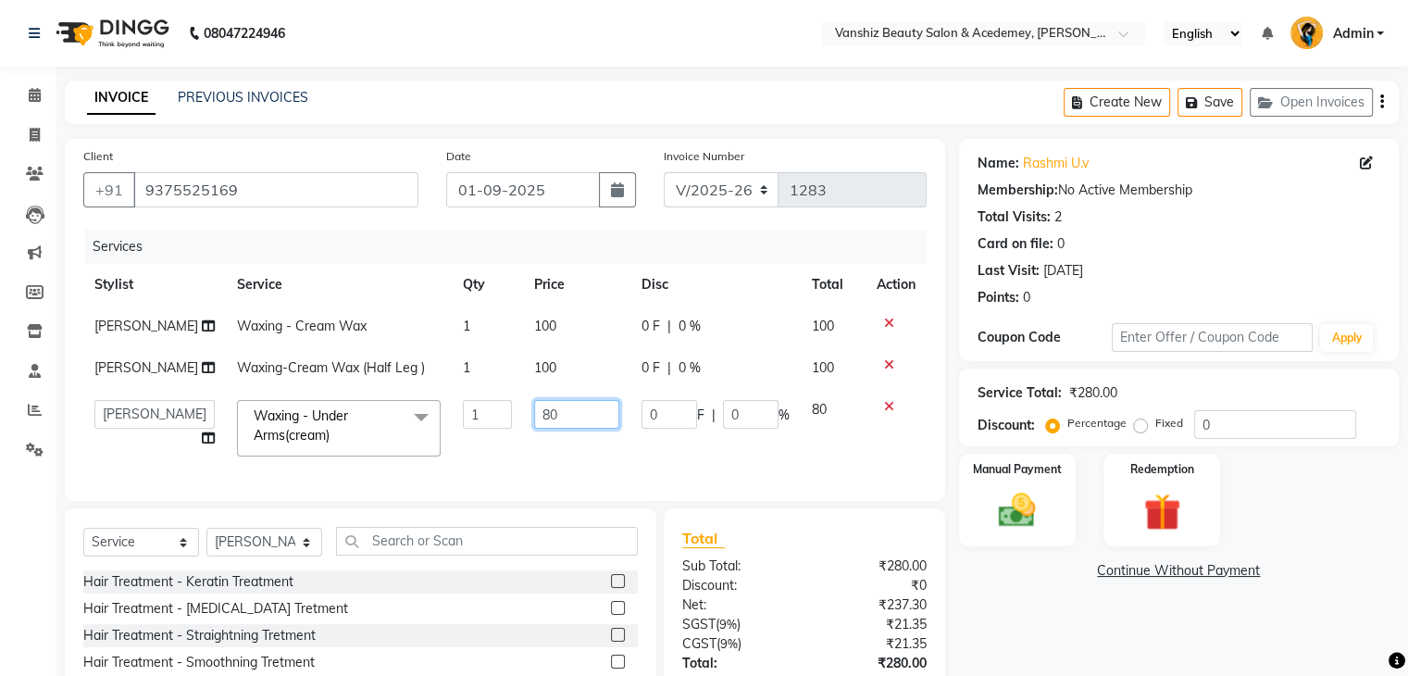
click at [563, 423] on input "80" at bounding box center [576, 414] width 85 height 29
type input "8"
type input "1"
type input "100"
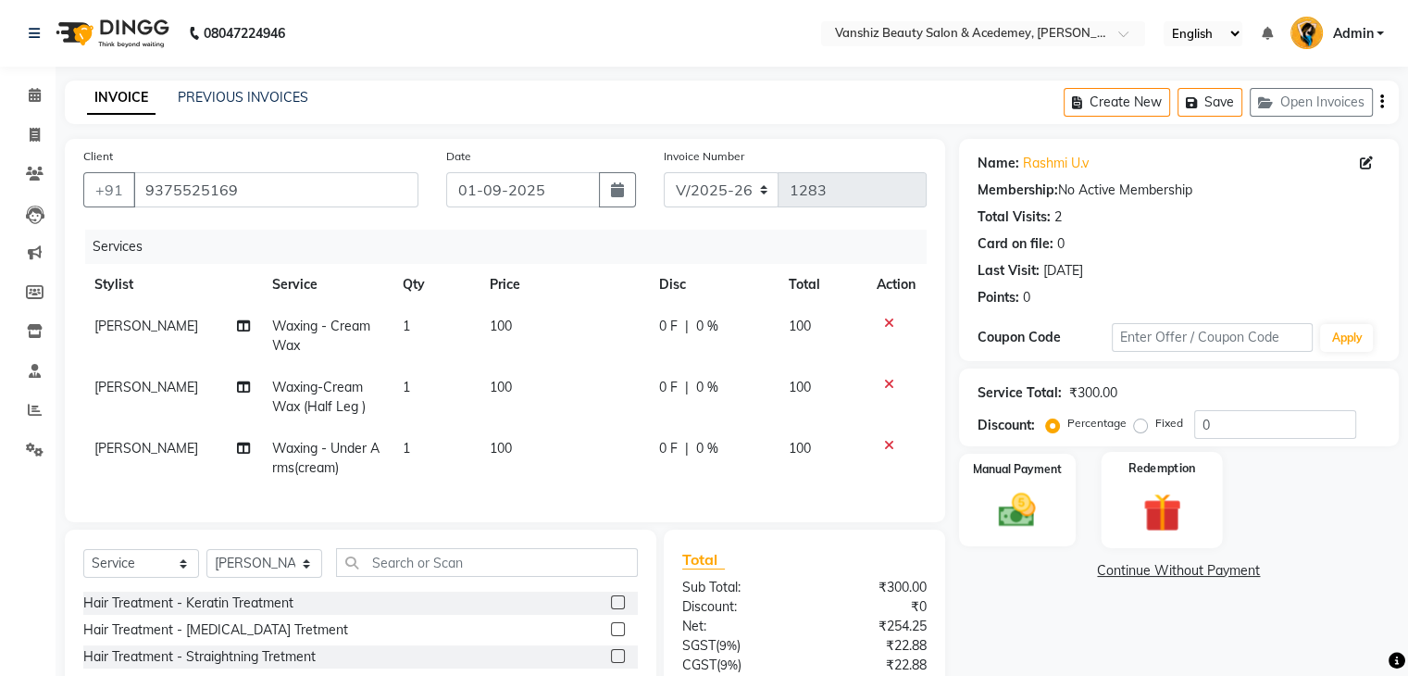
click at [1191, 496] on img at bounding box center [1161, 512] width 62 height 47
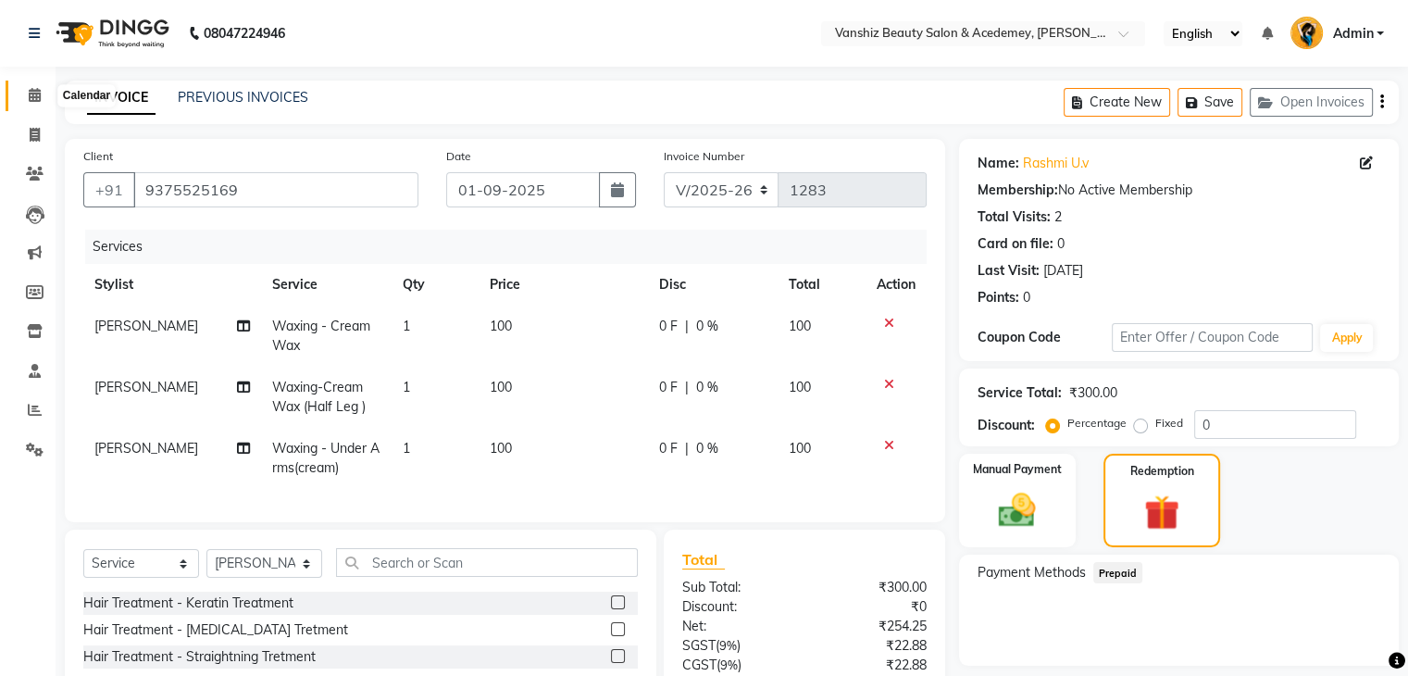
click at [40, 92] on icon at bounding box center [35, 95] width 12 height 14
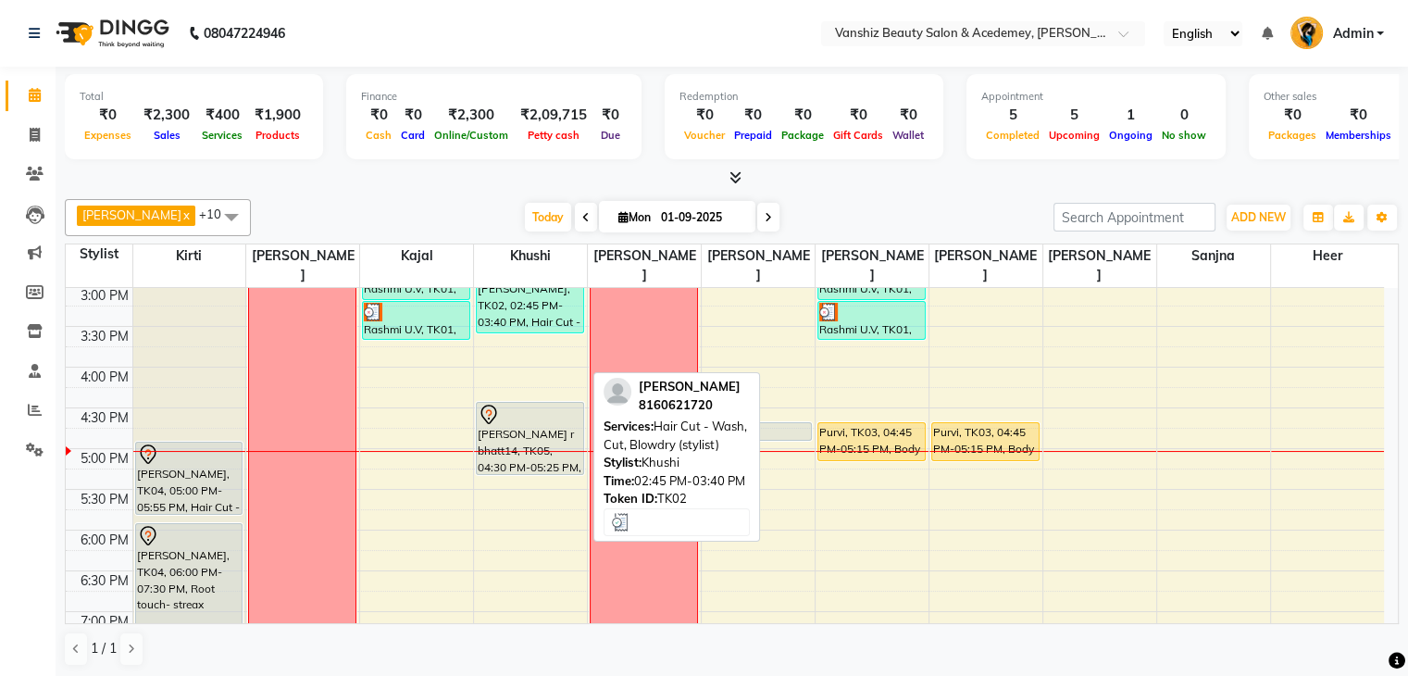
scroll to position [579, 0]
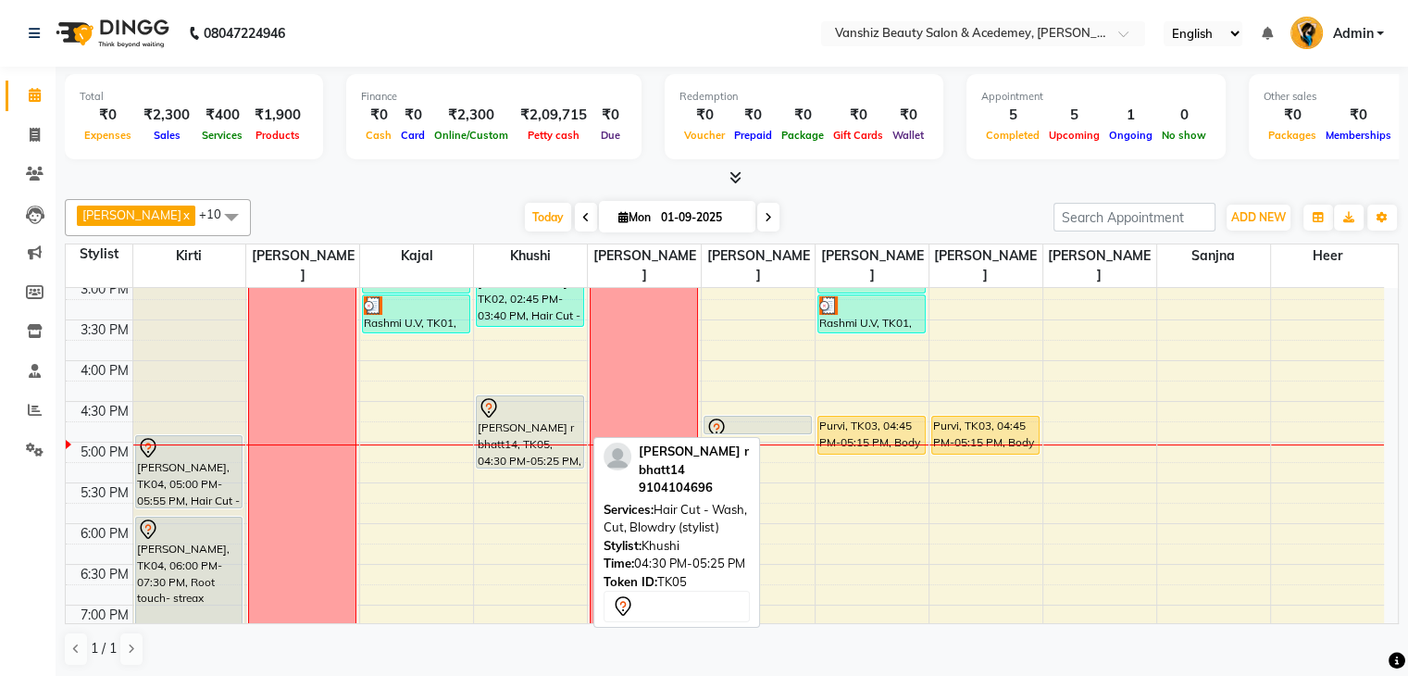
click at [515, 410] on div "[PERSON_NAME] r bhatt14, TK05, 04:30 PM-05:25 PM, Hair Cut - Wash, Cut, Blowdry…" at bounding box center [530, 431] width 106 height 71
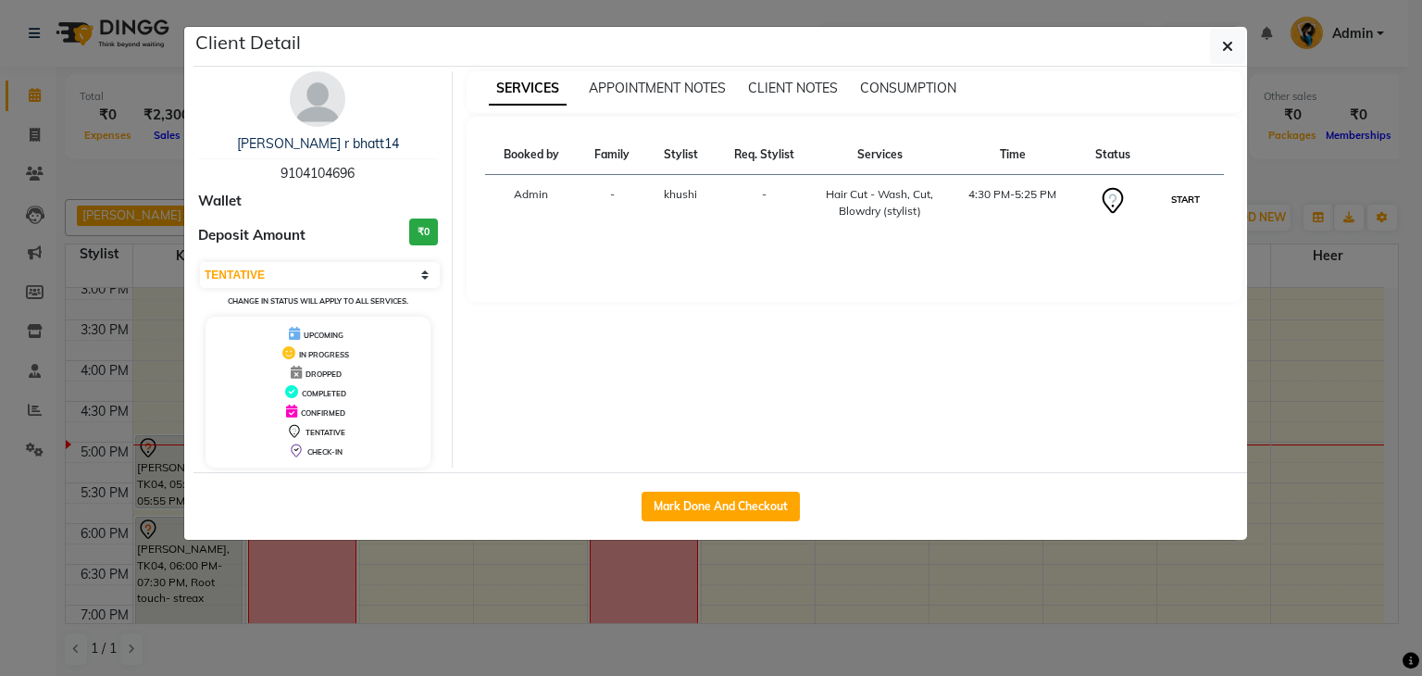
click at [1190, 199] on button "START" at bounding box center [1185, 199] width 38 height 23
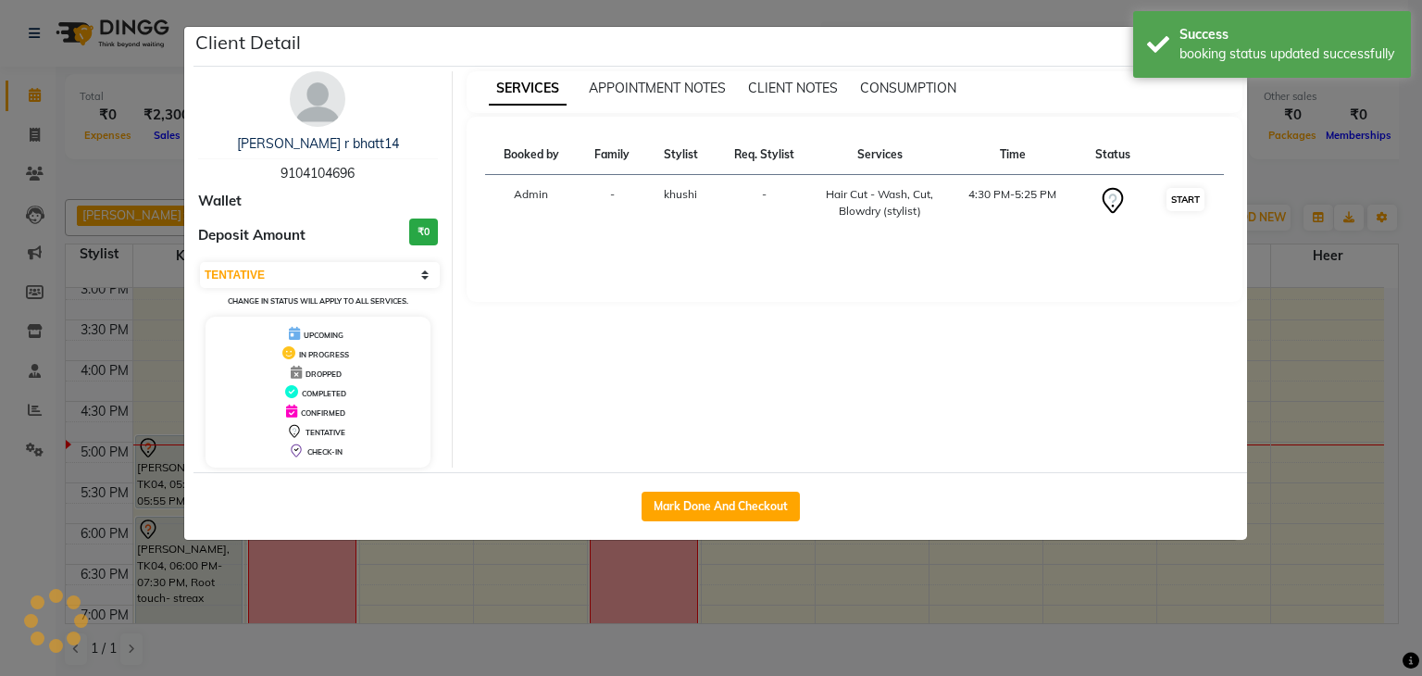
select select "1"
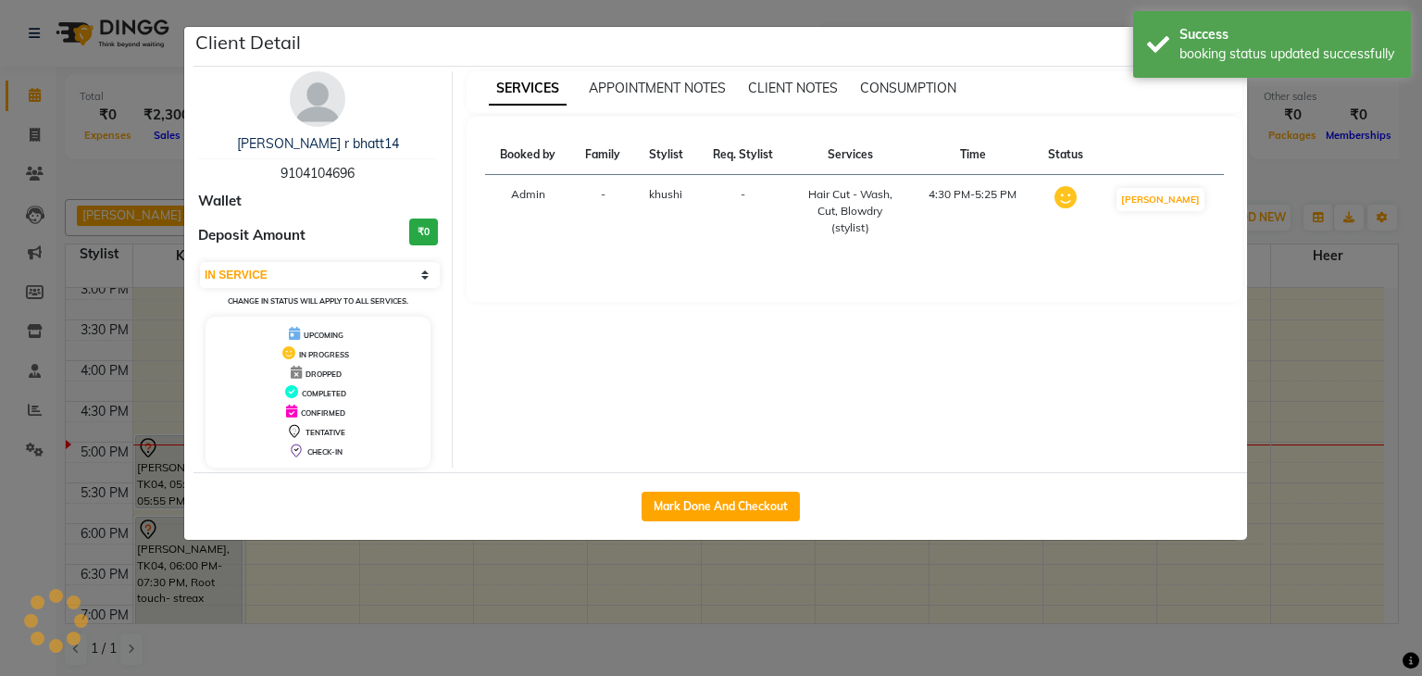
click at [1407, 326] on ngb-modal-window "Client Detail [PERSON_NAME] r bhatt14 9104104696 Wallet Deposit Amount ₹0 Selec…" at bounding box center [711, 338] width 1422 height 676
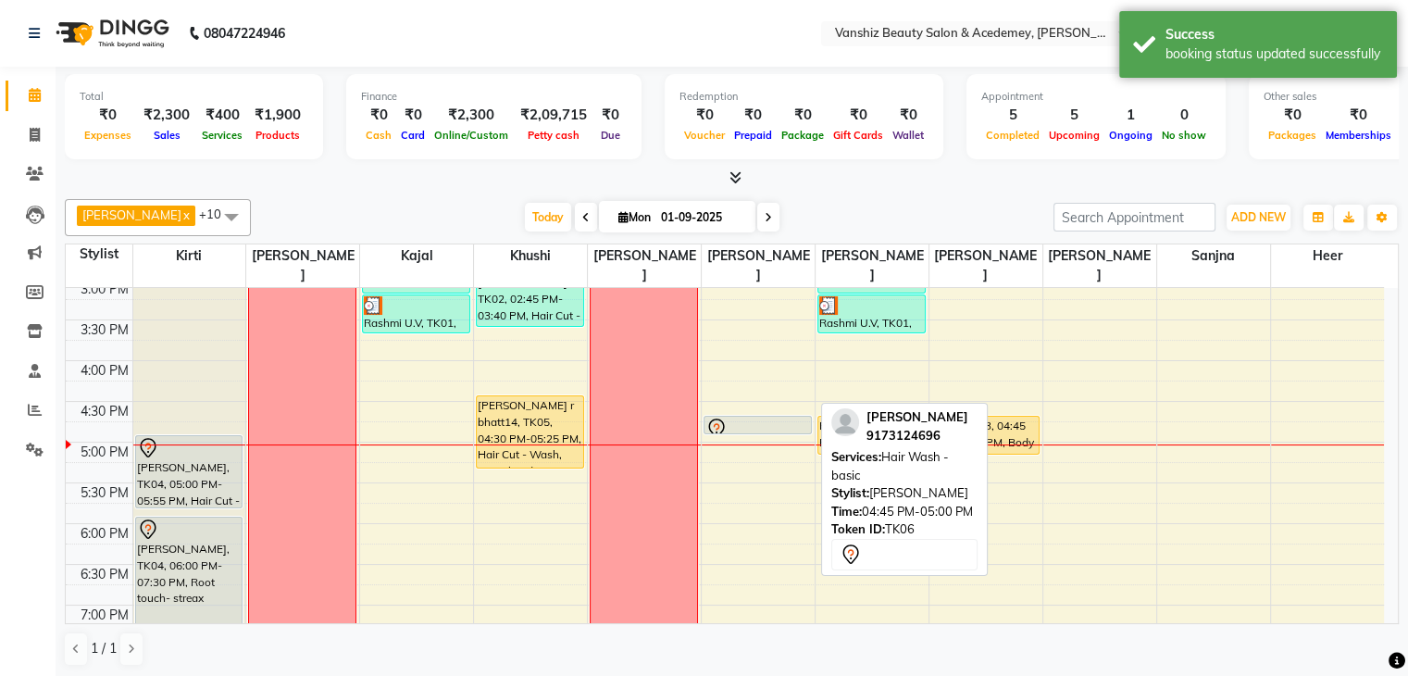
click at [744, 430] on div at bounding box center [758, 433] width 106 height 7
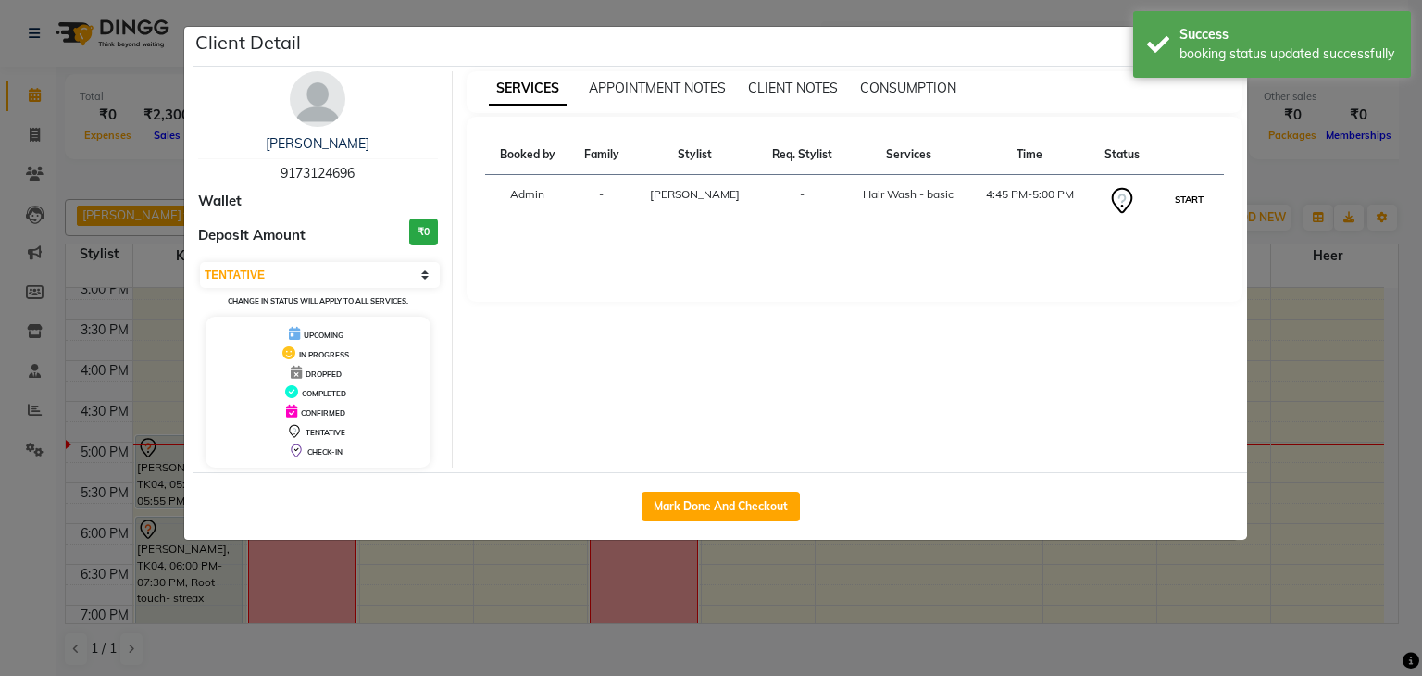
click at [1182, 188] on button "START" at bounding box center [1189, 199] width 38 height 23
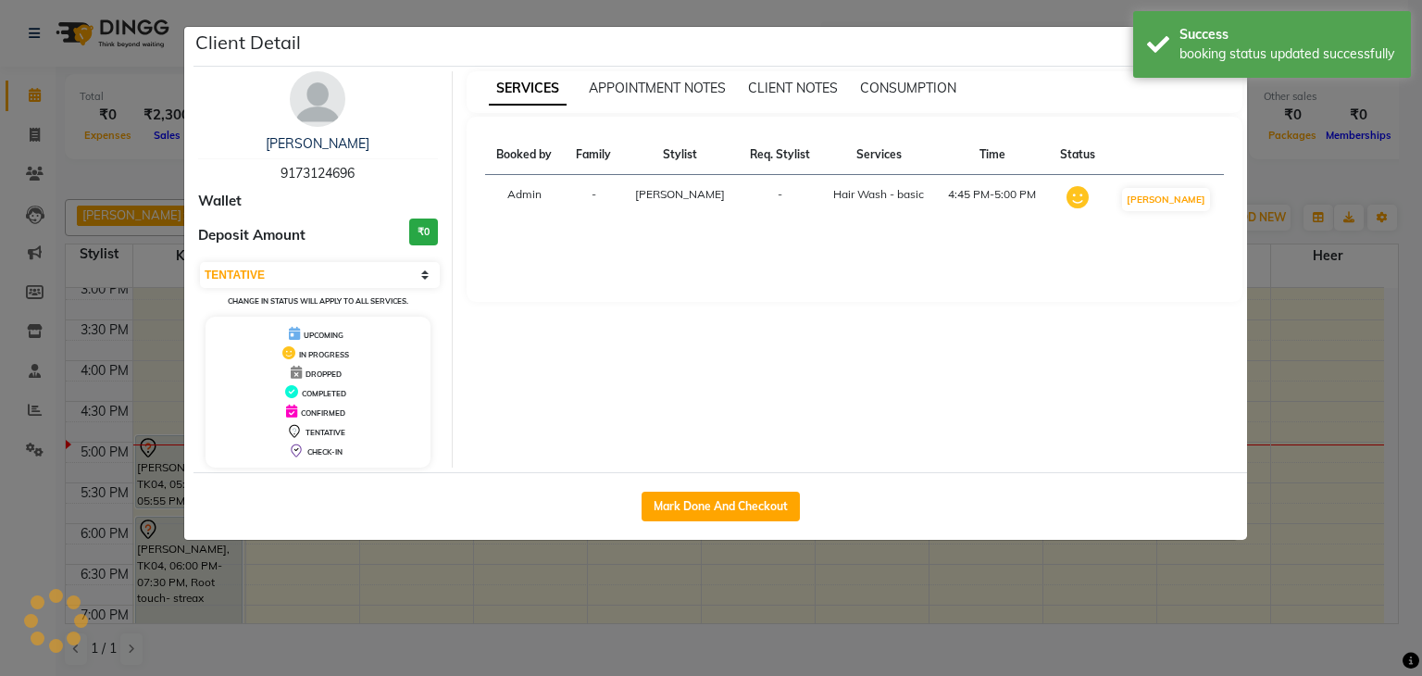
select select "1"
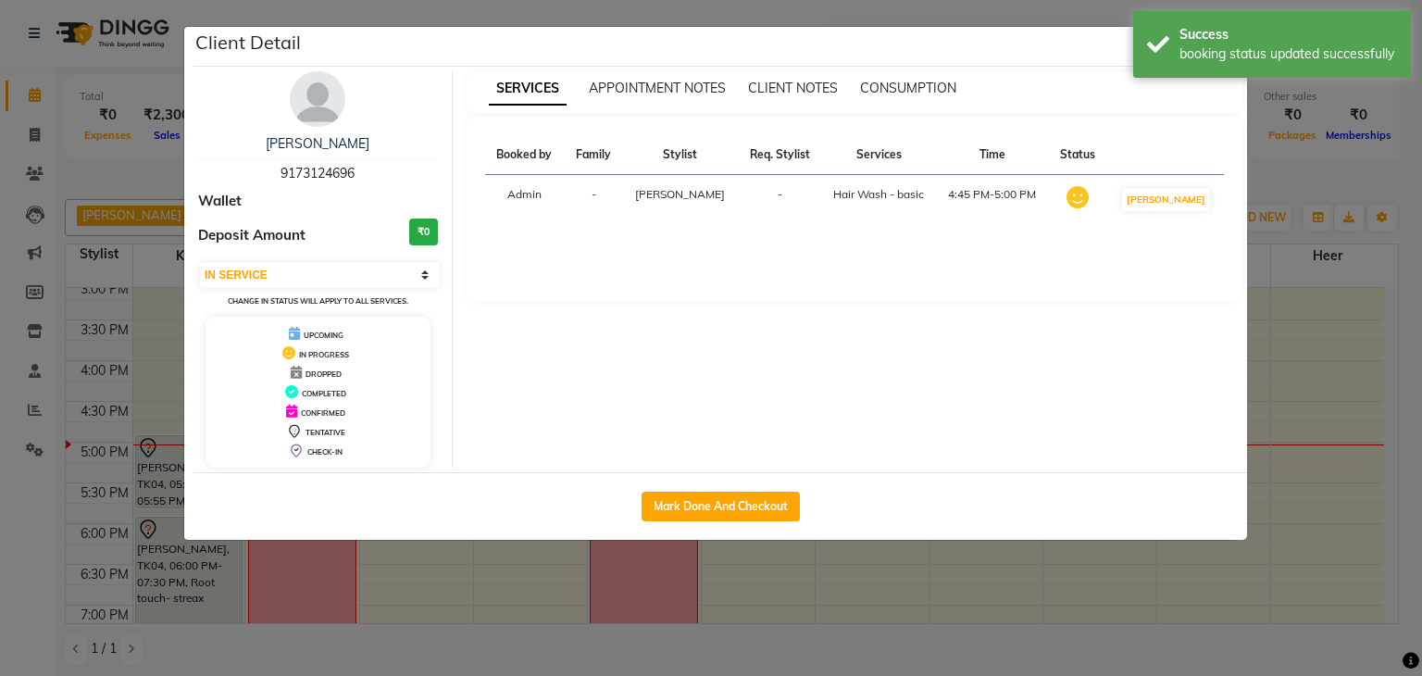
click at [1407, 221] on ngb-modal-window "Client Detail [PERSON_NAME] 9173124696 Wallet Deposit Amount ₹0 Select IN SERVI…" at bounding box center [711, 338] width 1422 height 676
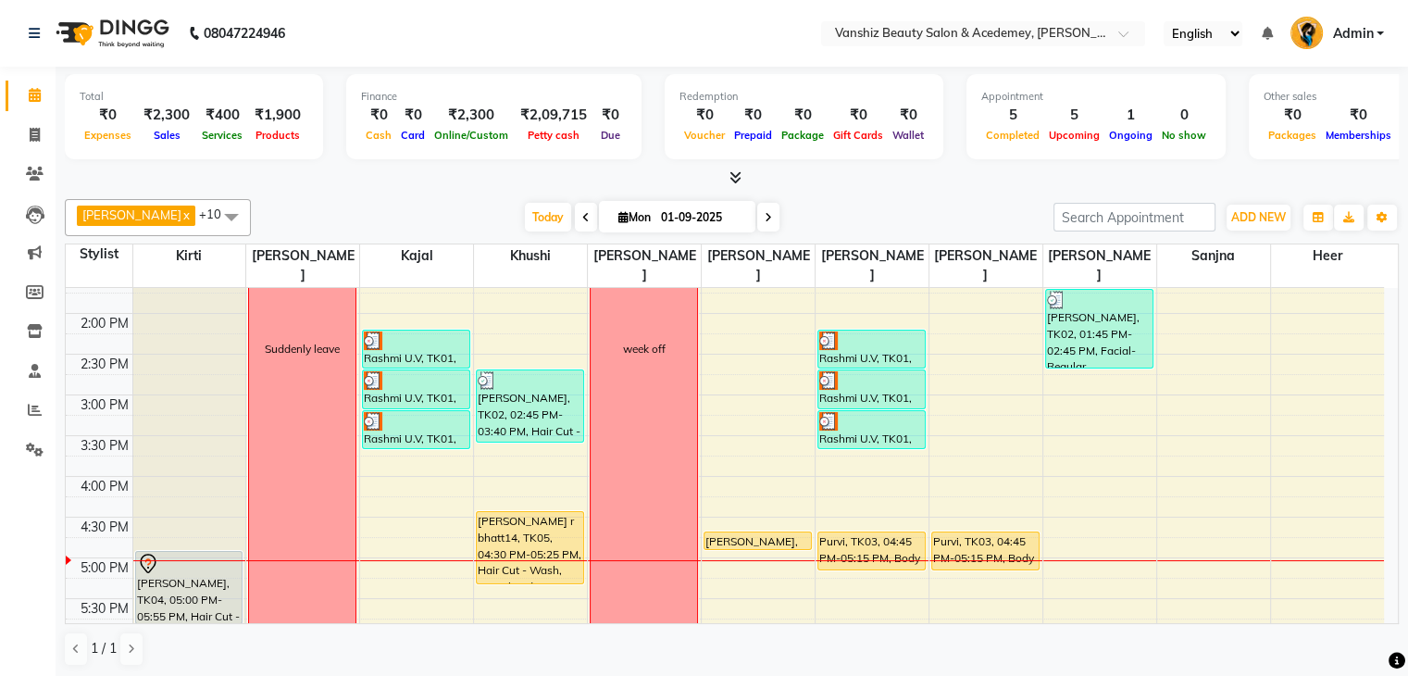
scroll to position [459, 0]
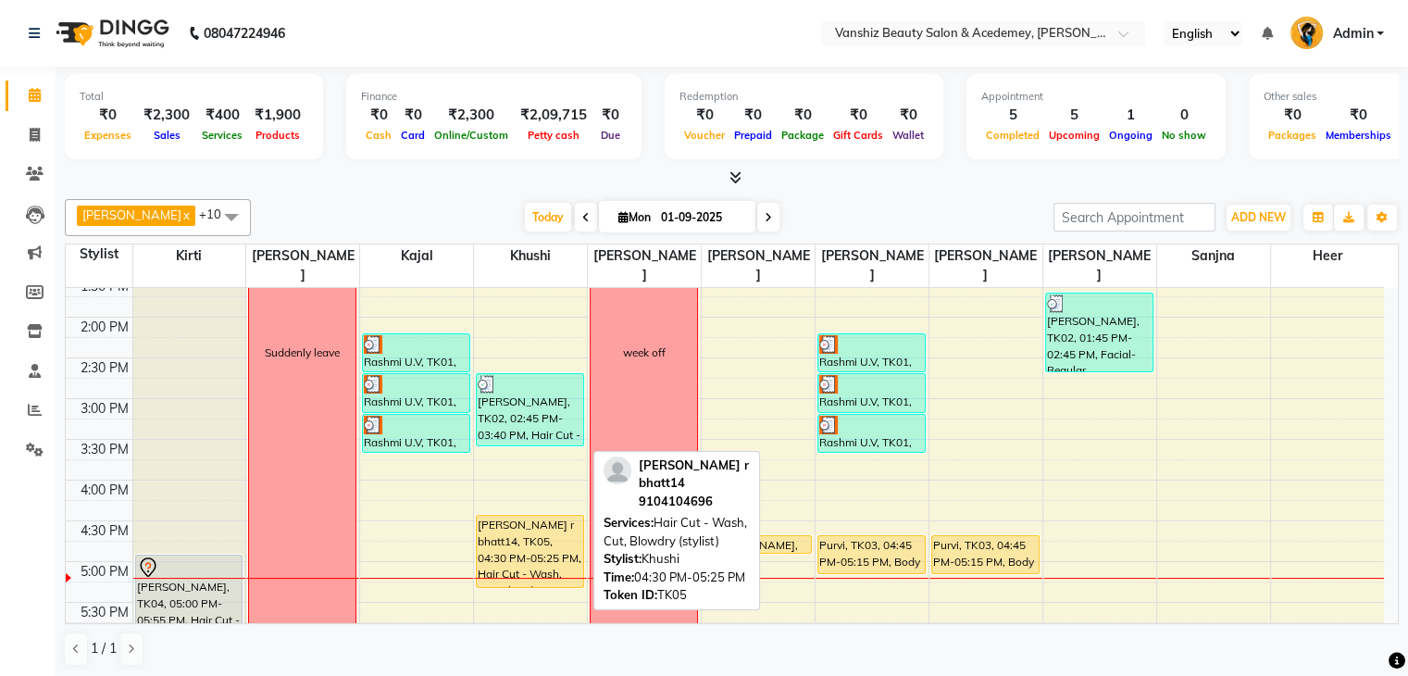
click at [479, 516] on div "[PERSON_NAME] r bhatt14, TK05, 04:30 PM-05:25 PM, Hair Cut - Wash, Cut, Blowdry…" at bounding box center [530, 551] width 106 height 71
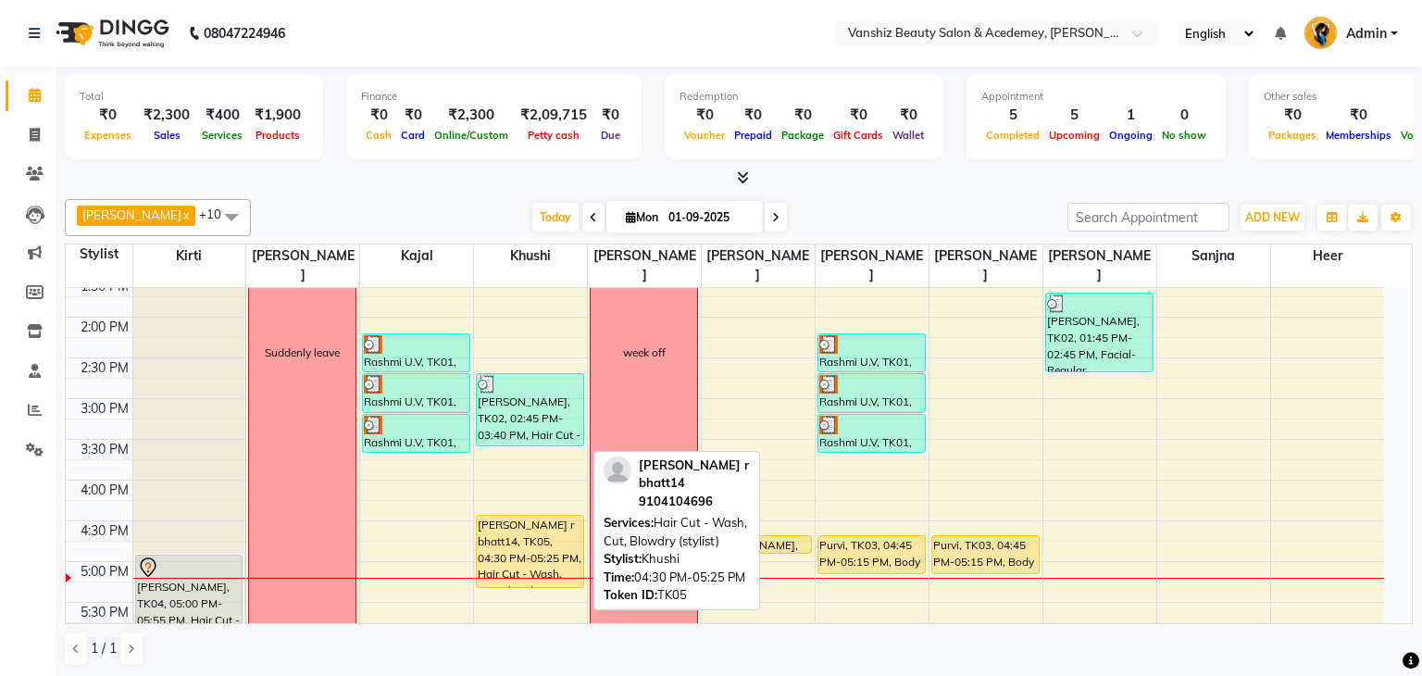
select select "1"
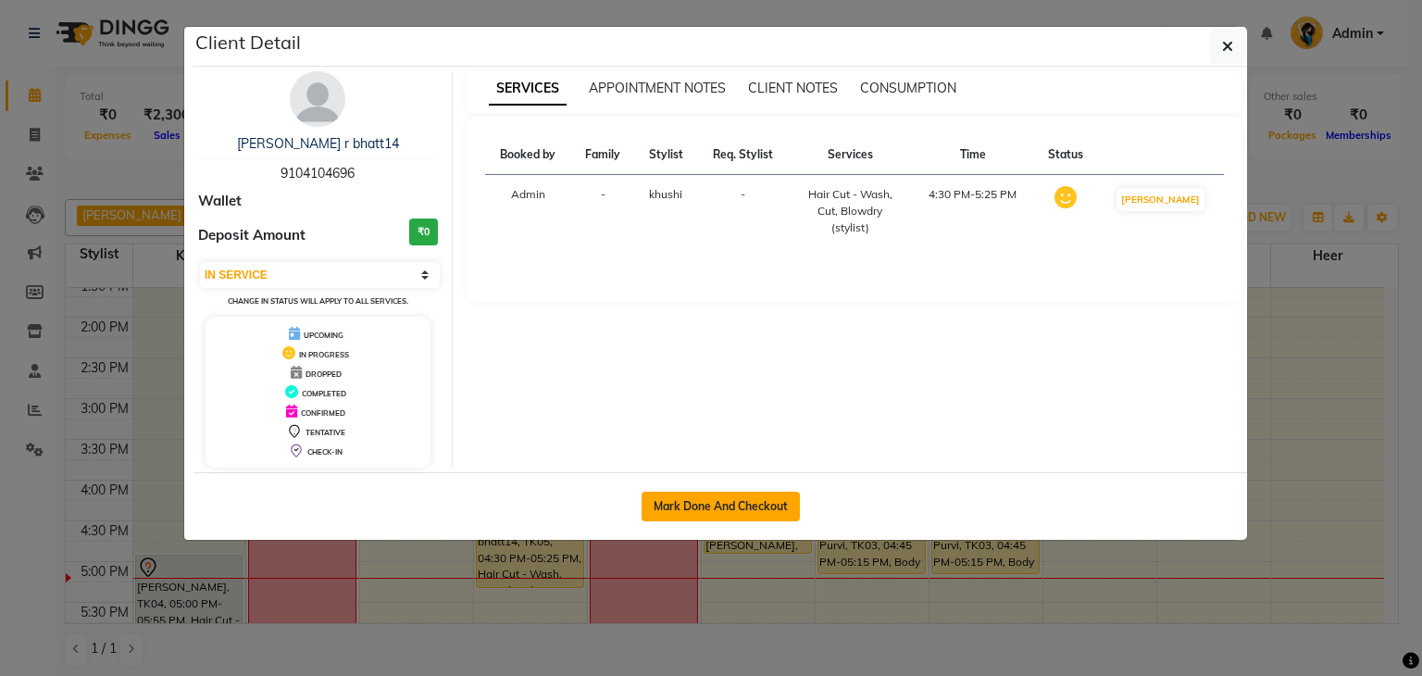
click at [700, 505] on button "Mark Done And Checkout" at bounding box center [721, 507] width 158 height 30
select select "service"
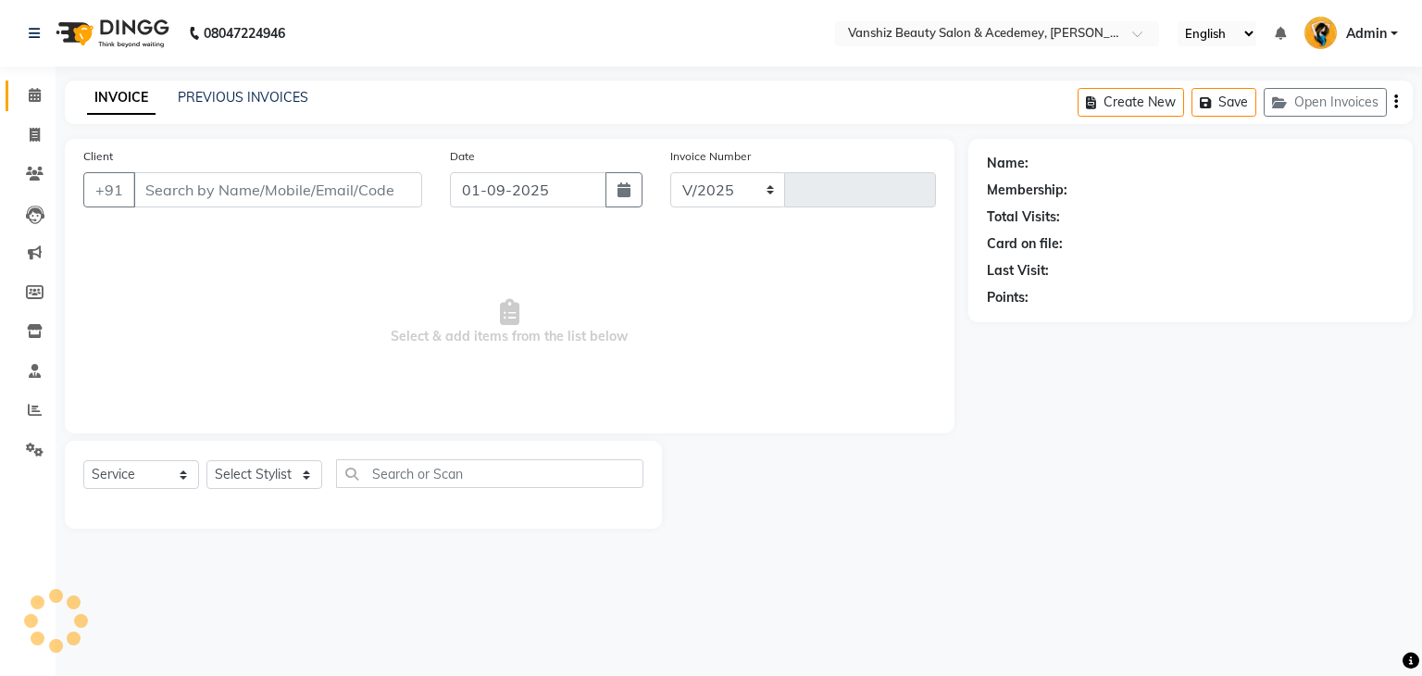
select select "5403"
type input "1283"
type input "9104104696"
select select "78799"
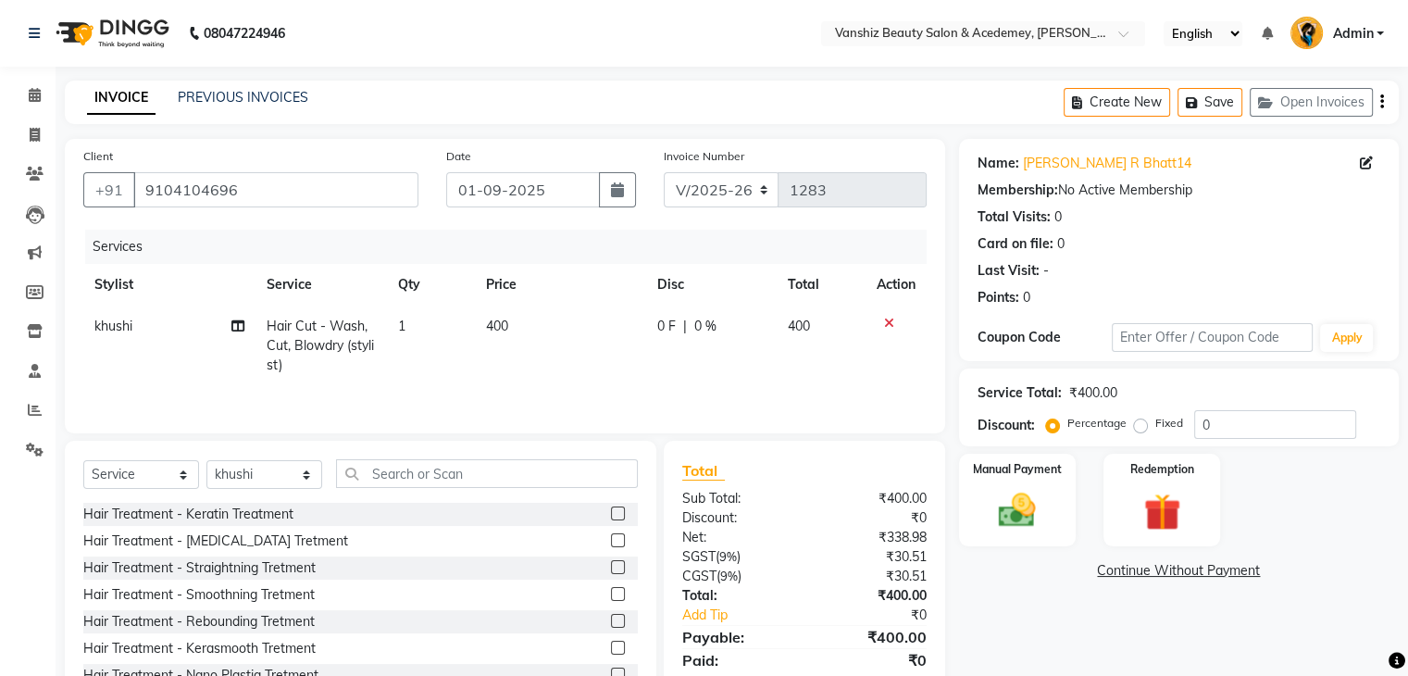
click at [497, 328] on span "400" at bounding box center [497, 326] width 22 height 17
select select "78799"
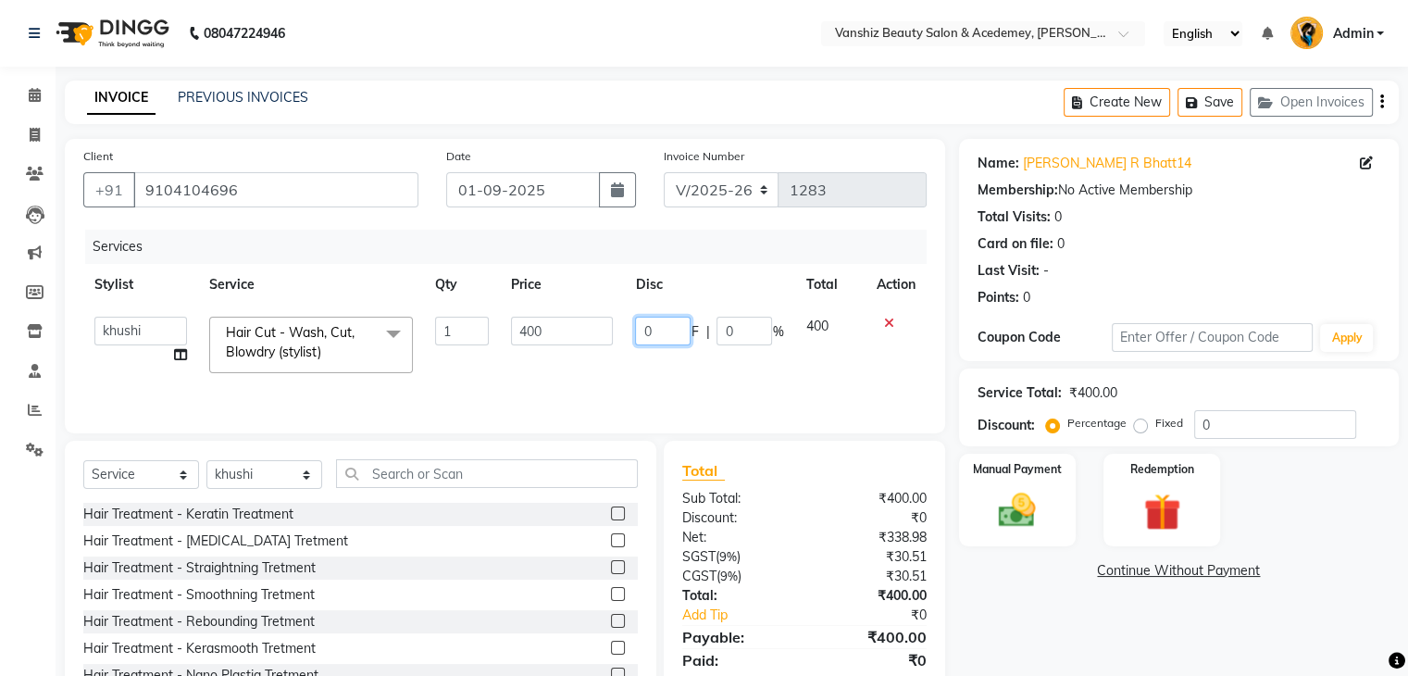
click at [674, 321] on input "0" at bounding box center [663, 331] width 56 height 29
type input "0"
type input "350"
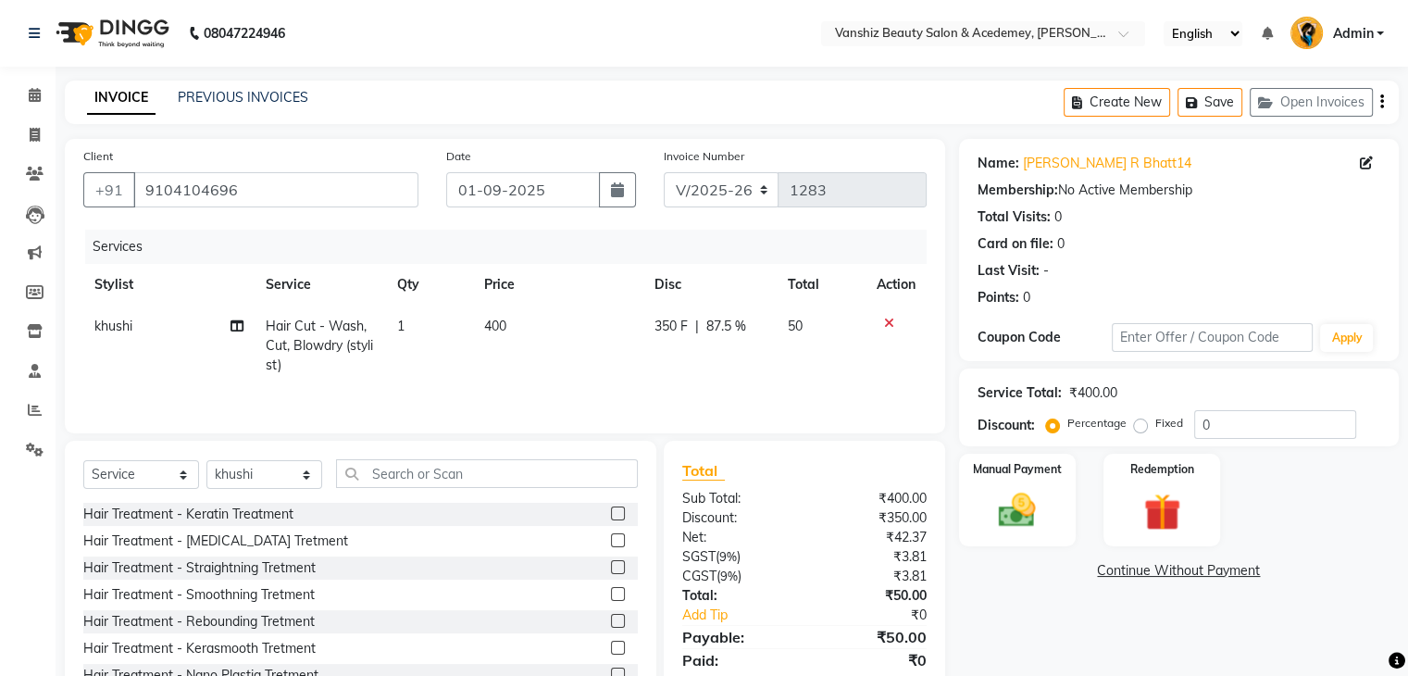
click at [904, 426] on div "Client [PHONE_NUMBER] Date [DATE] Invoice Number V/2025 V/[PHONE_NUMBER] Servic…" at bounding box center [505, 286] width 880 height 294
click at [744, 354] on td "350 F | 87.5 %" at bounding box center [709, 345] width 133 height 81
select select "78799"
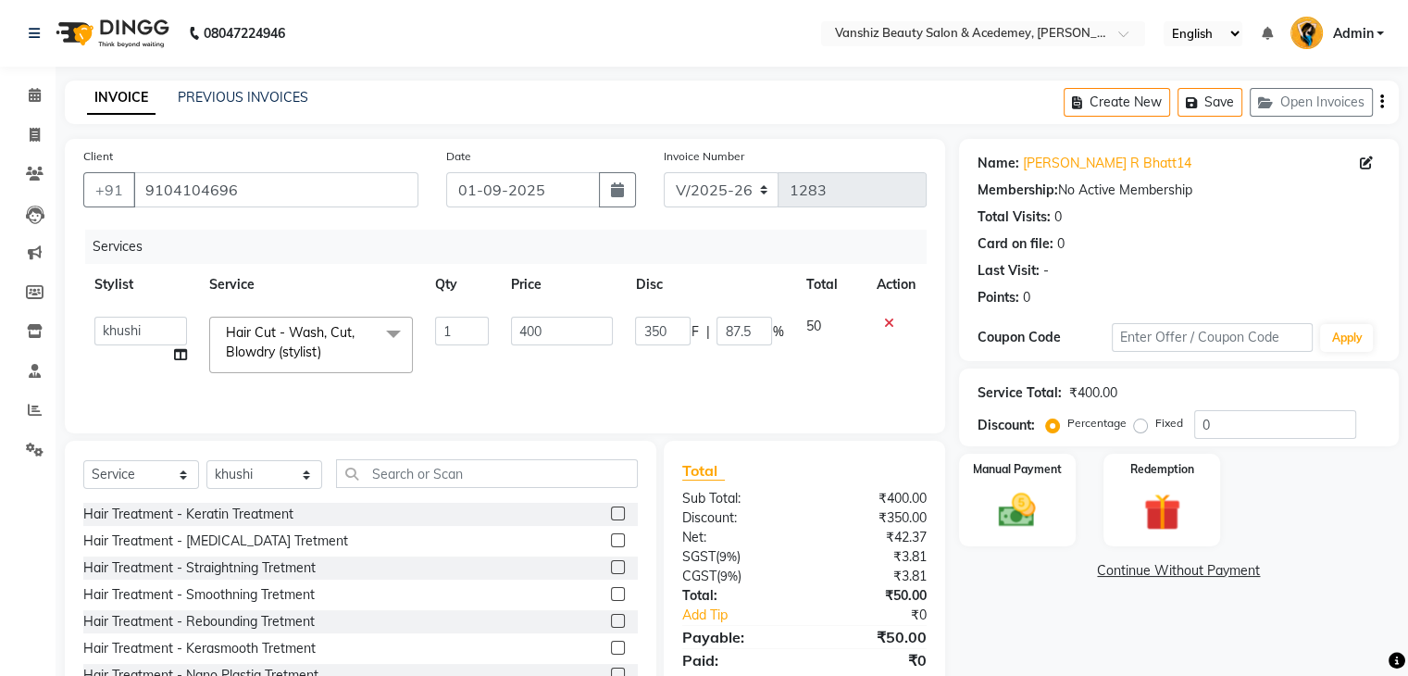
scroll to position [67, 0]
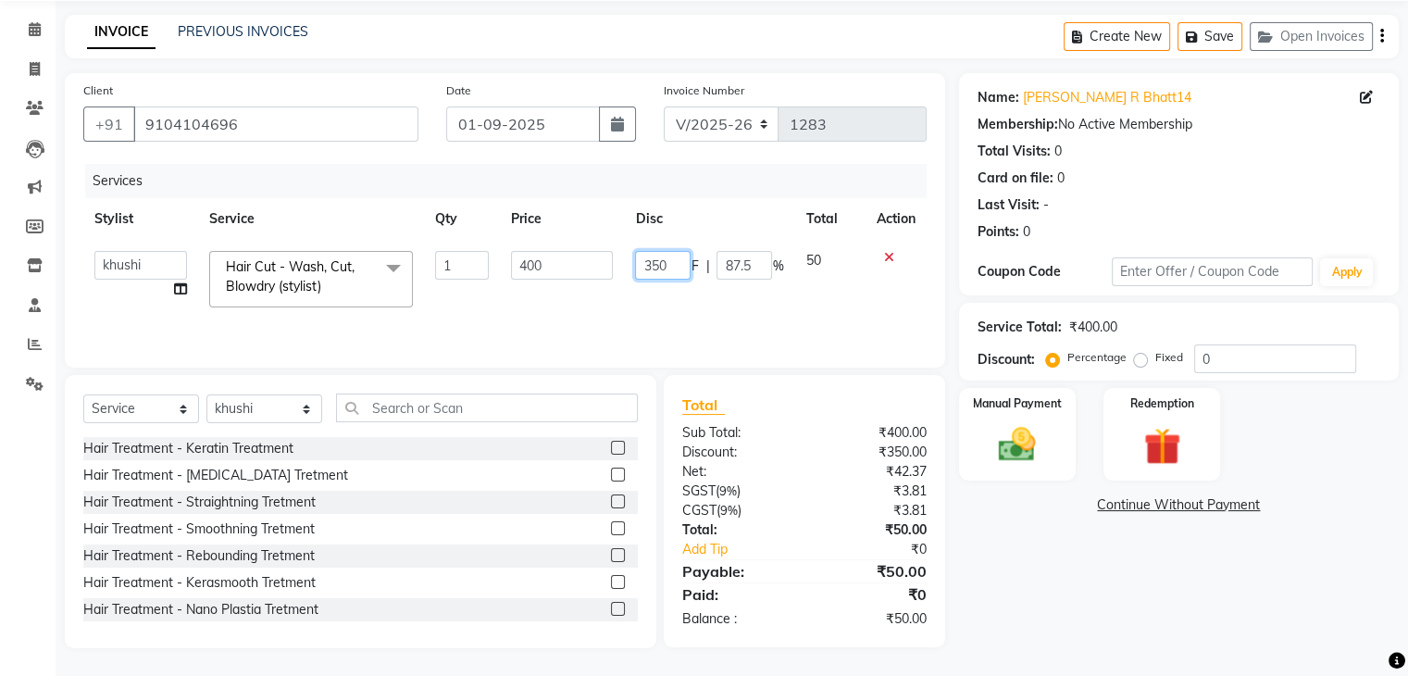
click at [649, 266] on input "350" at bounding box center [663, 265] width 56 height 29
type input "250"
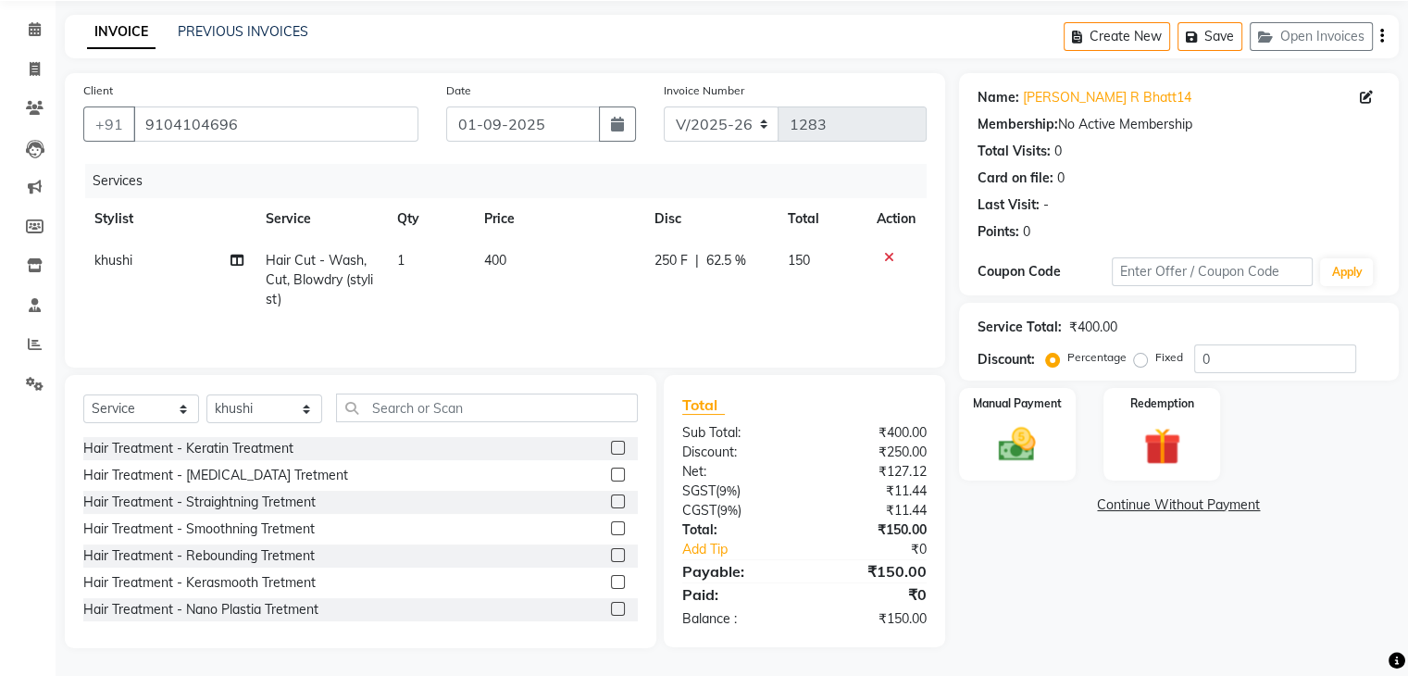
click at [692, 314] on td "250 F | 62.5 %" at bounding box center [709, 280] width 133 height 81
select select "78799"
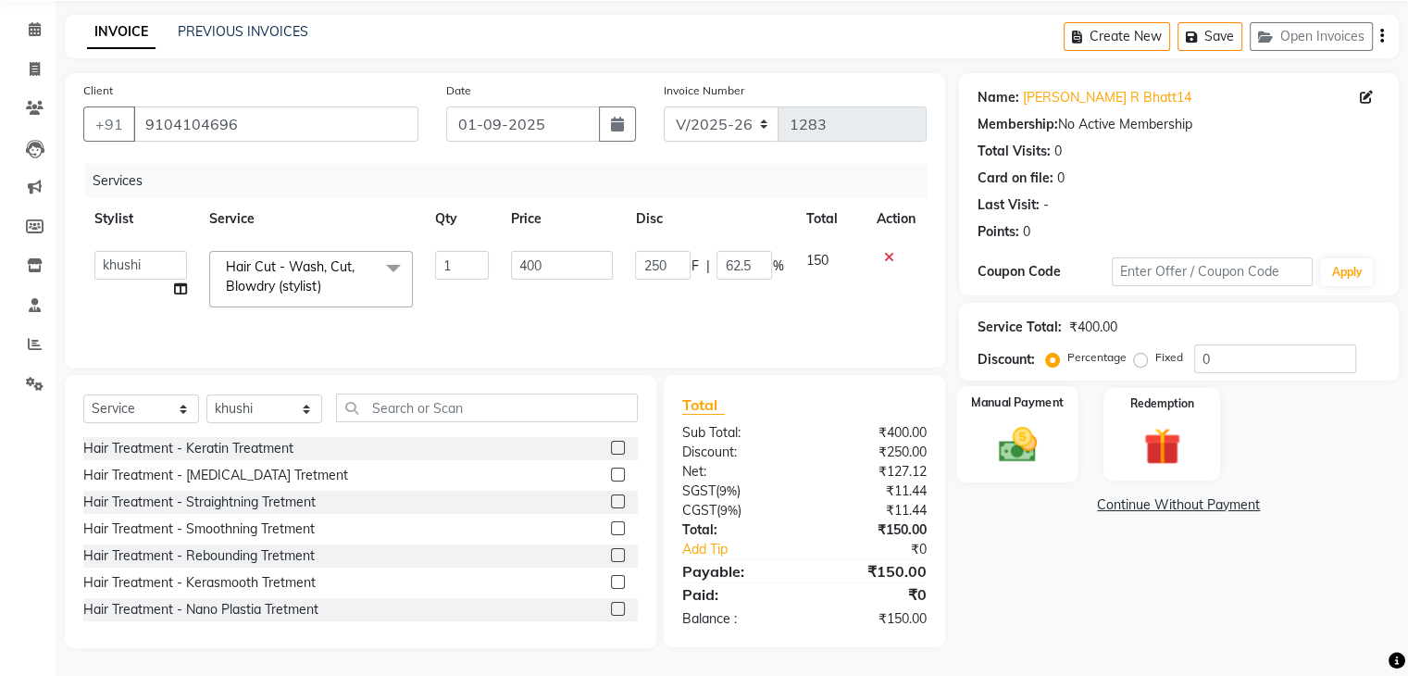
click at [1026, 455] on img at bounding box center [1017, 445] width 62 height 44
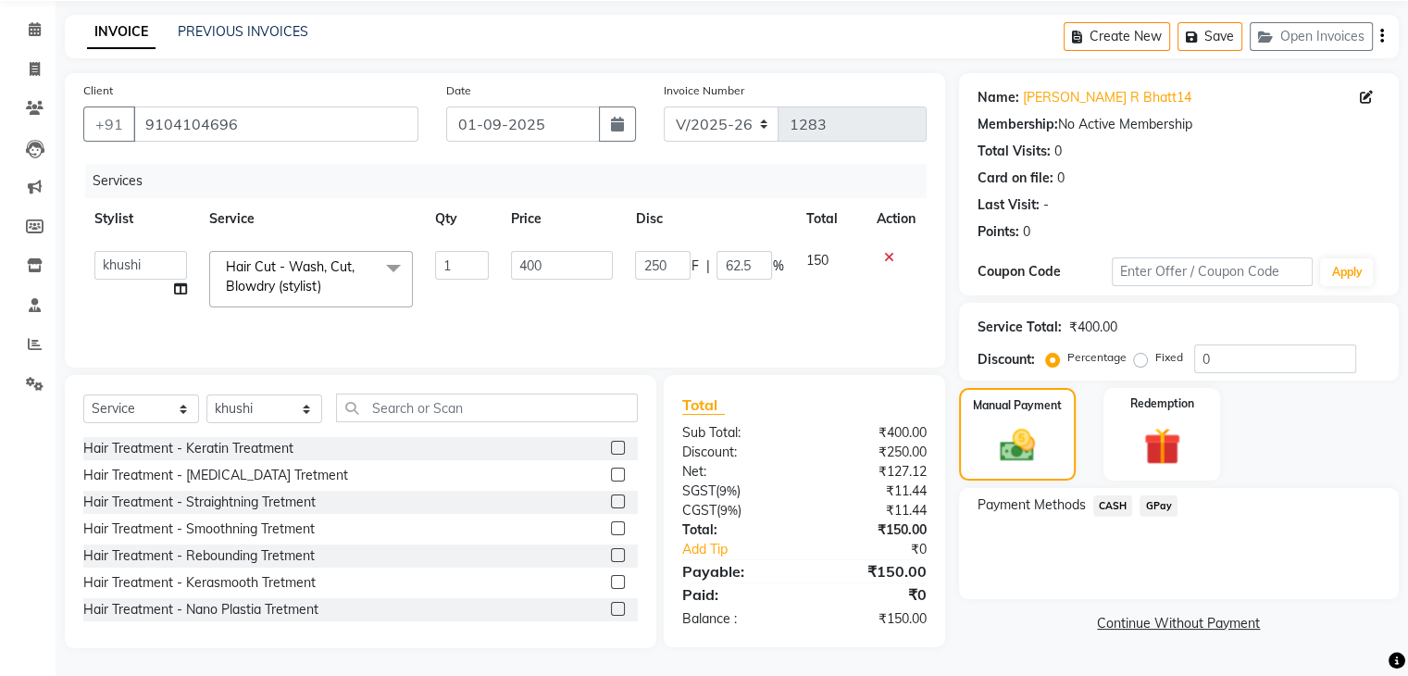
click at [1128, 501] on span "CASH" at bounding box center [1113, 505] width 40 height 21
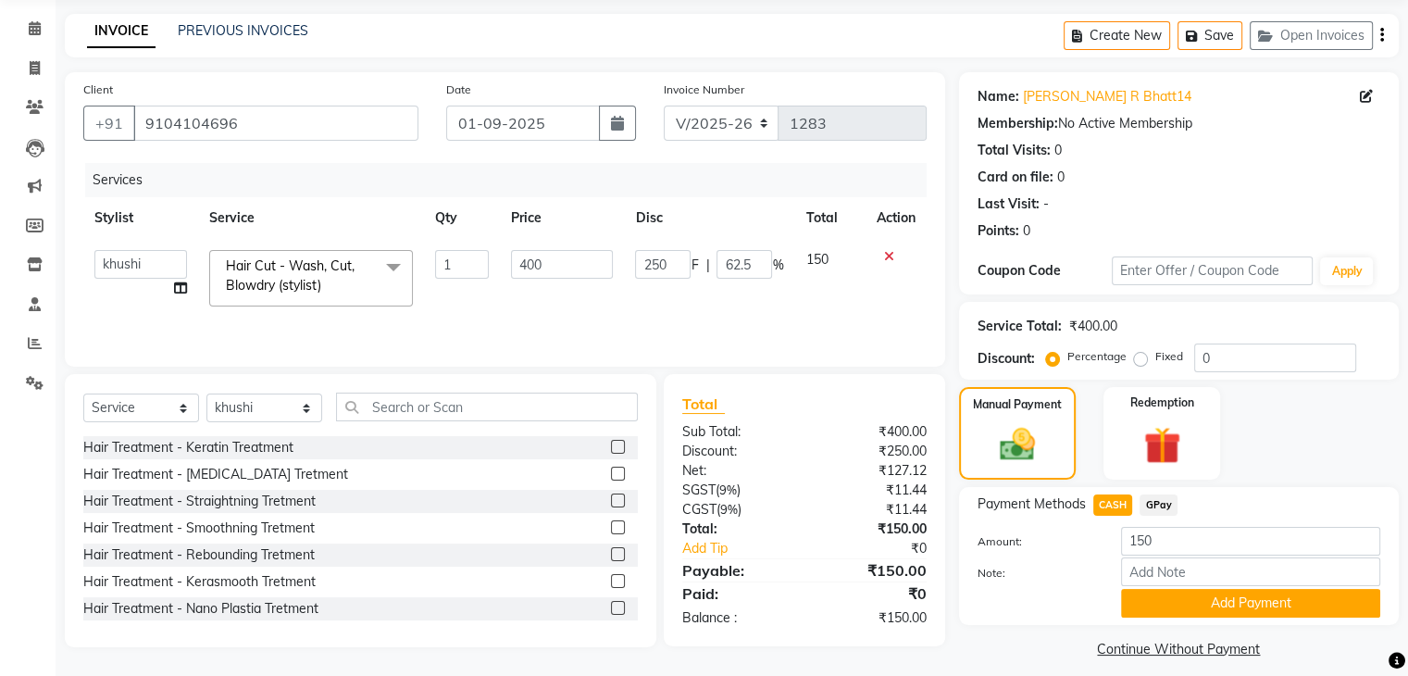
scroll to position [80, 0]
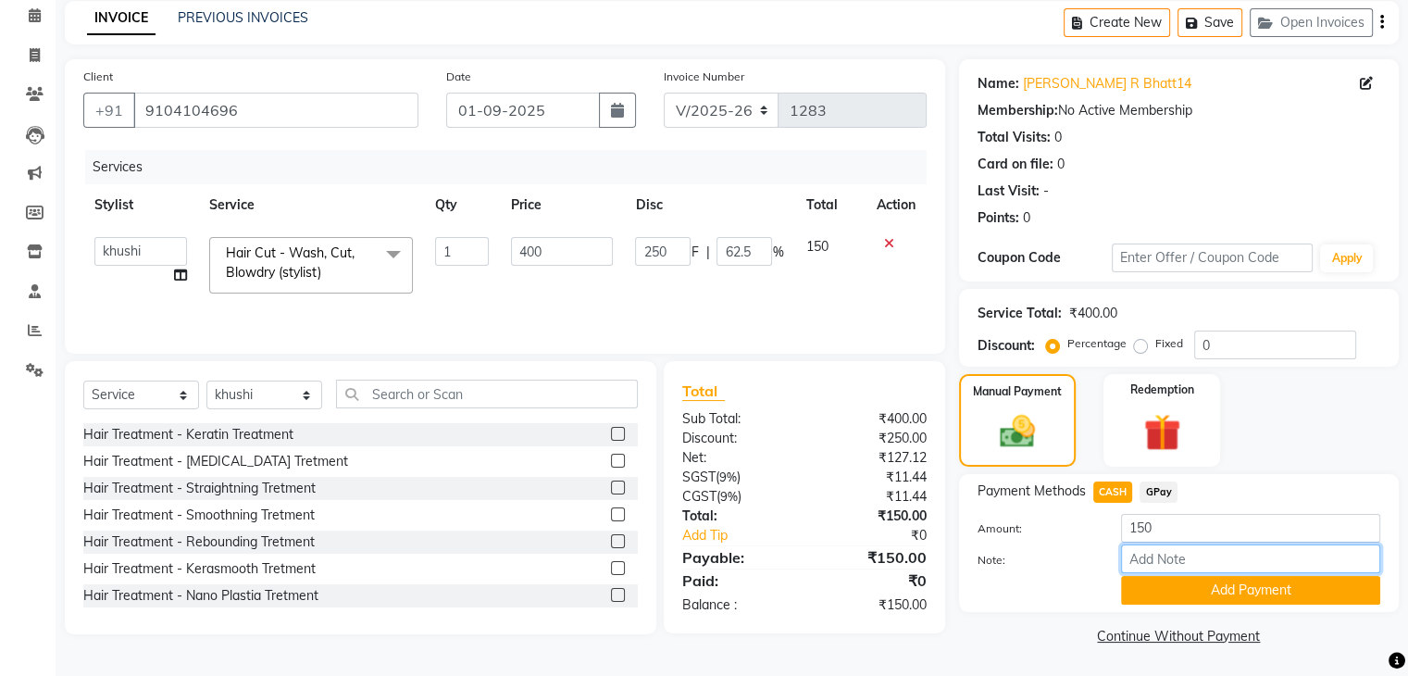
click at [1160, 555] on input "Note:" at bounding box center [1250, 558] width 259 height 29
type input "cash"
click at [1244, 586] on button "Add Payment" at bounding box center [1250, 590] width 259 height 29
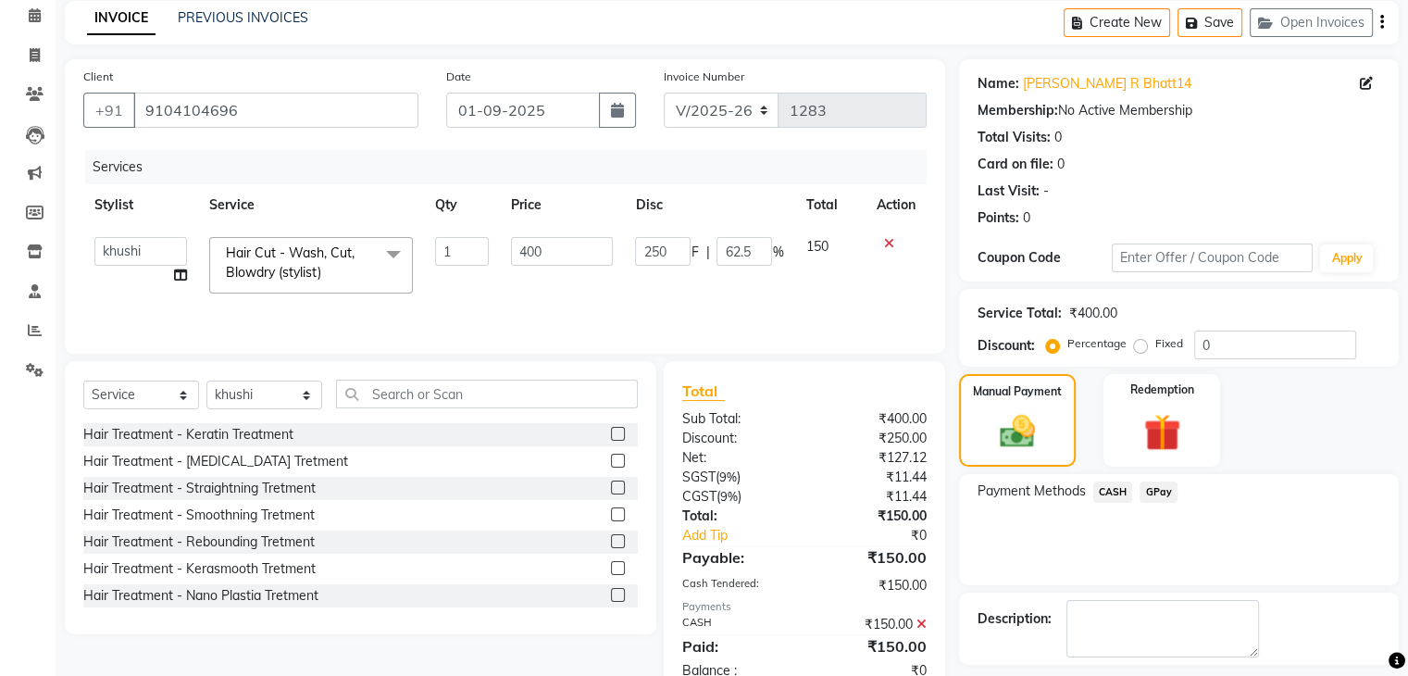
scroll to position [158, 0]
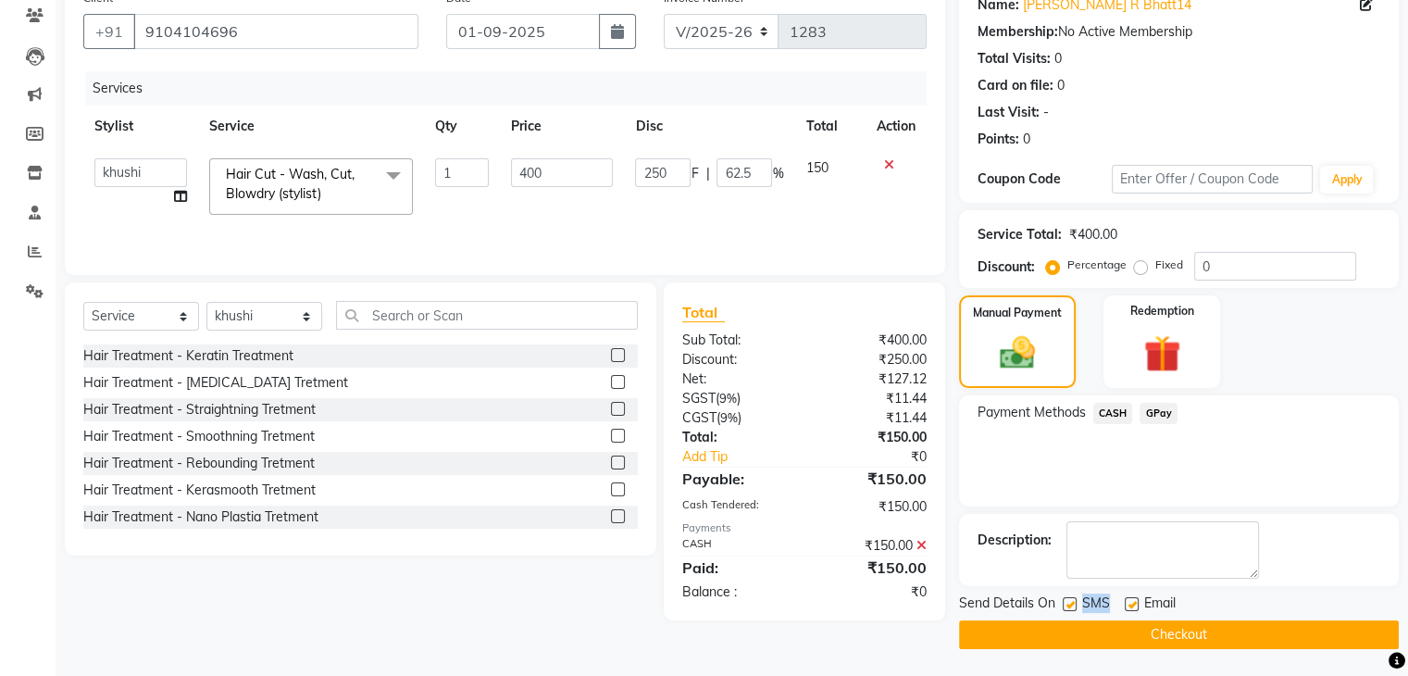
drag, startPoint x: 1129, startPoint y: 605, endPoint x: 1073, endPoint y: 605, distance: 56.5
click at [1073, 605] on div "Send Details On SMS Email" at bounding box center [1179, 604] width 440 height 23
click at [1073, 605] on label at bounding box center [1070, 604] width 14 height 14
click at [1073, 605] on input "checkbox" at bounding box center [1069, 605] width 12 height 12
checkbox input "false"
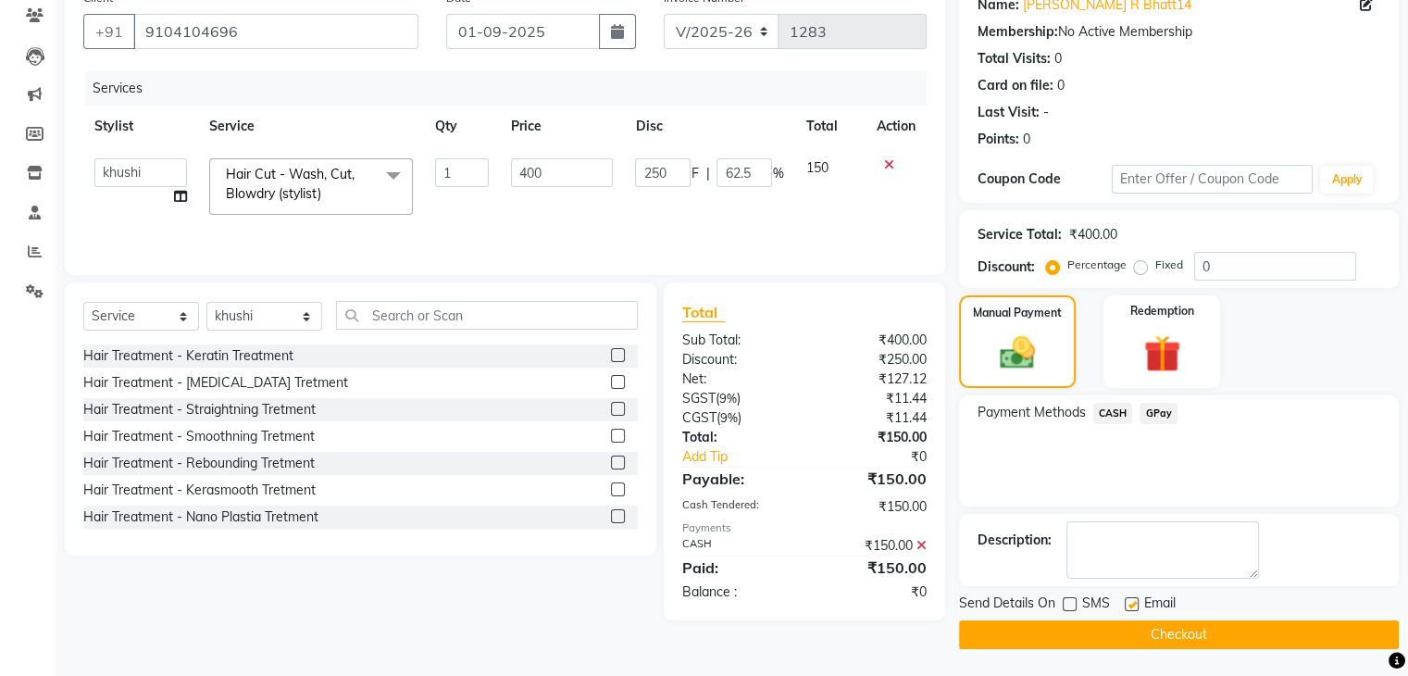
click at [1131, 601] on label at bounding box center [1132, 604] width 14 height 14
click at [1131, 601] on input "checkbox" at bounding box center [1131, 605] width 12 height 12
checkbox input "false"
click at [1144, 626] on button "Checkout" at bounding box center [1179, 634] width 440 height 29
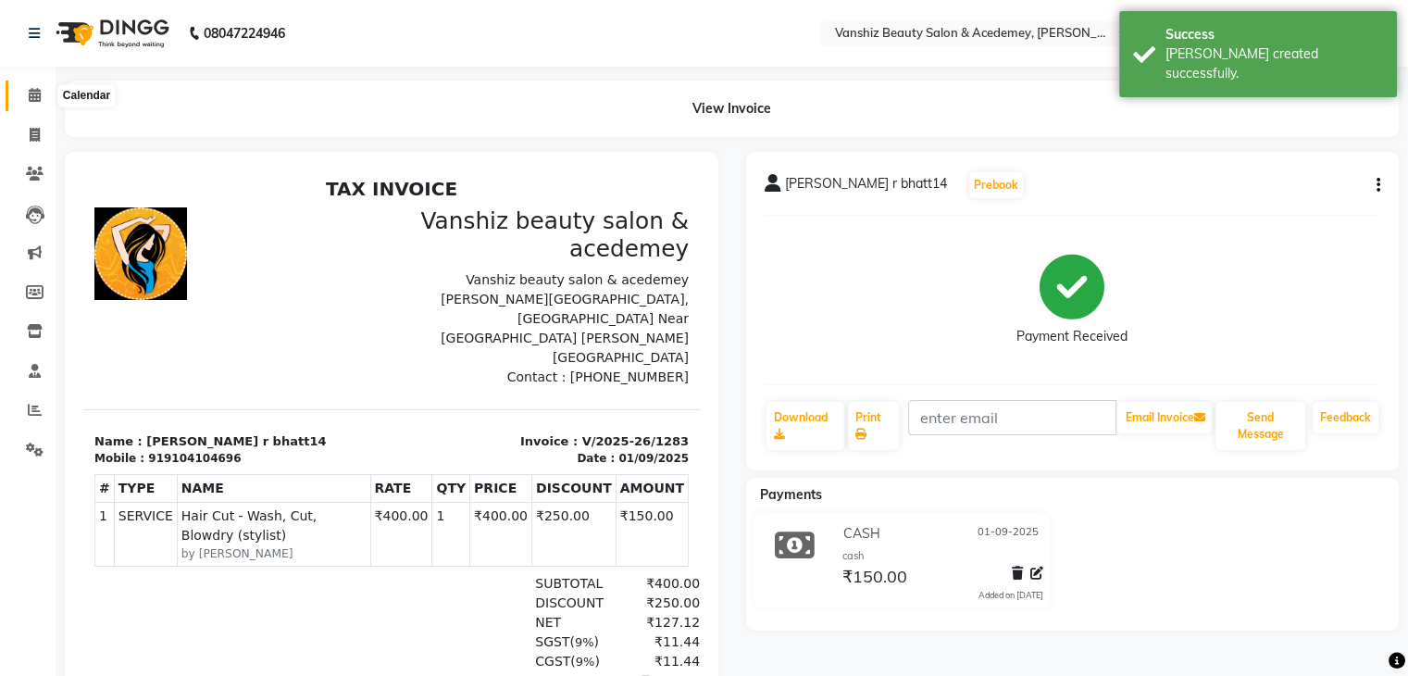
click at [29, 88] on icon at bounding box center [35, 95] width 12 height 14
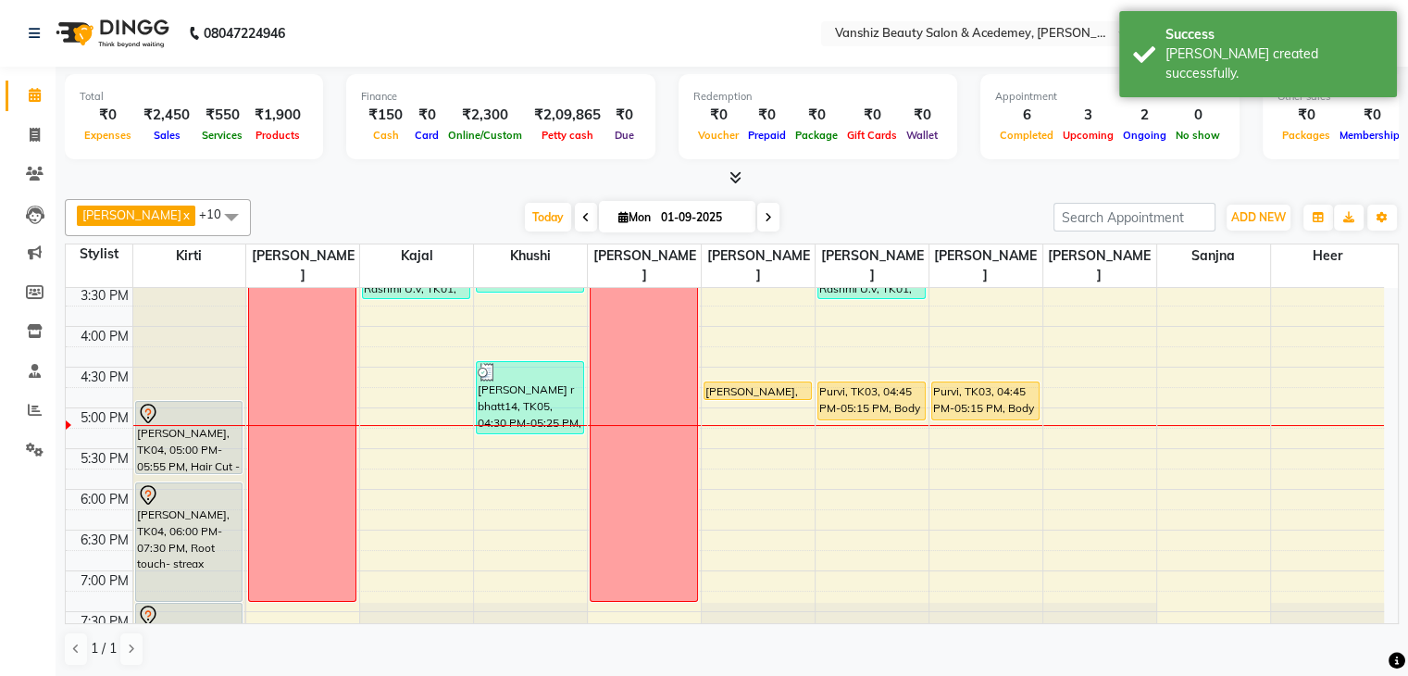
scroll to position [613, 0]
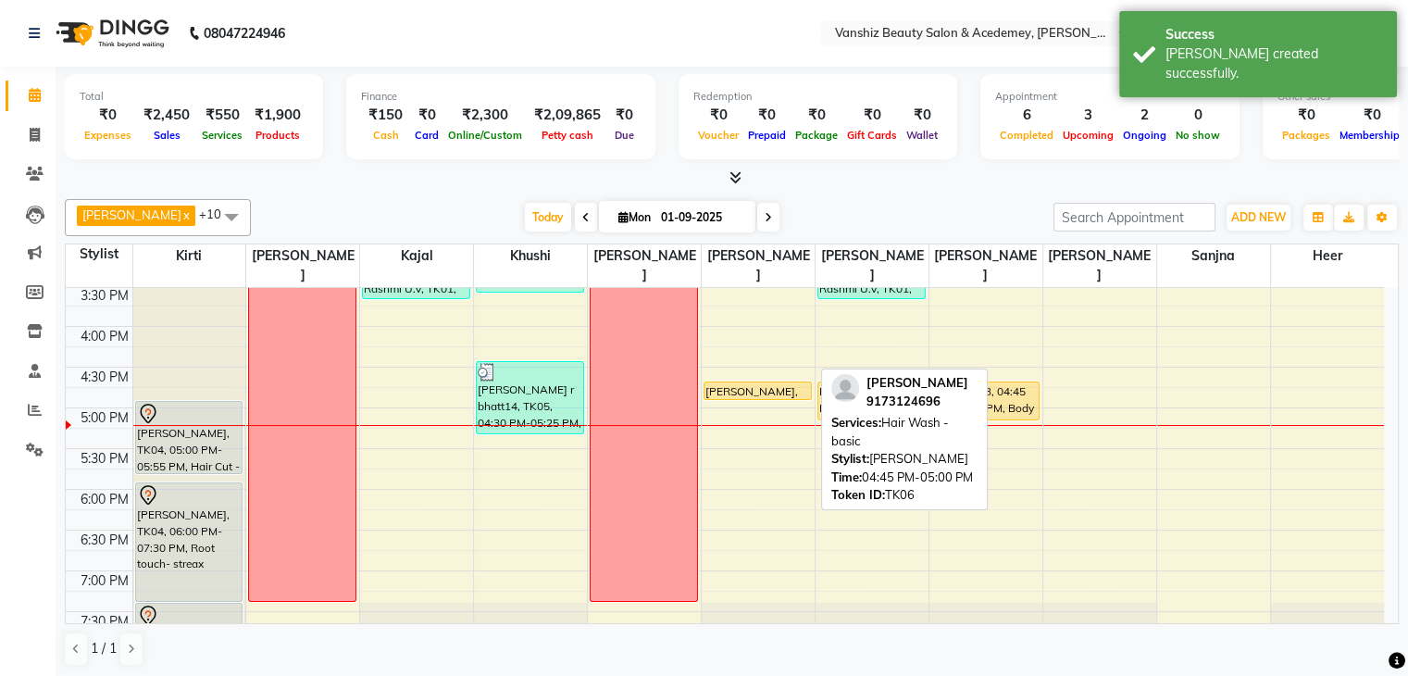
click at [741, 382] on div "[PERSON_NAME], TK06, 04:45 PM-05:00 PM, Hair Wash - basic" at bounding box center [758, 390] width 106 height 17
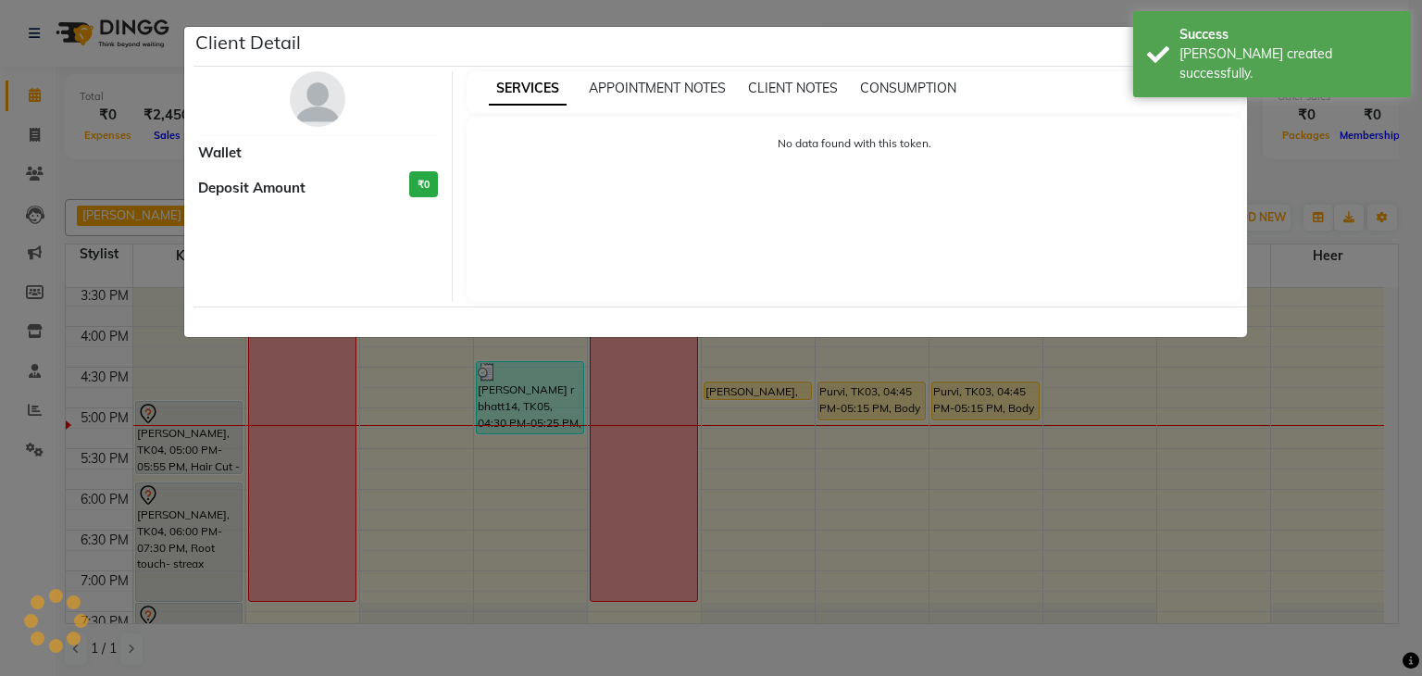
select select "1"
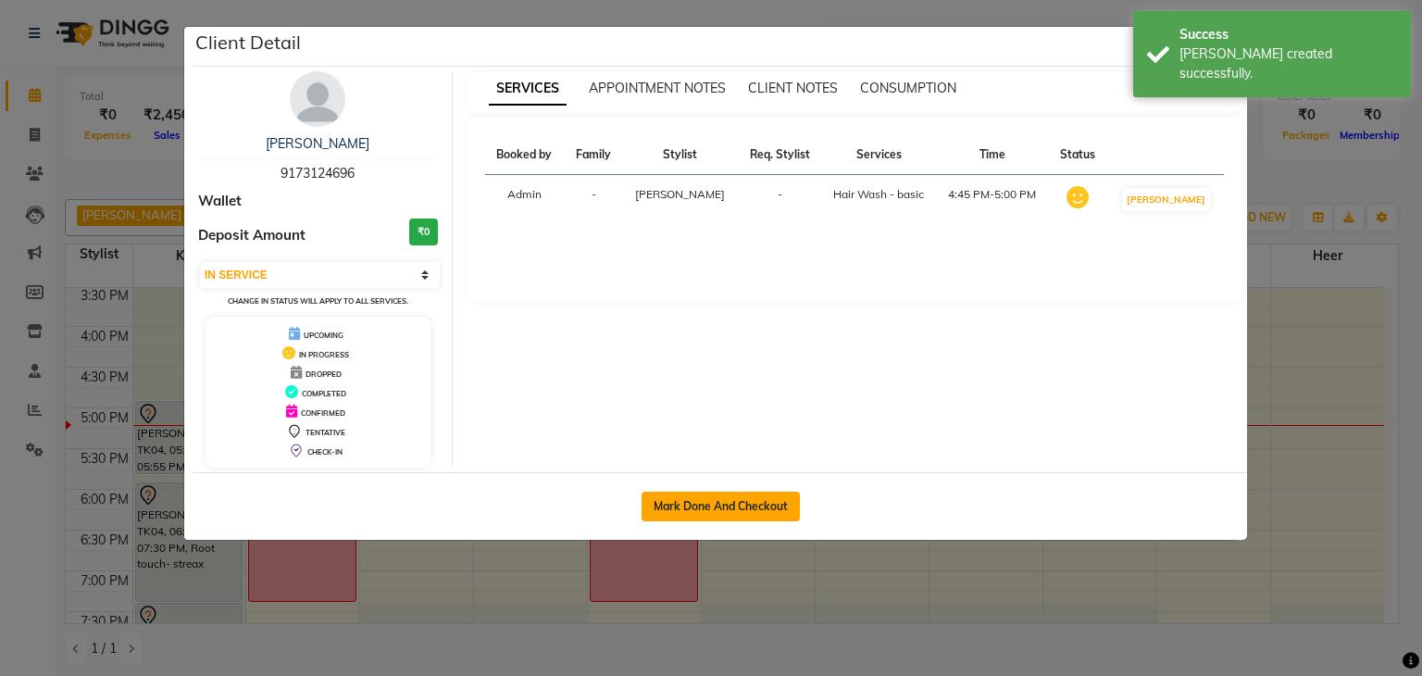
click at [734, 501] on button "Mark Done And Checkout" at bounding box center [721, 507] width 158 height 30
select select "5403"
select select "service"
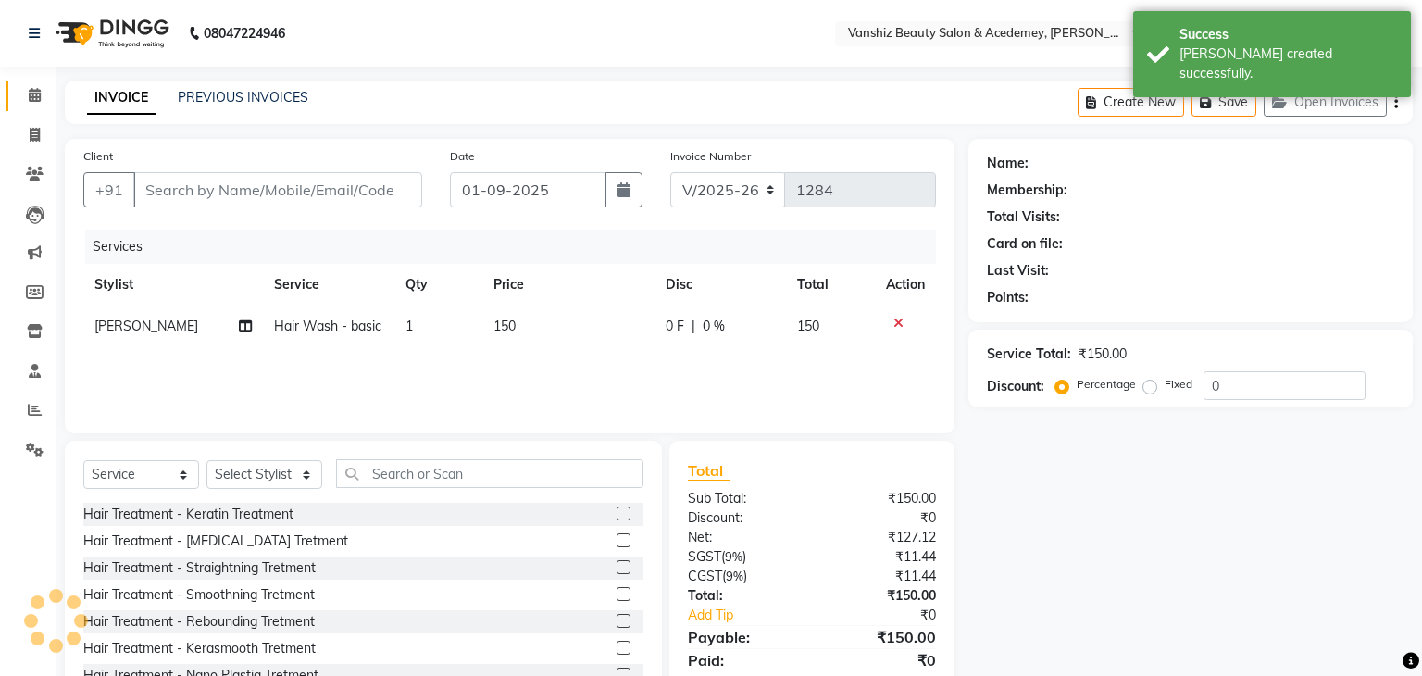
type input "9173124696"
select select "87480"
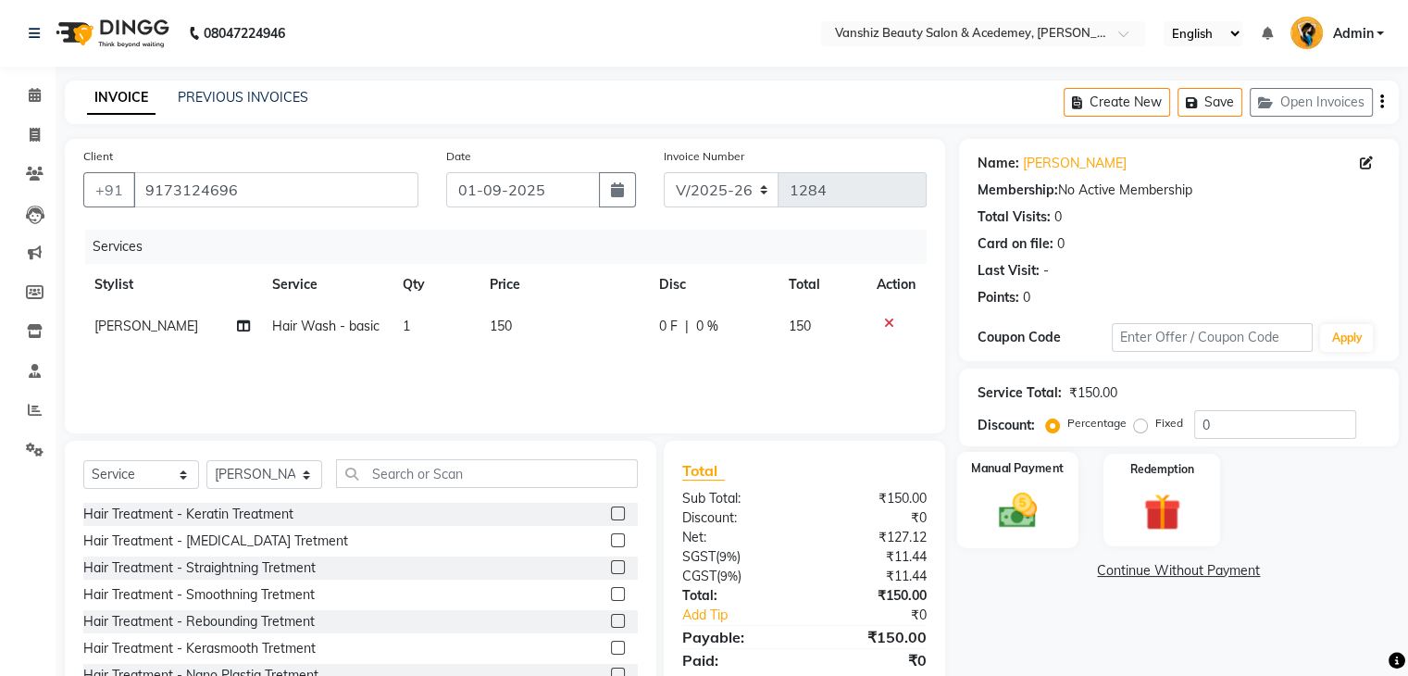
click at [1039, 516] on img at bounding box center [1017, 511] width 62 height 44
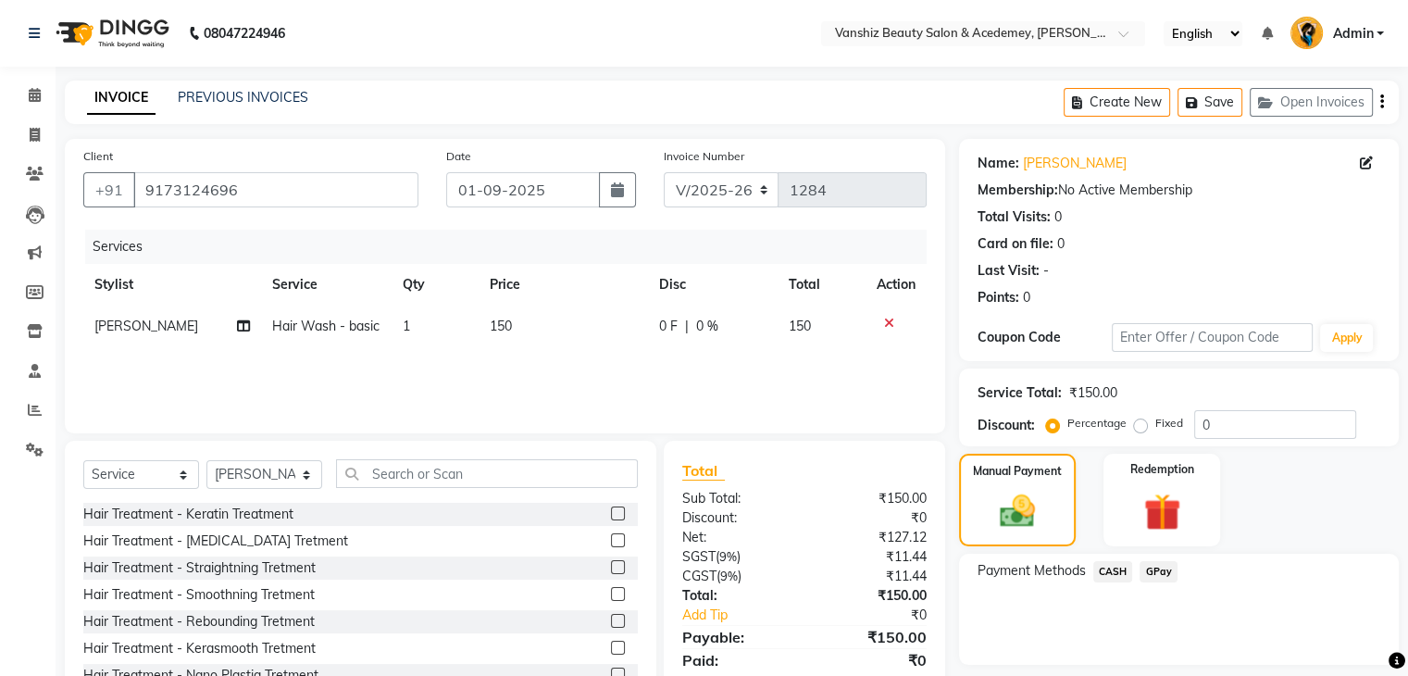
click at [1104, 571] on span "CASH" at bounding box center [1113, 571] width 40 height 21
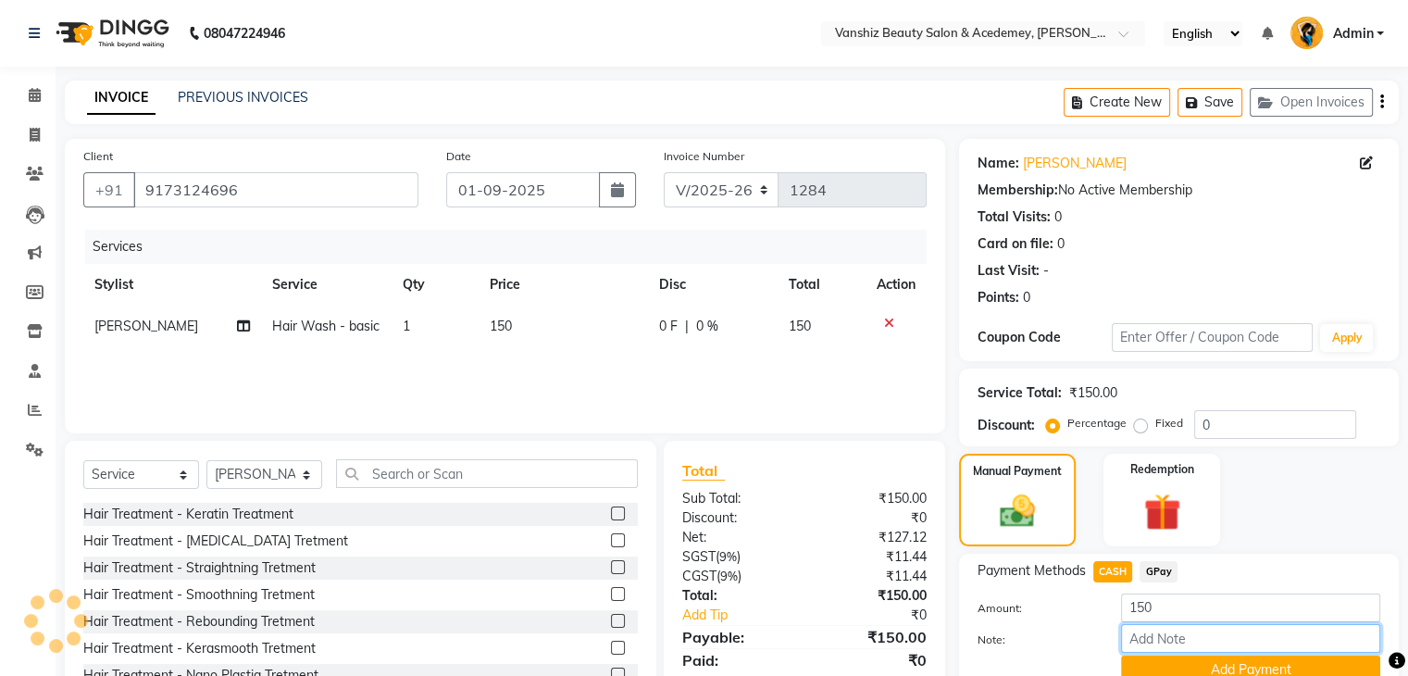
click at [1190, 643] on input "Note:" at bounding box center [1250, 638] width 259 height 29
type input "cash"
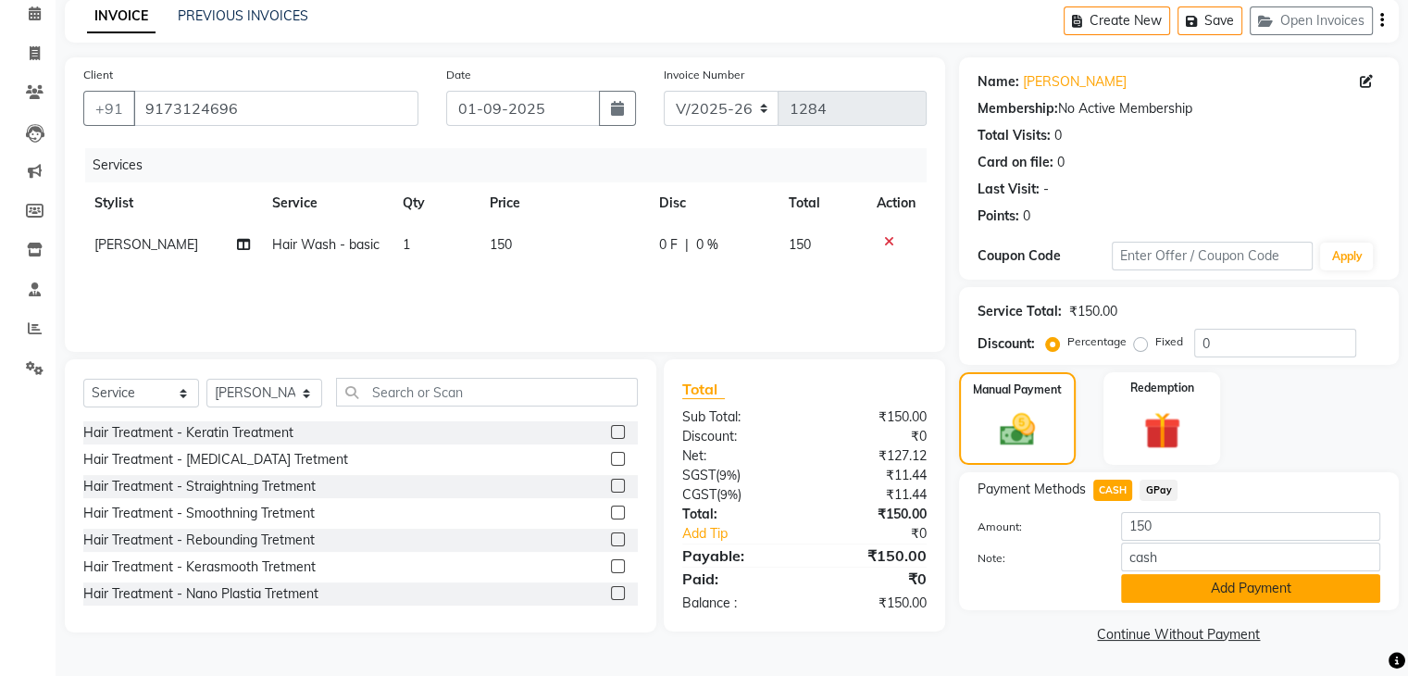
click at [1247, 585] on button "Add Payment" at bounding box center [1250, 588] width 259 height 29
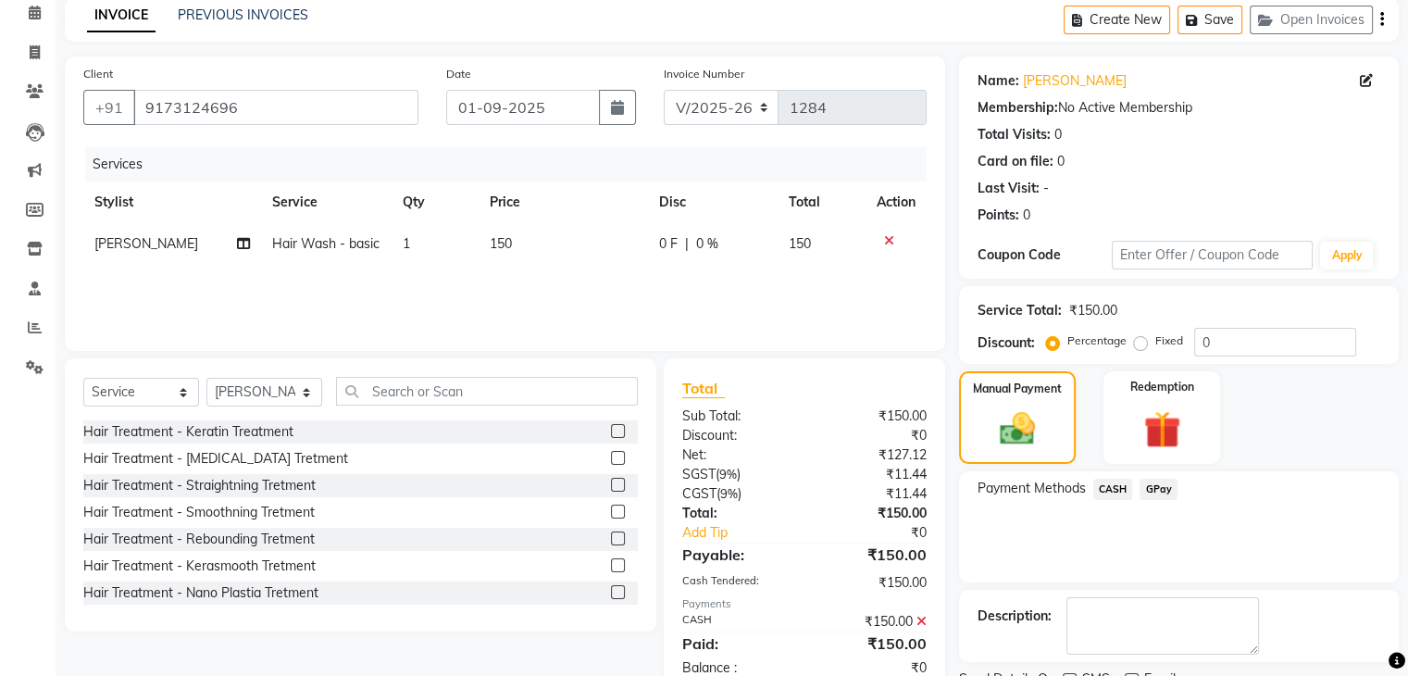
scroll to position [158, 0]
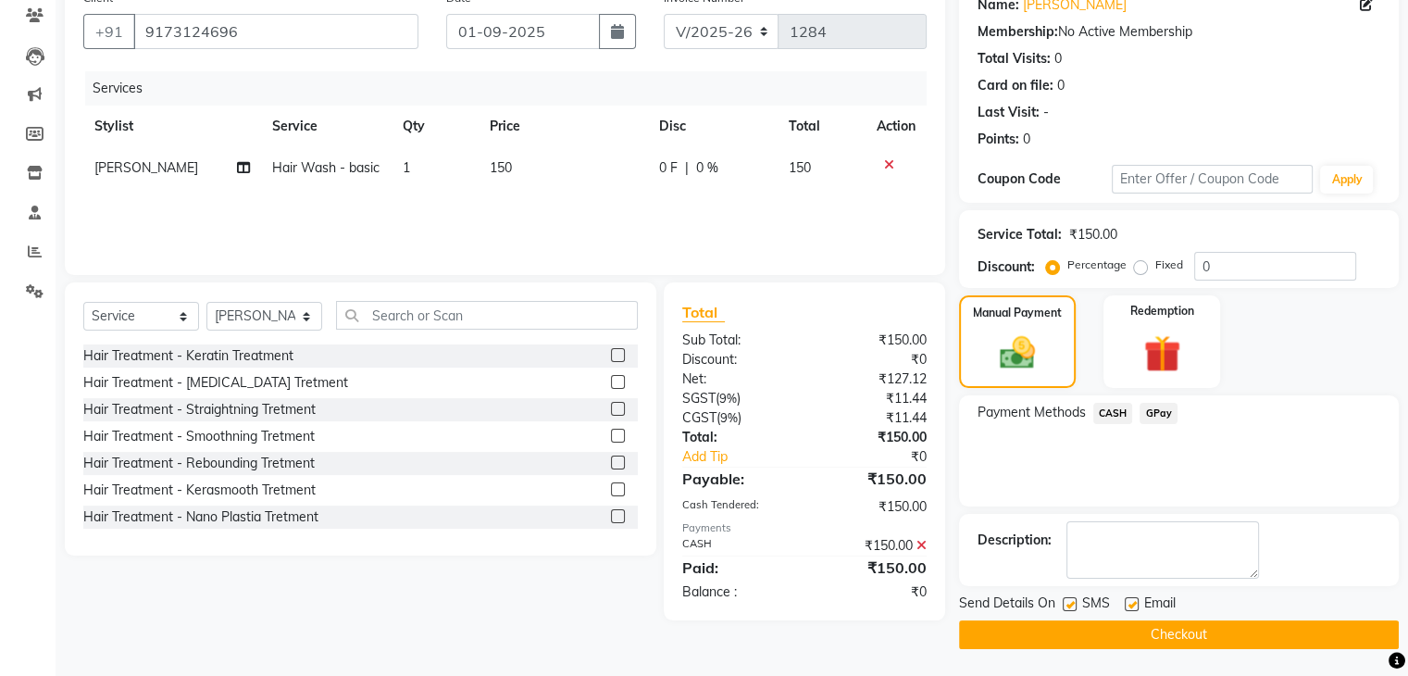
click at [1132, 603] on label at bounding box center [1132, 604] width 14 height 14
click at [1132, 603] on input "checkbox" at bounding box center [1131, 605] width 12 height 12
checkbox input "false"
click at [1066, 600] on label at bounding box center [1070, 604] width 14 height 14
click at [1066, 600] on input "checkbox" at bounding box center [1069, 605] width 12 height 12
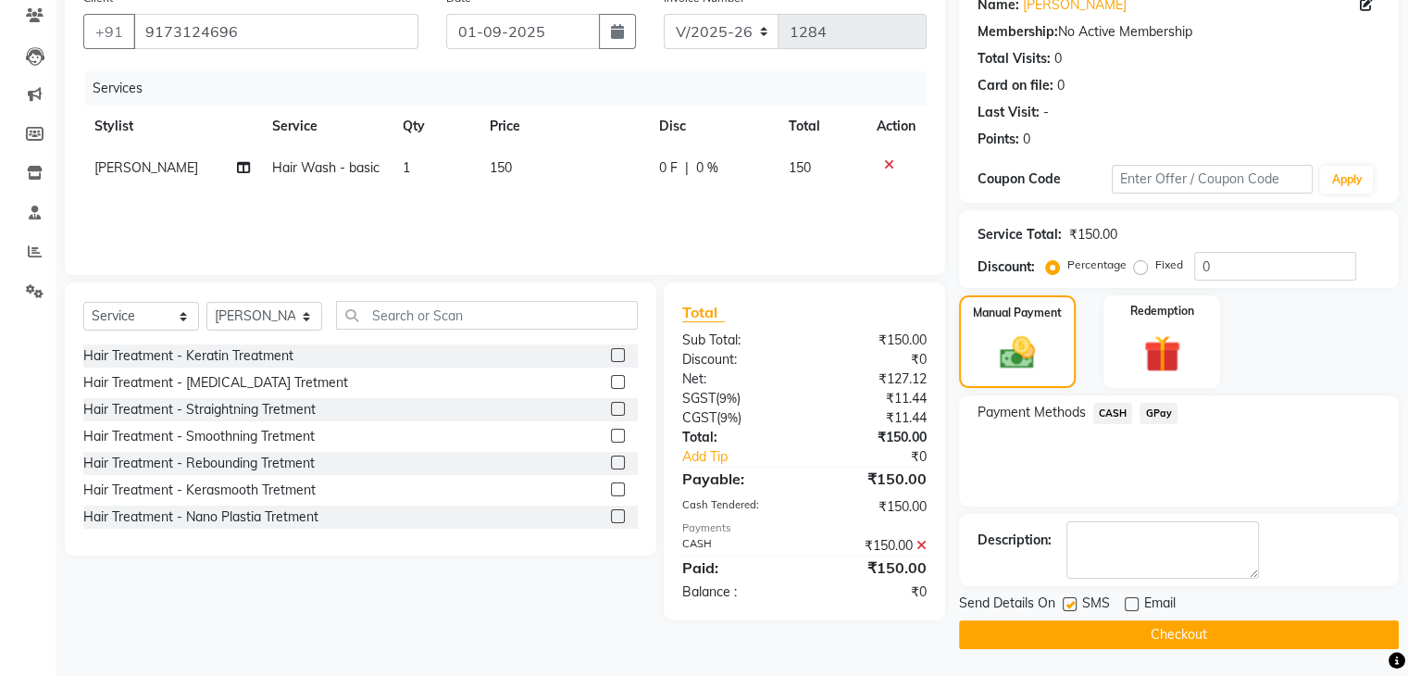
checkbox input "false"
click at [1080, 629] on button "Checkout" at bounding box center [1179, 634] width 440 height 29
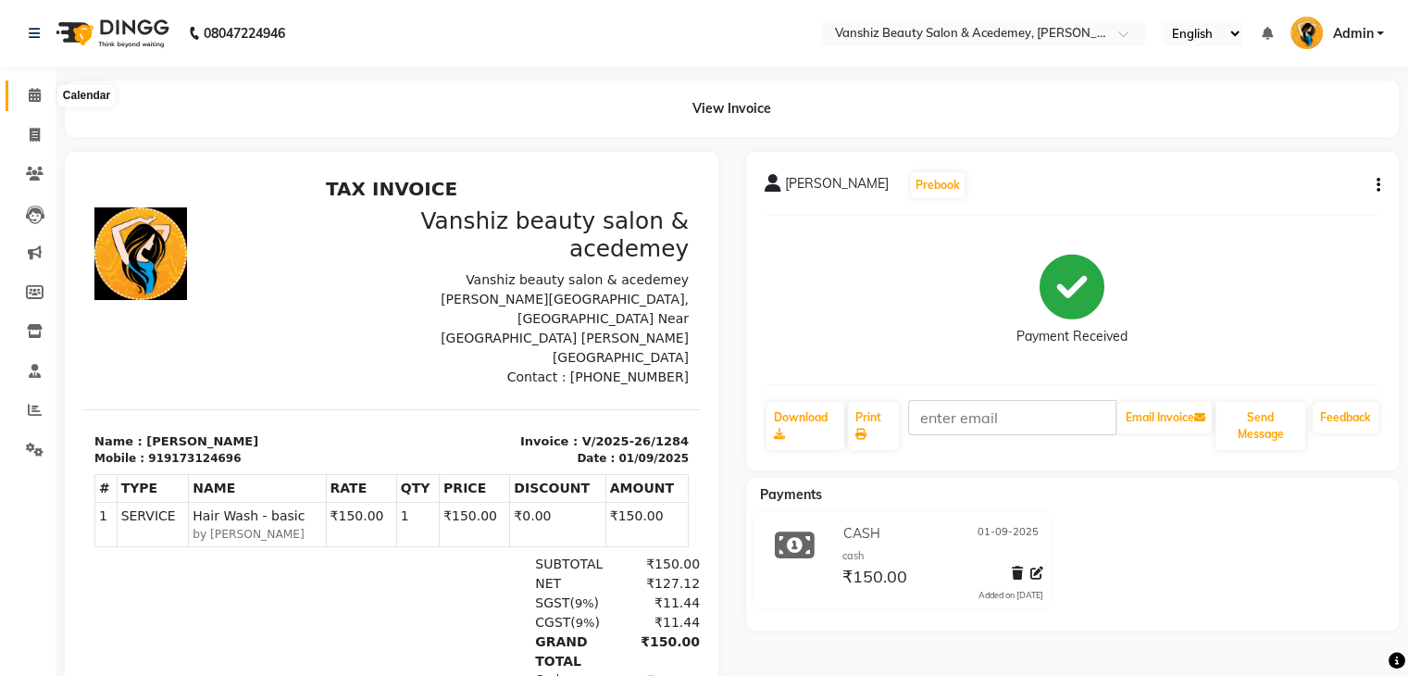
click at [30, 94] on icon at bounding box center [35, 95] width 12 height 14
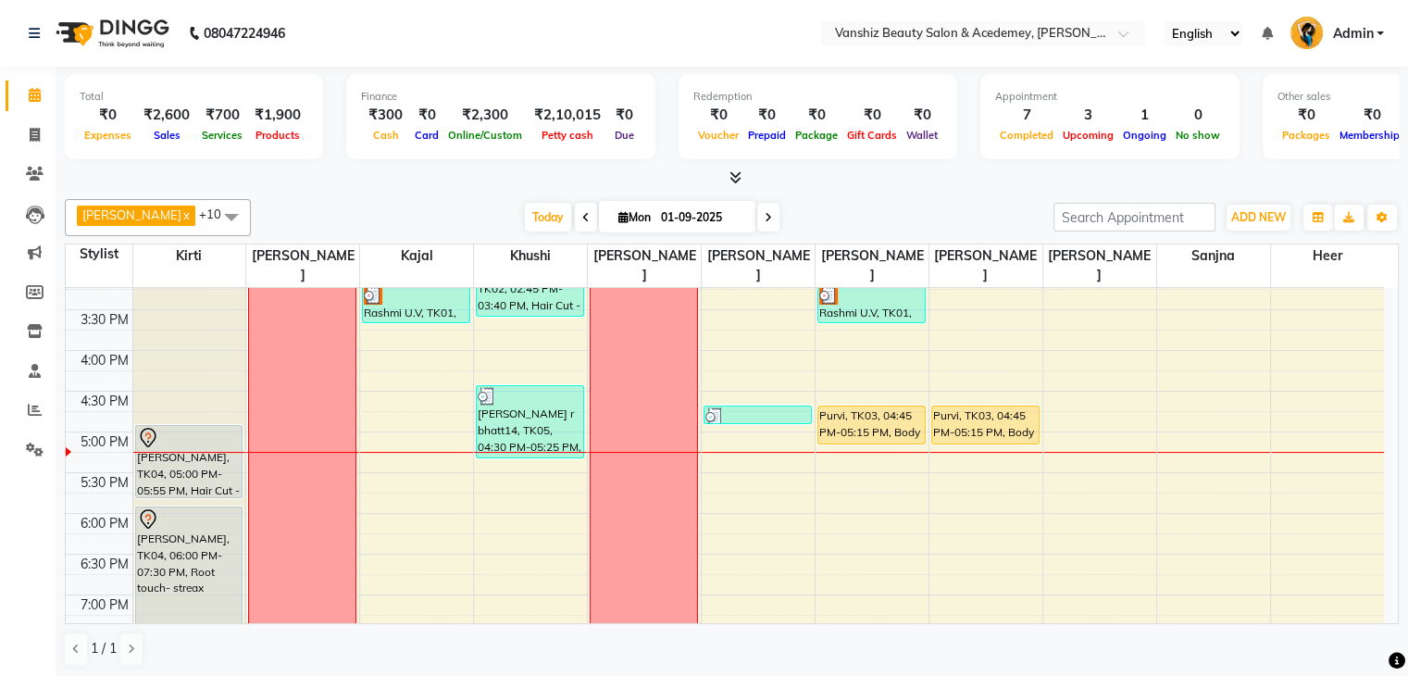
scroll to position [588, 0]
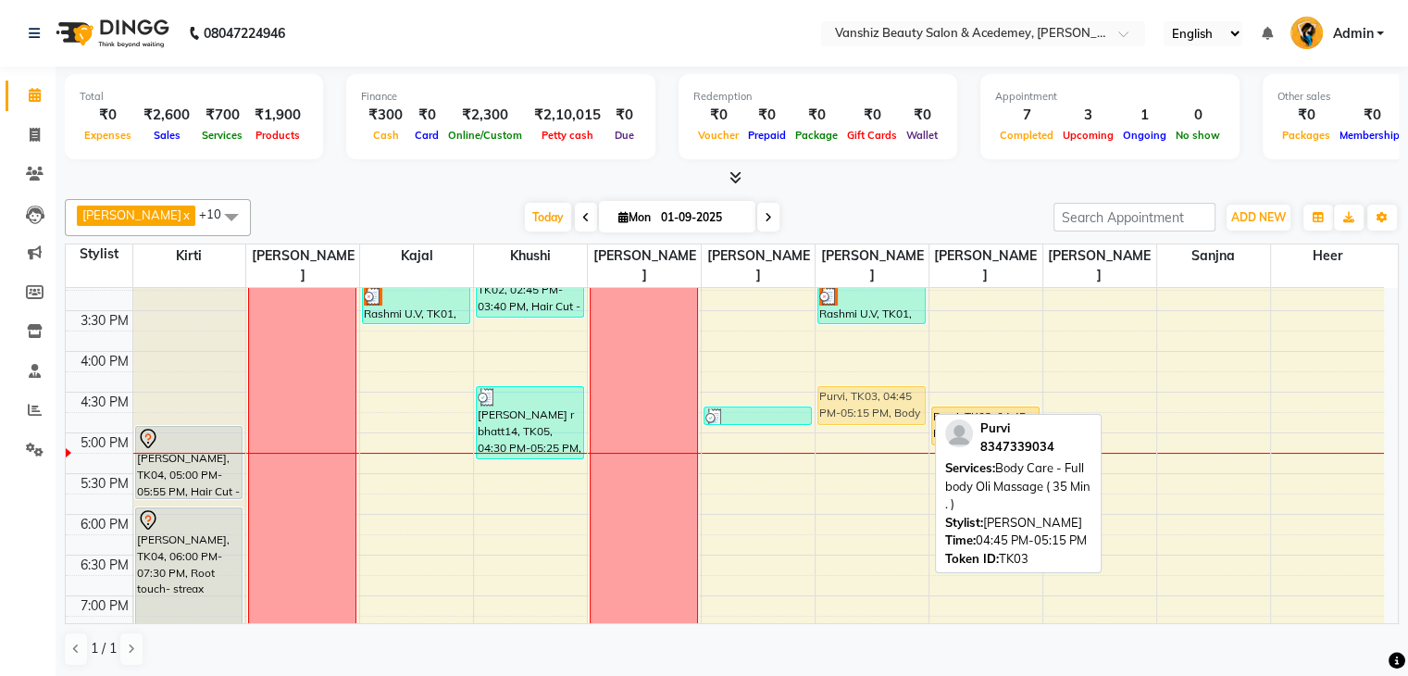
drag, startPoint x: 888, startPoint y: 406, endPoint x: 888, endPoint y: 395, distance: 11.1
click at [888, 395] on div "Rashmi U.V, TK01, 02:15 PM-02:45 PM, Waxing - Cream Wax Rashmi U.V, TK01, 02:45…" at bounding box center [872, 229] width 113 height 1058
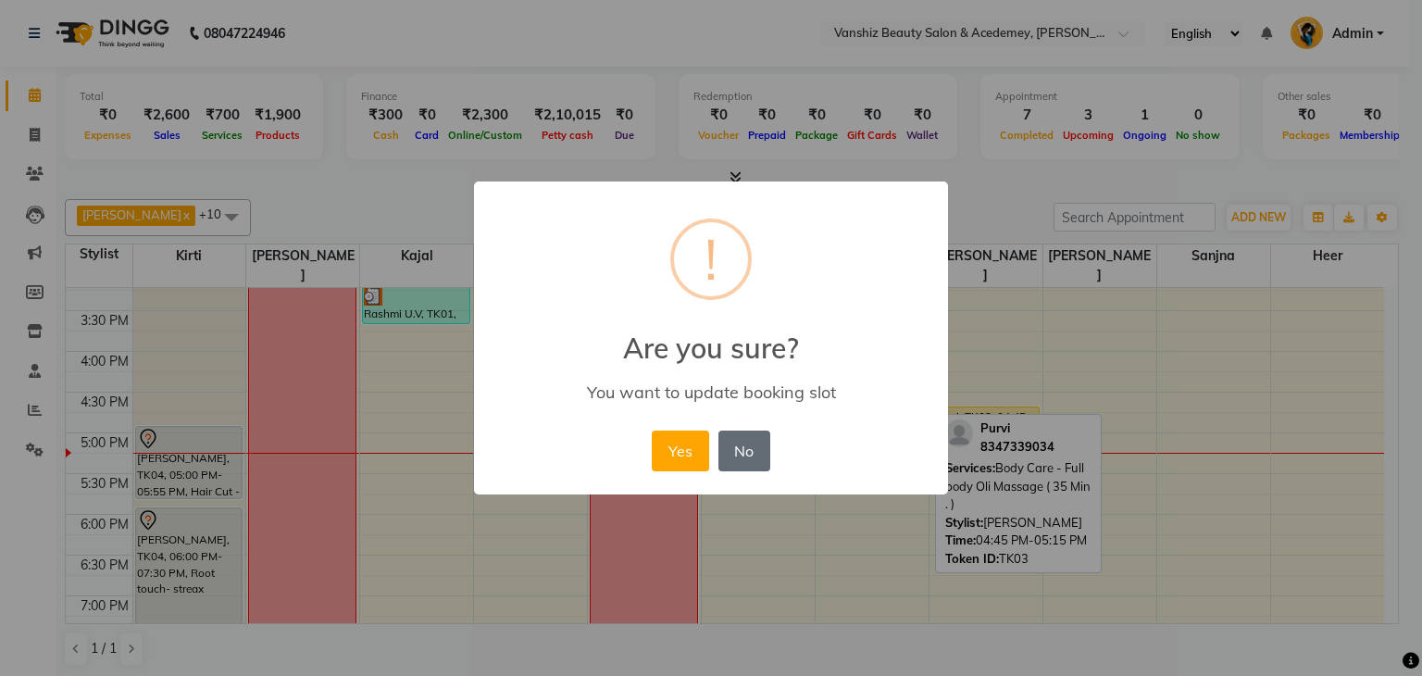
click at [737, 456] on button "No" at bounding box center [744, 450] width 52 height 41
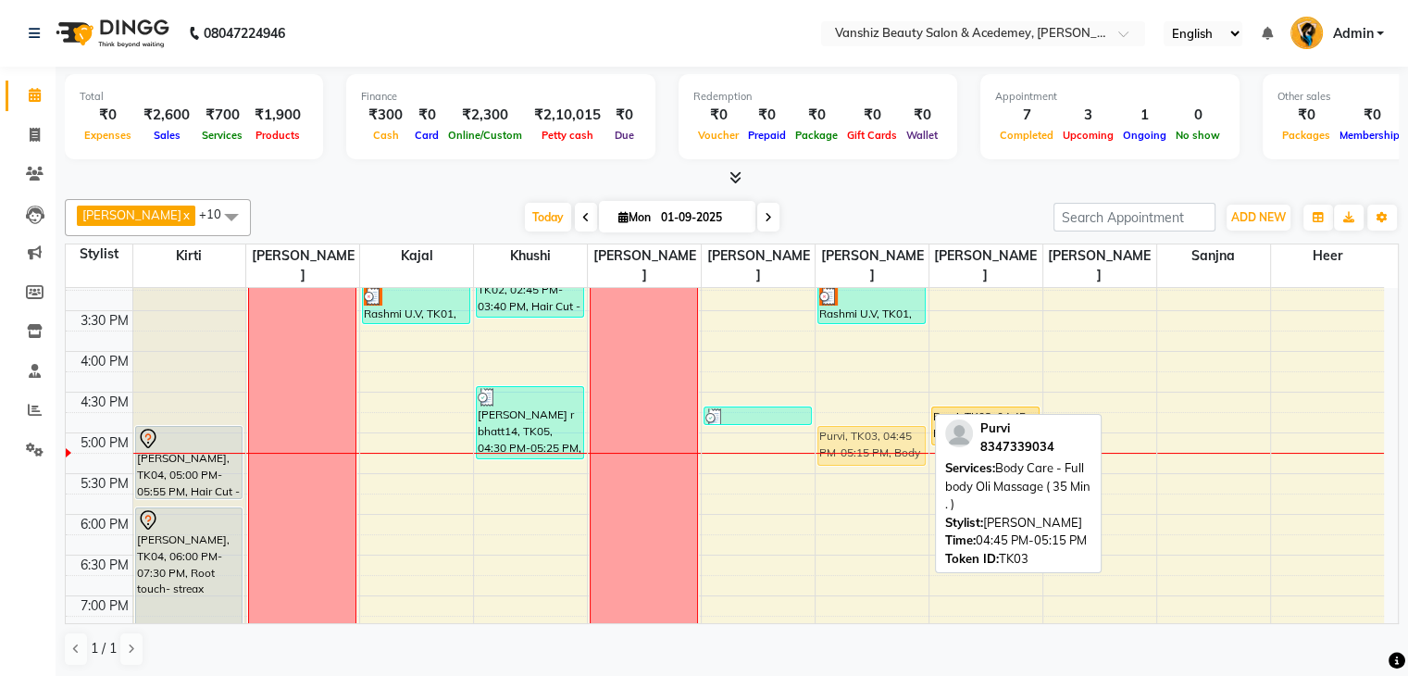
drag, startPoint x: 850, startPoint y: 415, endPoint x: 850, endPoint y: 437, distance: 22.2
click at [850, 437] on div "Rashmi U.V, TK01, 02:15 PM-02:45 PM, Waxing - Cream Wax Rashmi U.V, TK01, 02:45…" at bounding box center [872, 229] width 113 height 1058
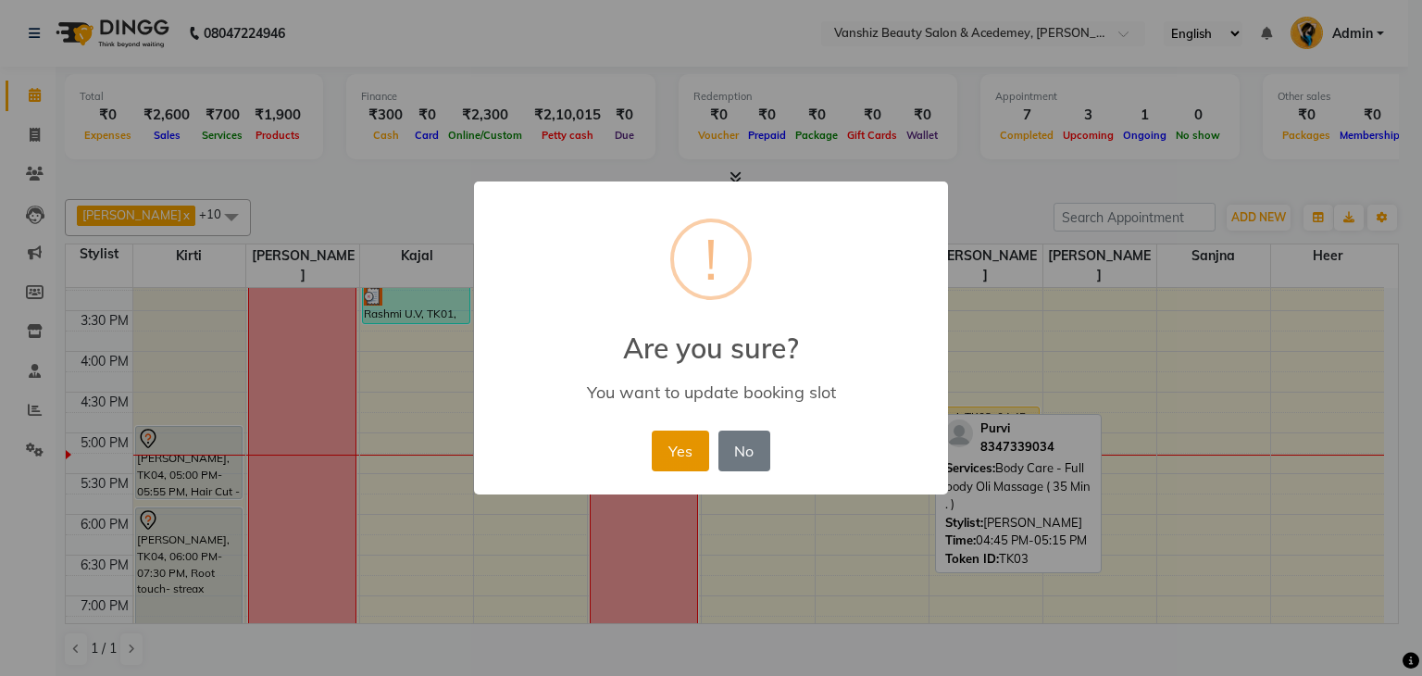
click at [669, 448] on button "Yes" at bounding box center [680, 450] width 56 height 41
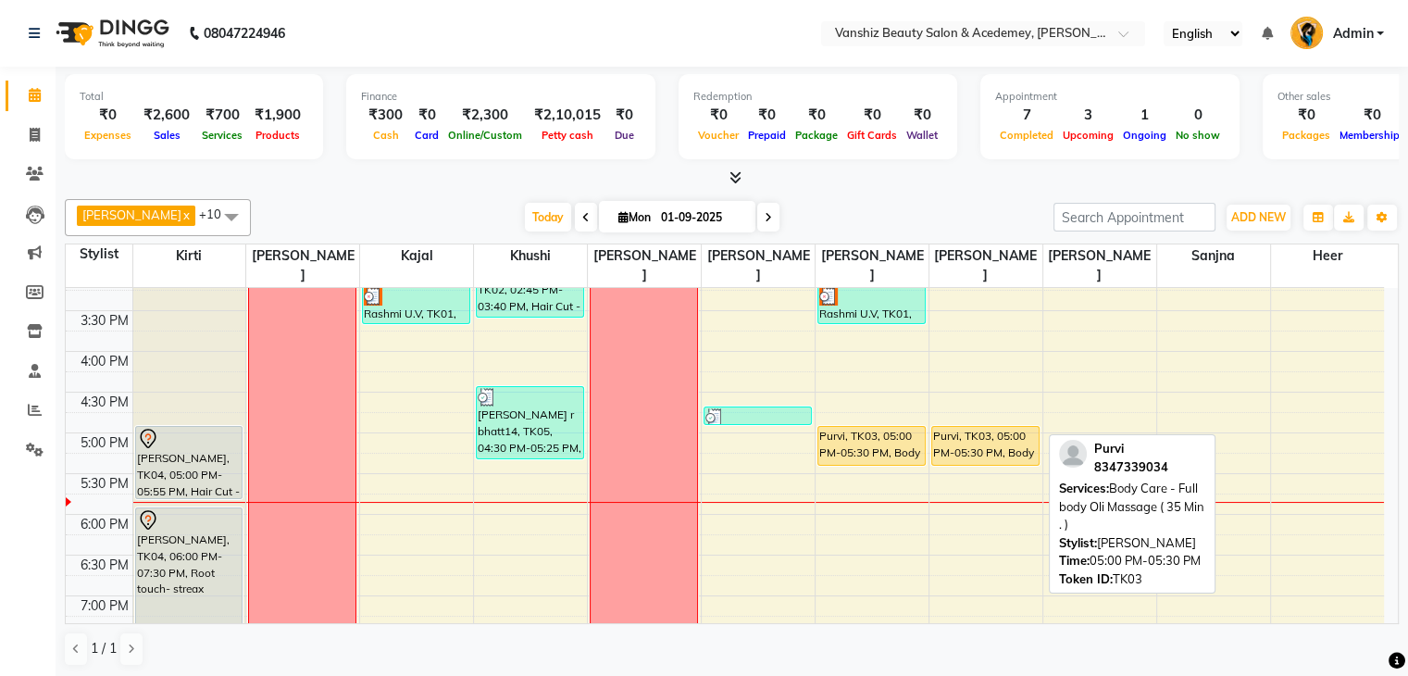
click at [947, 427] on div "Purvi, TK03, 05:00 PM-05:30 PM, Body Care - Full body Oli Massage ( 35 Min . )" at bounding box center [985, 446] width 106 height 38
click at [948, 427] on div "Purvi, TK03, 05:00 PM-05:30 PM, Body Care - Full body Oli Massage ( 35 Min . )" at bounding box center [985, 446] width 106 height 38
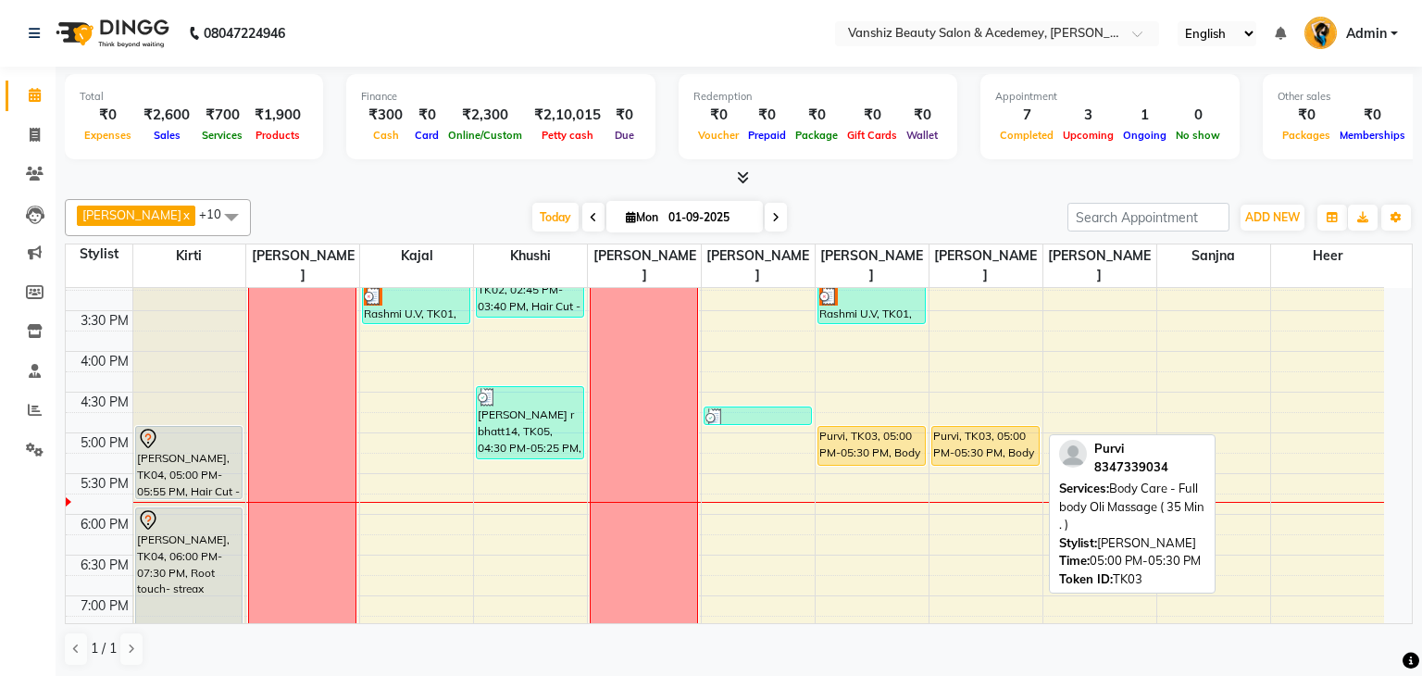
select select "1"
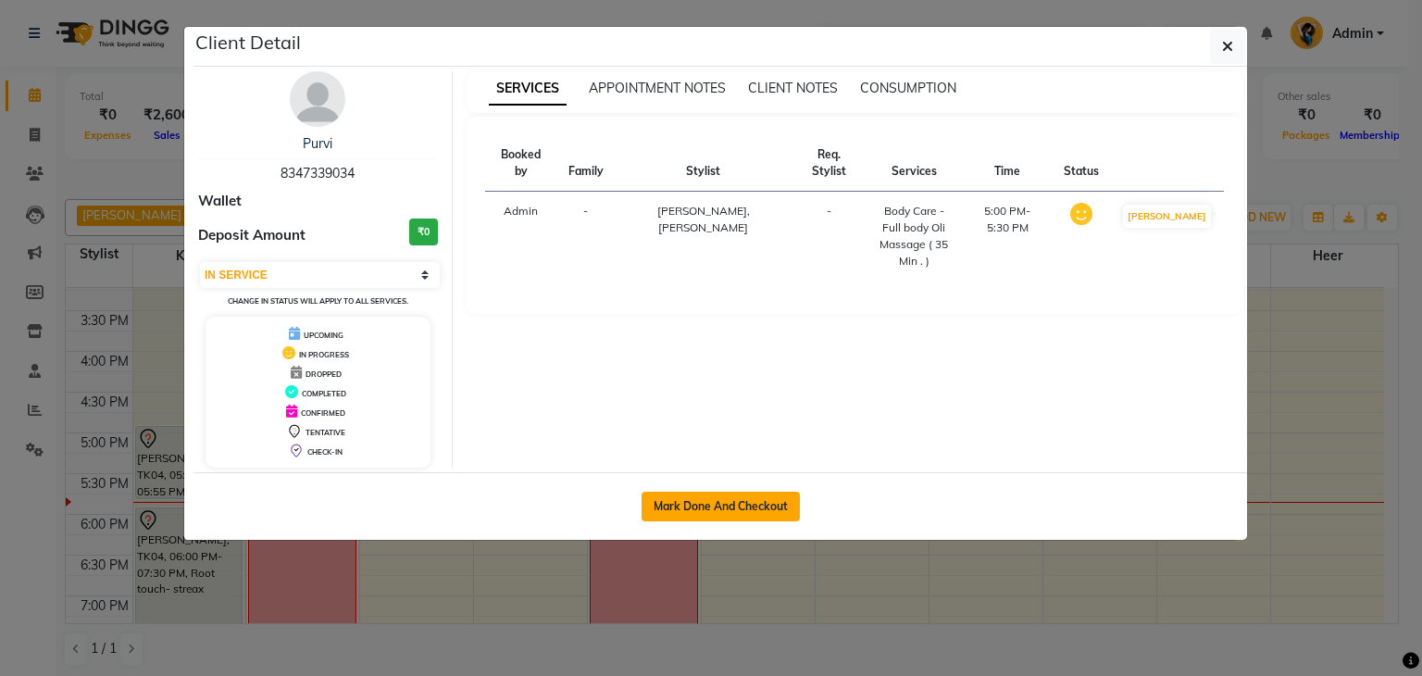
click at [647, 503] on button "Mark Done And Checkout" at bounding box center [721, 507] width 158 height 30
select select "service"
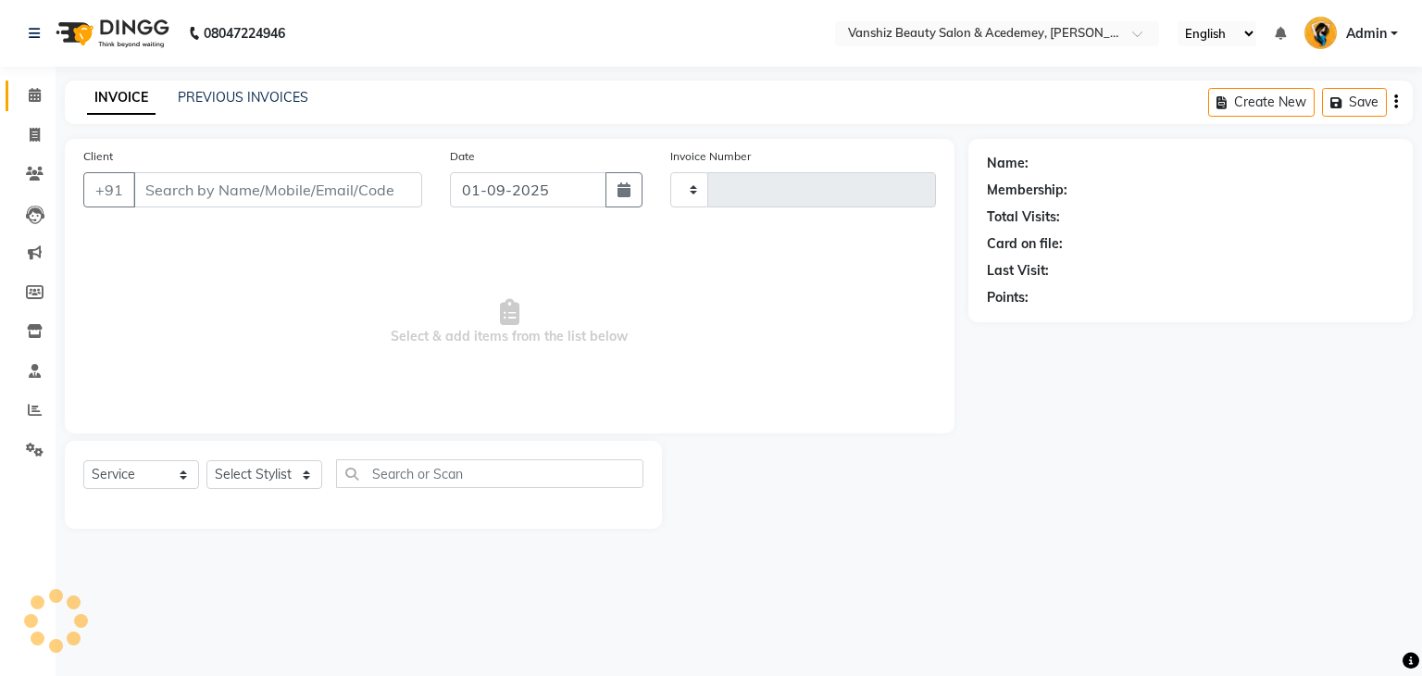
type input "1285"
select select "5403"
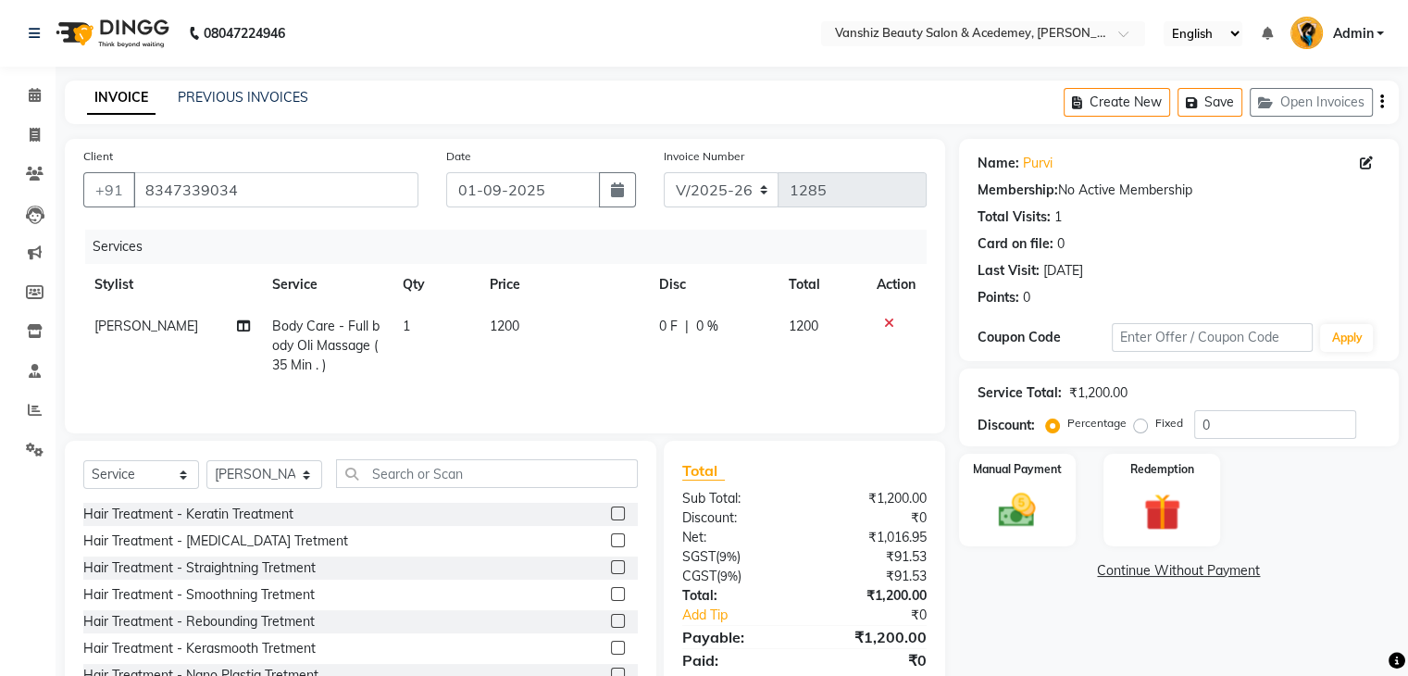
click at [661, 330] on span "0 F" at bounding box center [668, 326] width 19 height 19
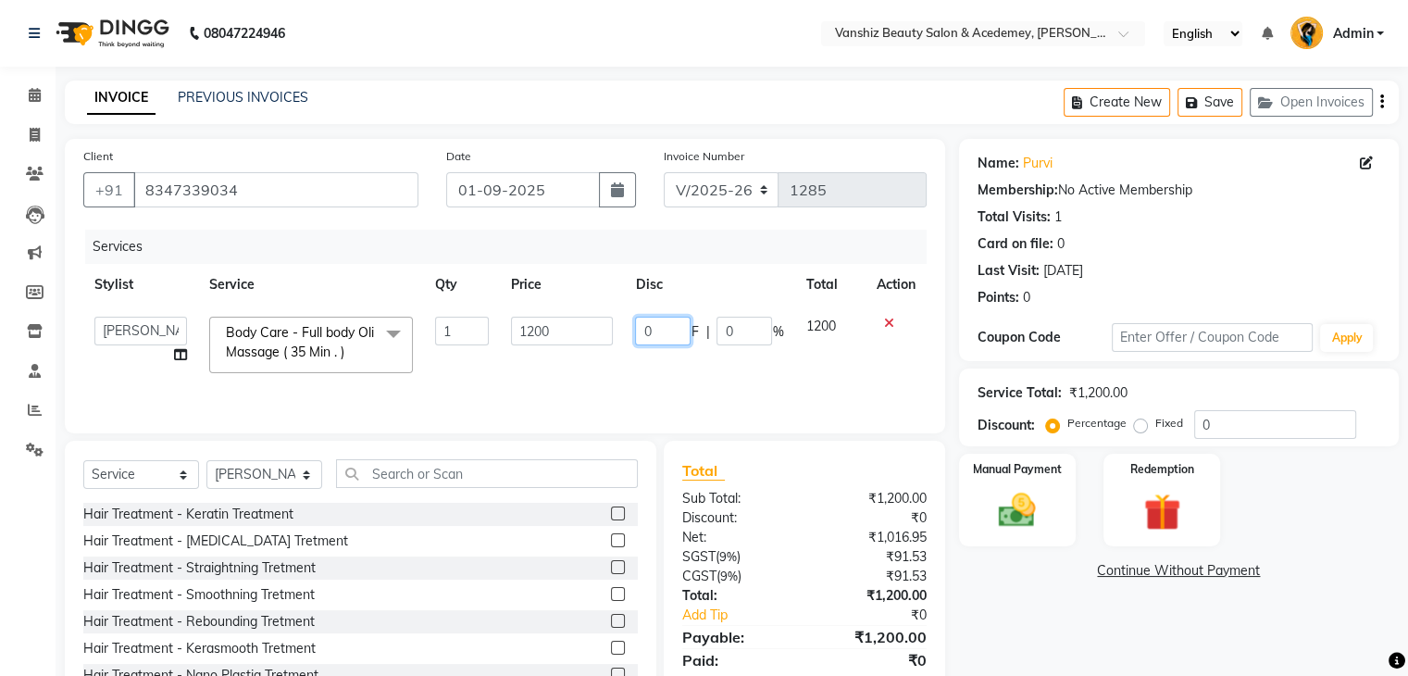
click at [662, 331] on input "0" at bounding box center [663, 331] width 56 height 29
click at [686, 378] on td "600 F | 0 %" at bounding box center [709, 344] width 170 height 79
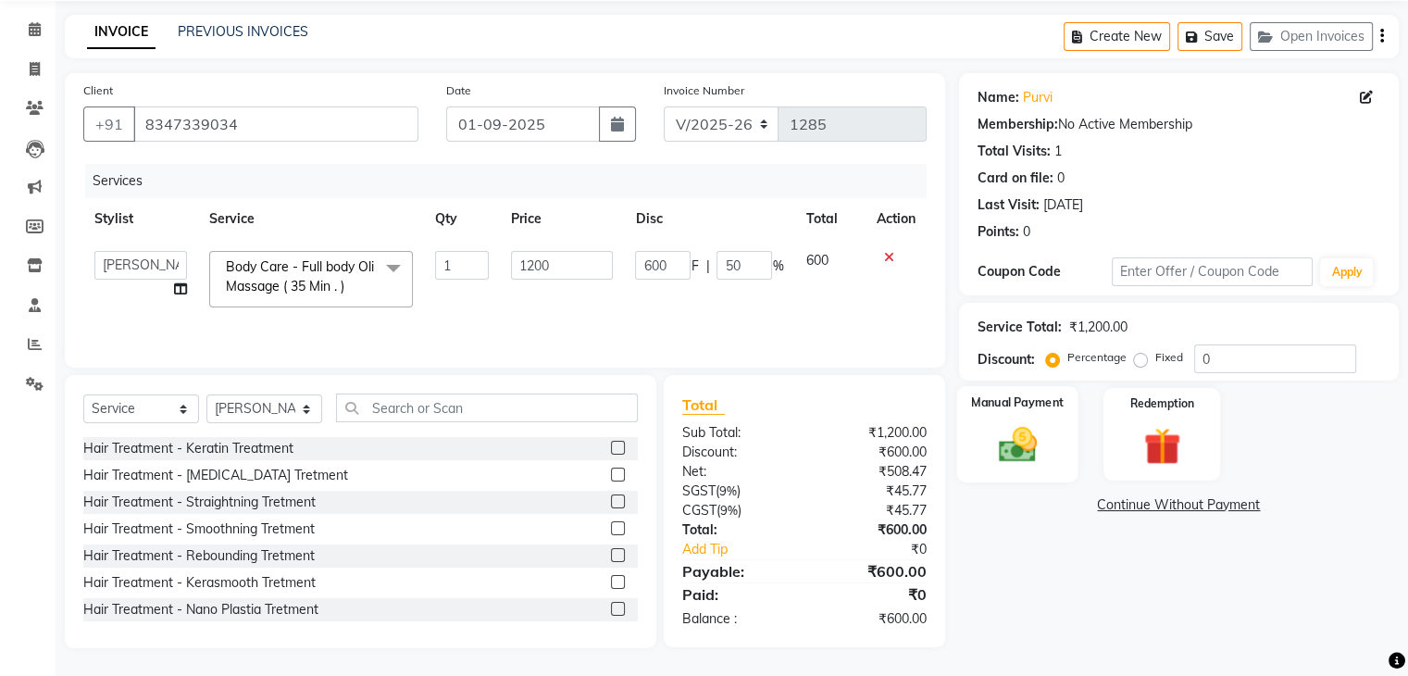
click at [1008, 453] on img at bounding box center [1017, 445] width 62 height 44
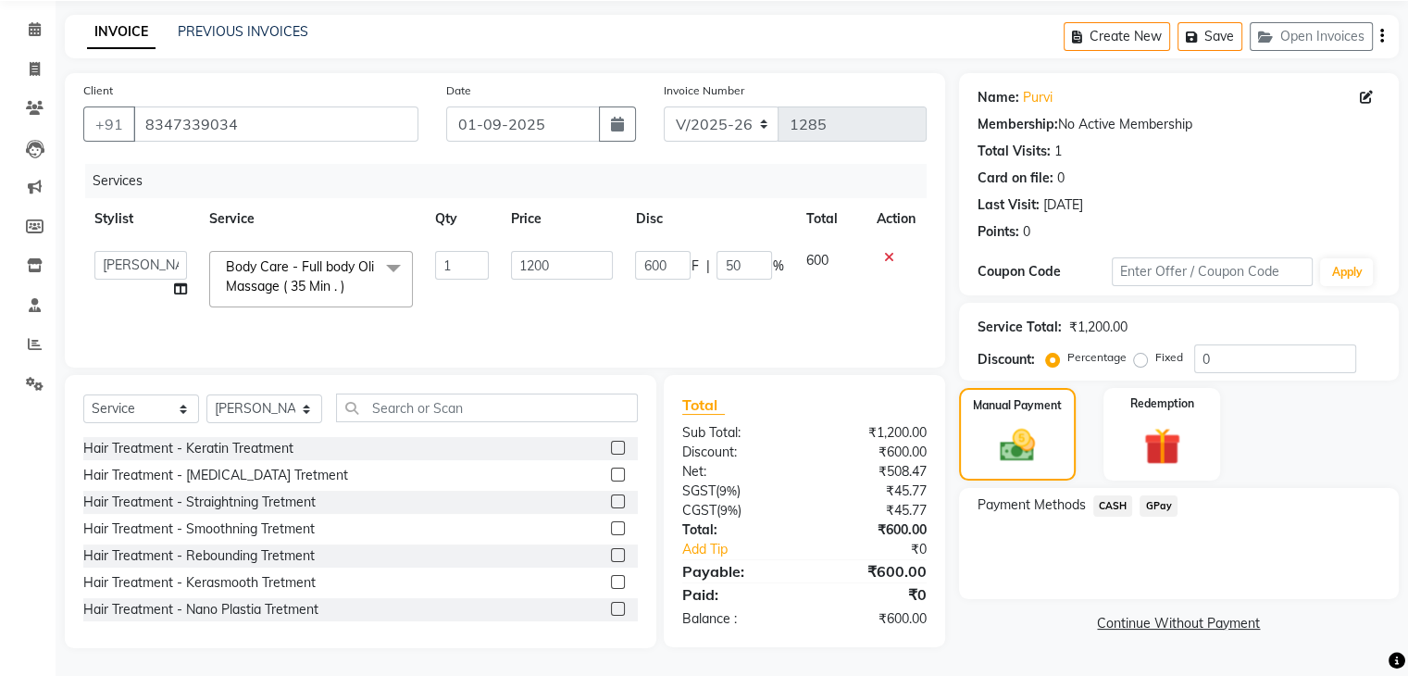
click at [1148, 505] on span "GPay" at bounding box center [1159, 505] width 38 height 21
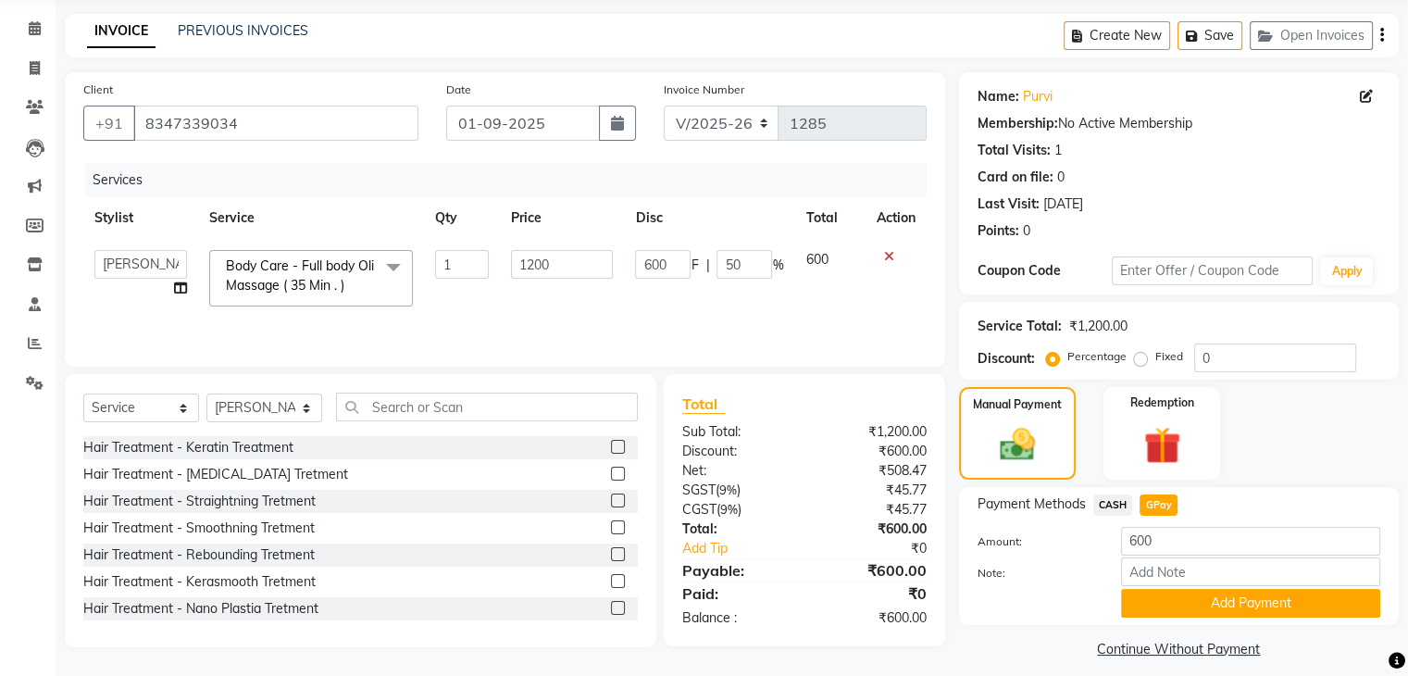
scroll to position [82, 0]
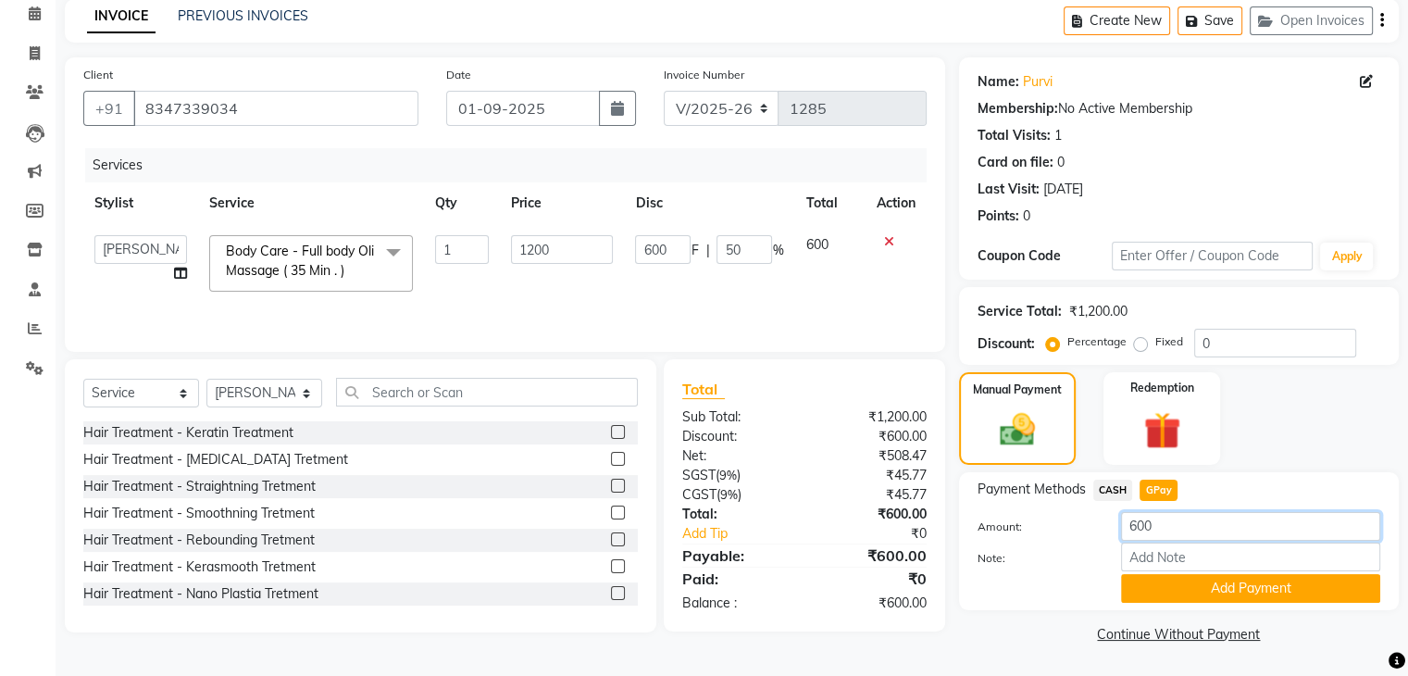
click at [1191, 525] on input "600" at bounding box center [1250, 526] width 259 height 29
click at [1104, 486] on span "CASH" at bounding box center [1113, 490] width 40 height 21
click at [1163, 567] on input "Note:" at bounding box center [1250, 556] width 259 height 29
click at [1263, 587] on button "Add Payment" at bounding box center [1250, 588] width 259 height 29
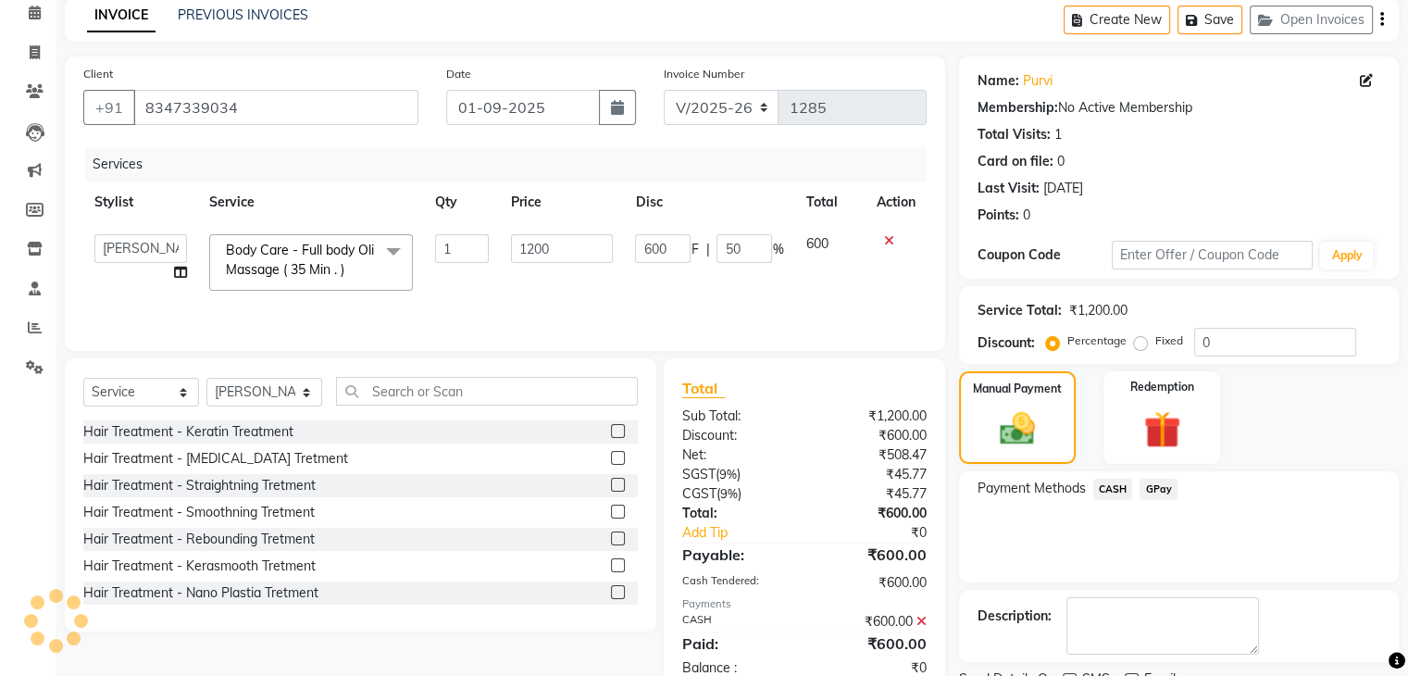
scroll to position [158, 0]
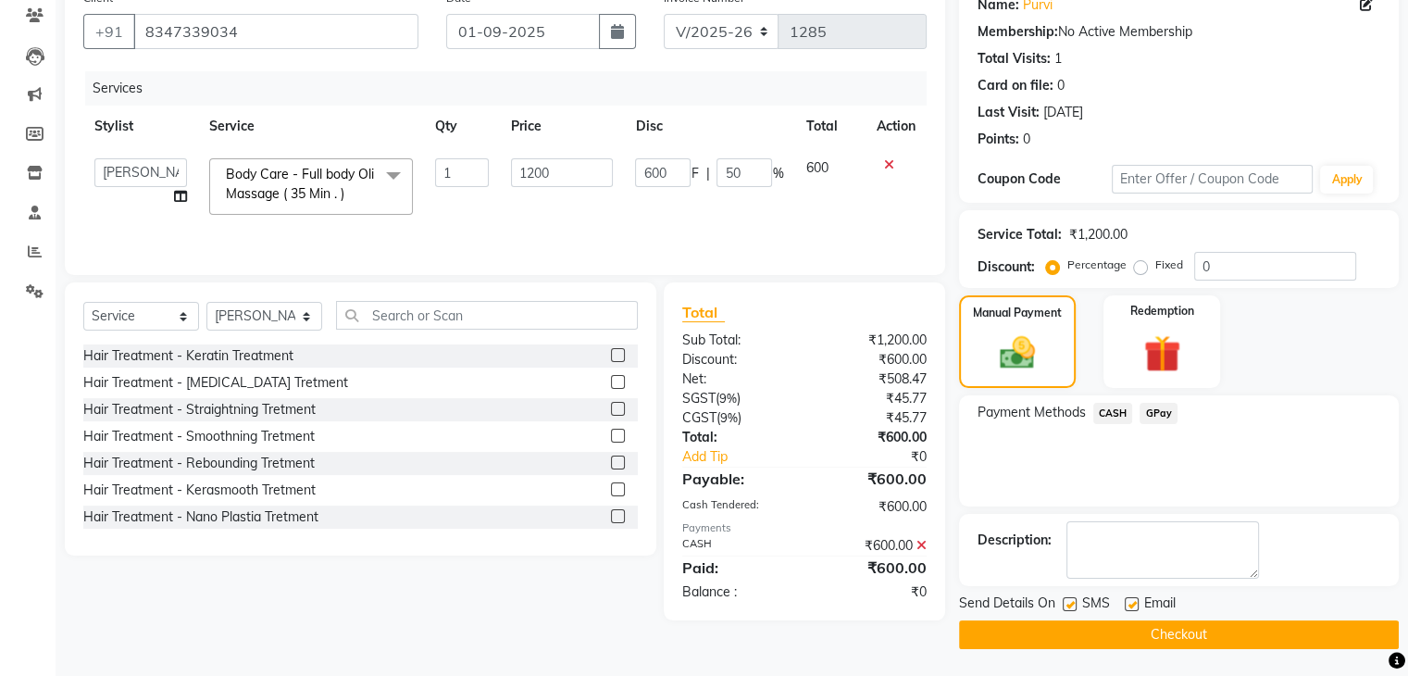
click at [1133, 605] on label at bounding box center [1132, 604] width 14 height 14
click at [1133, 605] on input "checkbox" at bounding box center [1131, 605] width 12 height 12
click at [1071, 603] on label at bounding box center [1070, 604] width 14 height 14
click at [1071, 603] on input "checkbox" at bounding box center [1069, 605] width 12 height 12
click at [1126, 633] on button "Checkout" at bounding box center [1179, 634] width 440 height 29
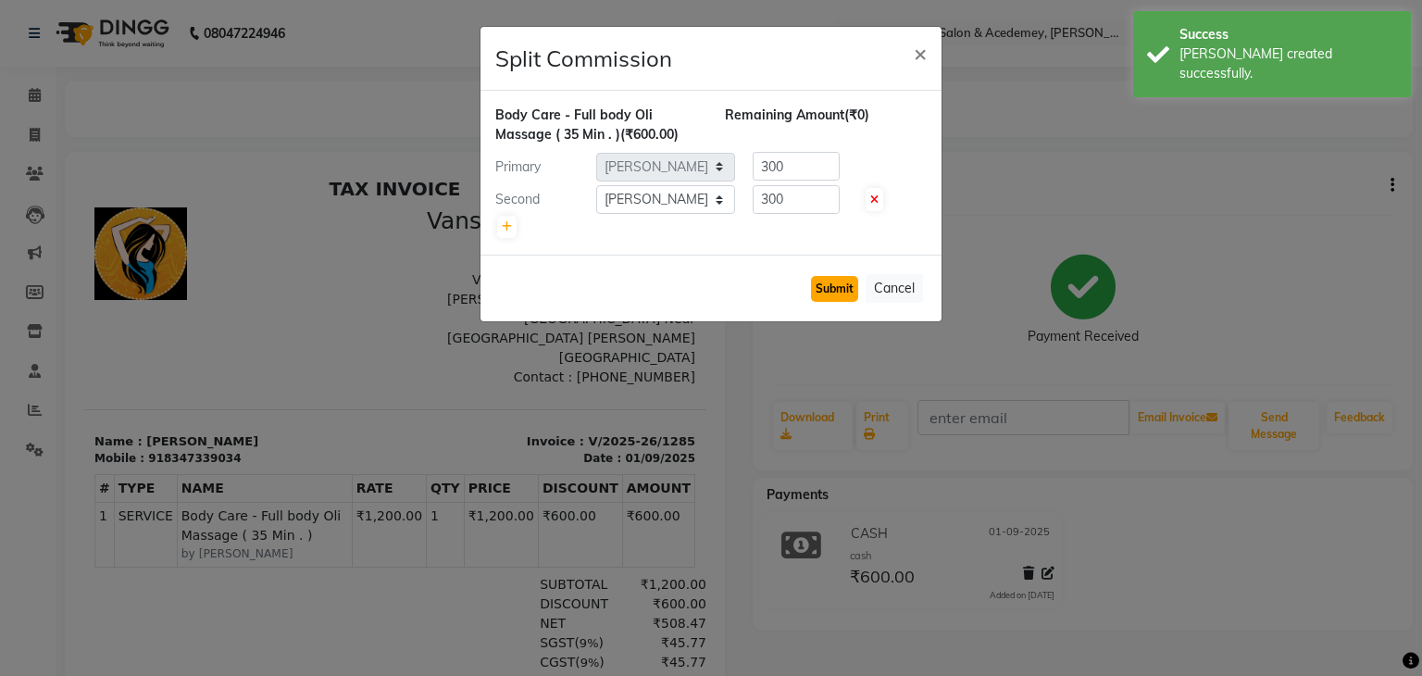
click at [839, 290] on button "Submit" at bounding box center [834, 289] width 47 height 26
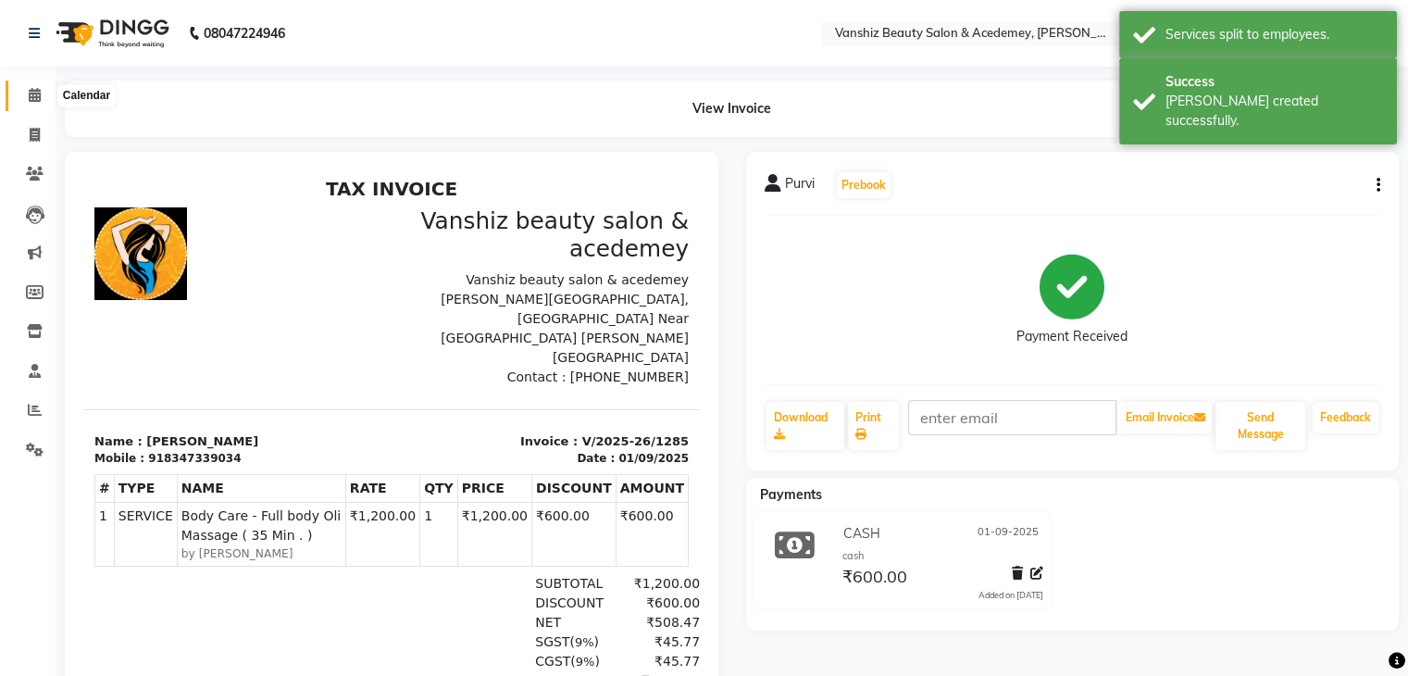
click at [29, 94] on icon at bounding box center [35, 95] width 12 height 14
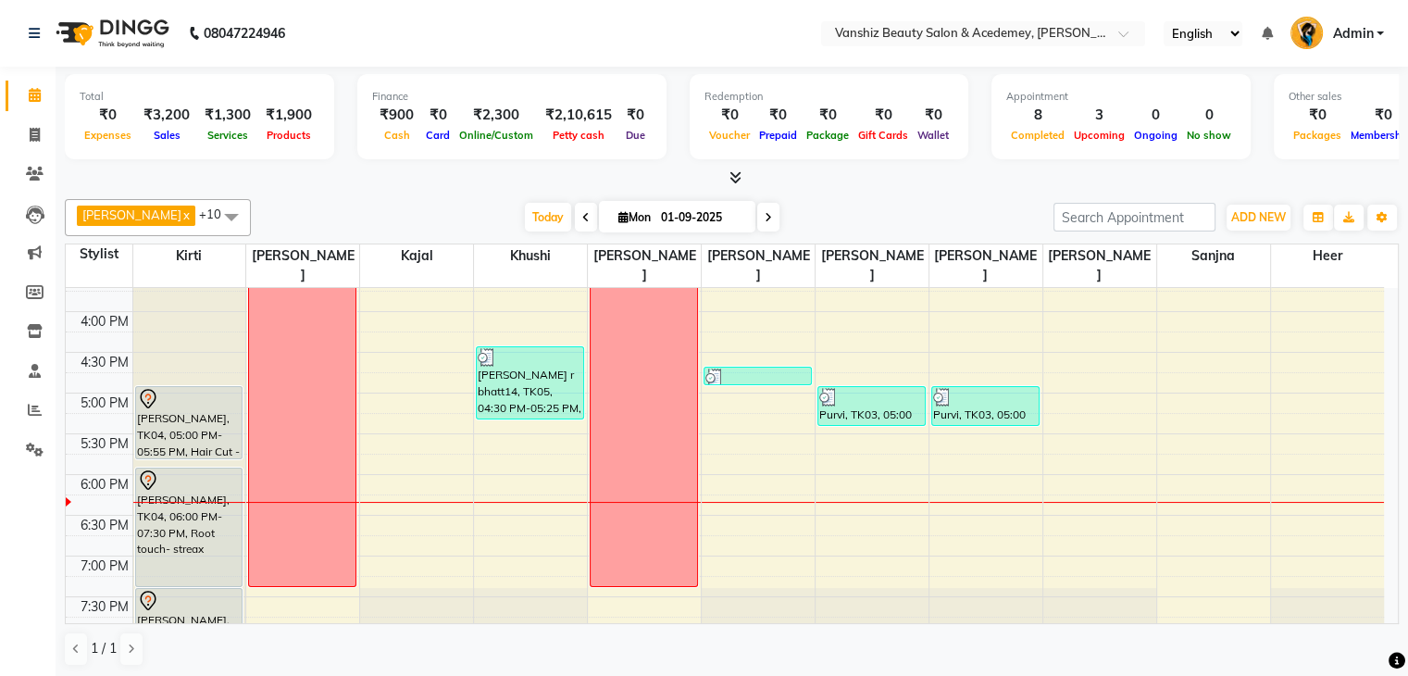
scroll to position [630, 0]
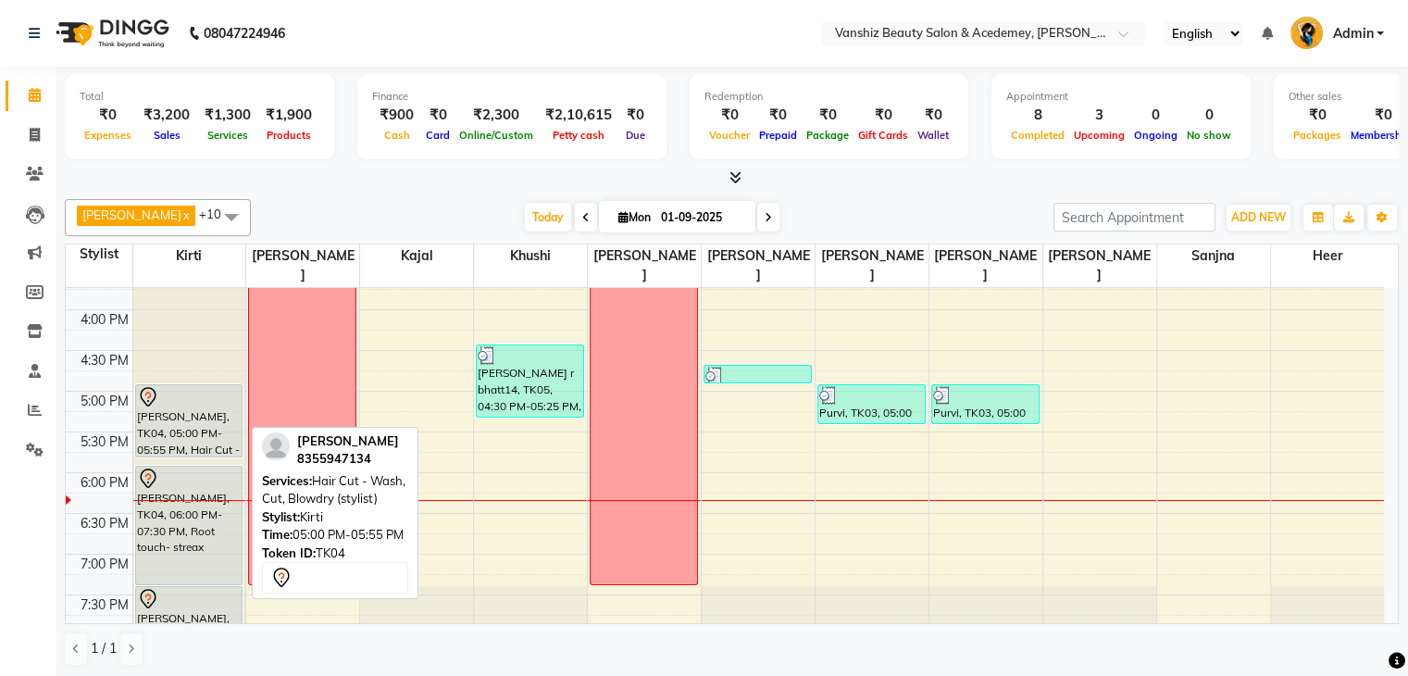
click at [156, 389] on div "[PERSON_NAME], TK04, 05:00 PM-05:55 PM, Hair Cut - Wash, Cut, Blowdry (stylist)" at bounding box center [189, 420] width 106 height 71
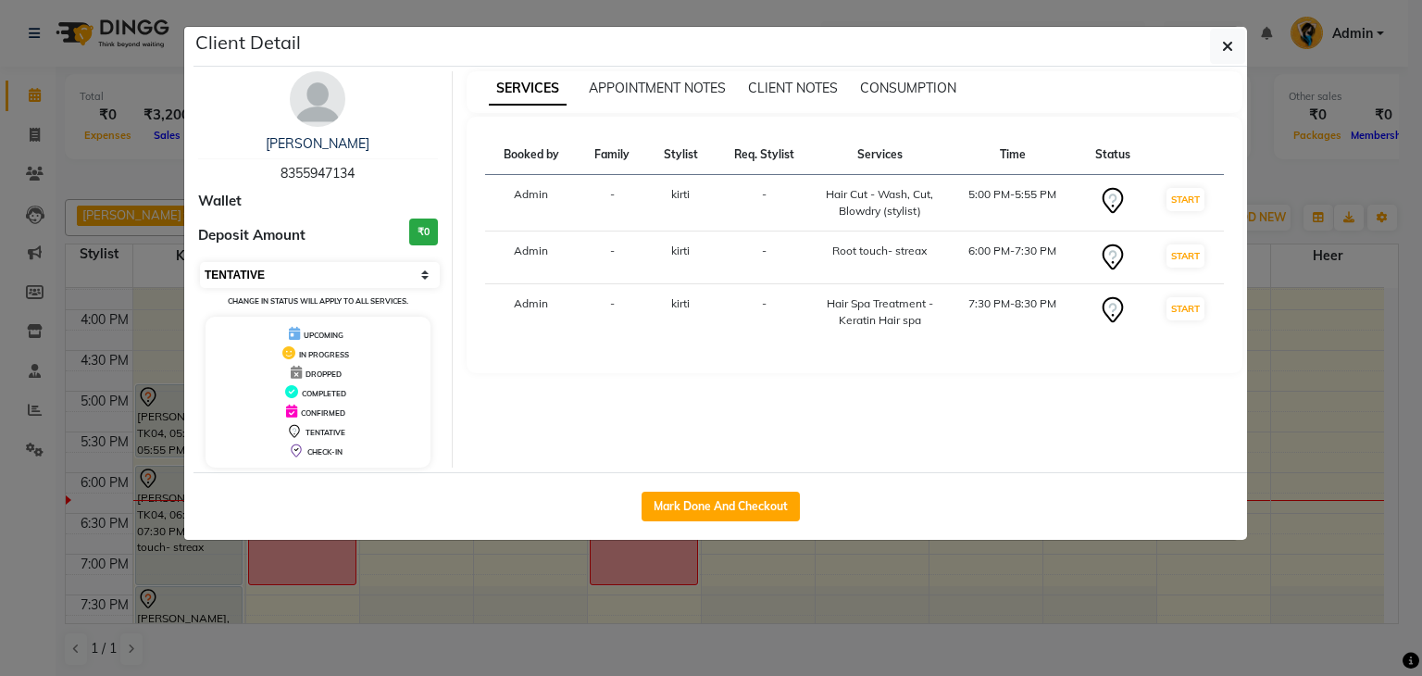
click at [403, 268] on select "Select IN SERVICE CONFIRMED TENTATIVE CHECK IN MARK DONE DROPPED UPCOMING" at bounding box center [320, 275] width 240 height 26
click at [1226, 37] on span "button" at bounding box center [1227, 46] width 11 height 19
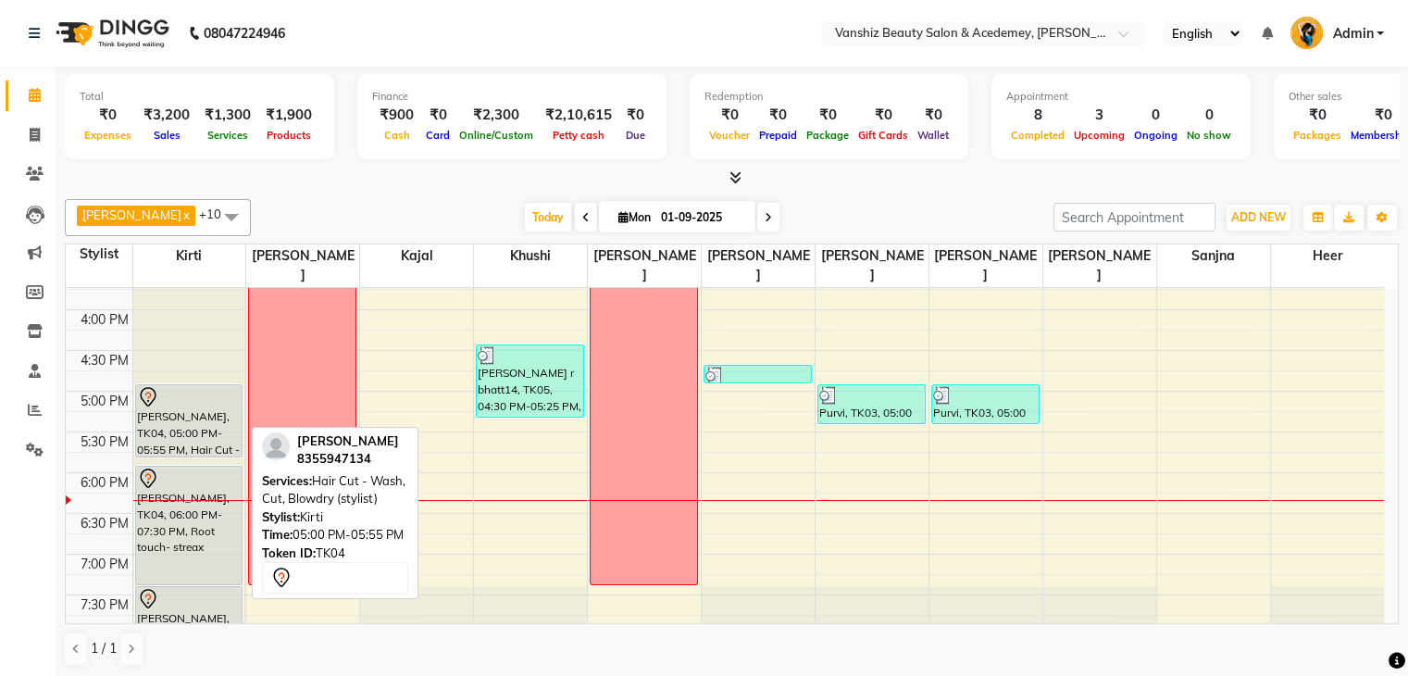
click at [195, 401] on div "[PERSON_NAME], TK04, 05:00 PM-05:55 PM, Hair Cut - Wash, Cut, Blowdry (stylist)" at bounding box center [189, 420] width 106 height 71
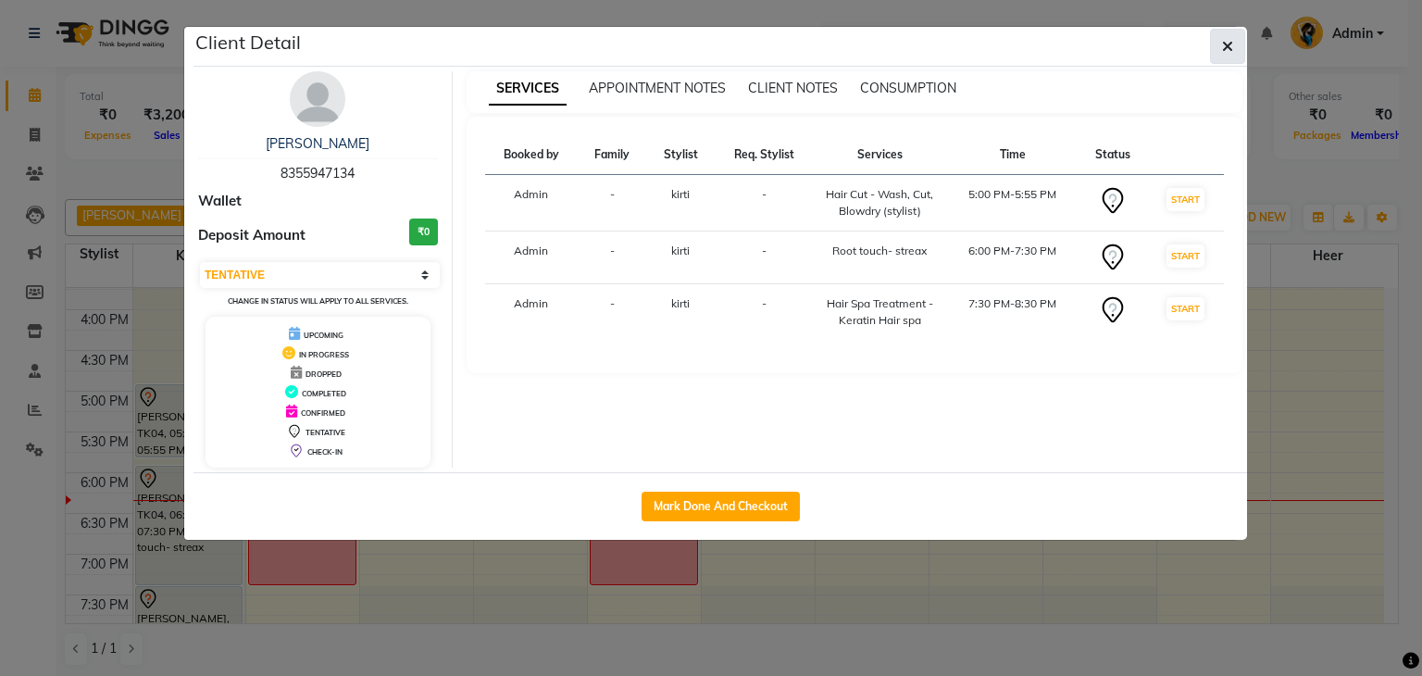
click at [1222, 45] on icon "button" at bounding box center [1227, 46] width 11 height 15
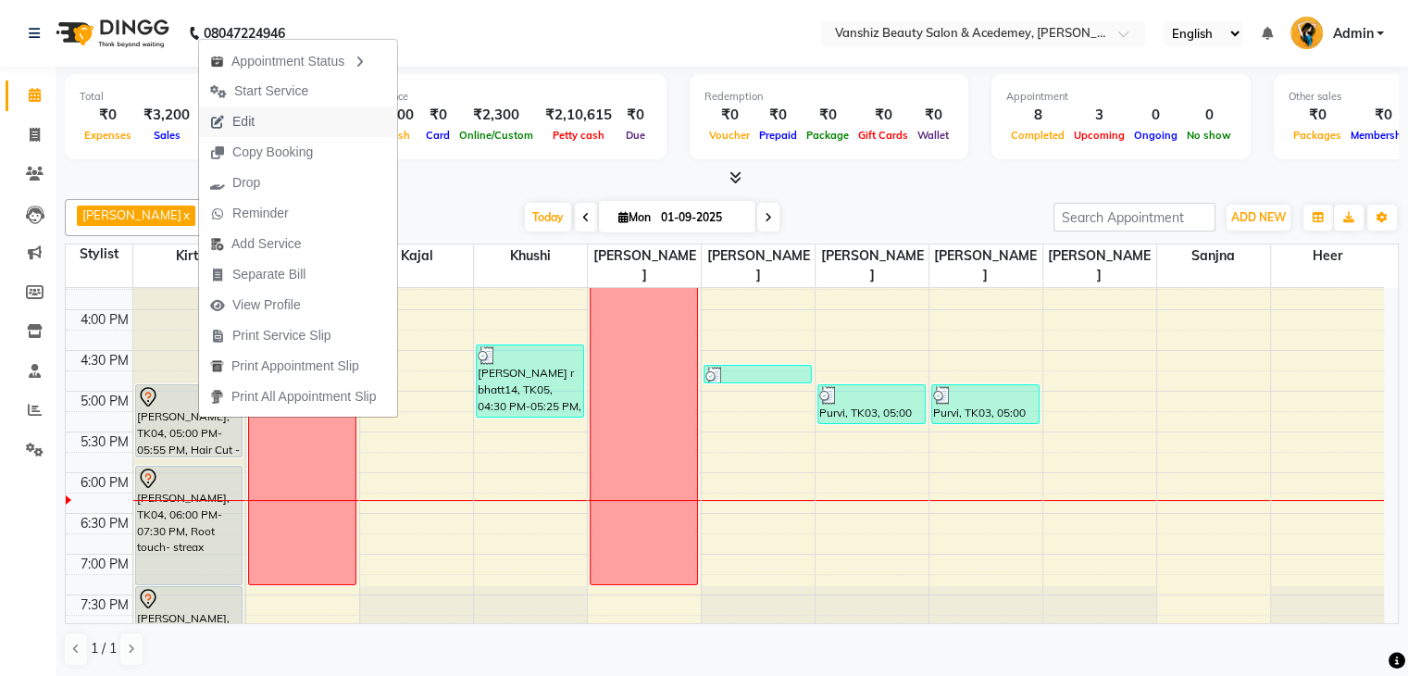
click at [298, 112] on button "Edit" at bounding box center [298, 121] width 198 height 31
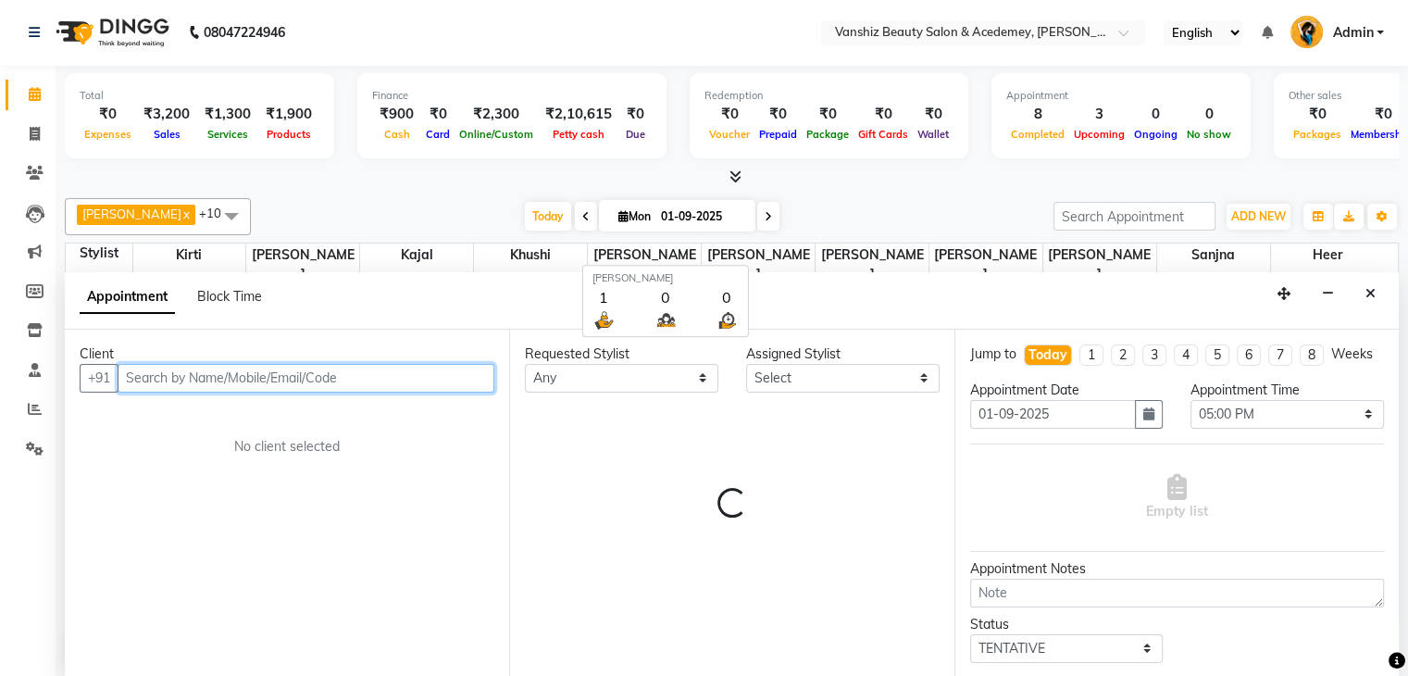
scroll to position [693, 0]
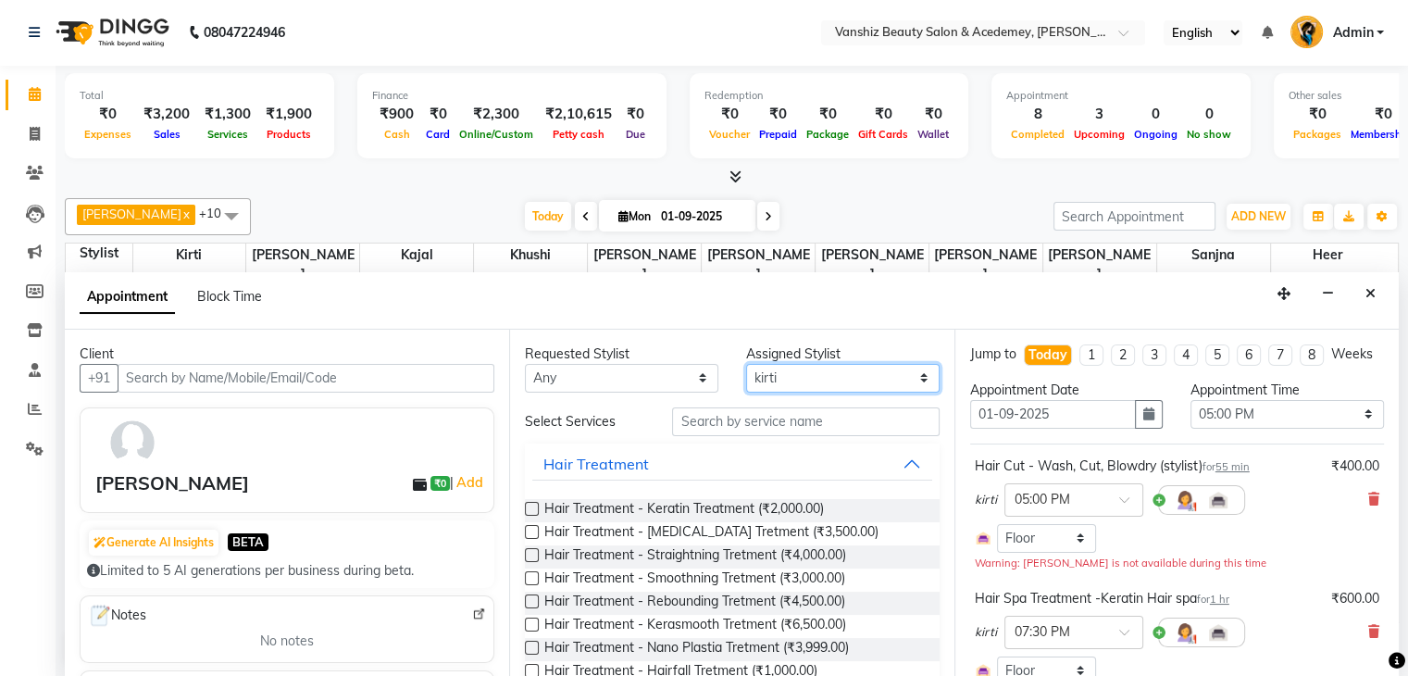
click at [818, 390] on select "Select [PERSON_NAME] [PERSON_NAME] [PERSON_NAME] kajal [PERSON_NAME] [PERSON_NA…" at bounding box center [842, 378] width 193 height 29
click at [746, 364] on select "Select [PERSON_NAME] [PERSON_NAME] [PERSON_NAME] kajal [PERSON_NAME] [PERSON_NA…" at bounding box center [842, 378] width 193 height 29
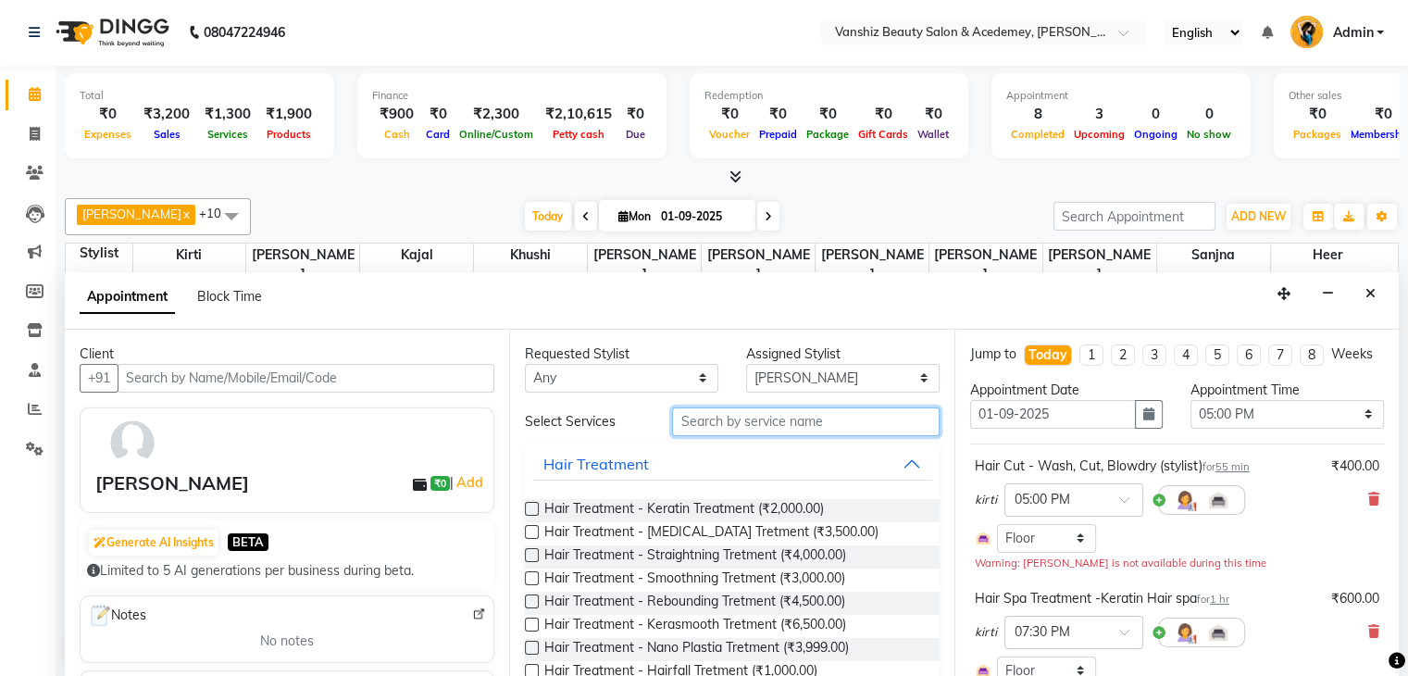
click at [818, 412] on input "text" at bounding box center [805, 421] width 267 height 29
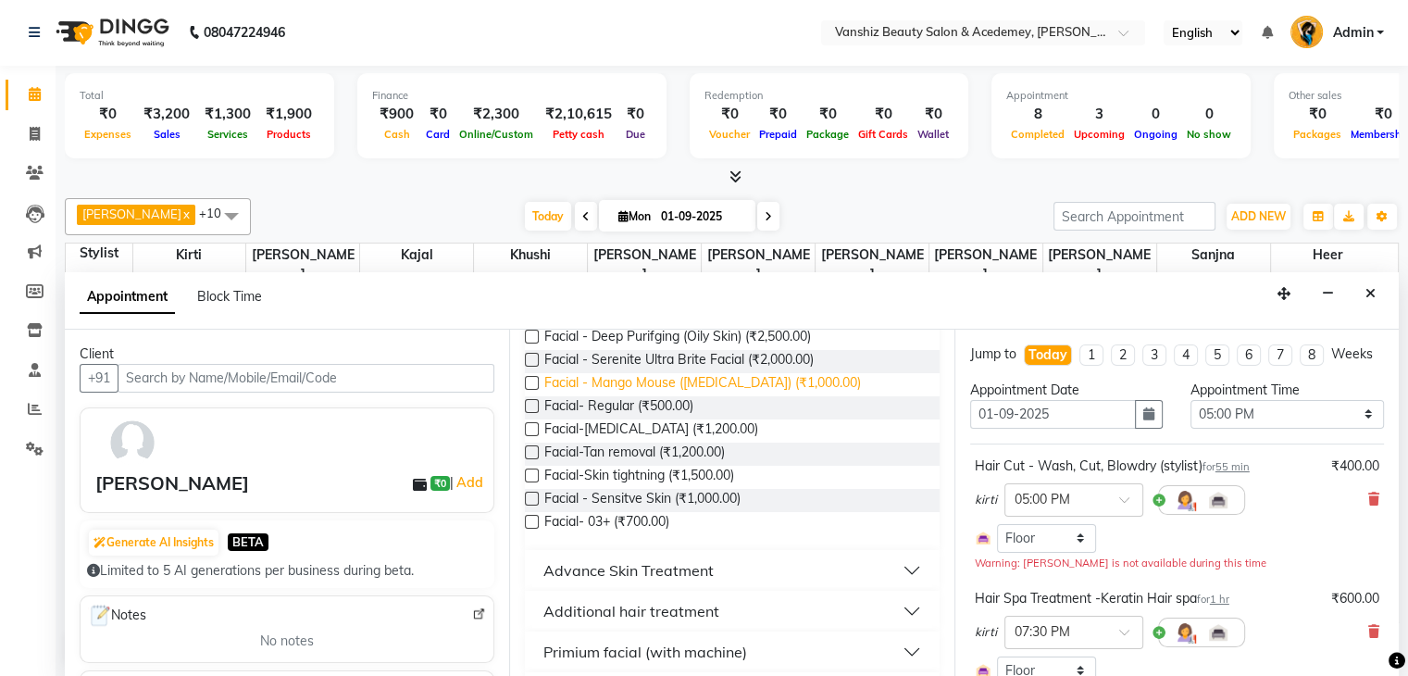
scroll to position [196, 0]
click at [654, 562] on div "Advance Skin Treatment" at bounding box center [628, 569] width 170 height 22
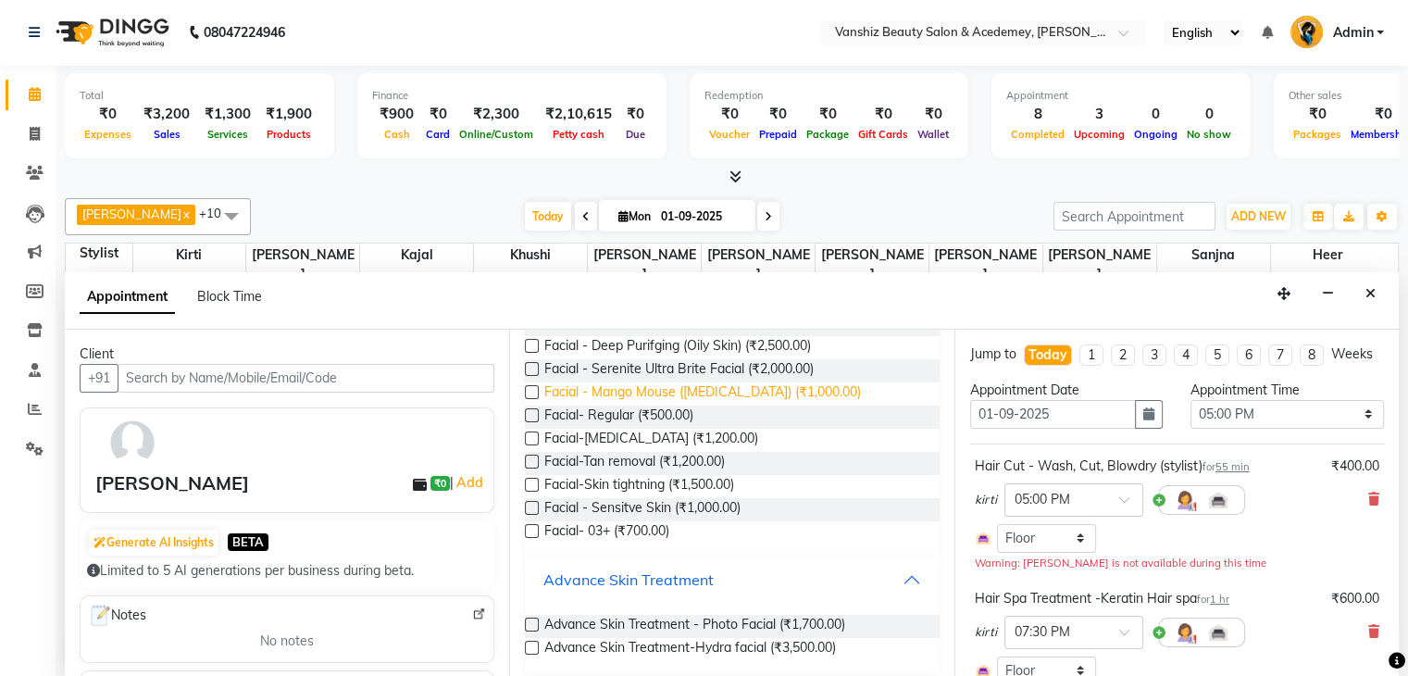
scroll to position [0, 0]
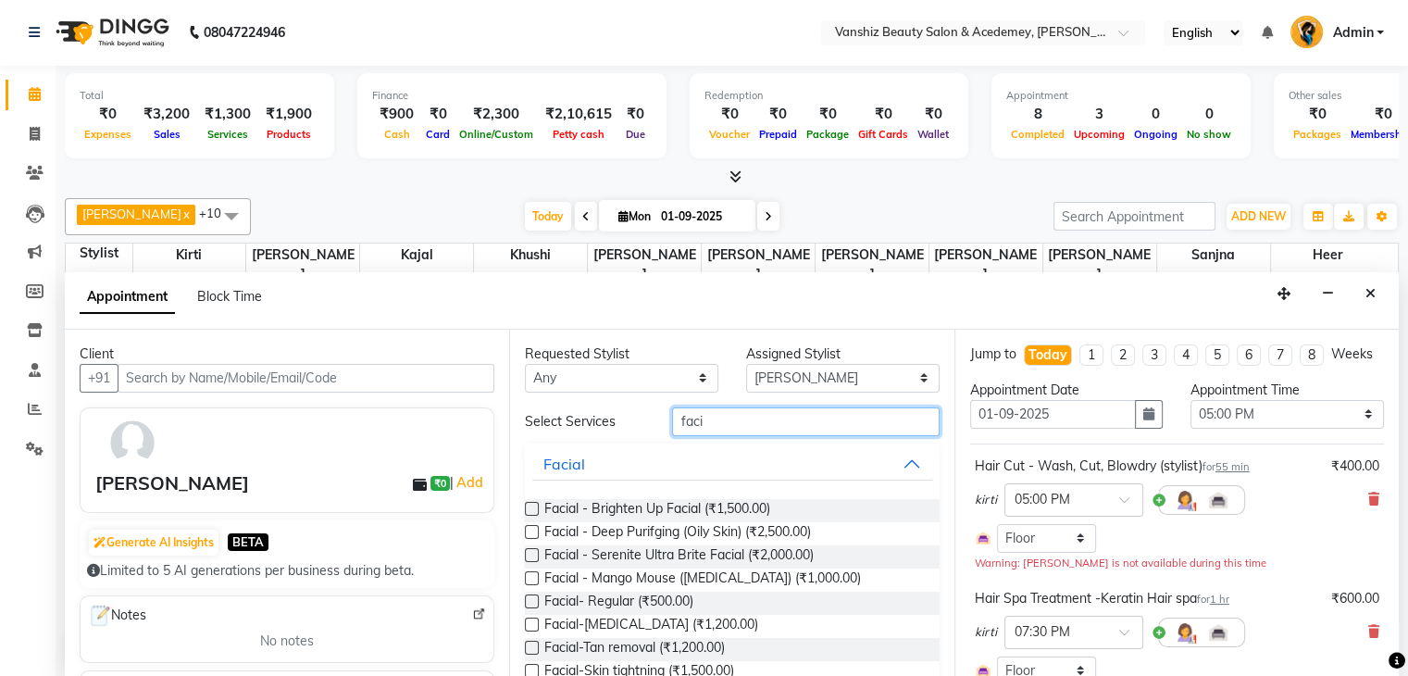
click at [723, 414] on input "faci" at bounding box center [805, 421] width 267 height 29
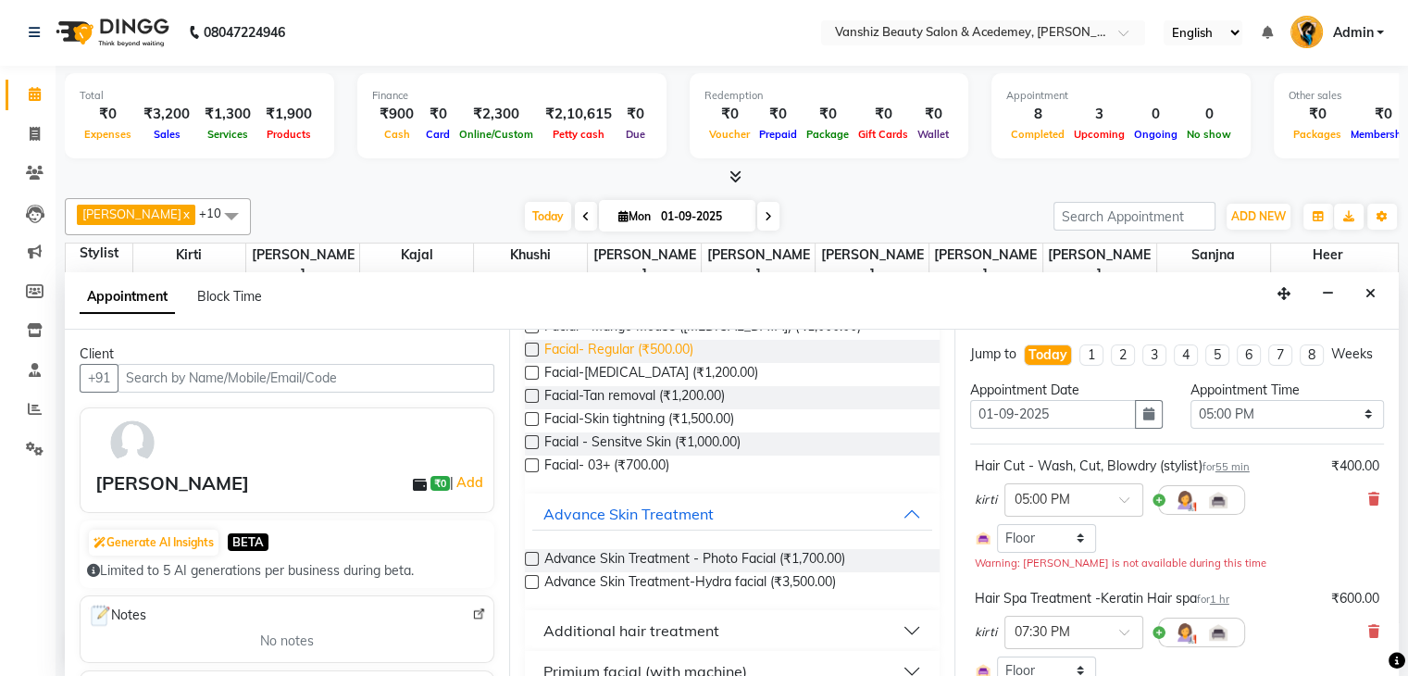
scroll to position [256, 0]
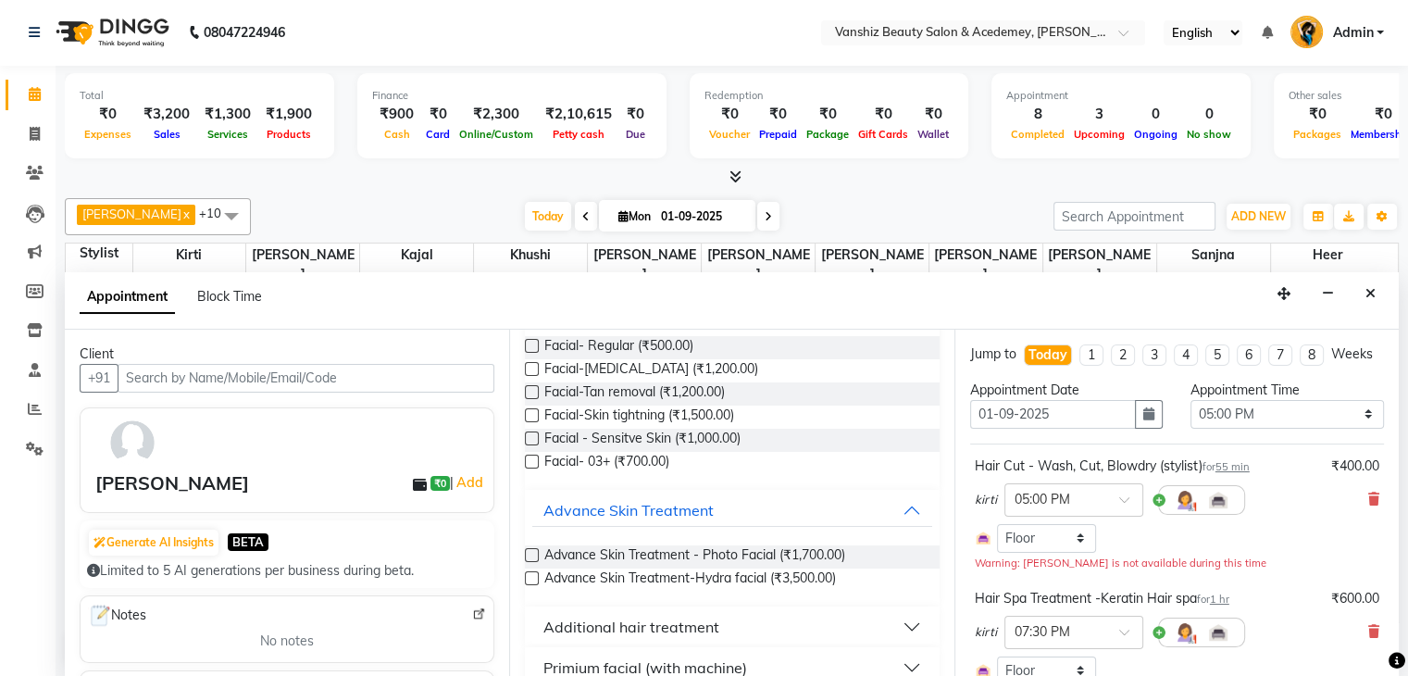
click at [663, 616] on div "Additional hair treatment" at bounding box center [631, 627] width 176 height 22
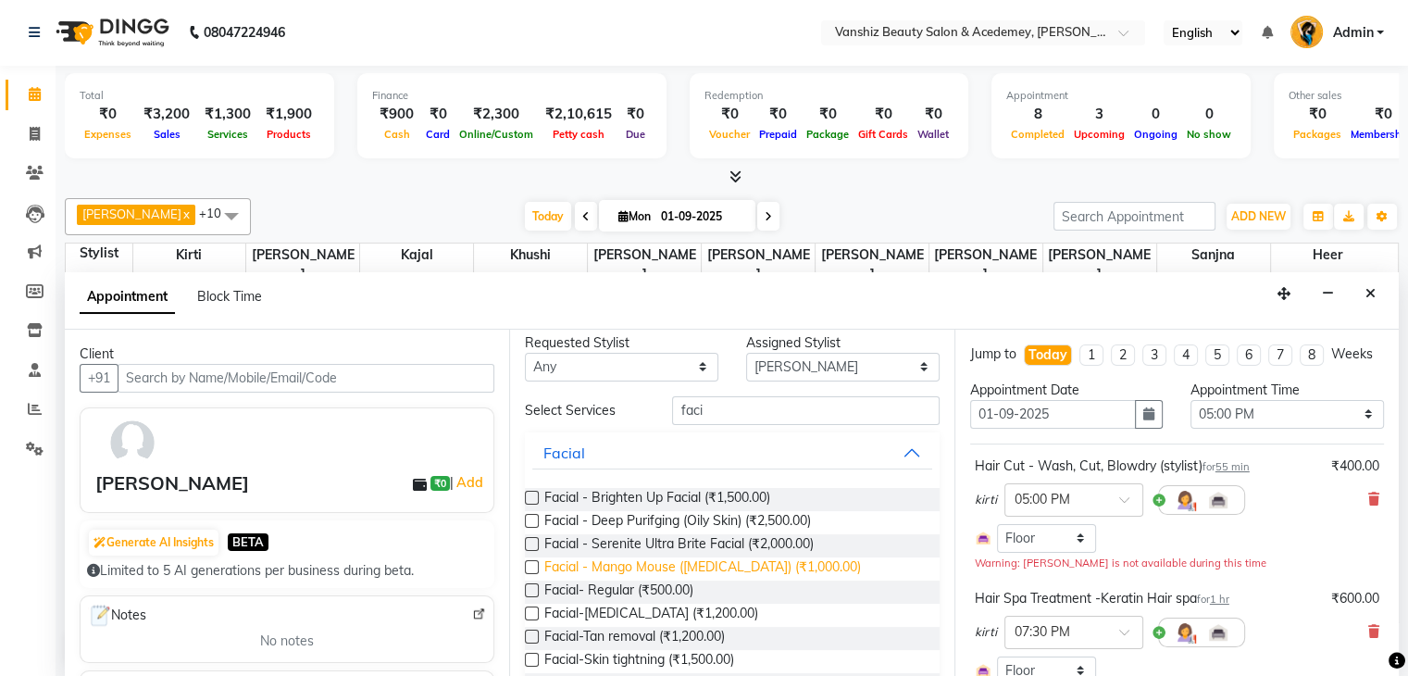
scroll to position [11, 0]
click at [797, 403] on input "faci" at bounding box center [805, 410] width 267 height 29
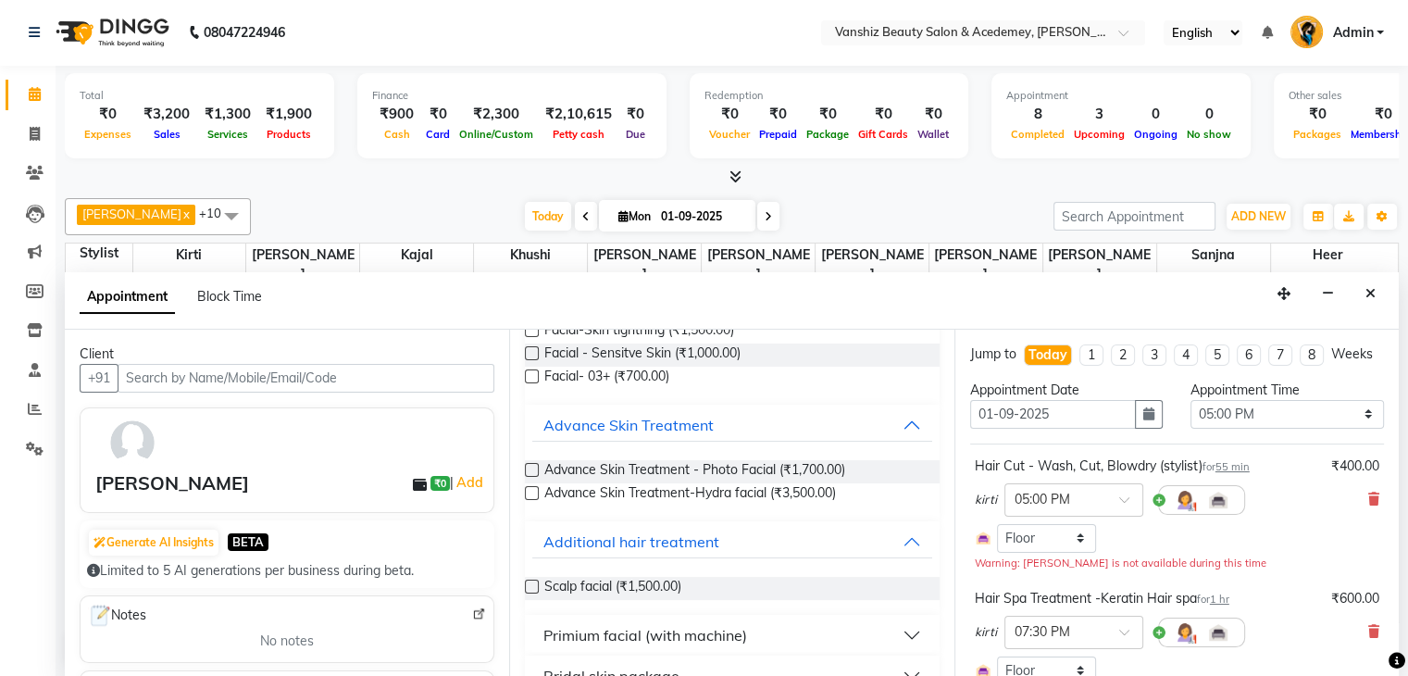
scroll to position [374, 0]
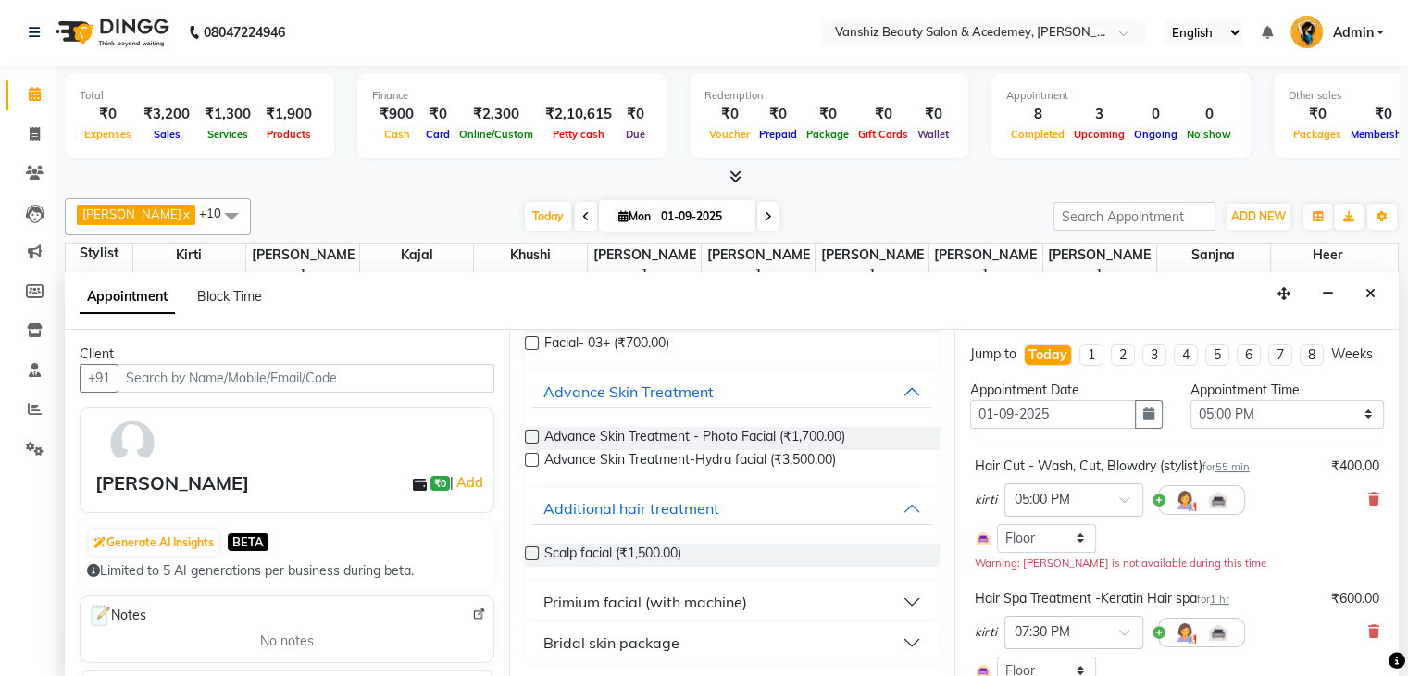
click at [728, 596] on div "Primium facial (with machine)" at bounding box center [645, 602] width 204 height 22
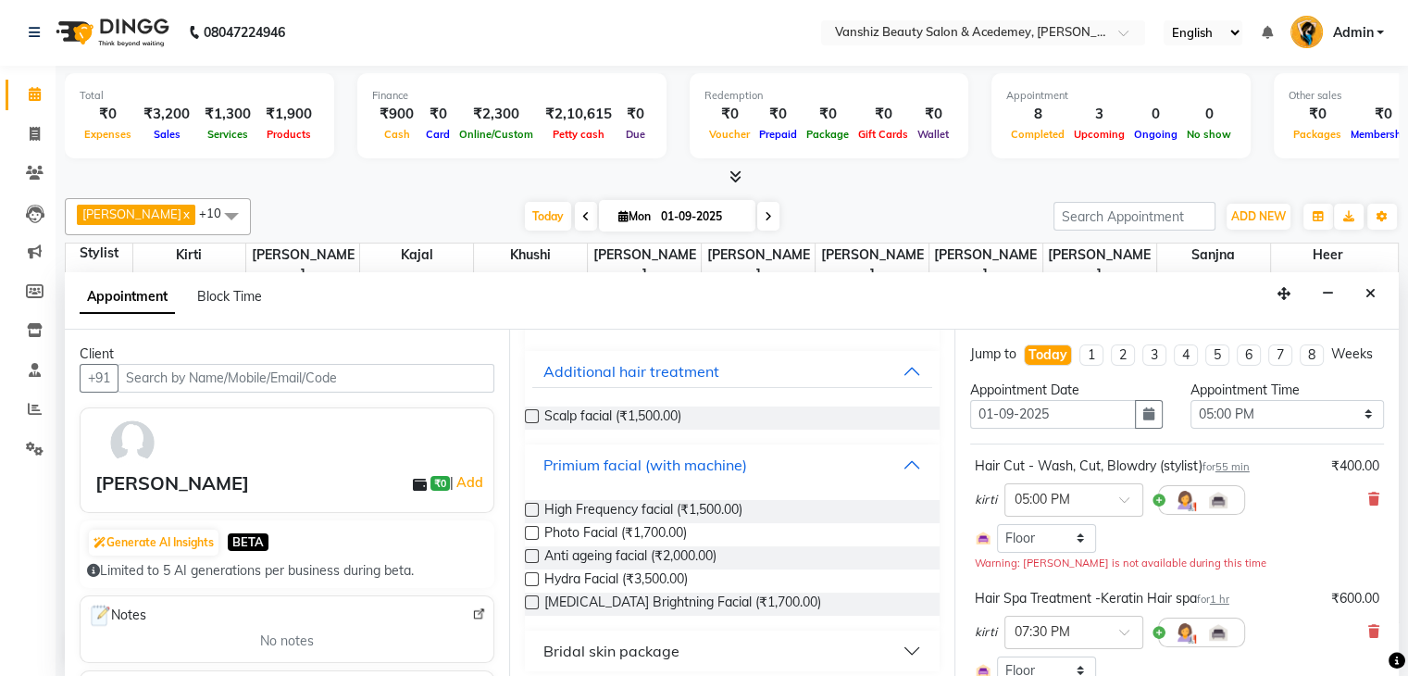
scroll to position [518, 0]
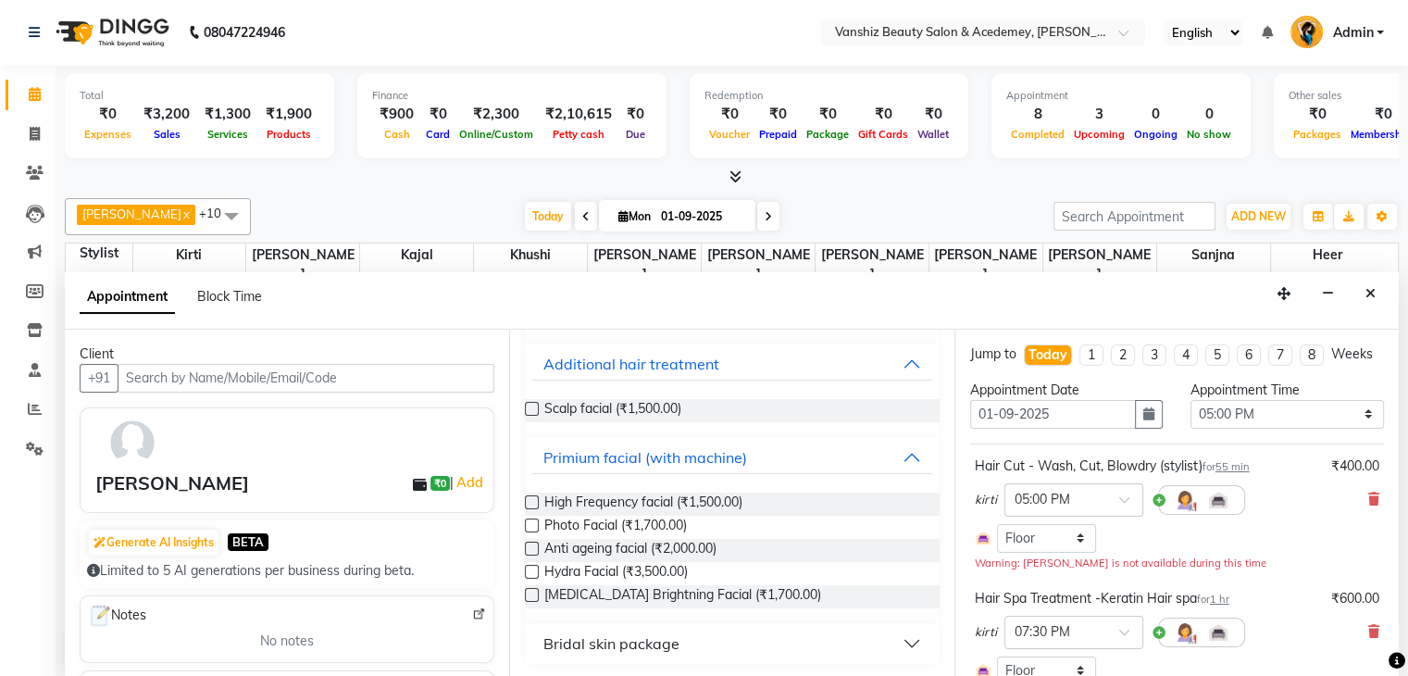
click at [530, 590] on label at bounding box center [532, 595] width 14 height 14
click at [530, 591] on input "checkbox" at bounding box center [531, 597] width 12 height 12
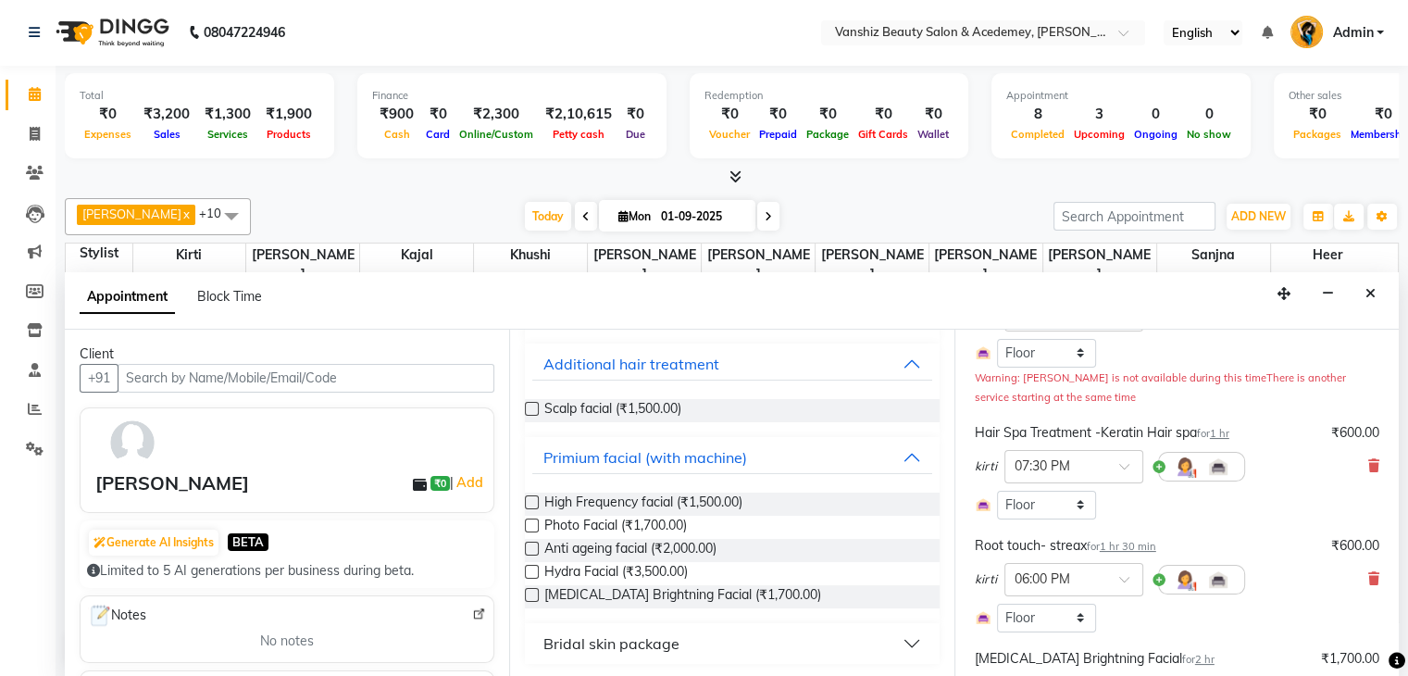
scroll to position [481, 0]
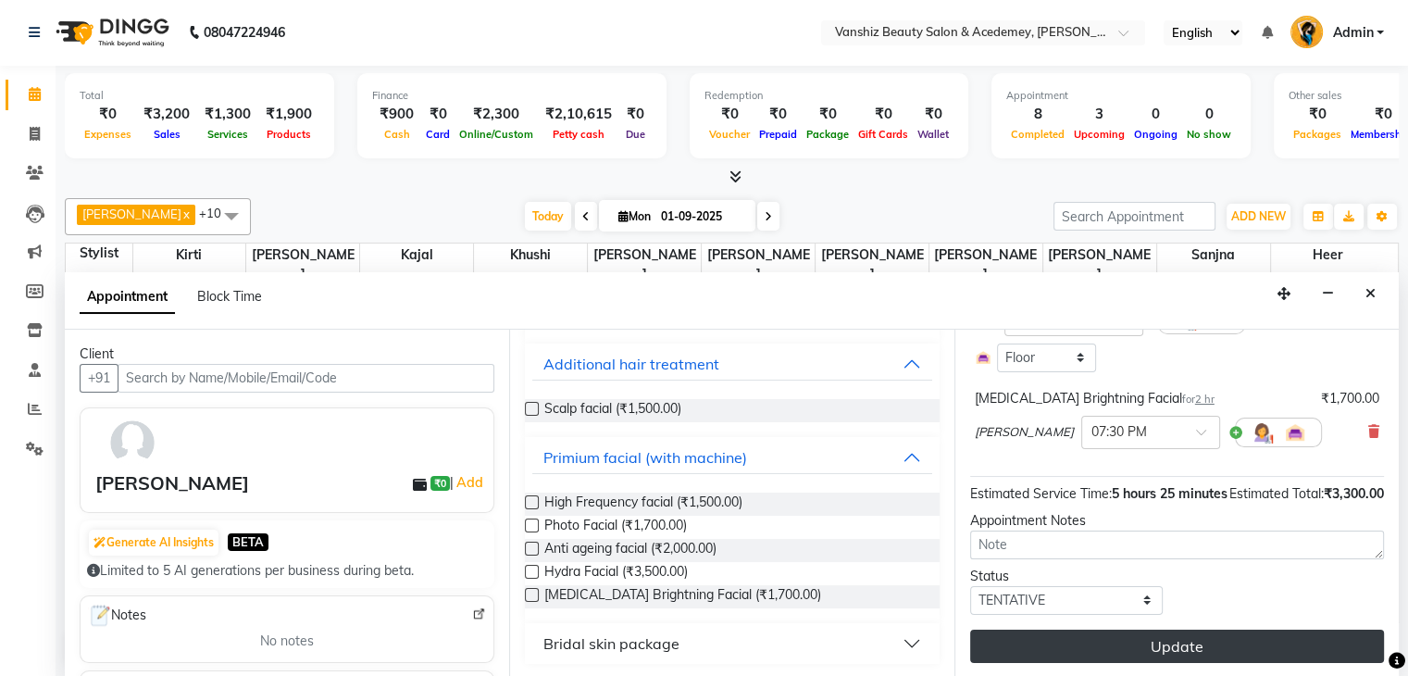
click at [1209, 634] on button "Update" at bounding box center [1177, 646] width 414 height 33
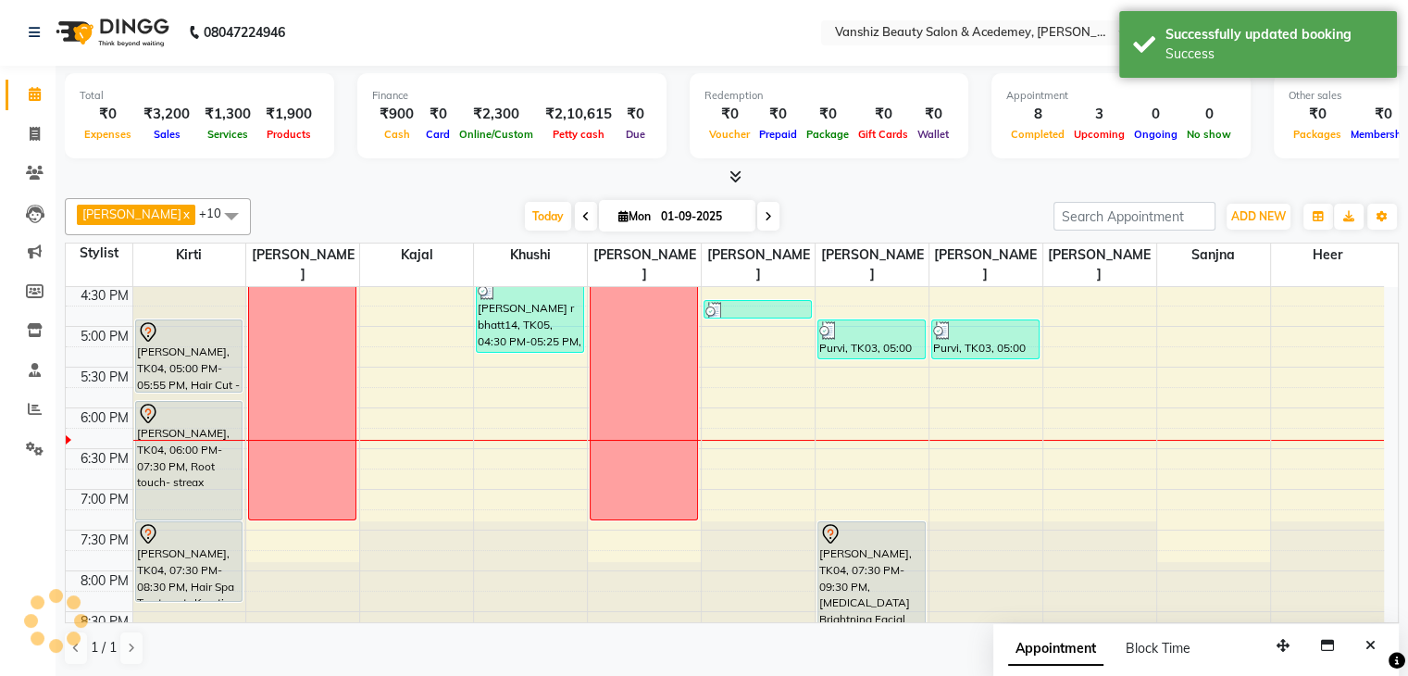
scroll to position [0, 0]
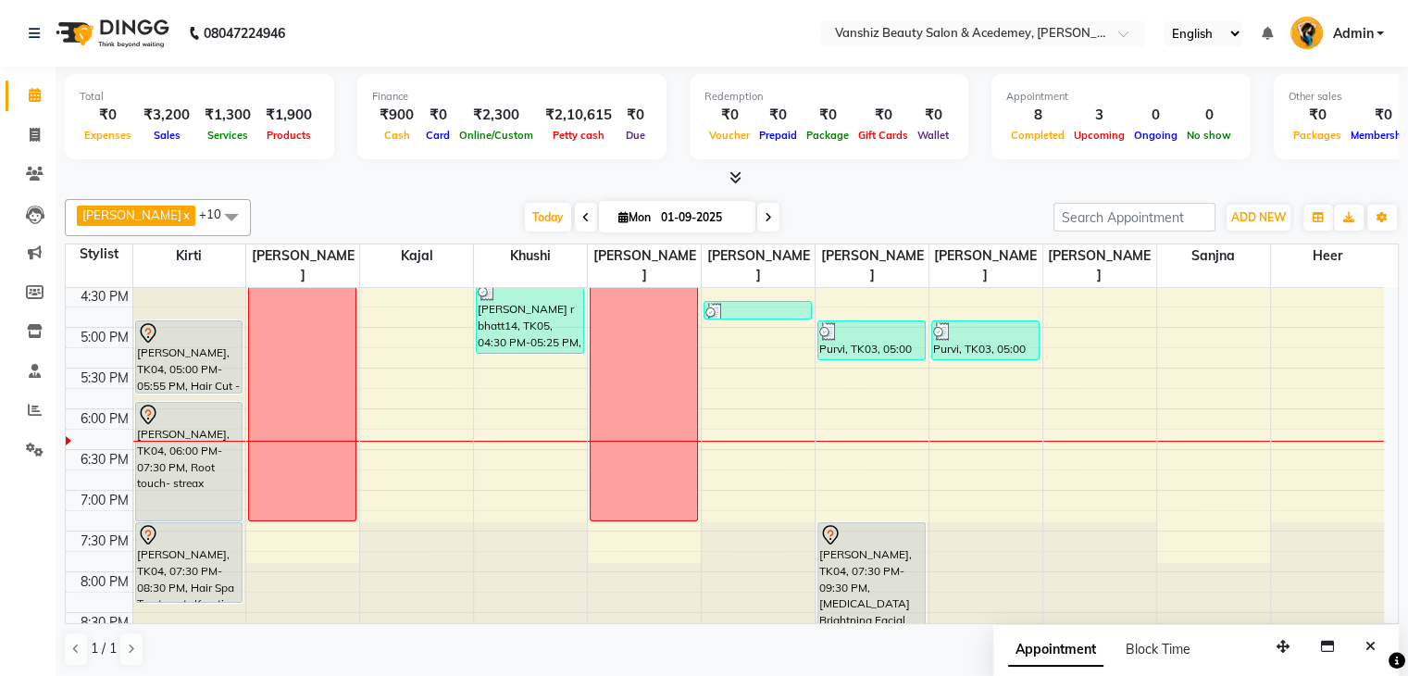
click at [765, 212] on icon at bounding box center [768, 217] width 7 height 11
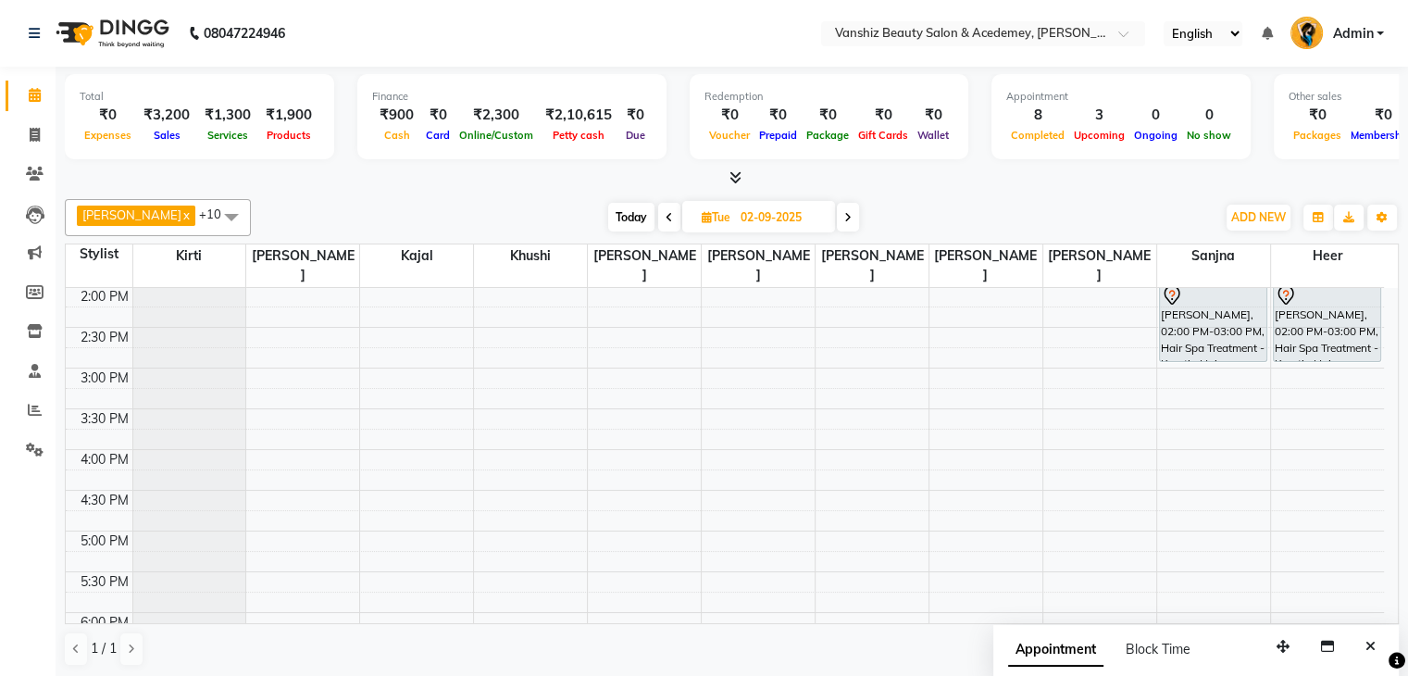
scroll to position [486, 0]
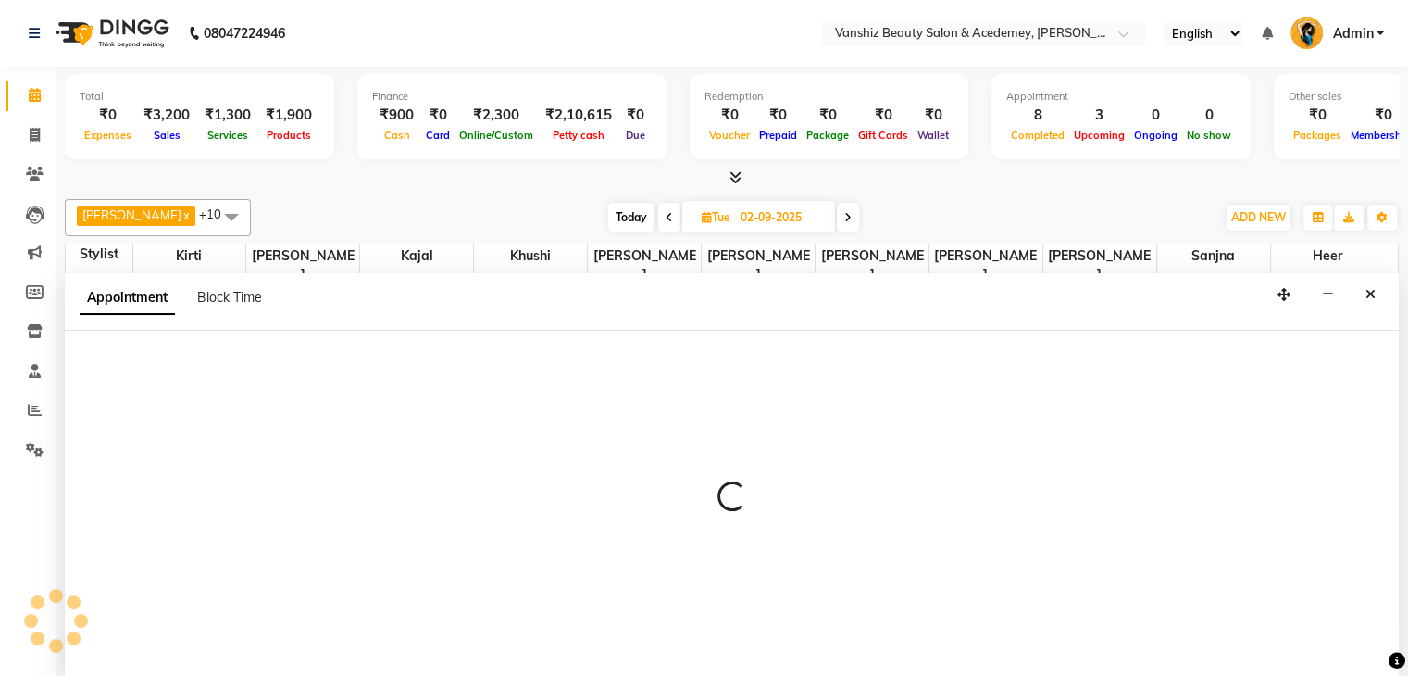
scroll to position [1, 0]
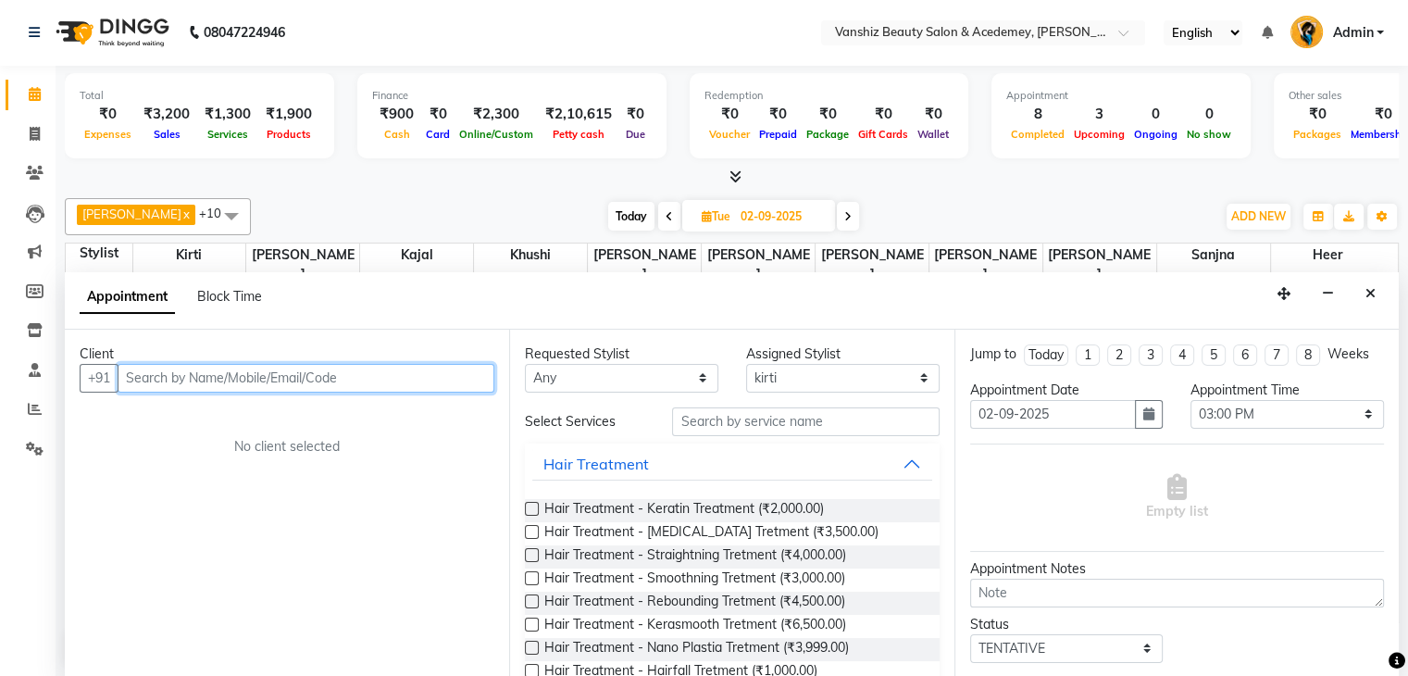
click at [271, 364] on input "text" at bounding box center [306, 378] width 377 height 29
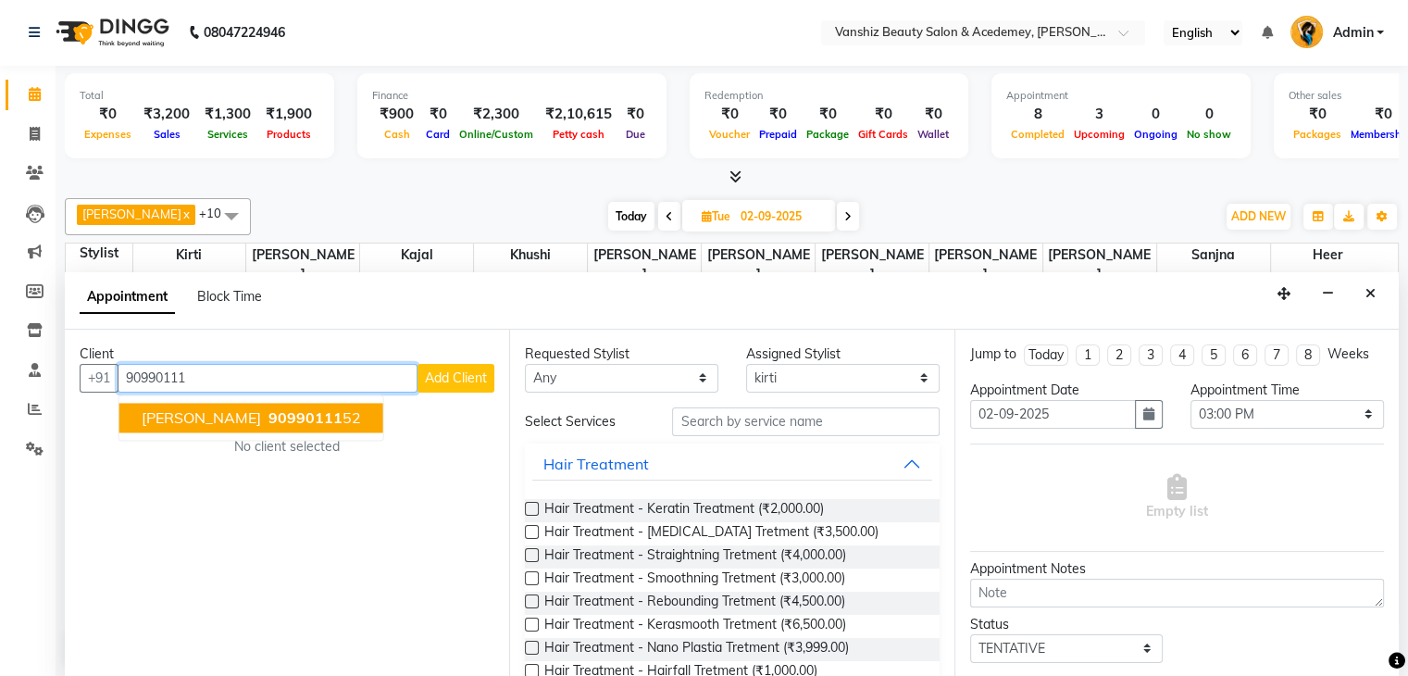
click at [268, 415] on span "90990111" at bounding box center [305, 417] width 74 height 19
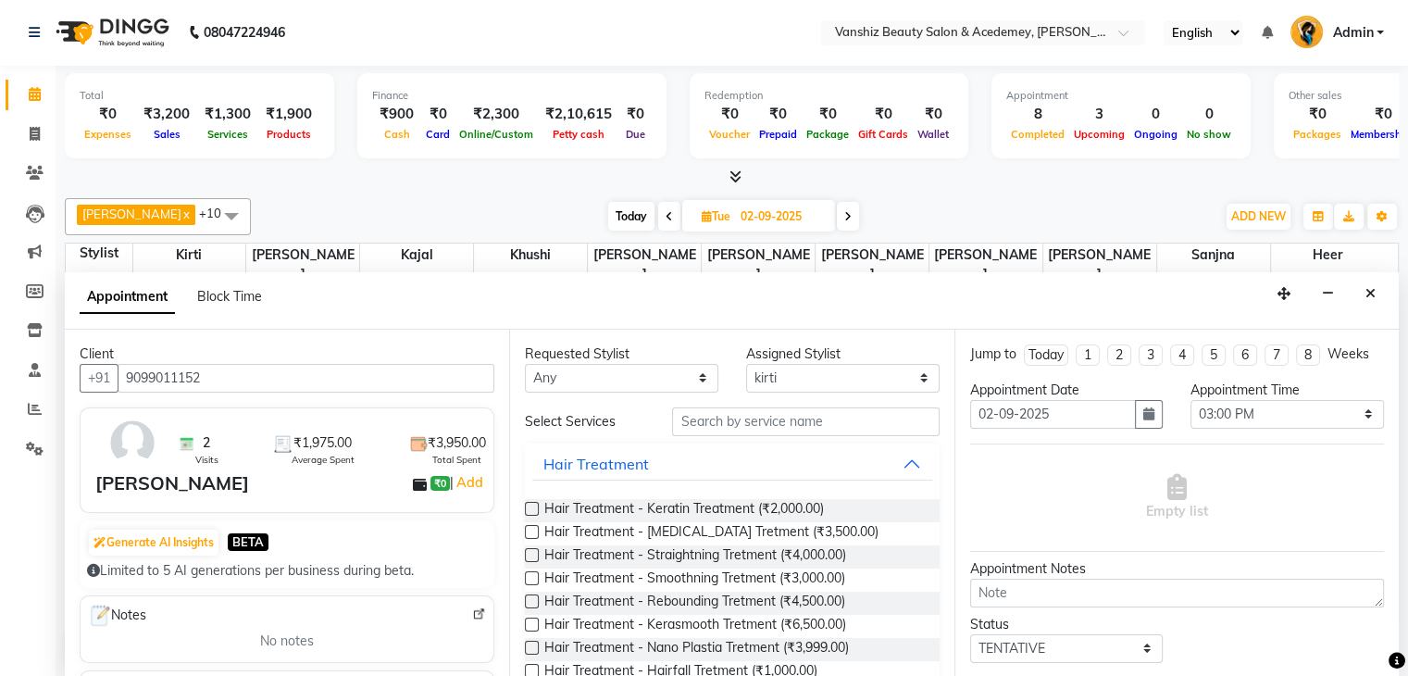
click at [530, 528] on label at bounding box center [532, 532] width 14 height 14
click at [530, 528] on input "checkbox" at bounding box center [531, 534] width 12 height 12
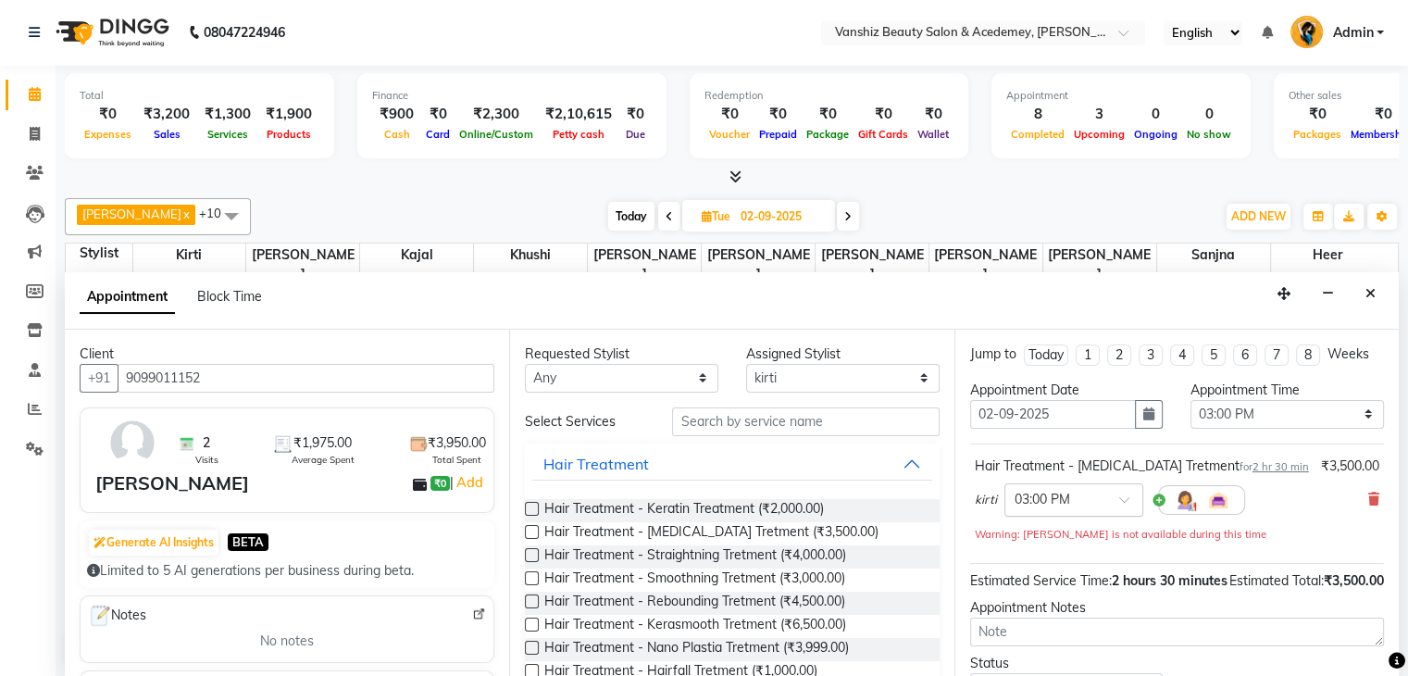
scroll to position [159, 0]
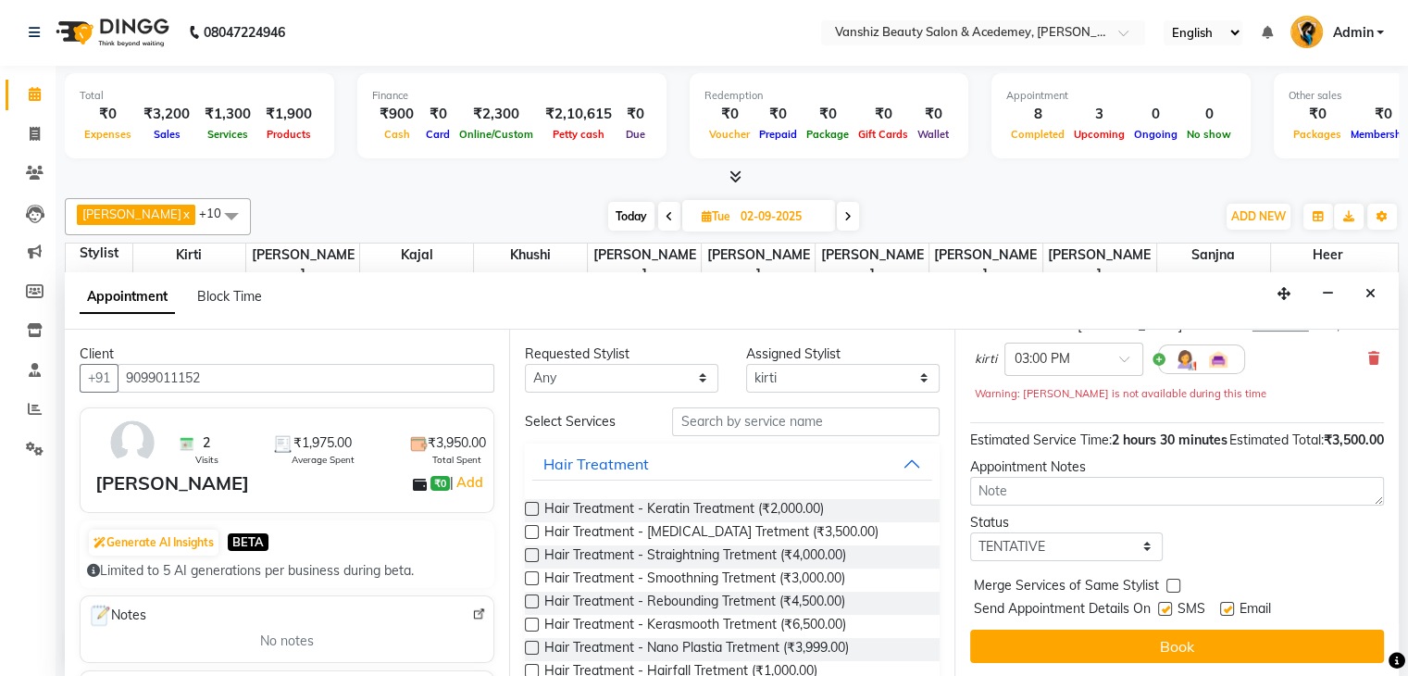
click at [1222, 605] on label at bounding box center [1227, 609] width 14 height 14
click at [1222, 605] on input "checkbox" at bounding box center [1226, 611] width 12 height 12
click at [1159, 605] on label at bounding box center [1165, 609] width 14 height 14
click at [1159, 605] on input "checkbox" at bounding box center [1164, 611] width 12 height 12
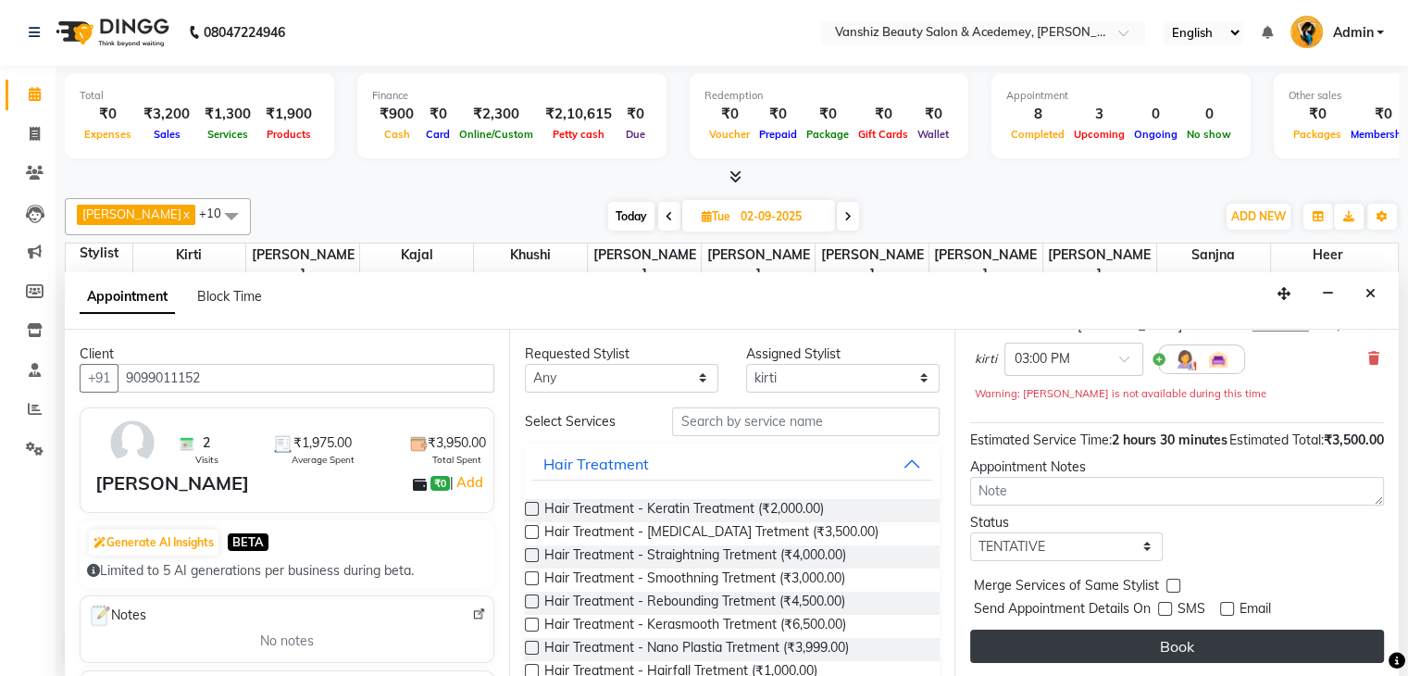
click at [1172, 639] on button "Book" at bounding box center [1177, 646] width 414 height 33
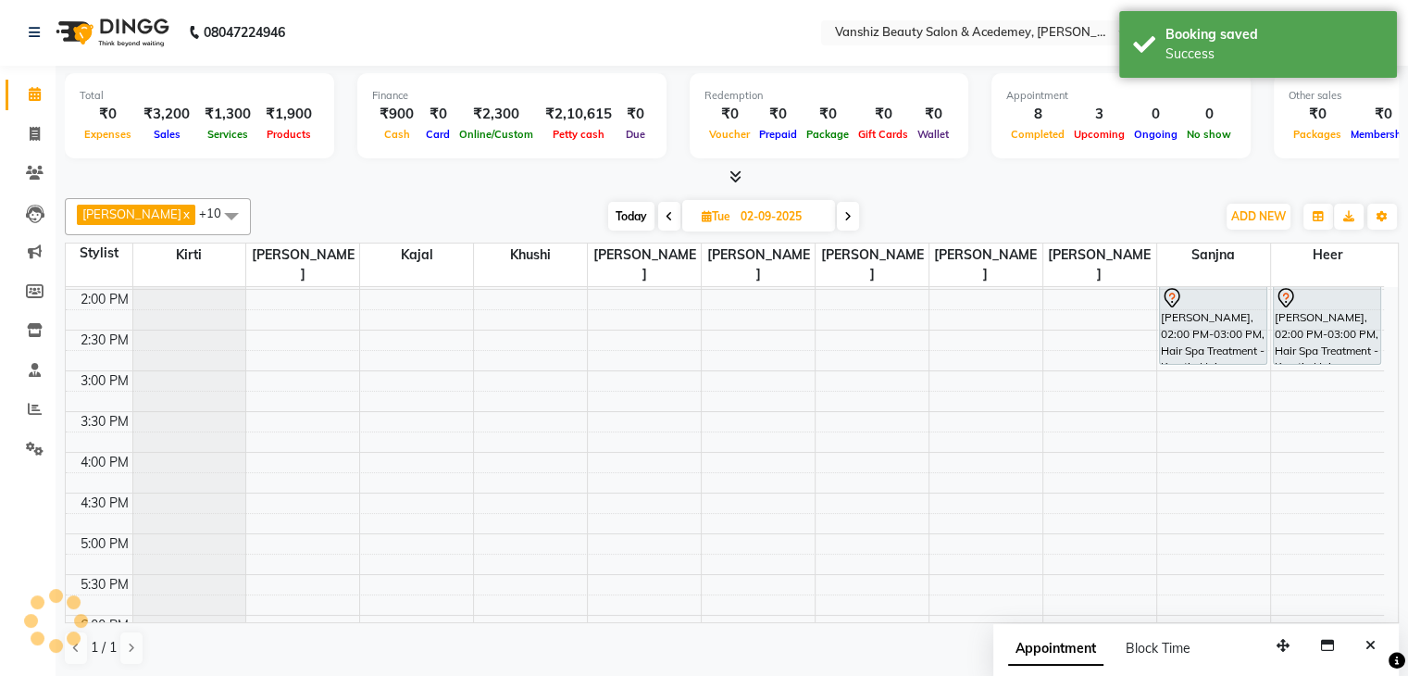
scroll to position [0, 0]
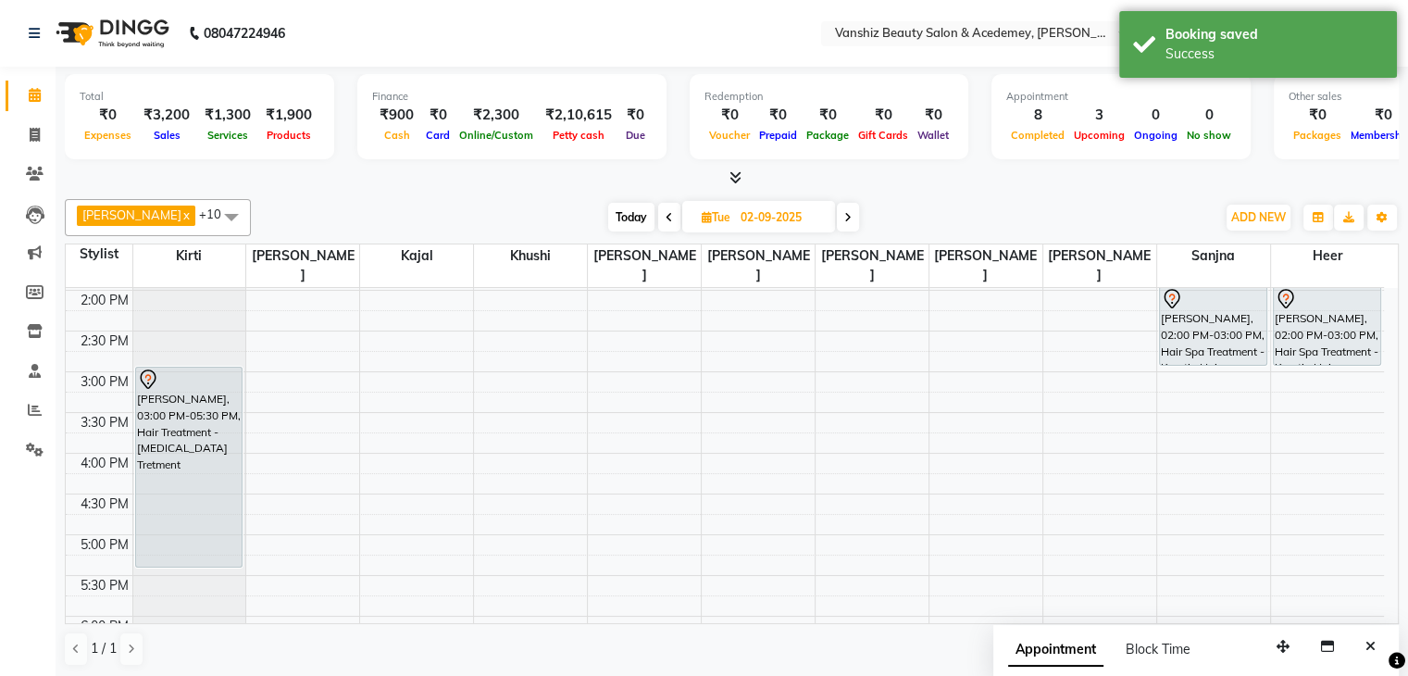
click at [608, 222] on span "Today" at bounding box center [631, 217] width 46 height 29
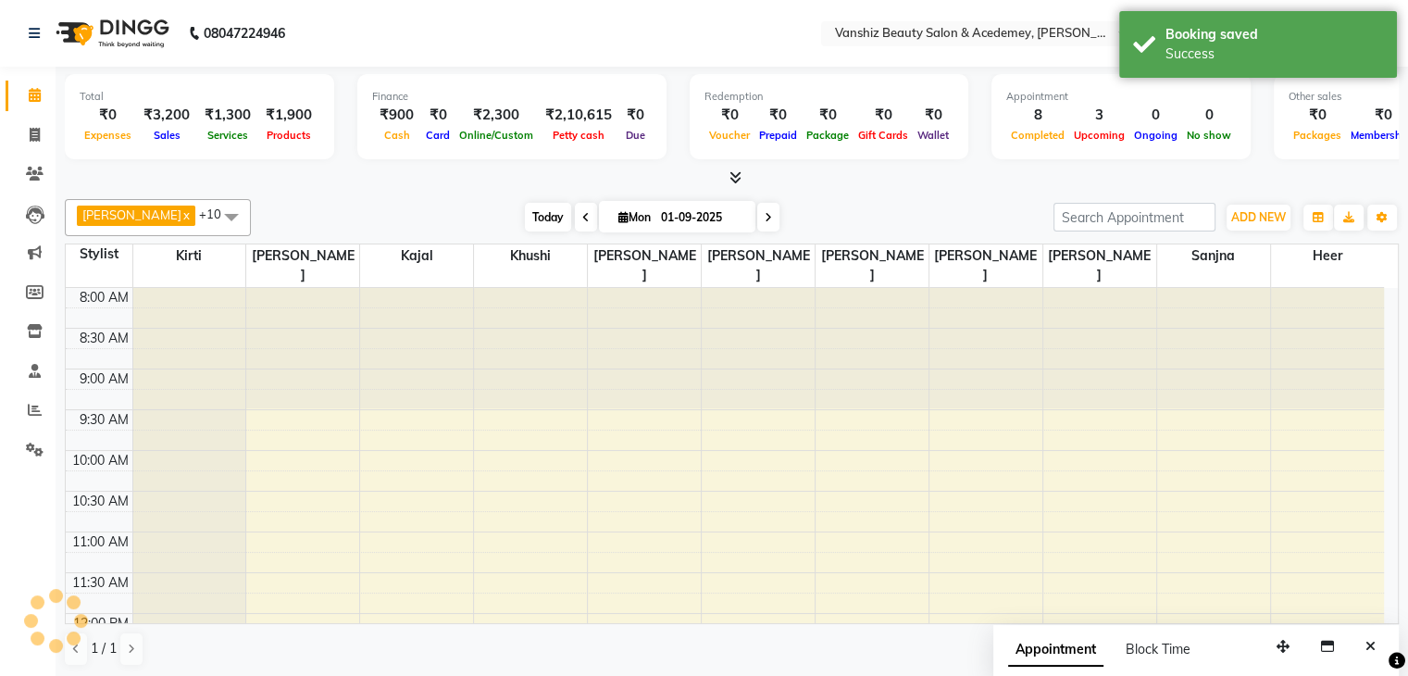
scroll to position [693, 0]
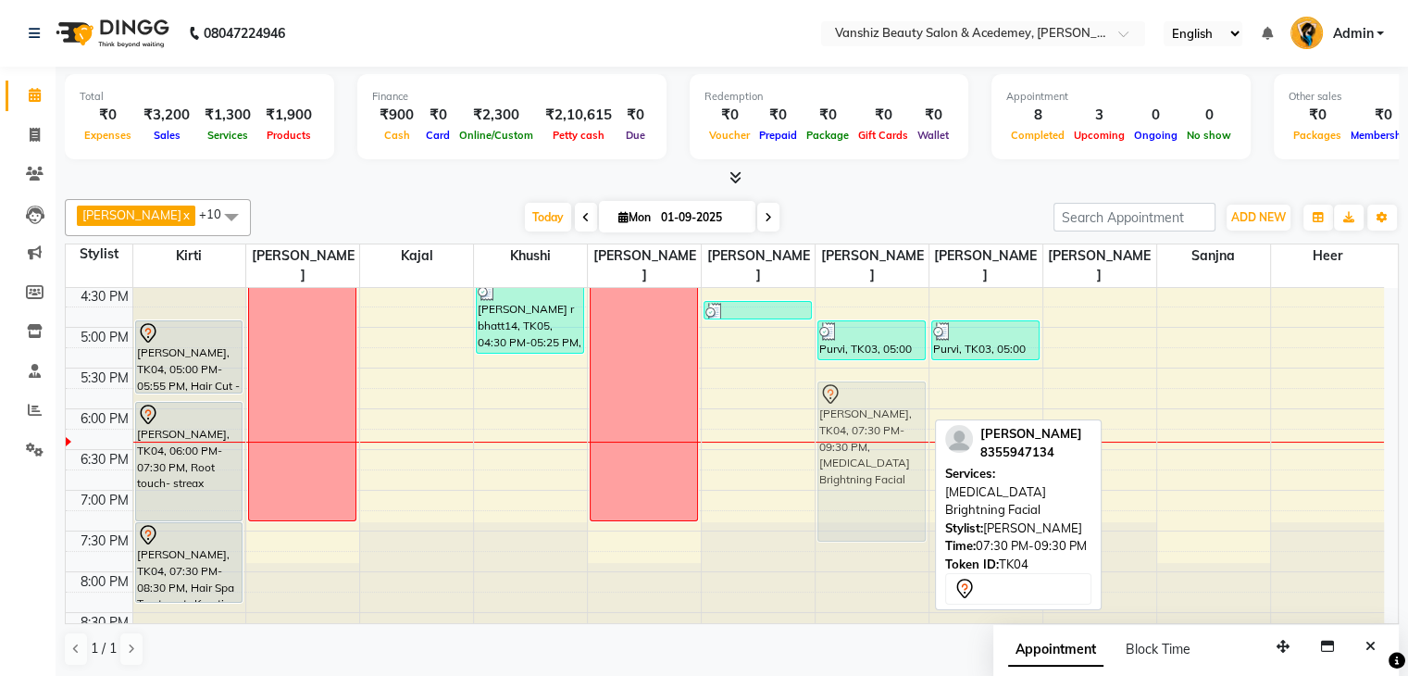
drag, startPoint x: 844, startPoint y: 565, endPoint x: 849, endPoint y: 414, distance: 151.0
click at [849, 414] on div "Rashmi U.V, TK01, 02:15 PM-02:45 PM, Waxing - Cream Wax Rashmi U.V, TK01, 02:45…" at bounding box center [872, 124] width 113 height 1058
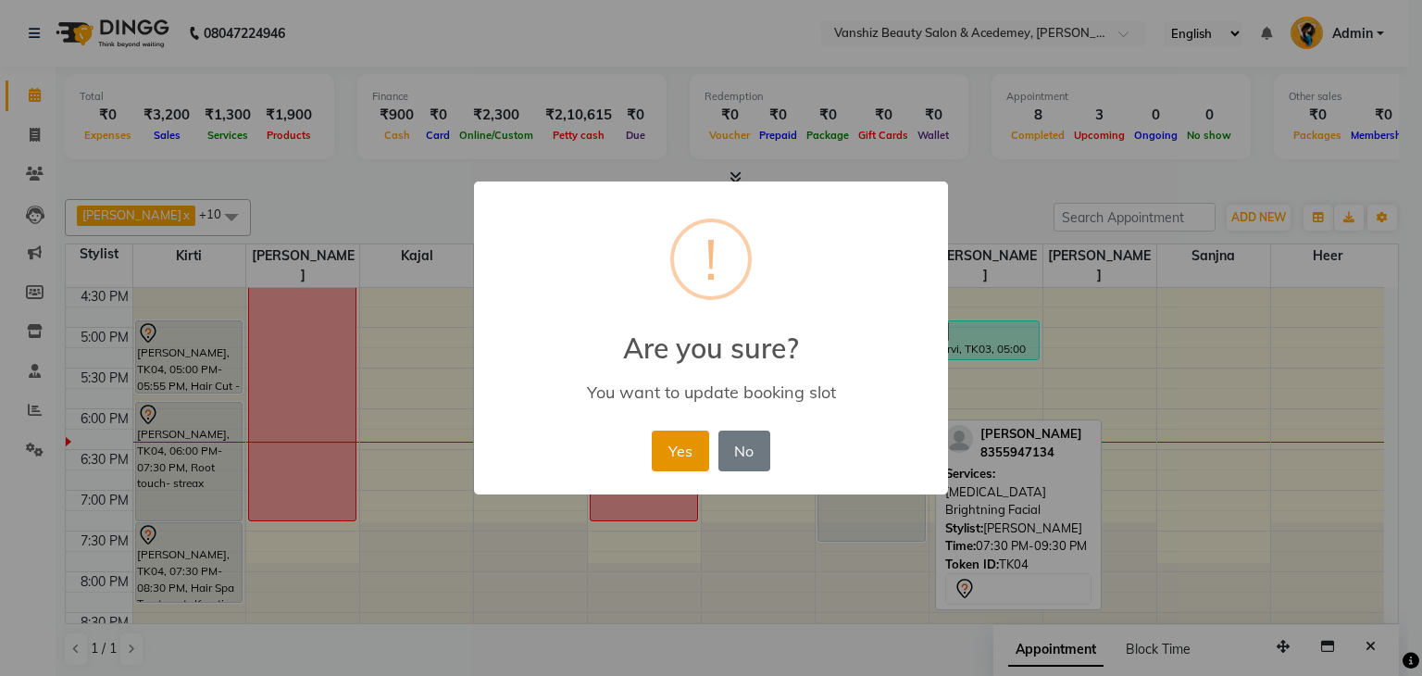
click at [668, 441] on button "Yes" at bounding box center [680, 450] width 56 height 41
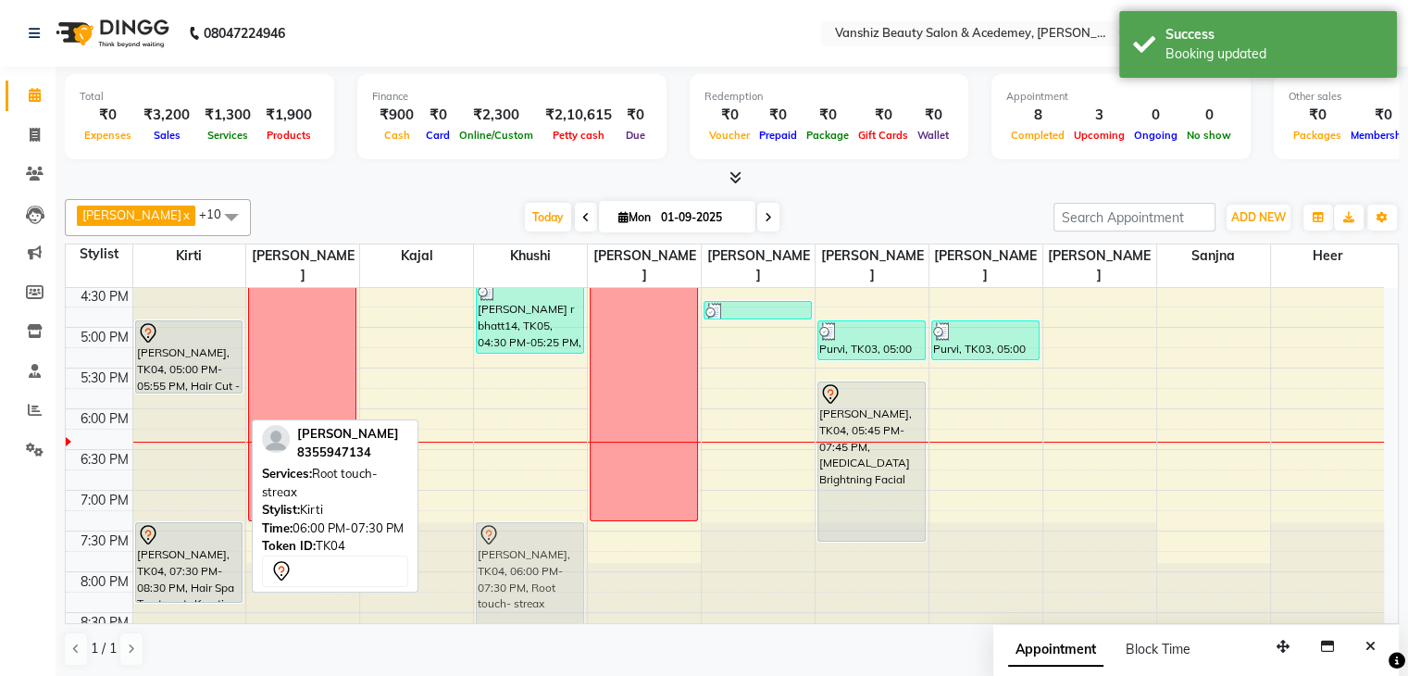
drag, startPoint x: 168, startPoint y: 447, endPoint x: 505, endPoint y: 561, distance: 356.6
click at [505, 561] on tr "[PERSON_NAME], TK04, 05:00 PM-05:55 PM, Hair Cut - Wash, Cut, Blowdry (stylist)…" at bounding box center [725, 124] width 1318 height 1058
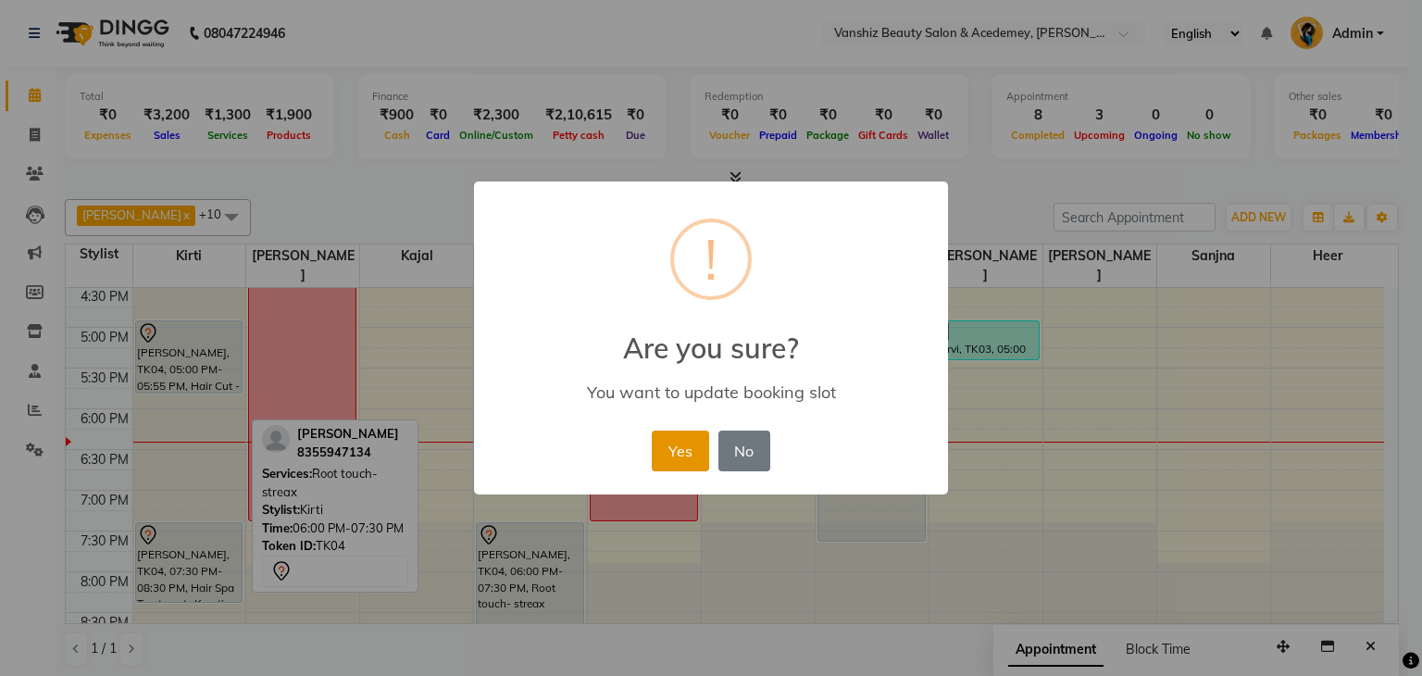
click at [663, 439] on button "Yes" at bounding box center [680, 450] width 56 height 41
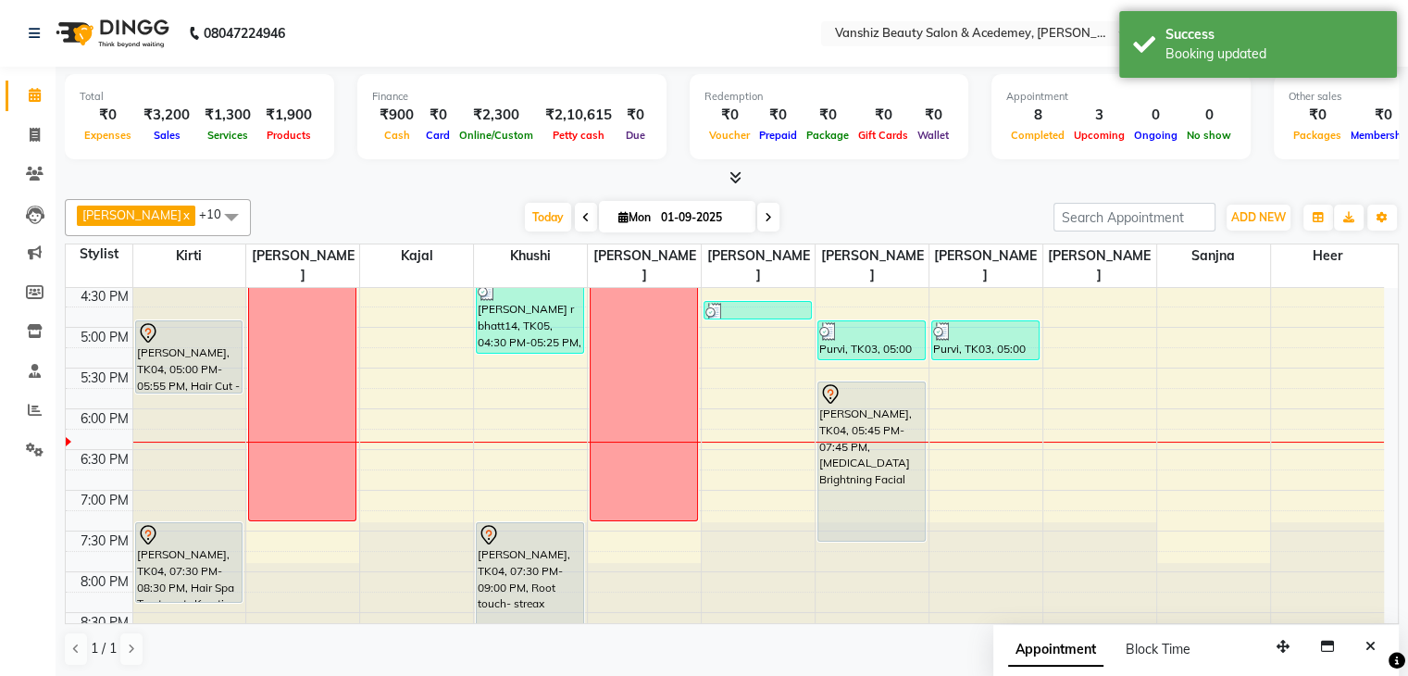
scroll to position [1, 0]
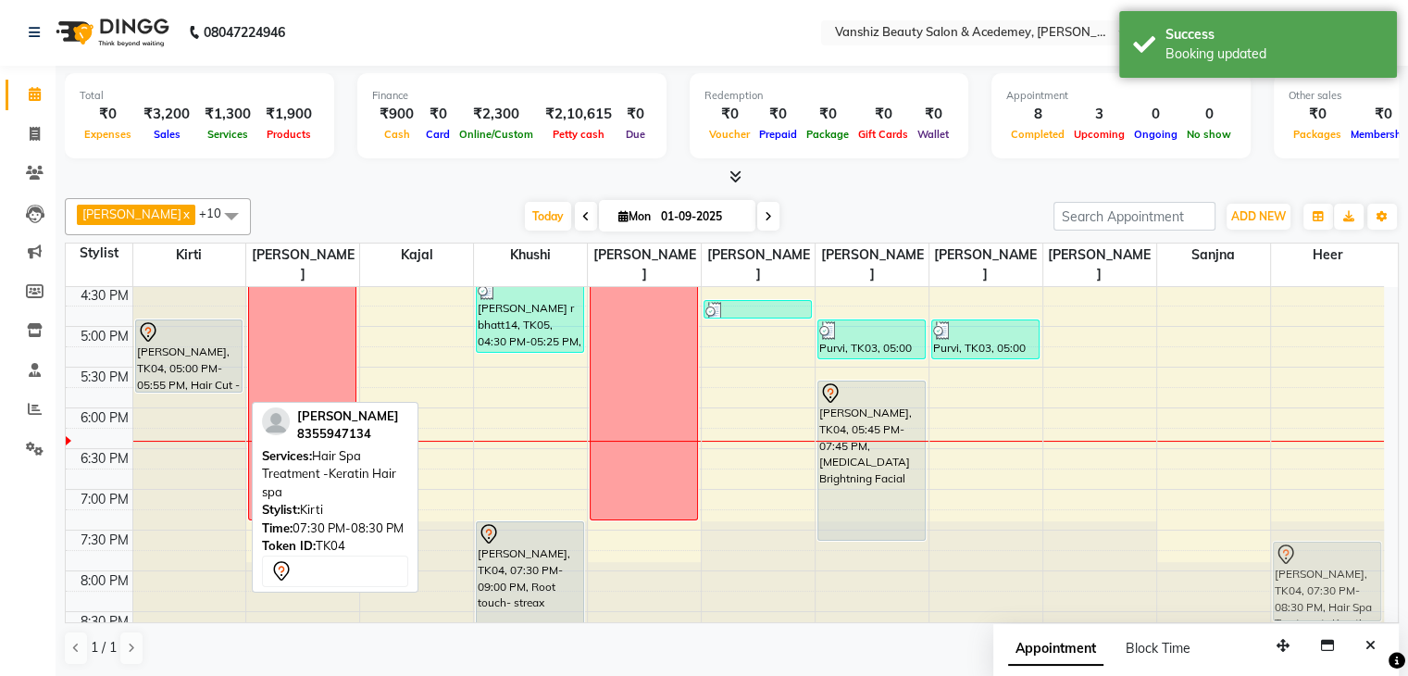
drag, startPoint x: 167, startPoint y: 523, endPoint x: 1315, endPoint y: 534, distance: 1148.0
click at [1315, 534] on tr "[PERSON_NAME], TK04, 05:00 PM-05:55 PM, Hair Cut - Wash, Cut, Blowdry (stylist)…" at bounding box center [725, 123] width 1318 height 1058
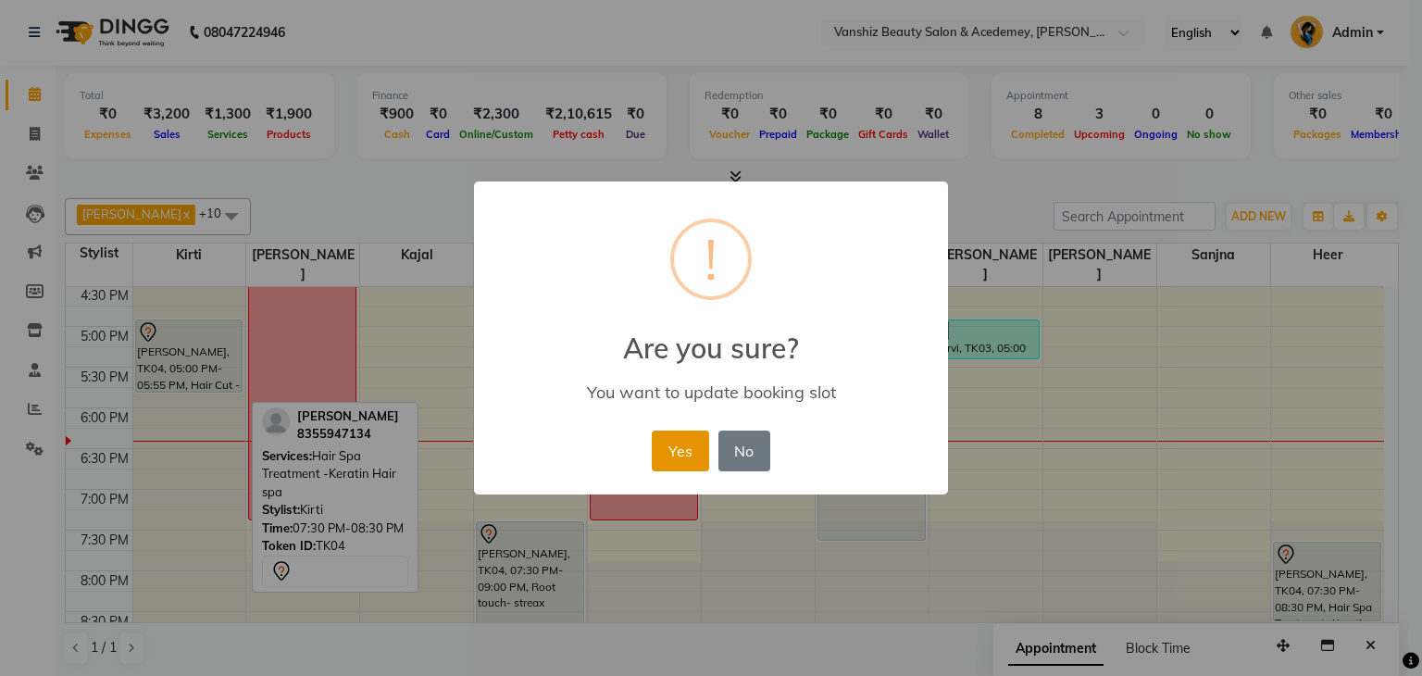
click at [671, 456] on button "Yes" at bounding box center [680, 450] width 56 height 41
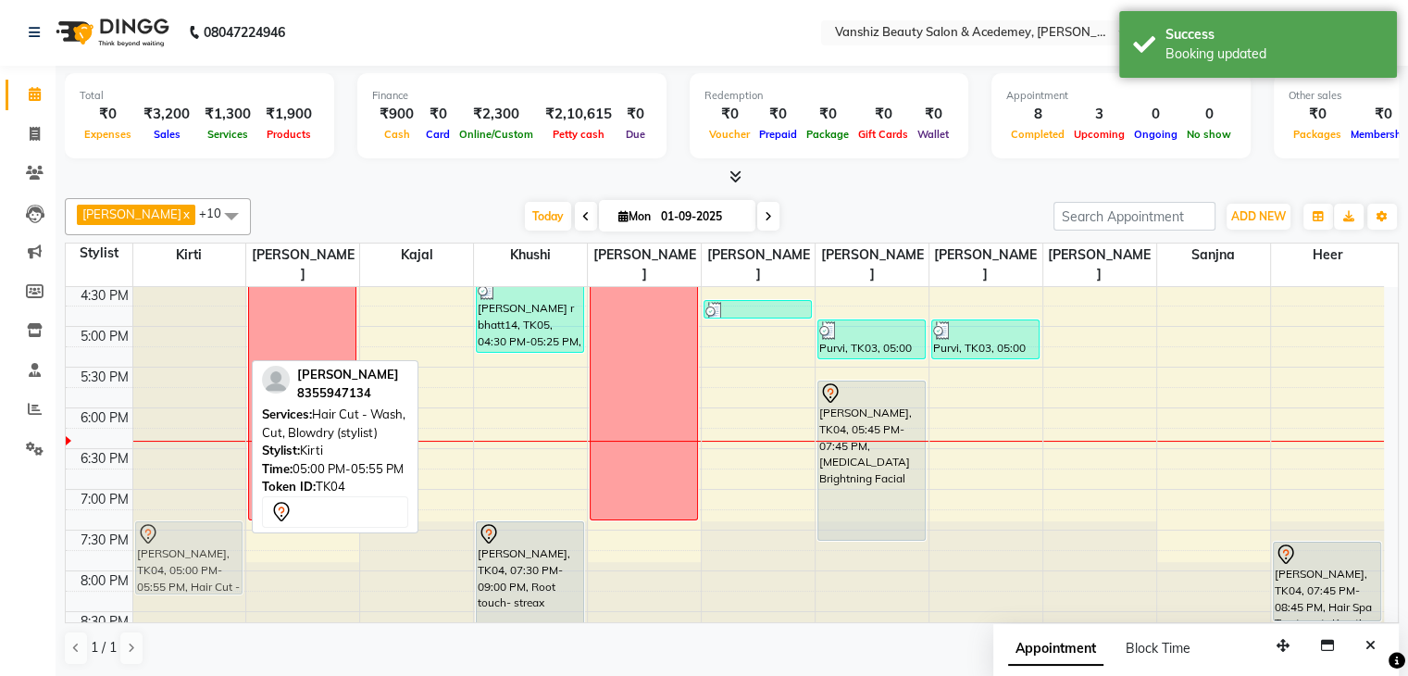
drag, startPoint x: 167, startPoint y: 338, endPoint x: 200, endPoint y: 542, distance: 207.3
click at [200, 542] on div "[PERSON_NAME], TK04, 05:00 PM-05:55 PM, Hair Cut - Wash, Cut, Blowdry (stylist)…" at bounding box center [189, 123] width 113 height 1058
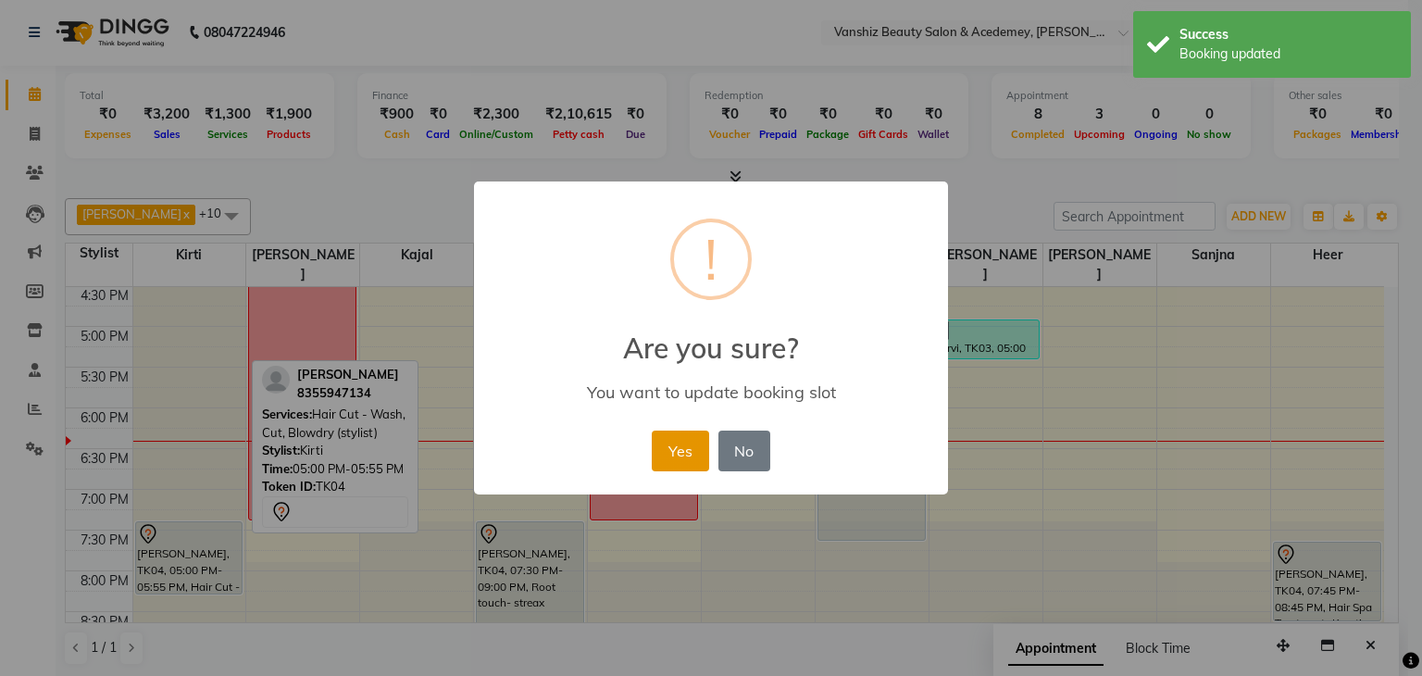
click at [681, 449] on button "Yes" at bounding box center [680, 450] width 56 height 41
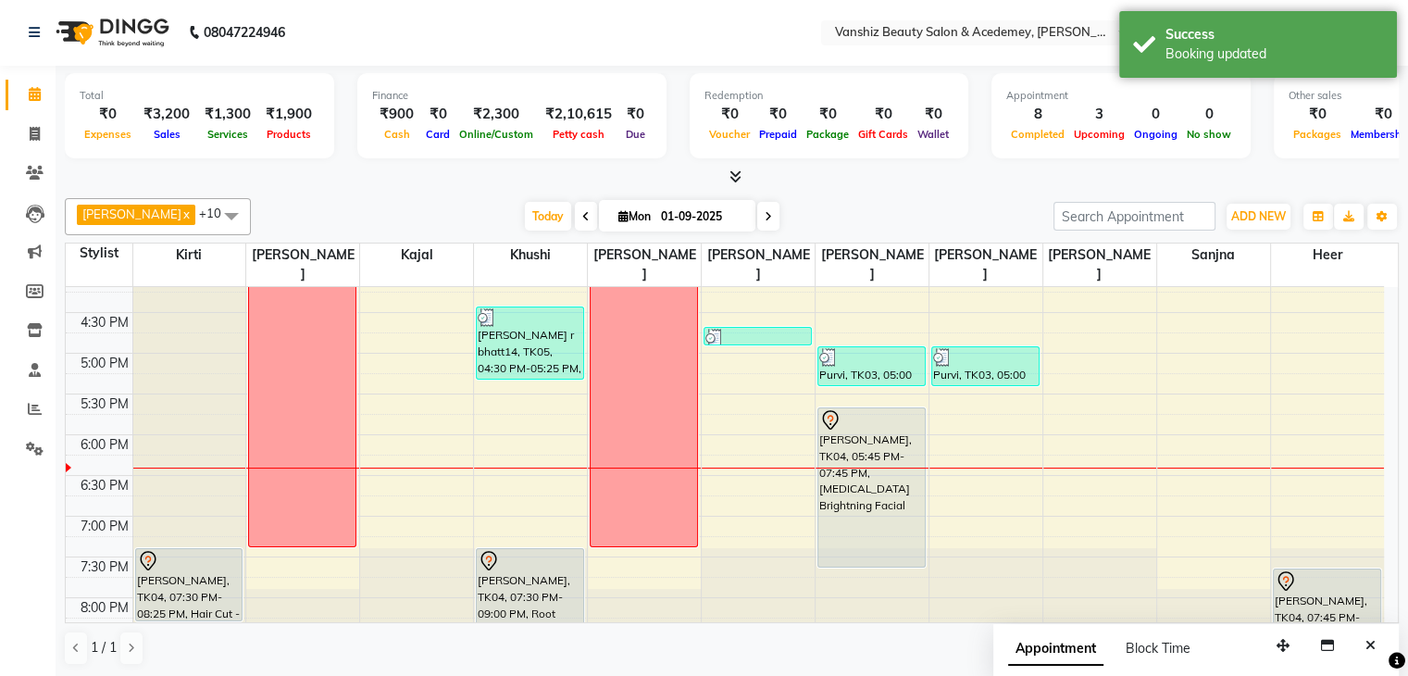
scroll to position [693, 0]
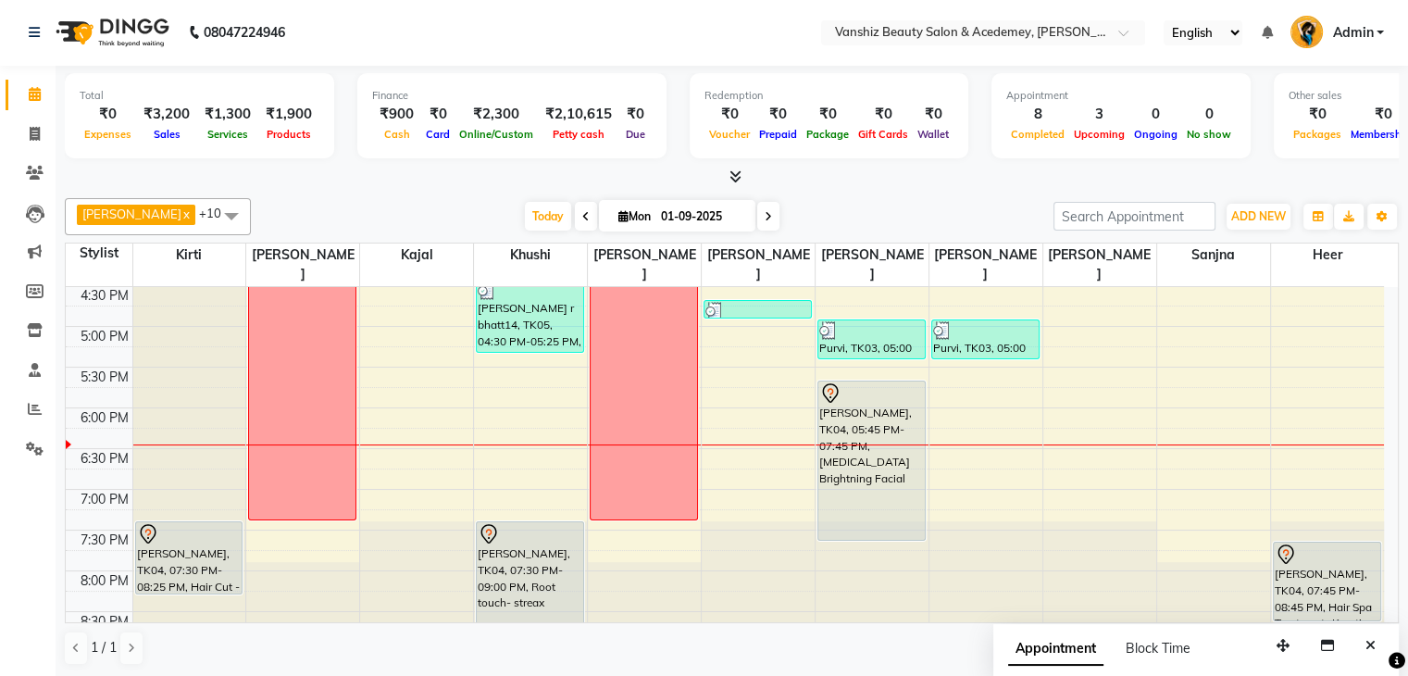
click at [765, 212] on icon at bounding box center [768, 216] width 7 height 11
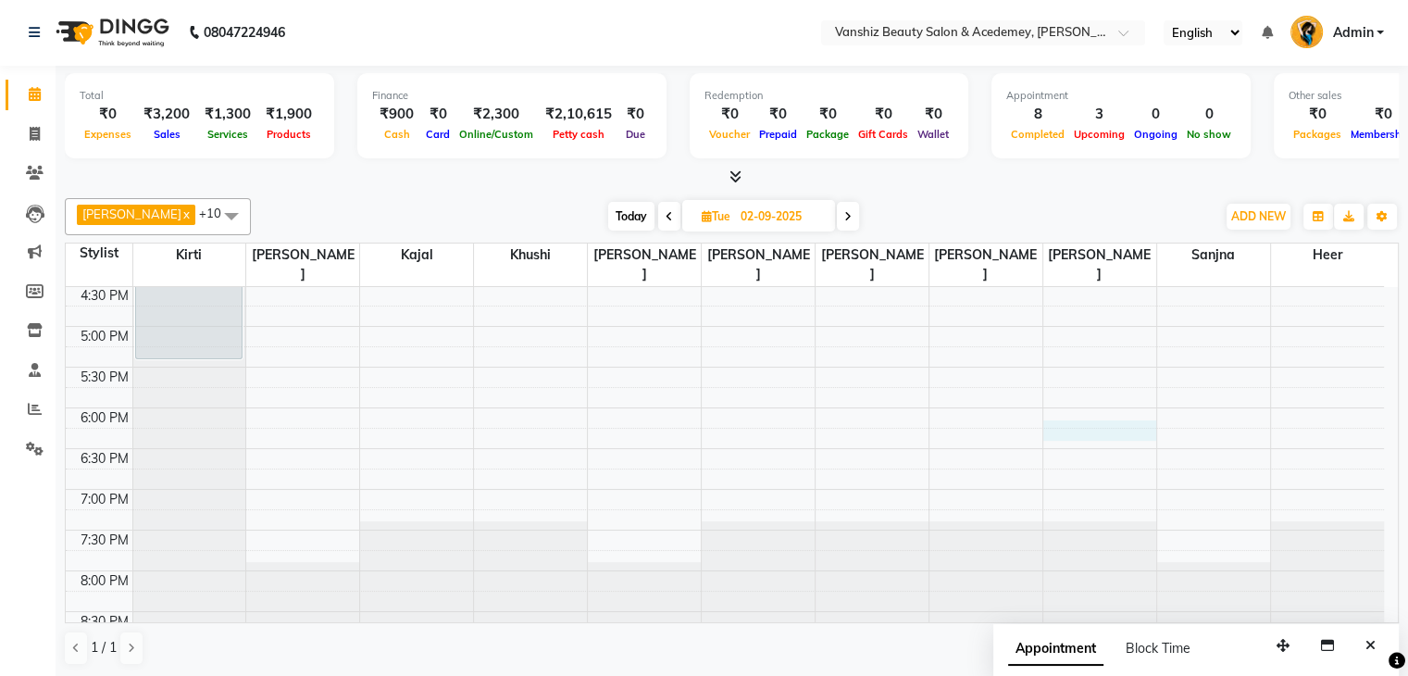
click at [1074, 410] on div "8:00 AM 8:30 AM 9:00 AM 9:30 AM 10:00 AM 10:30 AM 11:00 AM 11:30 AM 12:00 PM 12…" at bounding box center [725, 123] width 1318 height 1058
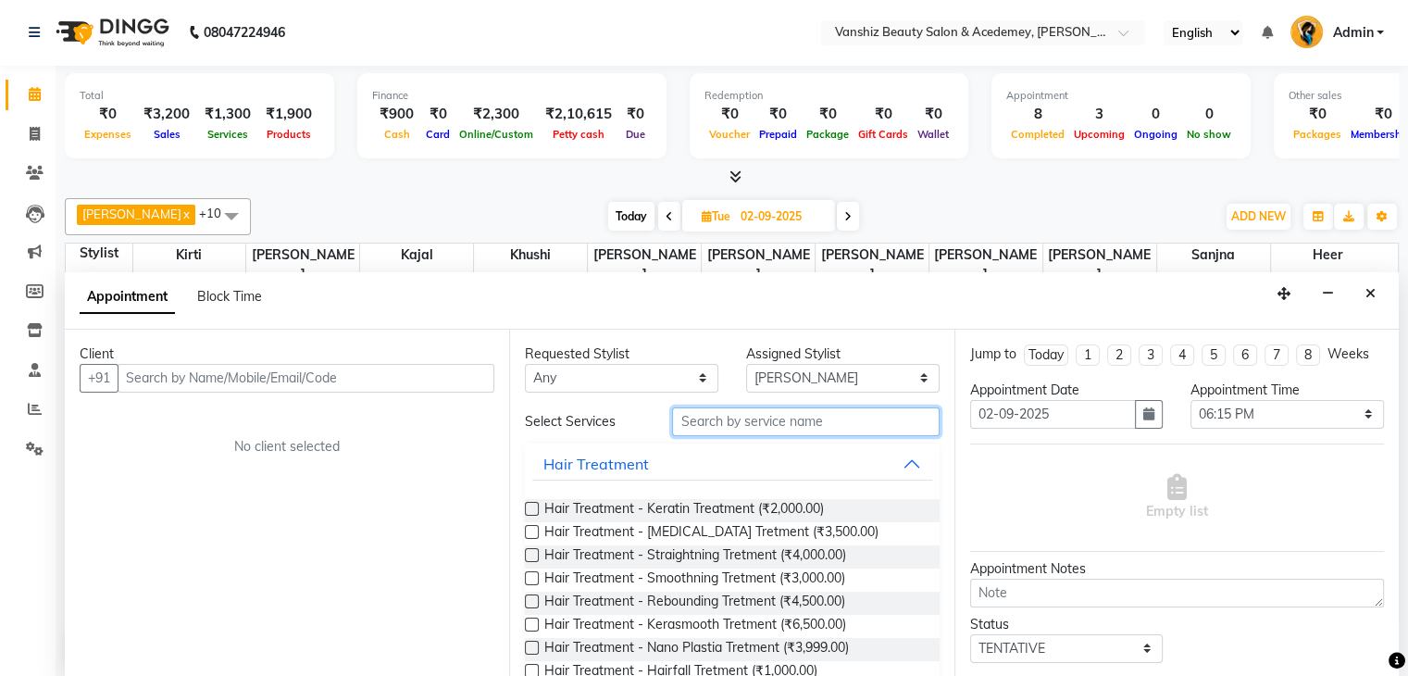
click at [778, 411] on input "text" at bounding box center [805, 421] width 267 height 29
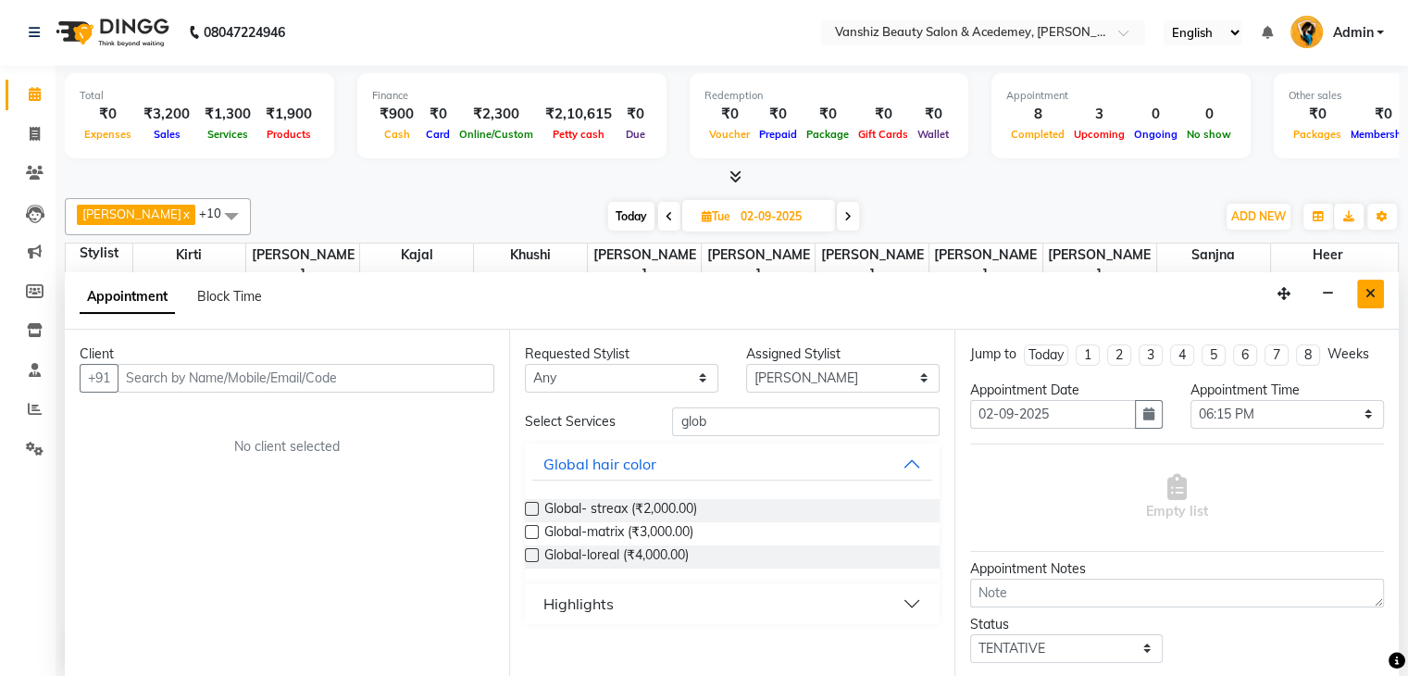
click at [1363, 298] on button "Close" at bounding box center [1370, 294] width 27 height 29
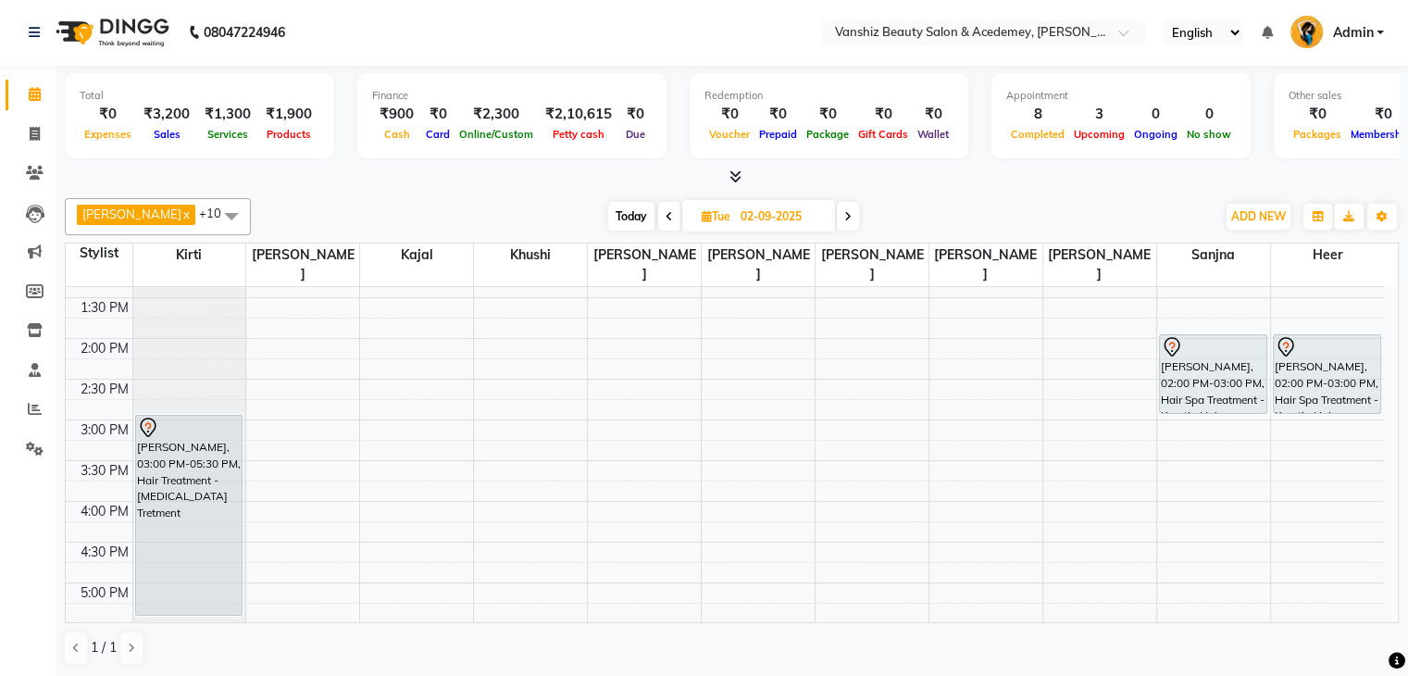
scroll to position [437, 0]
click at [31, 171] on icon at bounding box center [35, 173] width 18 height 14
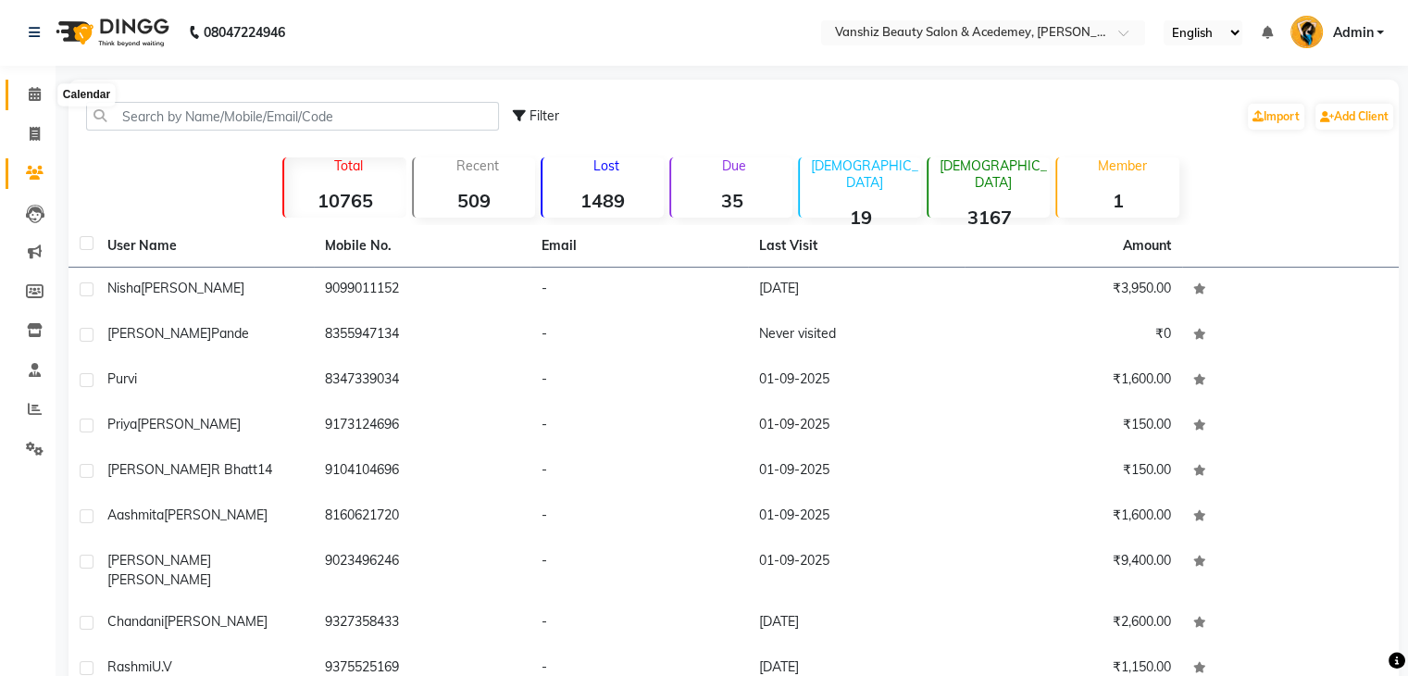
click at [41, 94] on span at bounding box center [35, 94] width 32 height 21
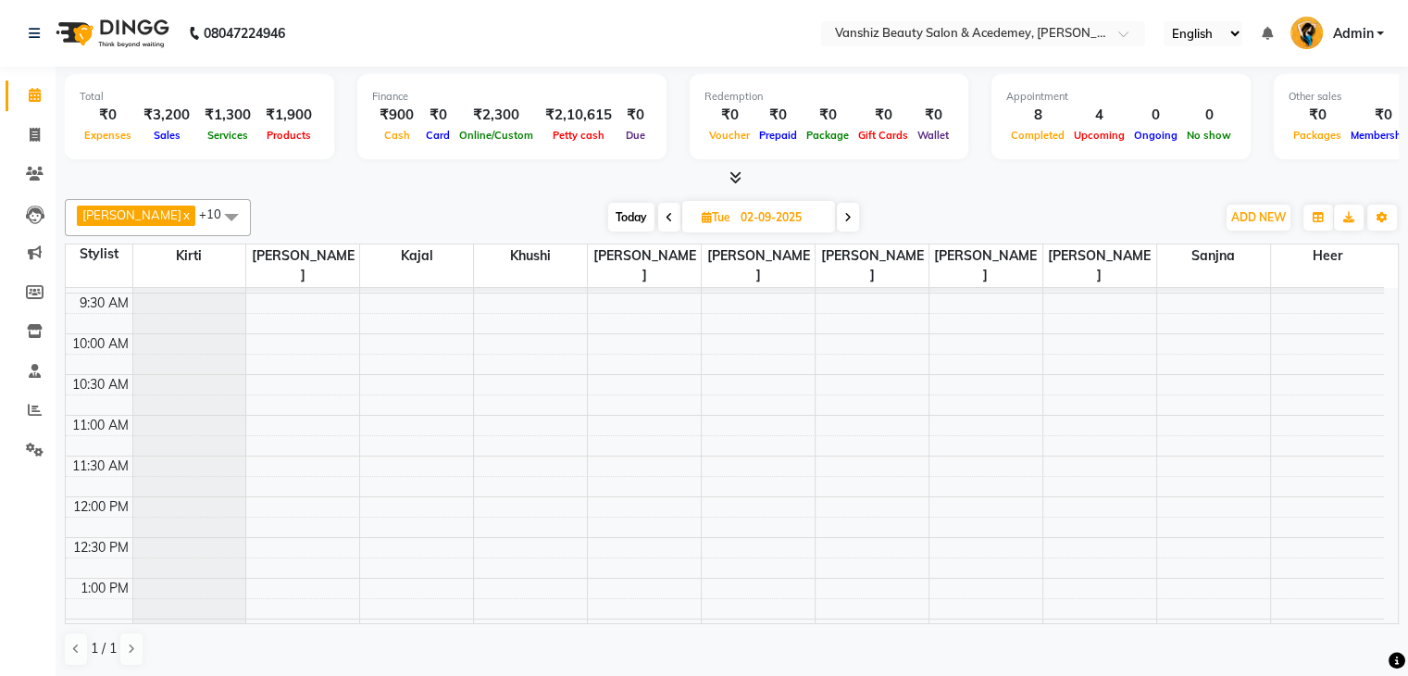
scroll to position [118, 0]
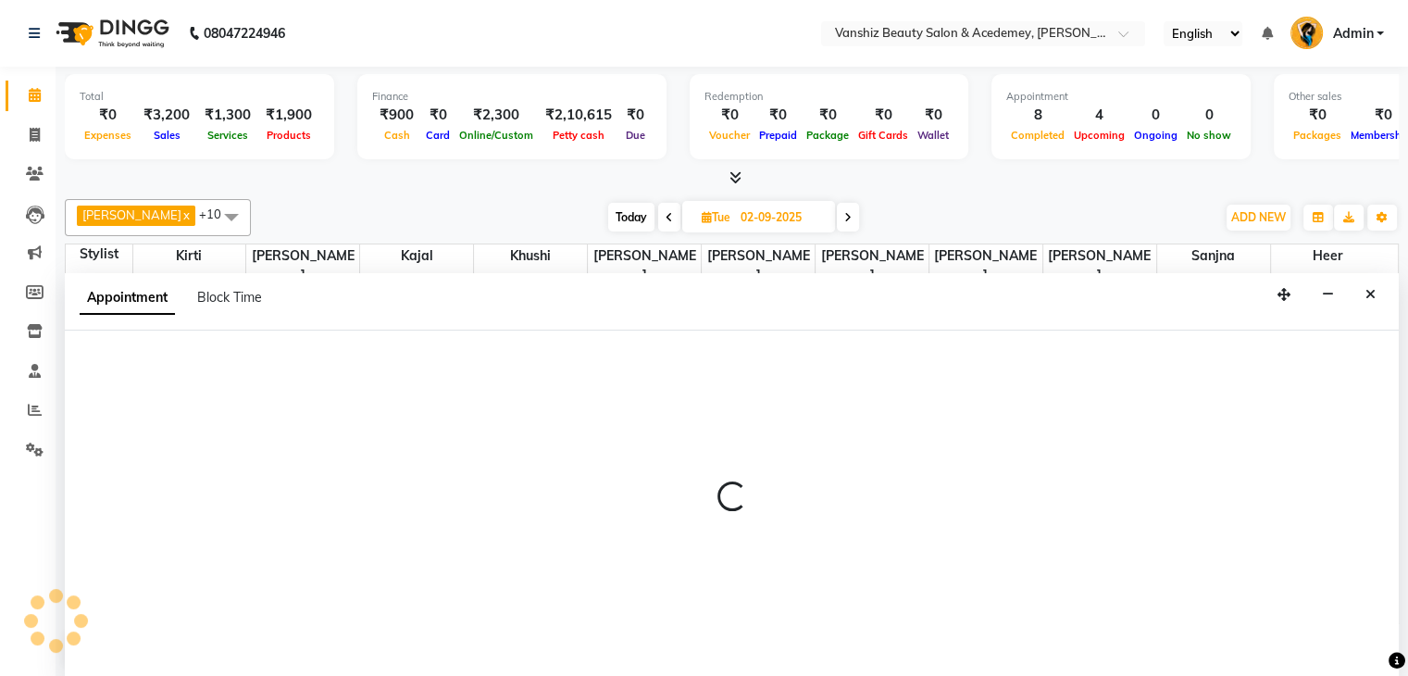
scroll to position [1, 0]
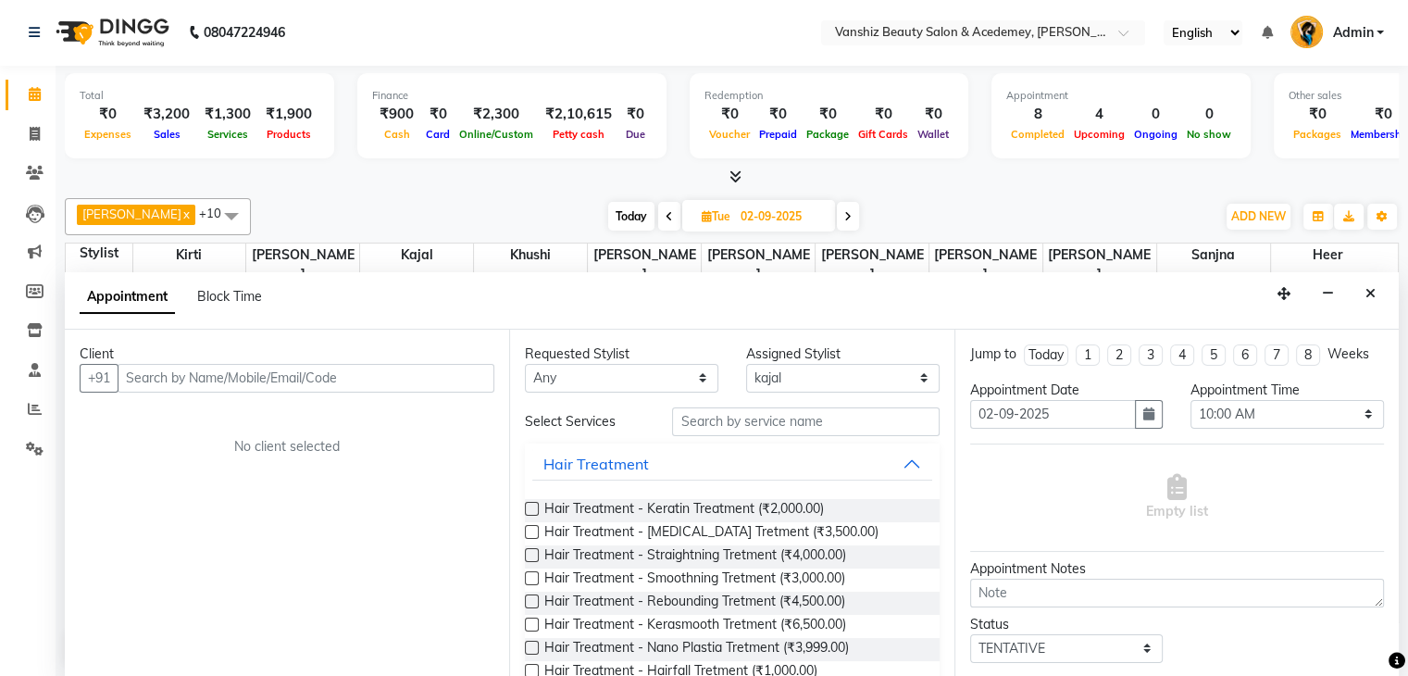
click at [290, 367] on input "text" at bounding box center [306, 378] width 377 height 29
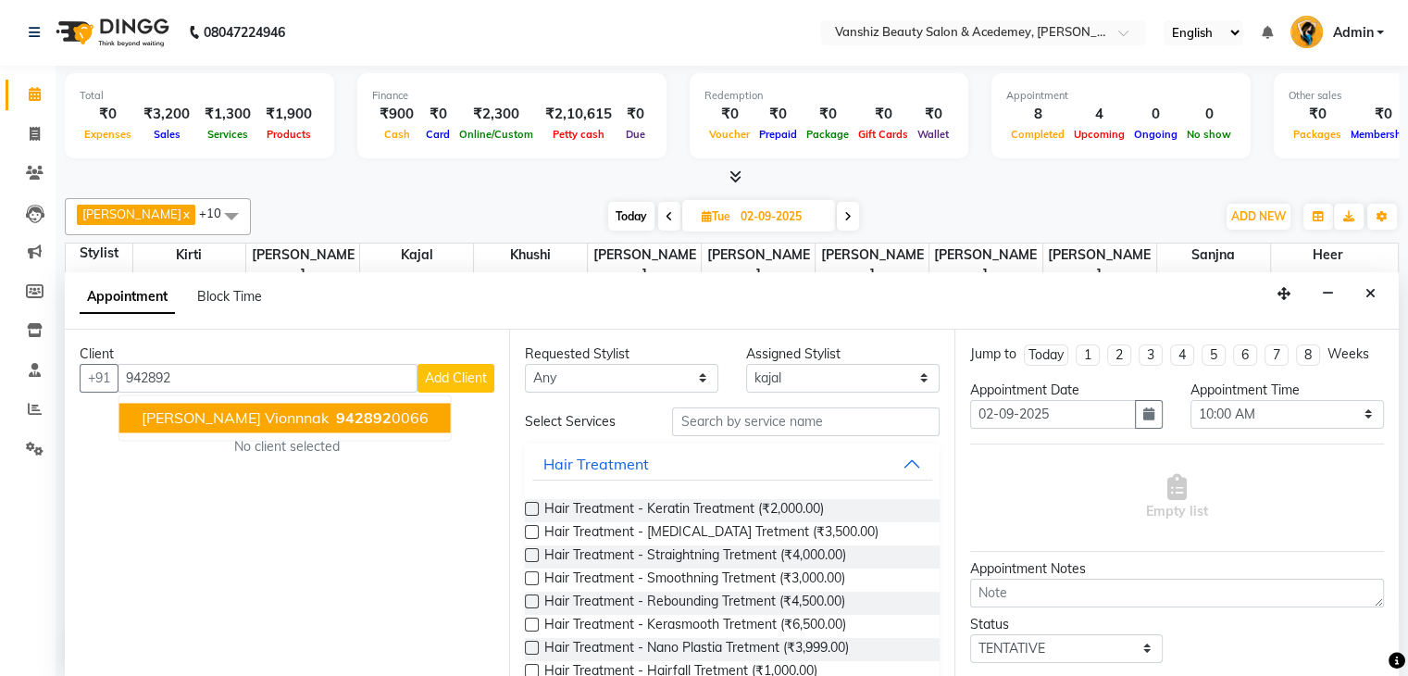
click at [336, 415] on span "942892" at bounding box center [364, 417] width 56 height 19
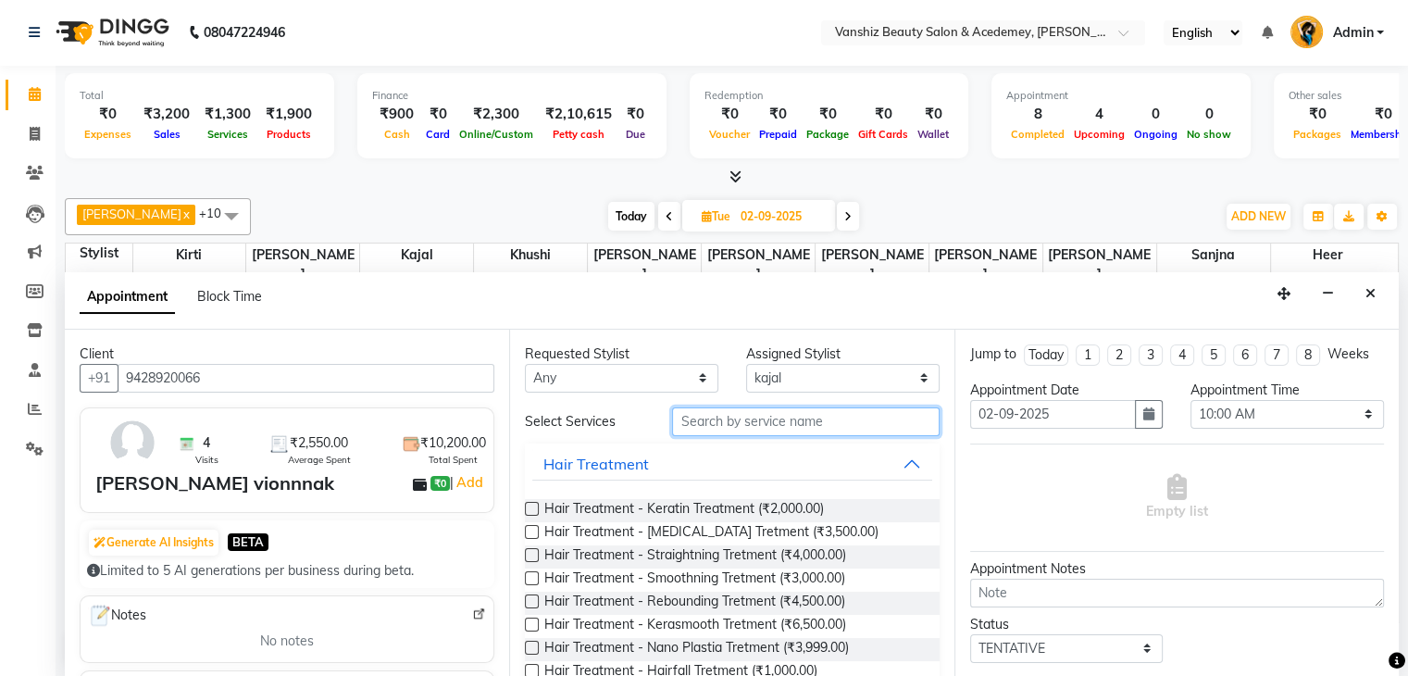
click at [685, 418] on input "text" at bounding box center [805, 421] width 267 height 29
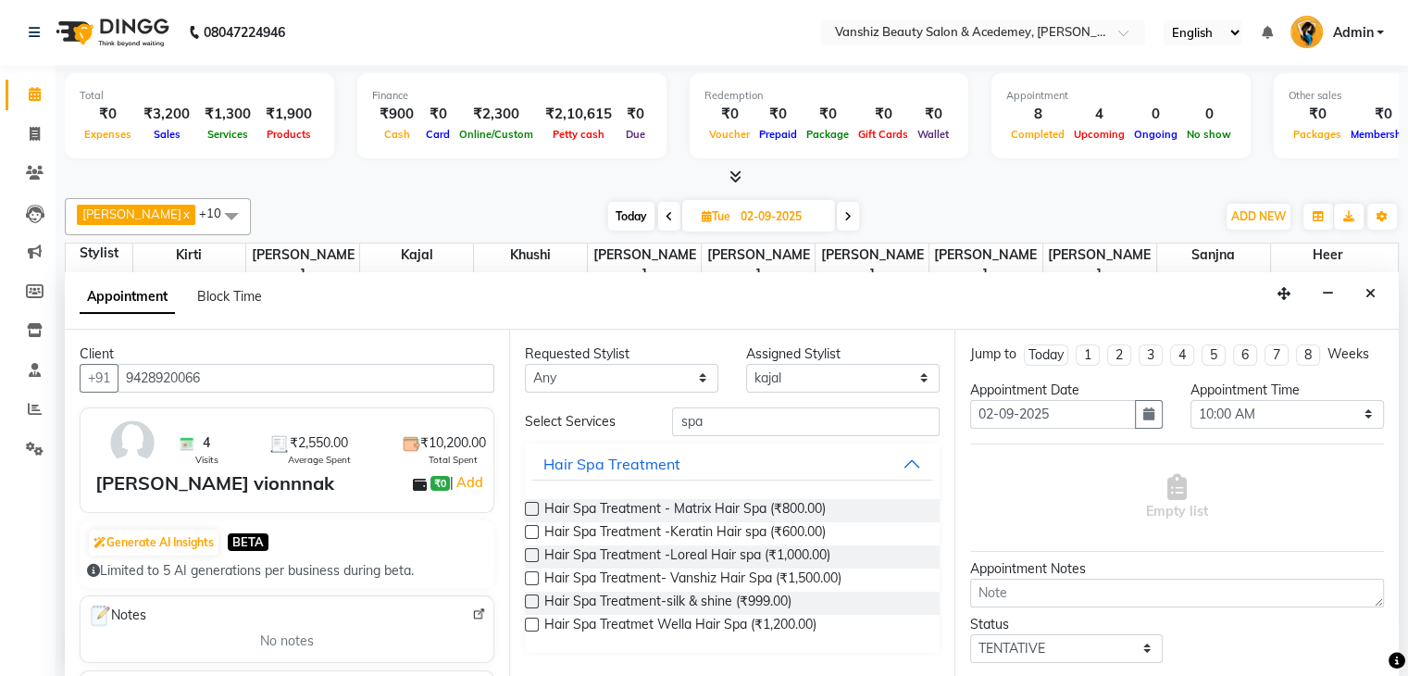
click at [533, 528] on label at bounding box center [532, 532] width 14 height 14
click at [533, 528] on input "checkbox" at bounding box center [531, 534] width 12 height 12
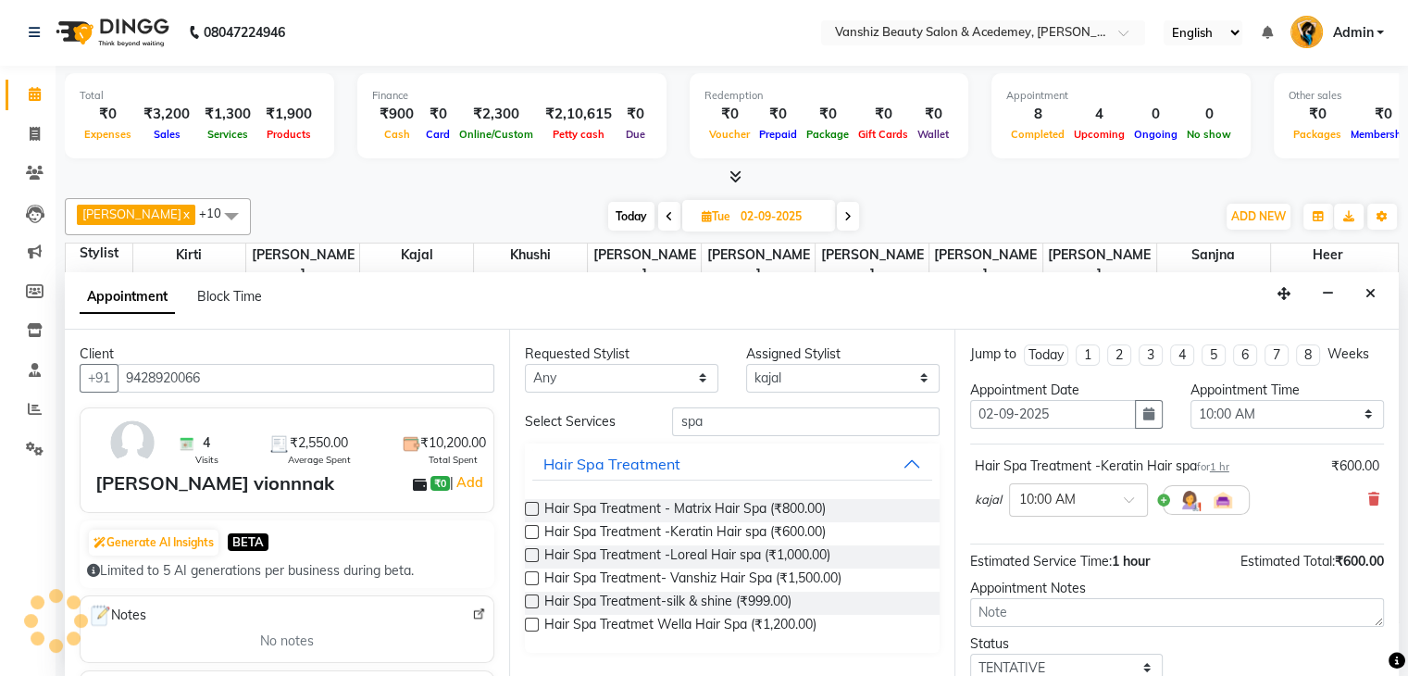
click at [532, 529] on label at bounding box center [532, 532] width 14 height 14
click at [532, 529] on input "checkbox" at bounding box center [531, 534] width 12 height 12
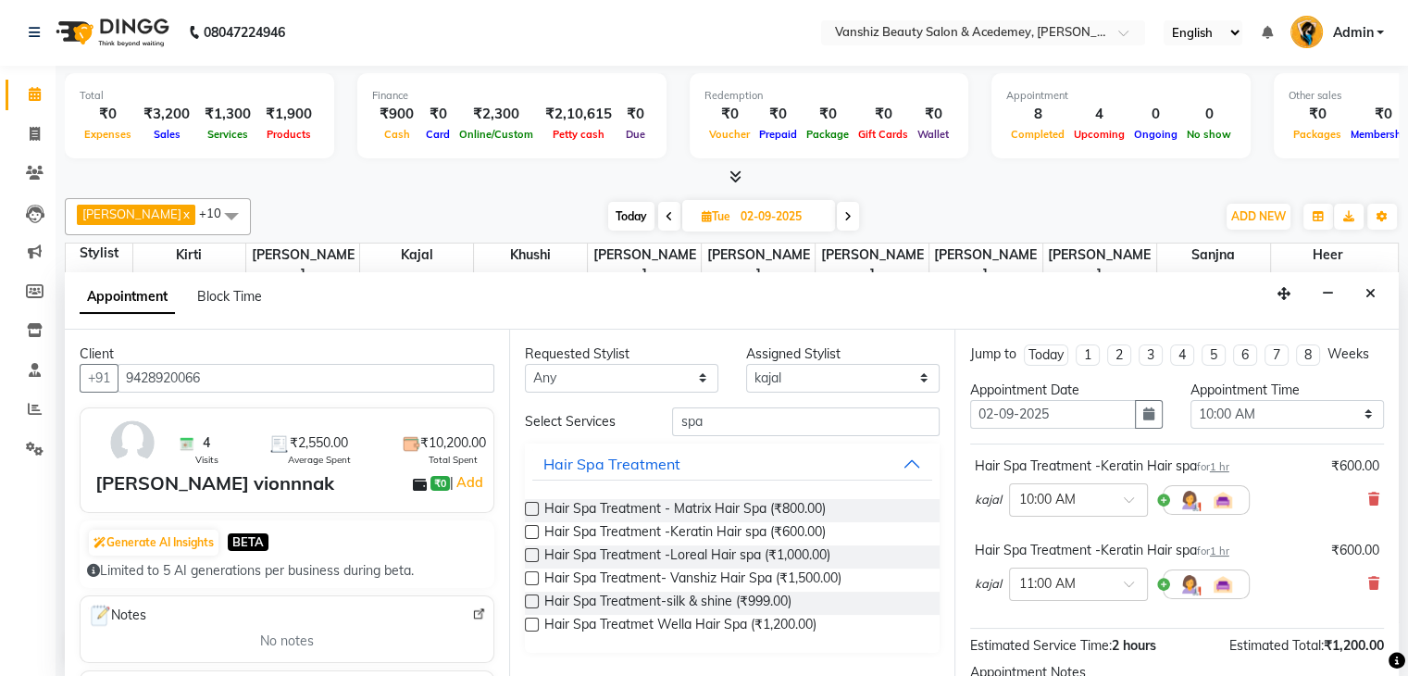
scroll to position [204, 0]
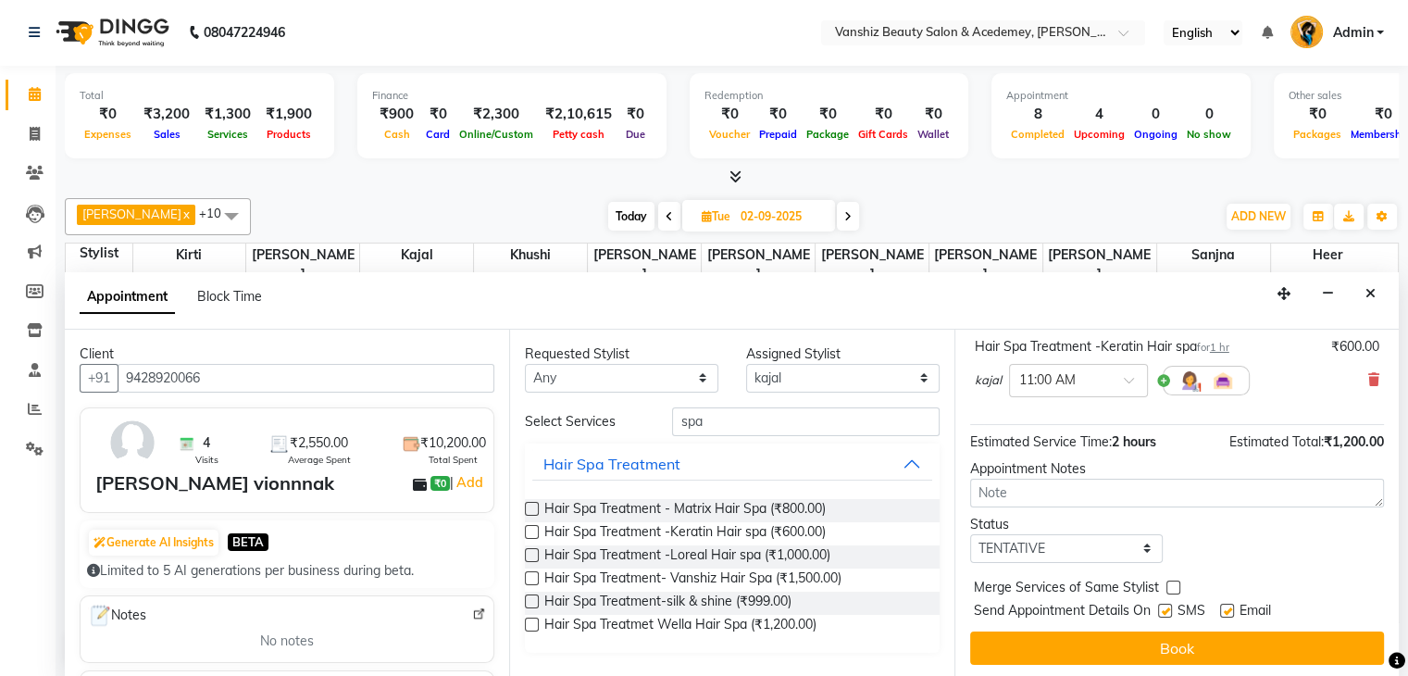
click at [1225, 607] on label at bounding box center [1227, 611] width 14 height 14
click at [1225, 607] on input "checkbox" at bounding box center [1226, 612] width 12 height 12
click at [1163, 605] on label at bounding box center [1165, 611] width 14 height 14
click at [1163, 606] on input "checkbox" at bounding box center [1164, 612] width 12 height 12
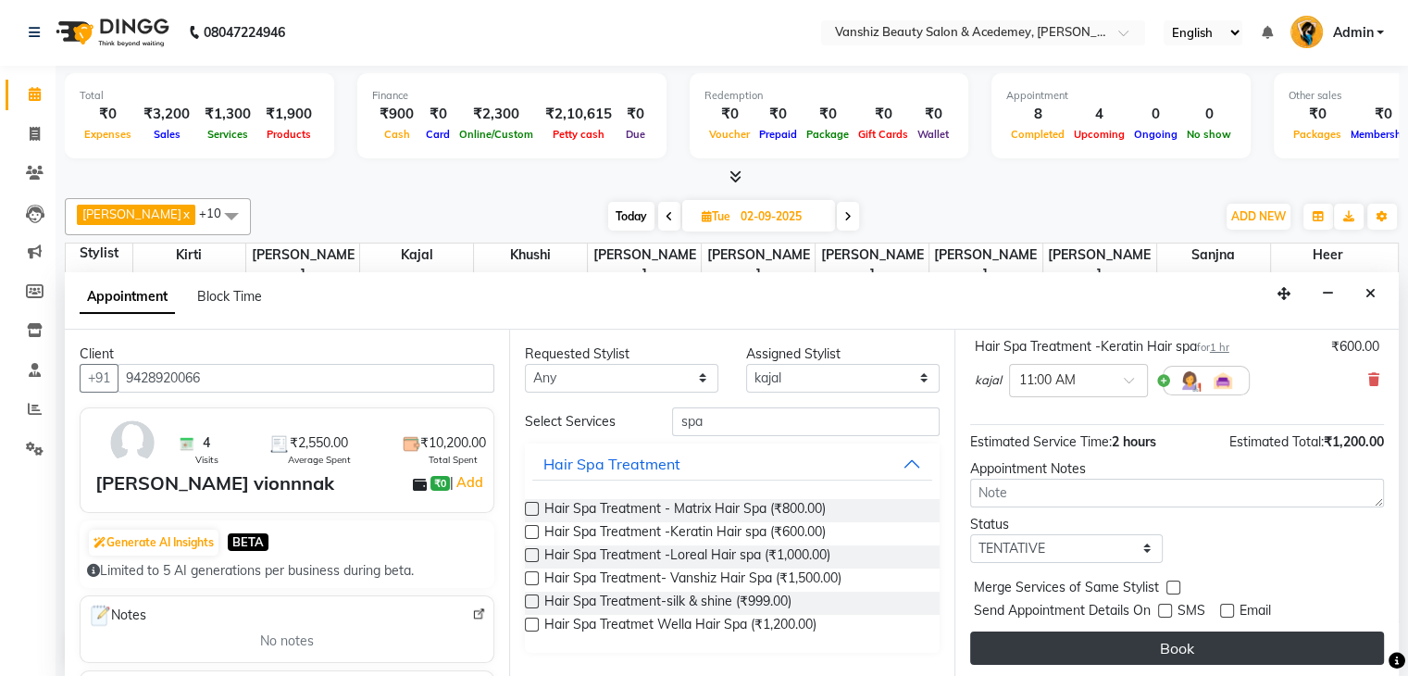
click at [1166, 642] on button "Book" at bounding box center [1177, 647] width 414 height 33
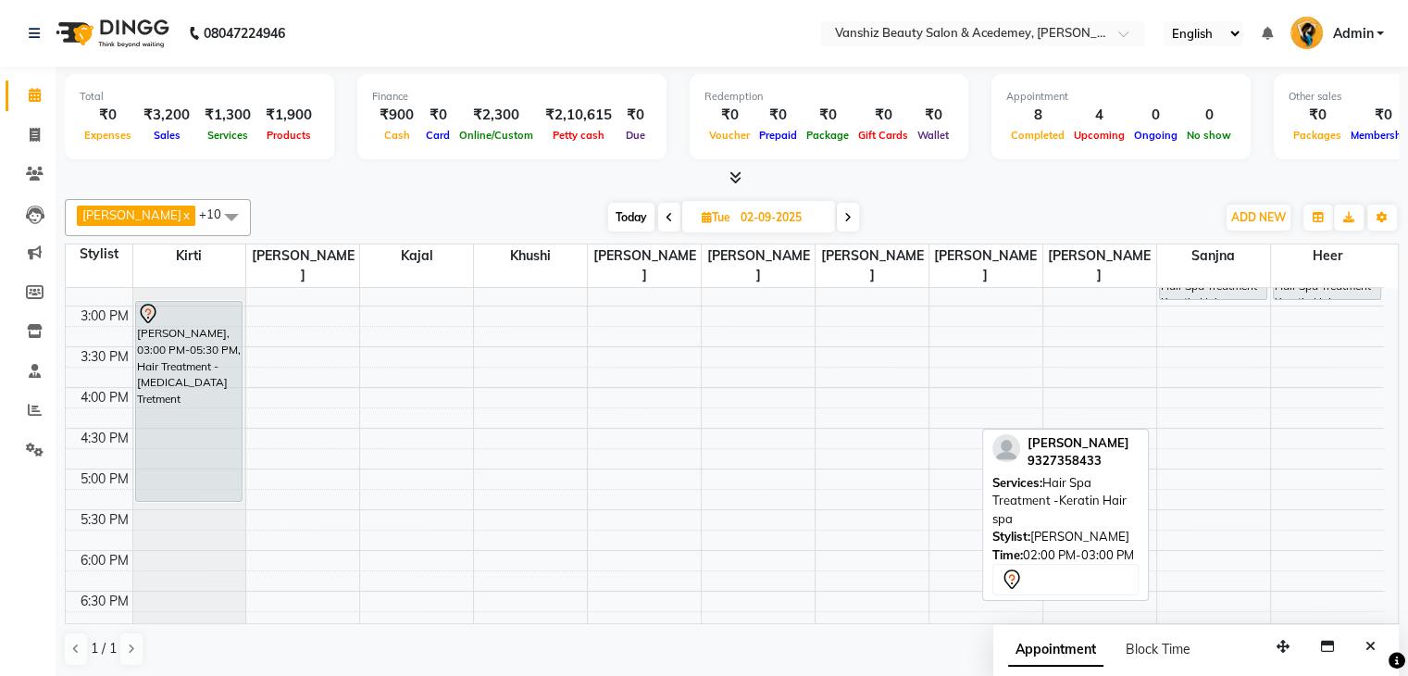
scroll to position [530, 0]
